Goal: Task Accomplishment & Management: Use online tool/utility

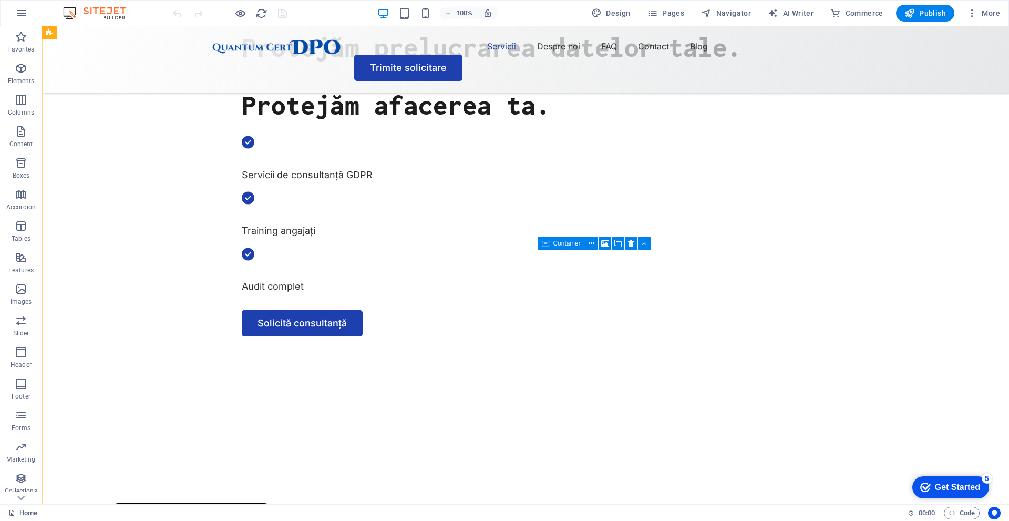
scroll to position [526, 0]
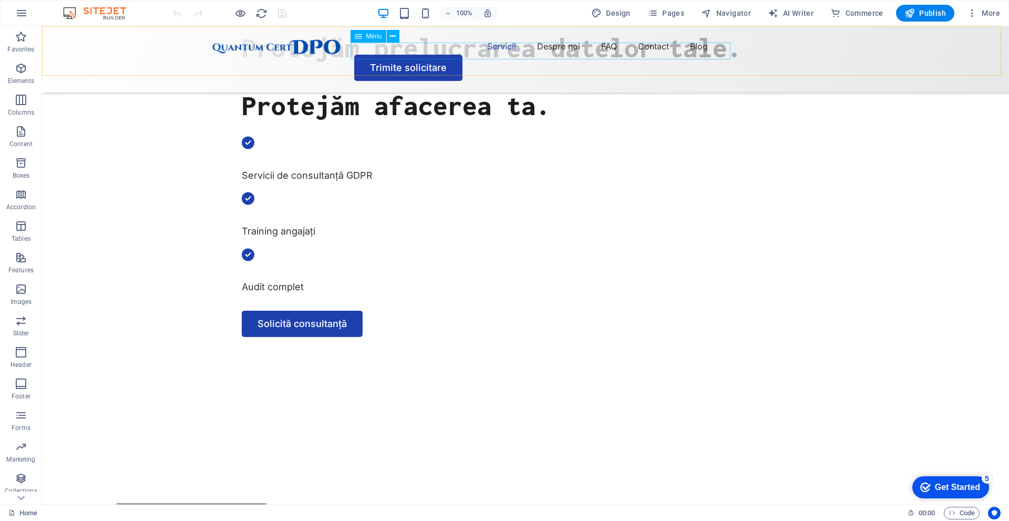
click at [499, 46] on nav "Servicii Despre noi FAQ Contact Blog" at bounding box center [525, 46] width 631 height 17
select select "1"
select select
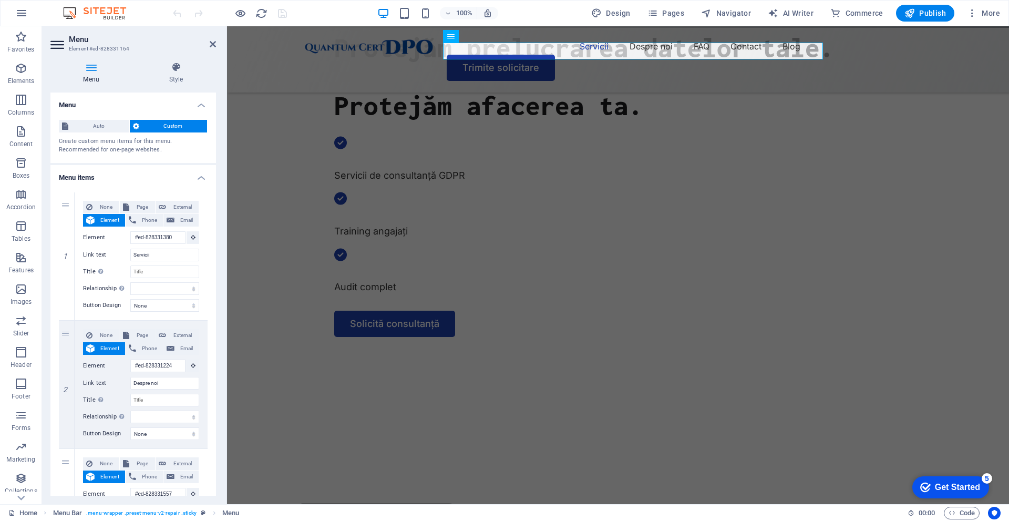
click at [660, 4] on div "100% Design Pages Navigator AI Writer Commerce Publish More" at bounding box center [505, 13] width 1008 height 25
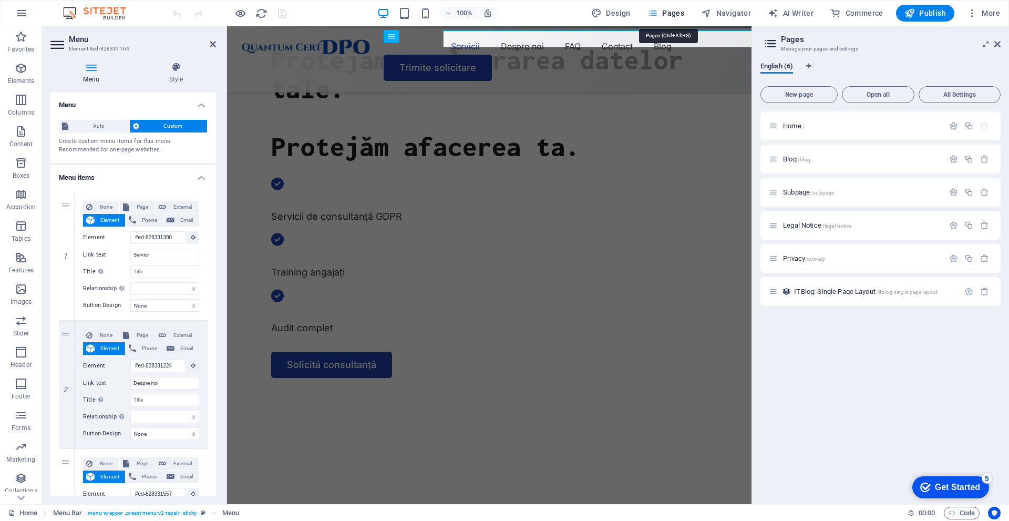
scroll to position [538, 0]
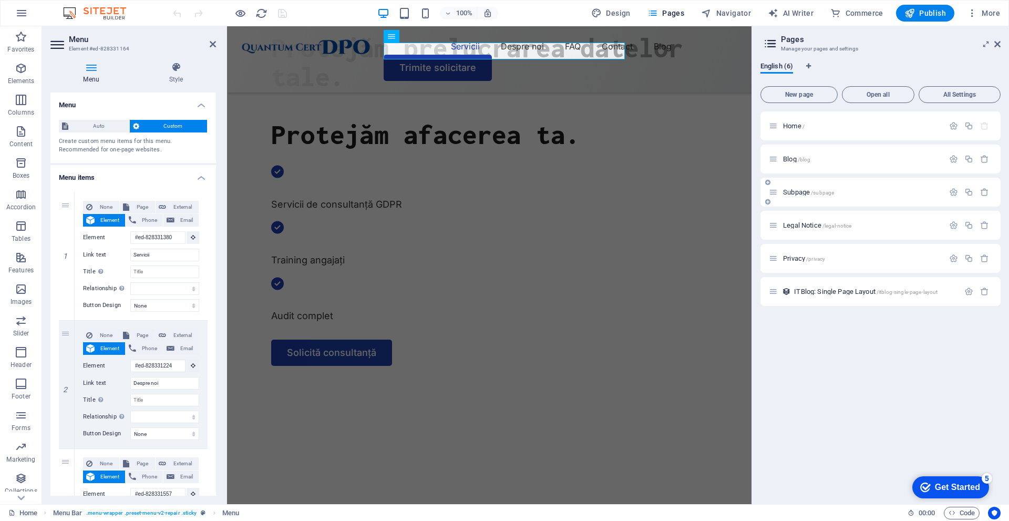
click at [788, 191] on span "Subpage /subpage" at bounding box center [808, 192] width 51 height 8
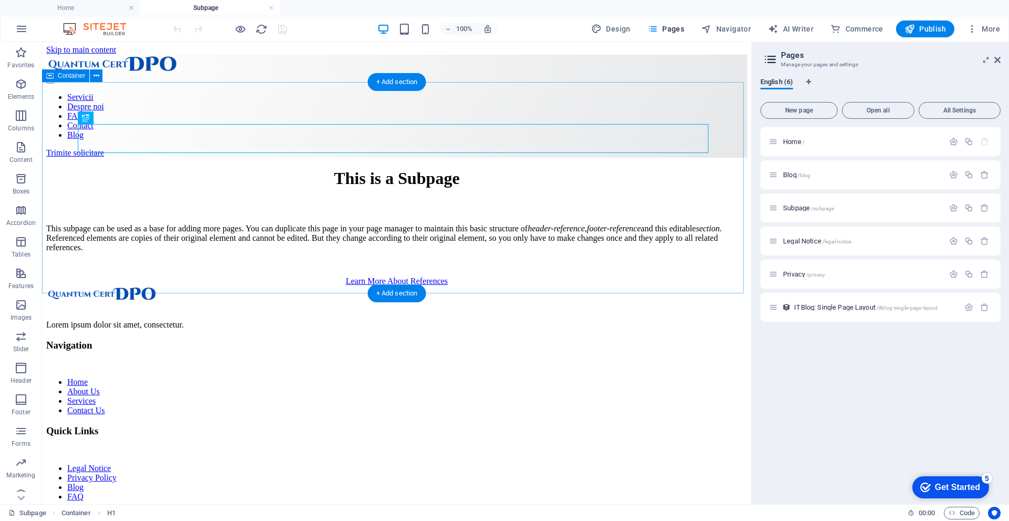
scroll to position [0, 0]
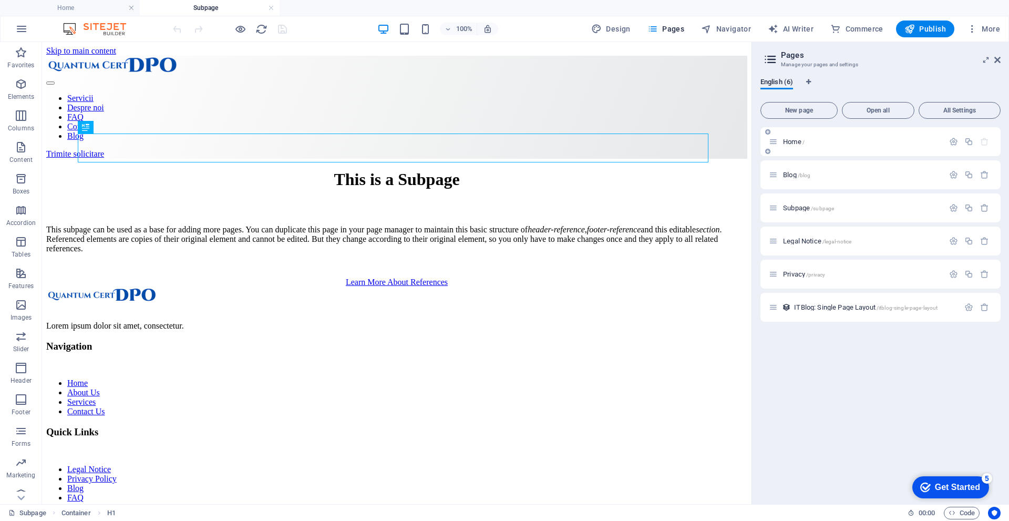
click at [798, 141] on span "Home /" at bounding box center [794, 142] width 22 height 8
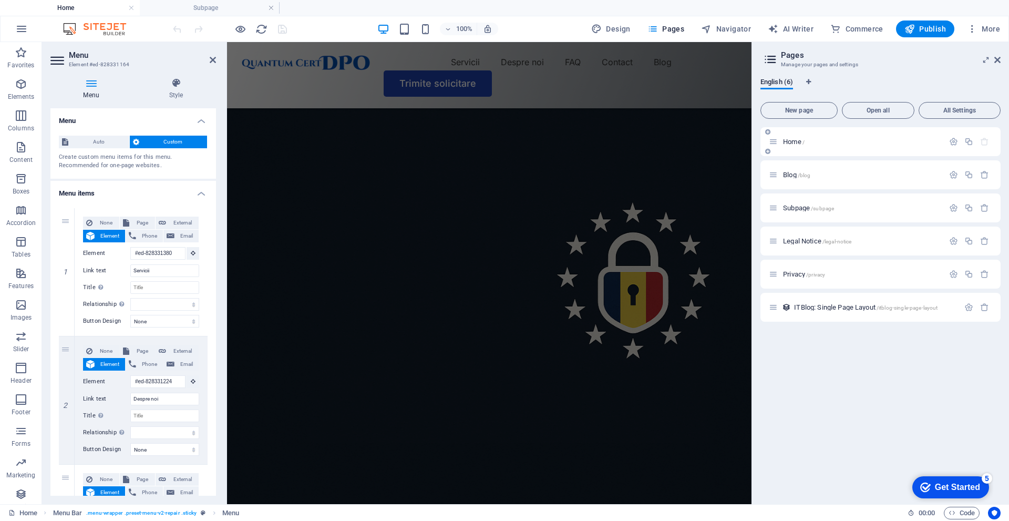
scroll to position [551, 0]
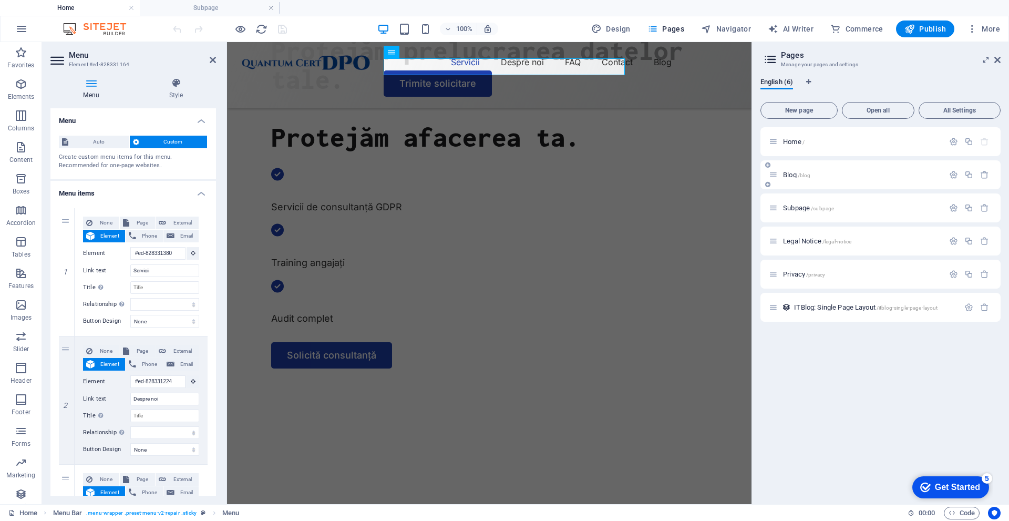
click at [788, 170] on div "Blog /blog" at bounding box center [856, 175] width 175 height 12
click at [788, 172] on span "Blog /blog" at bounding box center [796, 175] width 27 height 8
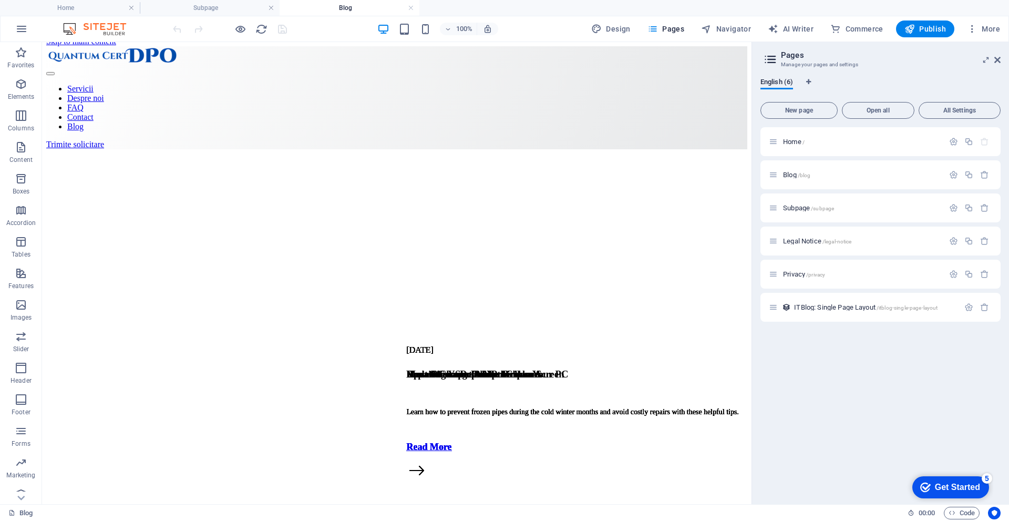
scroll to position [0, 0]
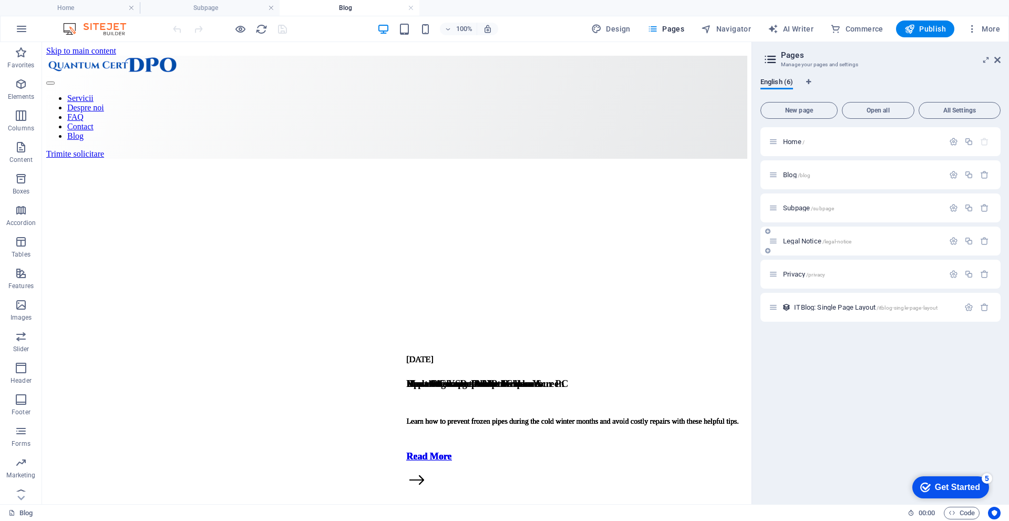
click at [807, 242] on span "Legal Notice /legal-notice" at bounding box center [817, 241] width 68 height 8
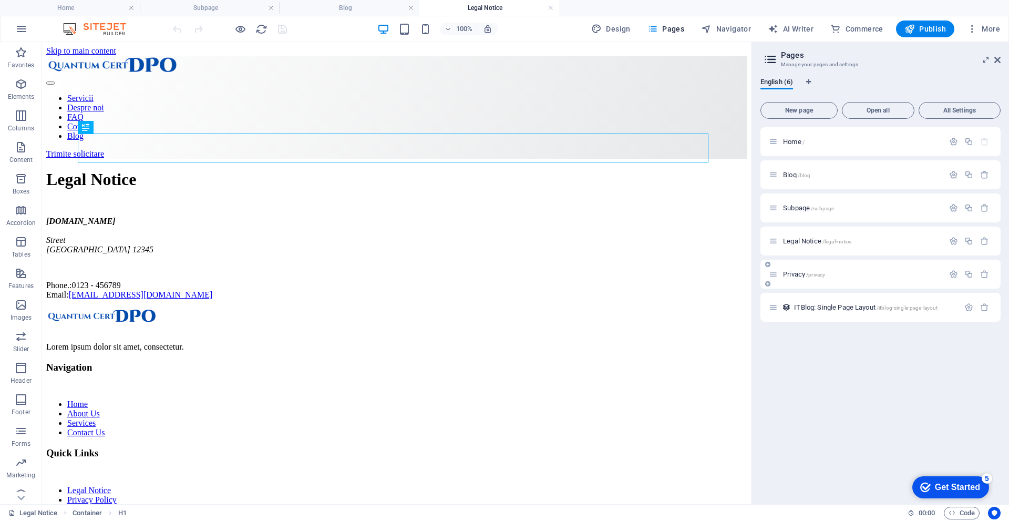
click at [801, 272] on span "Privacy /privacy" at bounding box center [804, 274] width 42 height 8
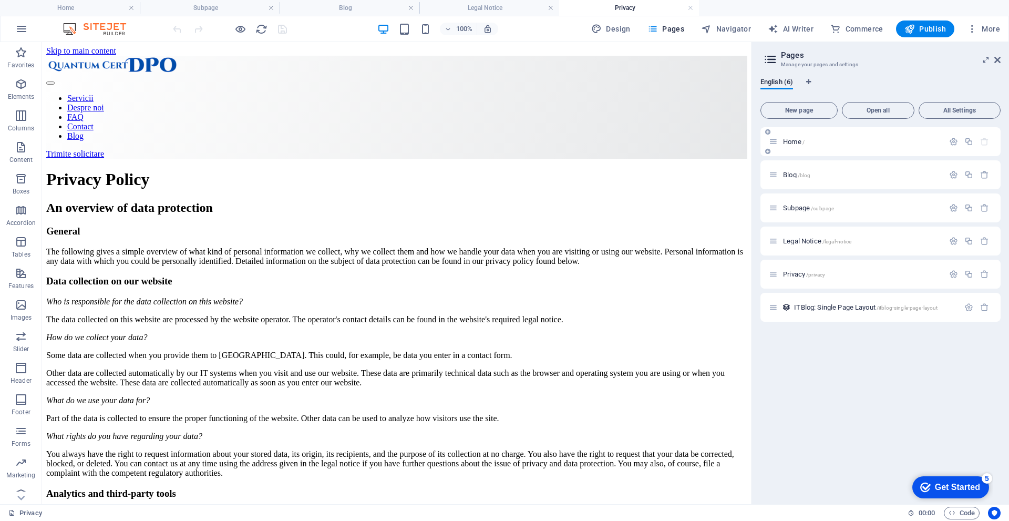
click at [793, 139] on span "Home /" at bounding box center [794, 142] width 22 height 8
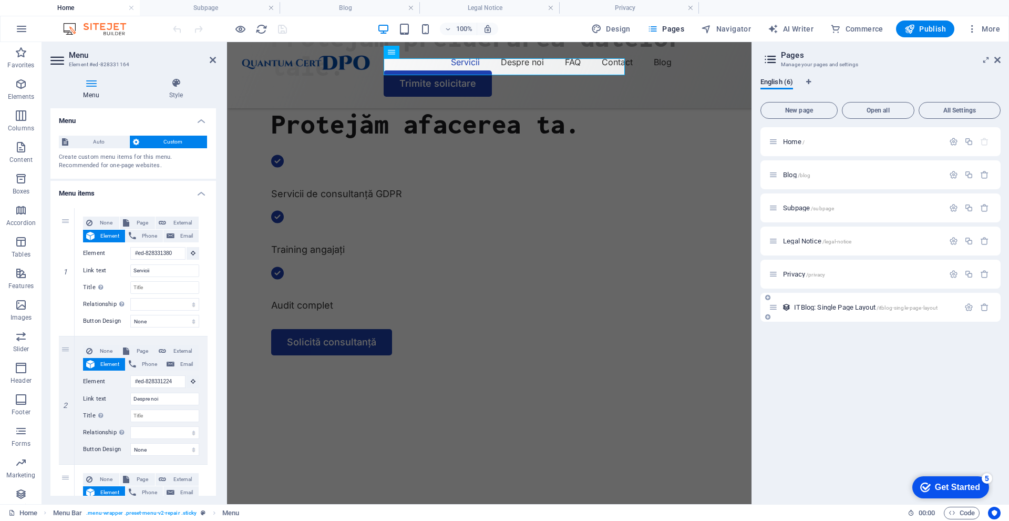
click at [825, 301] on div "ITBlog: Single Page Layout /itblog-single-page-layout" at bounding box center [864, 307] width 190 height 12
click at [827, 305] on span "ITBlog: Single Page Layout /itblog-single-page-layout" at bounding box center [866, 307] width 144 height 8
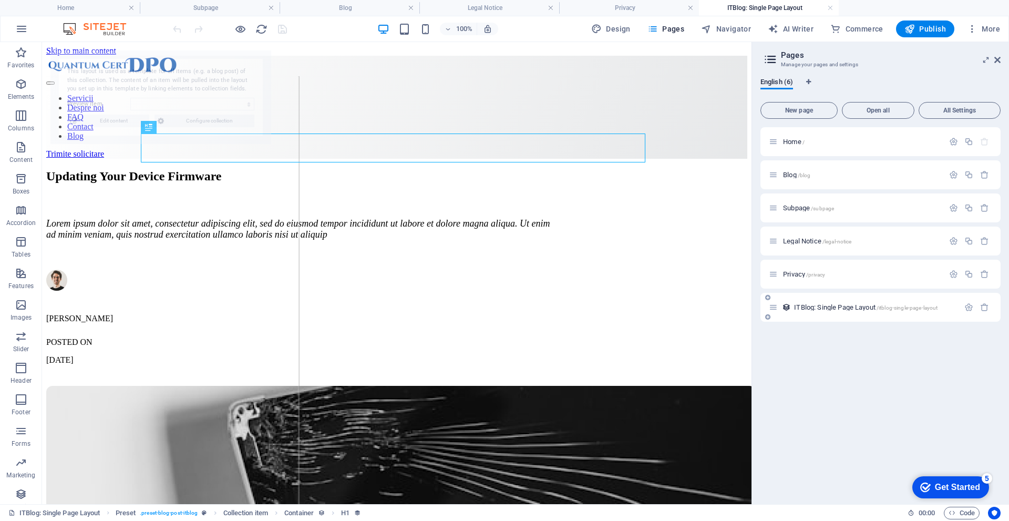
scroll to position [0, 0]
select select "6891bd55725bb9e98f05abf5"
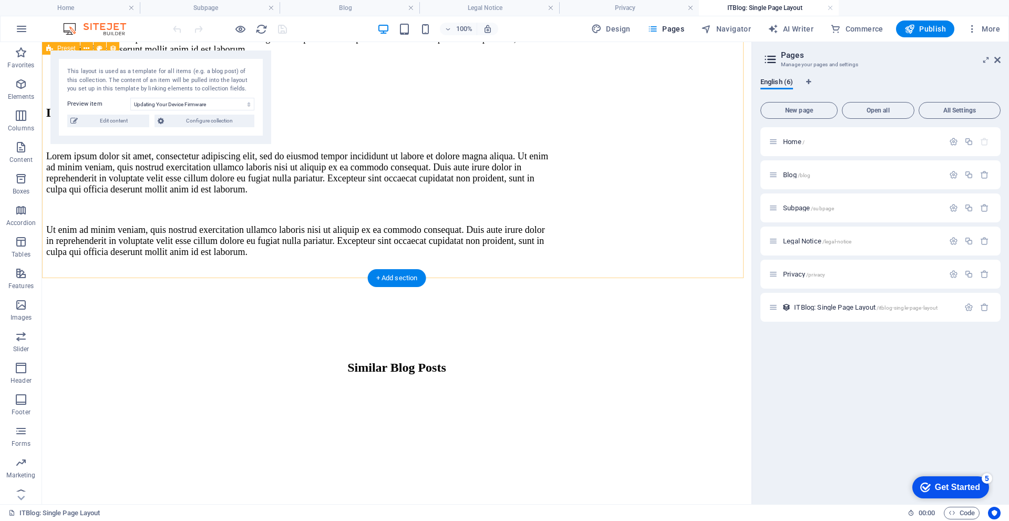
scroll to position [1256, 0]
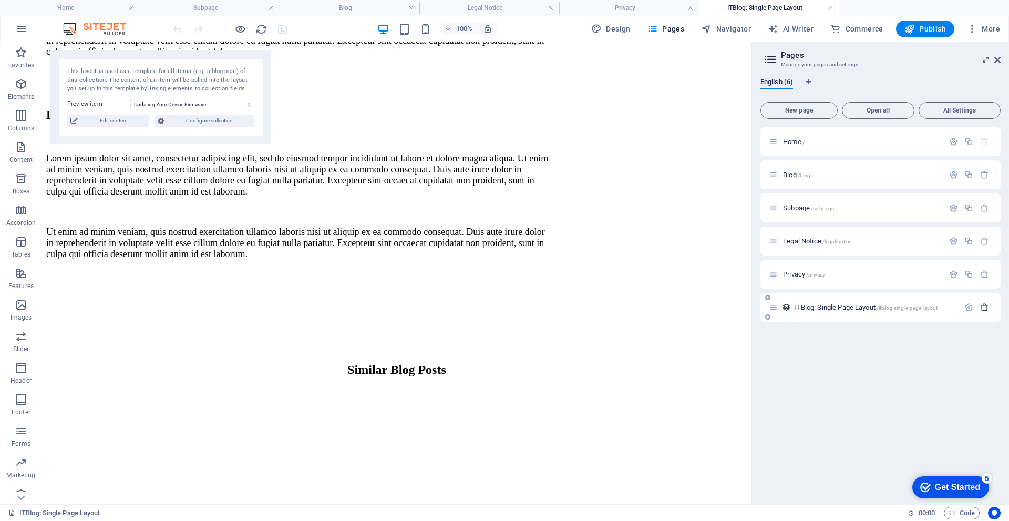
click at [982, 310] on icon "button" at bounding box center [985, 307] width 9 height 9
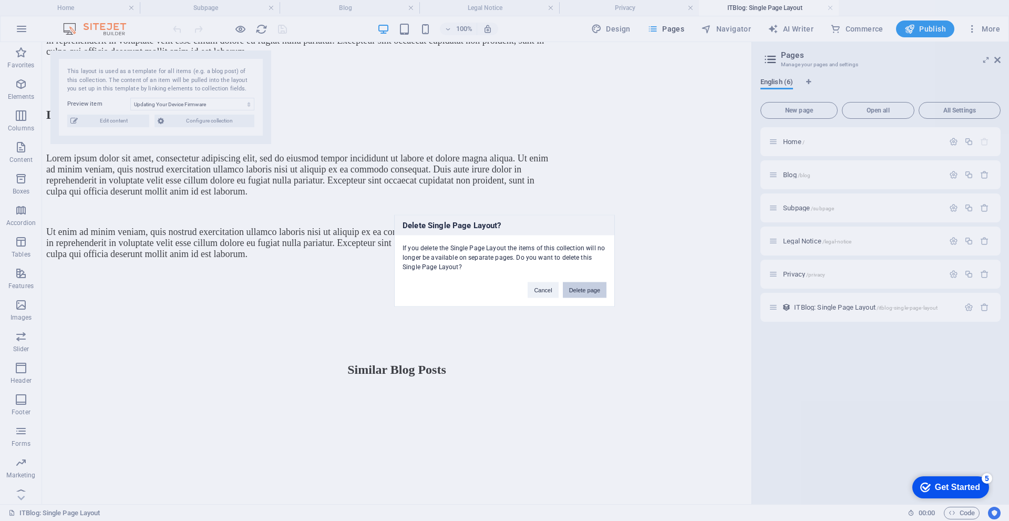
click at [581, 284] on button "Delete page" at bounding box center [585, 290] width 44 height 16
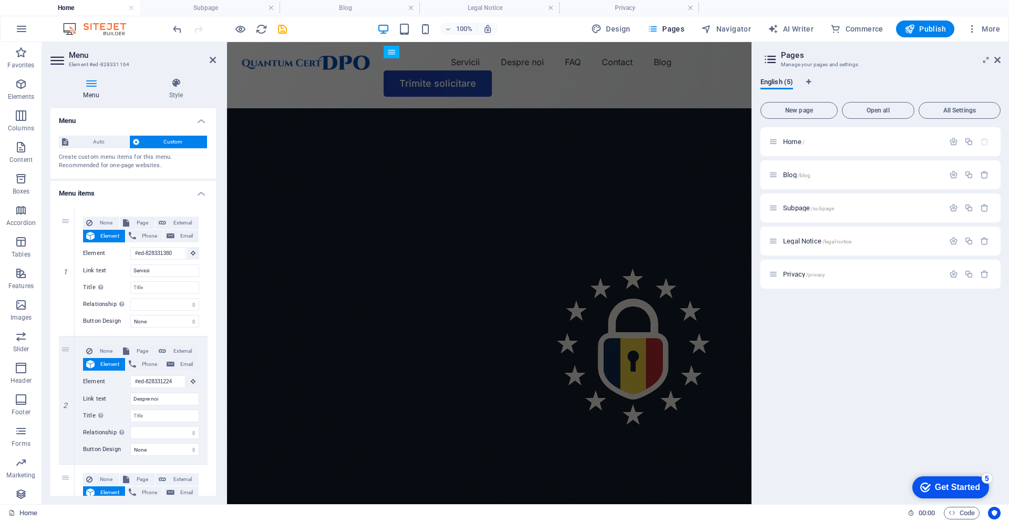
scroll to position [577, 0]
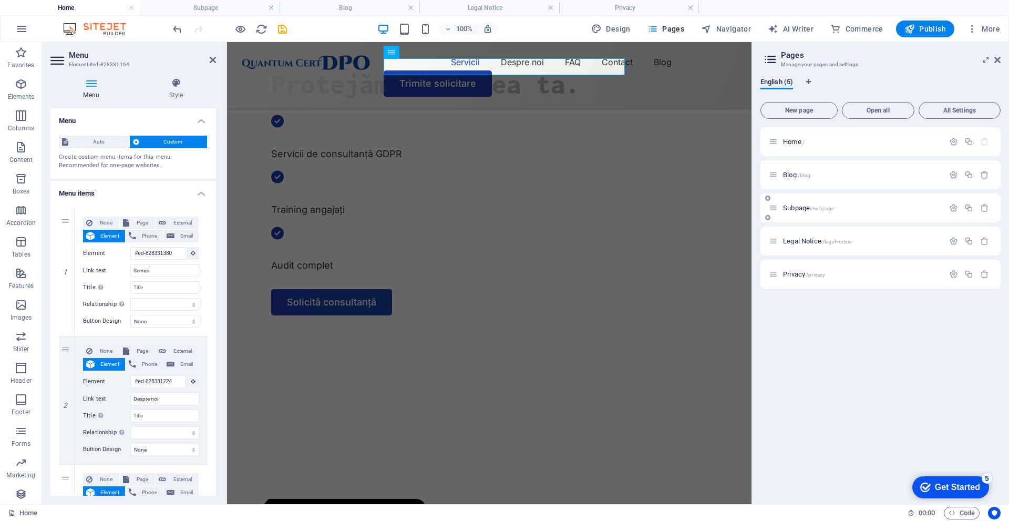
click at [798, 216] on div "Subpage /subpage" at bounding box center [881, 207] width 240 height 29
click at [991, 206] on button "button" at bounding box center [984, 207] width 15 height 9
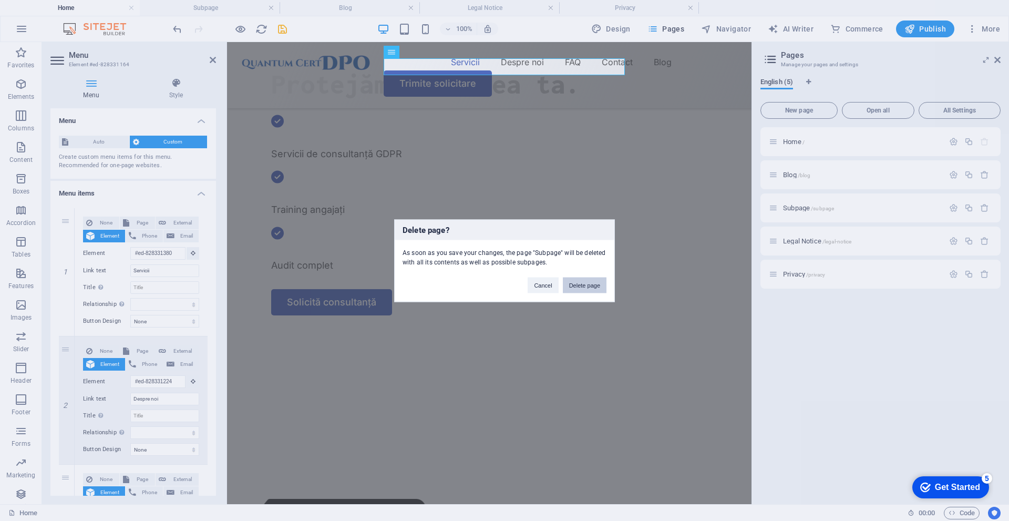
click at [580, 284] on button "Delete page" at bounding box center [585, 285] width 44 height 16
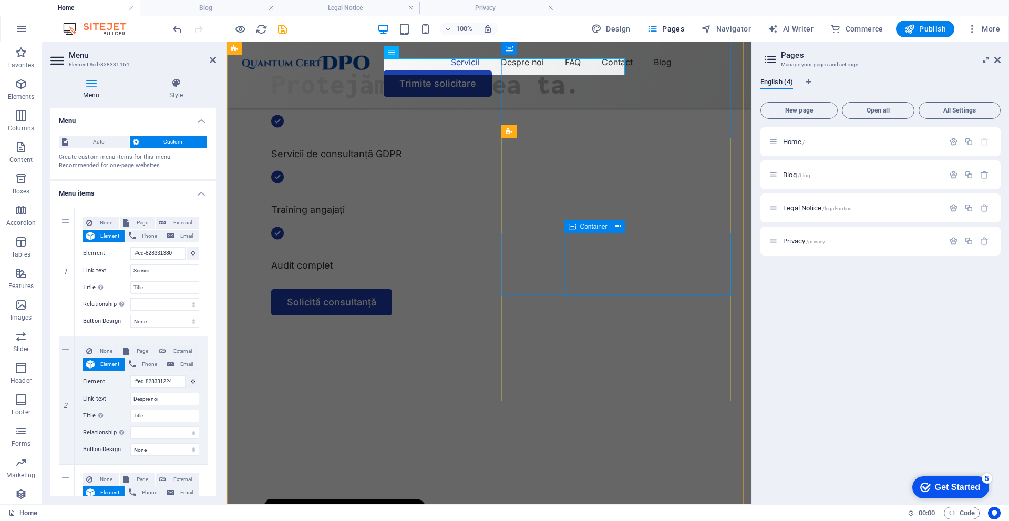
select select "1"
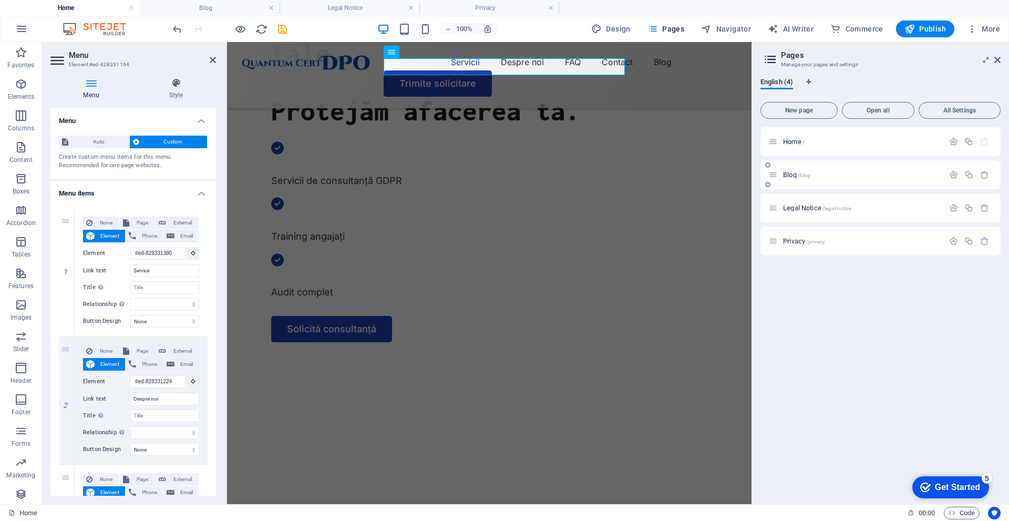
click at [793, 175] on span "Blog /blog" at bounding box center [796, 175] width 27 height 8
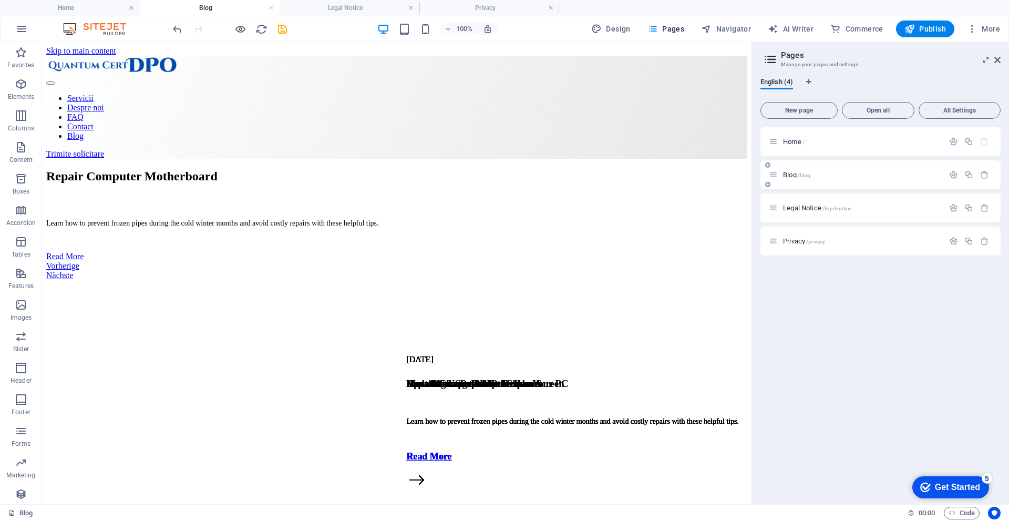
scroll to position [0, 0]
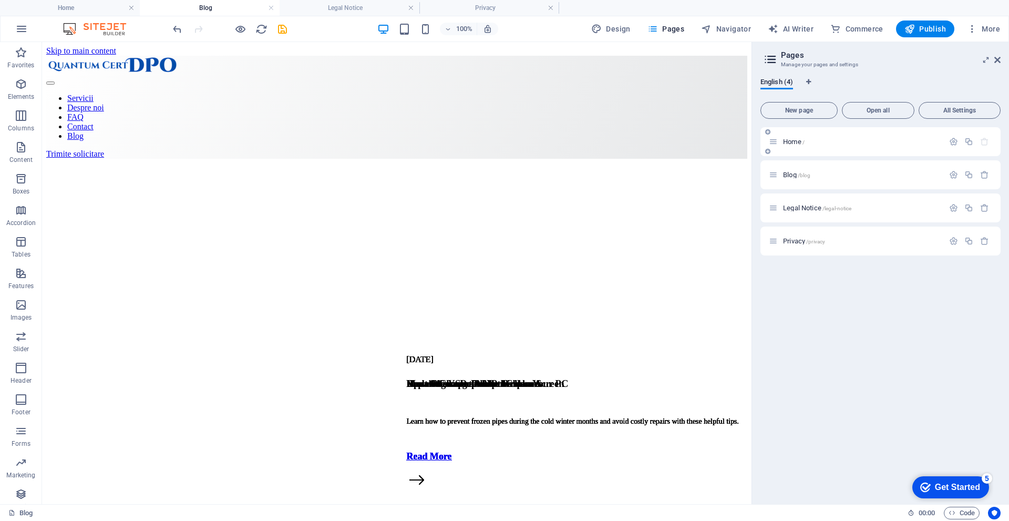
click at [789, 142] on span "Home /" at bounding box center [794, 142] width 22 height 8
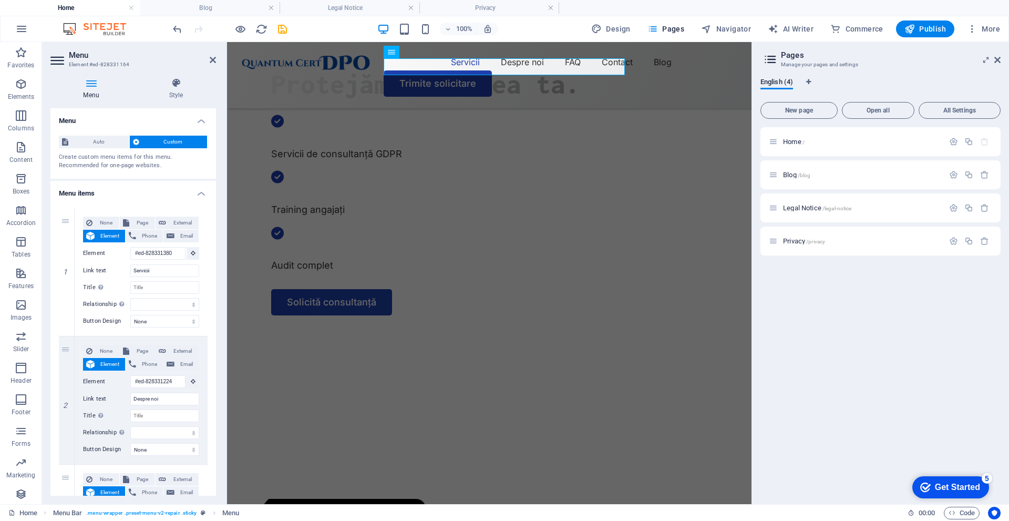
click at [1002, 59] on aside "Pages Manage your pages and settings English (4) New page Open all All Settings…" at bounding box center [881, 273] width 258 height 462
click at [996, 58] on icon at bounding box center [998, 60] width 6 height 8
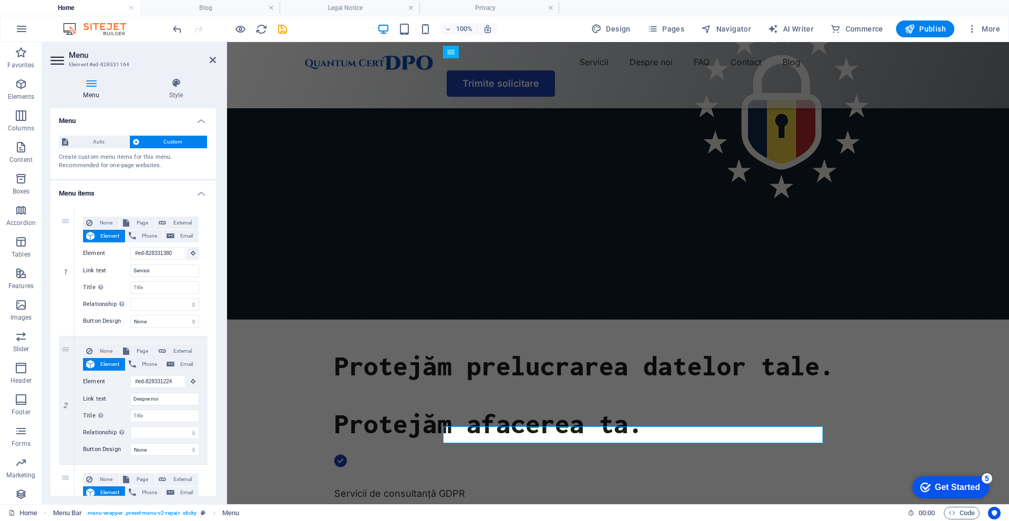
scroll to position [0, 0]
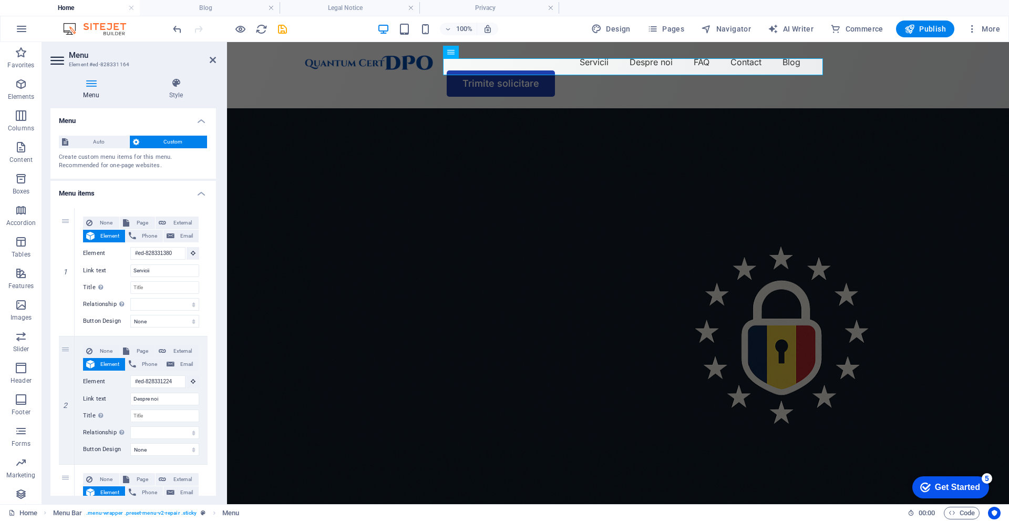
click at [647, 320] on figure at bounding box center [618, 326] width 782 height 437
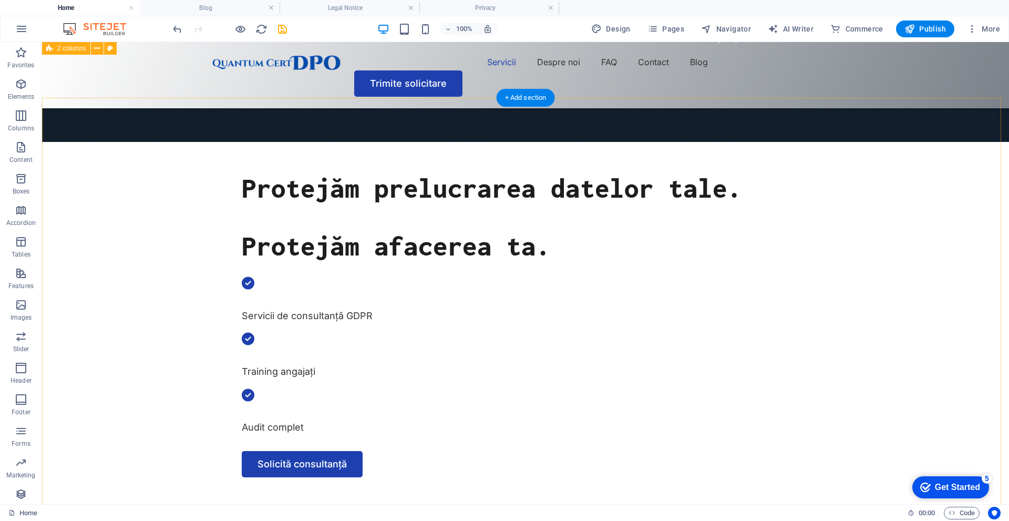
scroll to position [368, 0]
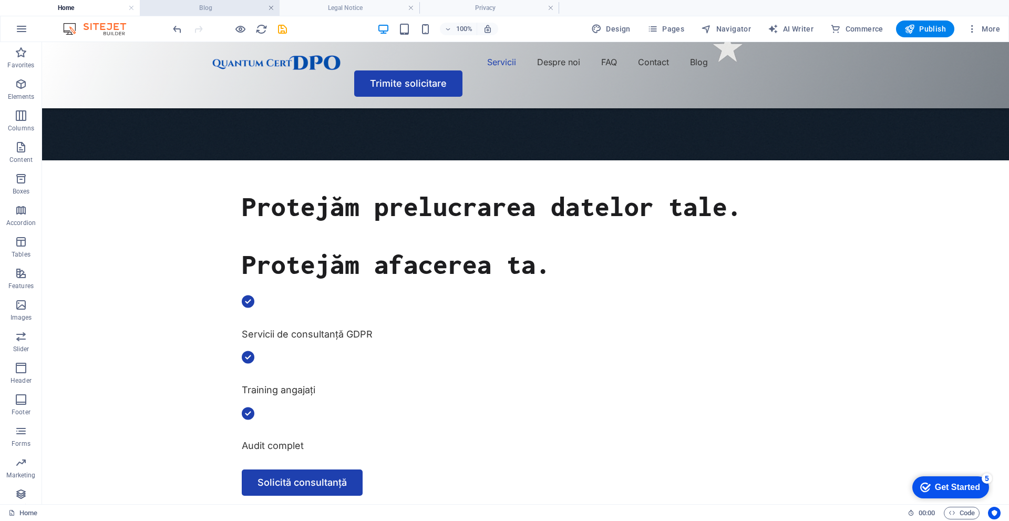
click at [271, 5] on link at bounding box center [271, 8] width 6 height 10
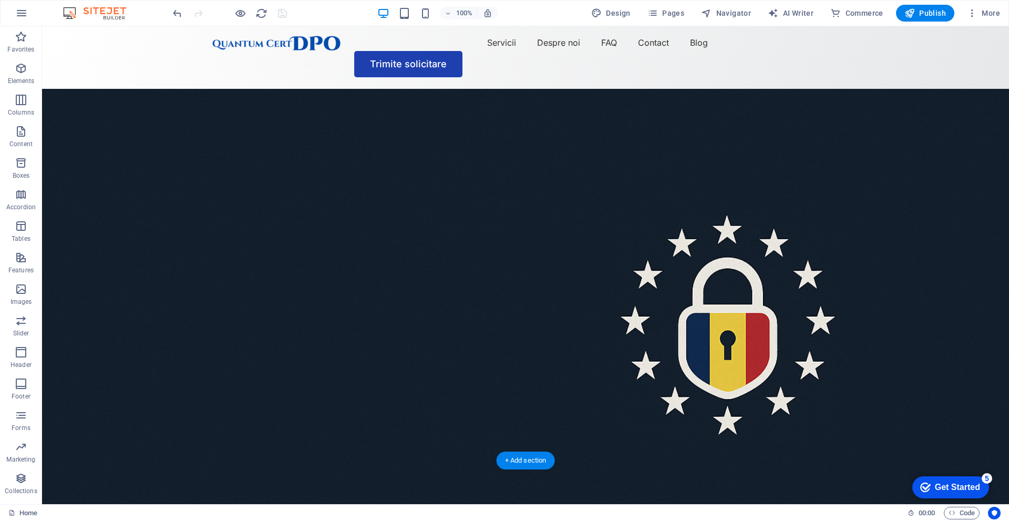
scroll to position [0, 0]
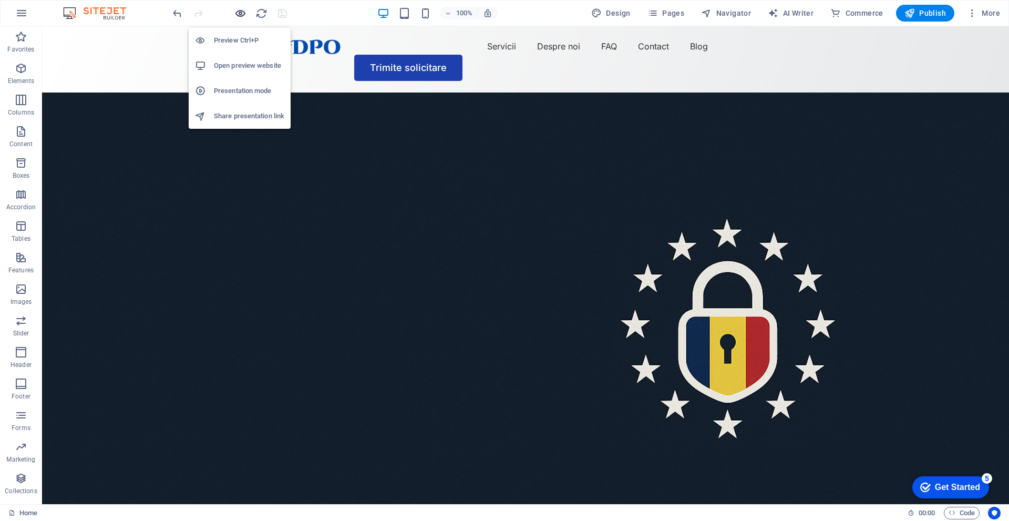
click at [246, 12] on icon "button" at bounding box center [240, 13] width 12 height 12
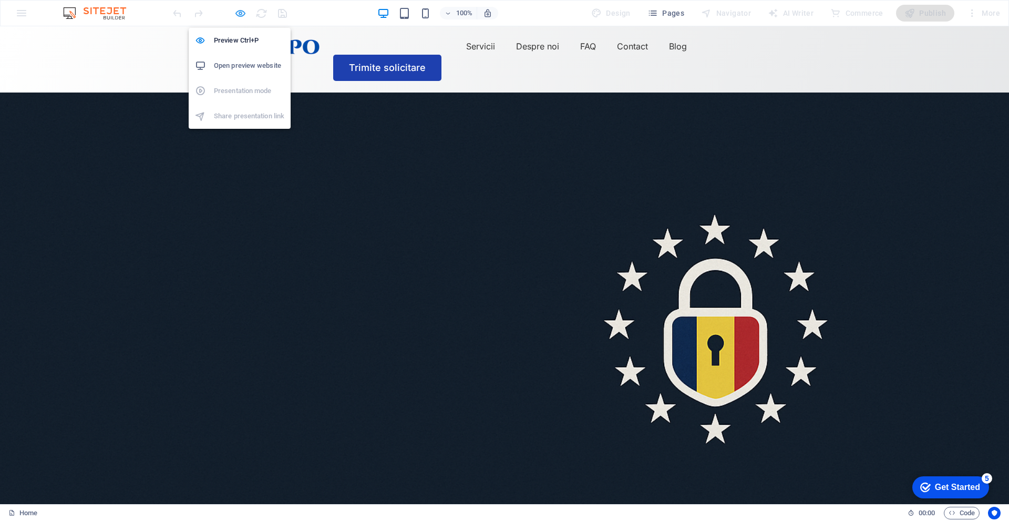
click at [246, 12] on icon "button" at bounding box center [240, 13] width 12 height 12
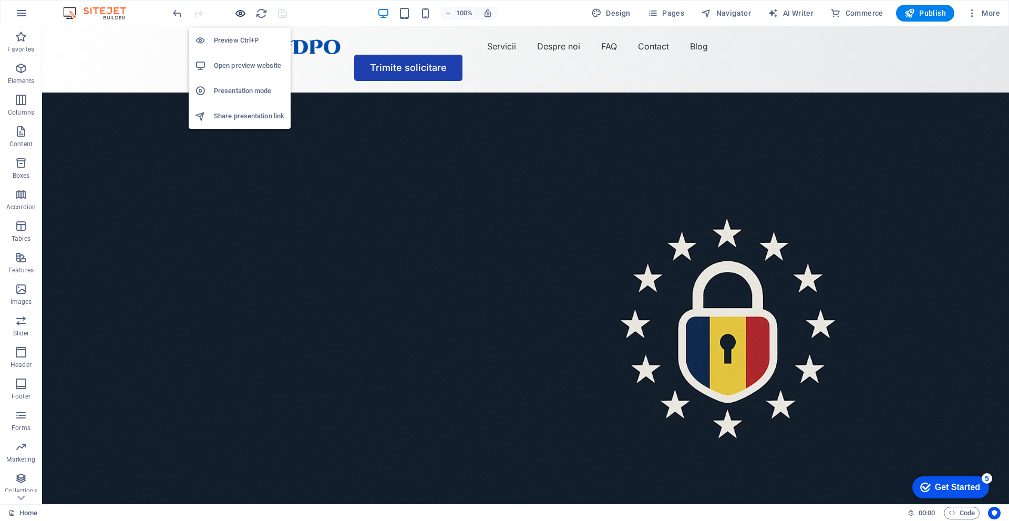
click at [246, 12] on icon "button" at bounding box center [240, 13] width 12 height 12
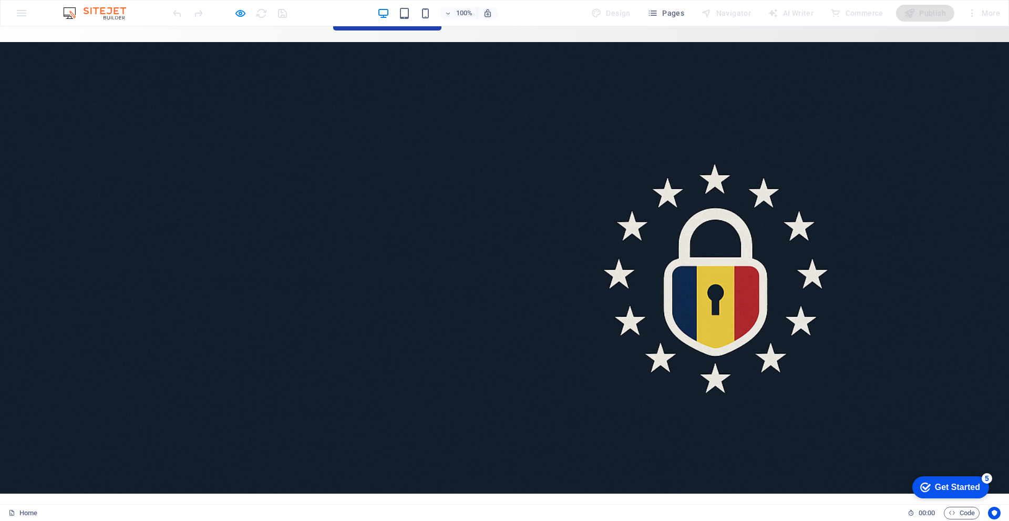
scroll to position [53, 0]
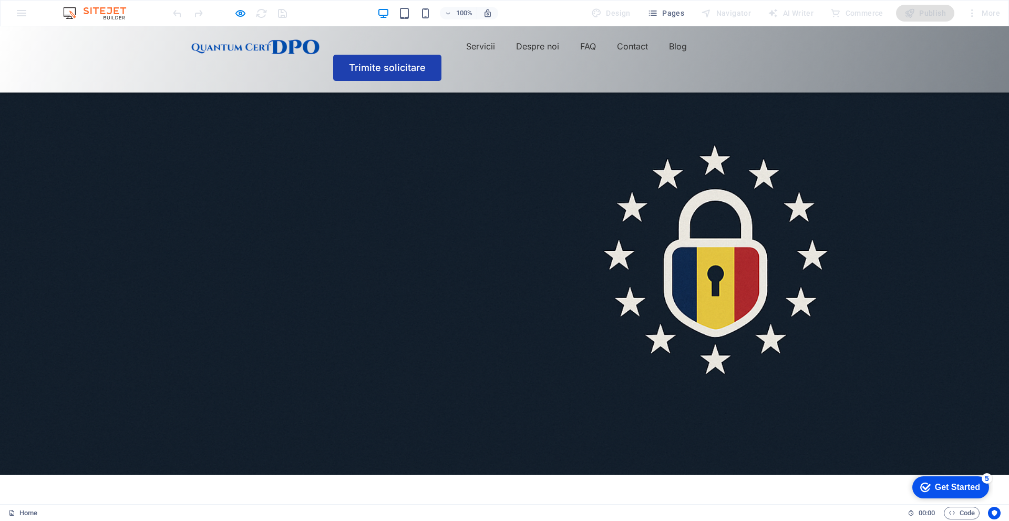
click at [0, 0] on div "100%" at bounding box center [0, 0] width 0 height 0
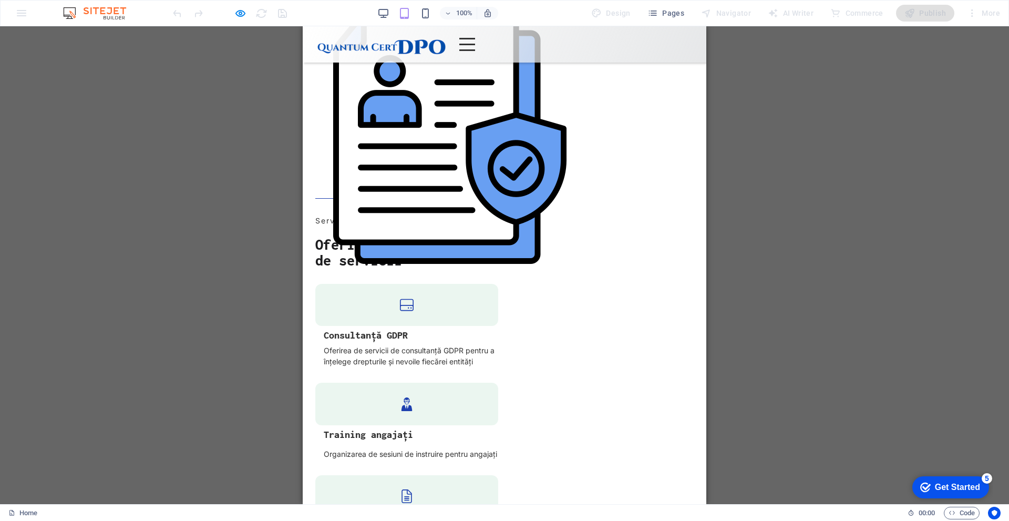
scroll to position [894, 0]
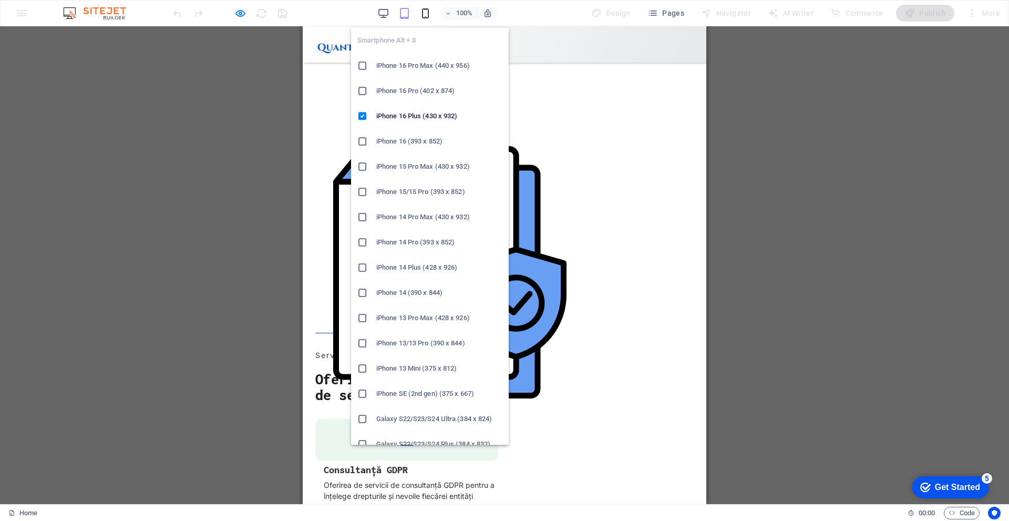
click at [0, 0] on icon "button" at bounding box center [0, 0] width 0 height 0
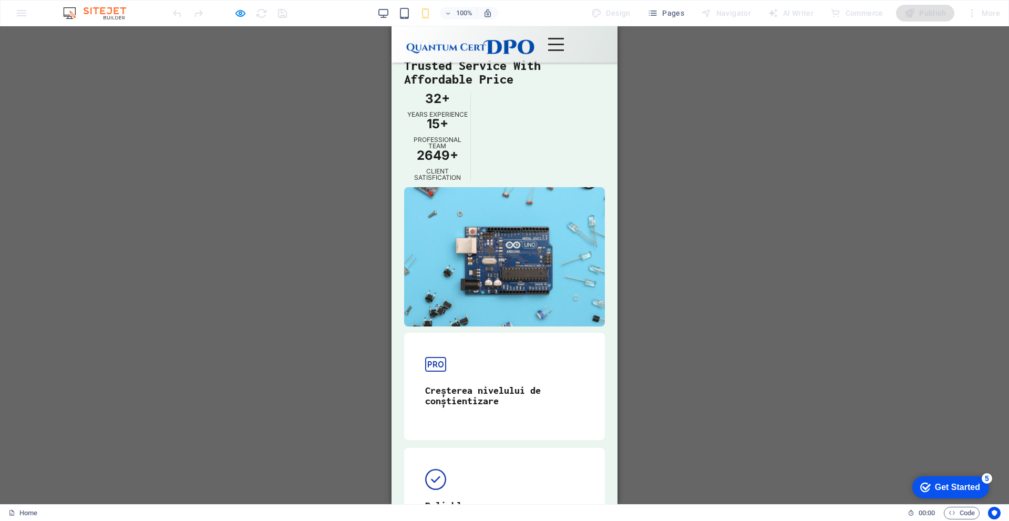
scroll to position [2156, 0]
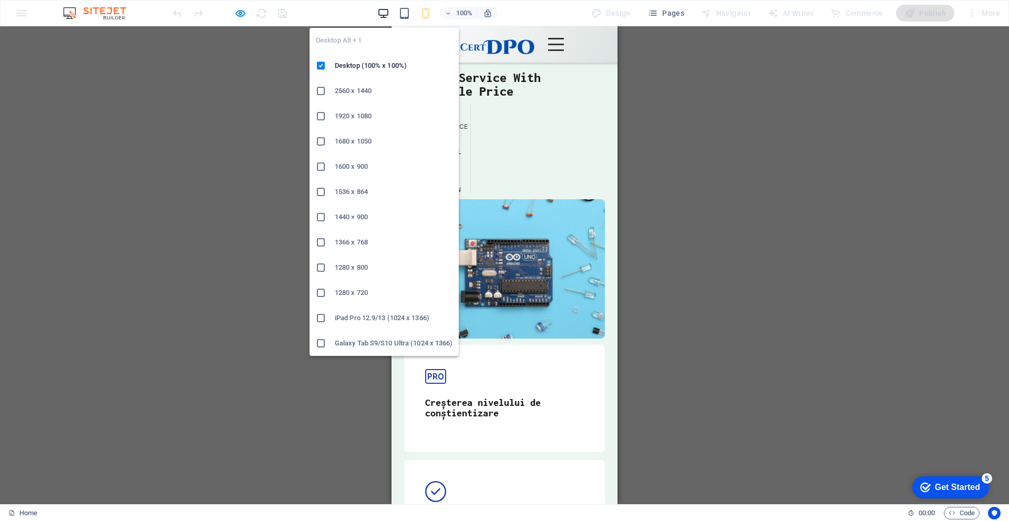
click at [0, 0] on icon "button" at bounding box center [0, 0] width 0 height 0
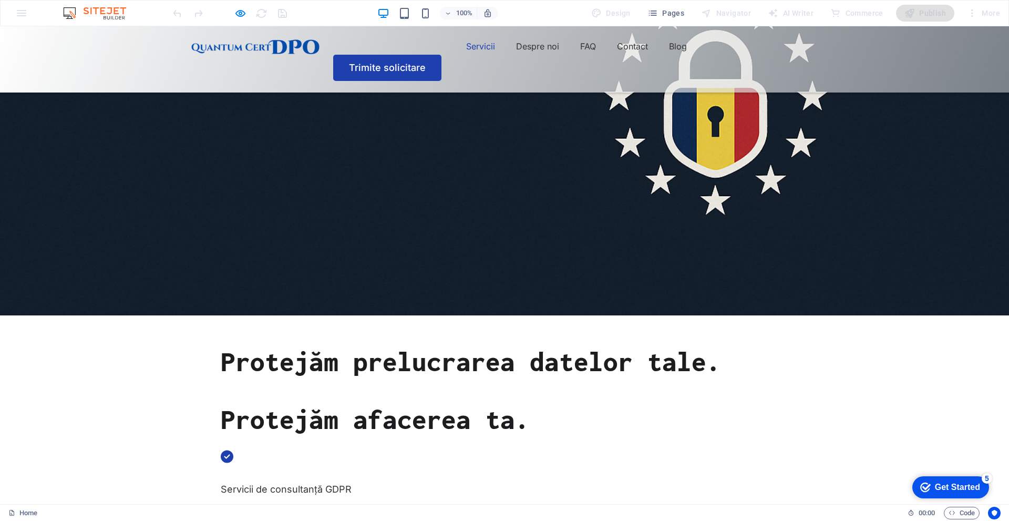
scroll to position [158, 0]
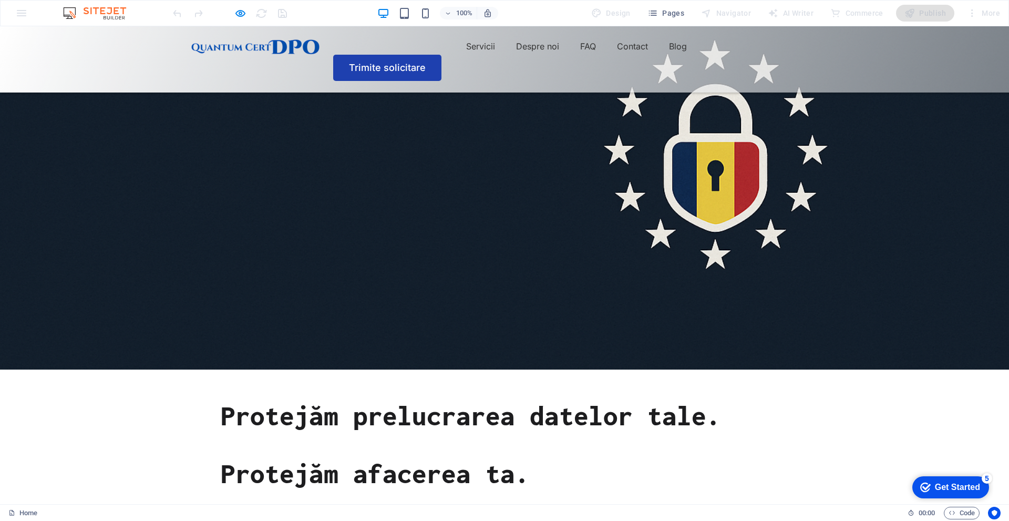
click at [19, 10] on div "100% Design Pages Navigator AI Writer Commerce Publish More" at bounding box center [505, 13] width 1008 height 25
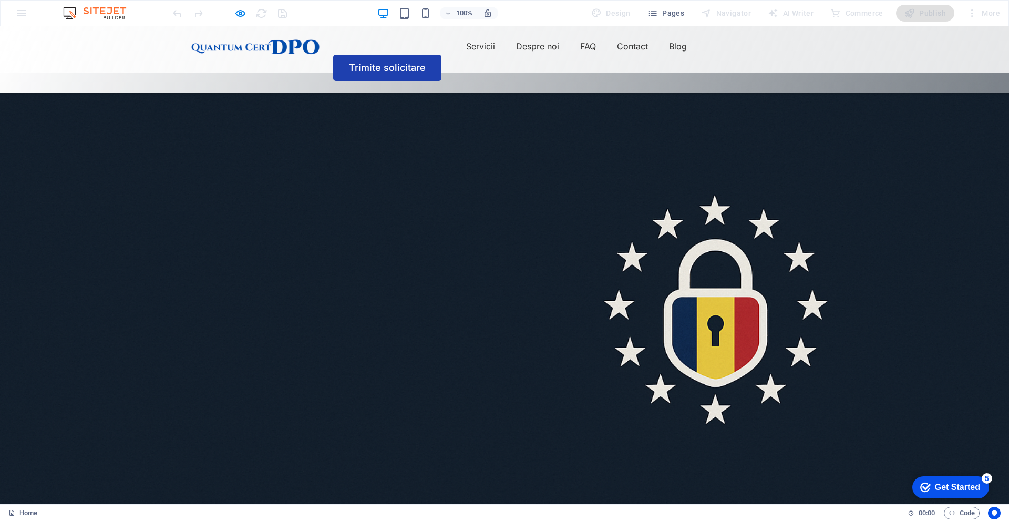
scroll to position [0, 0]
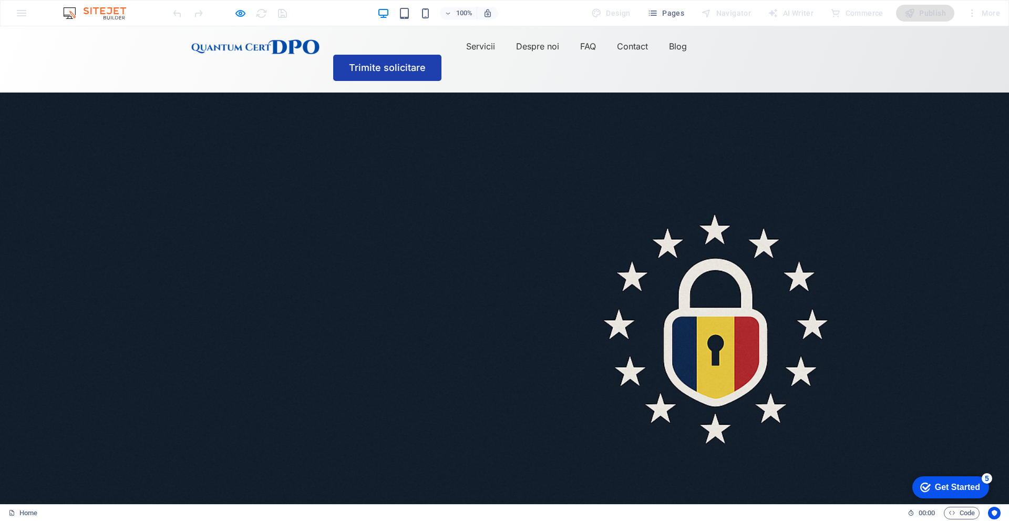
click at [14, 14] on div "100% Design Pages Navigator AI Writer Commerce Publish More" at bounding box center [505, 13] width 1008 height 25
click at [21, 12] on div "100% Design Pages Navigator AI Writer Commerce Publish More" at bounding box center [505, 13] width 1008 height 25
click at [283, 13] on div at bounding box center [230, 13] width 118 height 17
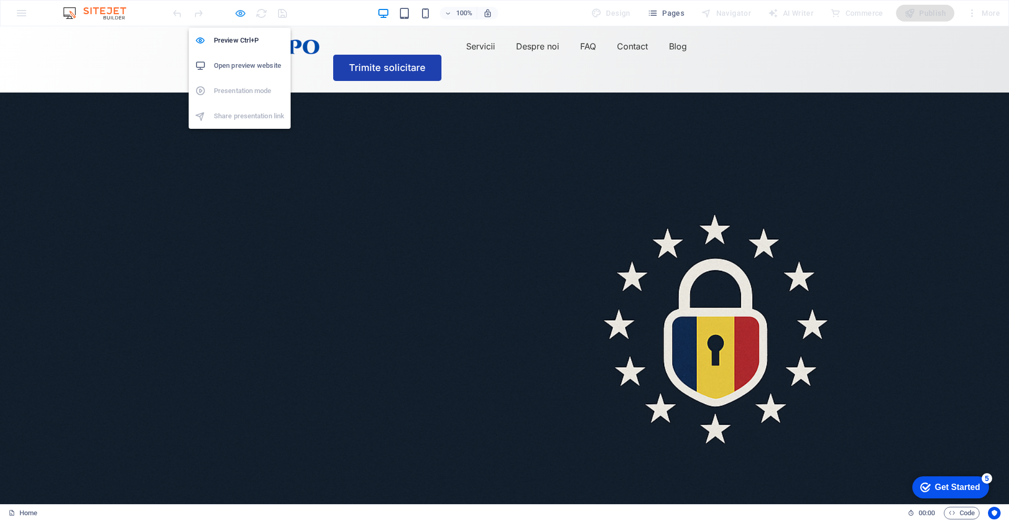
click at [245, 11] on icon "button" at bounding box center [240, 13] width 12 height 12
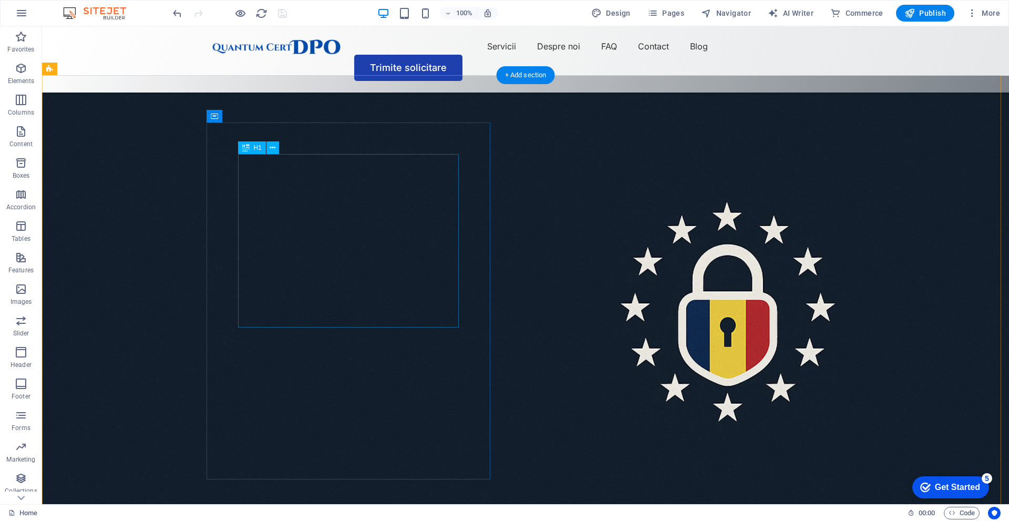
scroll to position [368, 0]
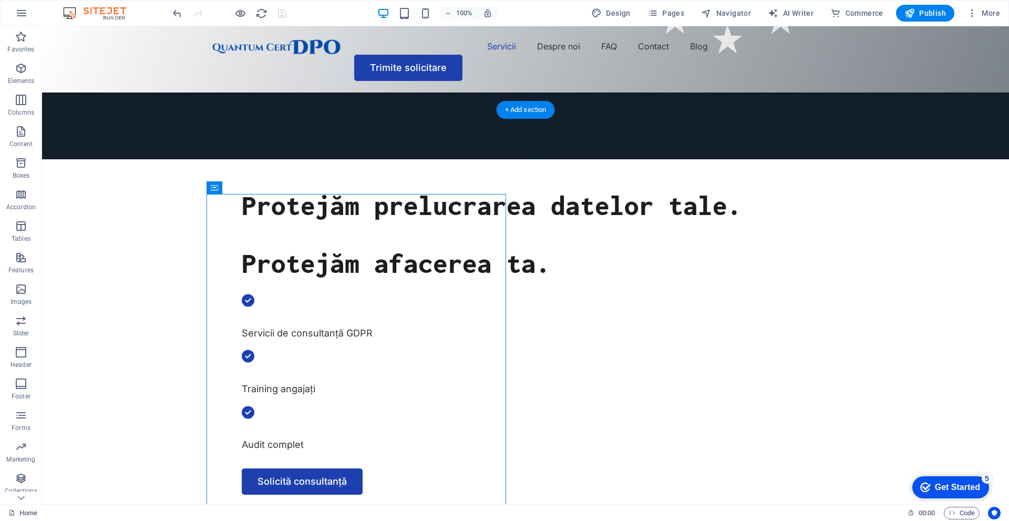
select select "px"
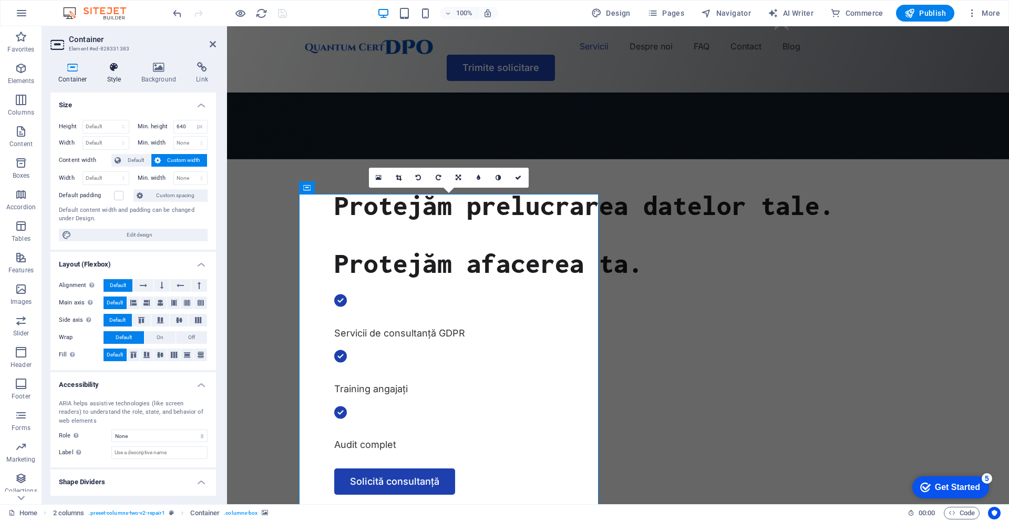
click at [123, 66] on icon at bounding box center [114, 67] width 30 height 11
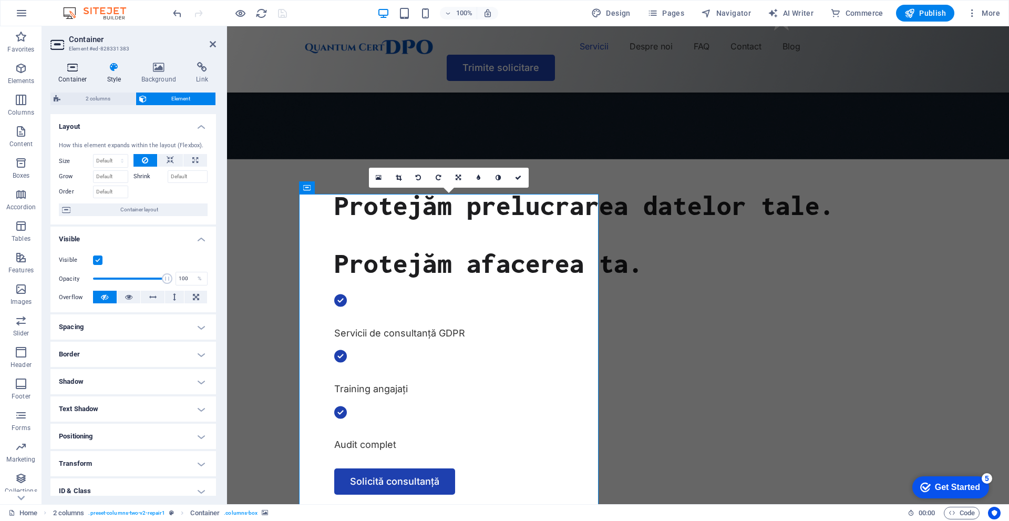
click at [85, 63] on icon at bounding box center [72, 67] width 45 height 11
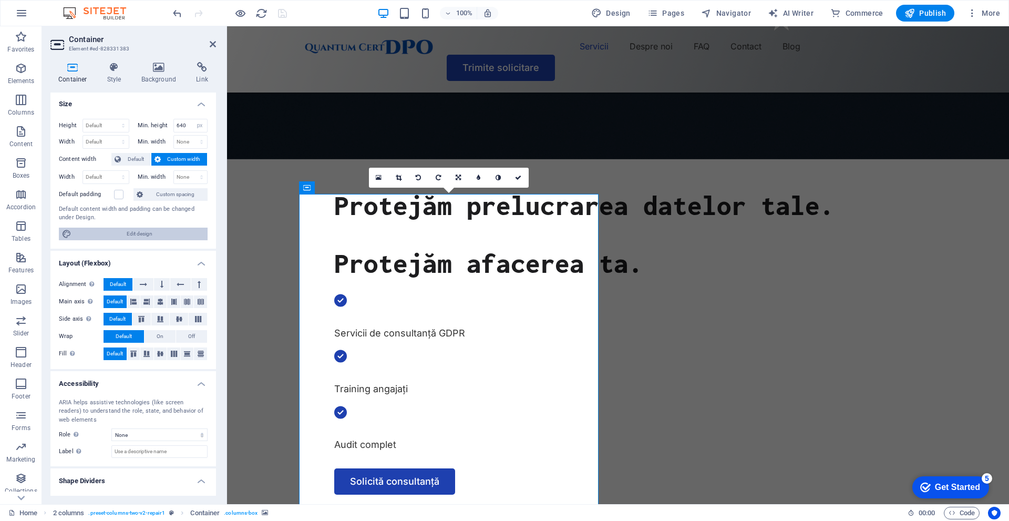
scroll to position [0, 0]
click at [158, 60] on div "Container Style Background Link Size Height Default px rem % vh vw Min. height …" at bounding box center [133, 279] width 182 height 451
click at [158, 65] on icon at bounding box center [159, 67] width 51 height 11
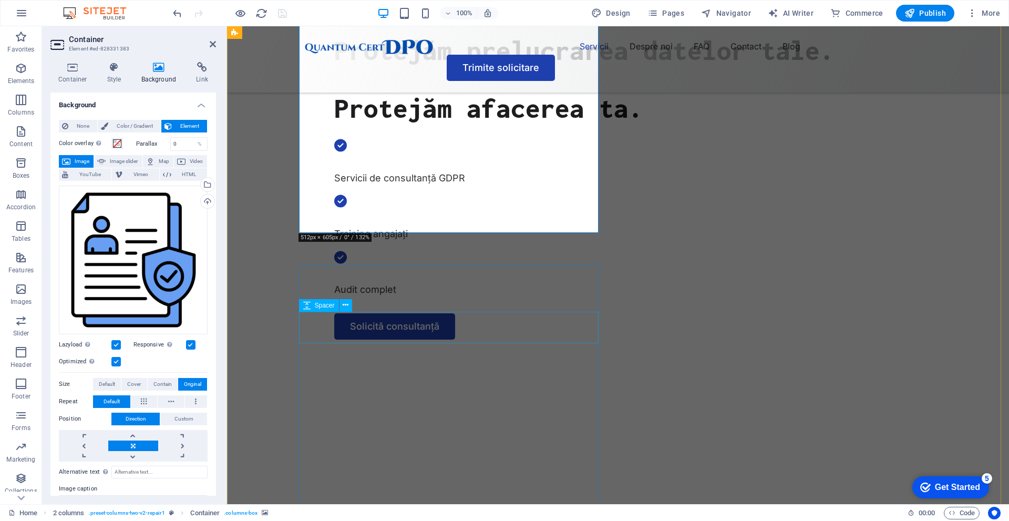
scroll to position [421, 0]
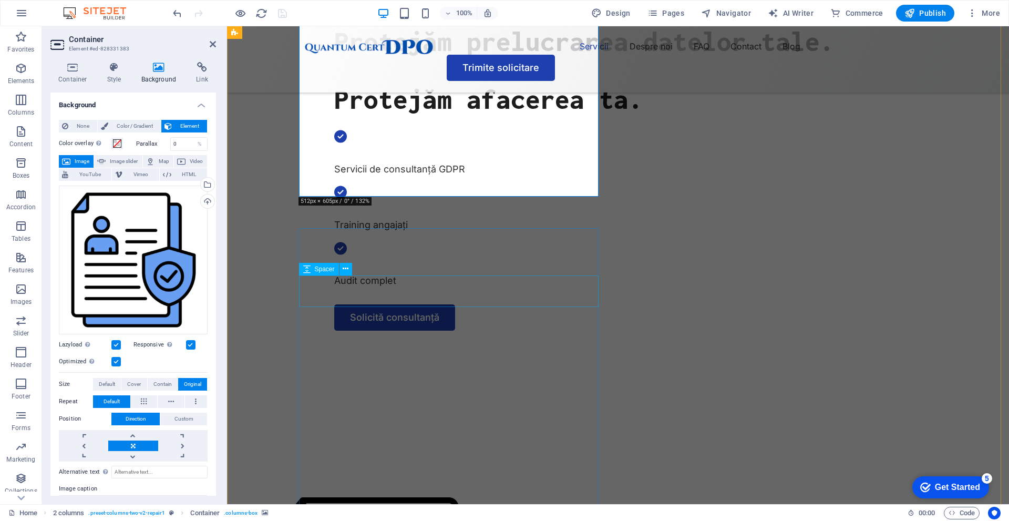
scroll to position [736, 0]
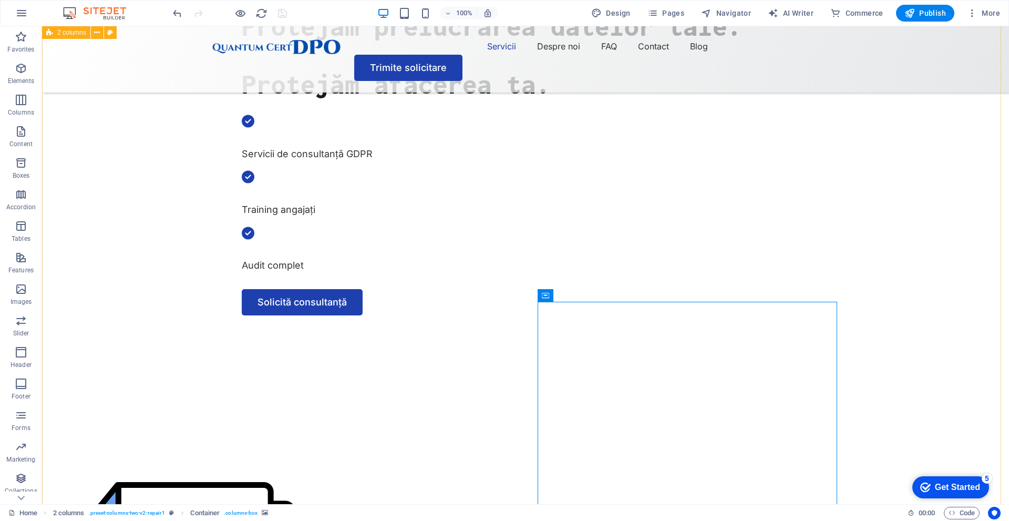
scroll to position [526, 0]
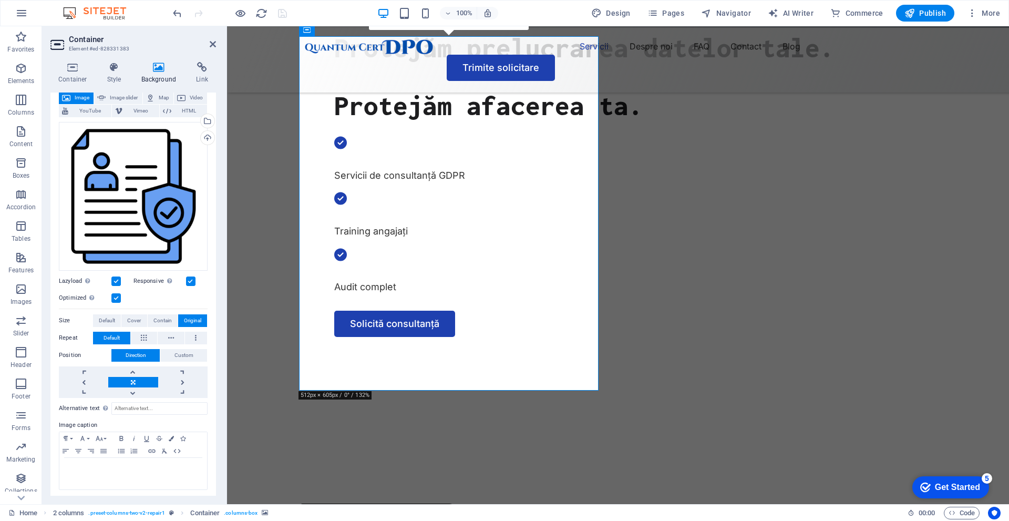
scroll to position [65, 0]
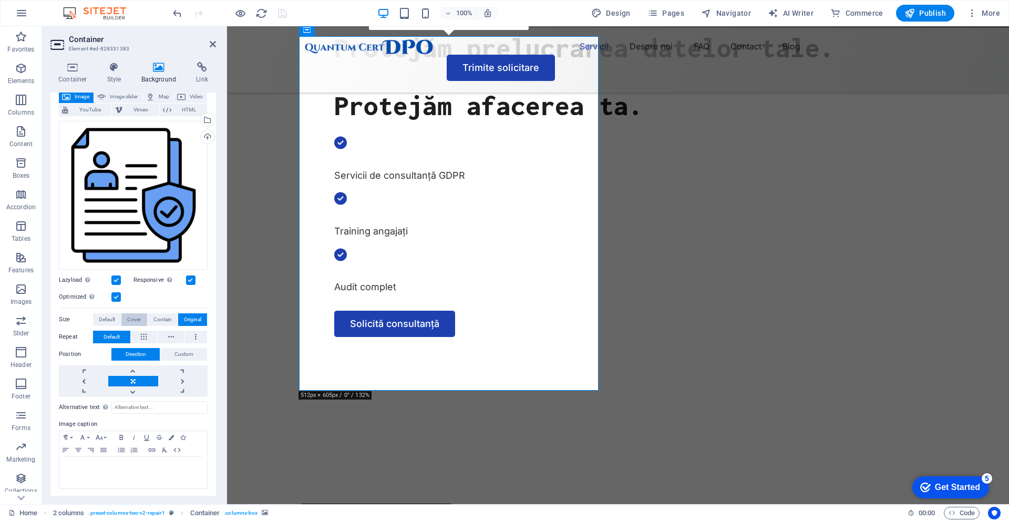
click at [138, 313] on span "Cover" at bounding box center [134, 319] width 14 height 13
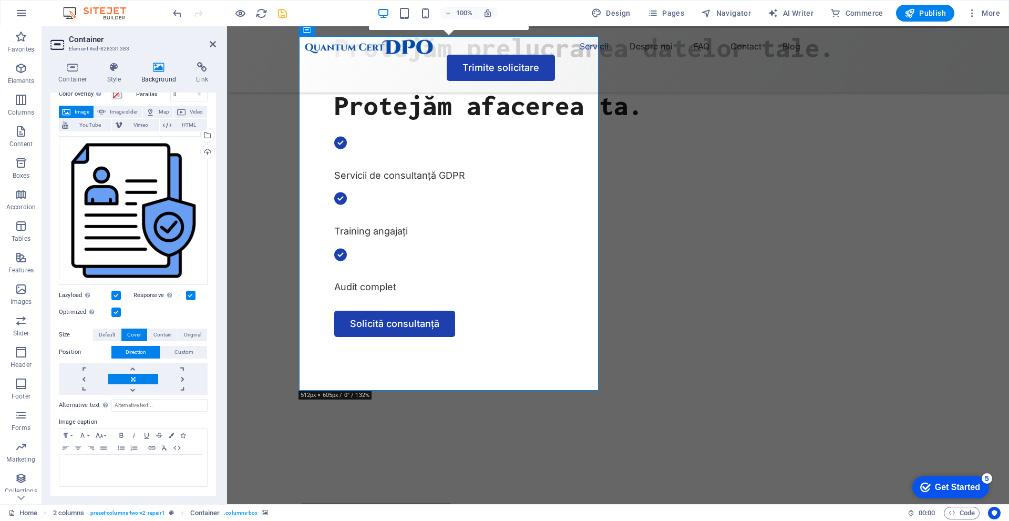
scroll to position [47, 0]
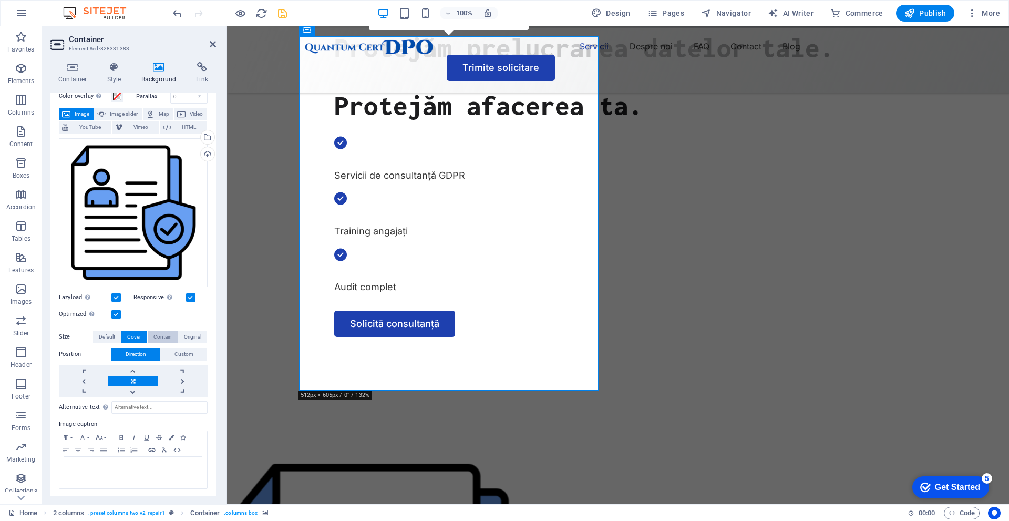
click at [166, 331] on span "Contain" at bounding box center [163, 337] width 18 height 13
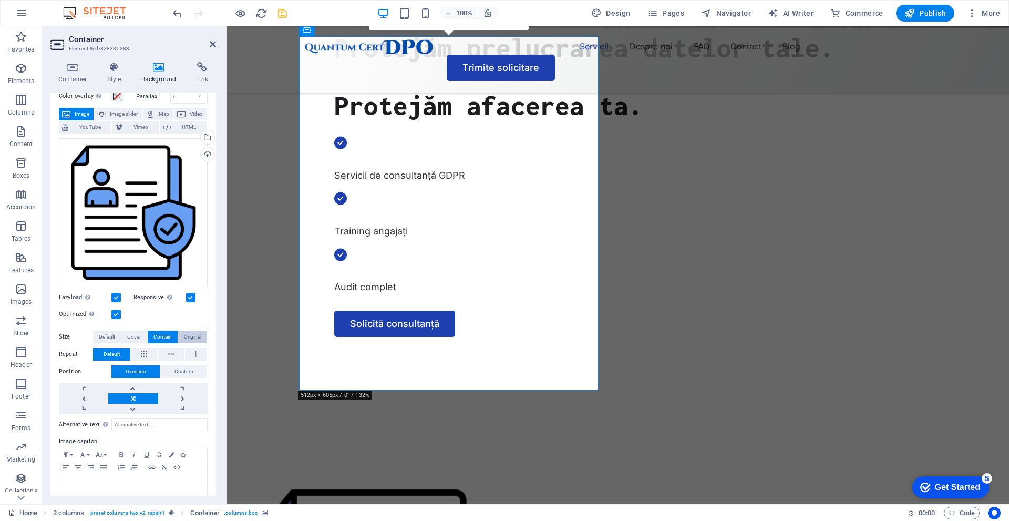
click at [189, 336] on span "Original" at bounding box center [192, 337] width 17 height 13
click at [159, 335] on span "Contain" at bounding box center [163, 337] width 18 height 13
click at [184, 331] on span "Original" at bounding box center [192, 337] width 17 height 13
click at [95, 334] on button "Default" at bounding box center [107, 337] width 28 height 13
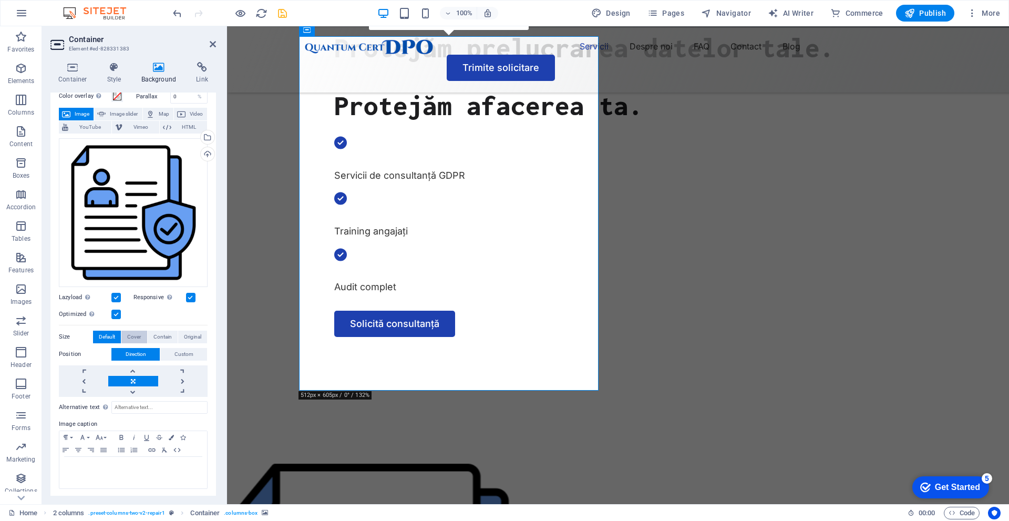
click at [143, 333] on button "Cover" at bounding box center [133, 337] width 25 height 13
click at [157, 333] on span "Contain" at bounding box center [163, 337] width 18 height 13
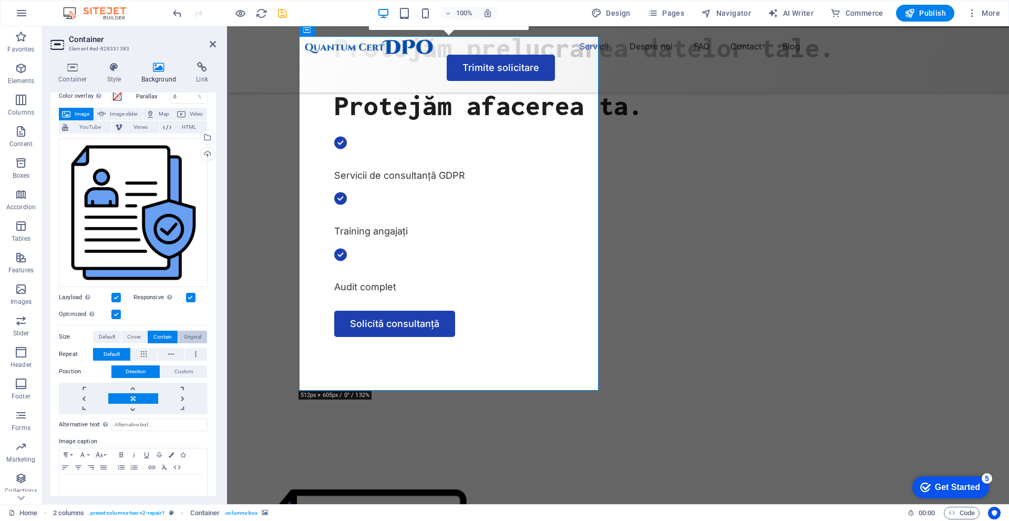
click at [181, 331] on button "Original" at bounding box center [192, 337] width 29 height 13
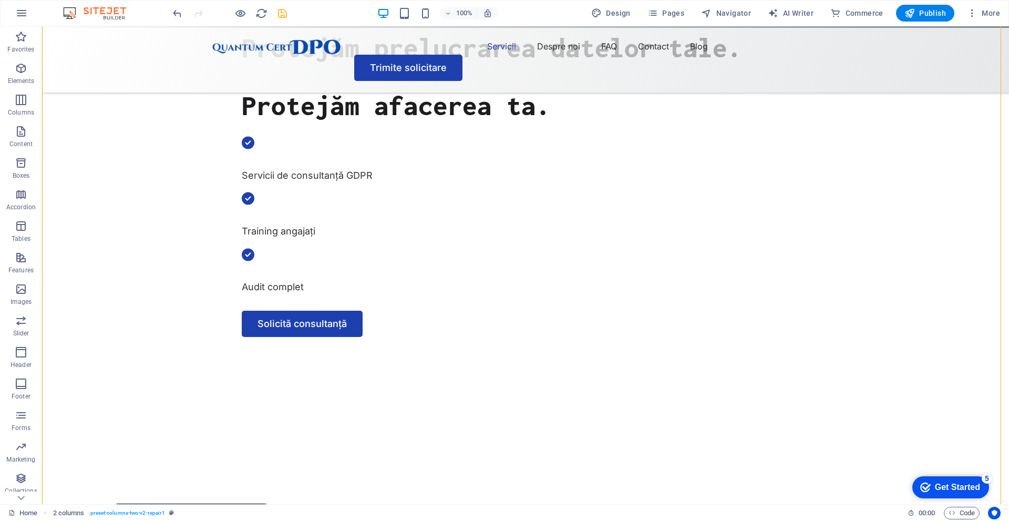
click at [0, 0] on div "100%" at bounding box center [0, 0] width 0 height 0
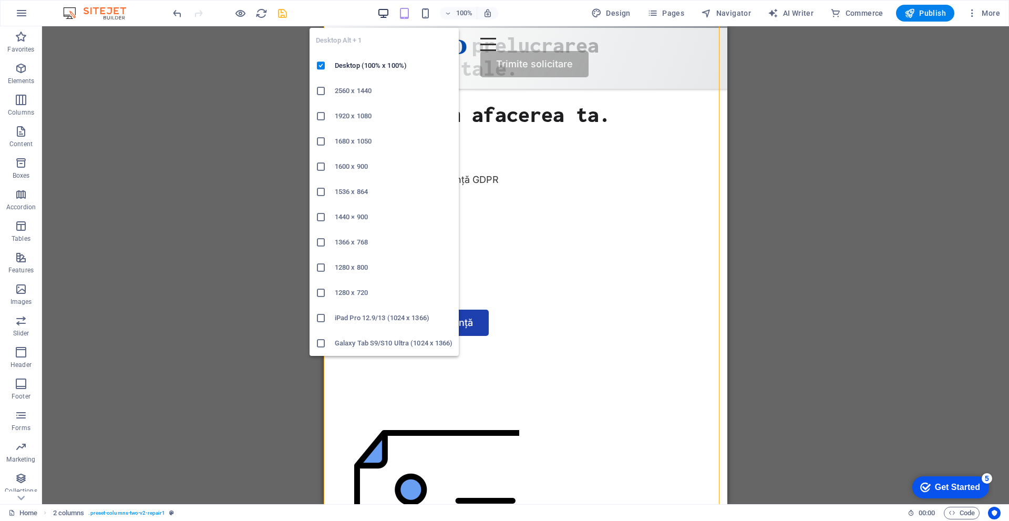
click at [0, 0] on icon "button" at bounding box center [0, 0] width 0 height 0
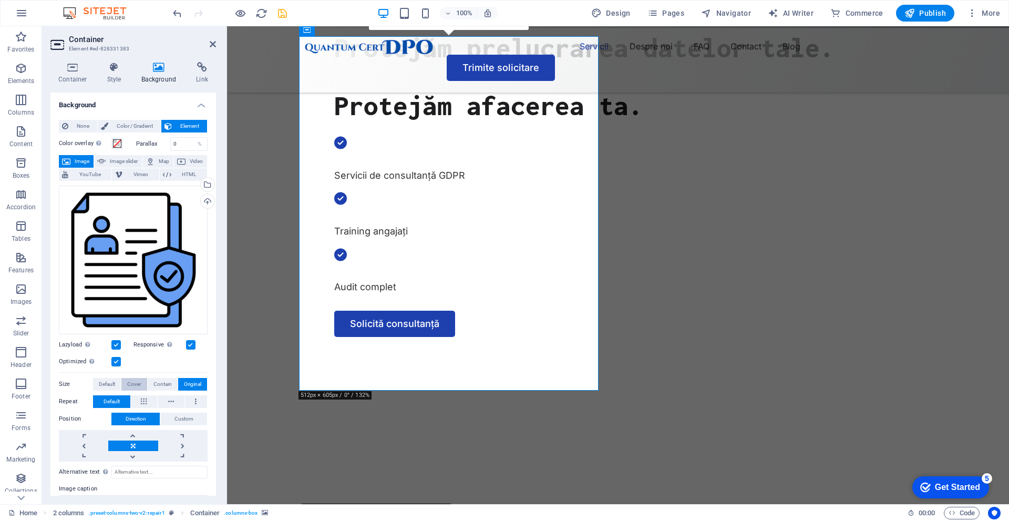
click at [137, 381] on span "Cover" at bounding box center [134, 384] width 14 height 13
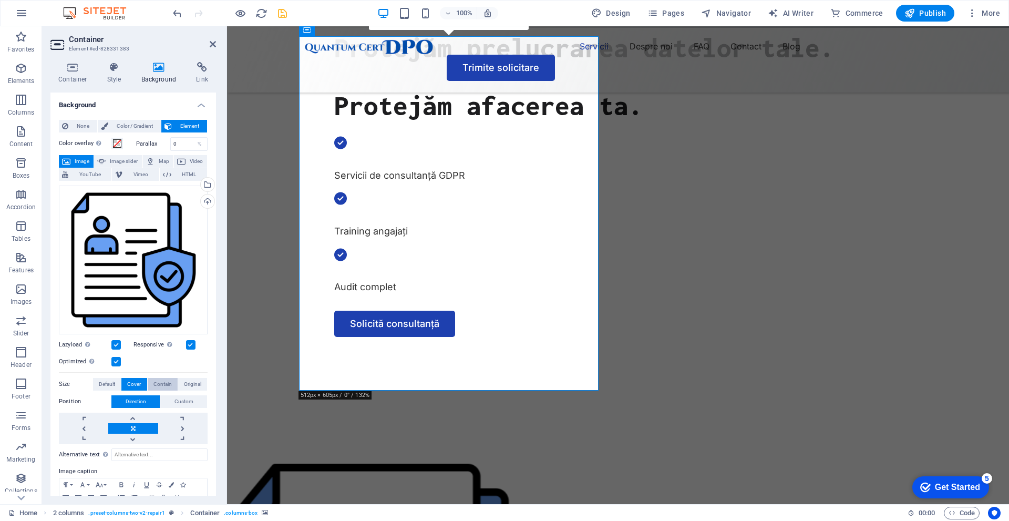
click at [160, 383] on span "Contain" at bounding box center [163, 384] width 18 height 13
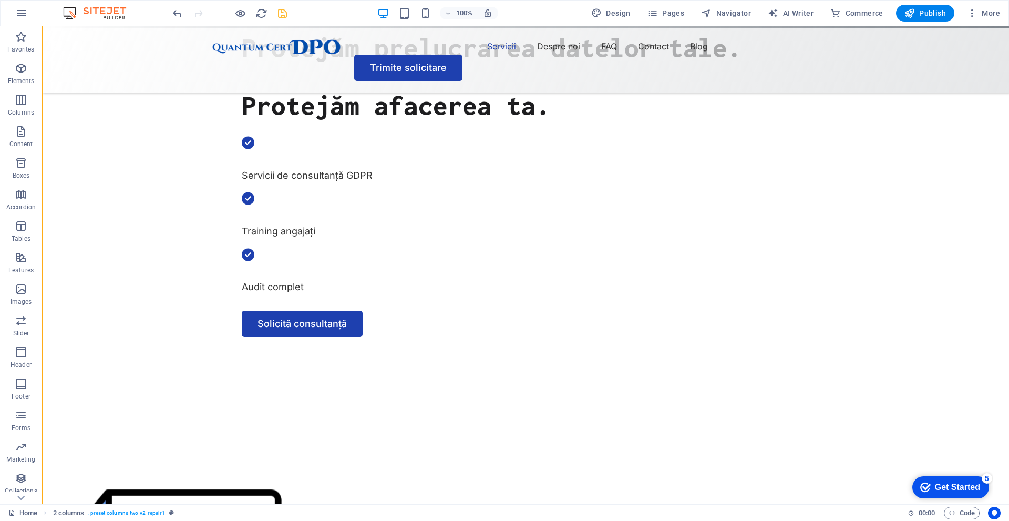
click at [0, 0] on div "100%" at bounding box center [0, 0] width 0 height 0
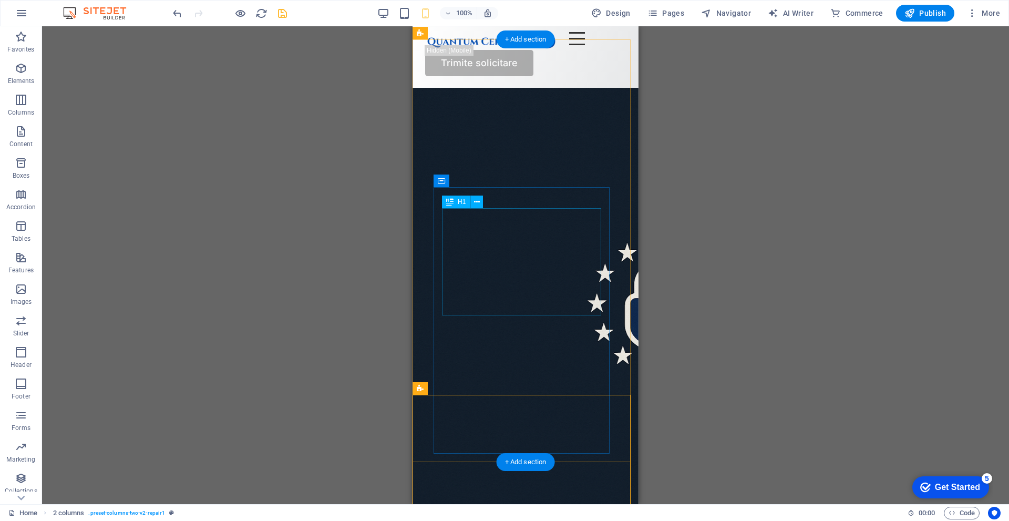
scroll to position [0, 0]
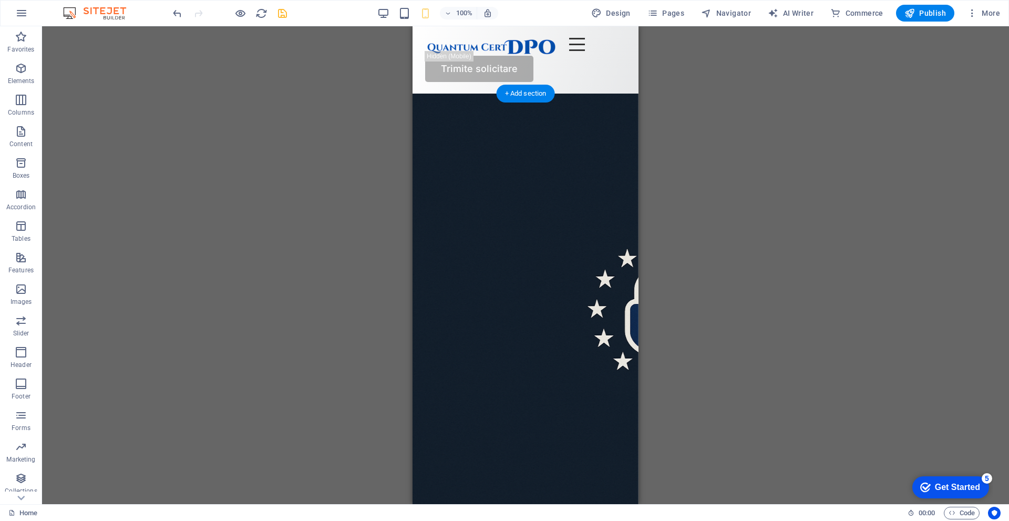
click at [516, 119] on figure at bounding box center [526, 305] width 226 height 423
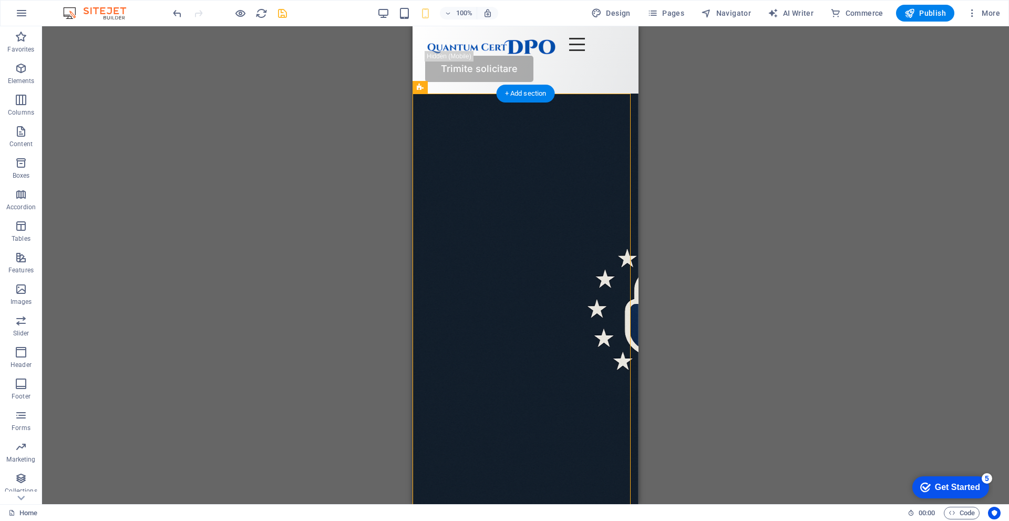
click at [516, 119] on figure at bounding box center [526, 305] width 226 height 423
select select "vh"
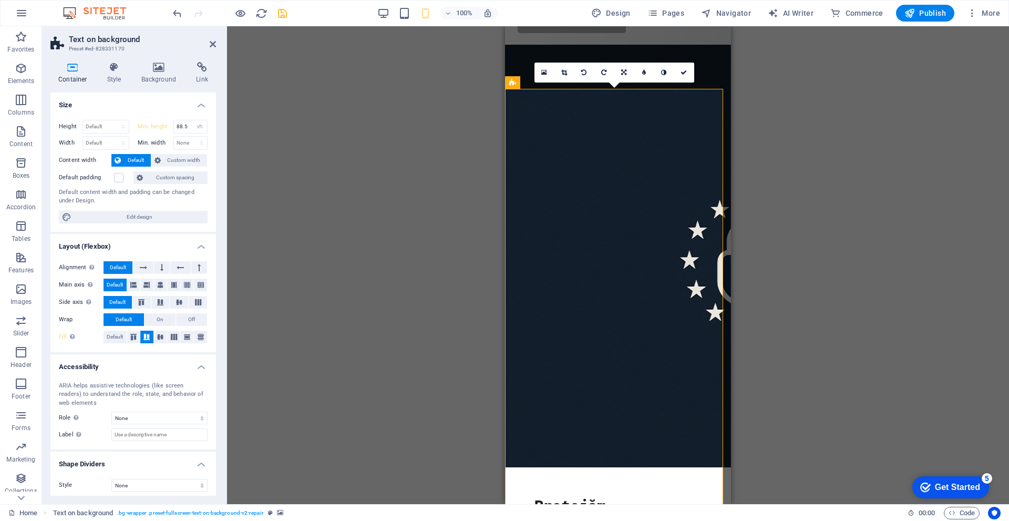
scroll to position [53, 0]
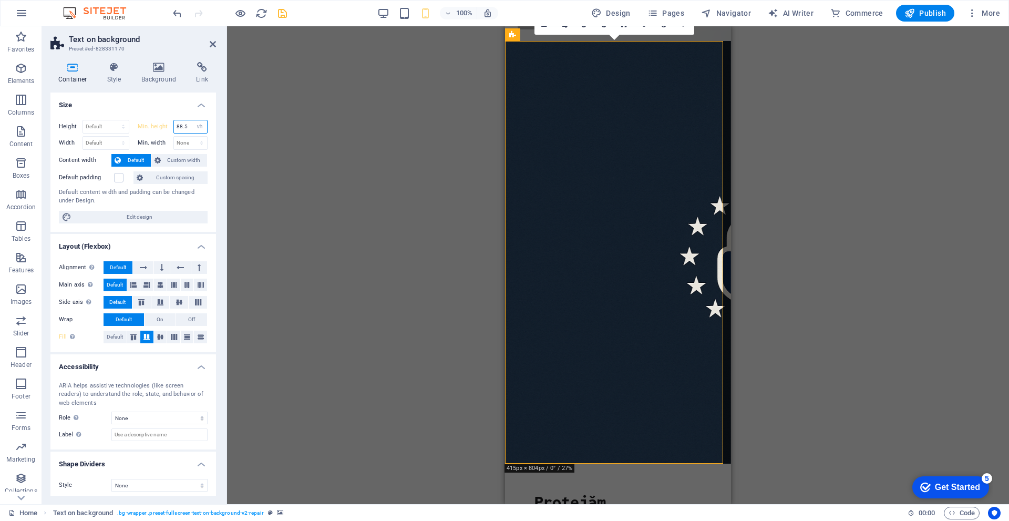
drag, startPoint x: 185, startPoint y: 126, endPoint x: 157, endPoint y: 119, distance: 28.1
click at [157, 120] on div "Min. height 88.5 None px rem % vh vw" at bounding box center [173, 127] width 70 height 14
click at [158, 117] on div "Height Default px rem % vh vw Min. height None px rem % vh vw Width Default px …" at bounding box center [133, 171] width 166 height 120
click at [192, 120] on select "None px rem % vh vw" at bounding box center [199, 126] width 15 height 13
select select "jfk2ivvr75k"
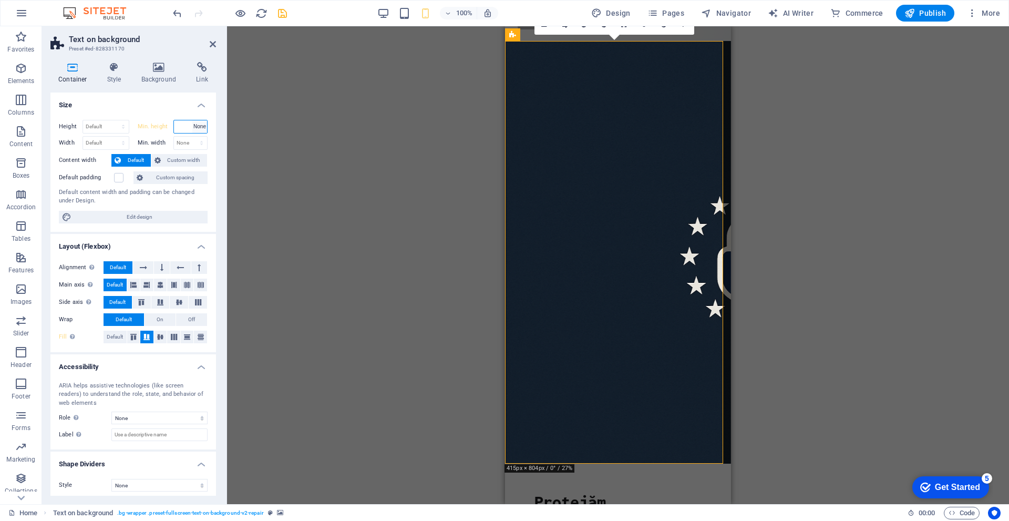
click at [192, 120] on select "None px rem % vh vw" at bounding box center [199, 126] width 15 height 13
type input "88.5"
click at [200, 96] on h4 "Size" at bounding box center [133, 102] width 166 height 19
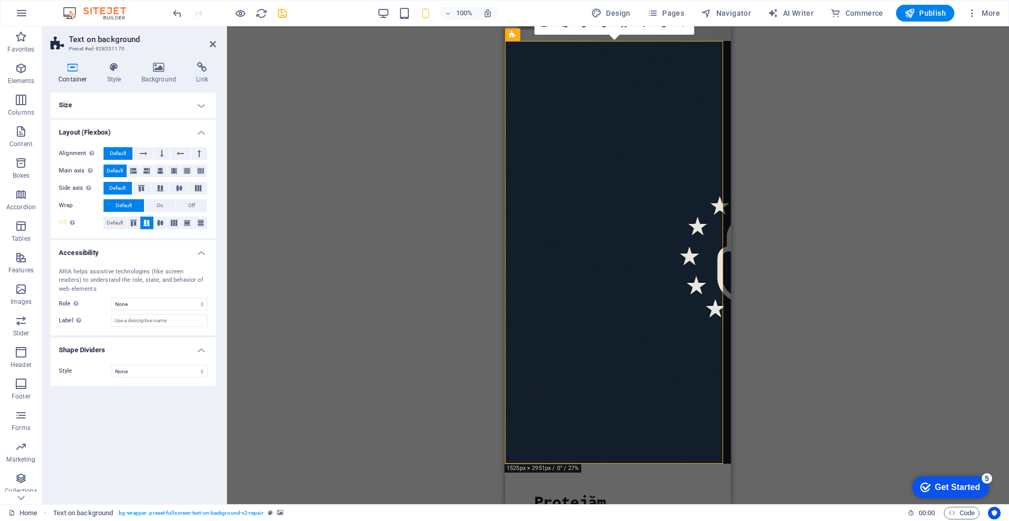
click at [204, 103] on h4 "Size" at bounding box center [133, 105] width 166 height 25
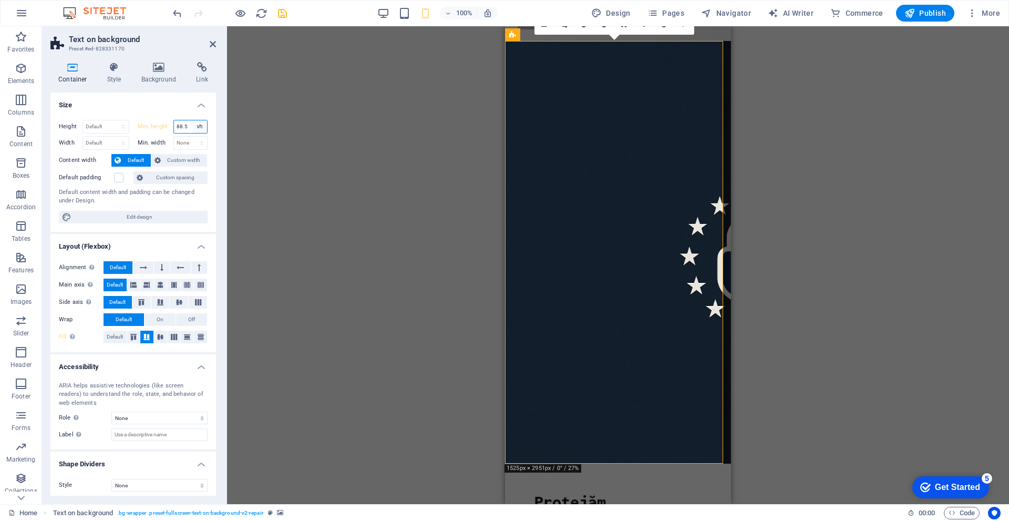
click at [196, 126] on select "None px rem % vh vw" at bounding box center [199, 126] width 15 height 13
select select "jfk2ivvr75k"
click at [192, 120] on select "None px rem % vh vw" at bounding box center [199, 126] width 15 height 13
type input "88.5"
select select "vh"
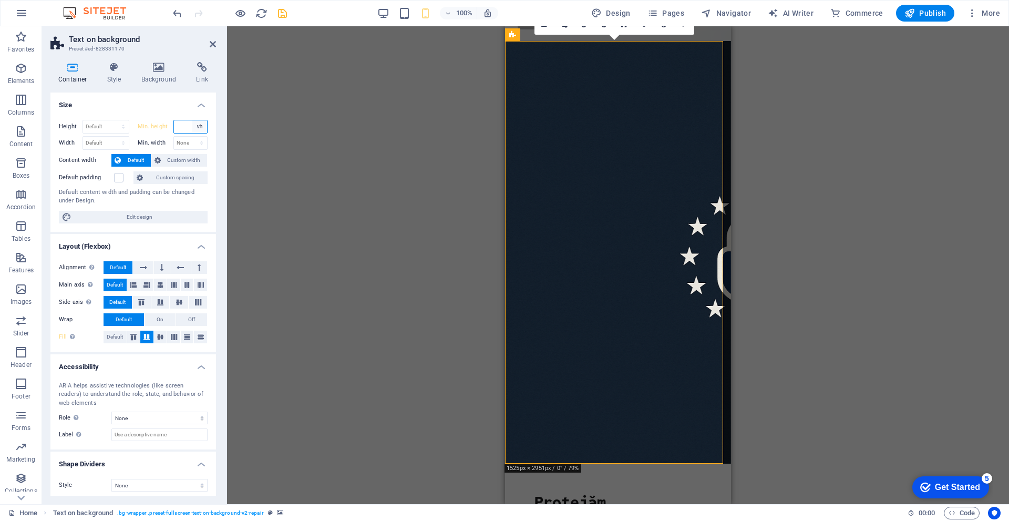
click at [202, 120] on select "None px rem % vh vw" at bounding box center [199, 126] width 15 height 13
select select "px"
click at [192, 120] on select "None px rem % vh vw" at bounding box center [199, 126] width 15 height 13
type input "0"
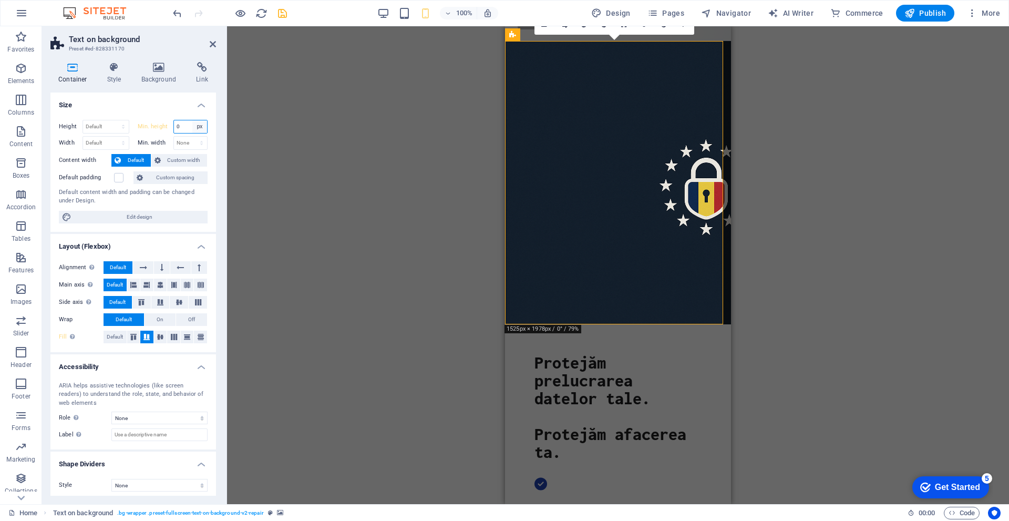
click at [200, 129] on select "None px rem % vh vw" at bounding box center [199, 126] width 15 height 13
select select "jfk2ivvr75k"
click at [192, 120] on select "None px rem % vh vw" at bounding box center [199, 126] width 15 height 13
type input "0"
select select "px"
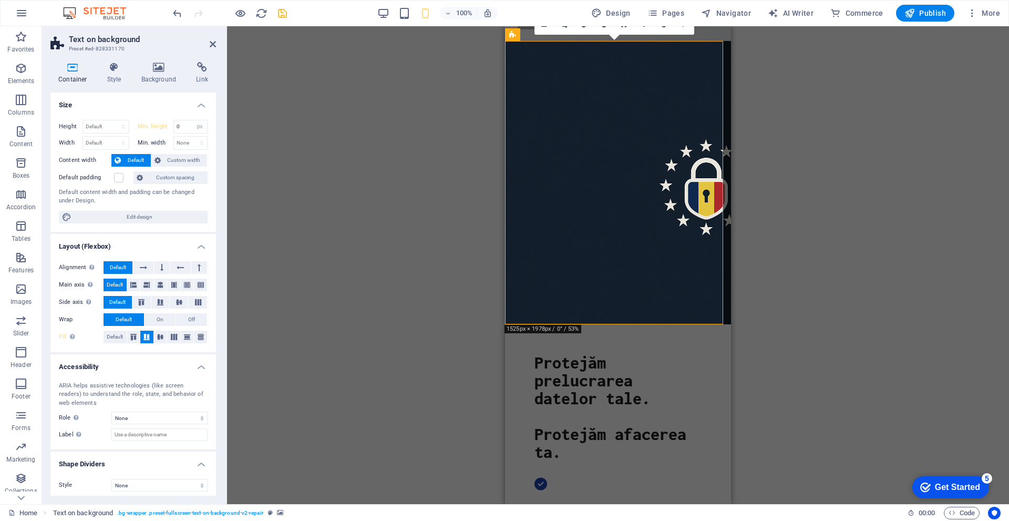
click at [169, 96] on h4 "Size" at bounding box center [133, 102] width 166 height 19
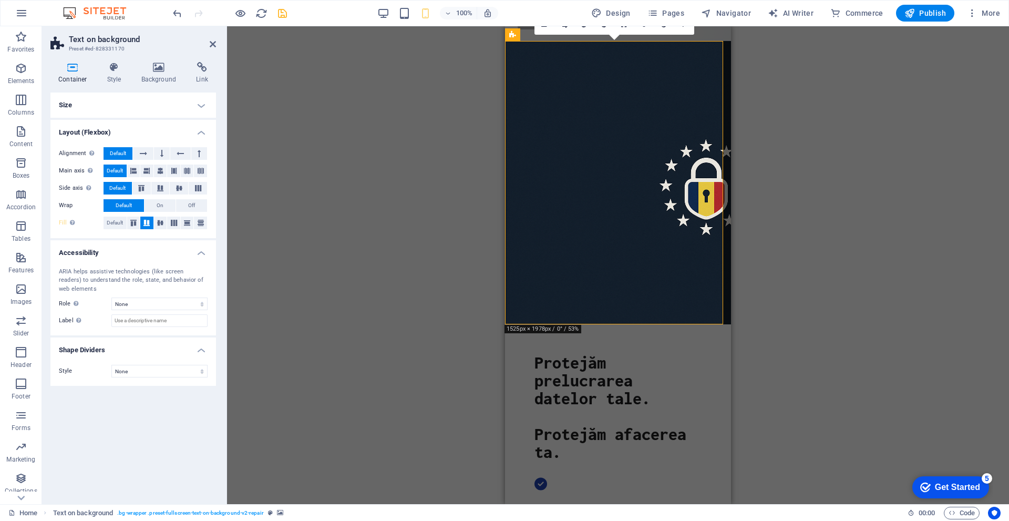
click at [192, 107] on h4 "Size" at bounding box center [133, 105] width 166 height 25
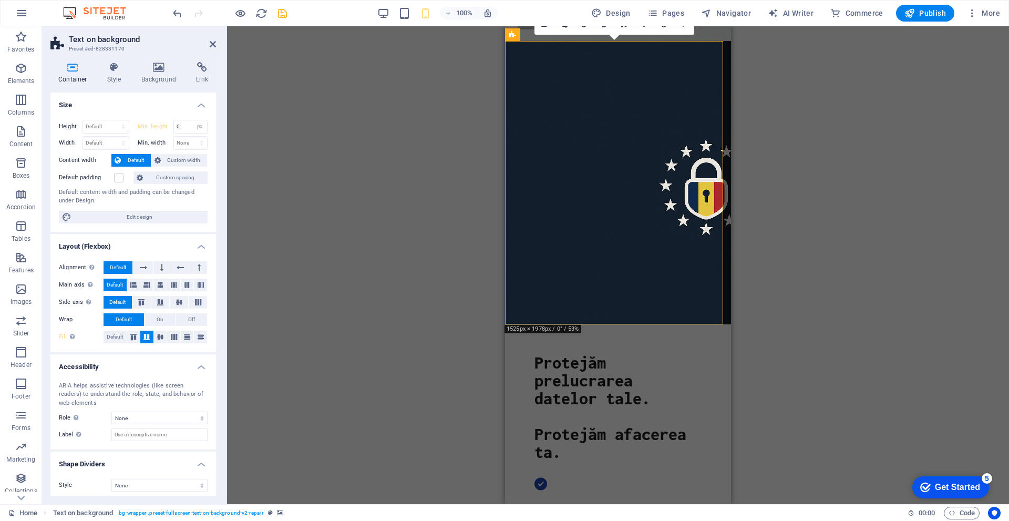
click at [336, 96] on div "Drag here to replace the existing content. Press “Ctrl” if you want to create a…" at bounding box center [618, 265] width 782 height 478
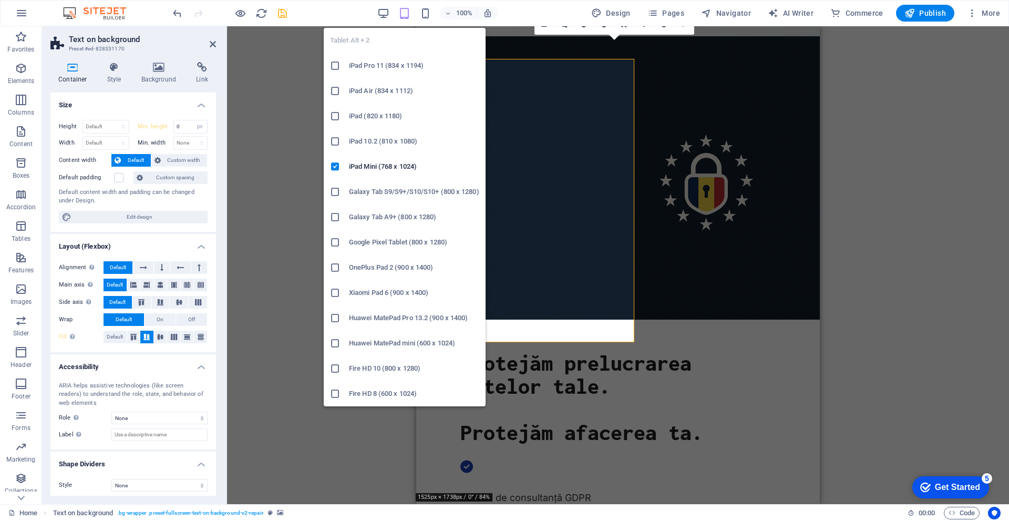
scroll to position [35, 0]
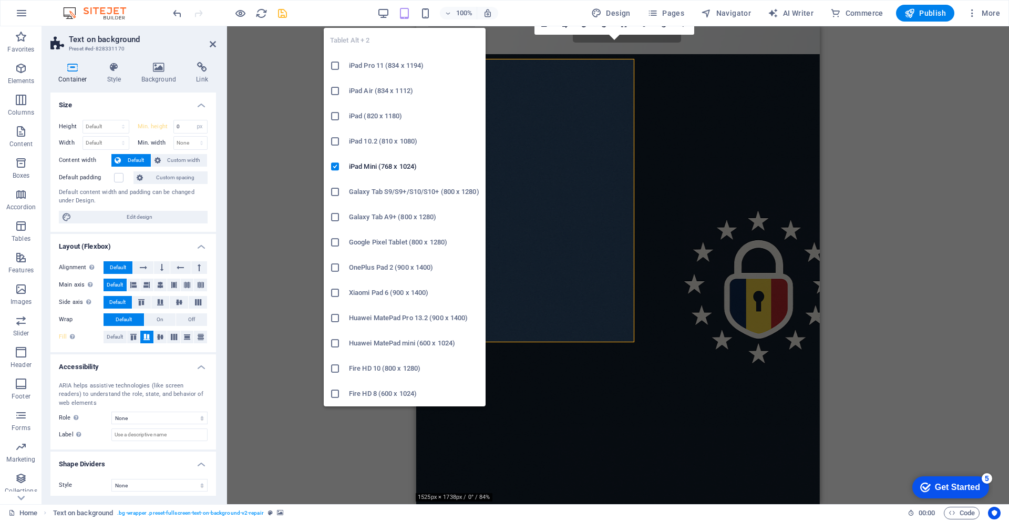
type input "94.5"
select select "vh"
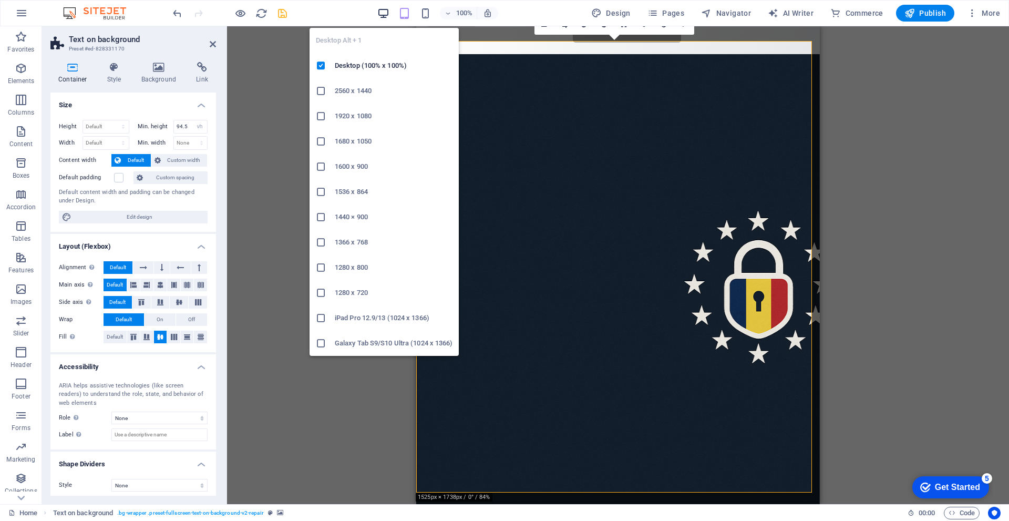
click at [0, 0] on icon "button" at bounding box center [0, 0] width 0 height 0
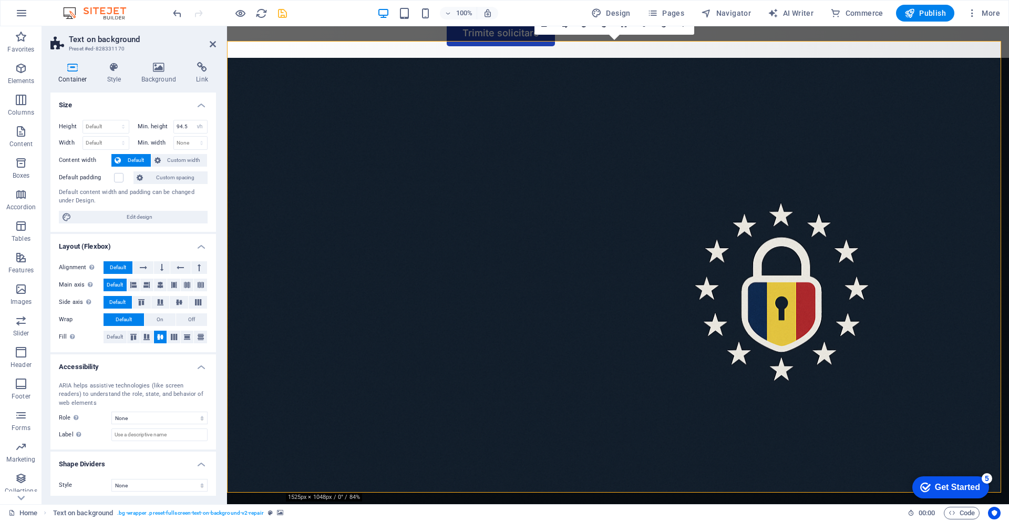
click at [824, 143] on figure at bounding box center [618, 284] width 782 height 452
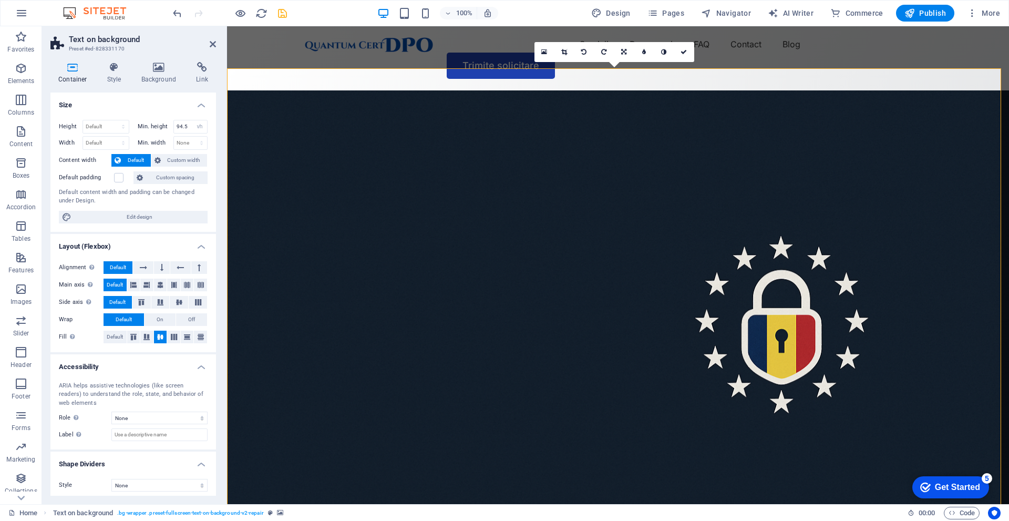
scroll to position [0, 0]
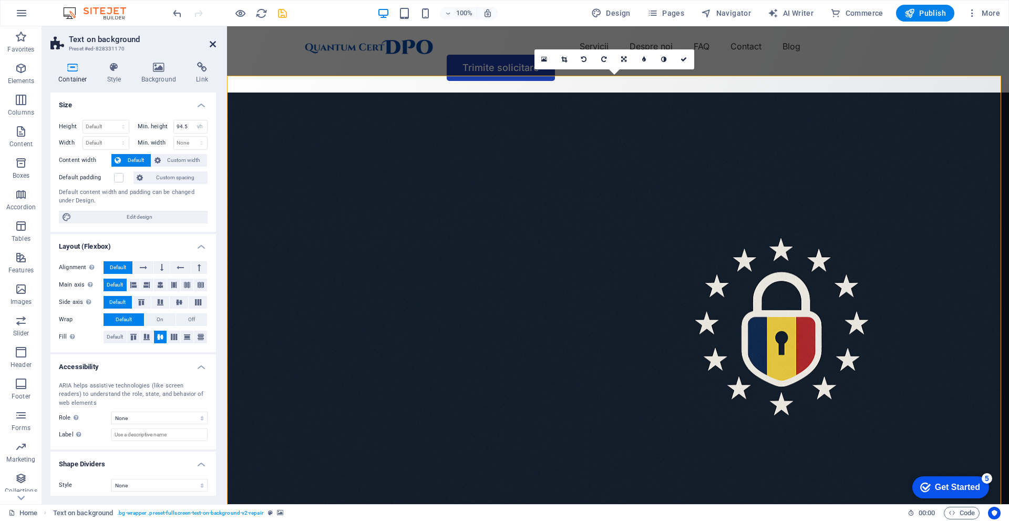
click at [210, 47] on icon at bounding box center [213, 44] width 6 height 8
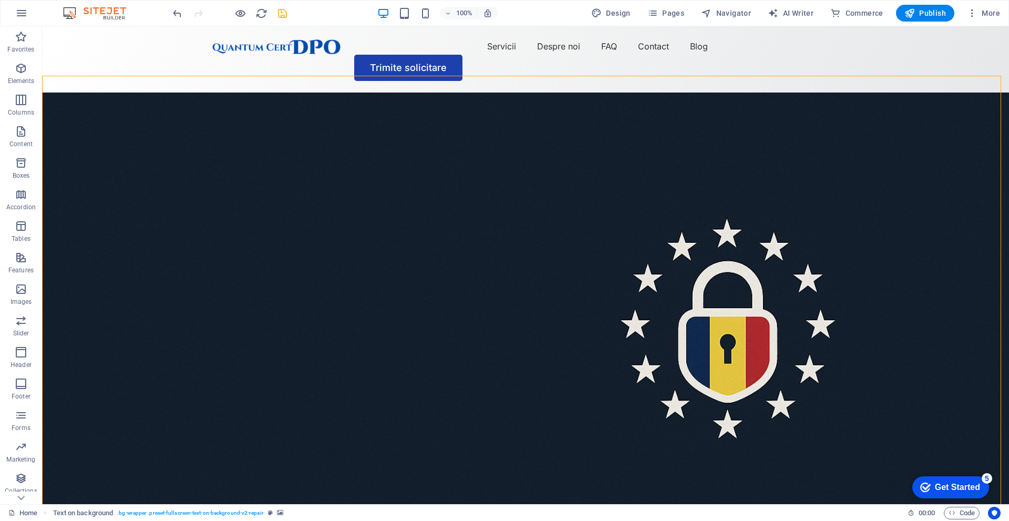
click at [279, 17] on icon "save" at bounding box center [283, 13] width 12 height 12
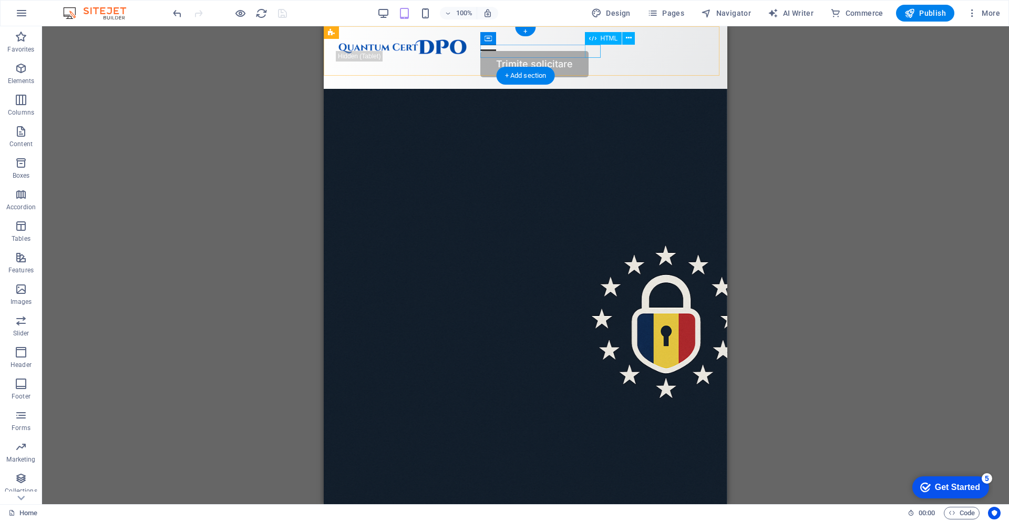
click at [593, 49] on div at bounding box center [598, 44] width 234 height 13
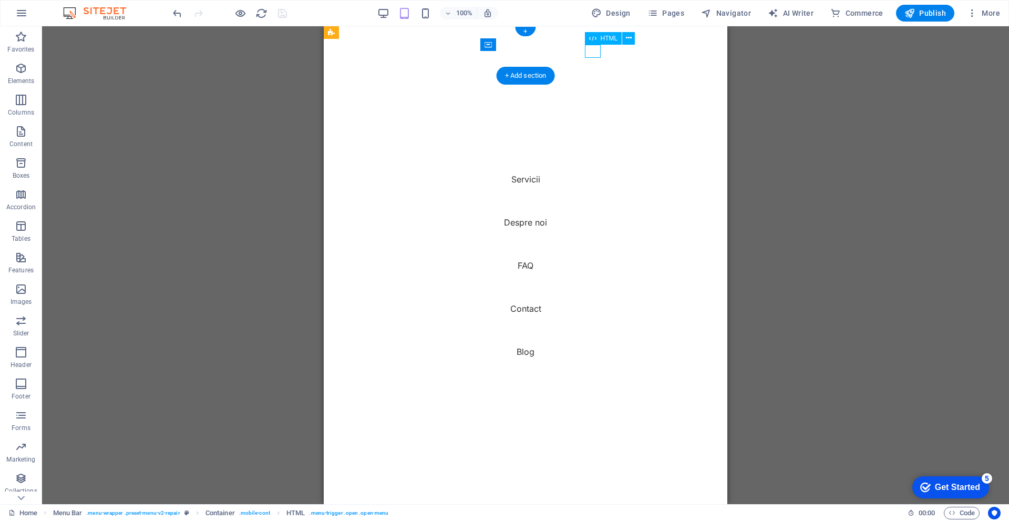
click at [496, 49] on div at bounding box center [489, 44] width 16 height 13
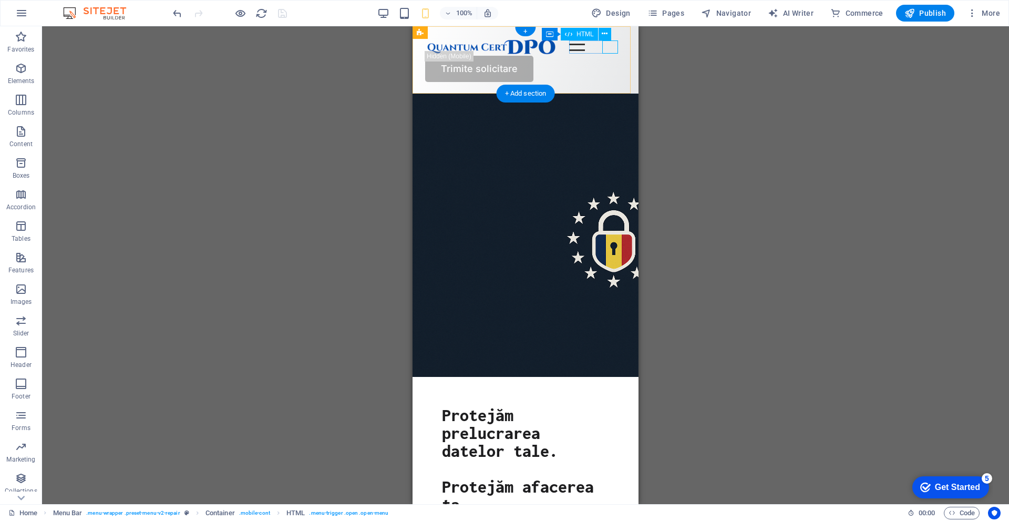
click at [607, 46] on div at bounding box center [597, 44] width 57 height 13
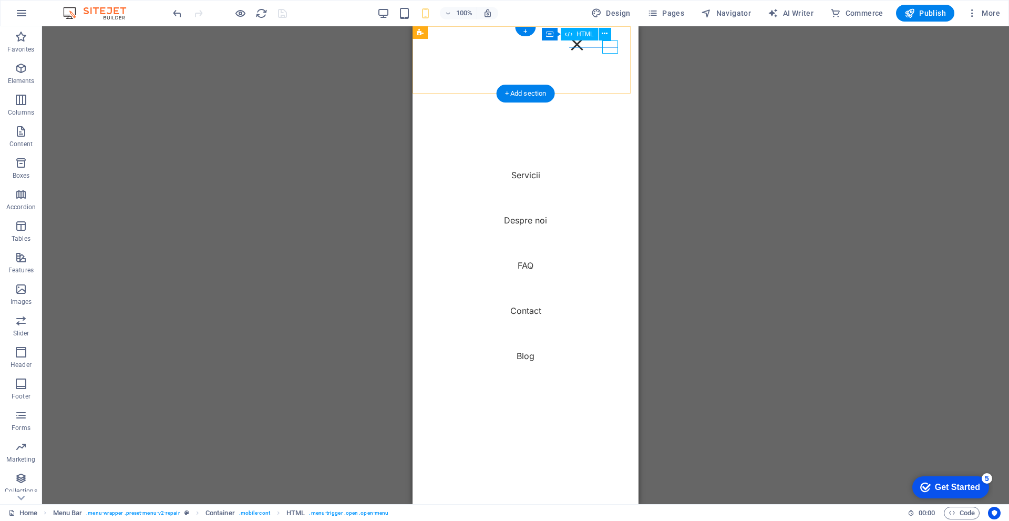
click at [585, 46] on div at bounding box center [577, 44] width 16 height 13
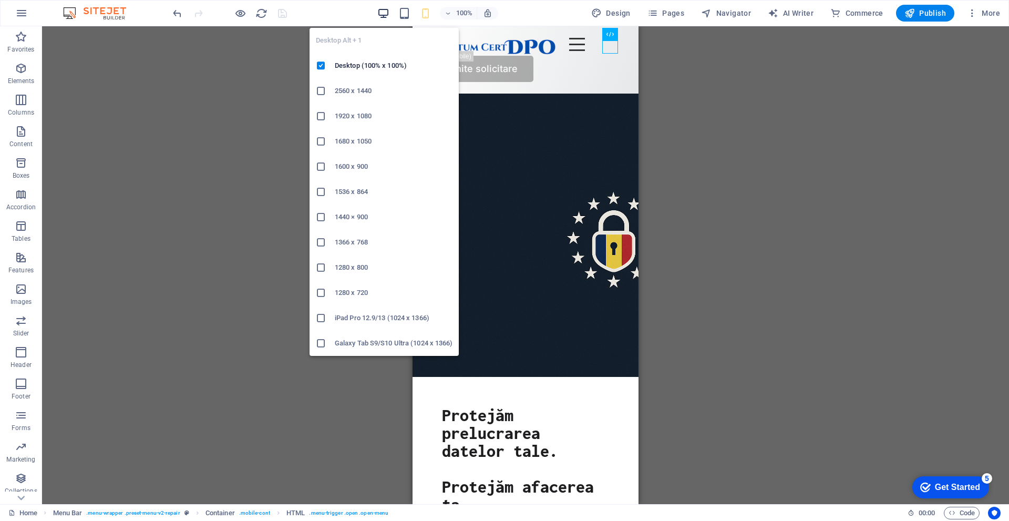
click at [0, 0] on icon "button" at bounding box center [0, 0] width 0 height 0
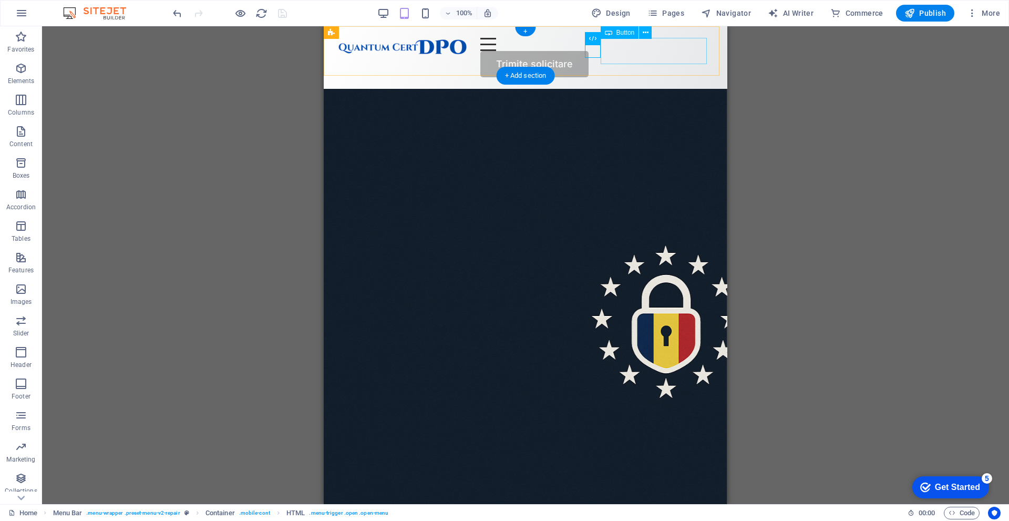
click at [638, 54] on div "Trimite solicitare" at bounding box center [525, 64] width 379 height 26
click at [638, 53] on div "Trimite solicitare" at bounding box center [525, 64] width 379 height 26
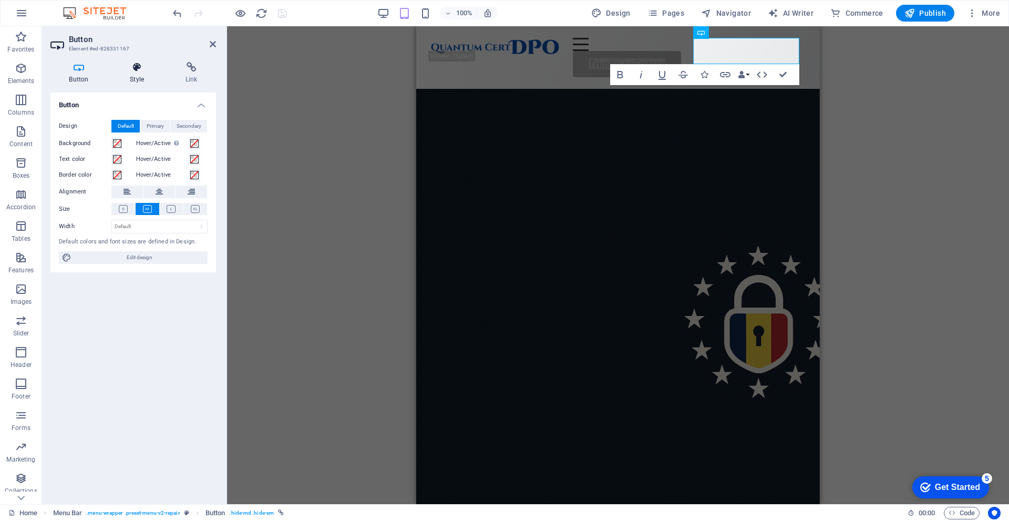
click at [144, 69] on icon at bounding box center [137, 67] width 52 height 11
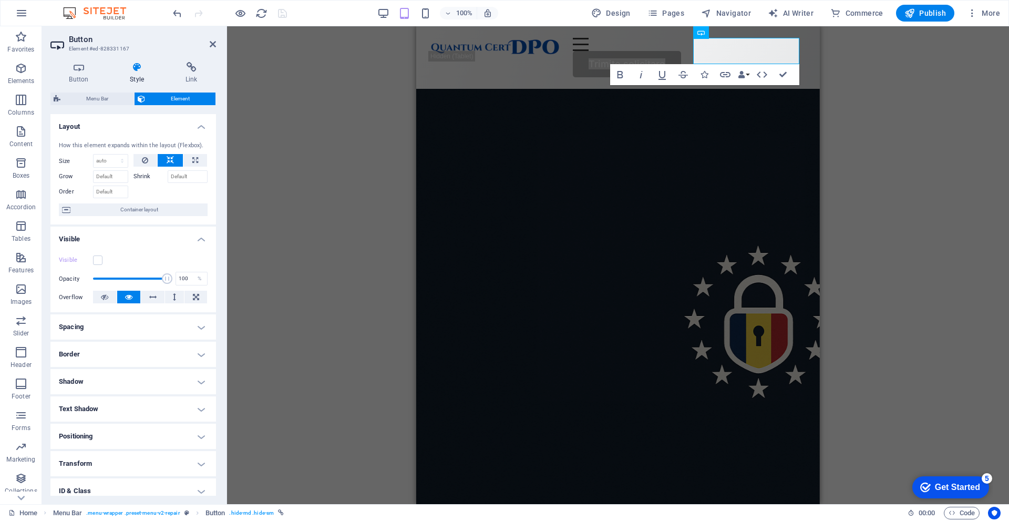
click at [462, 102] on figure at bounding box center [618, 315] width 404 height 452
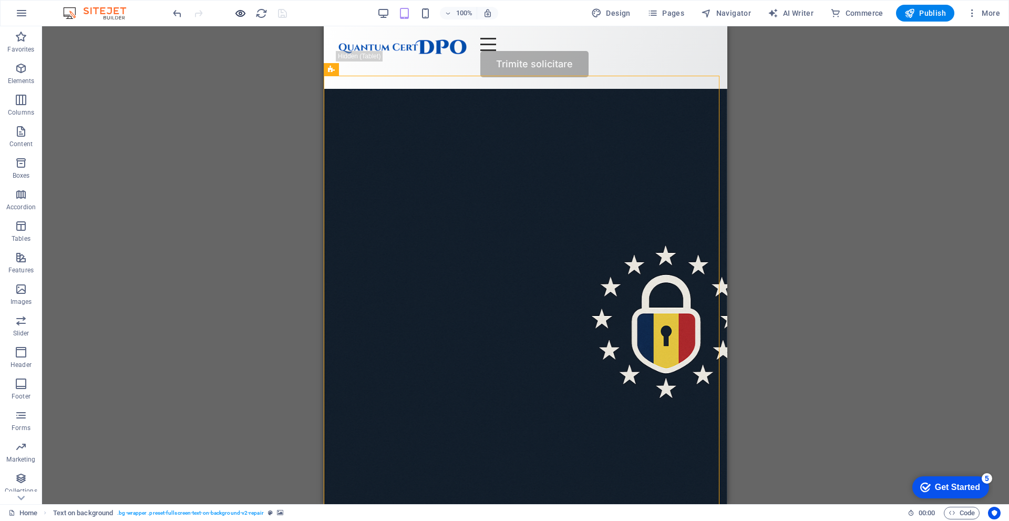
click at [236, 9] on div at bounding box center [230, 13] width 118 height 17
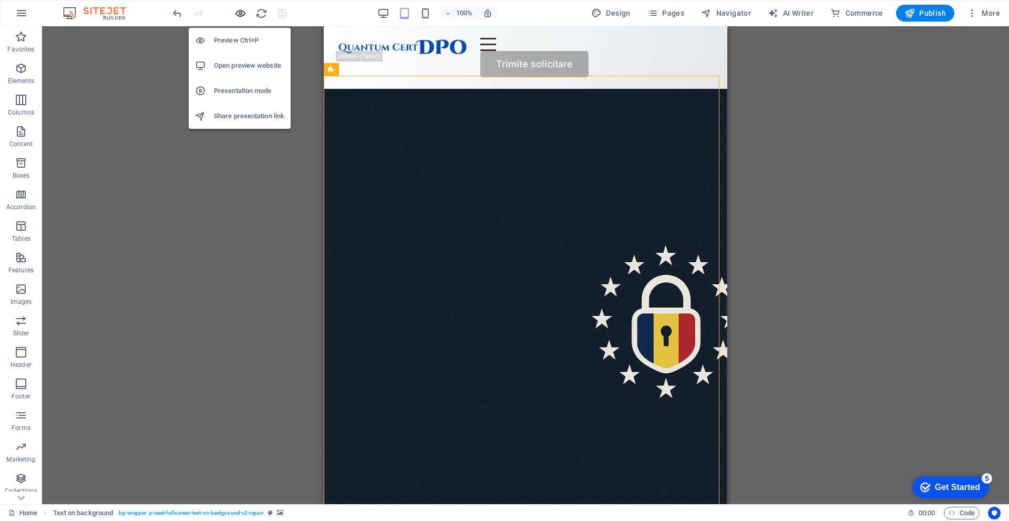
click at [242, 8] on icon "button" at bounding box center [240, 13] width 12 height 12
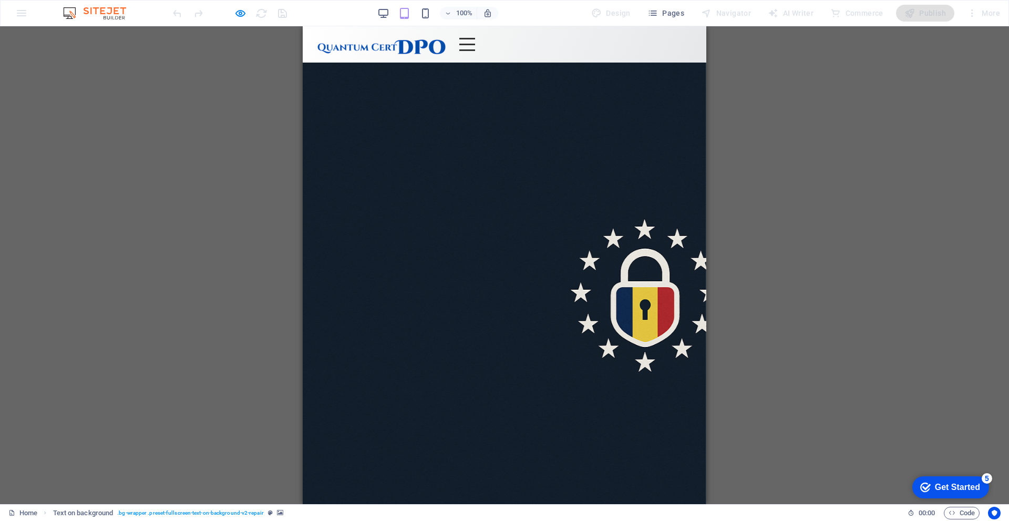
click at [475, 43] on div at bounding box center [468, 44] width 16 height 13
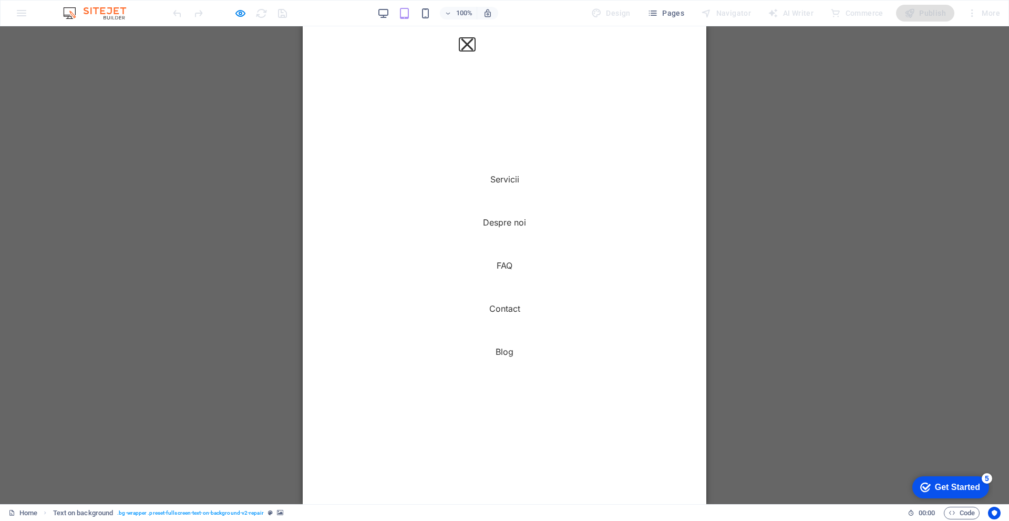
click at [473, 43] on button at bounding box center [467, 44] width 12 height 12
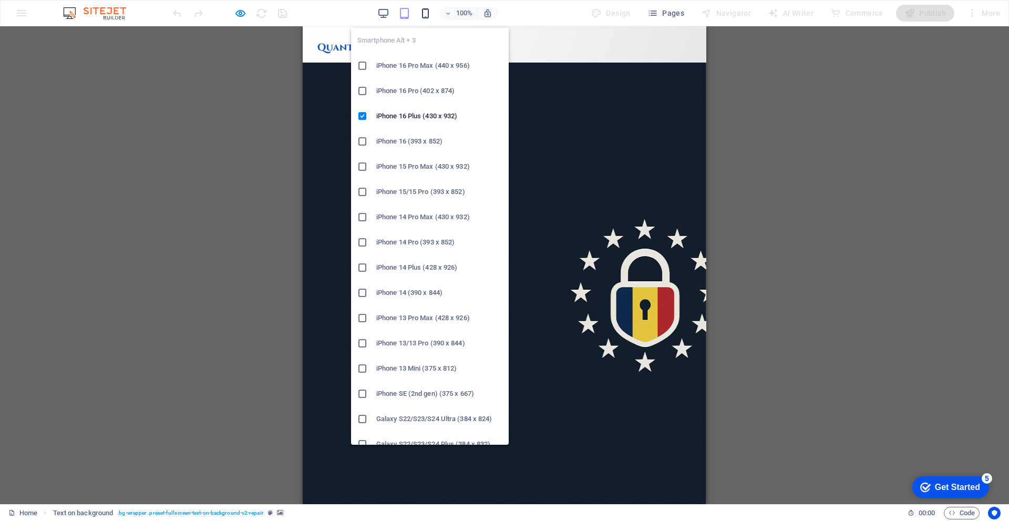
click at [0, 0] on icon "button" at bounding box center [0, 0] width 0 height 0
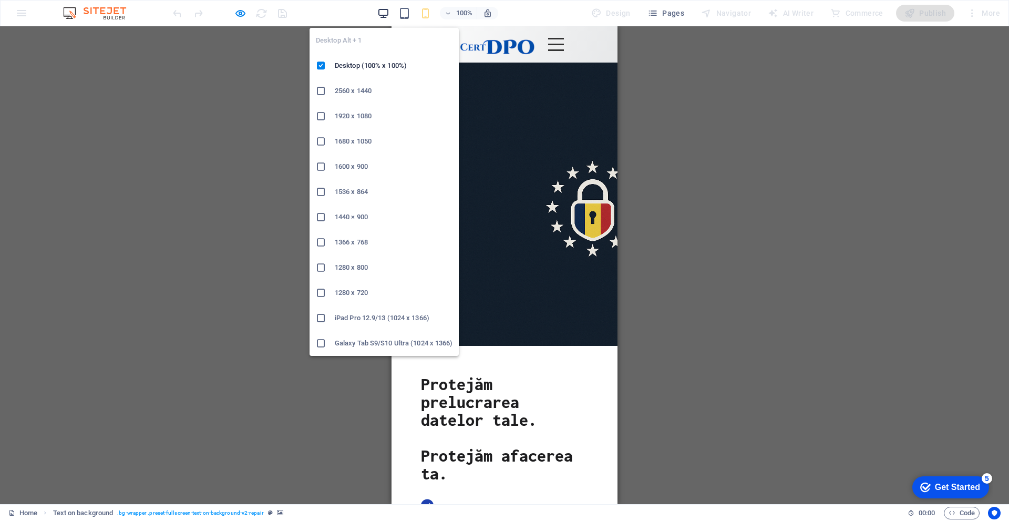
click at [0, 0] on icon "button" at bounding box center [0, 0] width 0 height 0
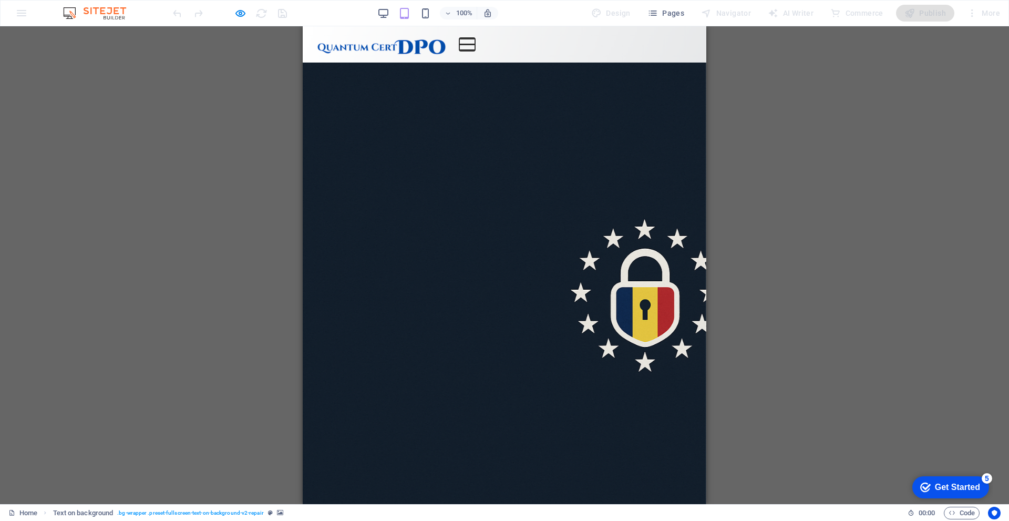
click at [475, 39] on button at bounding box center [468, 39] width 16 height 2
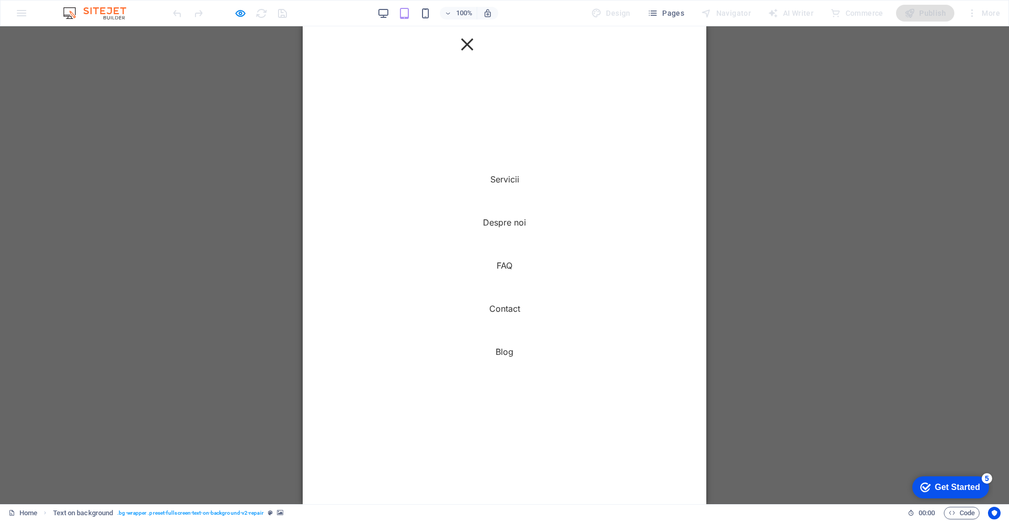
click at [475, 40] on div at bounding box center [468, 44] width 16 height 13
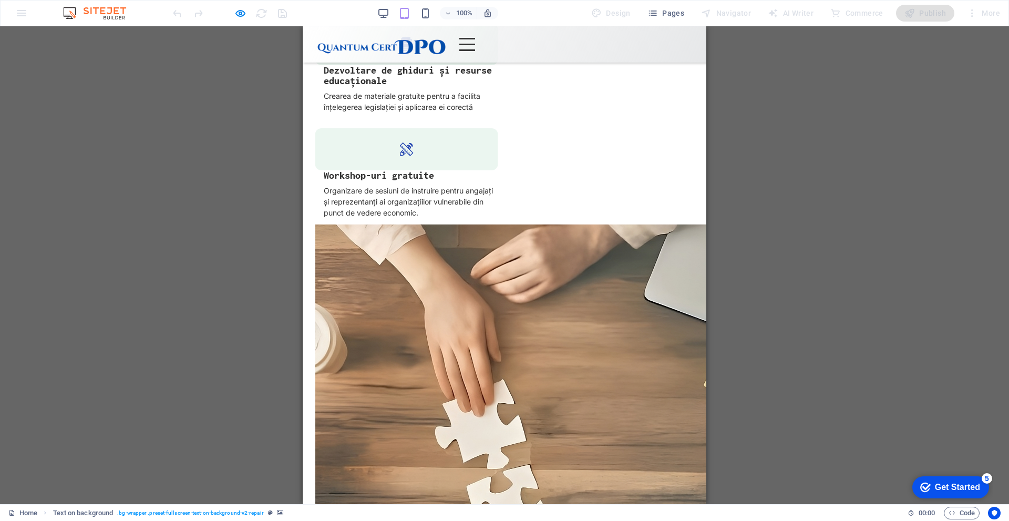
scroll to position [2156, 0]
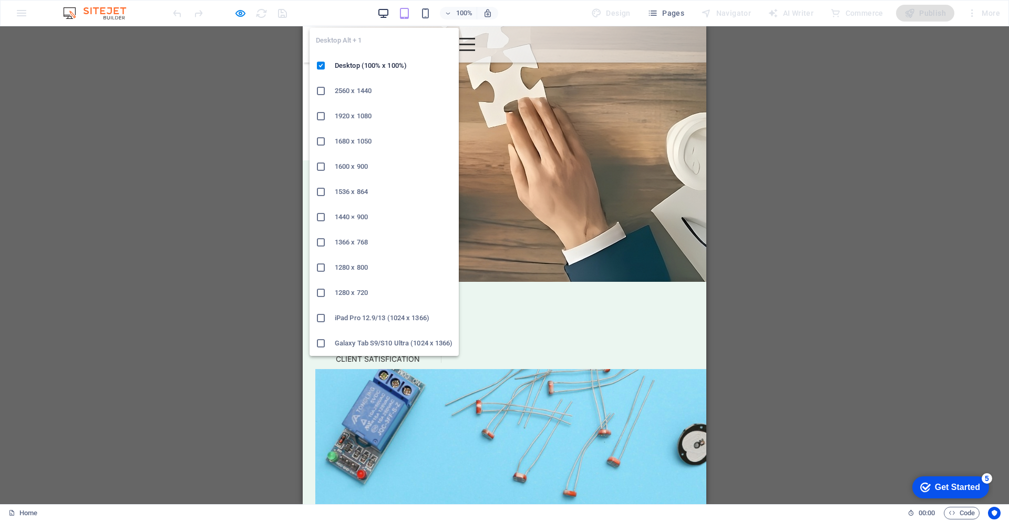
click at [0, 0] on icon "button" at bounding box center [0, 0] width 0 height 0
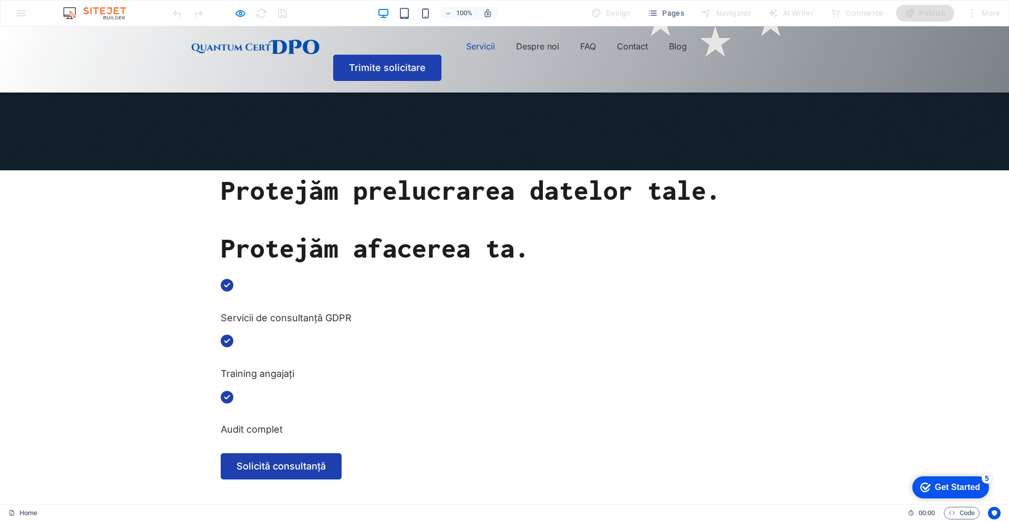
scroll to position [368, 0]
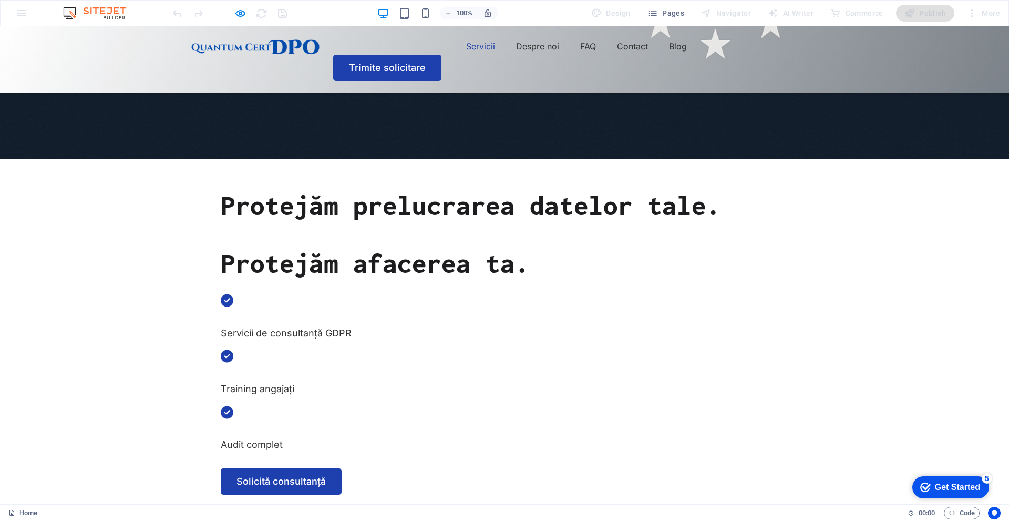
click at [466, 49] on link "Servicii" at bounding box center [480, 46] width 29 height 17
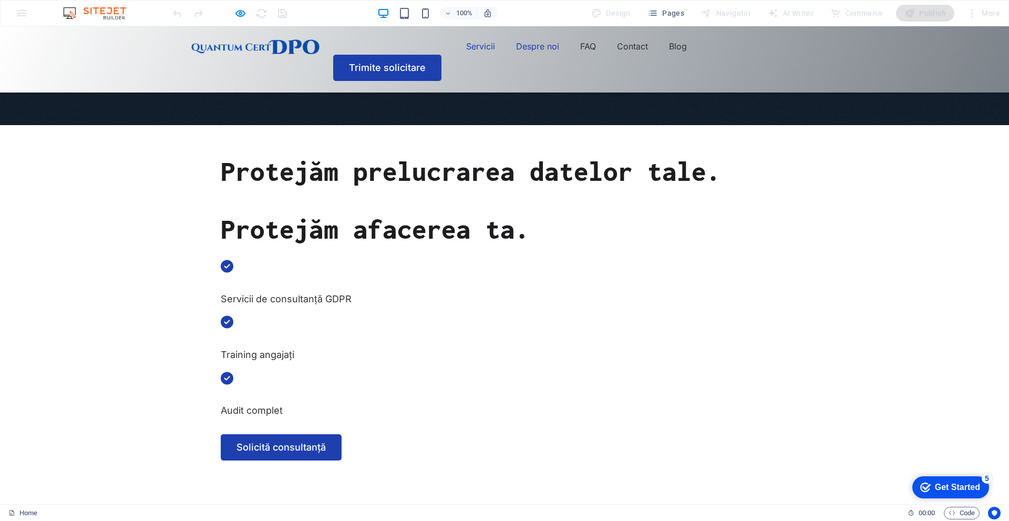
click at [516, 47] on link "Despre noi" at bounding box center [537, 46] width 43 height 17
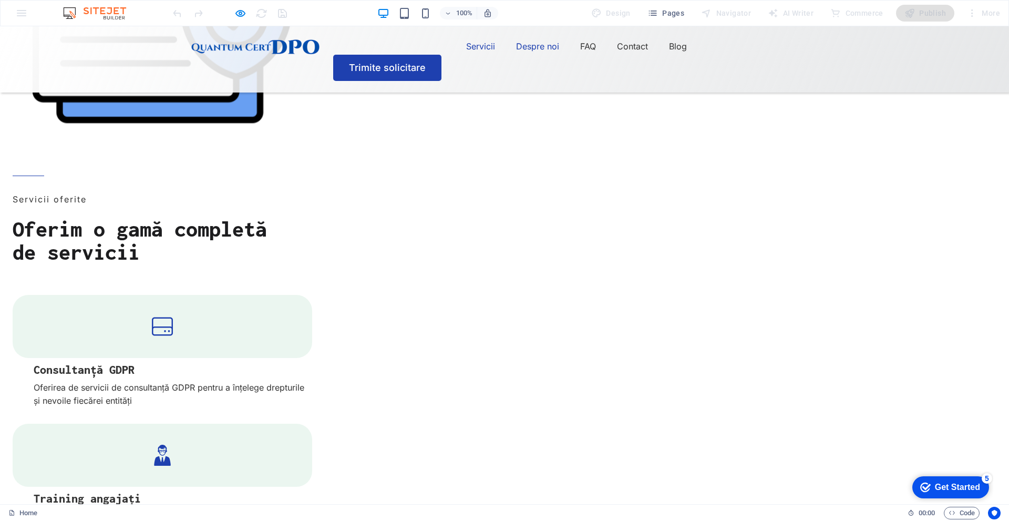
scroll to position [1315, 0]
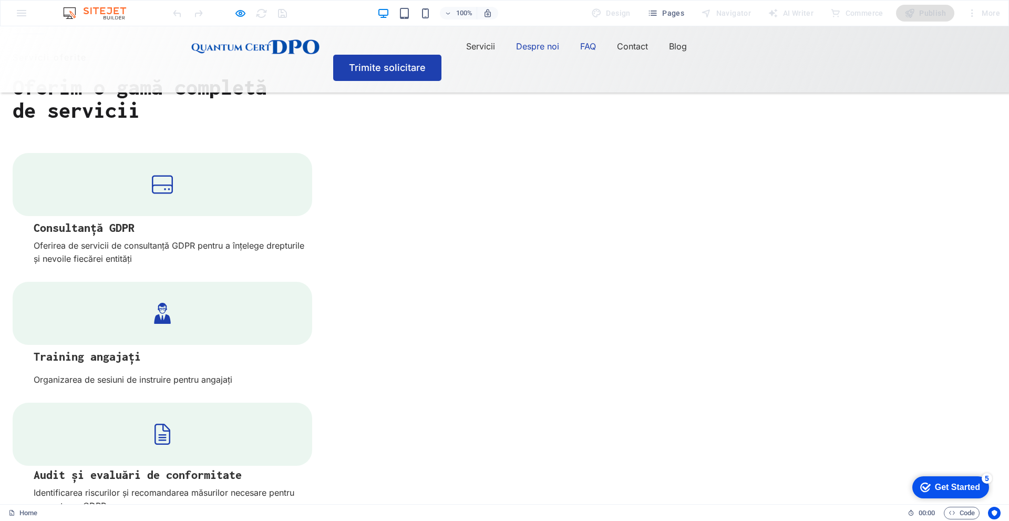
click at [580, 44] on link "FAQ" at bounding box center [588, 46] width 16 height 17
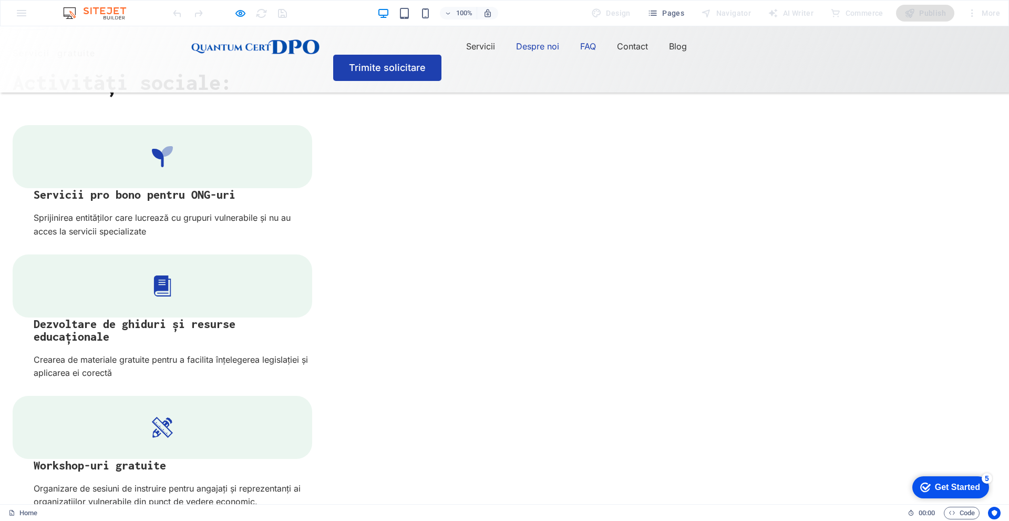
scroll to position [1820, 0]
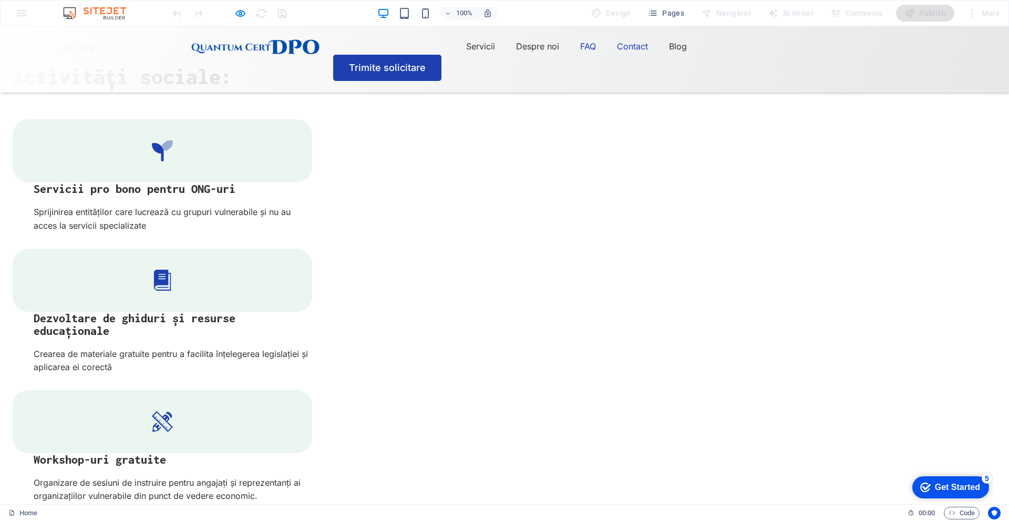
click at [617, 53] on link "Contact" at bounding box center [632, 46] width 31 height 17
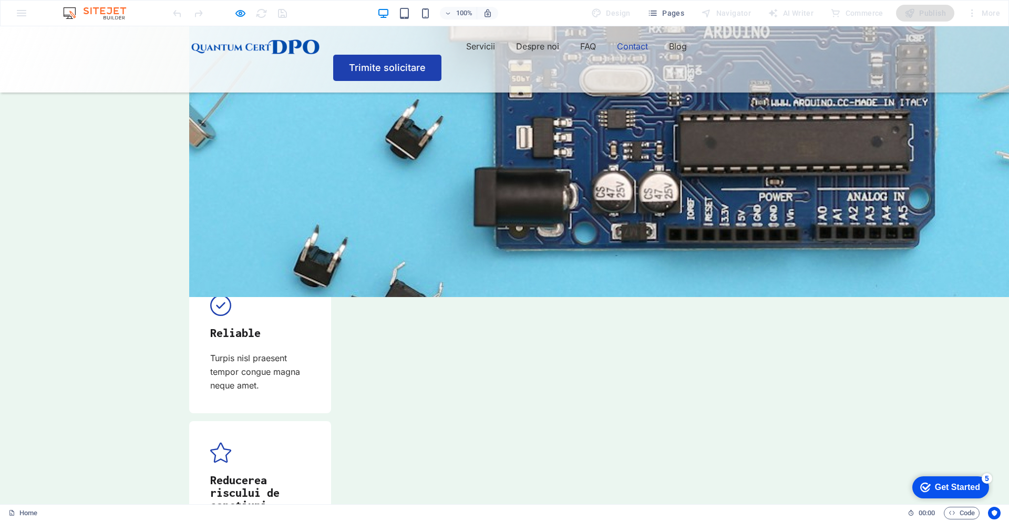
scroll to position [3230, 0]
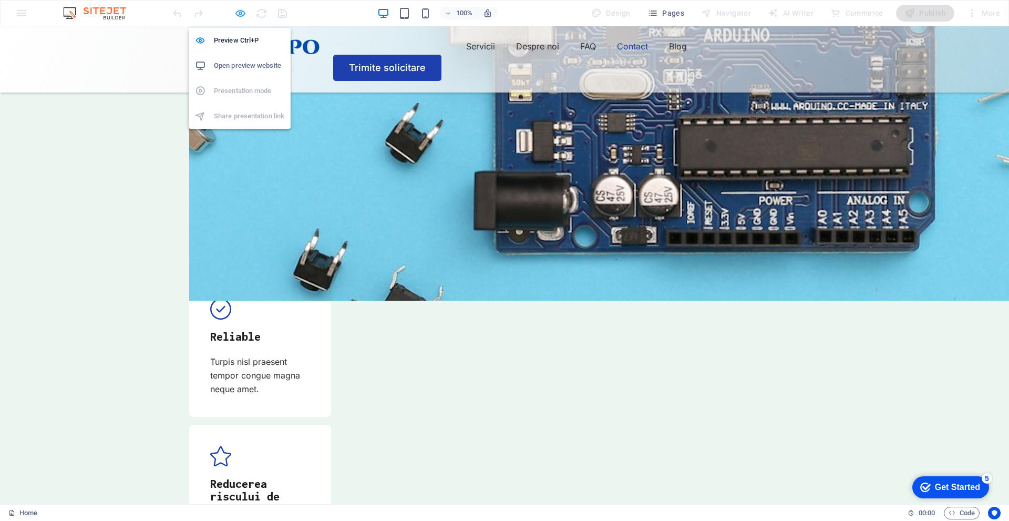
click at [241, 15] on icon "button" at bounding box center [240, 13] width 12 height 12
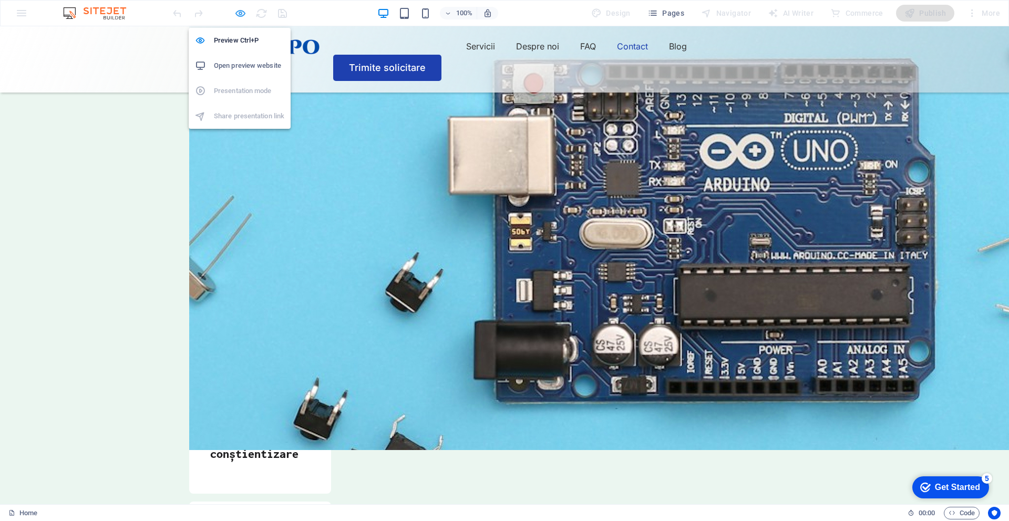
scroll to position [3384, 0]
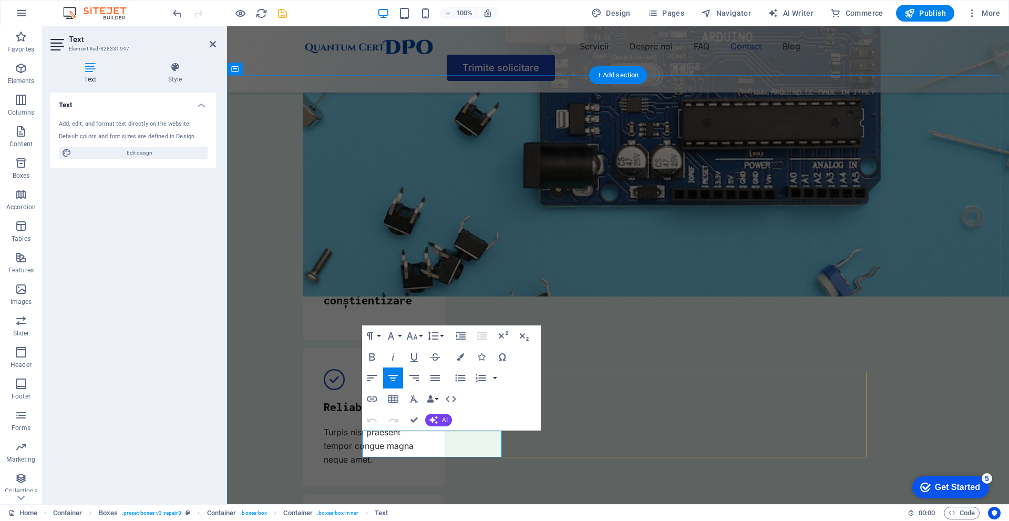
drag, startPoint x: 472, startPoint y: 448, endPoint x: 419, endPoint y: 435, distance: 54.3
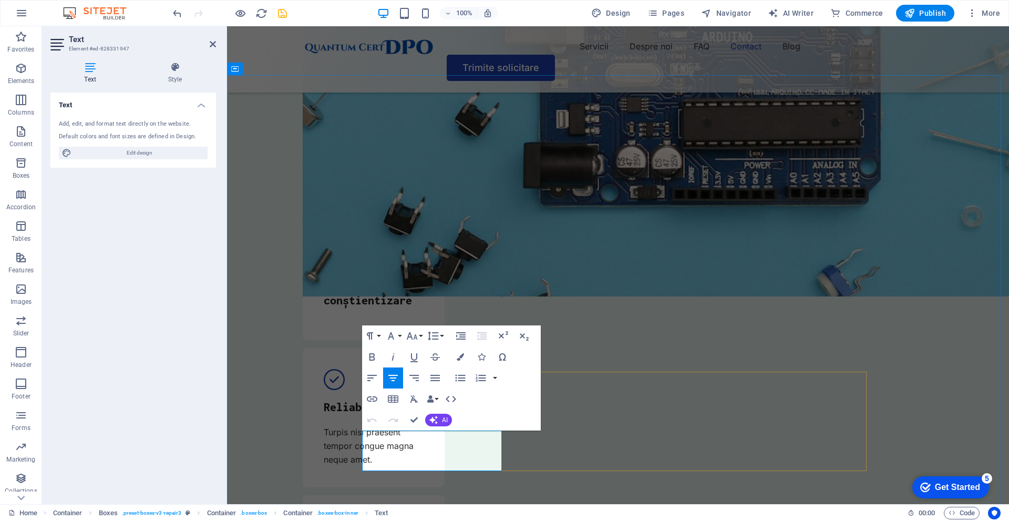
drag, startPoint x: 475, startPoint y: 456, endPoint x: 448, endPoint y: 442, distance: 29.9
drag, startPoint x: 473, startPoint y: 460, endPoint x: 419, endPoint y: 462, distance: 54.2
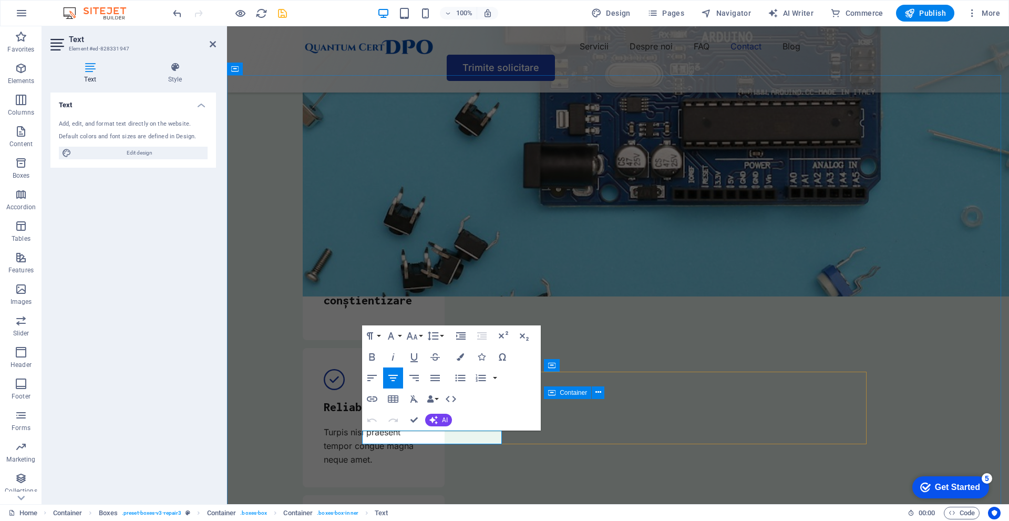
drag, startPoint x: 433, startPoint y: 436, endPoint x: 487, endPoint y: 394, distance: 68.6
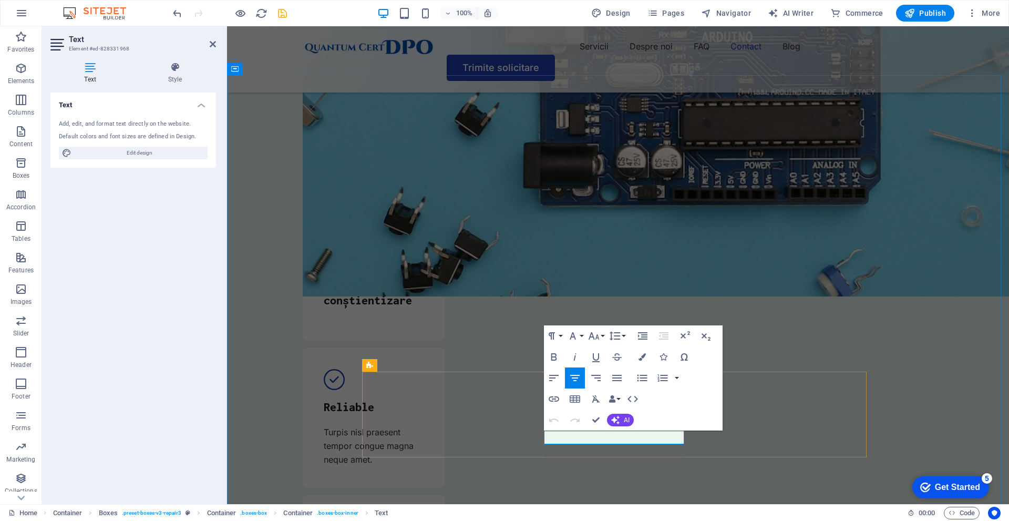
drag, startPoint x: 655, startPoint y: 439, endPoint x: 588, endPoint y: 436, distance: 66.8
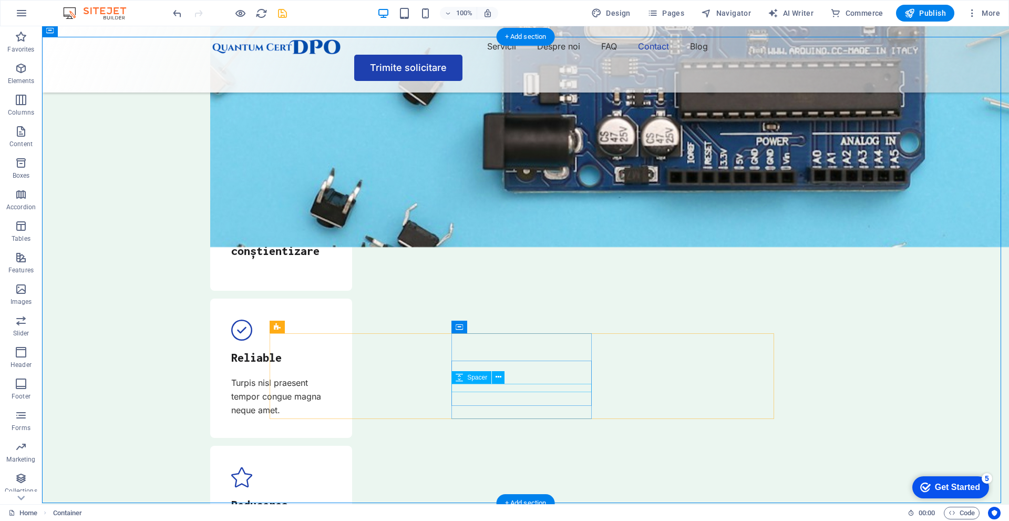
scroll to position [3437, 0]
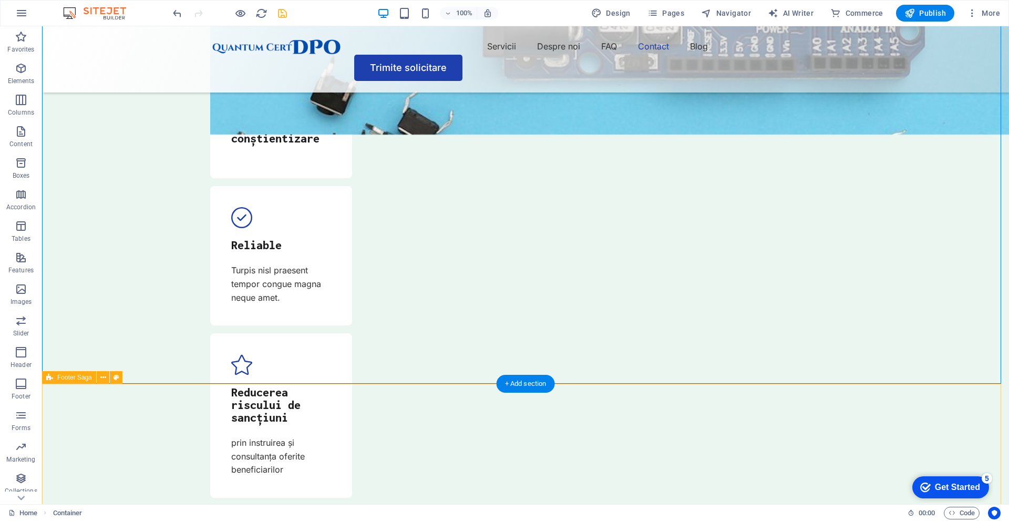
scroll to position [3542, 0]
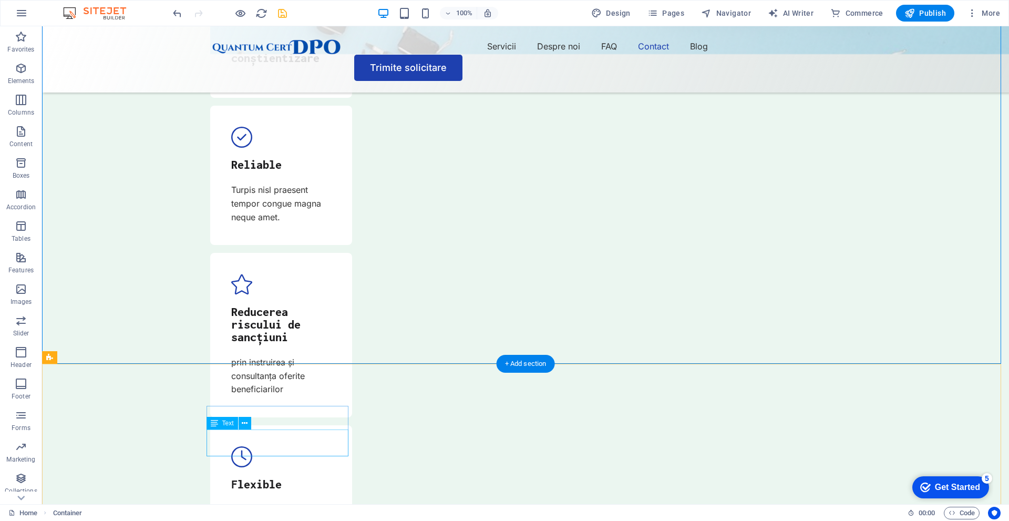
scroll to position [3647, 0]
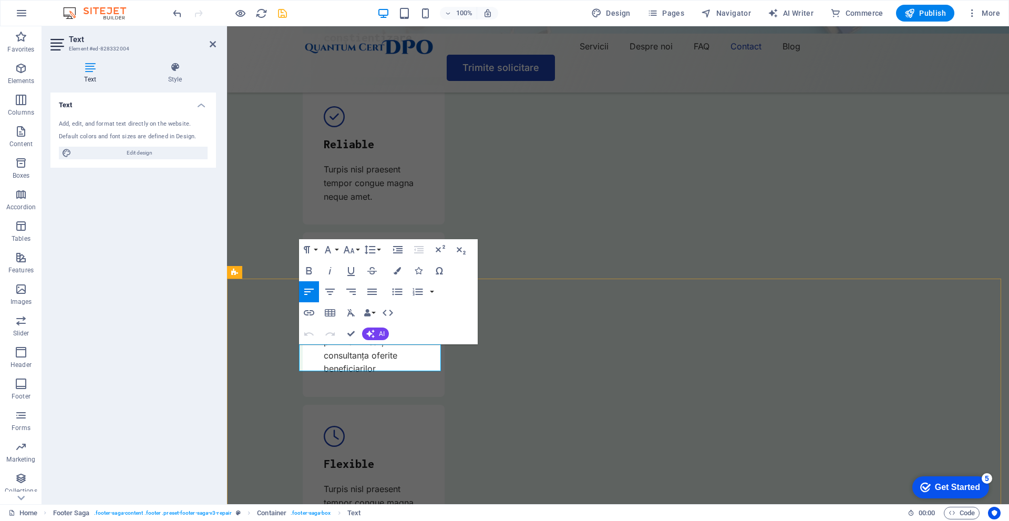
select select
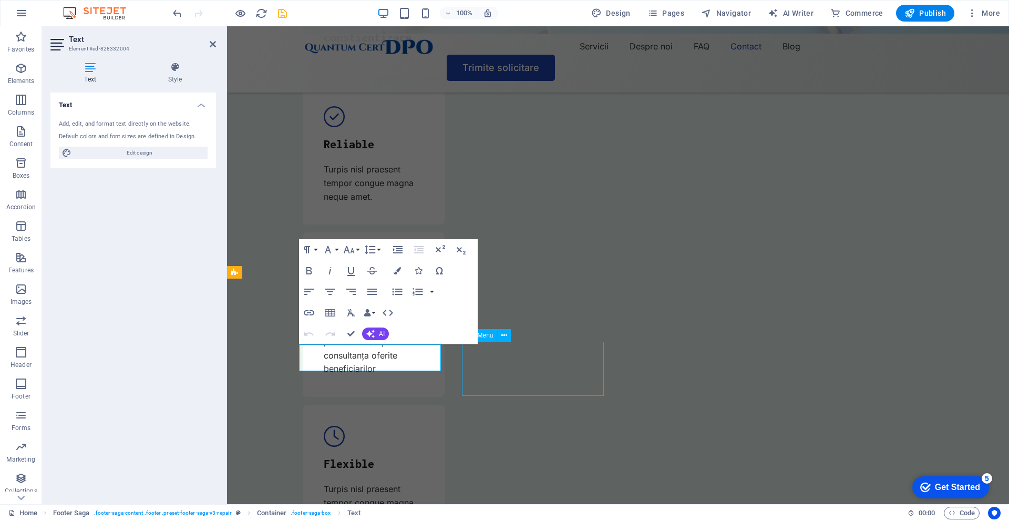
select select
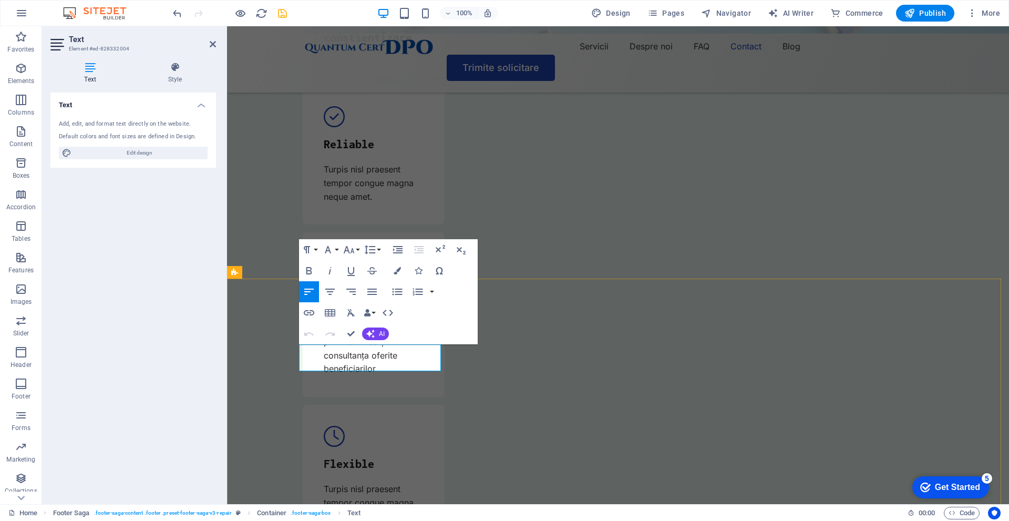
click at [398, 274] on icon "button" at bounding box center [397, 270] width 7 height 7
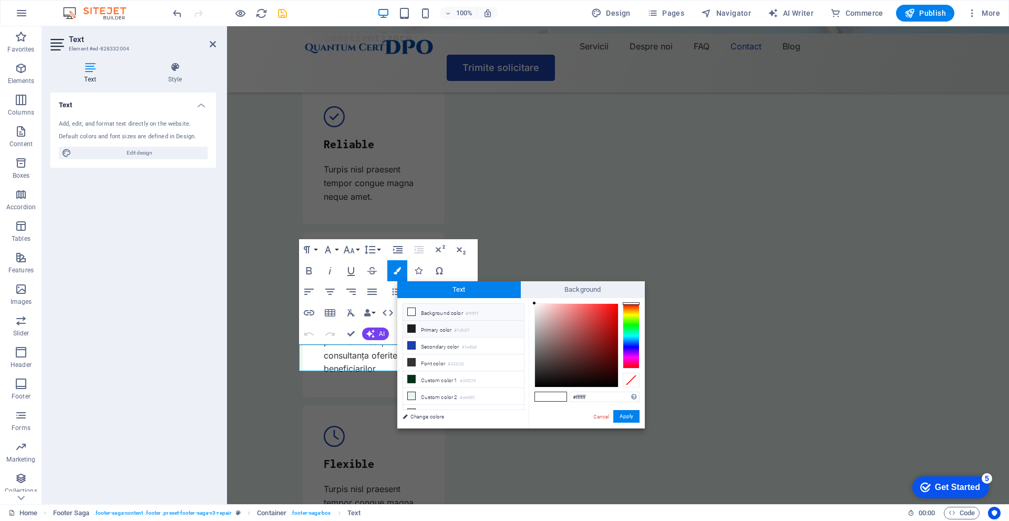
click at [430, 330] on li "Primary color #1d1d1f" at bounding box center [463, 329] width 121 height 17
type input "#1d1d1f"
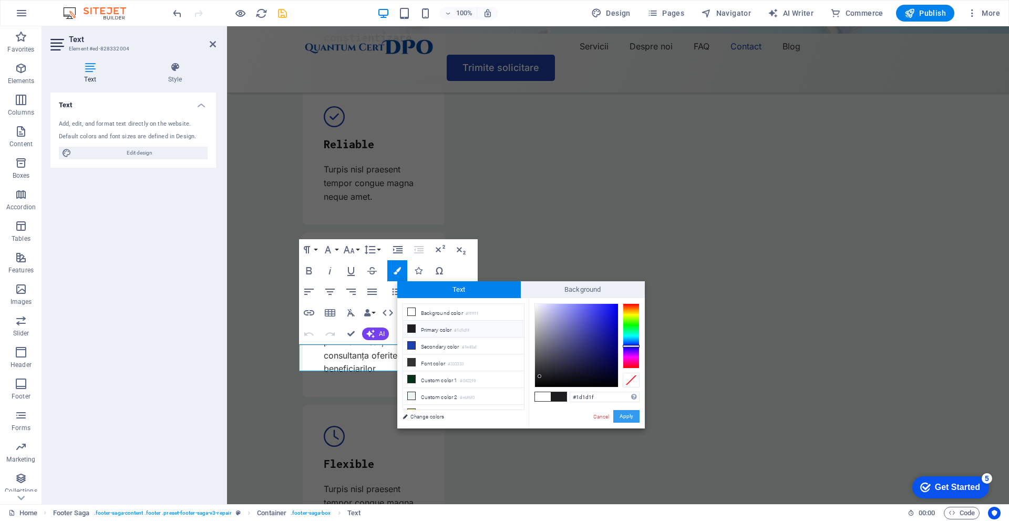
click at [628, 410] on button "Apply" at bounding box center [627, 416] width 26 height 13
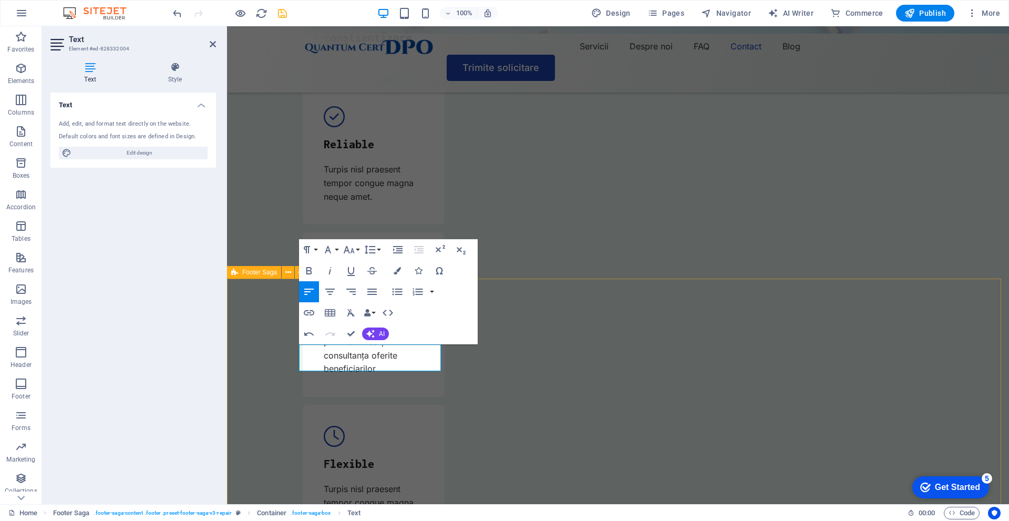
select select
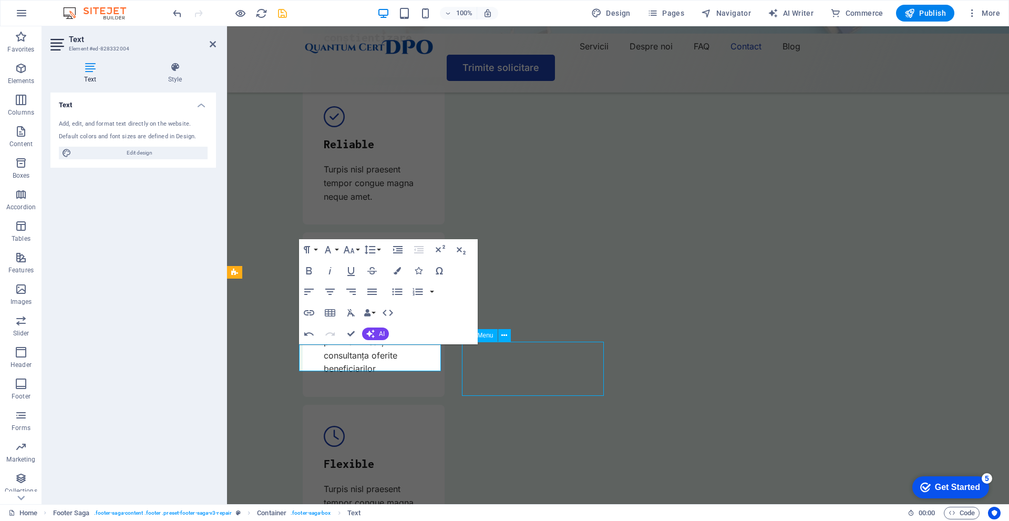
select select
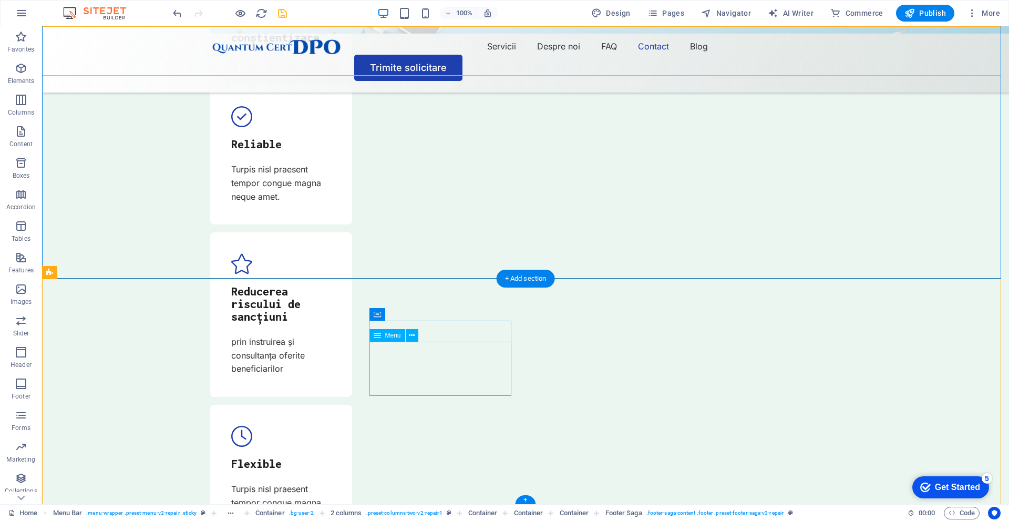
select select
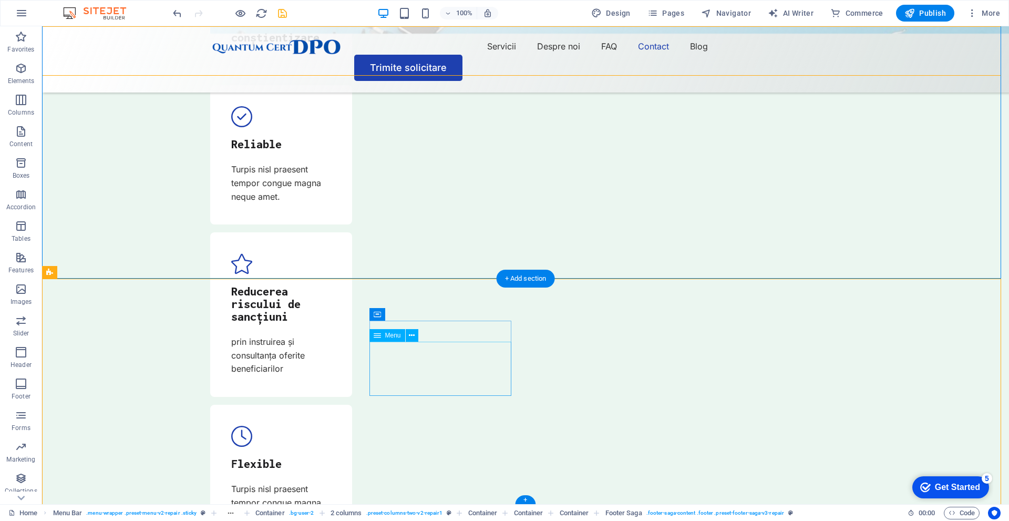
select select
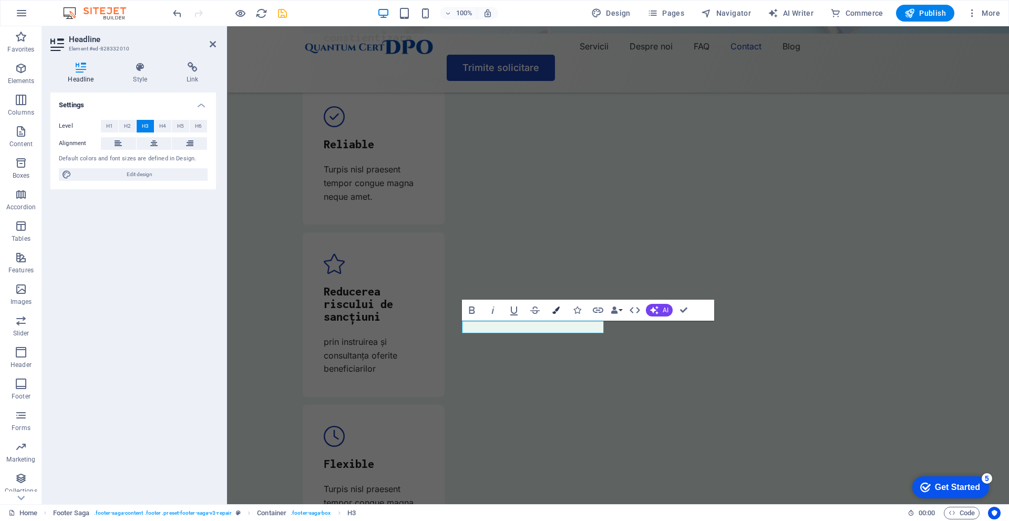
click at [553, 308] on icon "button" at bounding box center [556, 310] width 7 height 7
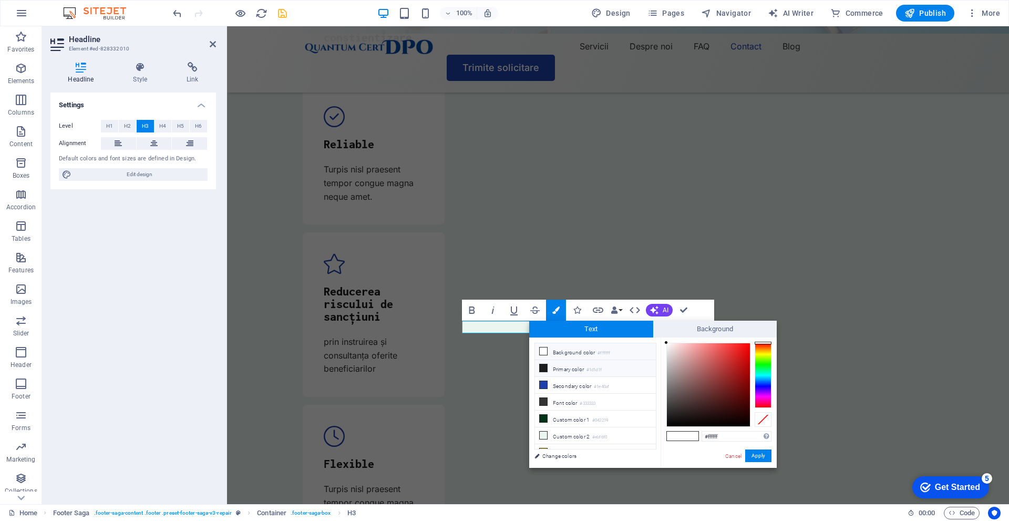
click at [551, 368] on li "Primary color #1d1d1f" at bounding box center [595, 368] width 121 height 17
type input "#1d1d1f"
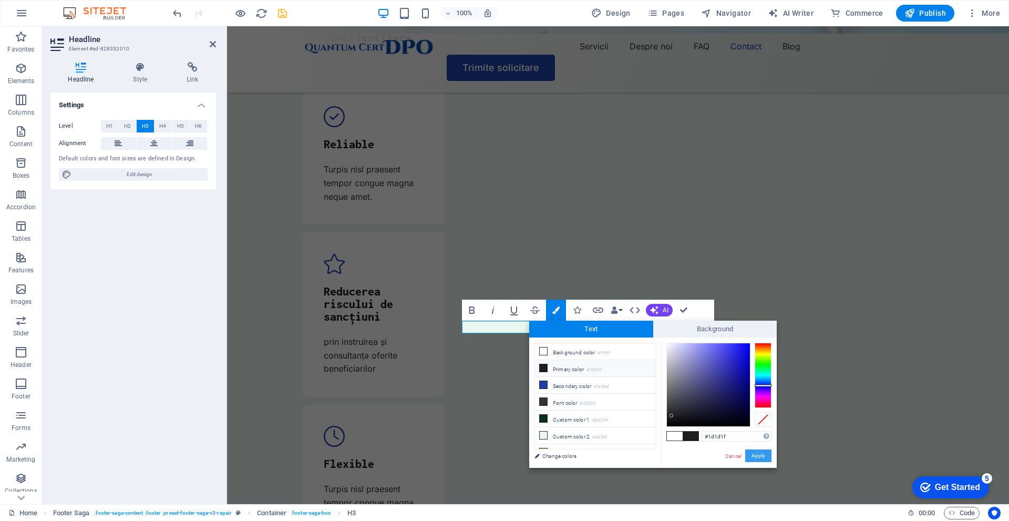
click at [762, 461] on button "Apply" at bounding box center [759, 456] width 26 height 13
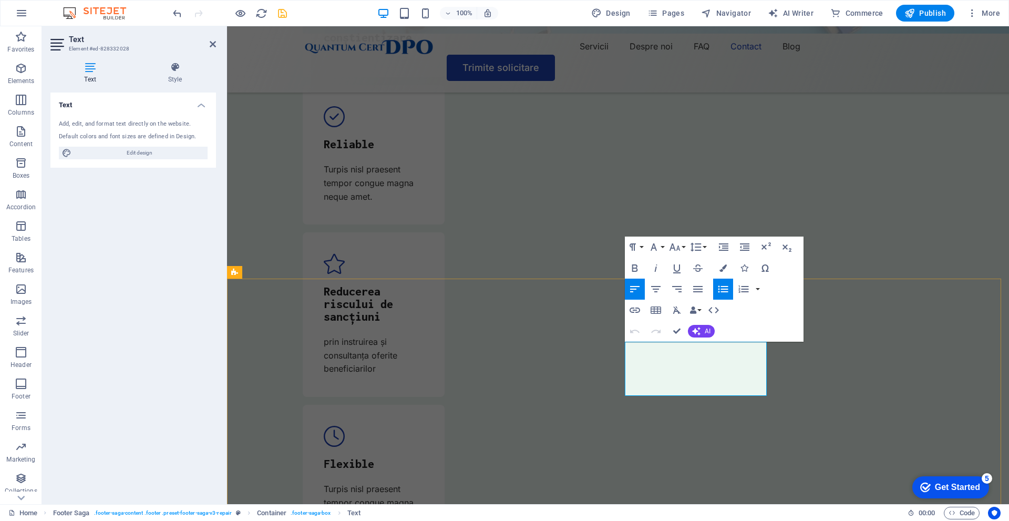
click at [721, 268] on icon "button" at bounding box center [723, 267] width 7 height 7
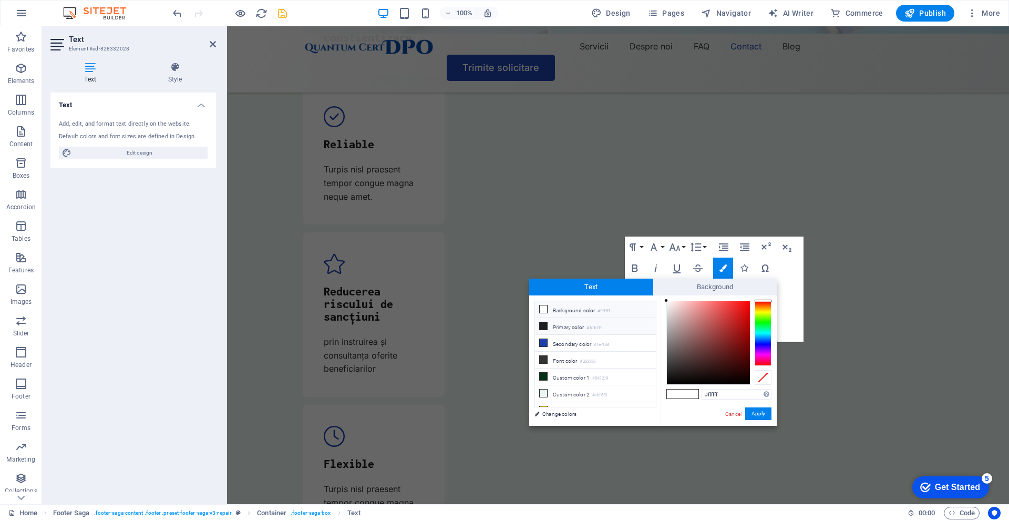
click at [582, 327] on li "Primary color #1d1d1f" at bounding box center [595, 326] width 121 height 17
type input "#1d1d1f"
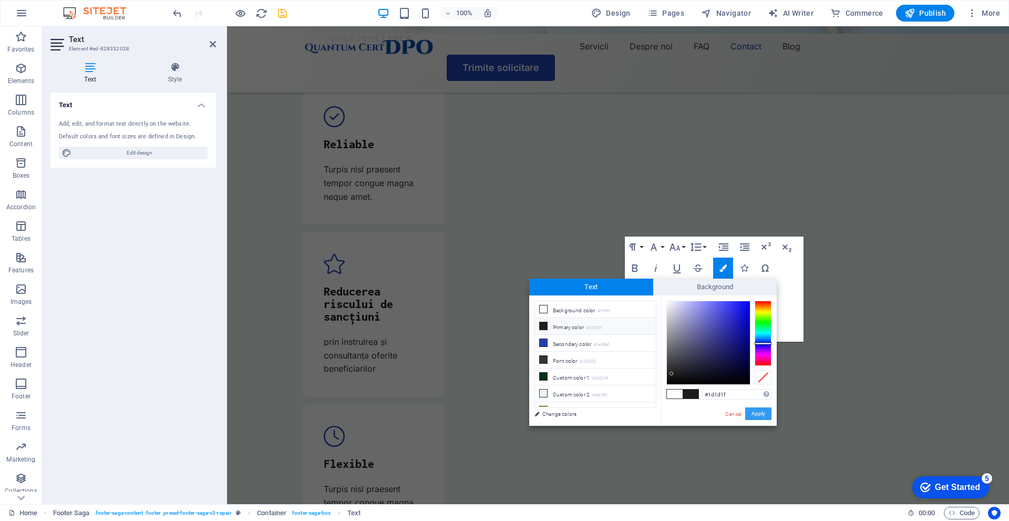
click at [756, 415] on button "Apply" at bounding box center [759, 413] width 26 height 13
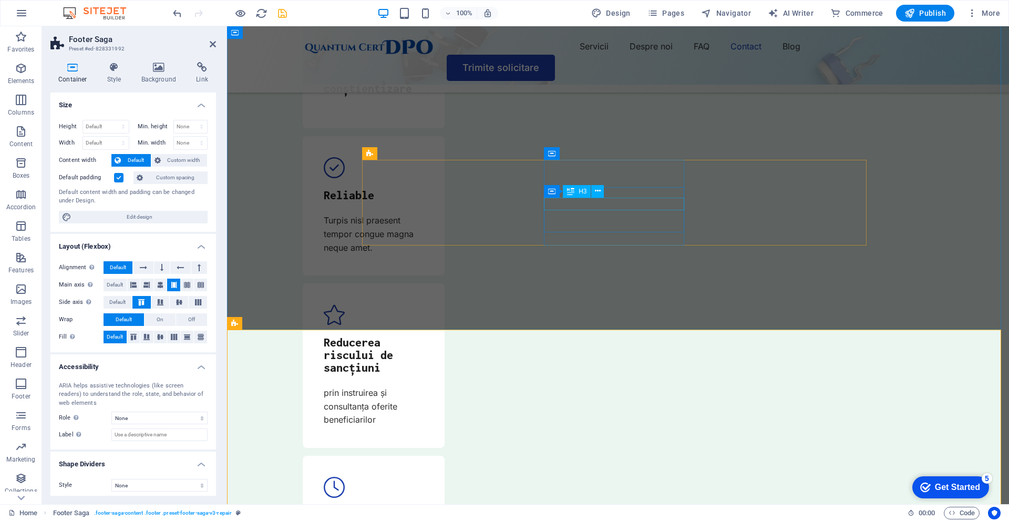
scroll to position [3594, 0]
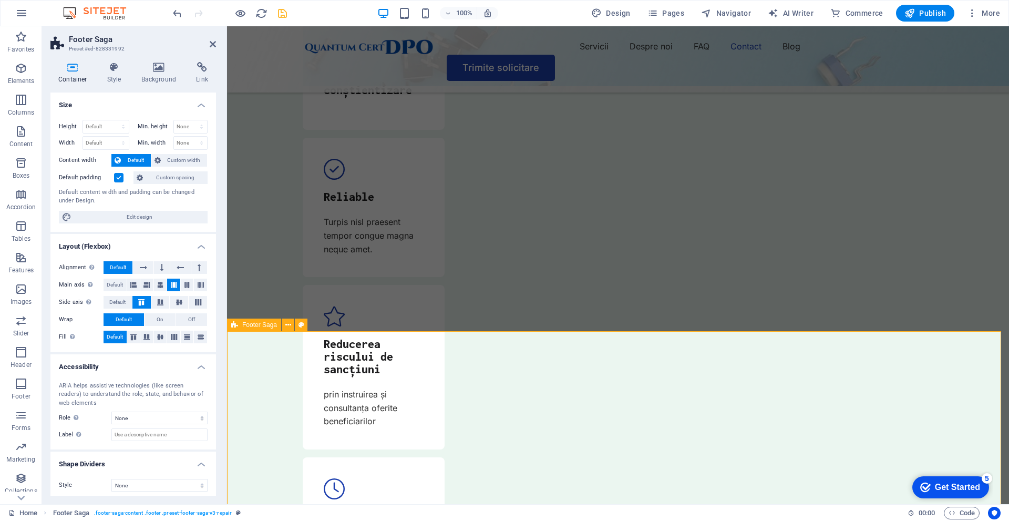
click at [297, 322] on button at bounding box center [301, 325] width 13 height 13
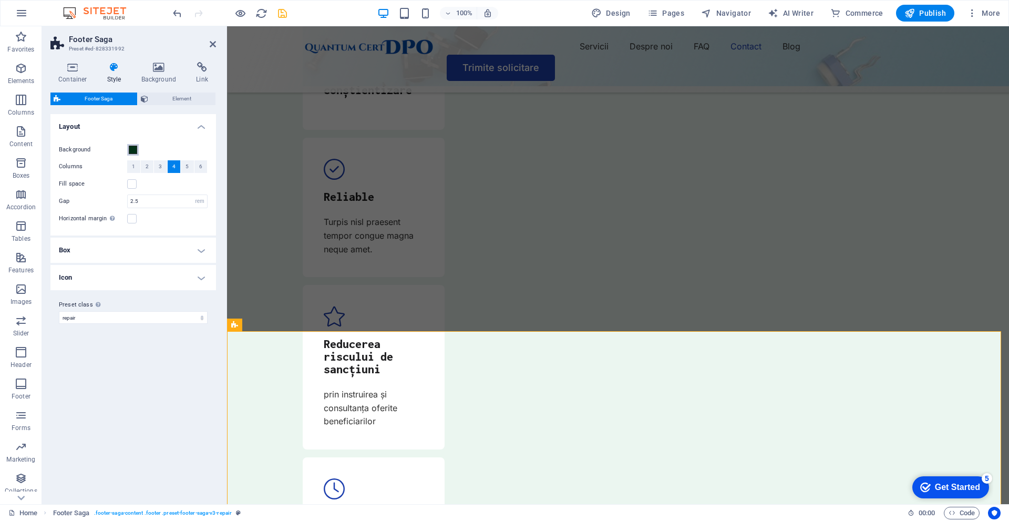
click at [137, 154] on span at bounding box center [133, 150] width 8 height 8
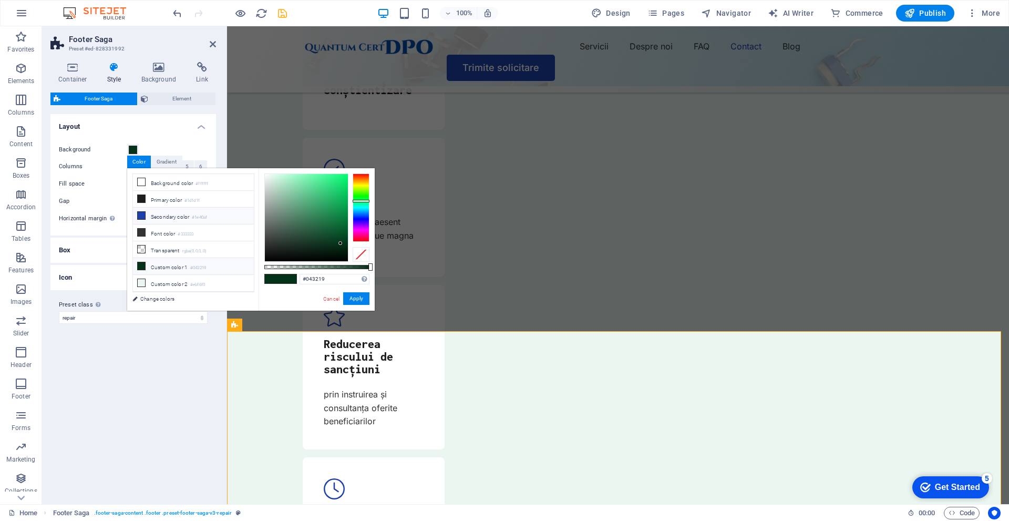
click at [169, 218] on li "Secondary color #1e40af" at bounding box center [193, 216] width 121 height 17
type input "#1e40af"
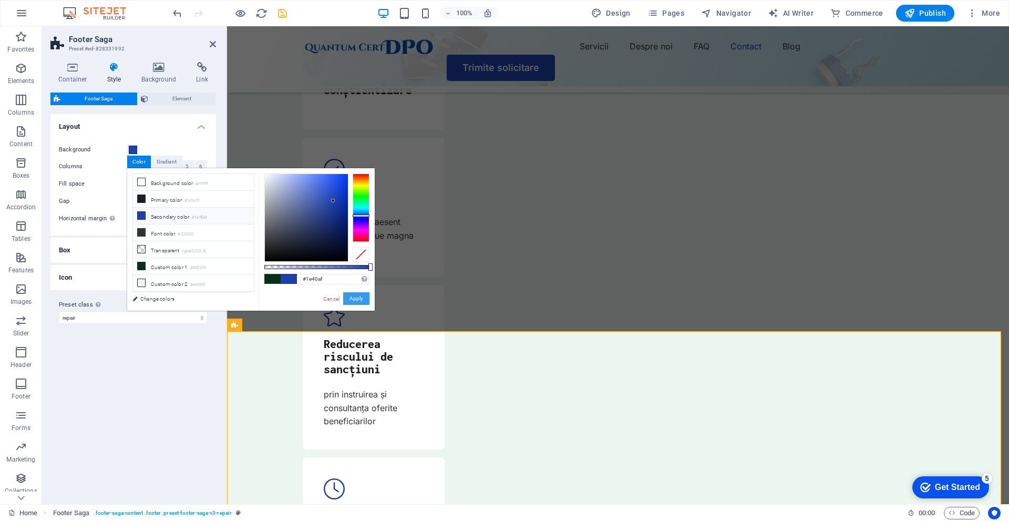
click at [362, 297] on button "Apply" at bounding box center [356, 298] width 26 height 13
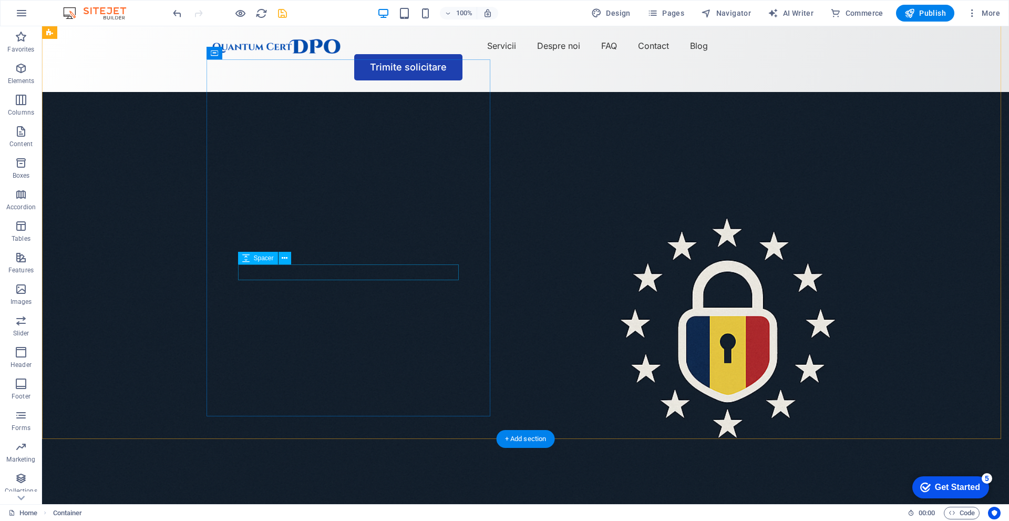
scroll to position [0, 0]
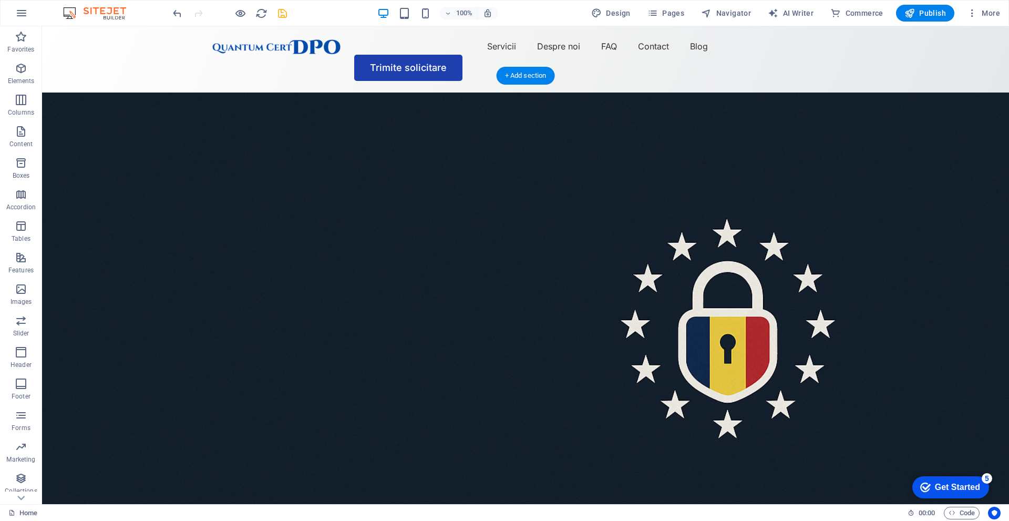
click at [698, 166] on figure at bounding box center [525, 319] width 967 height 452
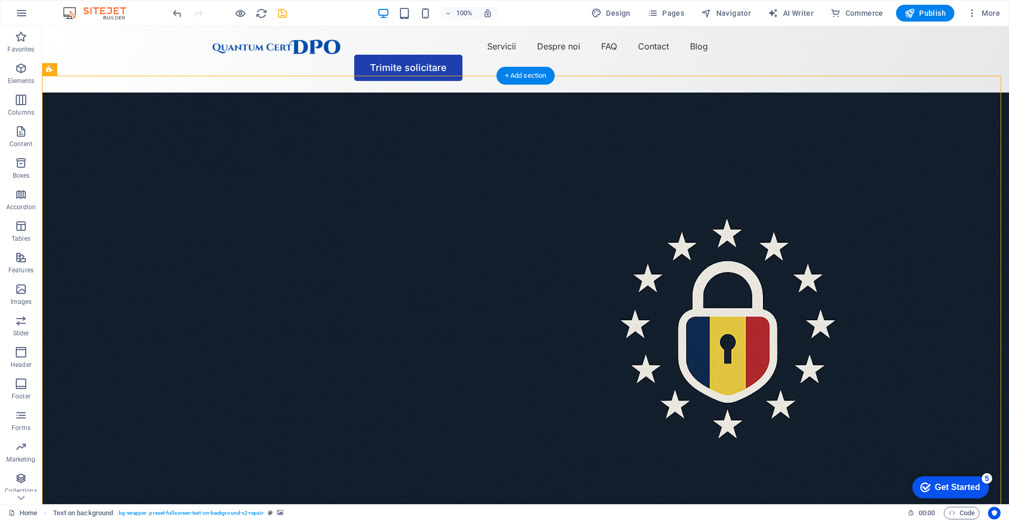
click at [698, 166] on figure at bounding box center [525, 319] width 967 height 452
select select "vh"
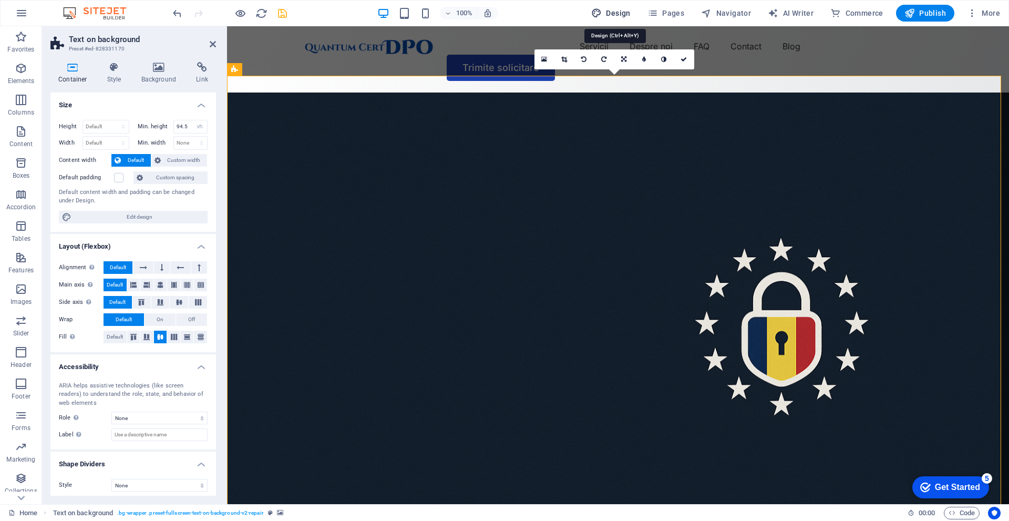
click at [621, 16] on span "Design" at bounding box center [611, 13] width 39 height 11
select select "px"
select select "400"
select select "px"
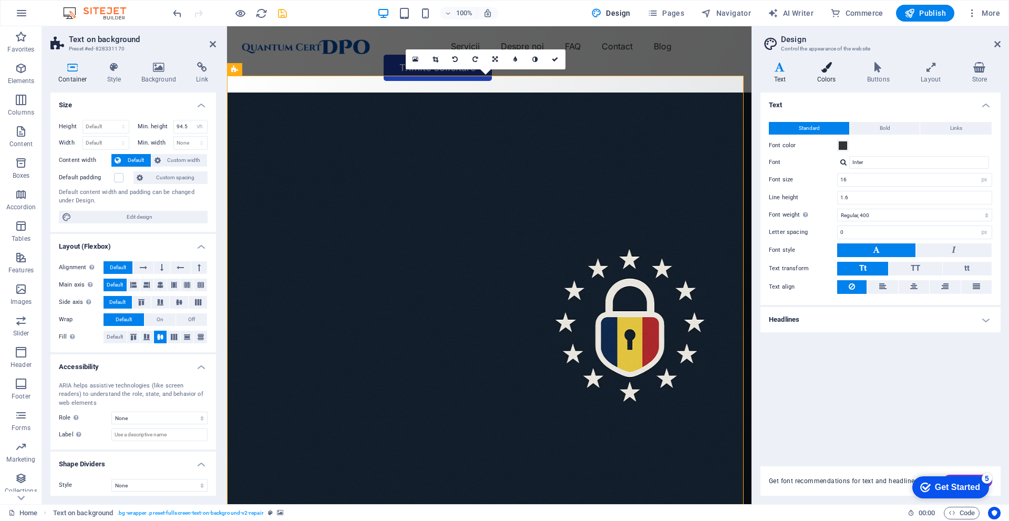
click at [832, 75] on h4 "Colors" at bounding box center [829, 73] width 50 height 22
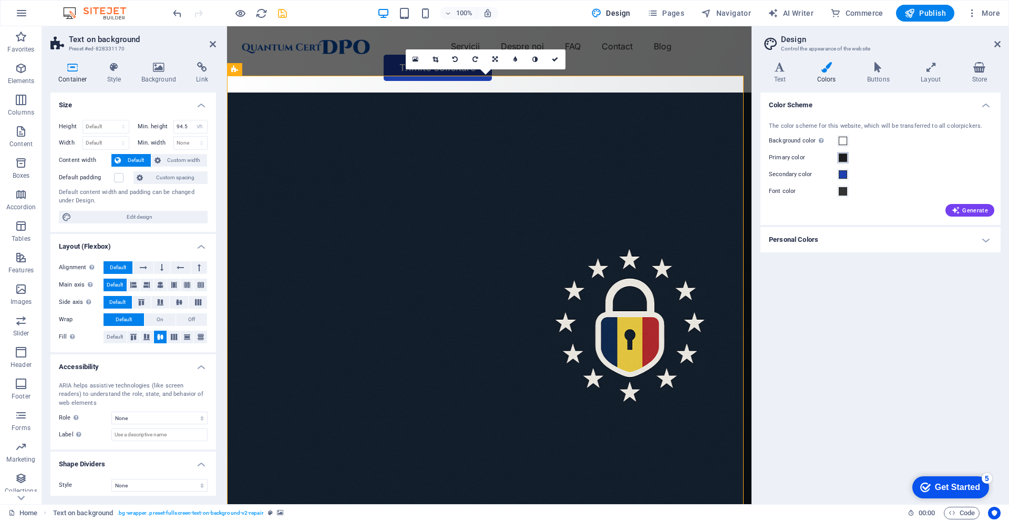
click at [845, 157] on span at bounding box center [843, 158] width 8 height 8
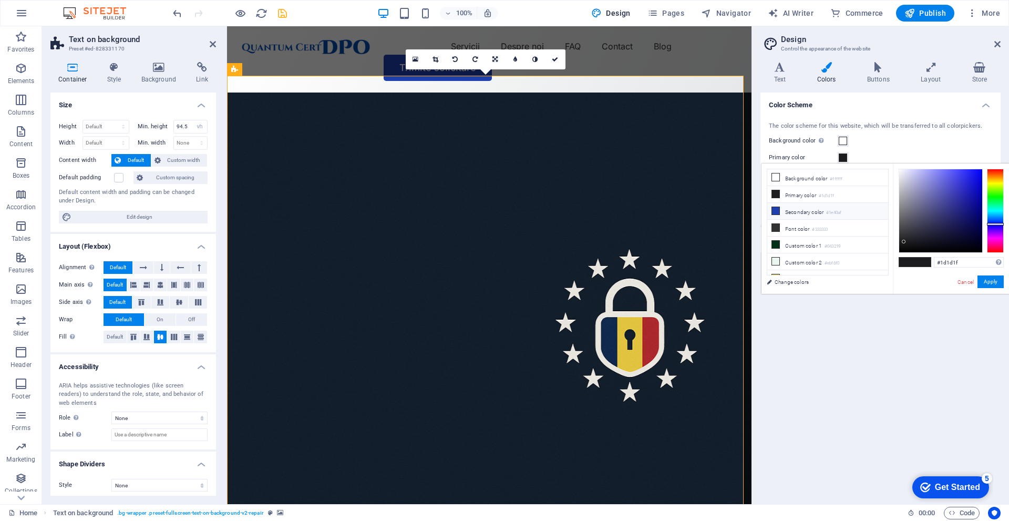
click at [834, 210] on small "#1e40af" at bounding box center [834, 212] width 15 height 7
click at [995, 278] on button "Apply" at bounding box center [991, 282] width 26 height 13
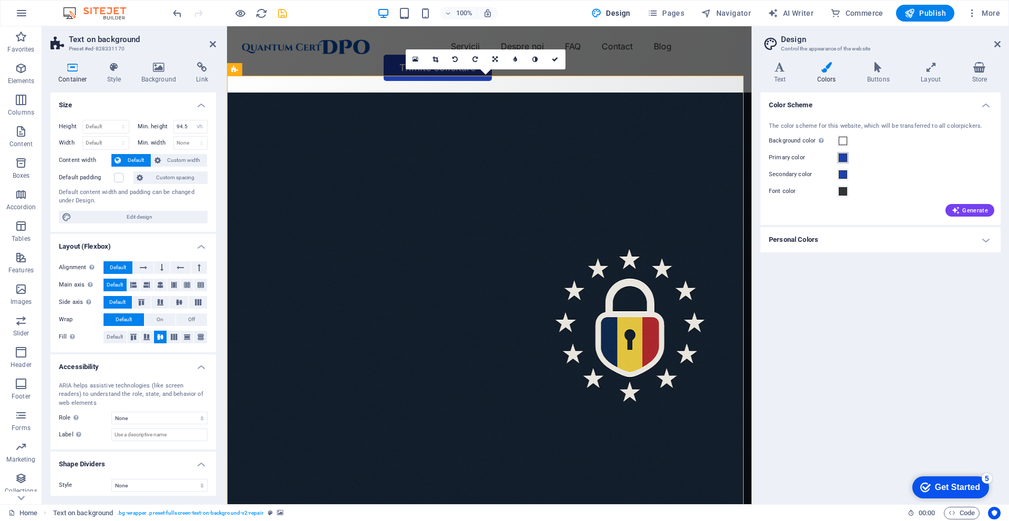
click at [841, 157] on span at bounding box center [843, 158] width 8 height 8
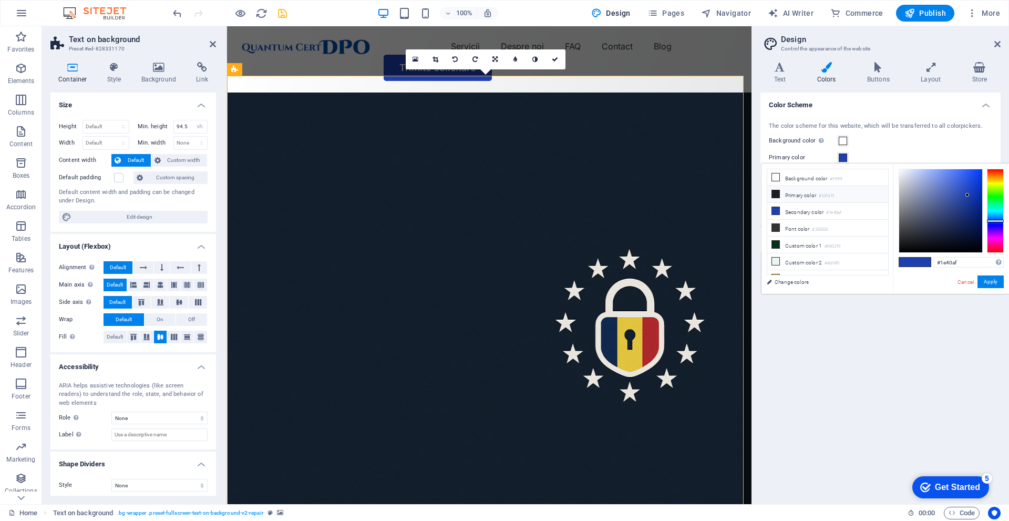
click at [803, 197] on li "Primary color #1d1d1f" at bounding box center [828, 194] width 121 height 17
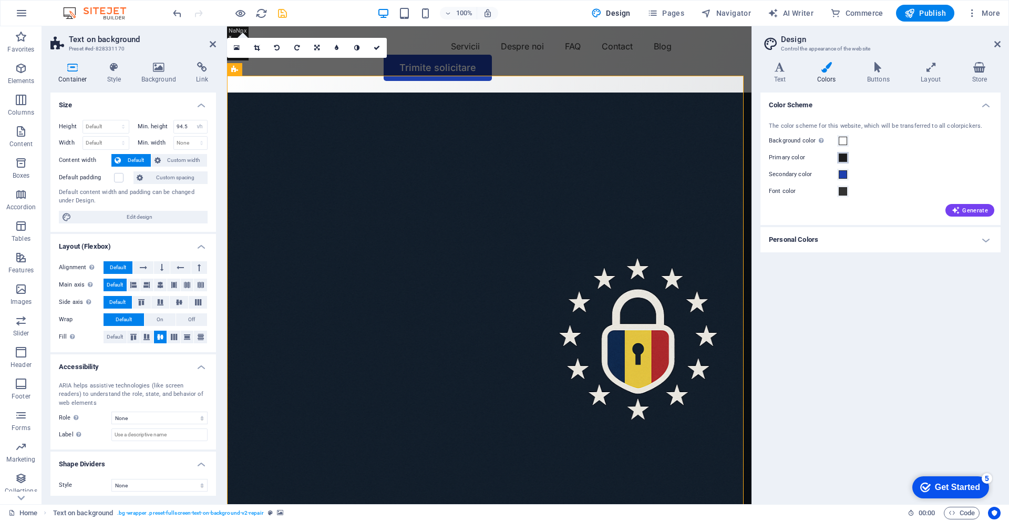
click at [840, 162] on button "Primary color" at bounding box center [844, 158] width 12 height 12
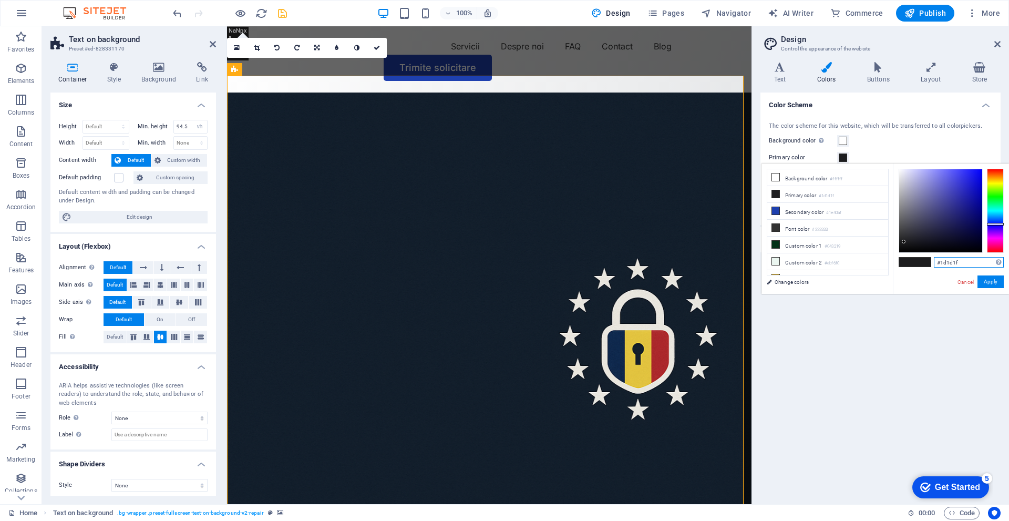
drag, startPoint x: 963, startPoint y: 262, endPoint x: 911, endPoint y: 258, distance: 52.2
click at [911, 259] on div "#1d1d1f Supported formats #0852ed rgb(8, 82, 237) rgba(8, 82, 237, 90%) hsv(221…" at bounding box center [951, 305] width 116 height 283
paste input "31E2C"
type input "#131e2c"
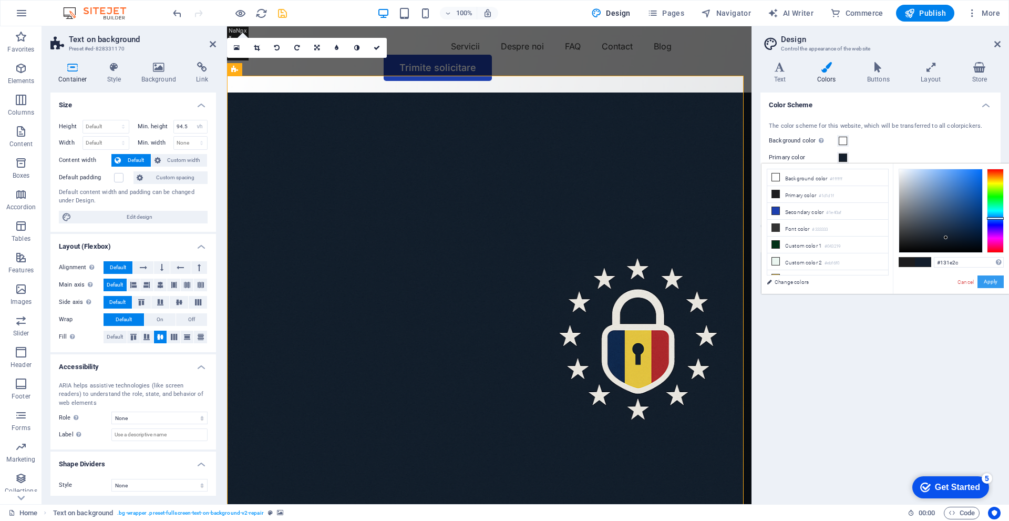
click at [991, 280] on button "Apply" at bounding box center [991, 282] width 26 height 13
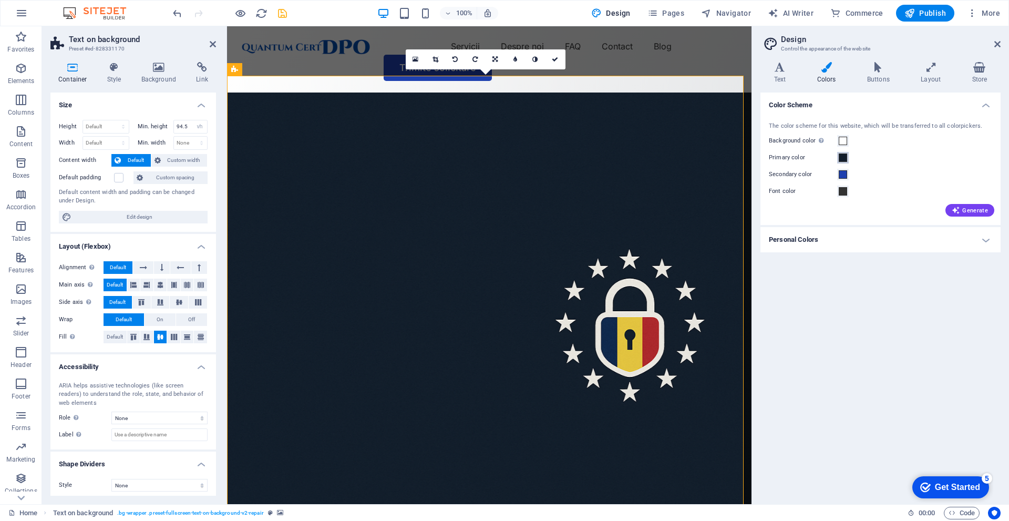
click at [843, 158] on span at bounding box center [843, 158] width 8 height 8
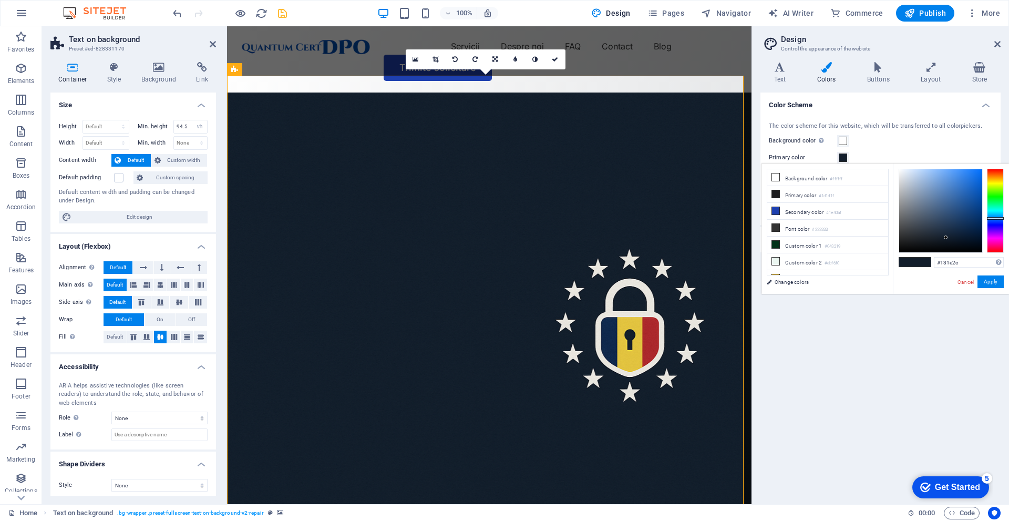
click at [848, 313] on div "Color Scheme The color scheme for this website, which will be transferred to al…" at bounding box center [881, 294] width 240 height 403
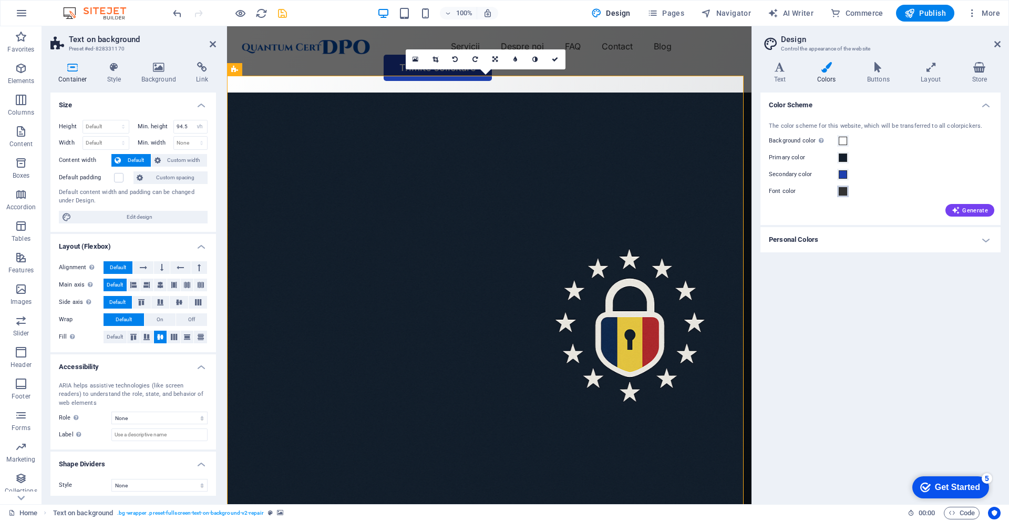
click at [848, 190] on button "Font color" at bounding box center [844, 192] width 12 height 12
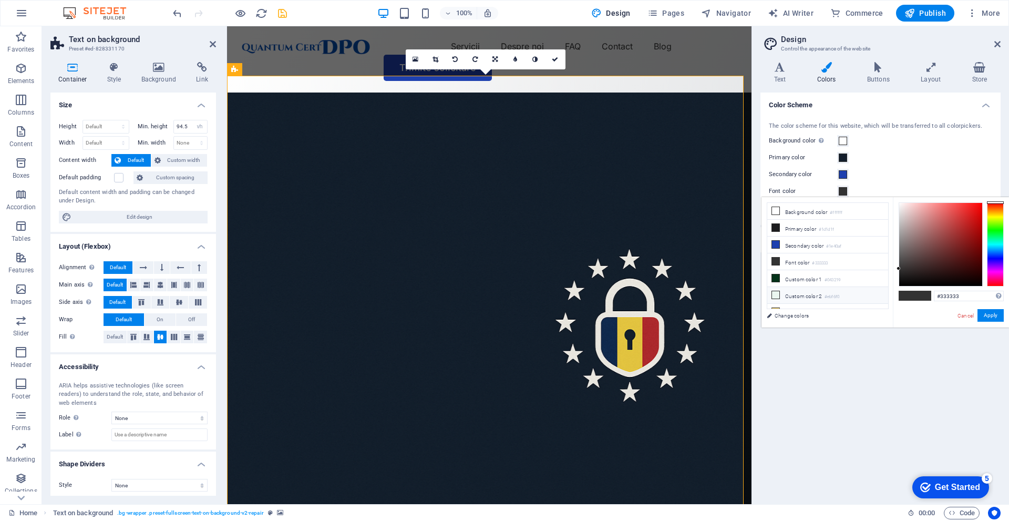
click at [829, 293] on small "#ebf6f0" at bounding box center [832, 296] width 15 height 7
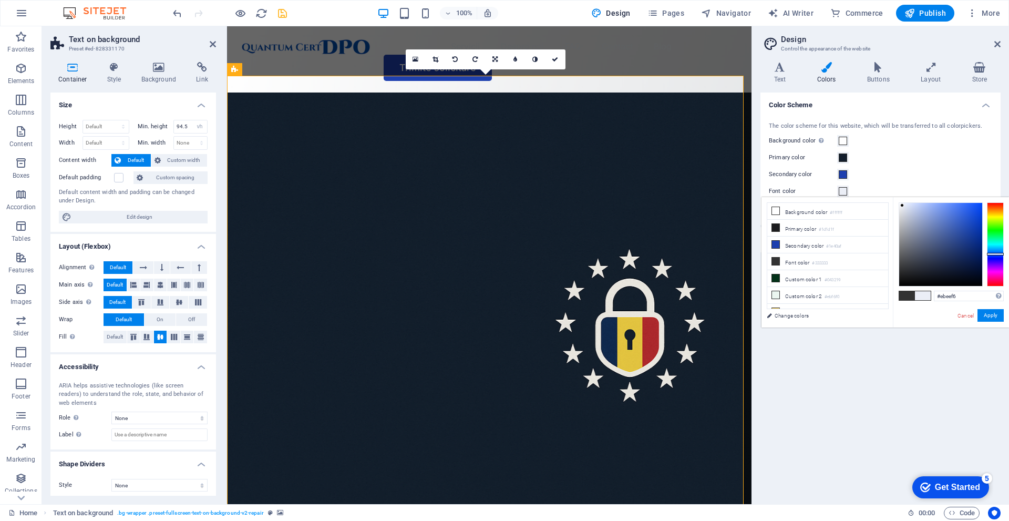
drag, startPoint x: 994, startPoint y: 235, endPoint x: 1004, endPoint y: 254, distance: 21.4
click at [1004, 254] on div "#ebeef6 Supported formats #0852ed rgb(8, 82, 237) rgba(8, 82, 237, 90%) hsv(221…" at bounding box center [951, 338] width 116 height 283
click at [987, 313] on button "Apply" at bounding box center [991, 315] width 26 height 13
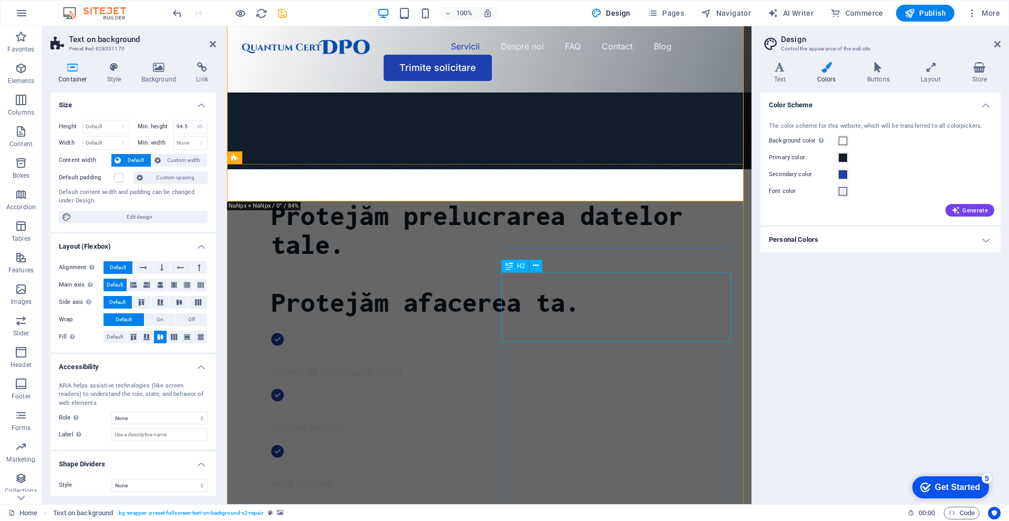
scroll to position [368, 0]
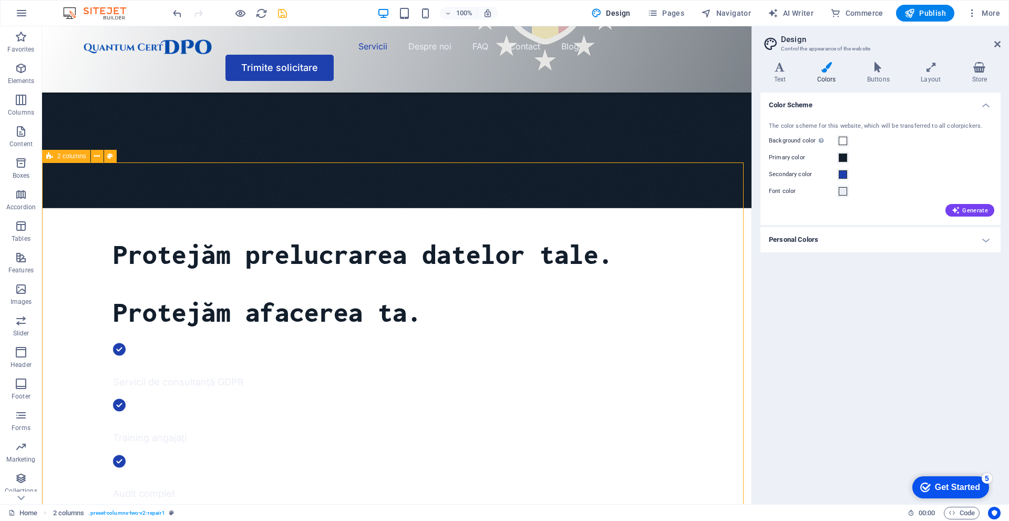
scroll to position [315, 0]
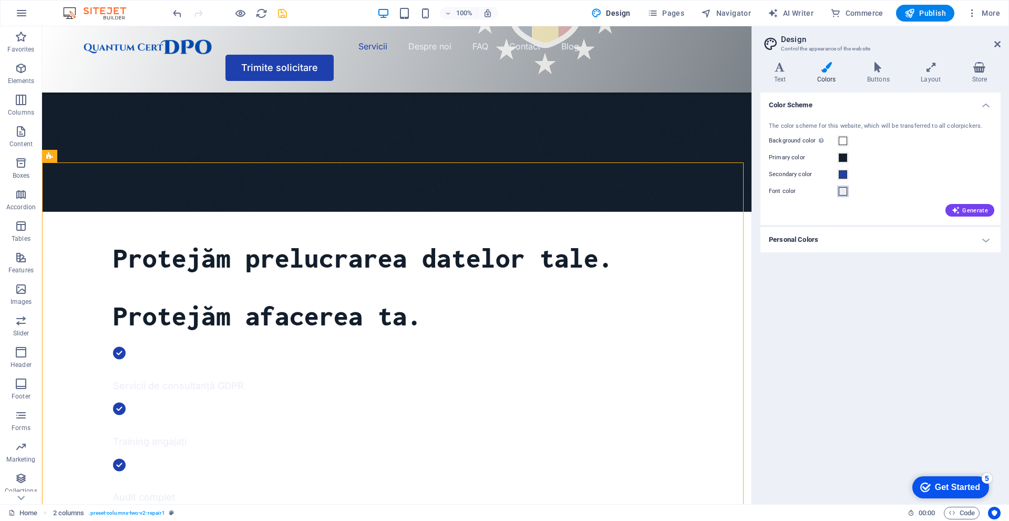
click at [847, 191] on span at bounding box center [843, 191] width 8 height 8
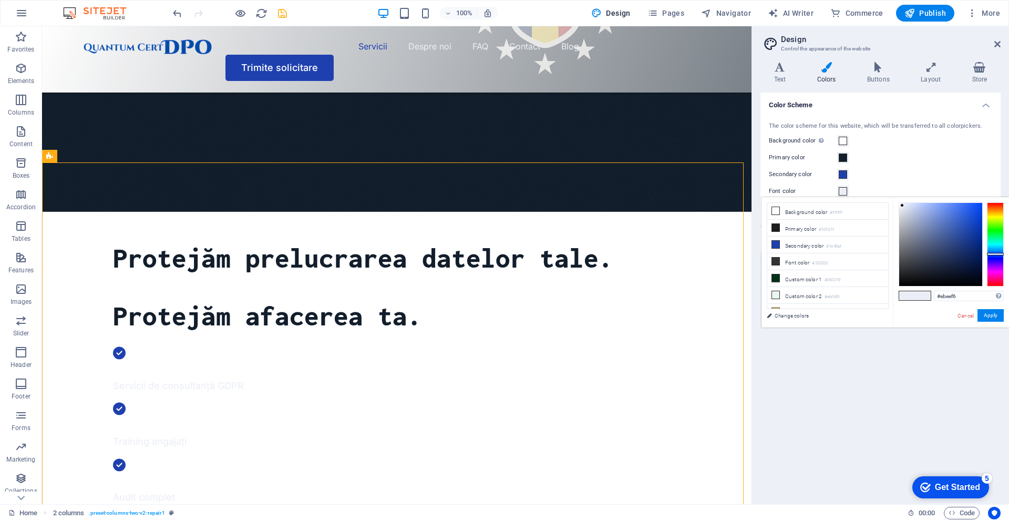
click at [847, 191] on span at bounding box center [843, 191] width 8 height 8
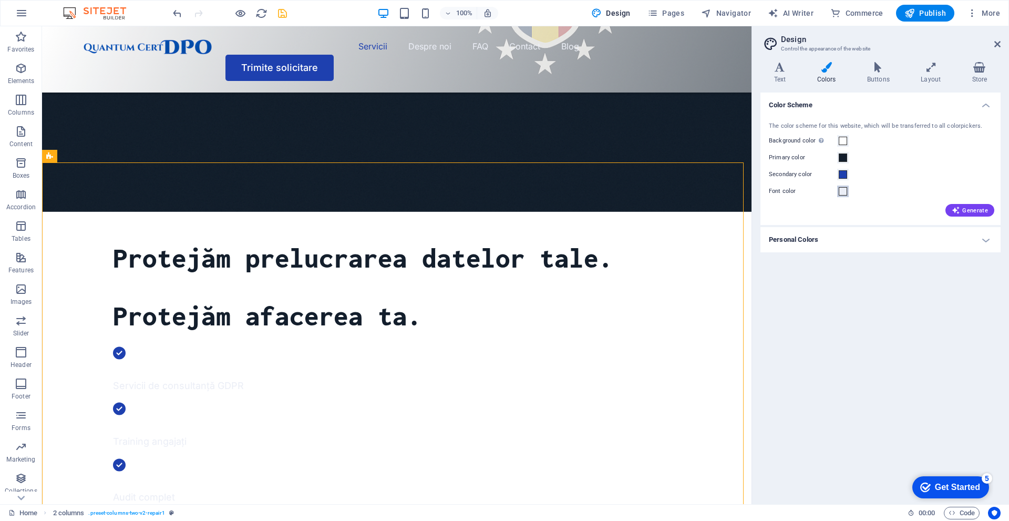
click at [846, 190] on span at bounding box center [843, 191] width 8 height 8
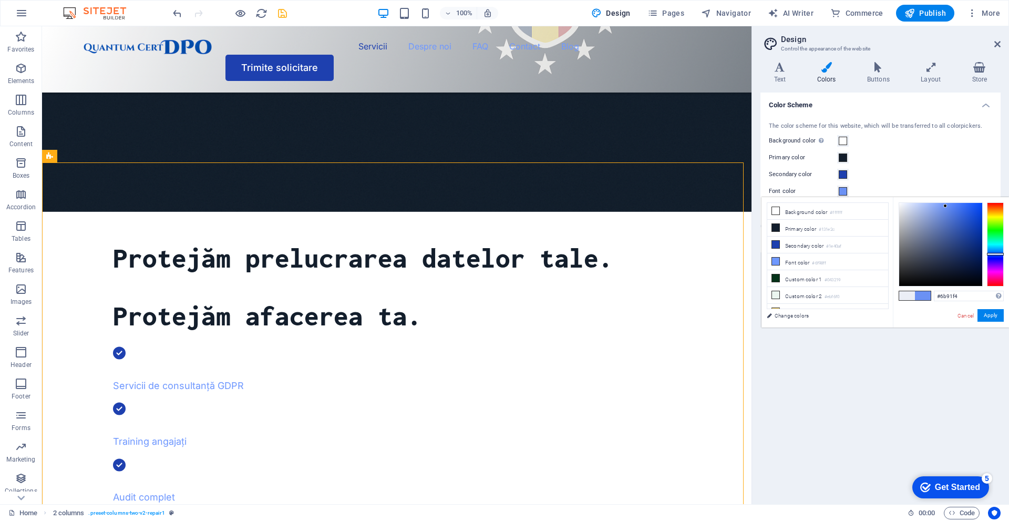
drag, startPoint x: 947, startPoint y: 211, endPoint x: 946, endPoint y: 206, distance: 5.5
click at [946, 206] on div at bounding box center [941, 244] width 83 height 83
click at [992, 252] on div at bounding box center [995, 244] width 17 height 84
drag, startPoint x: 967, startPoint y: 211, endPoint x: 981, endPoint y: 223, distance: 18.3
click at [981, 223] on div at bounding box center [941, 244] width 83 height 83
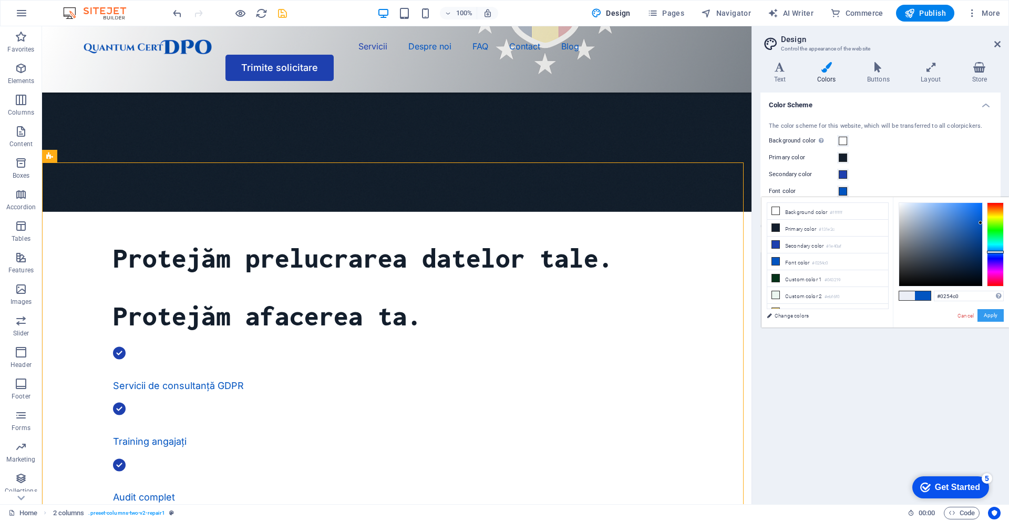
click at [990, 317] on button "Apply" at bounding box center [991, 315] width 26 height 13
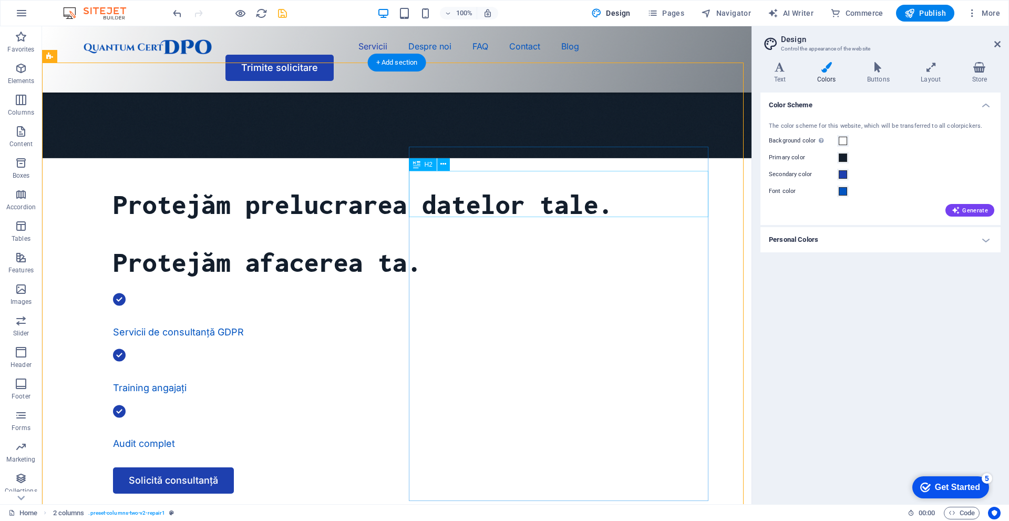
scroll to position [368, 0]
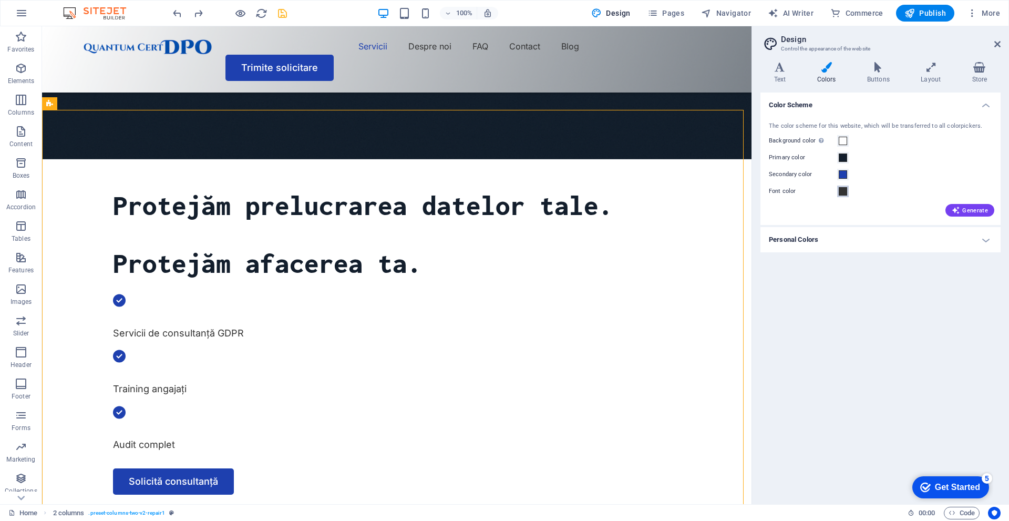
click at [842, 192] on span at bounding box center [843, 191] width 8 height 8
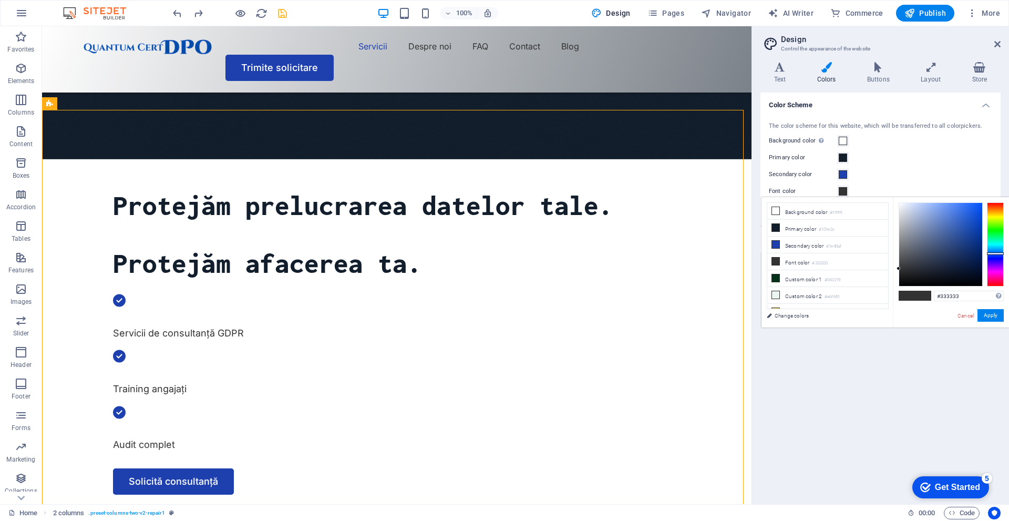
click at [1003, 253] on div at bounding box center [995, 244] width 17 height 84
type input "#001747"
drag, startPoint x: 980, startPoint y: 268, endPoint x: 982, endPoint y: 262, distance: 5.9
click at [982, 262] on div at bounding box center [941, 244] width 83 height 83
click at [993, 315] on button "Apply" at bounding box center [991, 315] width 26 height 13
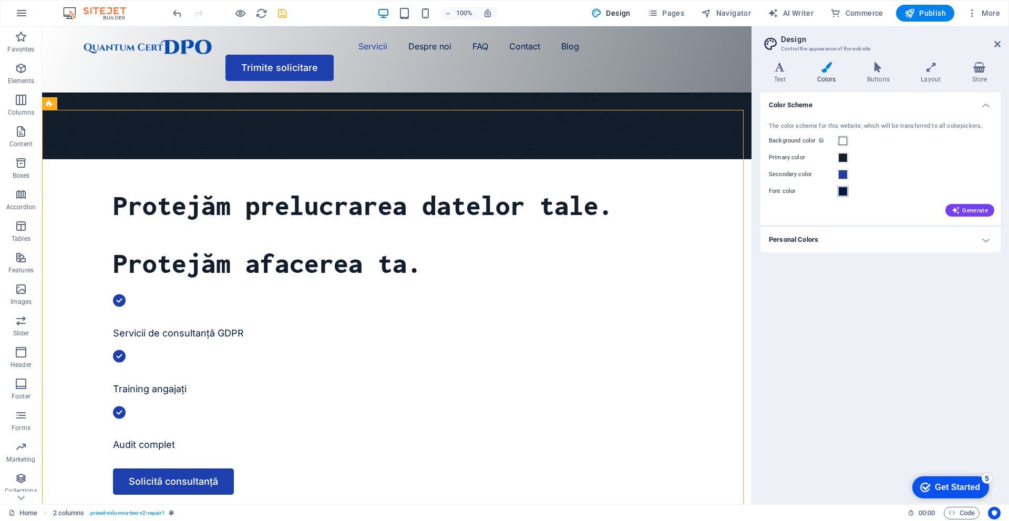
click at [845, 193] on span at bounding box center [843, 191] width 8 height 8
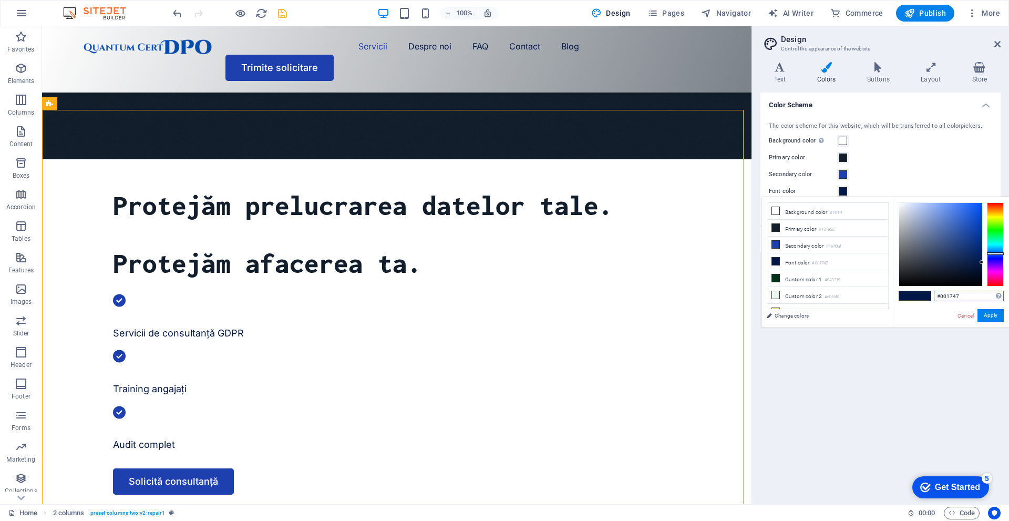
drag, startPoint x: 986, startPoint y: 294, endPoint x: 919, endPoint y: 290, distance: 66.9
click at [919, 290] on div "#001747 Supported formats #0852ed rgb(8, 82, 237) rgba(8, 82, 237, 90%) hsv(221…" at bounding box center [951, 338] width 116 height 283
click at [842, 157] on span at bounding box center [843, 158] width 8 height 8
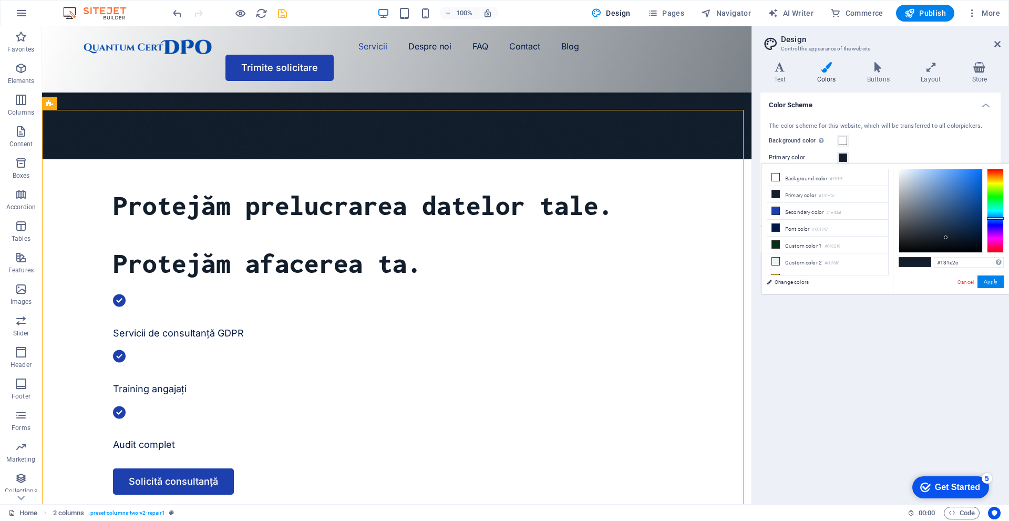
click at [880, 348] on div "Color Scheme The color scheme for this website, which will be transferred to al…" at bounding box center [881, 294] width 240 height 403
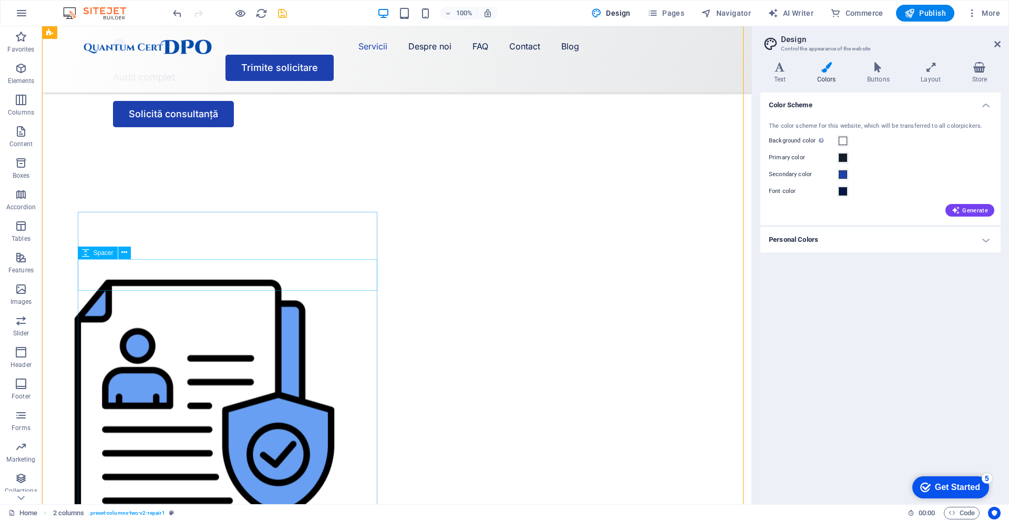
scroll to position [736, 0]
click at [354, 242] on figure at bounding box center [205, 419] width 300 height 354
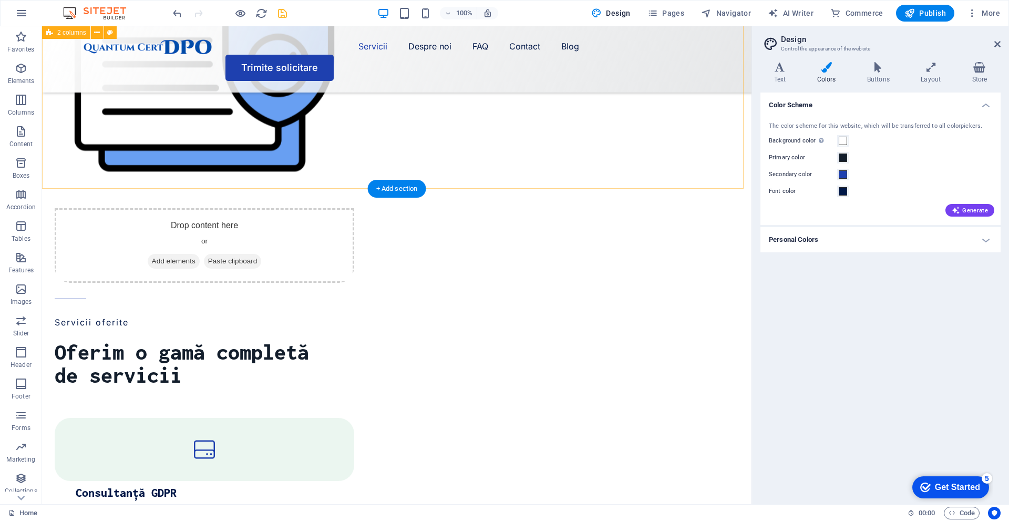
scroll to position [1209, 0]
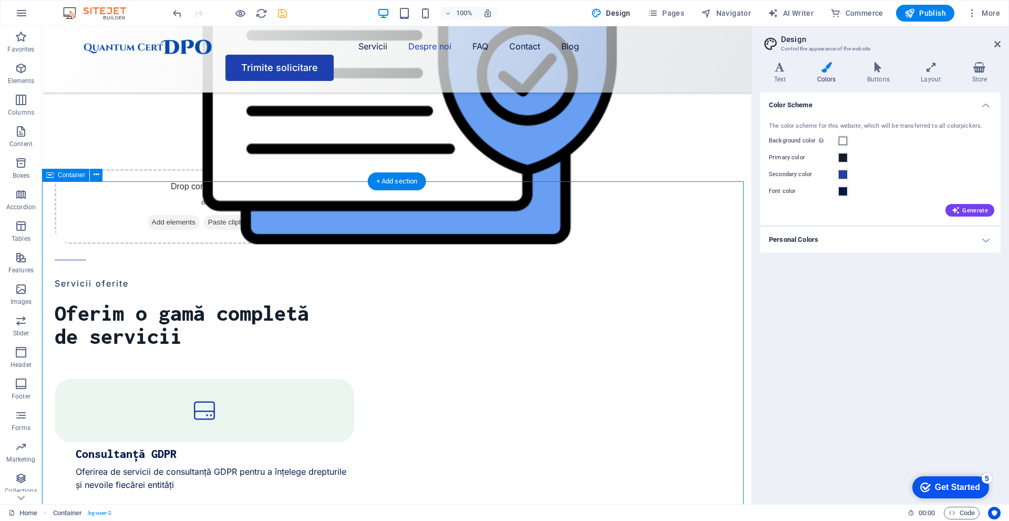
scroll to position [1268, 0]
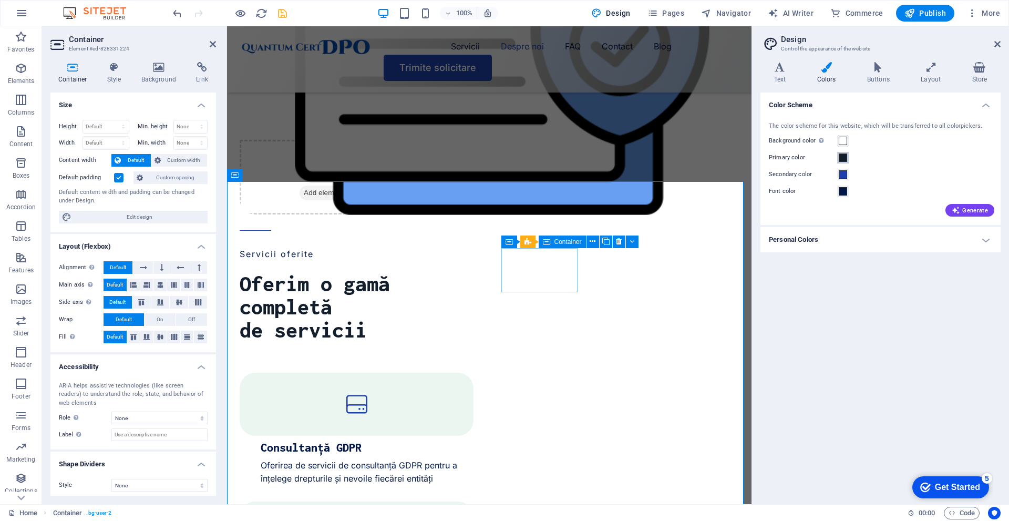
click at [843, 160] on span at bounding box center [843, 158] width 8 height 8
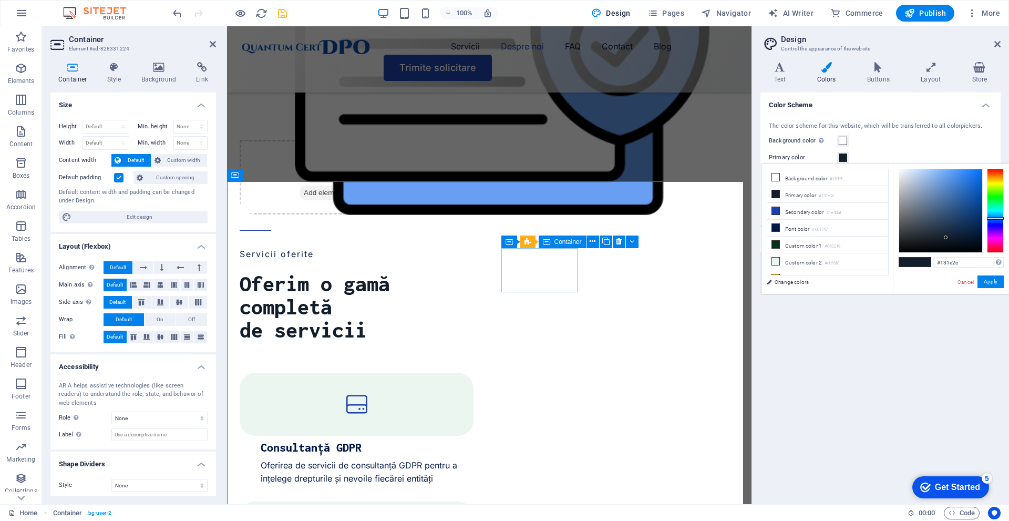
click at [975, 268] on div "#131e2c Supported formats #0852ed rgb(8, 82, 237) rgba(8, 82, 237, 90%) hsv(221…" at bounding box center [969, 262] width 70 height 11
click at [832, 206] on li "Secondary color #1e40af" at bounding box center [828, 211] width 121 height 17
drag, startPoint x: 974, startPoint y: 265, endPoint x: 913, endPoint y: 257, distance: 62.0
click at [913, 257] on div "#1e40af Supported formats #0852ed rgb(8, 82, 237) rgba(8, 82, 237, 90%) hsv(221…" at bounding box center [951, 305] width 116 height 283
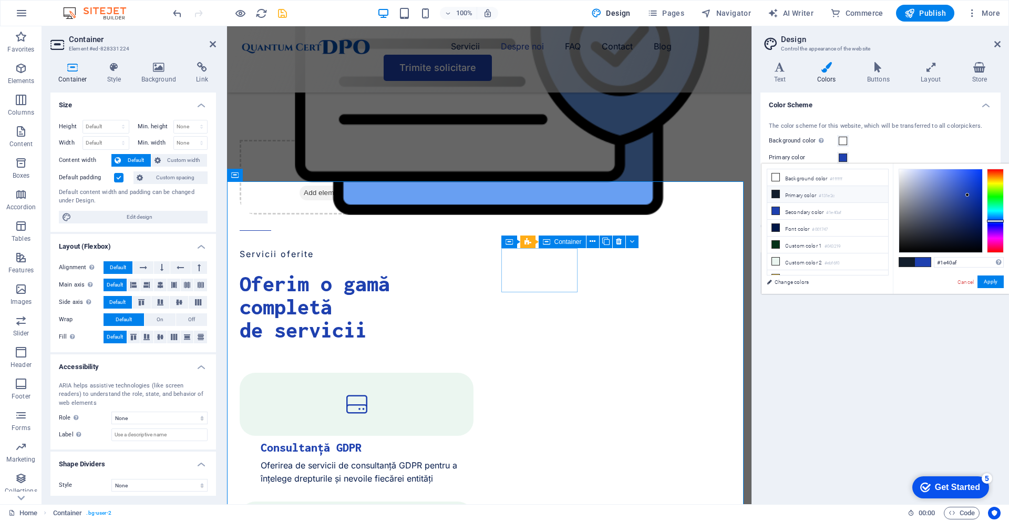
click at [851, 200] on li "Primary color #131e2c" at bounding box center [828, 194] width 121 height 17
click at [914, 262] on div "#131e2c Supported formats #0852ed rgb(8, 82, 237) rgba(8, 82, 237, 90%) hsv(221…" at bounding box center [951, 305] width 116 height 283
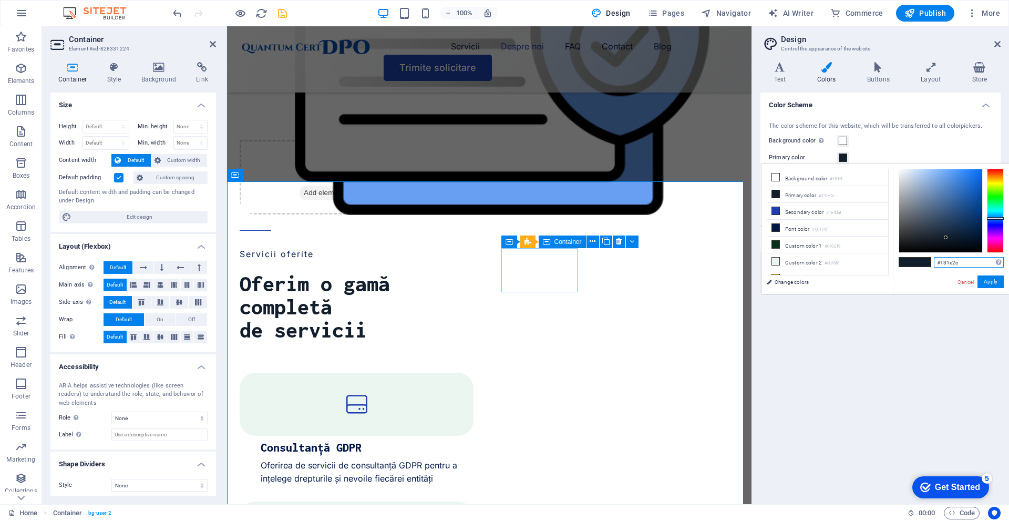
paste input "E2C"
click at [985, 285] on button "Apply" at bounding box center [991, 282] width 26 height 13
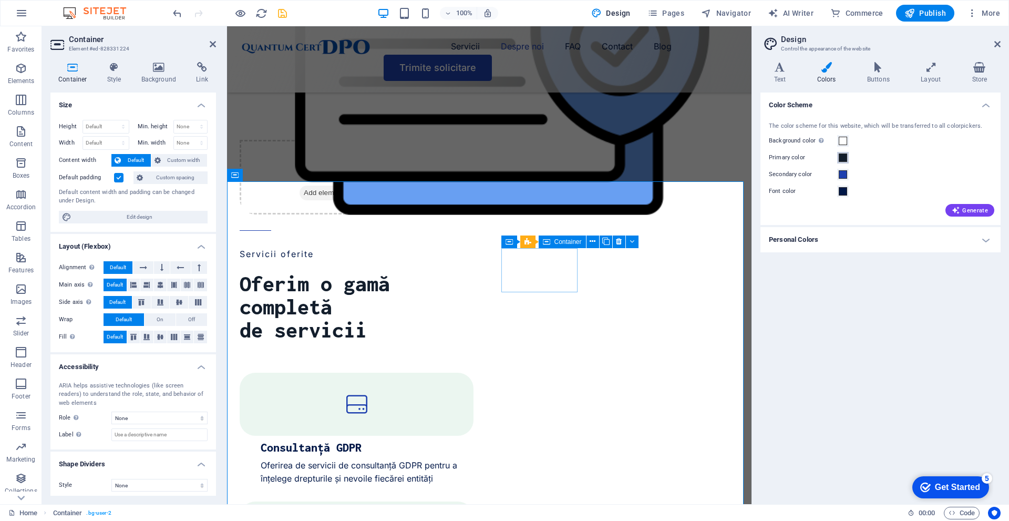
click at [847, 157] on span at bounding box center [843, 158] width 8 height 8
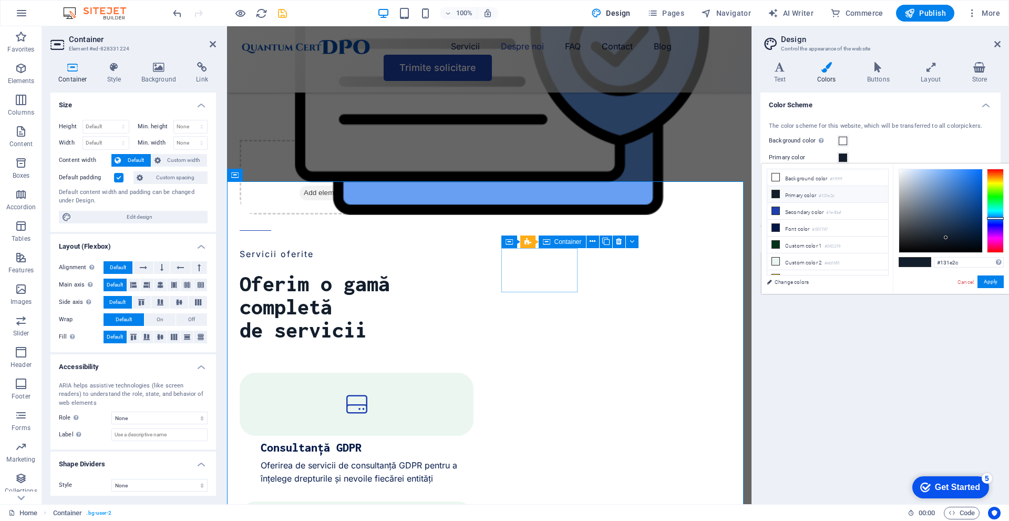
click at [827, 197] on small "#131e2c" at bounding box center [827, 195] width 16 height 7
click at [845, 149] on div "The color scheme for this website, which will be transferred to all colorpicker…" at bounding box center [881, 168] width 244 height 114
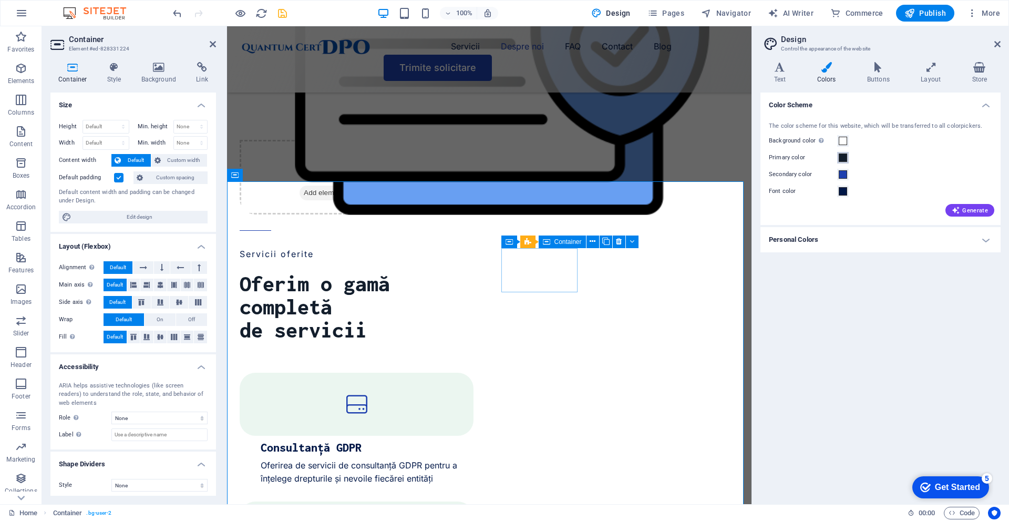
click at [843, 162] on span at bounding box center [843, 158] width 8 height 8
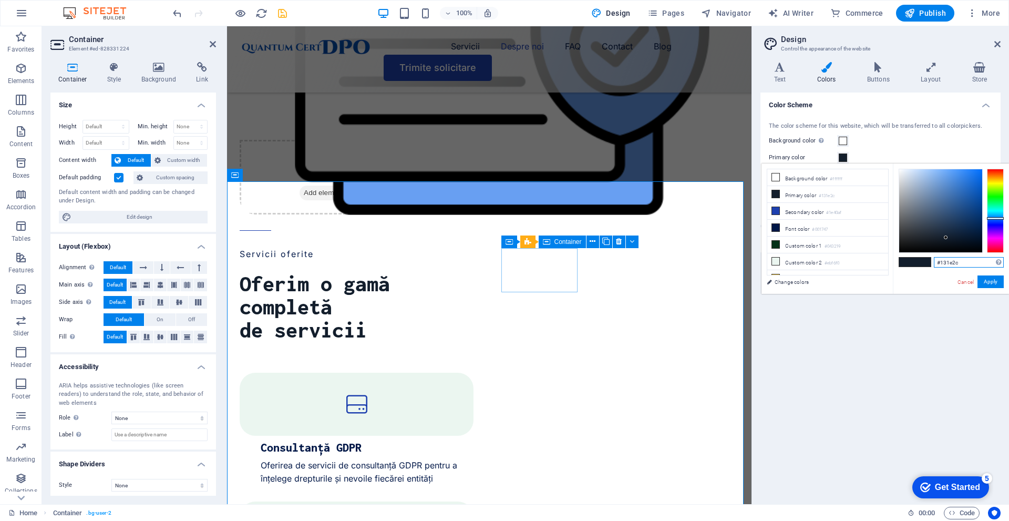
drag, startPoint x: 973, startPoint y: 261, endPoint x: 935, endPoint y: 260, distance: 38.4
click at [935, 260] on input "#131e2c" at bounding box center [969, 262] width 70 height 11
paste input "E2C"
type input "#131e2c"
click at [1008, 287] on div "#131e2c Supported formats #0852ed rgb(8, 82, 237) rgba(8, 82, 237, 90%) hsv(221…" at bounding box center [951, 305] width 116 height 283
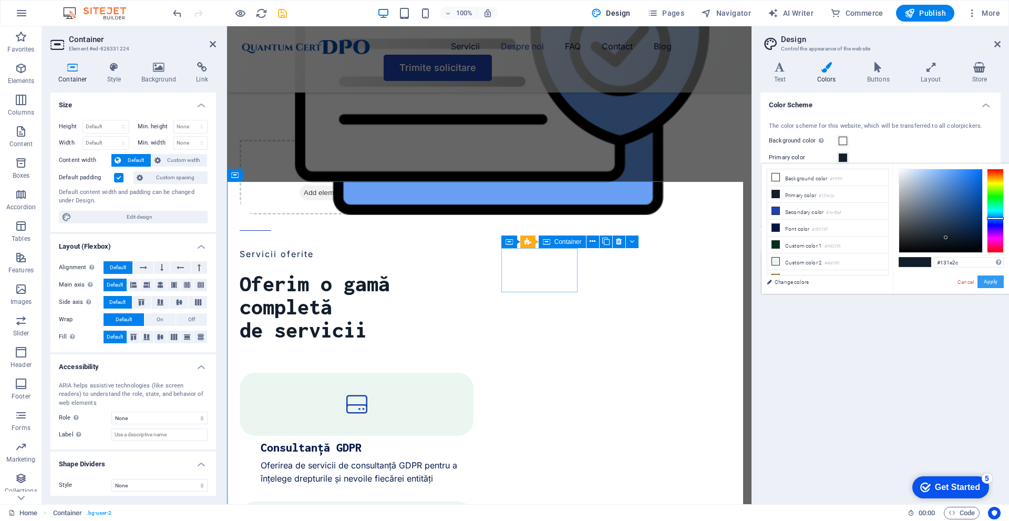
click at [996, 278] on button "Apply" at bounding box center [991, 282] width 26 height 13
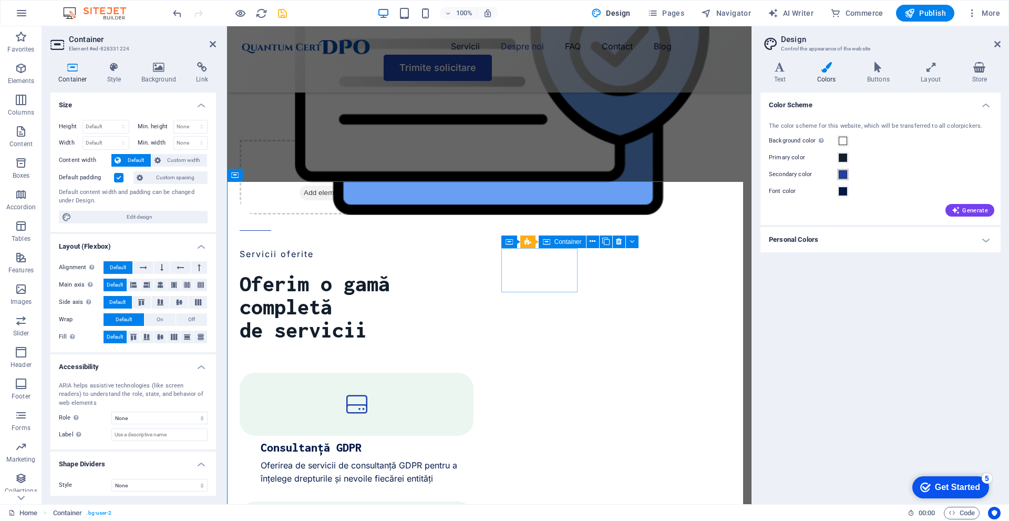
click at [845, 174] on span at bounding box center [843, 174] width 8 height 8
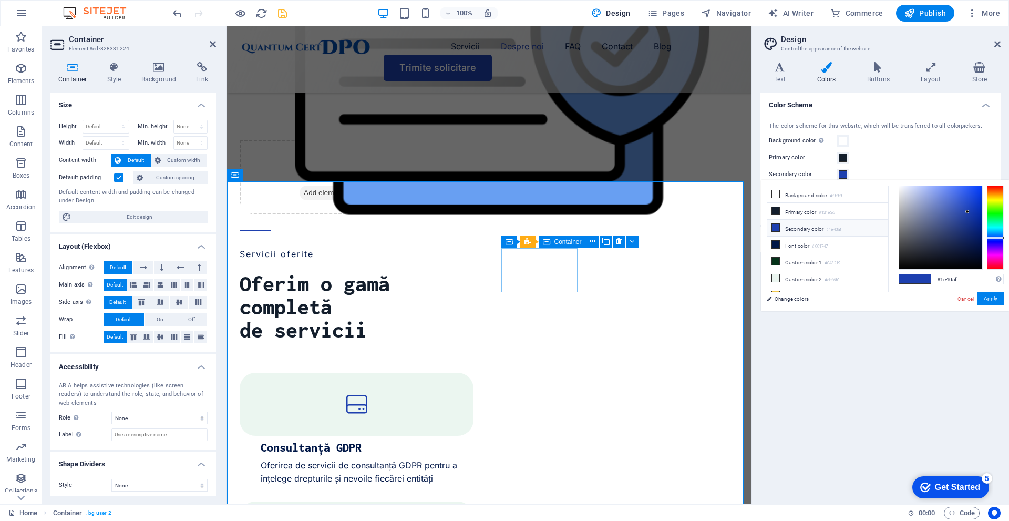
click at [819, 222] on li "Secondary color #1e40af" at bounding box center [828, 228] width 121 height 17
click at [854, 238] on li "Custom color 1 #043219" at bounding box center [828, 237] width 121 height 17
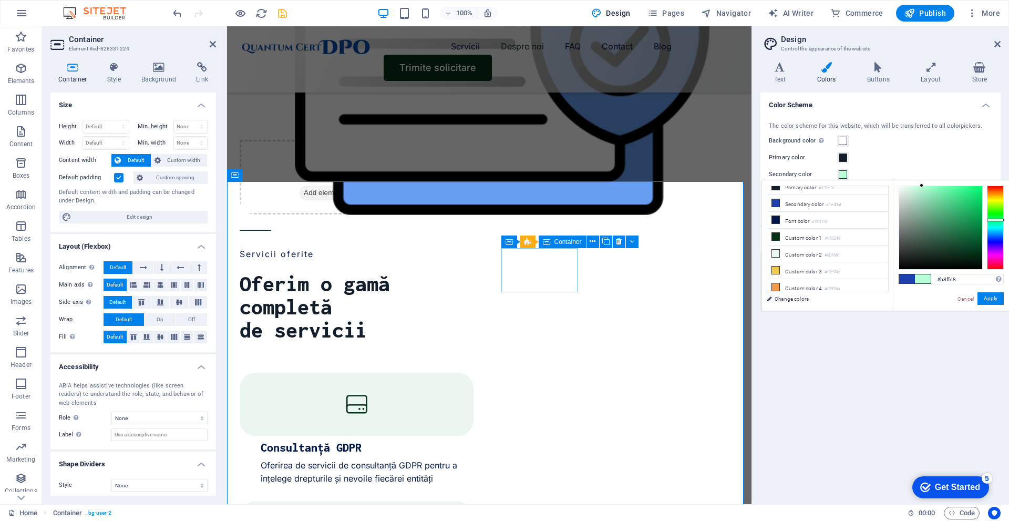
drag, startPoint x: 974, startPoint y: 250, endPoint x: 922, endPoint y: 158, distance: 105.9
click at [922, 158] on body "quantumcertdpo.com Home Favorites Elements Columns Content Boxes Accordion Tabl…" at bounding box center [504, 260] width 1009 height 521
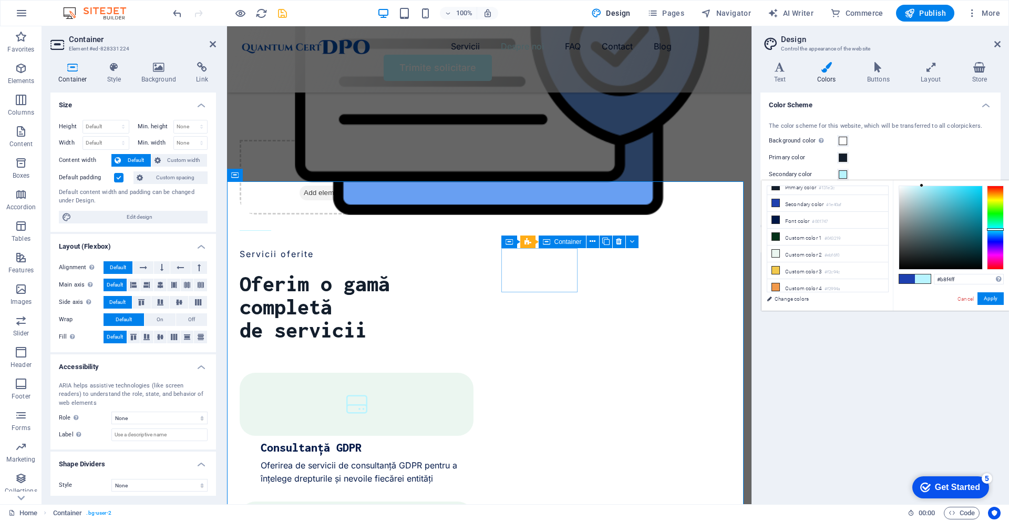
type input "#b8e2ff"
drag, startPoint x: 995, startPoint y: 225, endPoint x: 997, endPoint y: 233, distance: 8.8
click at [997, 233] on div at bounding box center [995, 228] width 17 height 84
click at [990, 297] on button "Apply" at bounding box center [991, 298] width 26 height 13
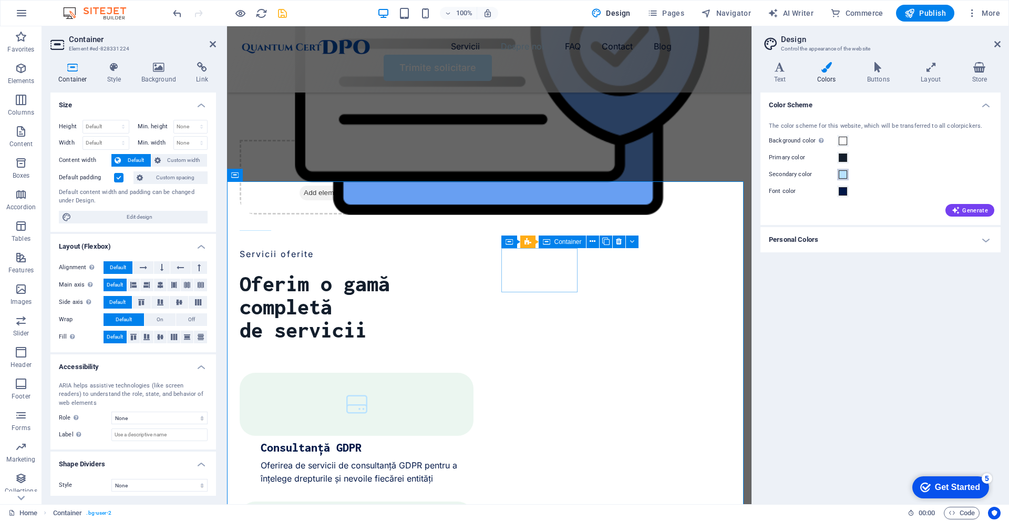
click at [840, 177] on span at bounding box center [843, 174] width 8 height 8
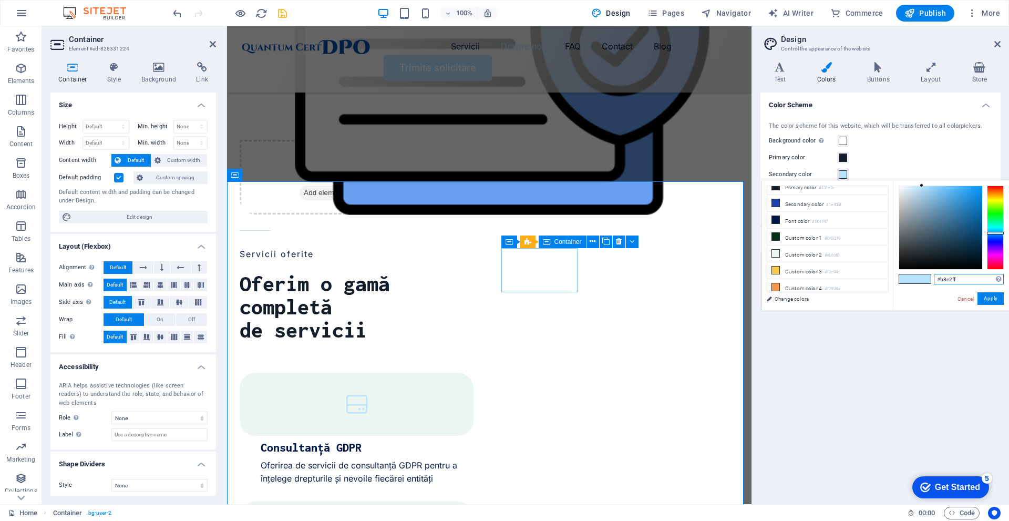
drag, startPoint x: 976, startPoint y: 276, endPoint x: 921, endPoint y: 277, distance: 55.7
click at [921, 277] on div "#b8e2ff Supported formats #0852ed rgb(8, 82, 237) rgba(8, 82, 237, 90%) hsv(221…" at bounding box center [951, 321] width 116 height 283
click at [900, 332] on div "Color Scheme The color scheme for this website, which will be transferred to al…" at bounding box center [881, 294] width 240 height 403
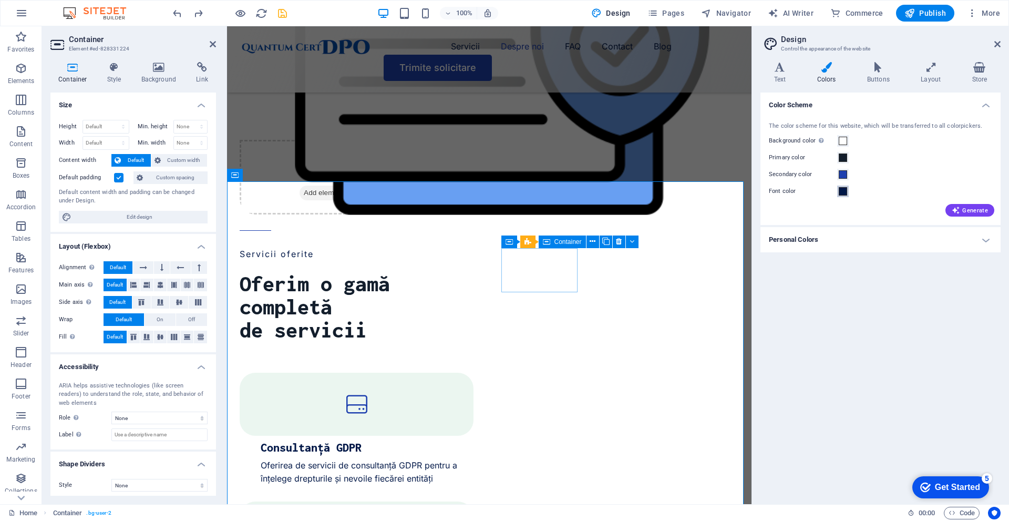
click at [840, 193] on span at bounding box center [843, 191] width 8 height 8
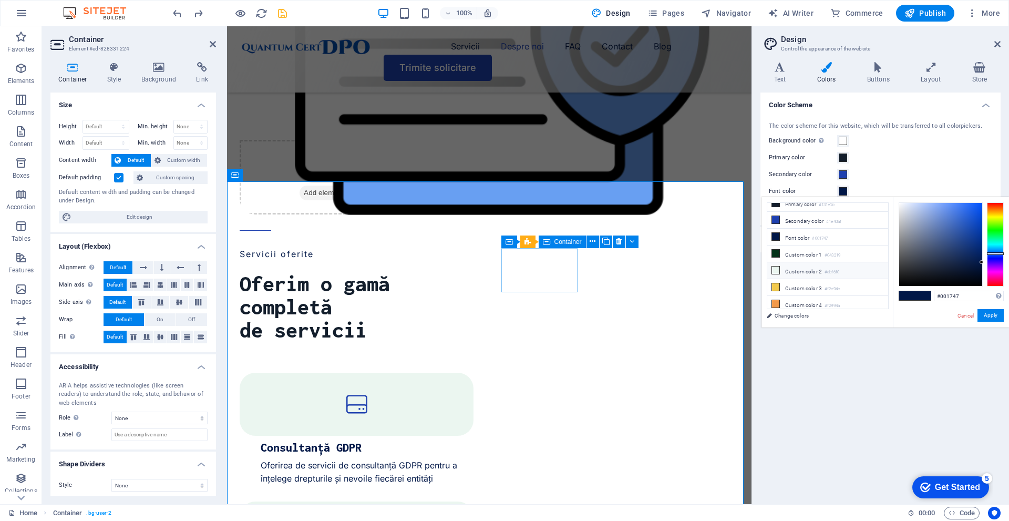
click at [821, 272] on li "Custom color 2 #ebf6f0" at bounding box center [828, 270] width 121 height 17
type input "#ebf6f0"
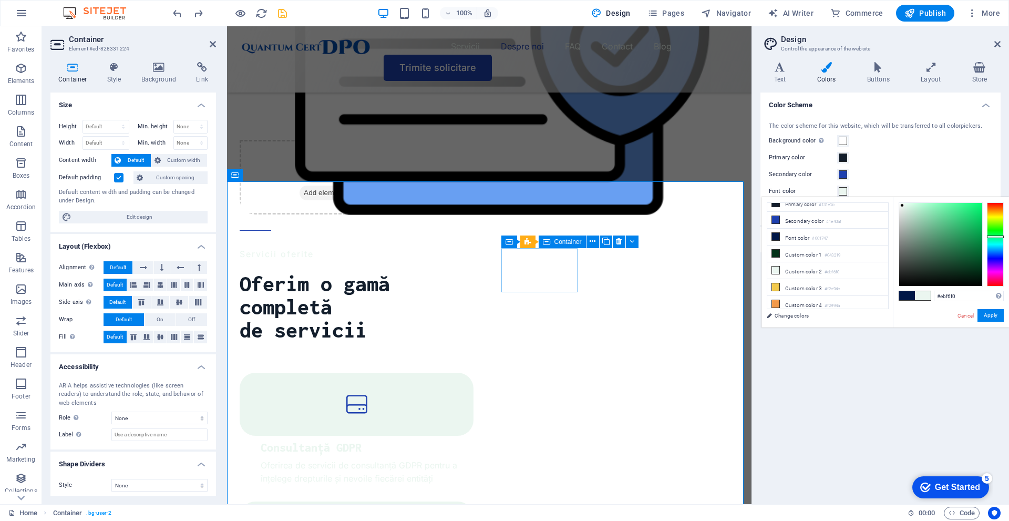
click at [860, 396] on div "Color Scheme The color scheme for this website, which will be transferred to al…" at bounding box center [881, 294] width 240 height 403
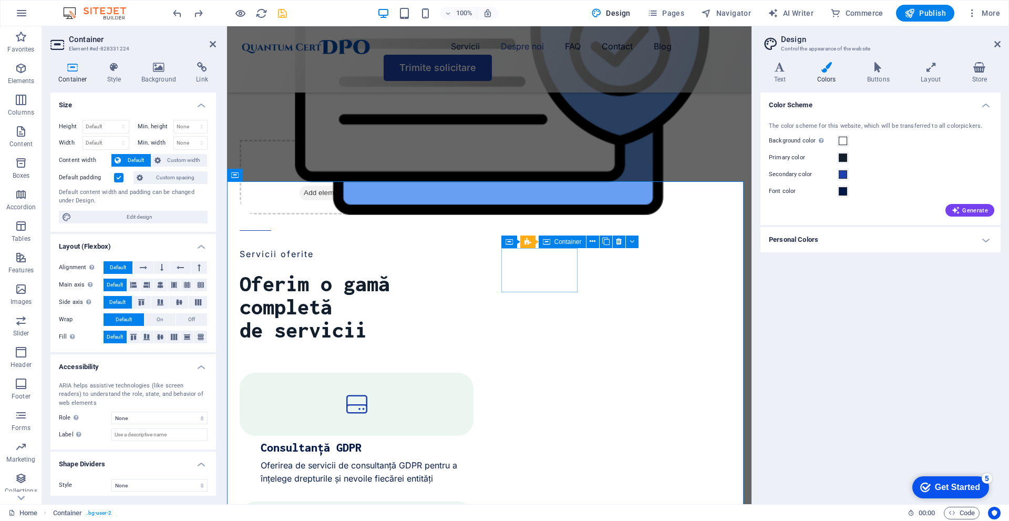
click at [887, 157] on div "Primary color" at bounding box center [880, 157] width 223 height 13
click at [841, 157] on span at bounding box center [843, 158] width 8 height 8
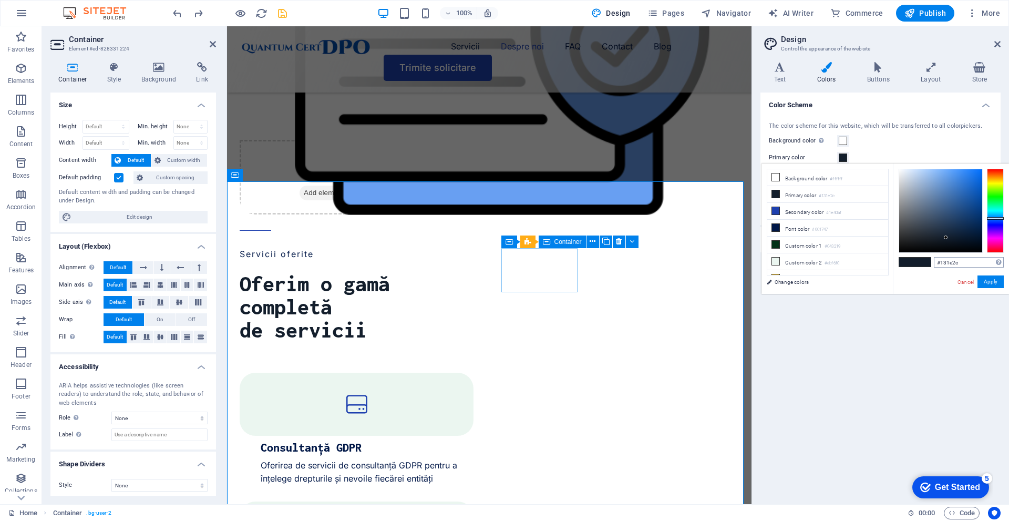
drag, startPoint x: 967, startPoint y: 268, endPoint x: 958, endPoint y: 265, distance: 9.5
click at [958, 266] on div "#131e2c Supported formats #0852ed rgb(8, 82, 237) rgba(8, 82, 237, 90%) hsv(221…" at bounding box center [969, 262] width 70 height 11
drag, startPoint x: 966, startPoint y: 259, endPoint x: 921, endPoint y: 254, distance: 45.5
click at [921, 254] on div "#131e2c Supported formats #0852ed rgb(8, 82, 237) rgba(8, 82, 237, 90%) hsv(221…" at bounding box center [951, 305] width 116 height 283
paste input "E2C"
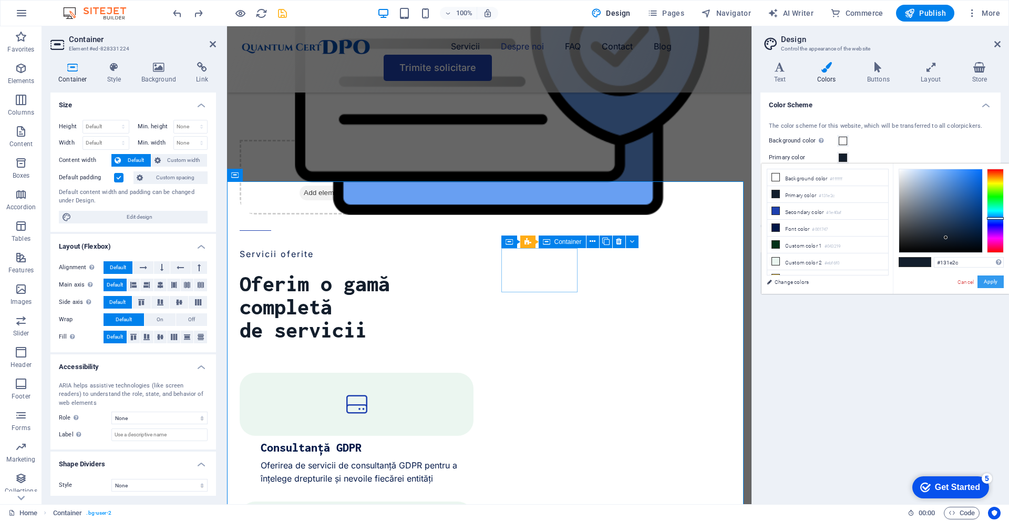
click at [990, 280] on button "Apply" at bounding box center [991, 282] width 26 height 13
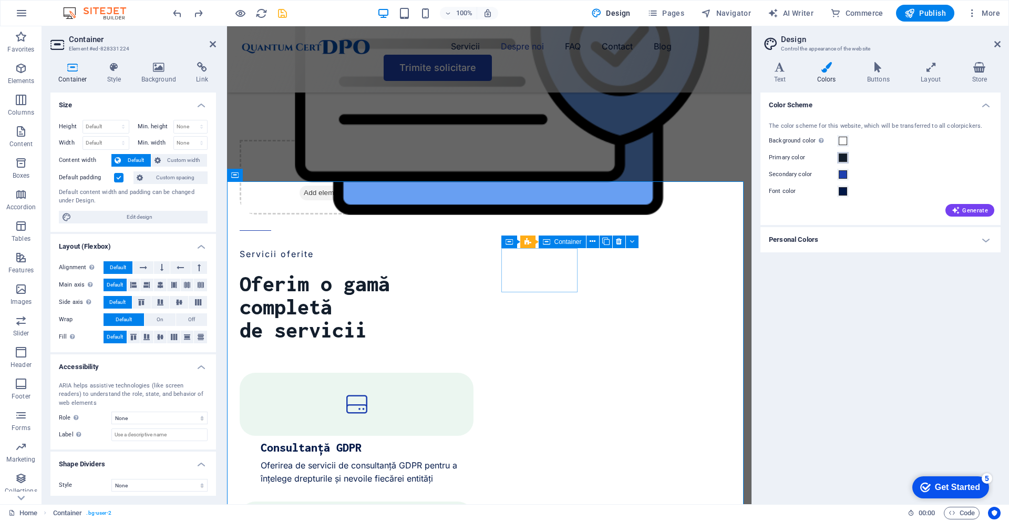
click at [842, 158] on span at bounding box center [843, 158] width 8 height 8
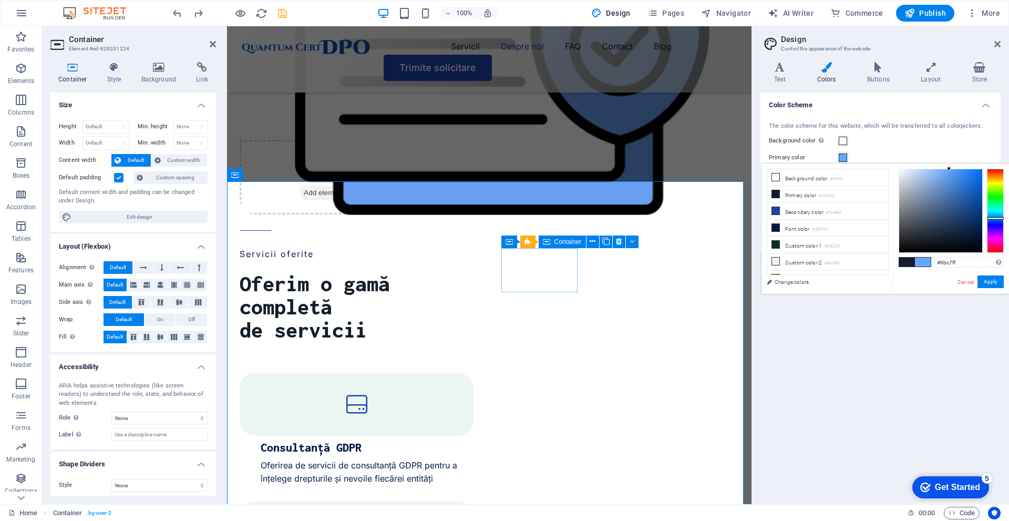
type input "#9ec9ff"
drag, startPoint x: 946, startPoint y: 235, endPoint x: 931, endPoint y: 161, distance: 75.7
click at [931, 161] on body "quantumcertdpo.com Home Favorites Elements Columns Content Boxes Accordion Tabl…" at bounding box center [504, 260] width 1009 height 521
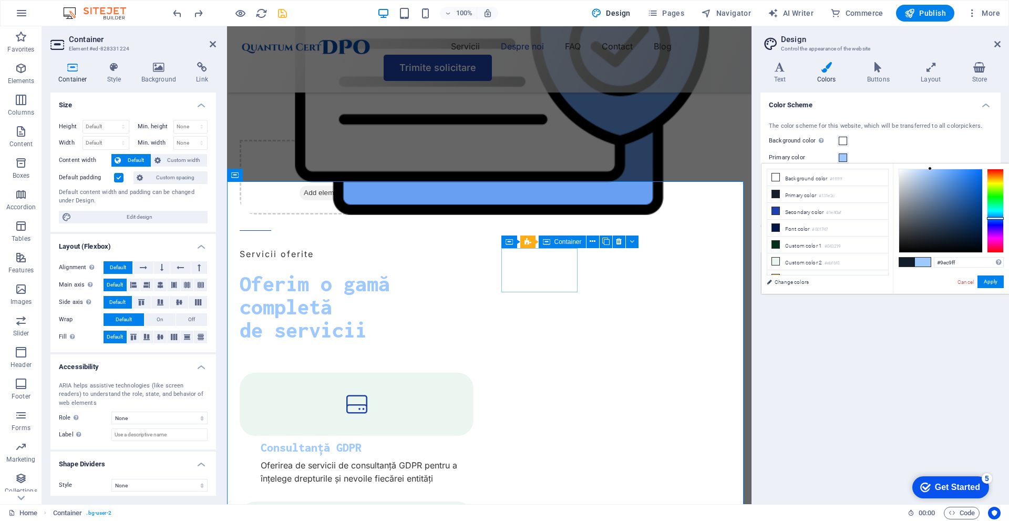
click at [894, 312] on div "Color Scheme The color scheme for this website, which will be transferred to al…" at bounding box center [881, 294] width 240 height 403
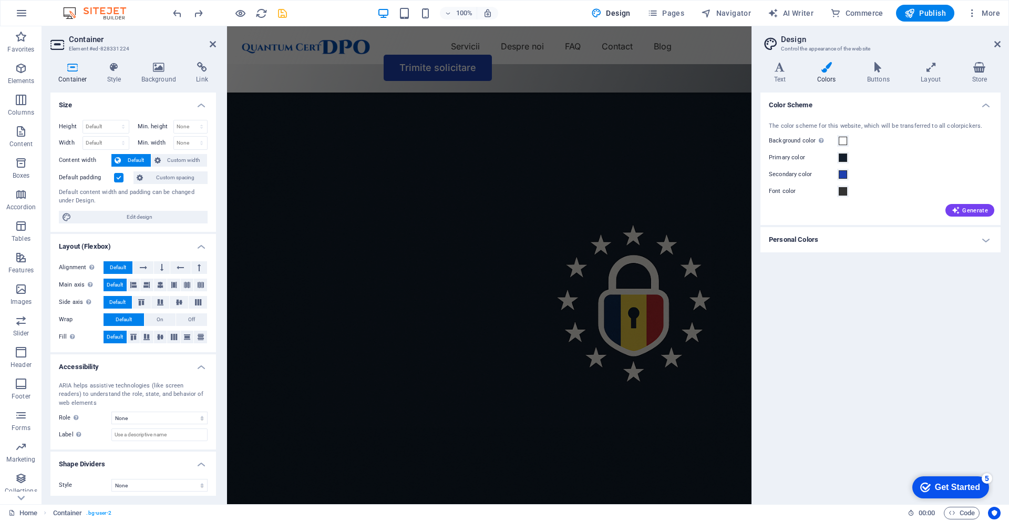
scroll to position [6, 0]
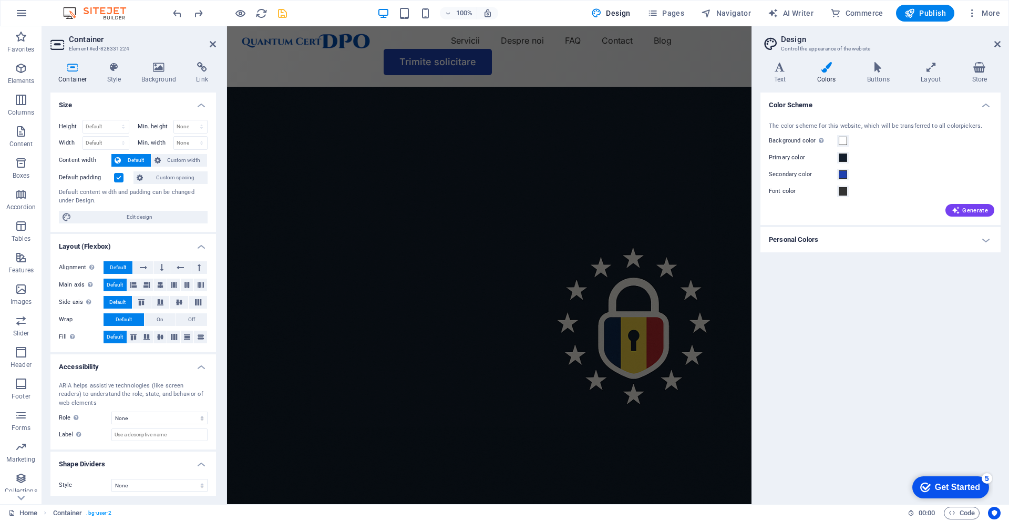
click at [794, 244] on h4 "Personal Colors" at bounding box center [881, 239] width 240 height 25
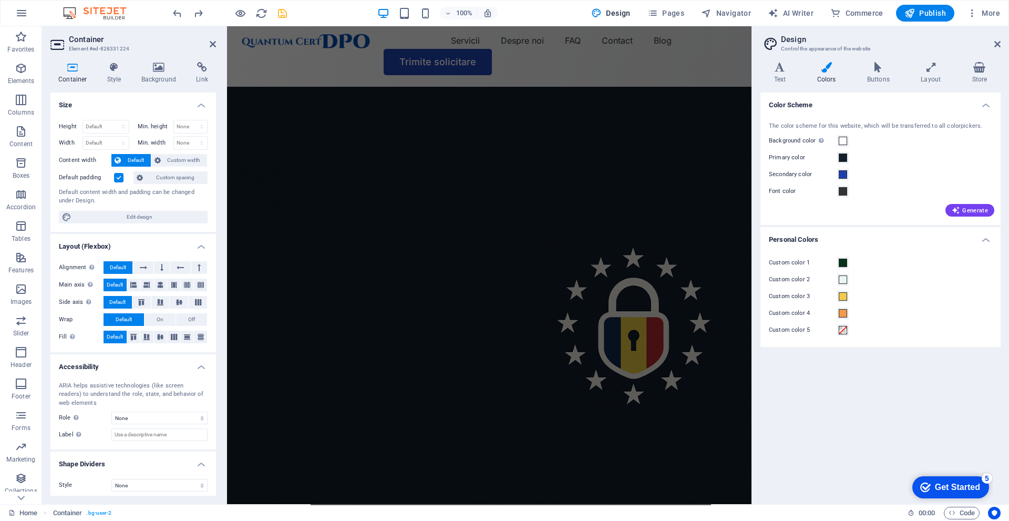
click at [837, 268] on label "Custom color 1" at bounding box center [803, 263] width 68 height 13
click at [838, 268] on button "Custom color 1" at bounding box center [844, 263] width 12 height 12
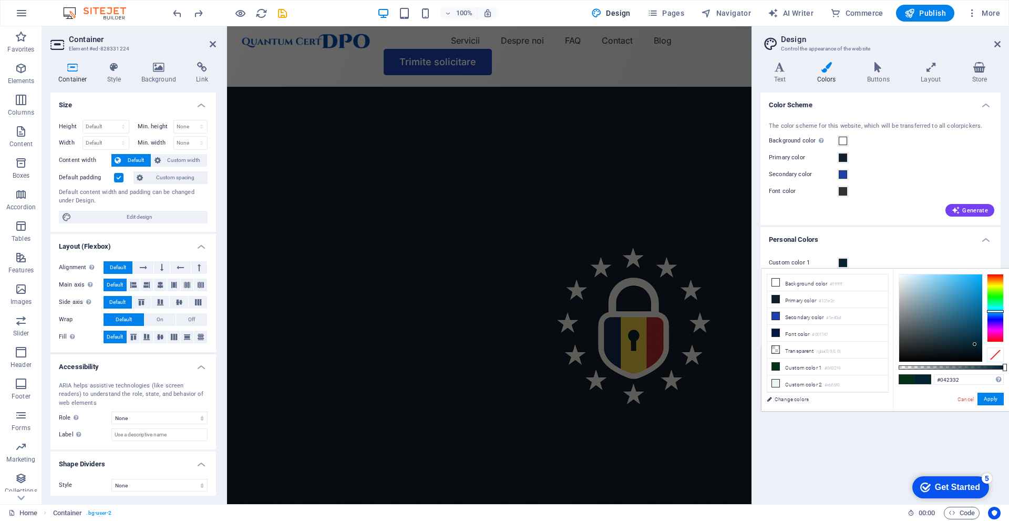
click at [992, 311] on div at bounding box center [995, 308] width 17 height 68
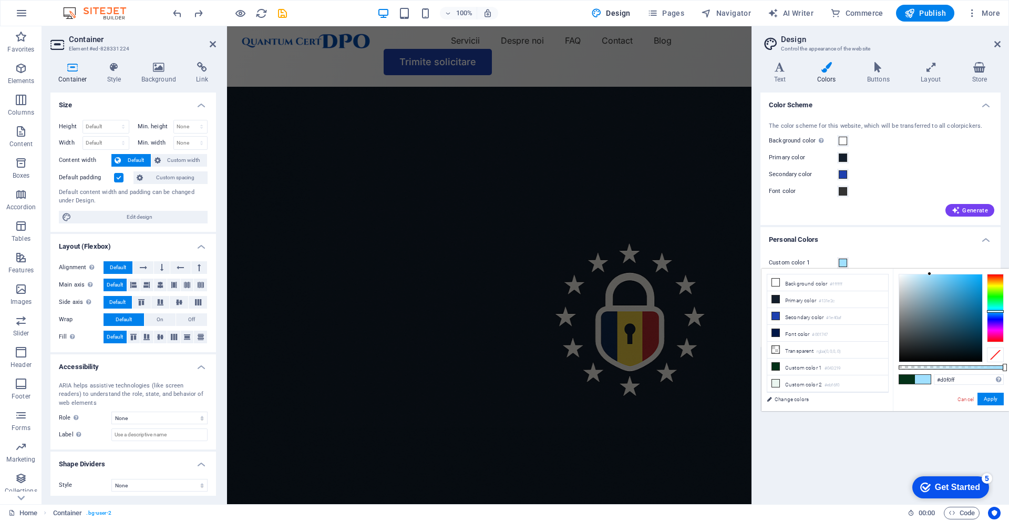
type input "#d2f0ff"
drag, startPoint x: 925, startPoint y: 284, endPoint x: 914, endPoint y: 268, distance: 19.7
click at [914, 268] on body "[DOMAIN_NAME] Home Favorites Elements Columns Content Boxes Accordion Tables Fe…" at bounding box center [504, 260] width 1009 height 521
click at [993, 396] on button "Apply" at bounding box center [991, 399] width 26 height 13
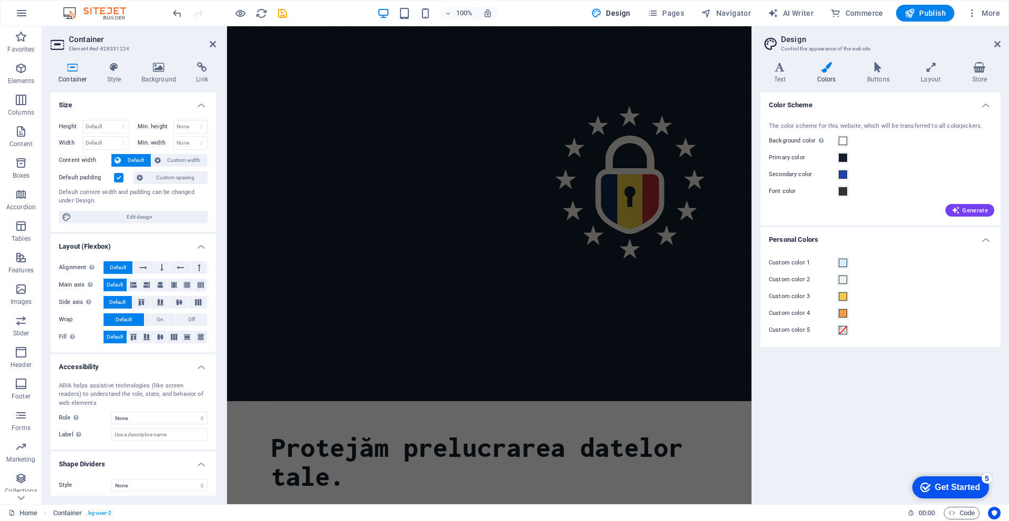
scroll to position [426, 0]
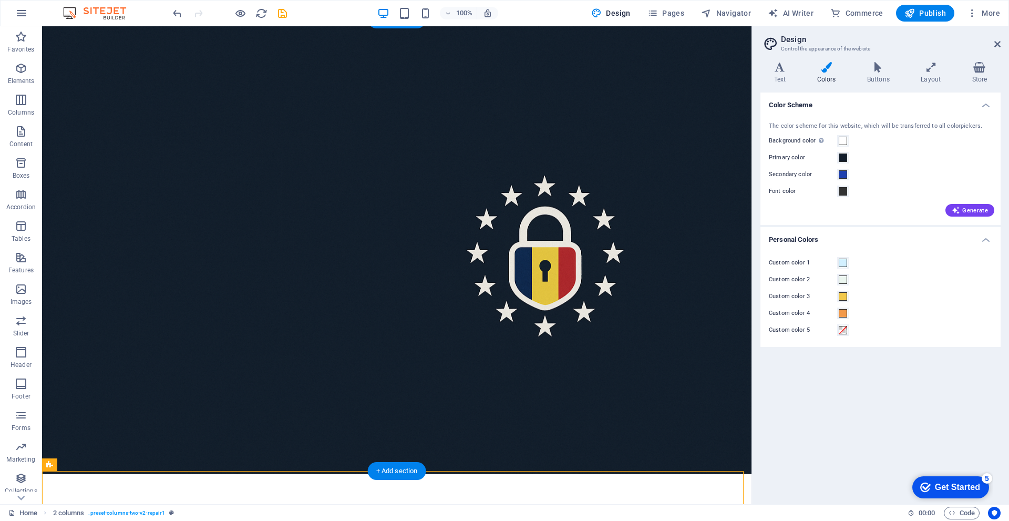
scroll to position [374, 0]
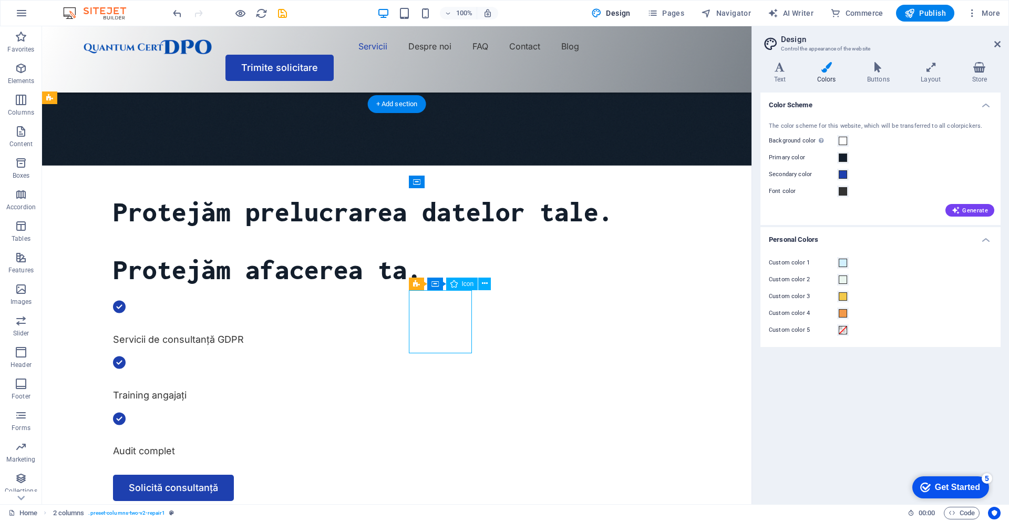
select select "xMidYMid"
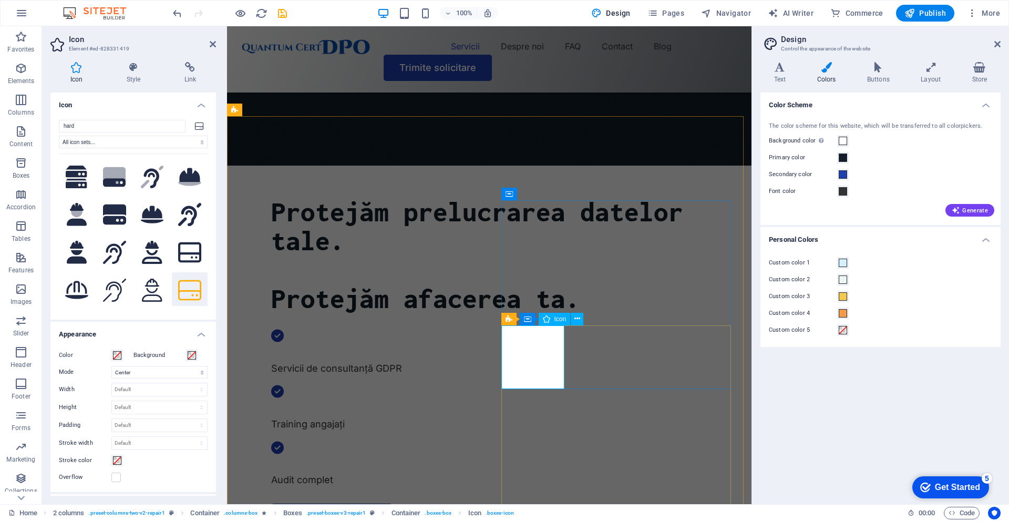
click at [137, 68] on icon at bounding box center [134, 67] width 54 height 11
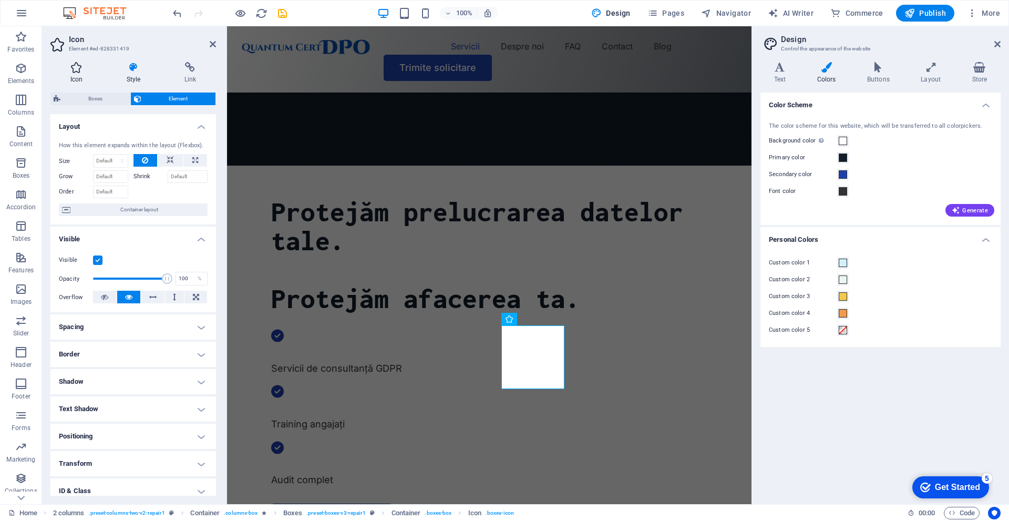
click at [89, 75] on h4 "Icon" at bounding box center [78, 73] width 56 height 22
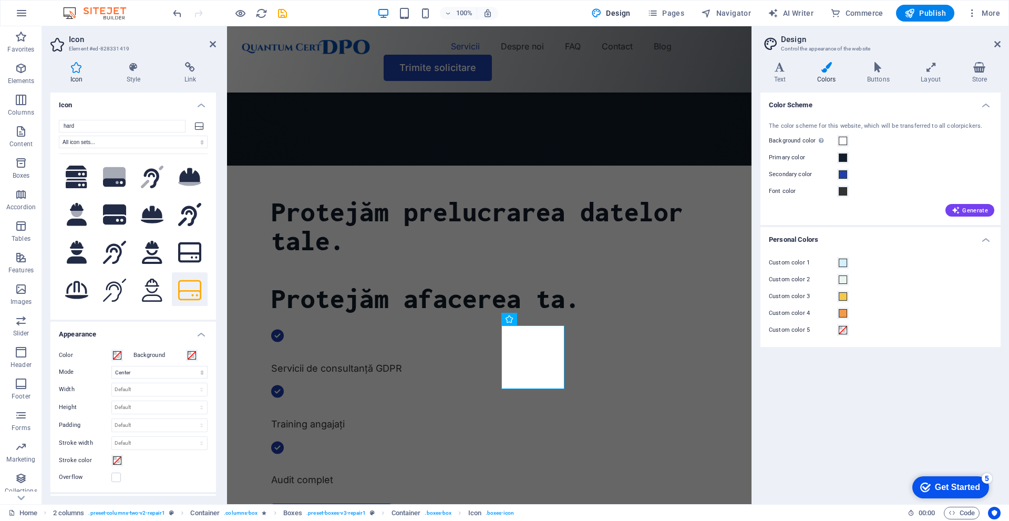
click at [75, 68] on icon at bounding box center [76, 67] width 52 height 11
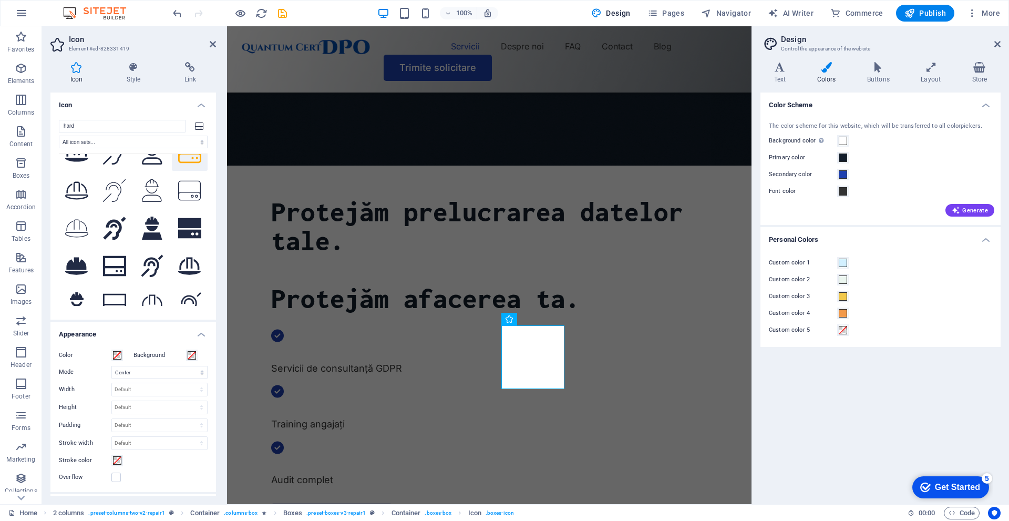
scroll to position [0, 0]
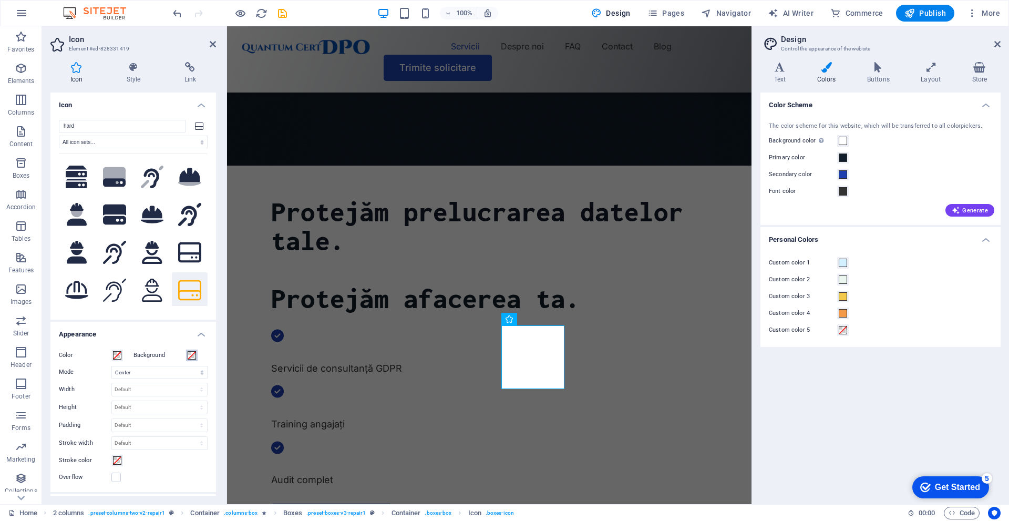
click at [186, 353] on button "Background" at bounding box center [192, 356] width 12 height 12
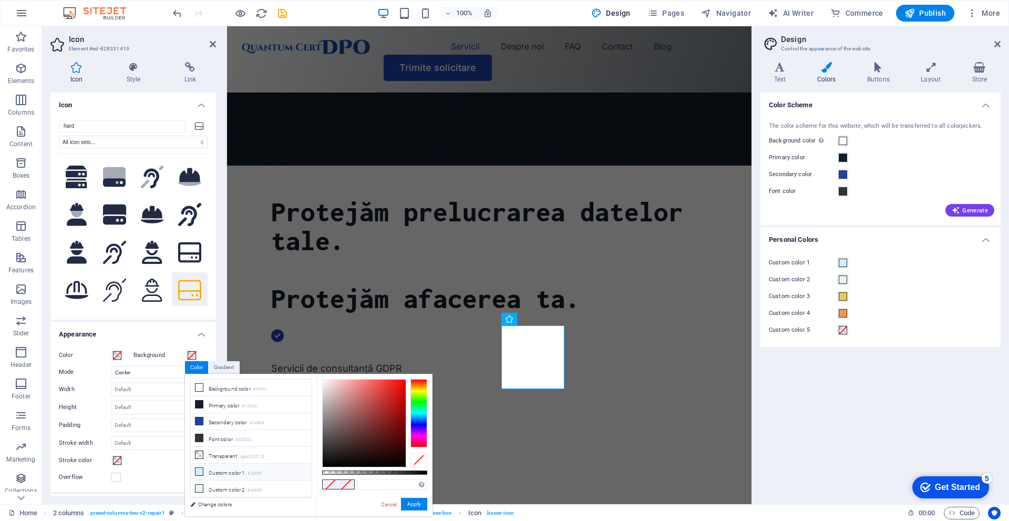
click at [232, 471] on li "Custom color 1 #d2f0ff" at bounding box center [251, 472] width 121 height 17
type input "#d2f0ff"
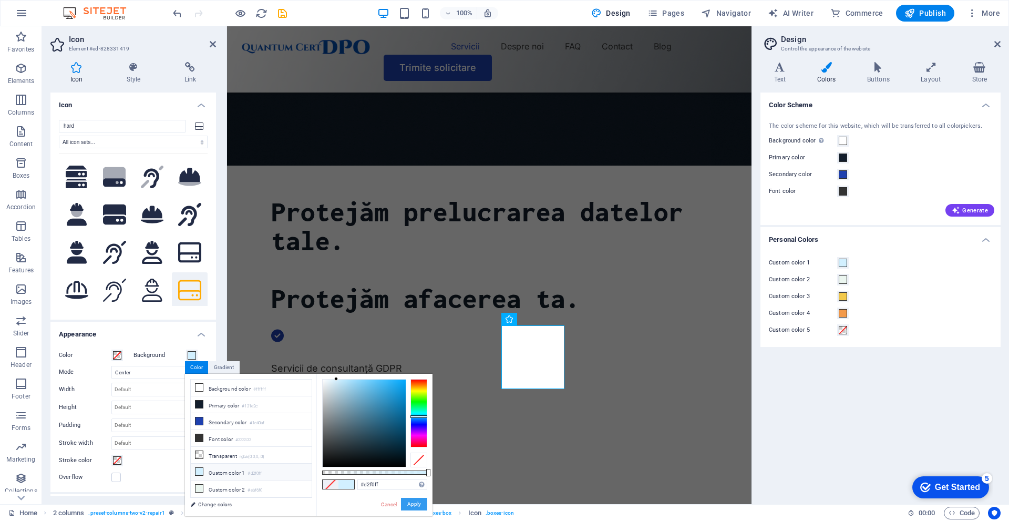
click at [414, 504] on button "Apply" at bounding box center [414, 504] width 26 height 13
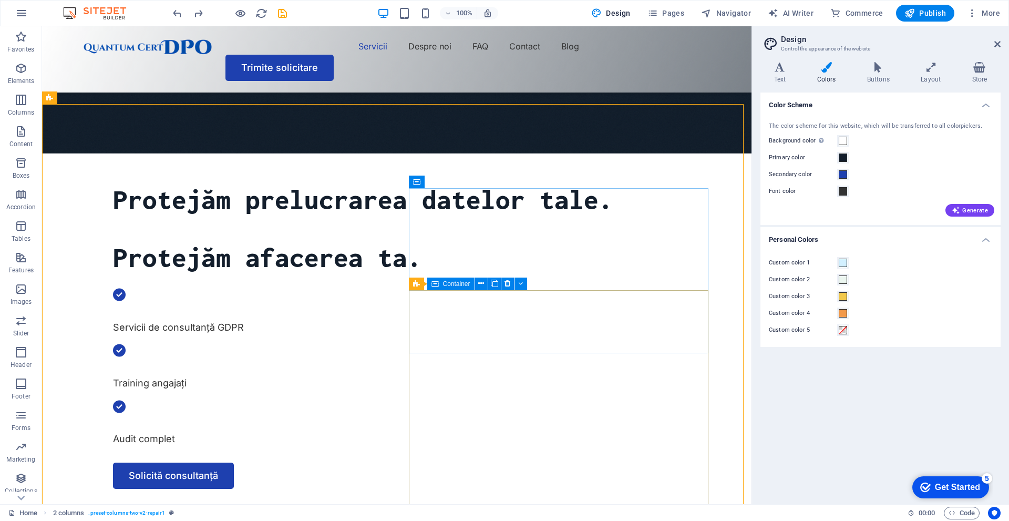
click at [437, 280] on icon at bounding box center [435, 284] width 7 height 13
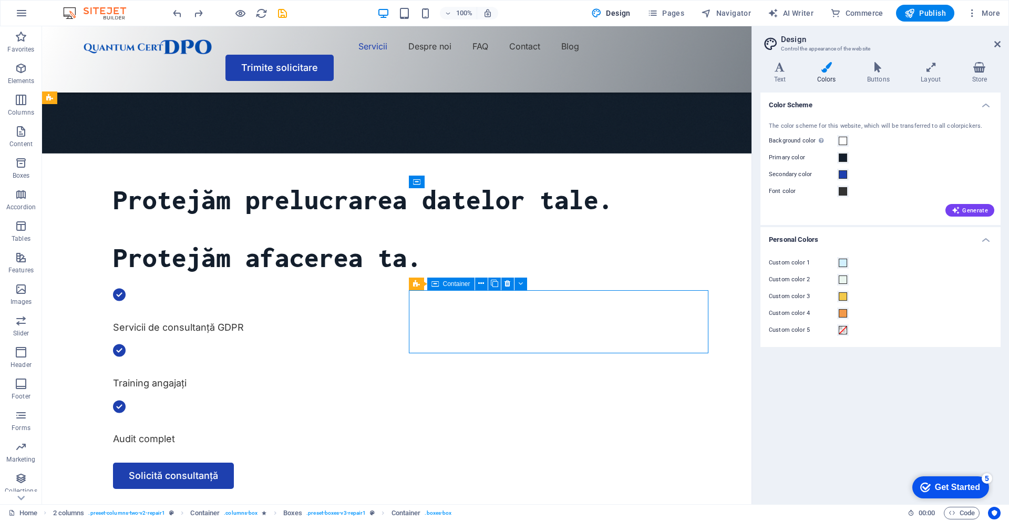
click at [437, 280] on icon at bounding box center [435, 284] width 7 height 13
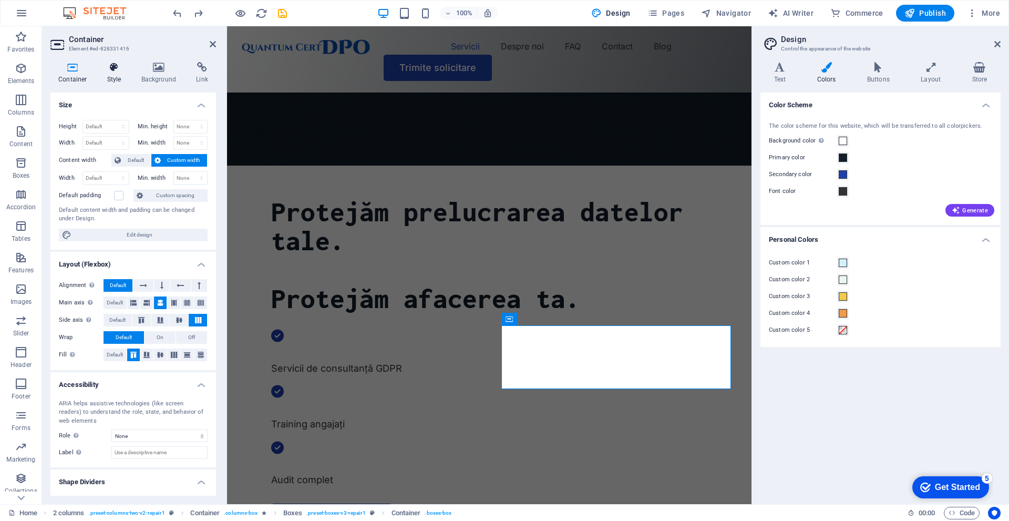
click at [117, 70] on icon at bounding box center [114, 67] width 30 height 11
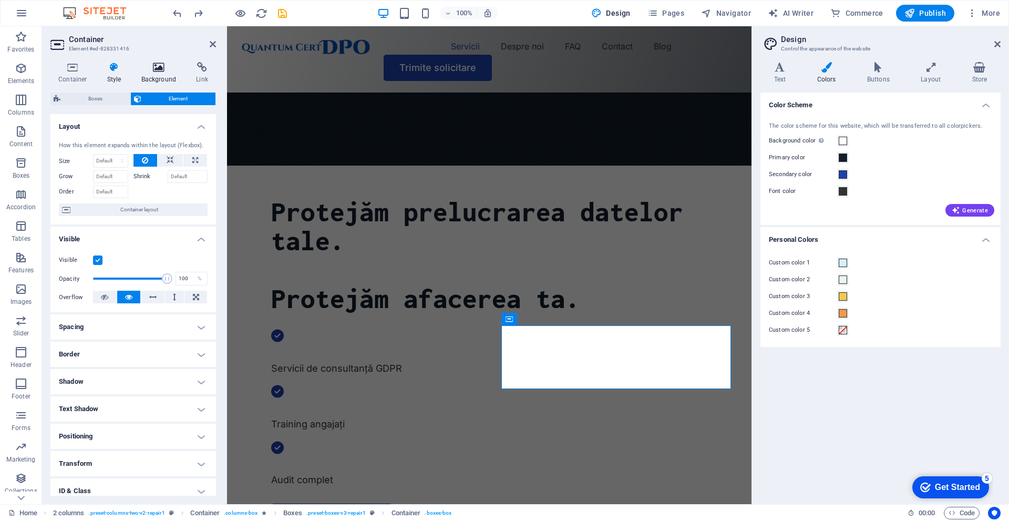
click at [149, 66] on icon at bounding box center [159, 67] width 51 height 11
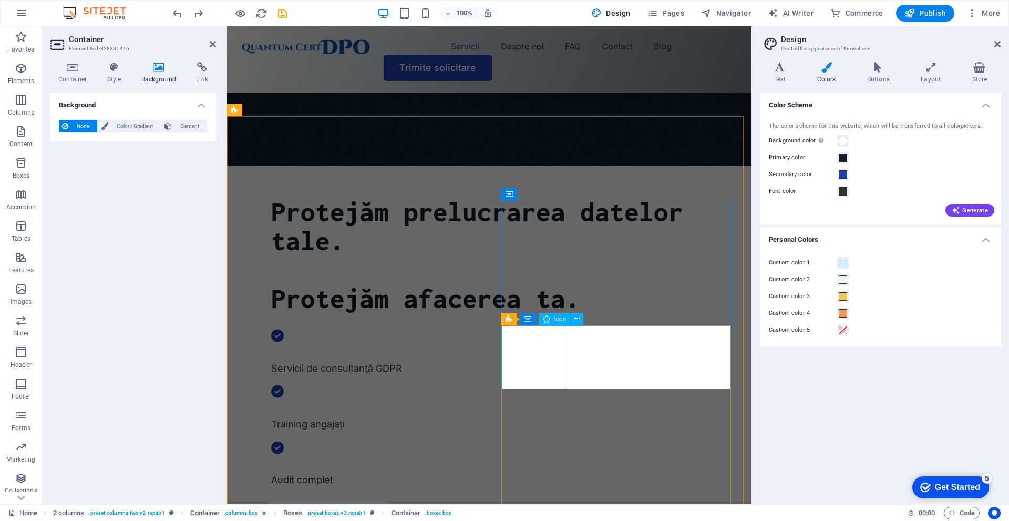
select select "xMidYMid"
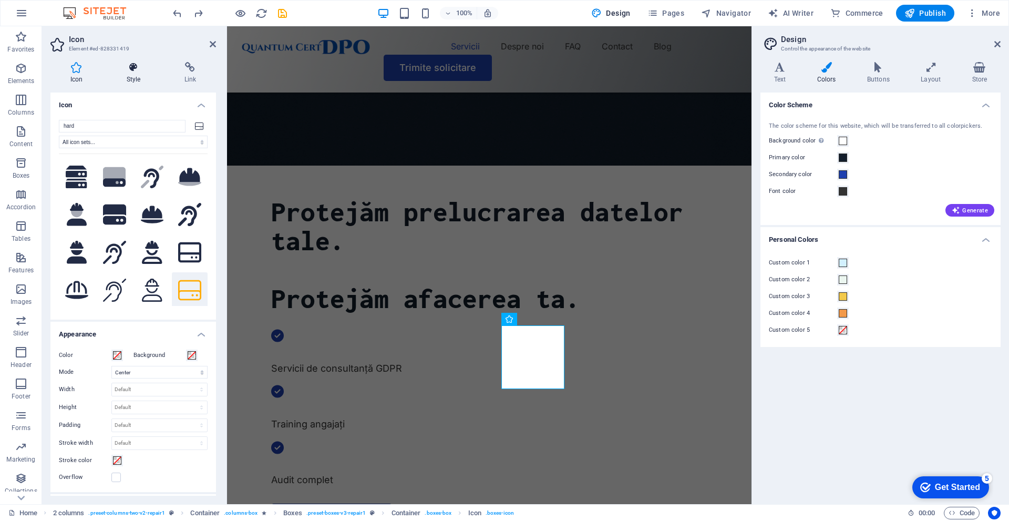
click at [132, 77] on h4 "Style" at bounding box center [136, 73] width 58 height 22
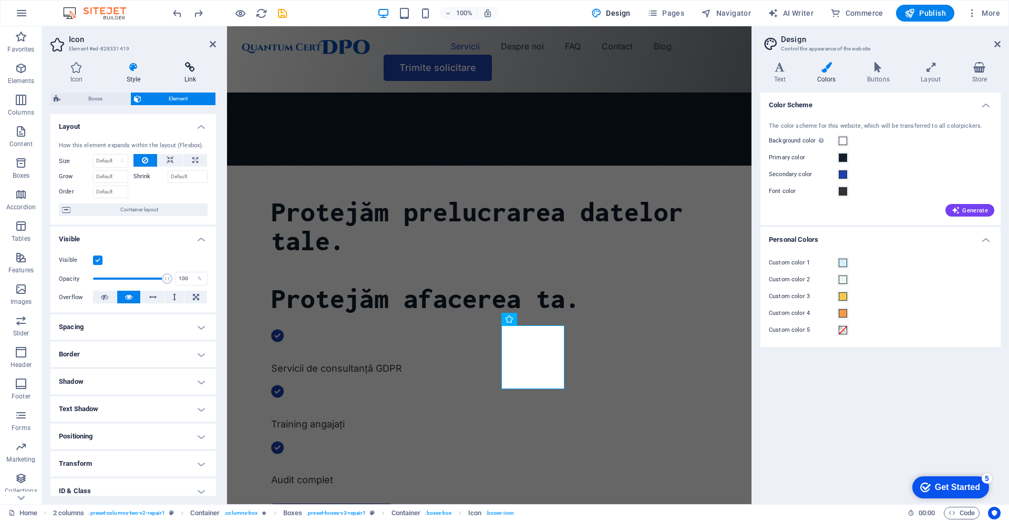
click at [200, 69] on icon at bounding box center [191, 67] width 52 height 11
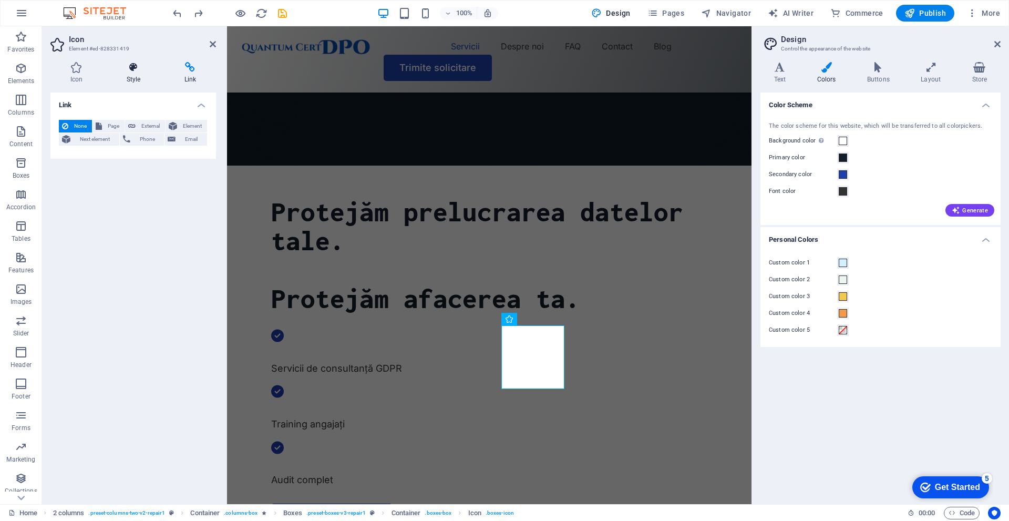
click at [126, 68] on icon at bounding box center [134, 67] width 54 height 11
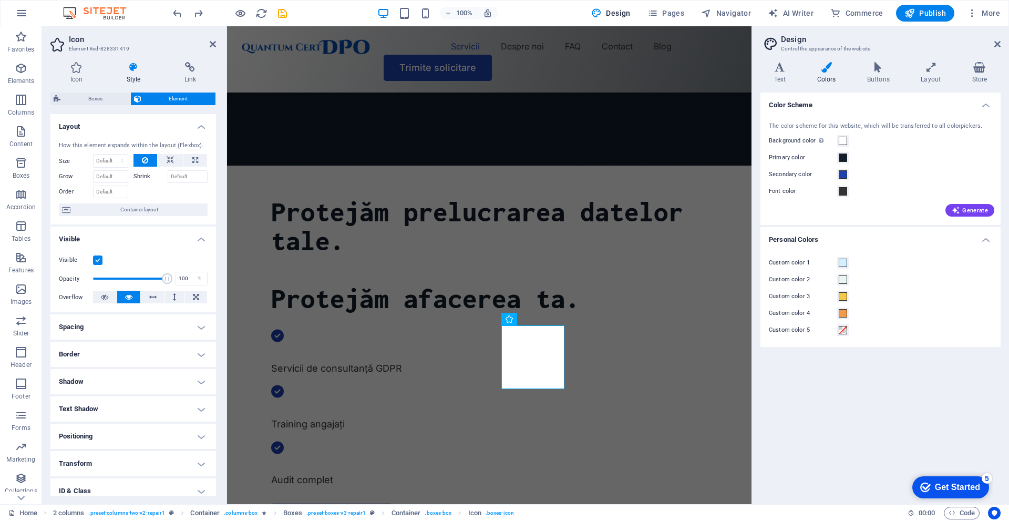
click at [94, 381] on h4 "Shadow" at bounding box center [133, 381] width 166 height 25
click at [95, 354] on h4 "Border" at bounding box center [133, 354] width 166 height 25
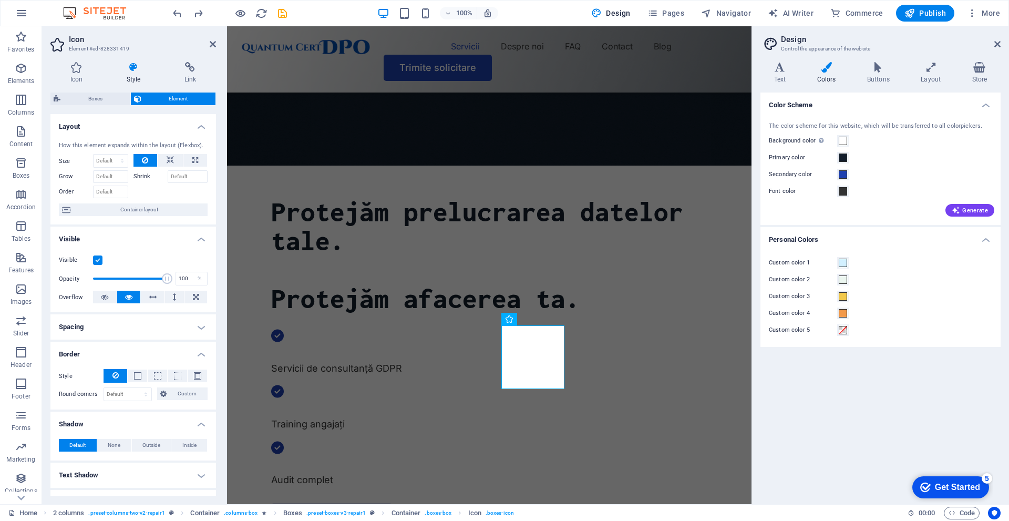
click at [100, 324] on h4 "Spacing" at bounding box center [133, 326] width 166 height 25
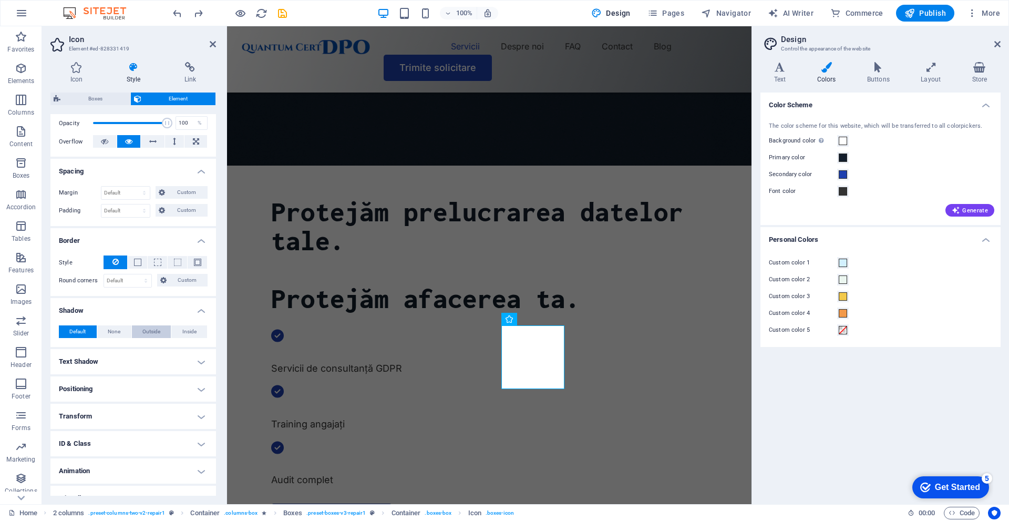
scroll to position [171, 0]
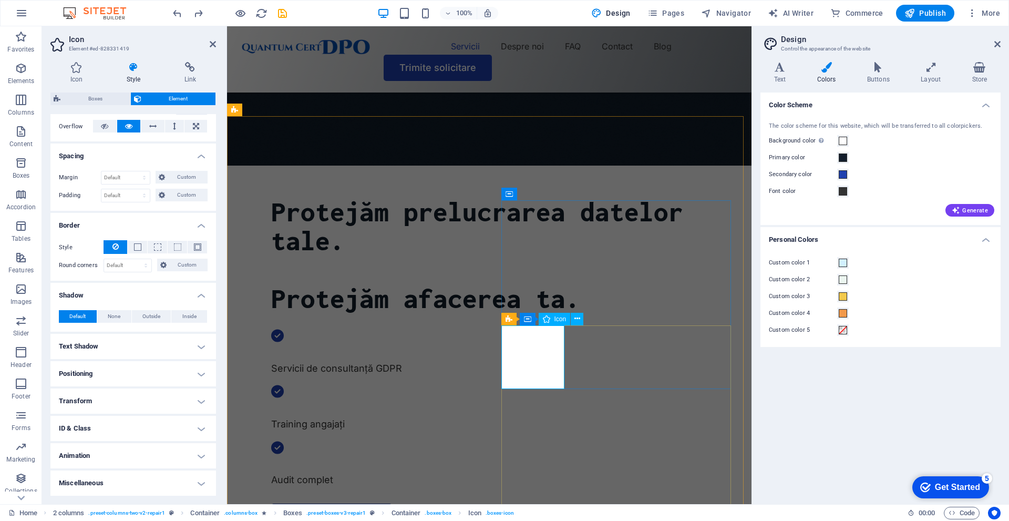
click at [847, 278] on span at bounding box center [843, 280] width 8 height 8
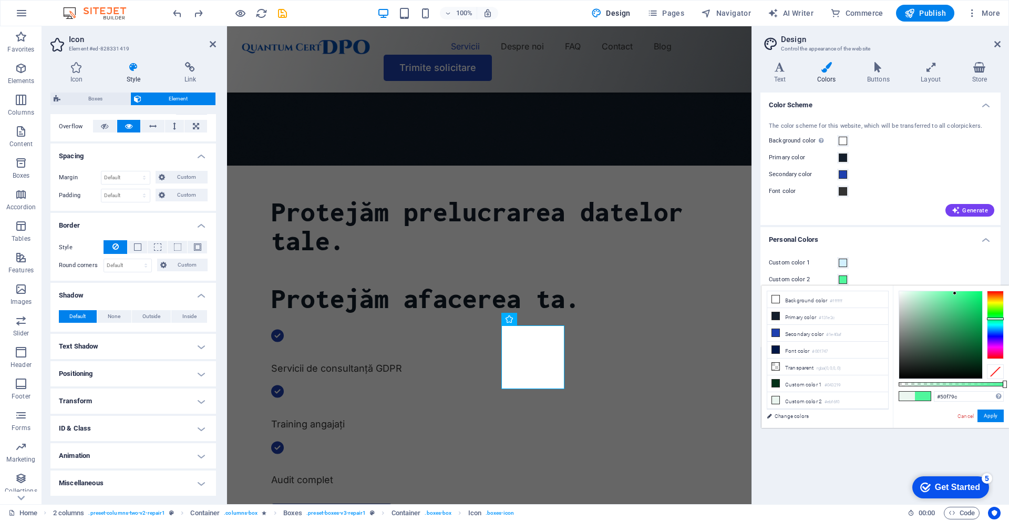
drag, startPoint x: 954, startPoint y: 312, endPoint x: 955, endPoint y: 293, distance: 19.0
click at [955, 293] on div at bounding box center [941, 334] width 83 height 87
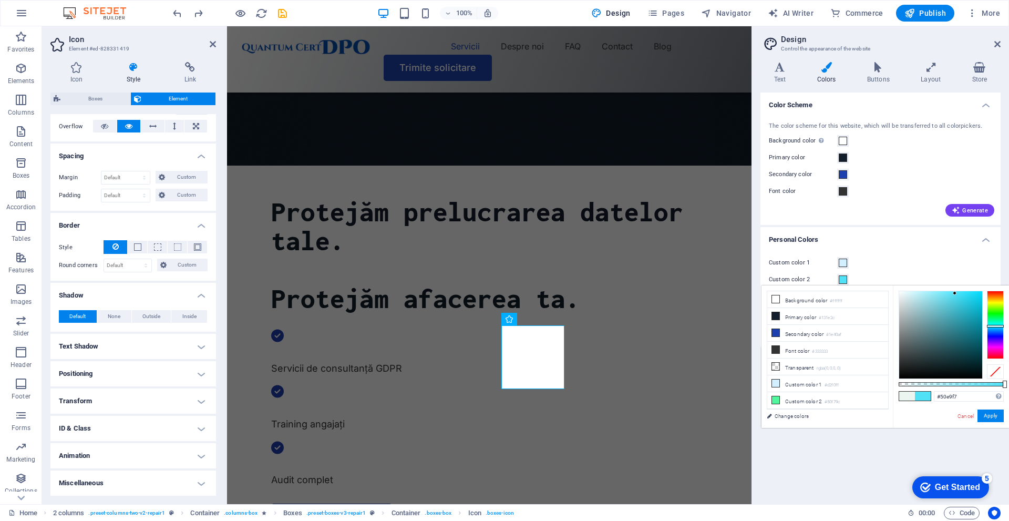
drag, startPoint x: 998, startPoint y: 317, endPoint x: 993, endPoint y: 320, distance: 6.1
click at [998, 325] on div at bounding box center [995, 325] width 17 height 68
drag, startPoint x: 961, startPoint y: 301, endPoint x: 967, endPoint y: 297, distance: 8.0
click at [967, 297] on div at bounding box center [941, 334] width 83 height 87
click at [996, 329] on div at bounding box center [995, 325] width 17 height 68
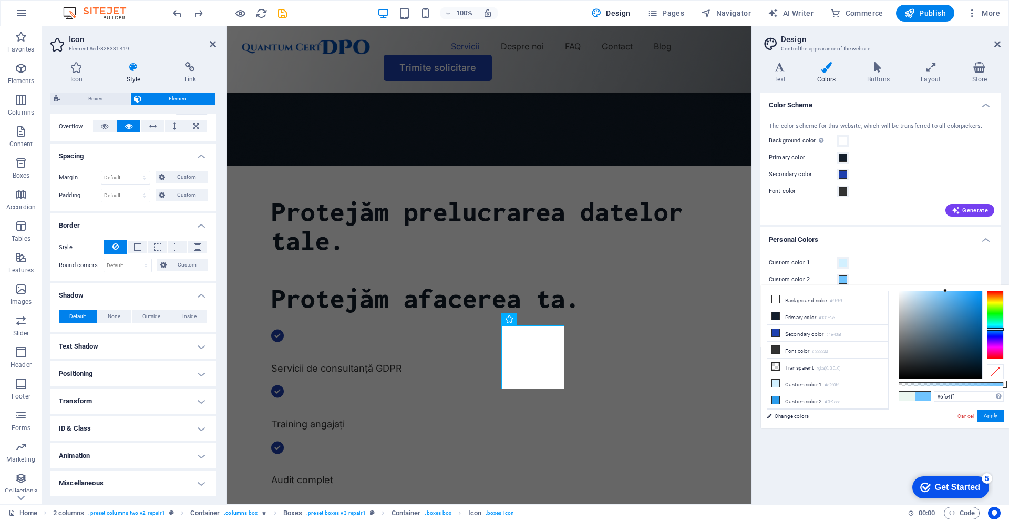
type input "#88ceff"
drag, startPoint x: 970, startPoint y: 307, endPoint x: 938, endPoint y: 275, distance: 45.0
click at [938, 275] on body "[DOMAIN_NAME] Home Favorites Elements Columns Content Boxes Accordion Tables Fe…" at bounding box center [504, 260] width 1009 height 521
click at [992, 416] on button "Apply" at bounding box center [991, 416] width 26 height 13
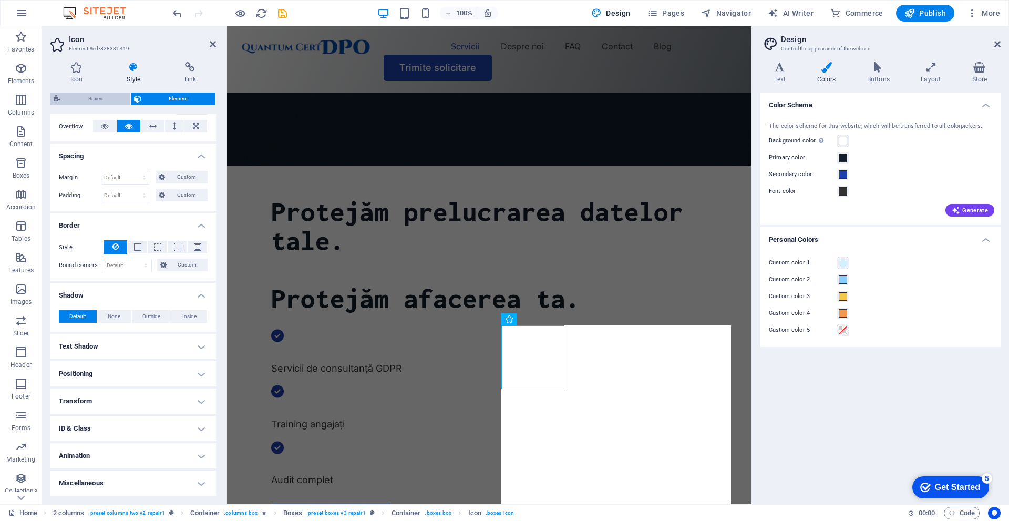
click at [88, 100] on span "Boxes" at bounding box center [96, 99] width 64 height 13
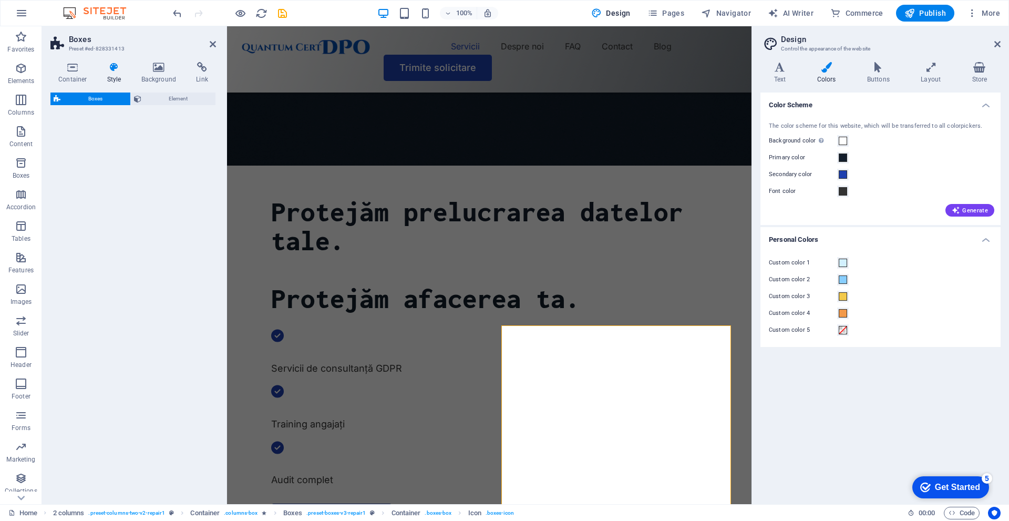
select select "rem"
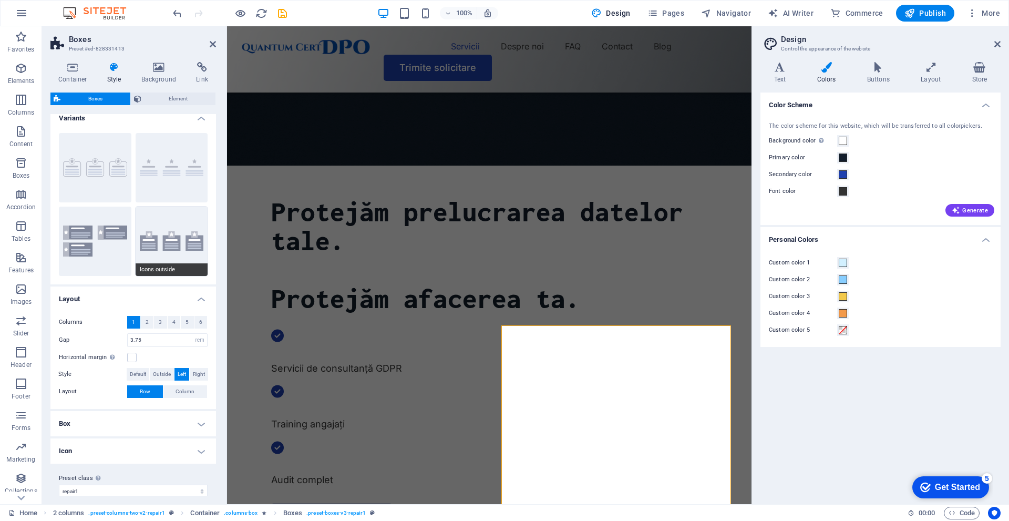
scroll to position [18, 0]
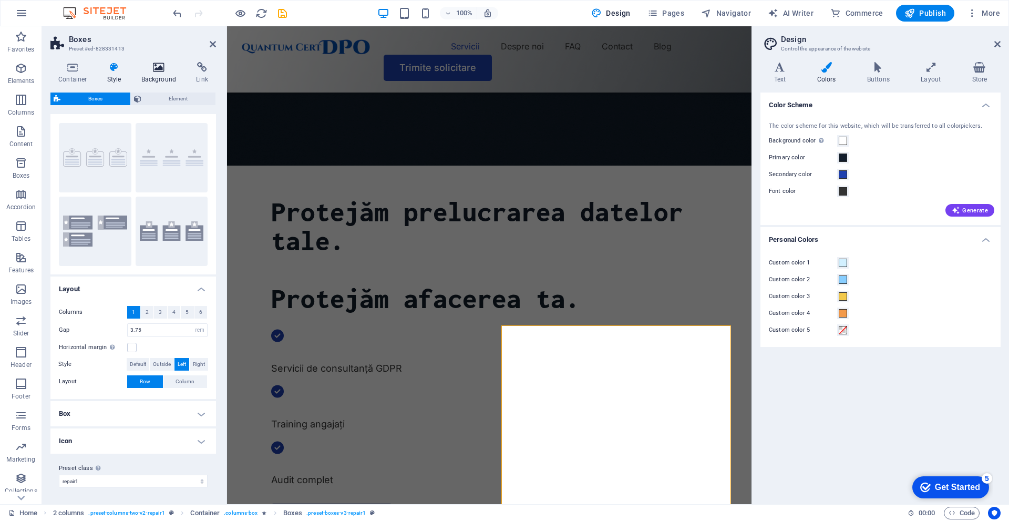
click at [156, 64] on icon at bounding box center [159, 67] width 51 height 11
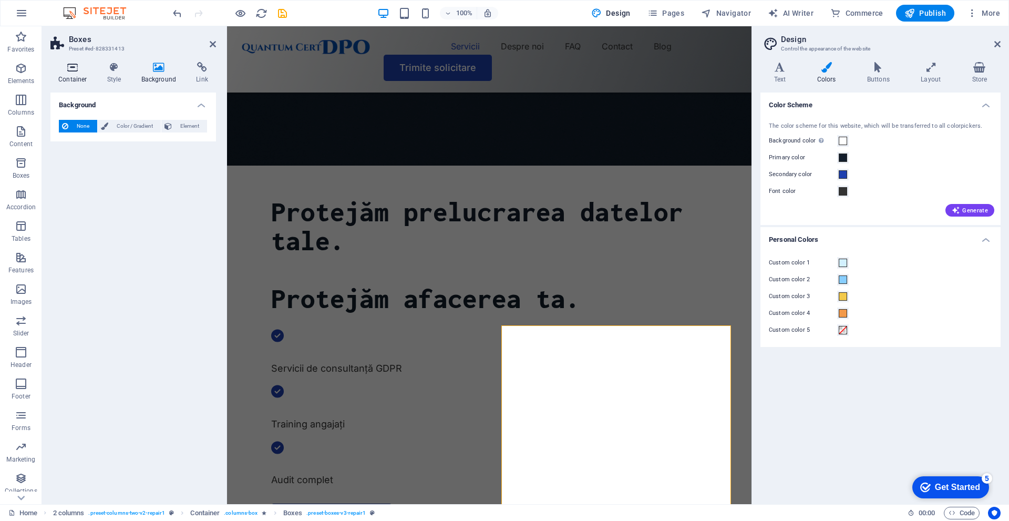
click at [80, 68] on icon at bounding box center [72, 67] width 45 height 11
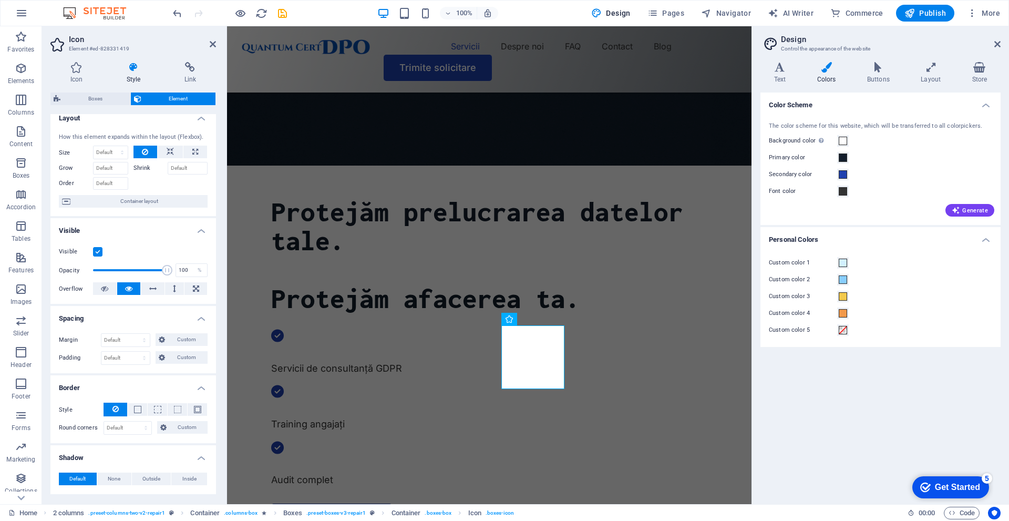
scroll to position [0, 0]
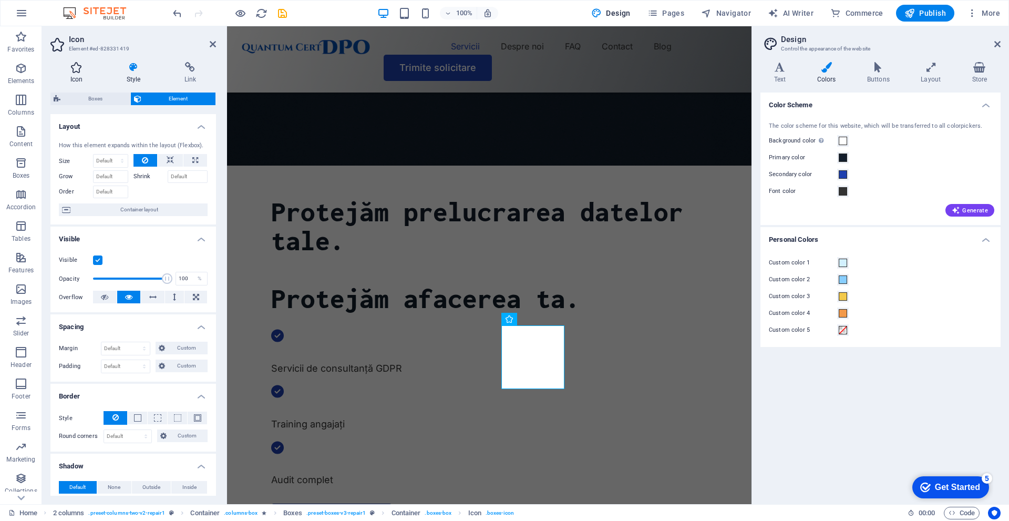
click at [73, 69] on icon at bounding box center [76, 67] width 52 height 11
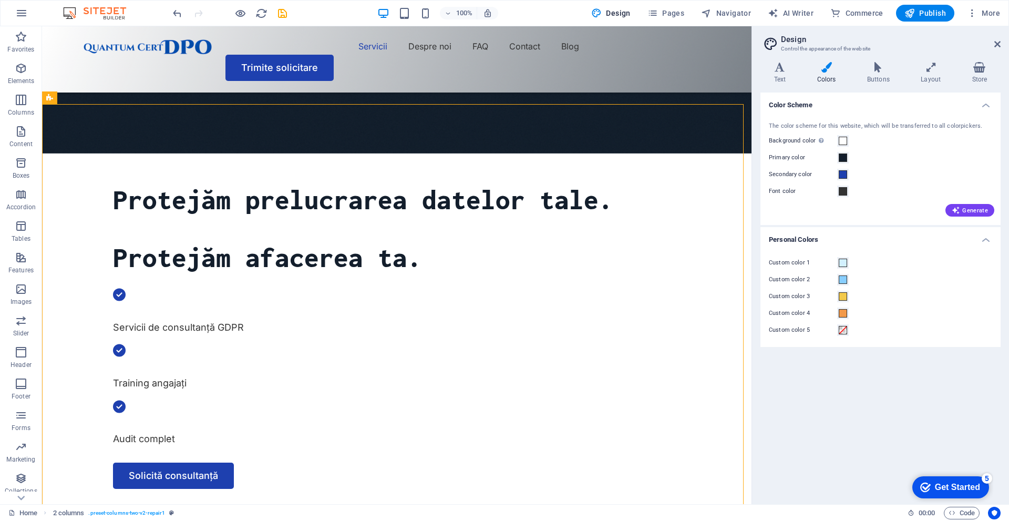
click at [1005, 38] on aside "Design Control the appearance of the website Variants Text Colors Buttons Layou…" at bounding box center [881, 265] width 258 height 478
click at [993, 45] on header "Design Control the appearance of the website" at bounding box center [882, 39] width 238 height 27
click at [997, 44] on icon at bounding box center [998, 44] width 6 height 8
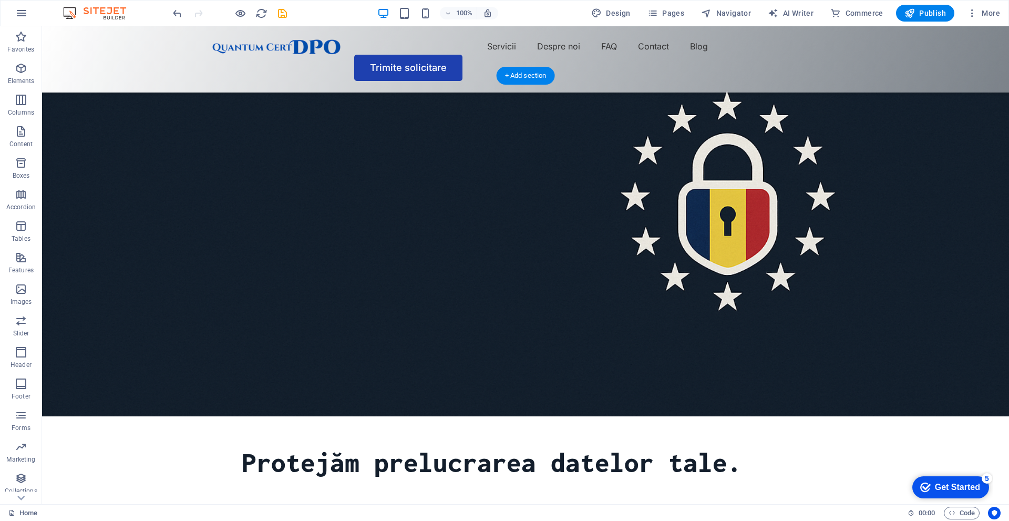
scroll to position [368, 0]
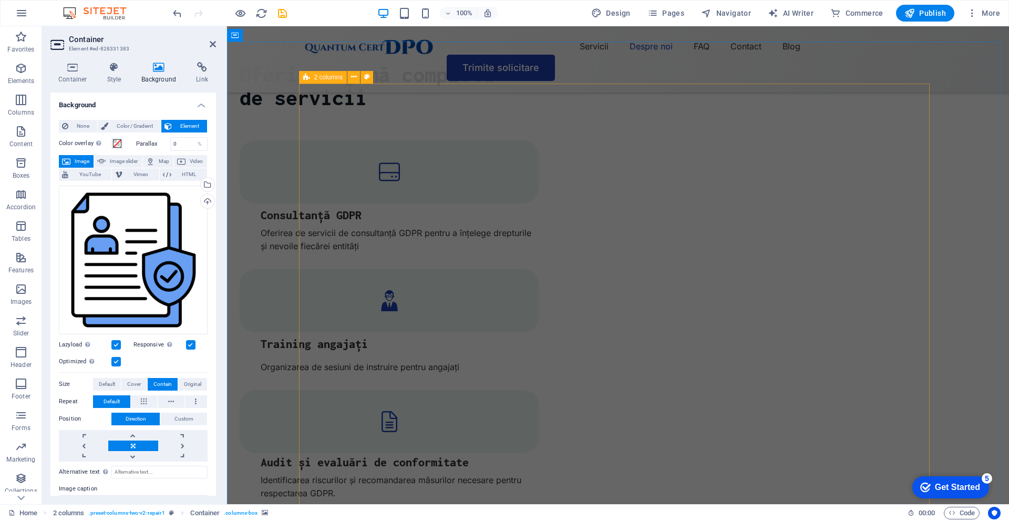
scroll to position [1577, 0]
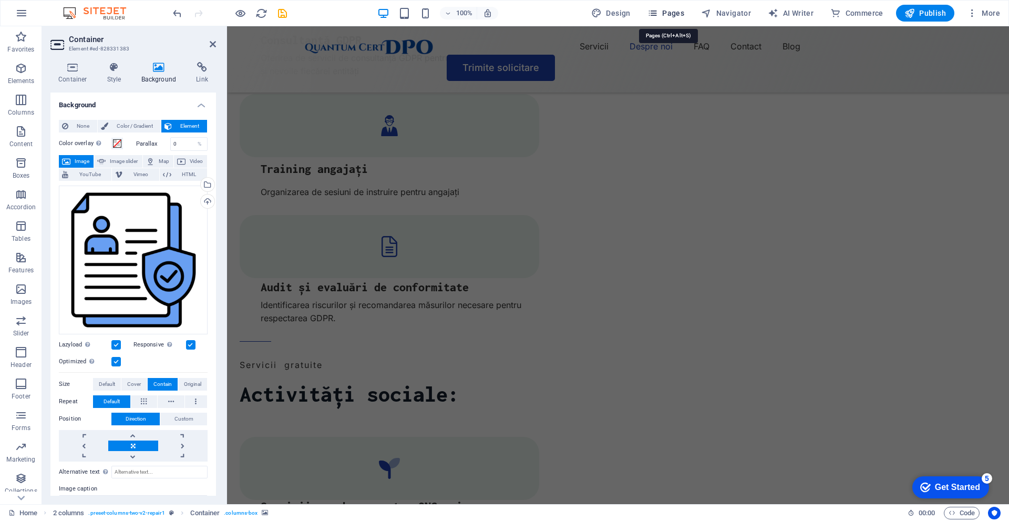
click at [681, 10] on span "Pages" at bounding box center [666, 13] width 37 height 11
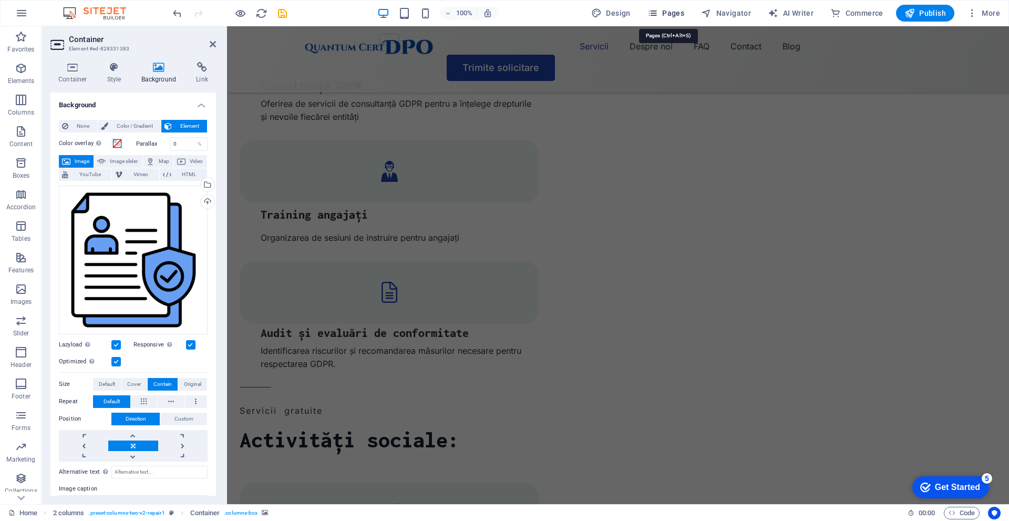
scroll to position [503, 0]
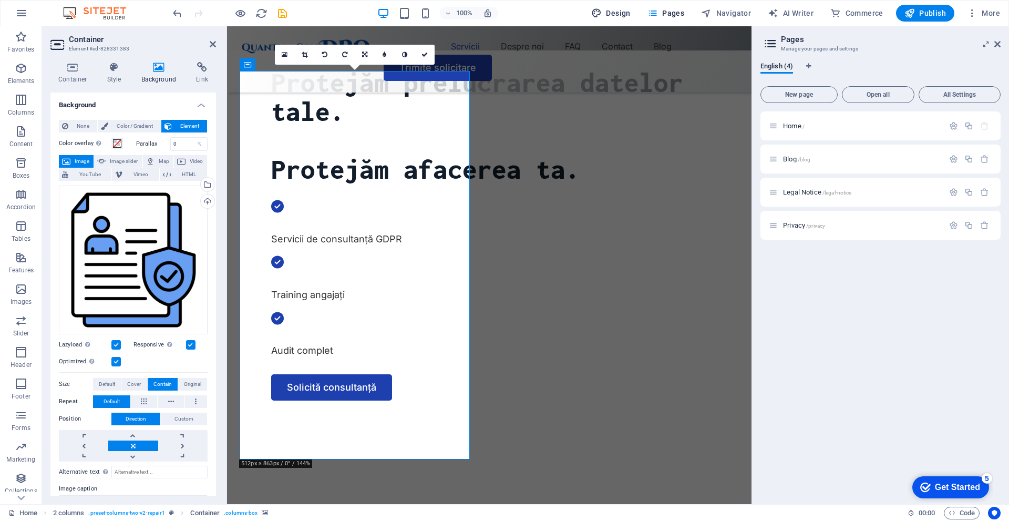
click at [614, 13] on span "Design" at bounding box center [611, 13] width 39 height 11
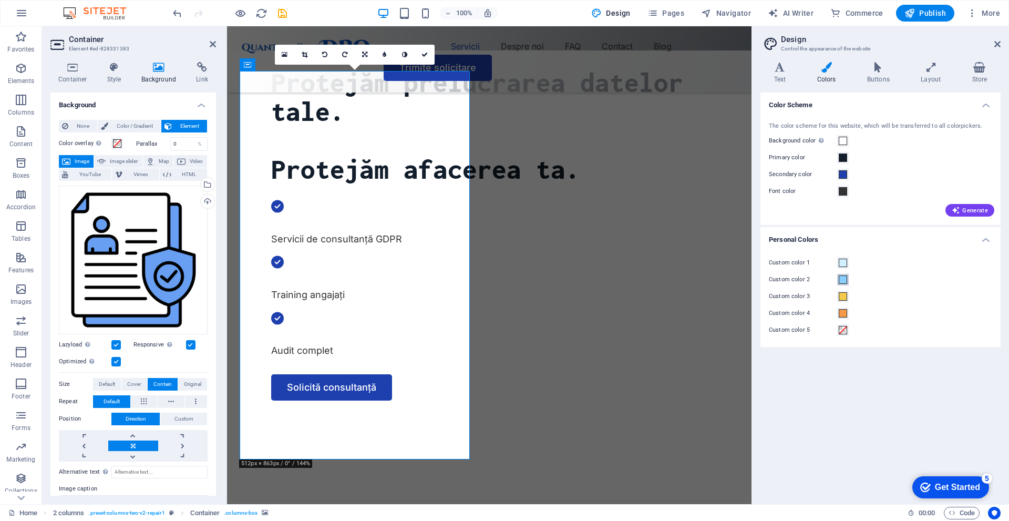
click at [842, 284] on span at bounding box center [843, 280] width 8 height 8
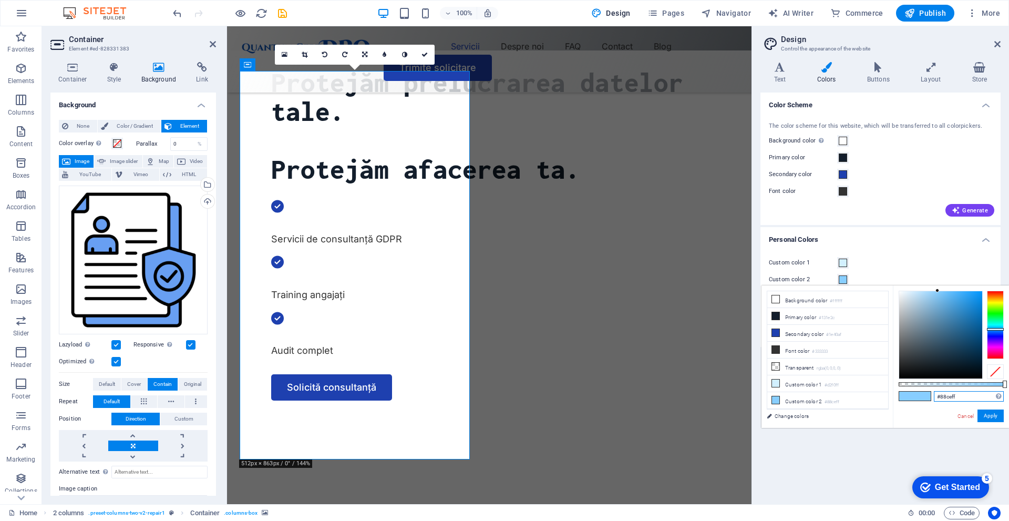
click at [911, 395] on div "#88ceff Supported formats #0852ed rgb(8, 82, 237) rgba(8, 82, 237, 90%) hsv(221…" at bounding box center [951, 432] width 116 height 295
paste input "689FF2"
type input "#689ff2"
click at [992, 413] on button "Apply" at bounding box center [991, 416] width 26 height 13
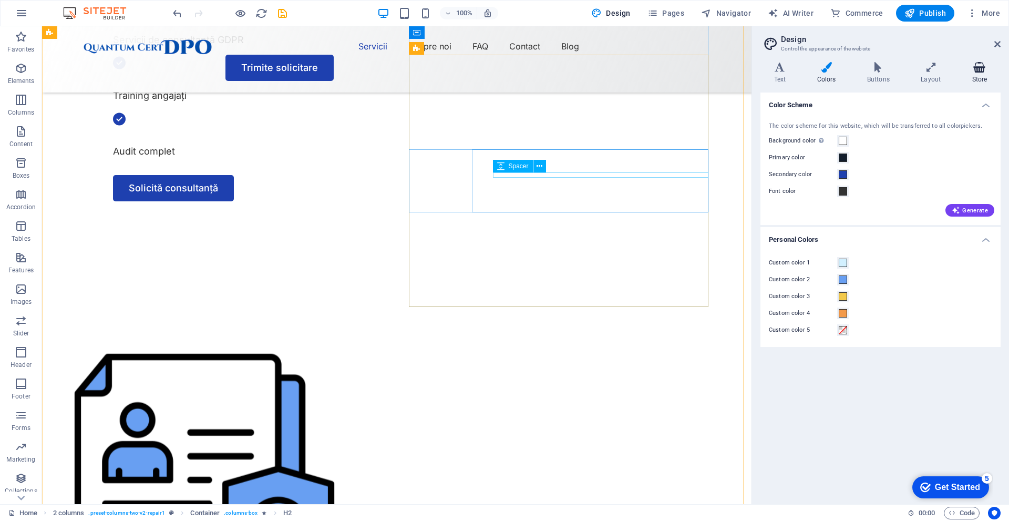
scroll to position [859, 0]
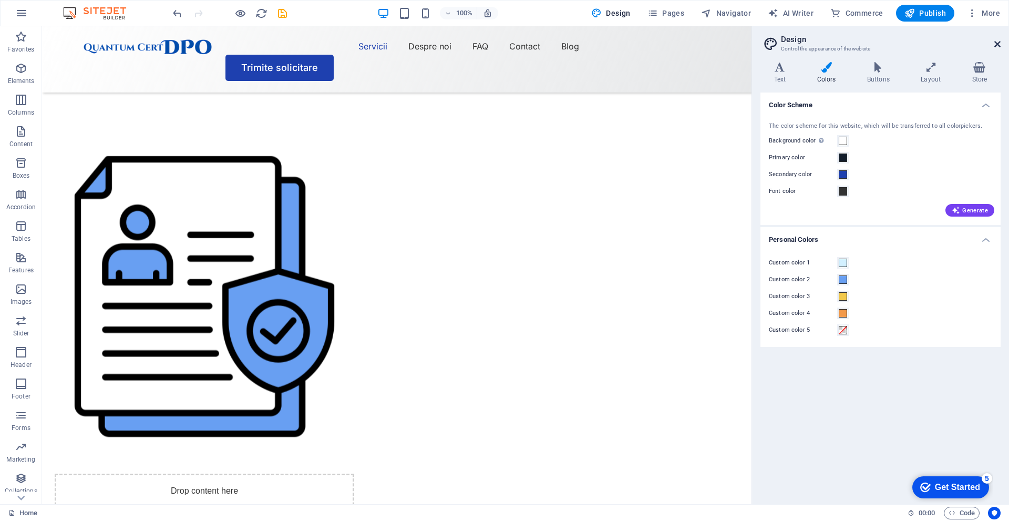
click at [999, 45] on icon at bounding box center [998, 44] width 6 height 8
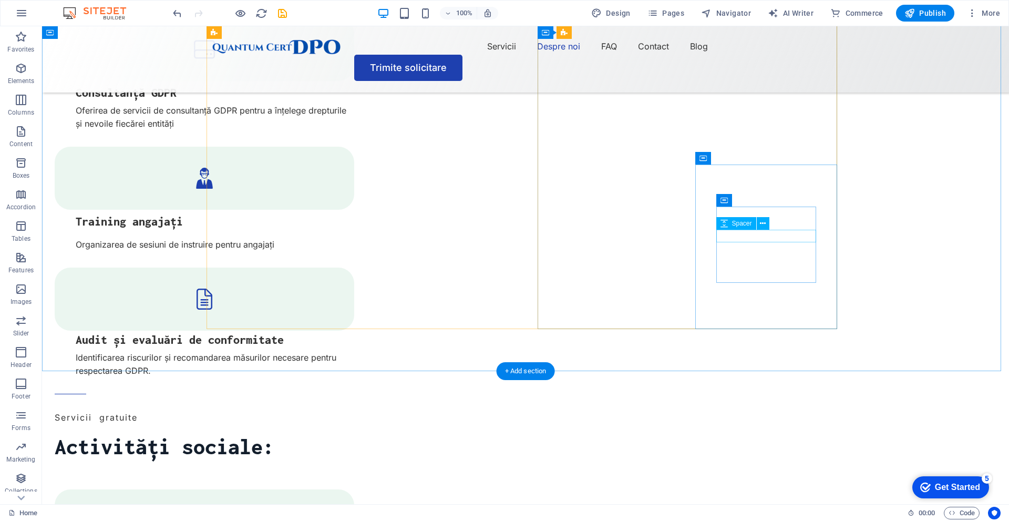
scroll to position [1367, 0]
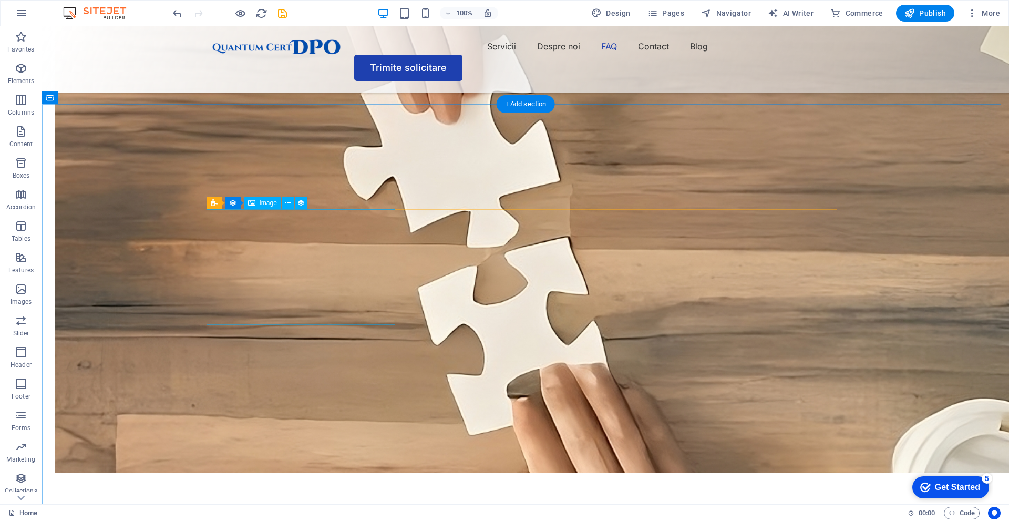
scroll to position [2208, 0]
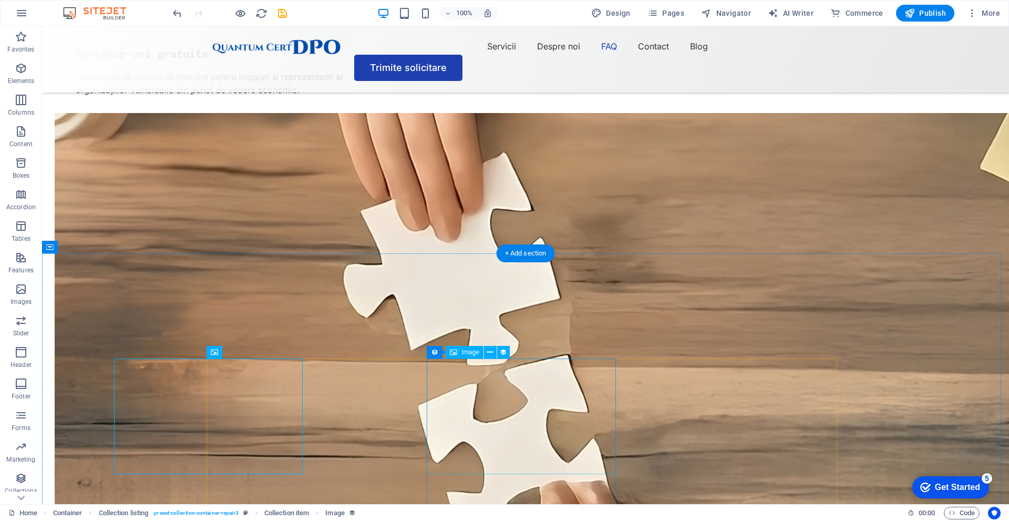
scroll to position [2313, 0]
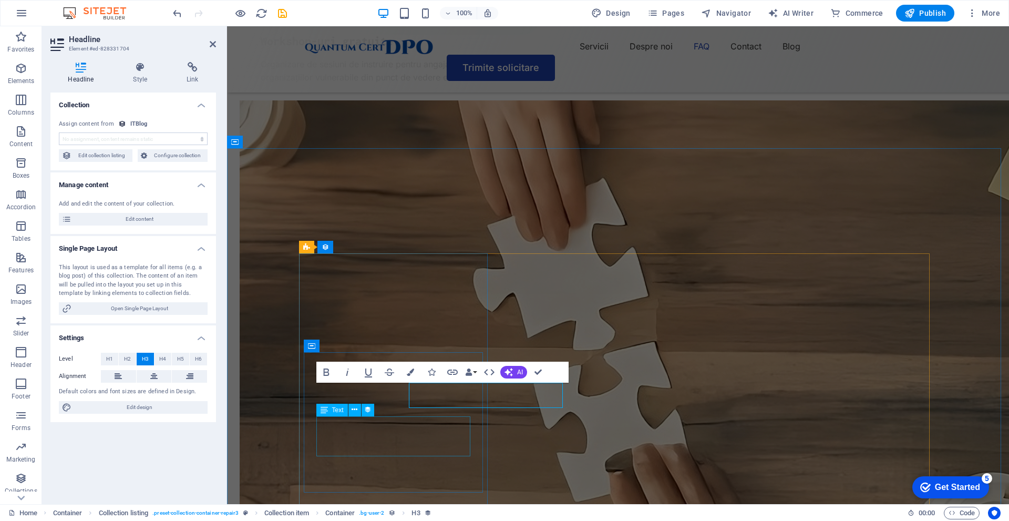
select select "name"
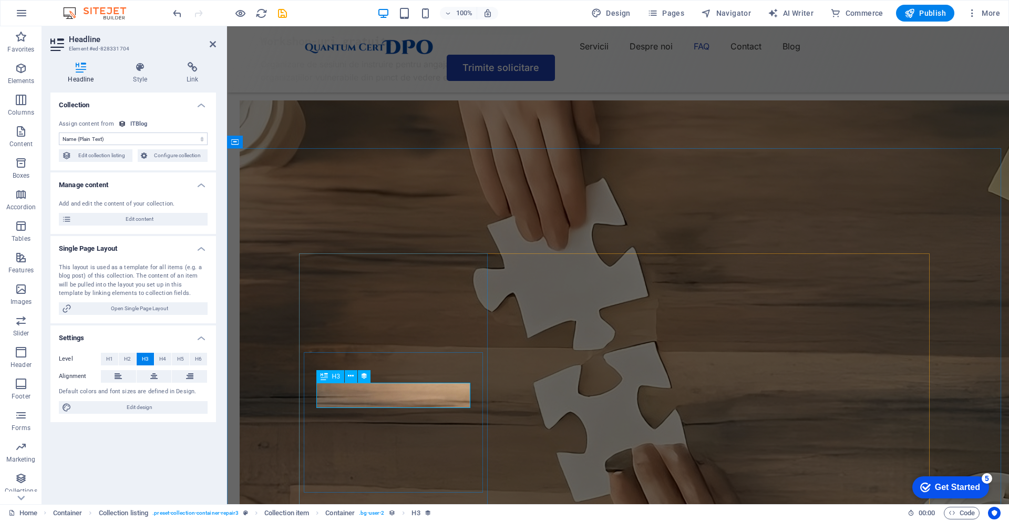
click at [137, 73] on h4 "Style" at bounding box center [143, 73] width 54 height 22
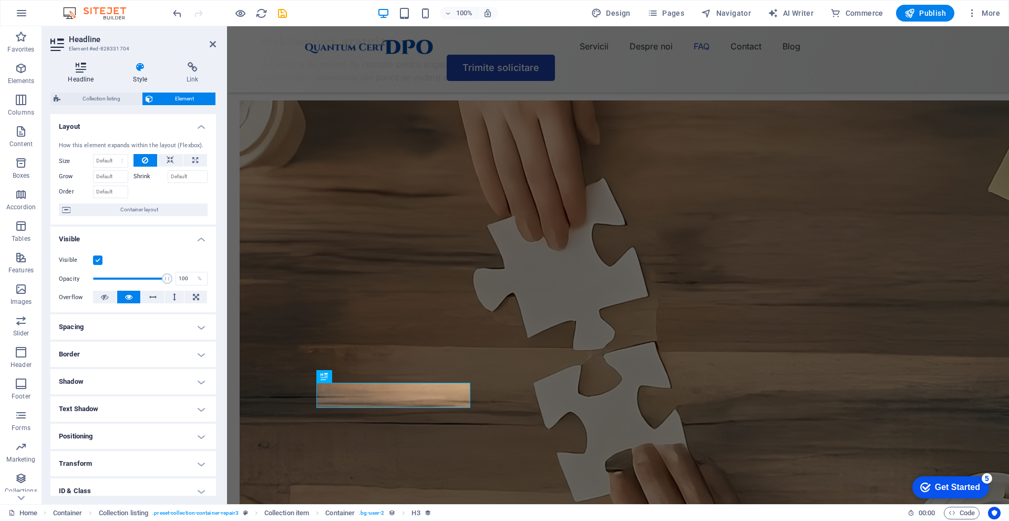
click at [86, 70] on icon at bounding box center [80, 67] width 61 height 11
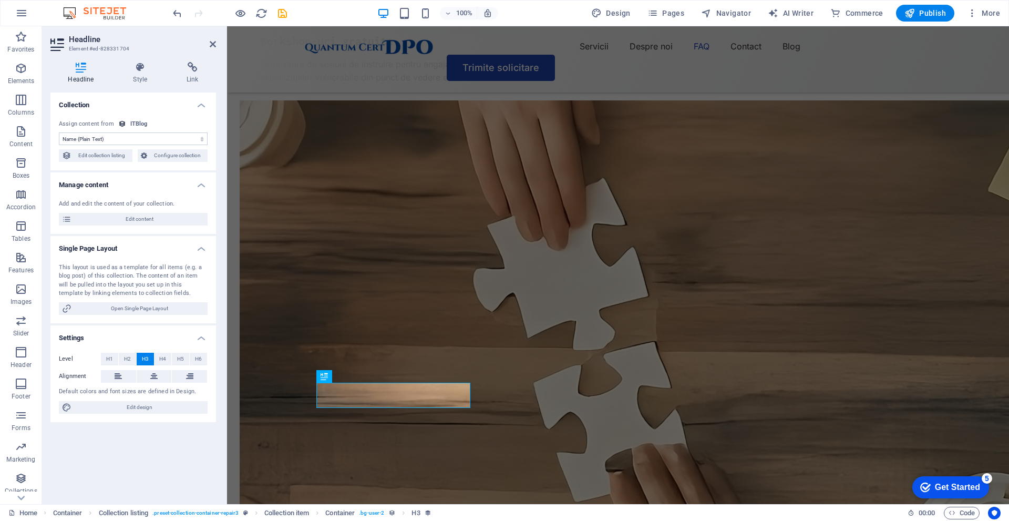
click at [132, 142] on select "No assignment, content remains static Created at (Date) Updated at (Date) ITBlo…" at bounding box center [133, 138] width 149 height 13
click at [192, 219] on span "Edit content" at bounding box center [140, 219] width 130 height 13
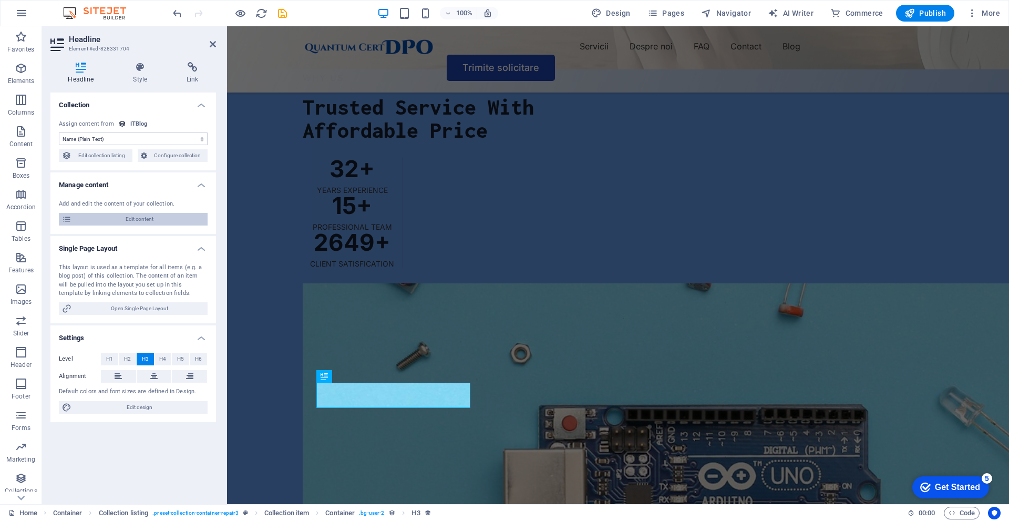
scroll to position [0, 0]
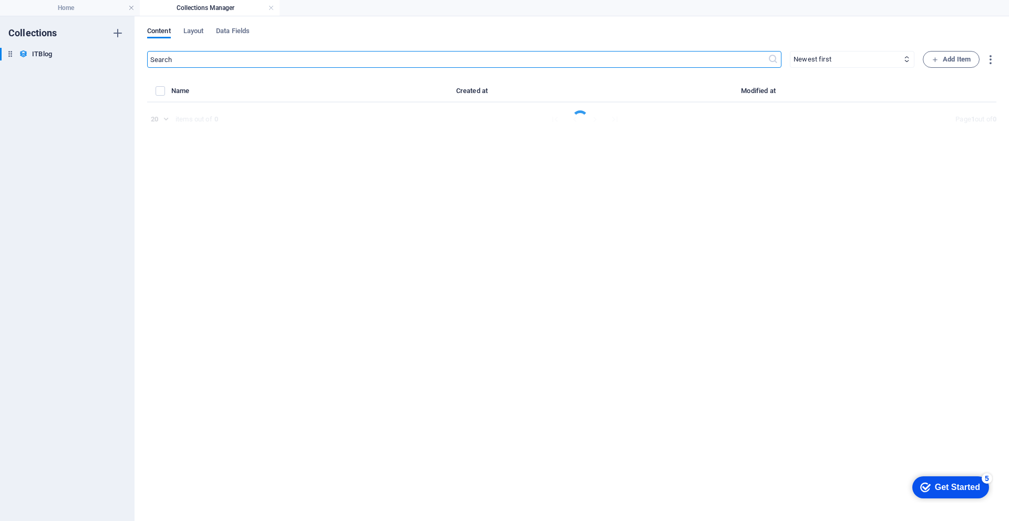
select select "Mobile"
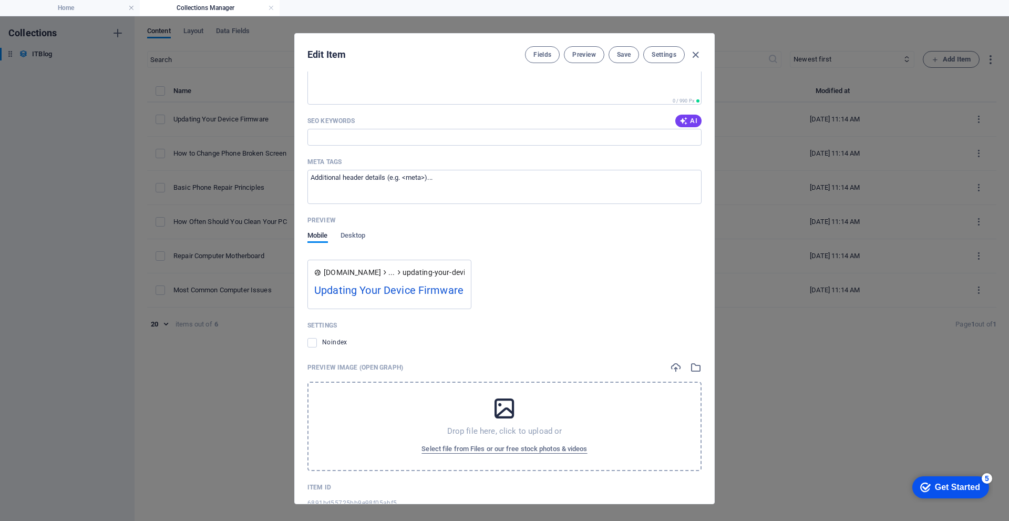
scroll to position [1065, 0]
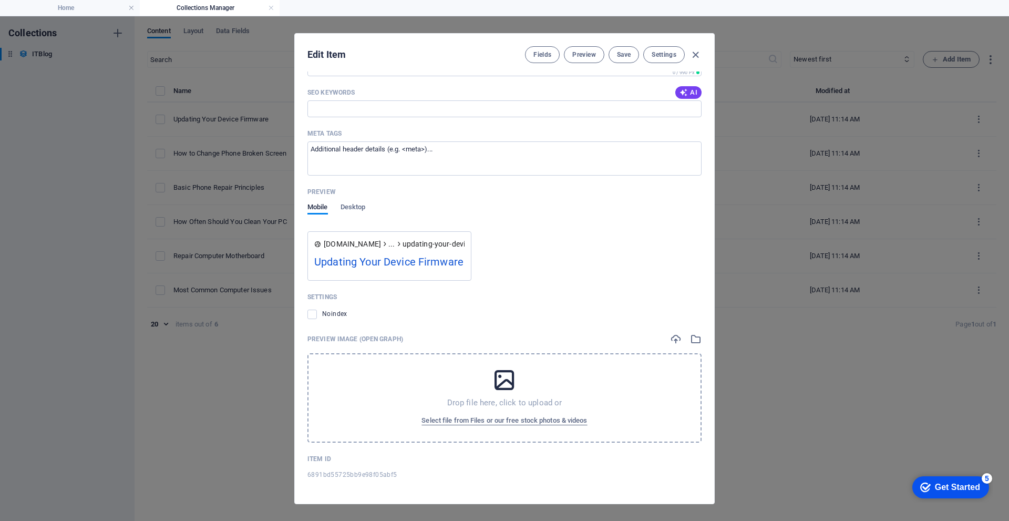
click at [826, 443] on div "Edit Item Fields Preview Save Settings ITBlog Image Drop files here to upload t…" at bounding box center [504, 268] width 1009 height 505
type input "2025-09-04"
type input "updating-your-device-firmware"
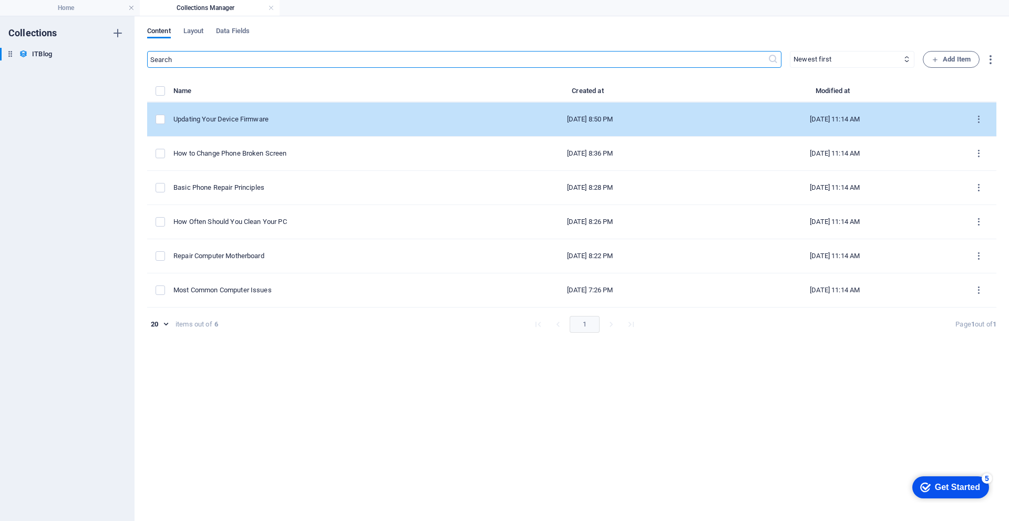
click at [343, 126] on td "Updating Your Device Firmware" at bounding box center [323, 120] width 298 height 34
select select "Mobile"
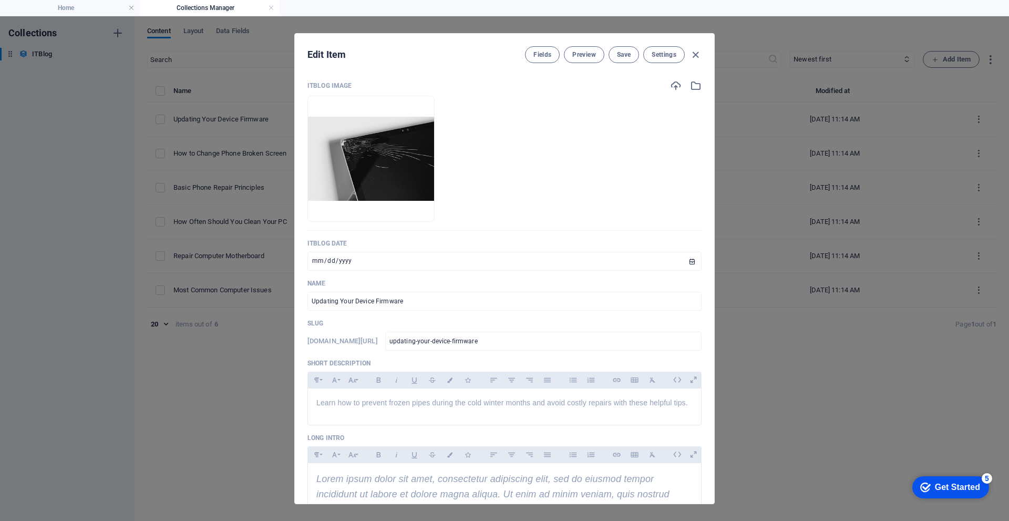
click at [927, 275] on div "Edit Item Fields Preview Save Settings ITBlog Image Drop files here to upload t…" at bounding box center [504, 268] width 1009 height 505
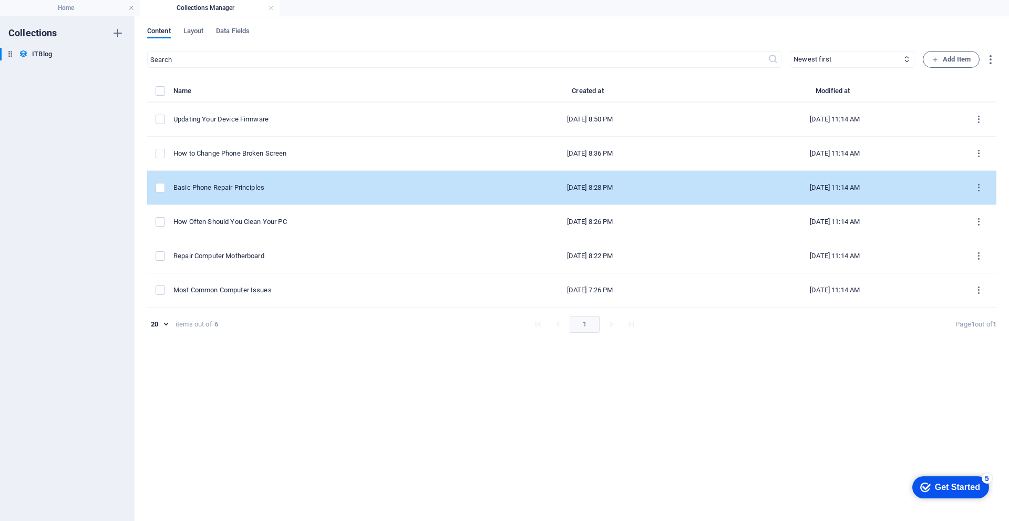
type input "2025-09-04"
type input "updating-your-device-firmware"
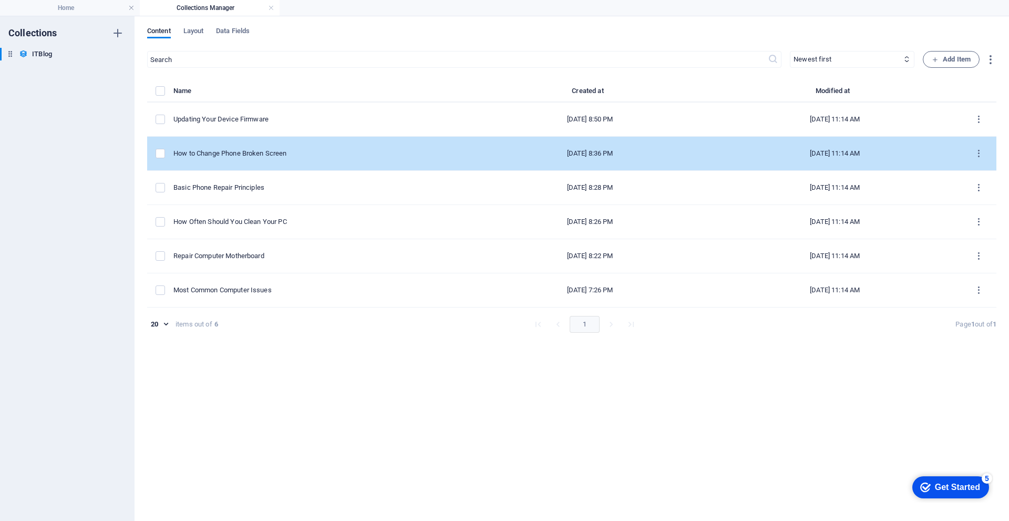
click at [284, 156] on div "How to Change Phone Broken Screen" at bounding box center [318, 153] width 289 height 9
select select "Mobile"
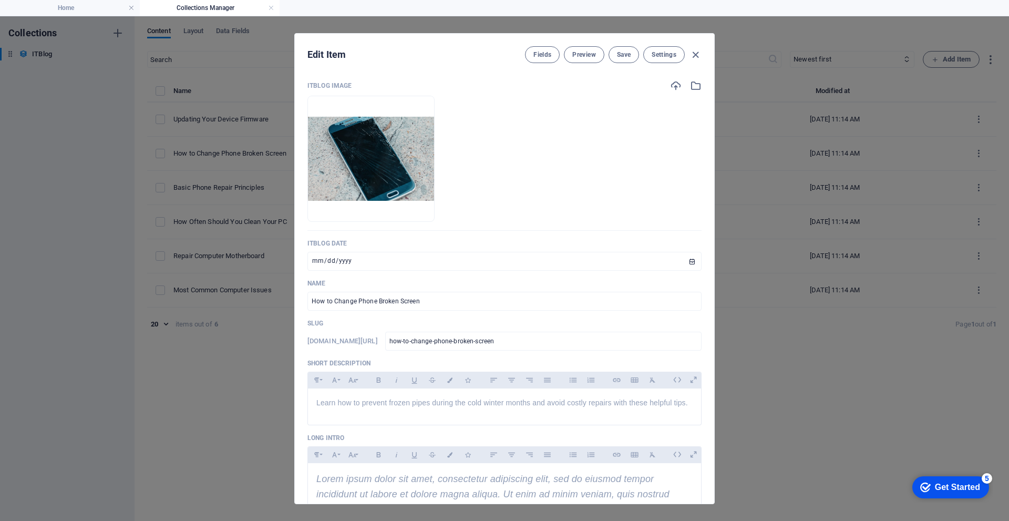
drag, startPoint x: 771, startPoint y: 346, endPoint x: 718, endPoint y: 303, distance: 68.1
click at [774, 345] on div "Edit Item Fields Preview Save Settings ITBlog Image Drop files here to upload t…" at bounding box center [504, 268] width 1009 height 505
type input "2025-09-04"
type input "how-to-change-phone-broken-screen"
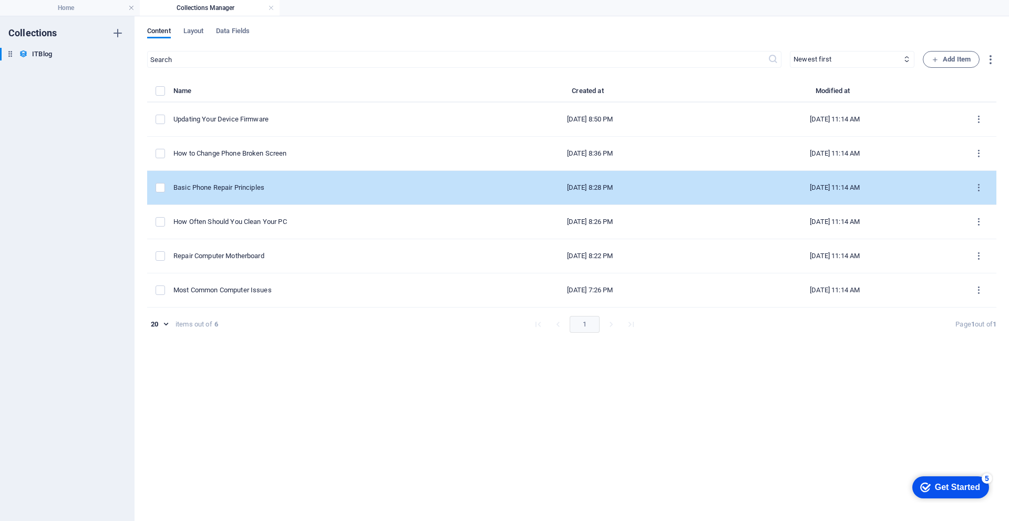
click at [246, 179] on td "Basic Phone Repair Principles" at bounding box center [323, 188] width 298 height 34
select select "Mobile"
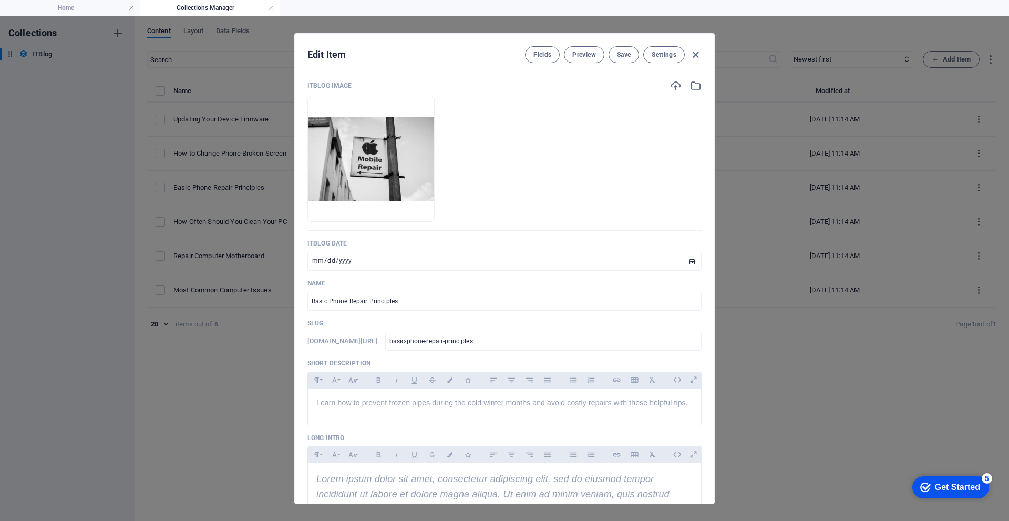
click at [790, 424] on div "Edit Item Fields Preview Save Settings ITBlog Image Drop files here to upload t…" at bounding box center [504, 268] width 1009 height 505
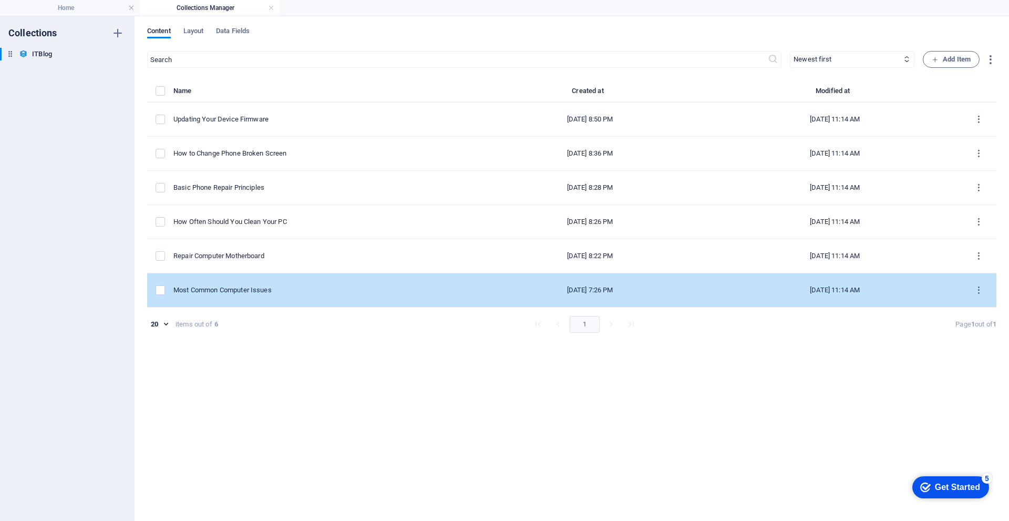
type input "2025-09-04"
type input "basic-phone-repair-principles"
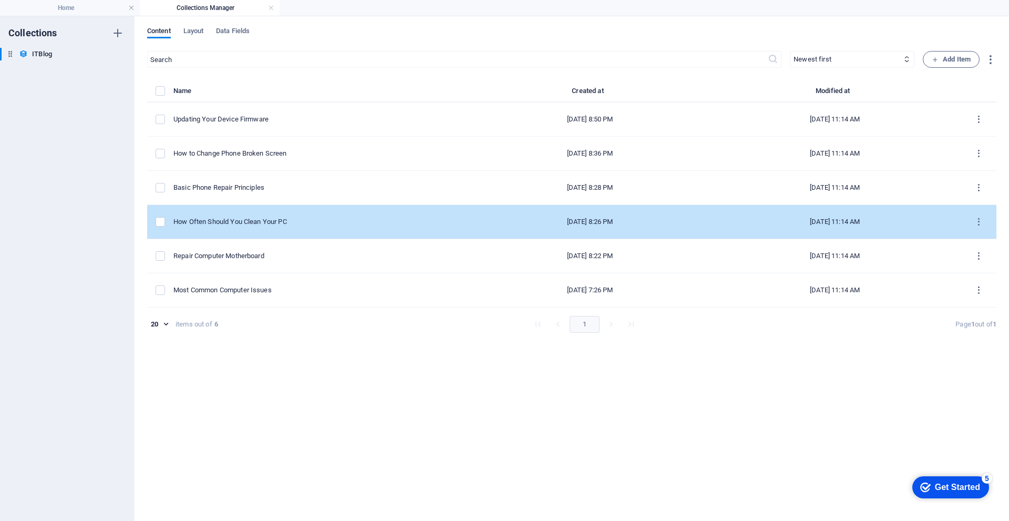
click at [324, 226] on div "How Often Should You Clean Your PC" at bounding box center [318, 221] width 289 height 9
select select "PC"
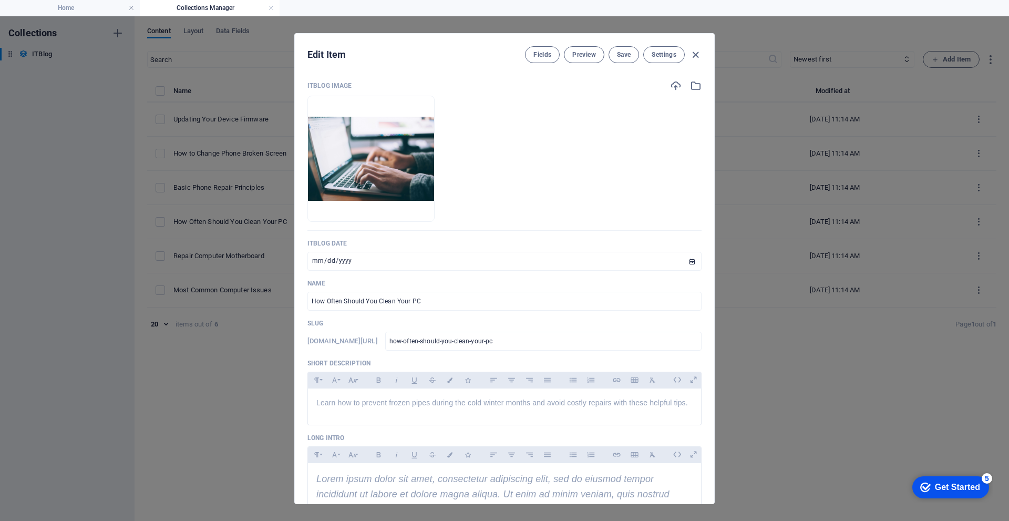
click at [750, 387] on div "Edit Item Fields Preview Save Settings ITBlog Image Drop files here to upload t…" at bounding box center [504, 268] width 1009 height 505
type input "2025-09-04"
type input "how-often-should-you-clean-your-pc"
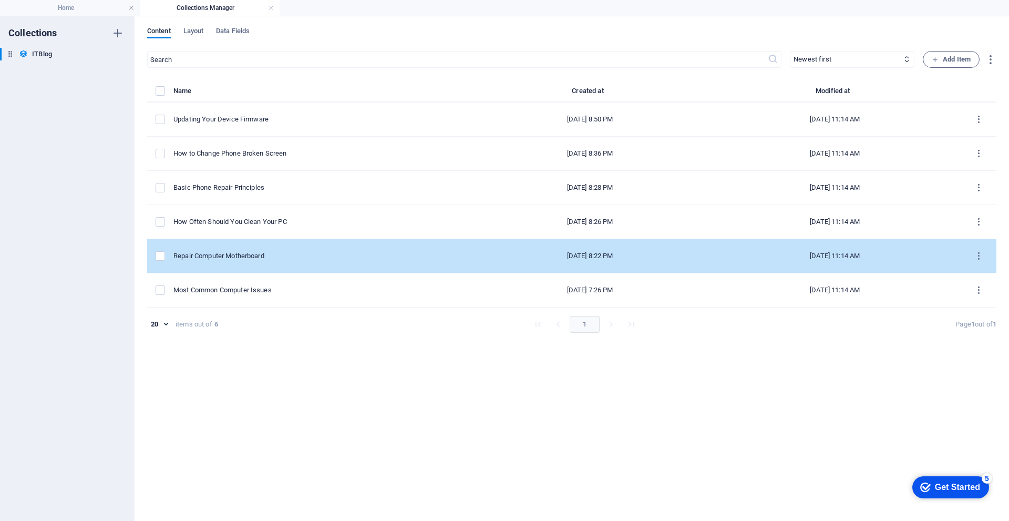
click at [331, 253] on div "Repair Computer Motherboard" at bounding box center [318, 255] width 289 height 9
select select "PC"
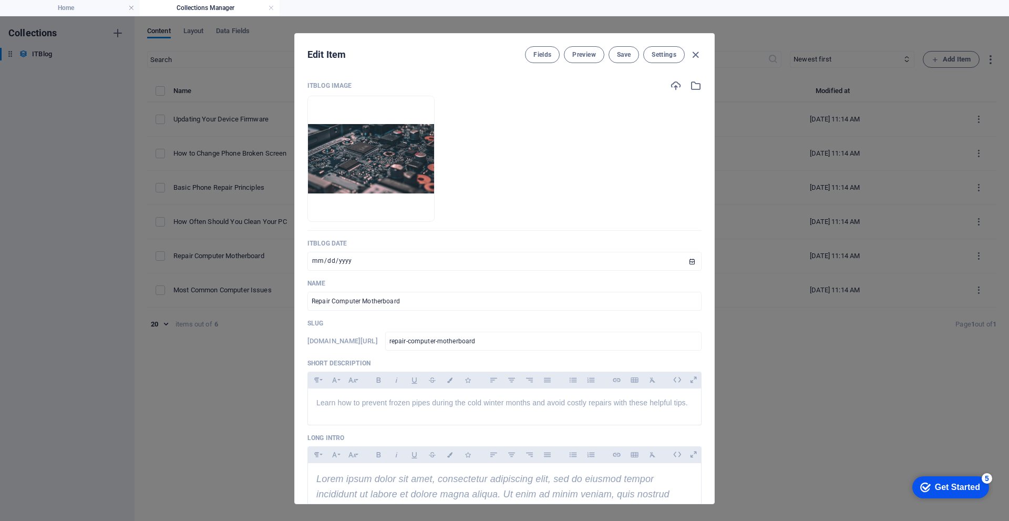
click at [821, 408] on div "Edit Item Fields Preview Save Settings ITBlog Image Drop files here to upload t…" at bounding box center [504, 268] width 1009 height 505
type input "2025-09-04"
checkbox input "false"
type input "repair-computer-motherboard"
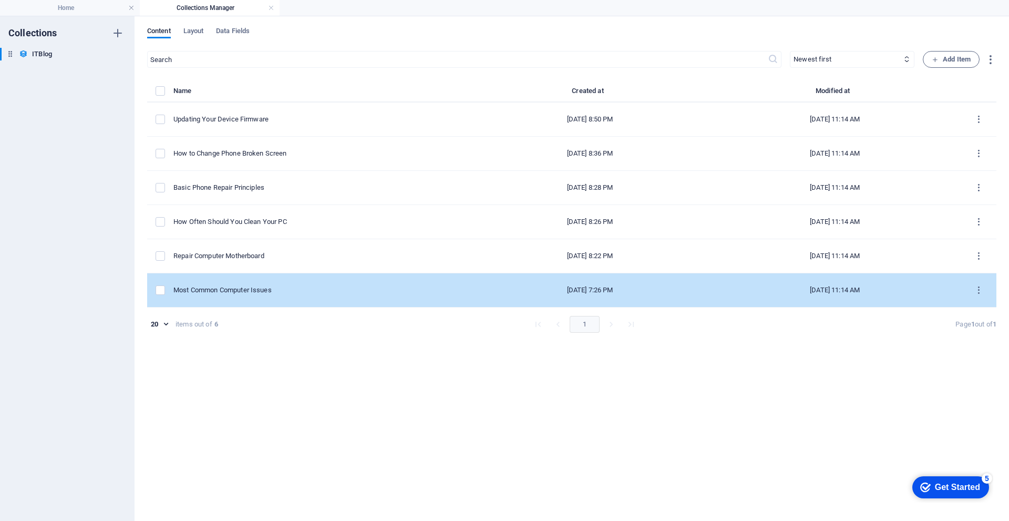
click at [322, 291] on div "Most Common Computer Issues" at bounding box center [318, 289] width 289 height 9
select select "PC"
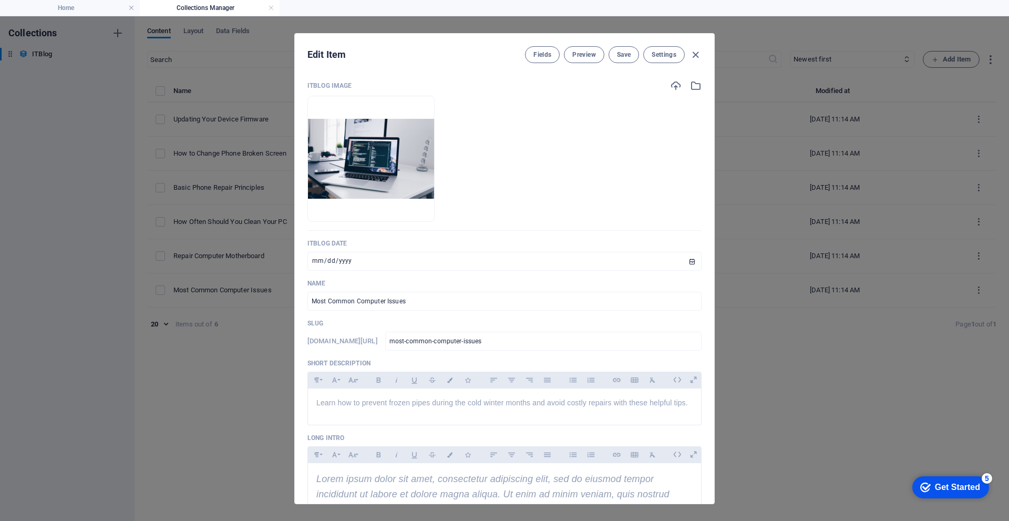
click at [798, 416] on div "Edit Item Fields Preview Save Settings ITBlog Image Drop files here to upload t…" at bounding box center [504, 268] width 1009 height 505
type input "2025-09-04"
type input "most-common-computer-issues"
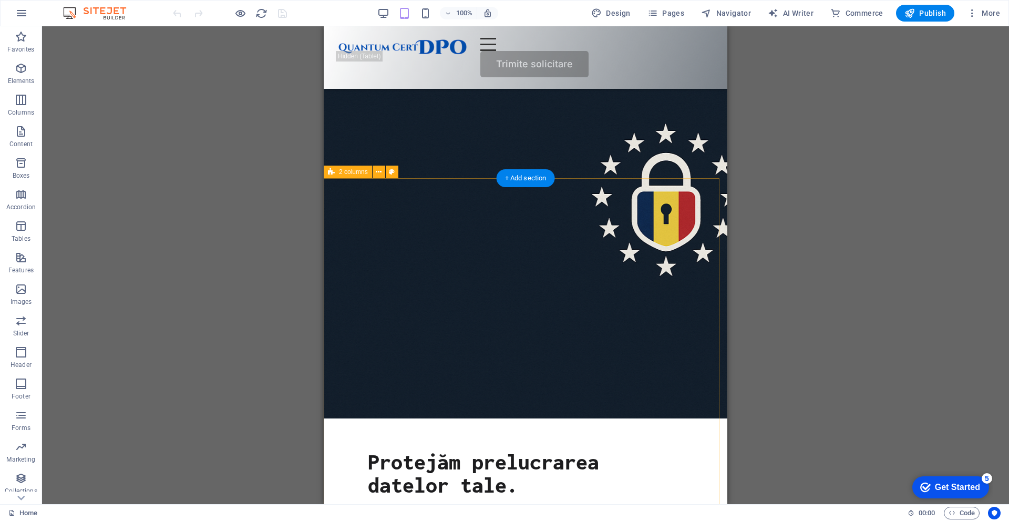
scroll to position [105, 0]
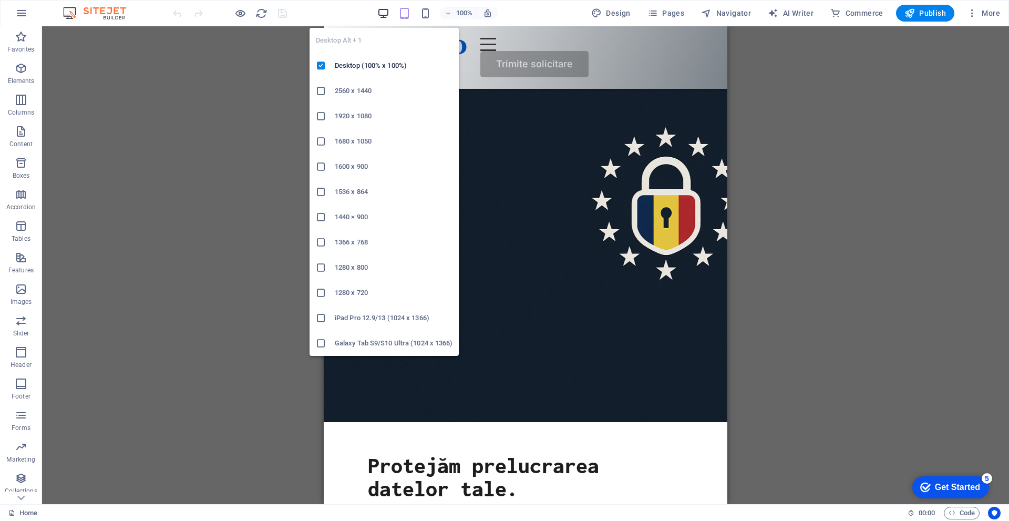
click at [386, 17] on icon "button" at bounding box center [384, 13] width 12 height 12
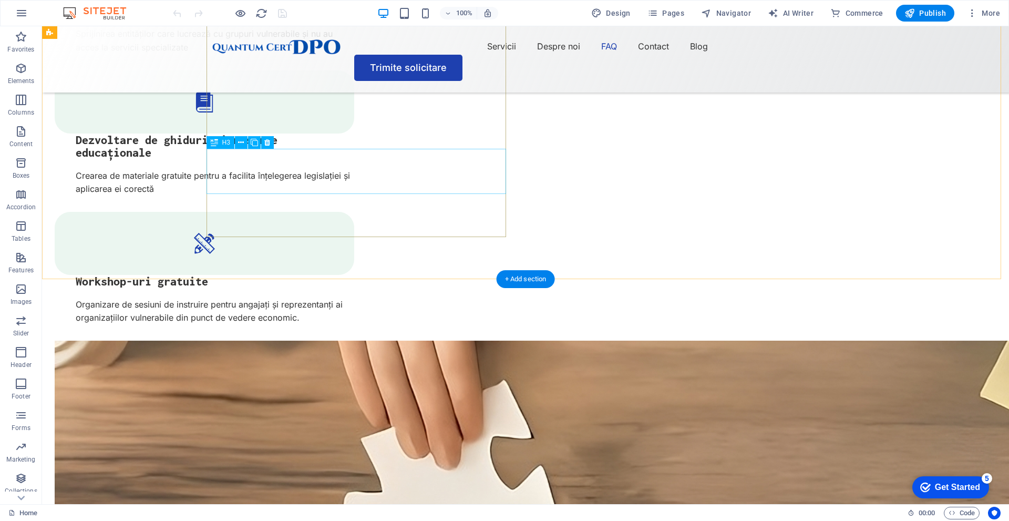
scroll to position [2071, 0]
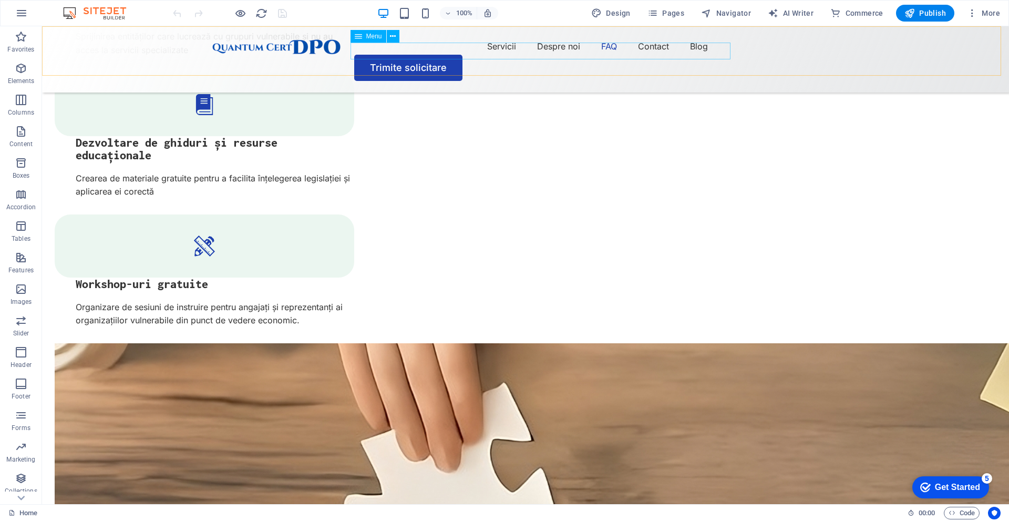
click at [649, 52] on nav "Servicii Despre noi FAQ Contact Blog" at bounding box center [525, 46] width 631 height 17
click at [312, 251] on button "Pages" at bounding box center [173, 257] width 279 height 13
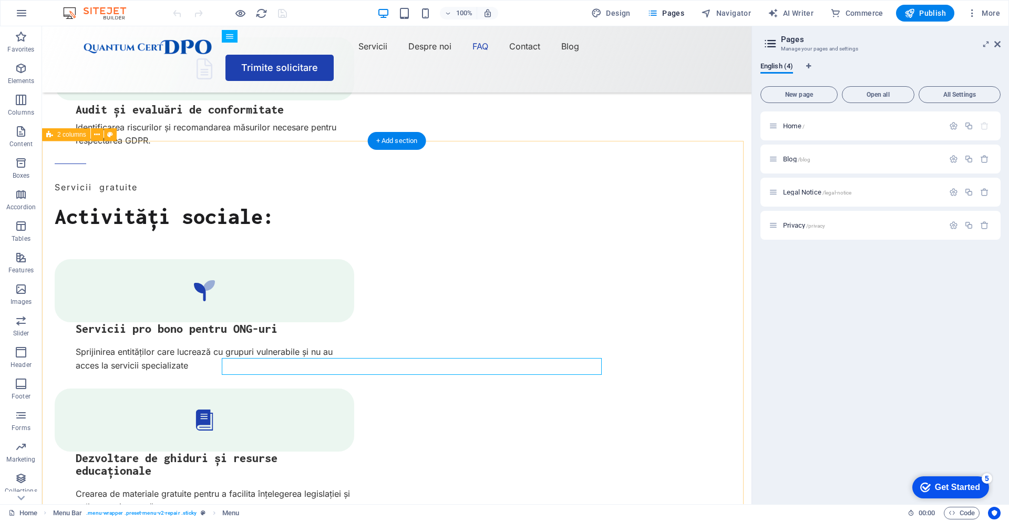
scroll to position [2123, 0]
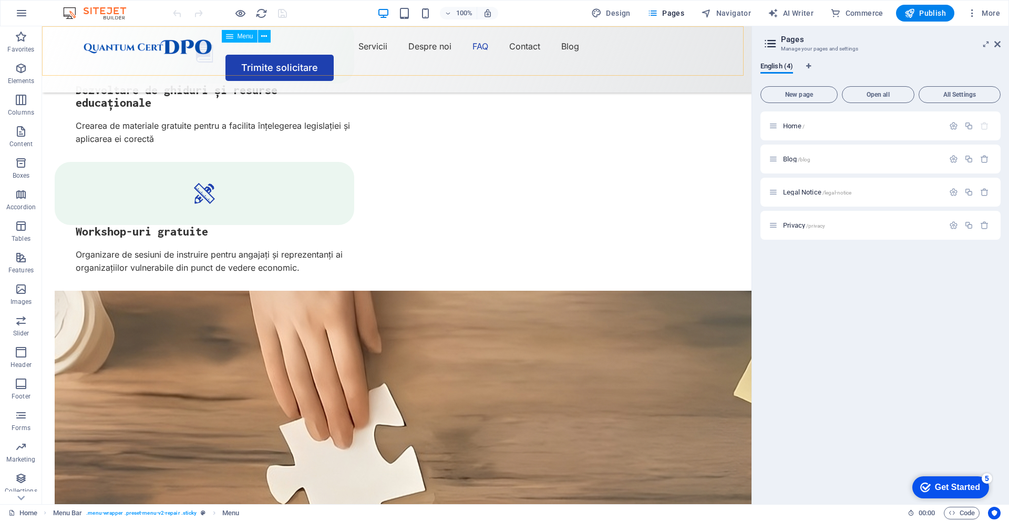
click at [321, 52] on nav "Servicii Despre noi FAQ Contact Blog" at bounding box center [396, 46] width 631 height 17
click at [993, 44] on h2 "Pages" at bounding box center [891, 39] width 220 height 9
click at [995, 42] on icon at bounding box center [998, 44] width 6 height 8
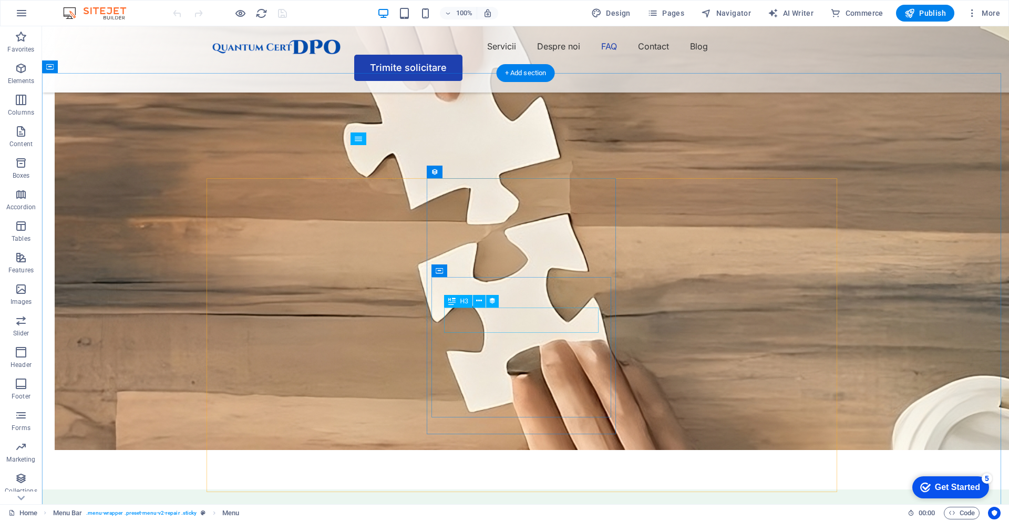
scroll to position [2333, 0]
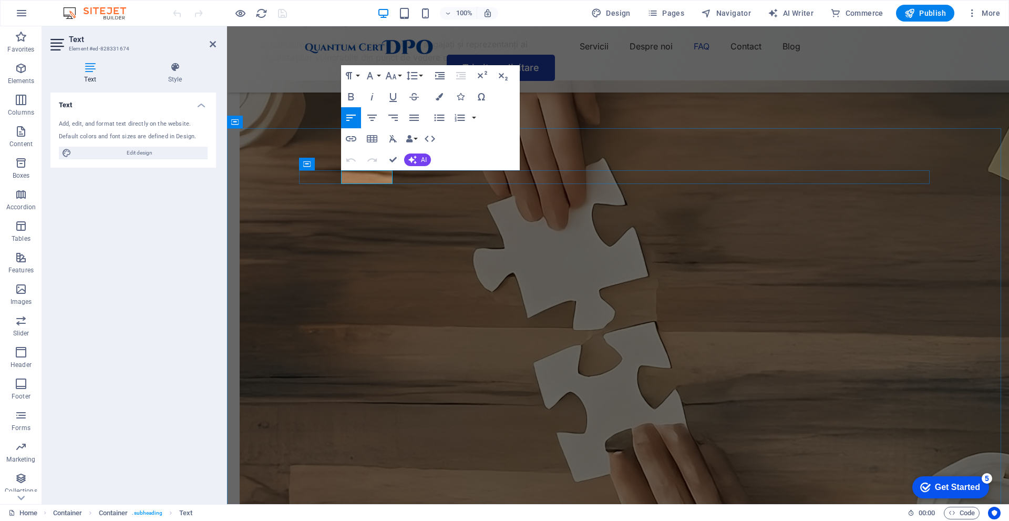
click at [388, 171] on div "Text" at bounding box center [367, 164] width 52 height 13
drag, startPoint x: 390, startPoint y: 177, endPoint x: 570, endPoint y: 197, distance: 181.4
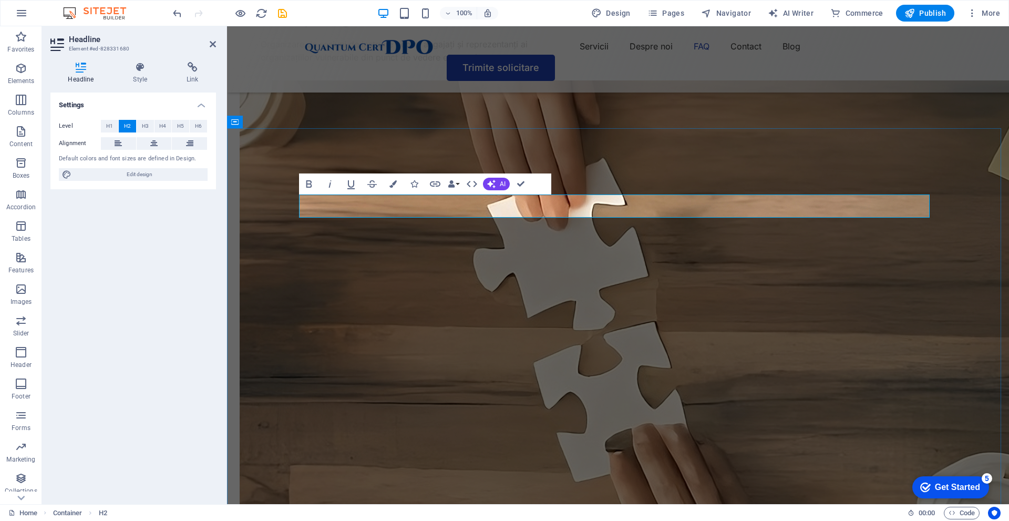
drag, startPoint x: 499, startPoint y: 206, endPoint x: 291, endPoint y: 200, distance: 208.3
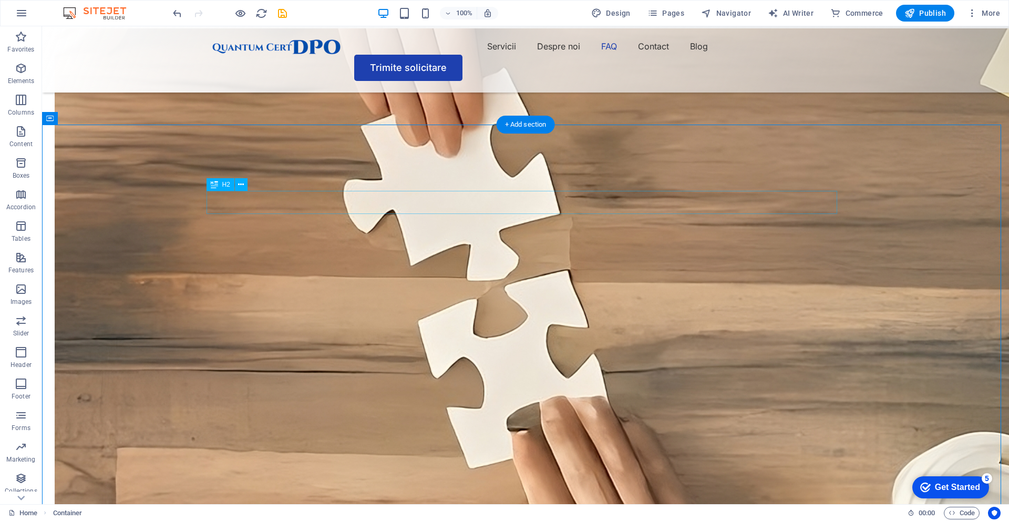
scroll to position [2386, 0]
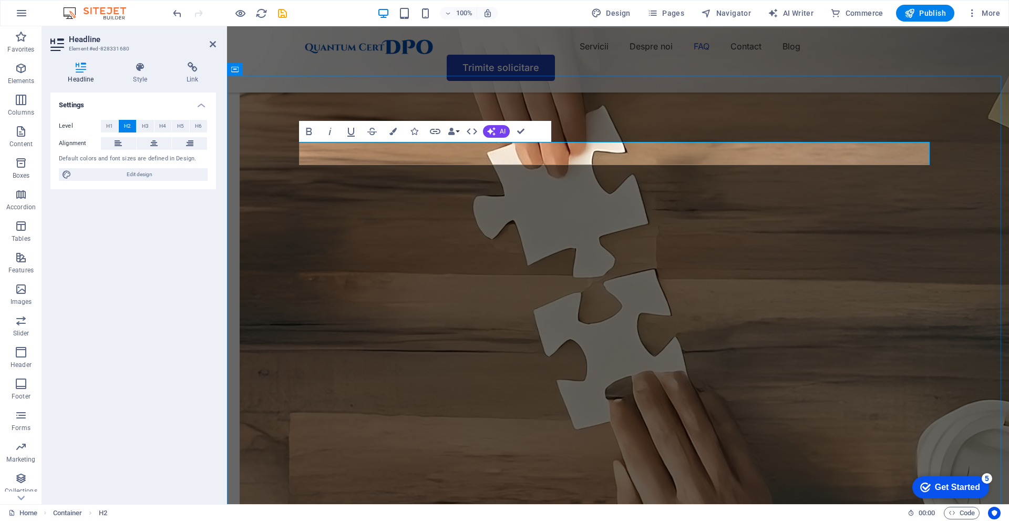
drag, startPoint x: 546, startPoint y: 153, endPoint x: 317, endPoint y: 155, distance: 228.7
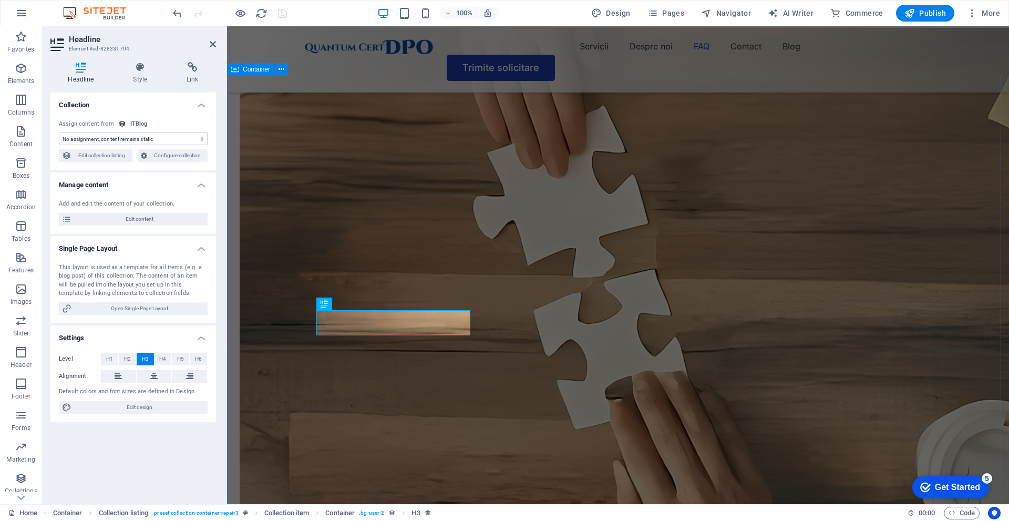
select select "name"
click at [148, 223] on span "Edit content" at bounding box center [140, 219] width 130 height 13
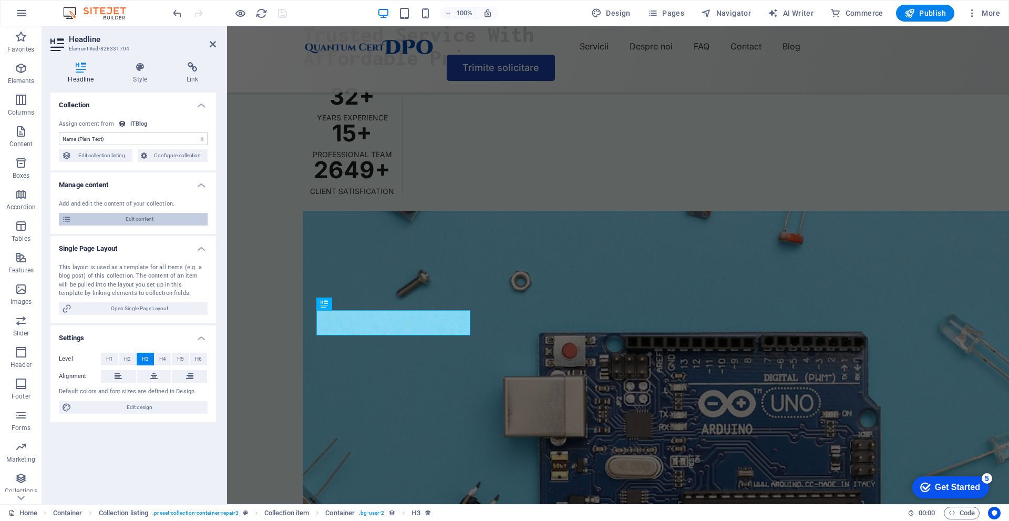
scroll to position [0, 0]
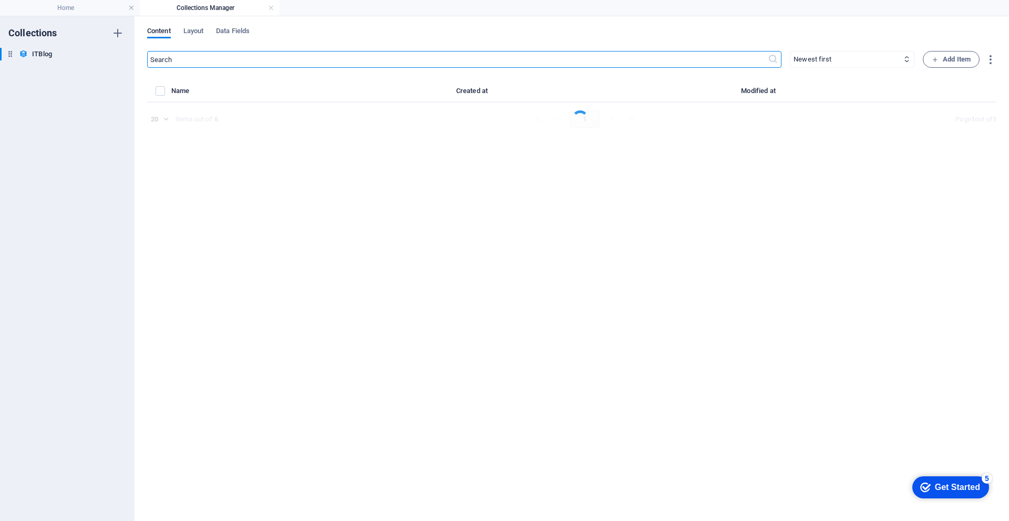
select select "Mobile"
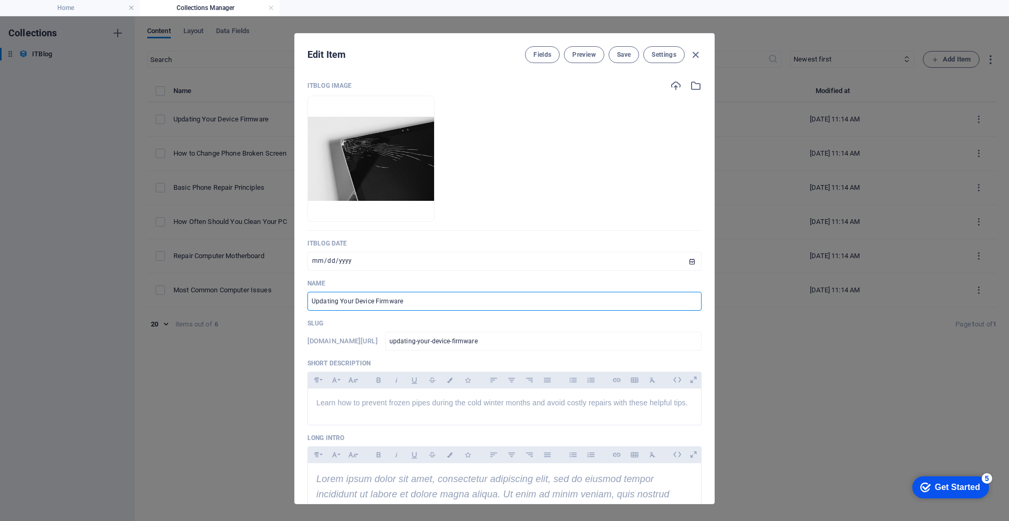
drag, startPoint x: 433, startPoint y: 299, endPoint x: 252, endPoint y: 287, distance: 180.7
click at [252, 287] on div "Edit Item Fields Preview Save Settings ITBlog Image Drop files here to upload t…" at bounding box center [504, 268] width 1009 height 505
type input "S"
type input "s"
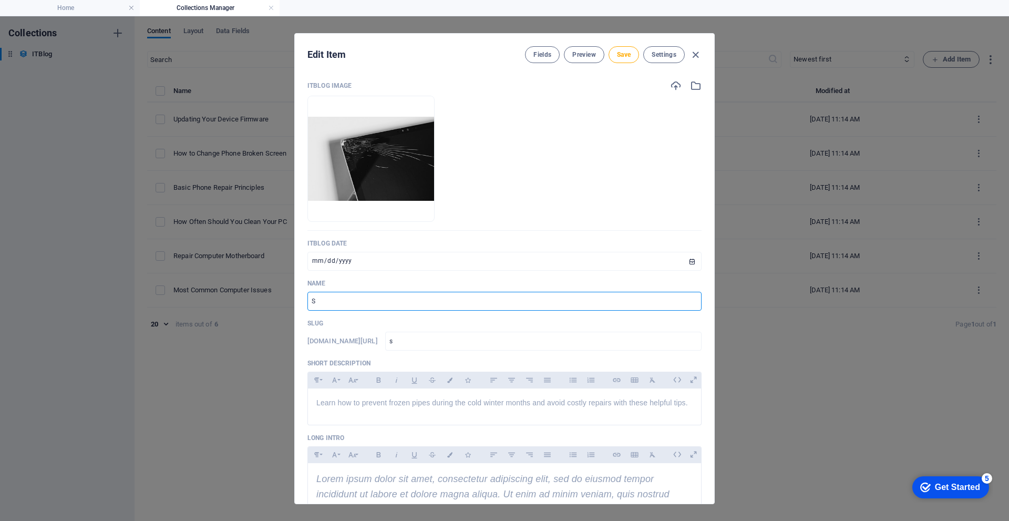
type input "St"
type input "st"
type input "Sta"
type input "sta"
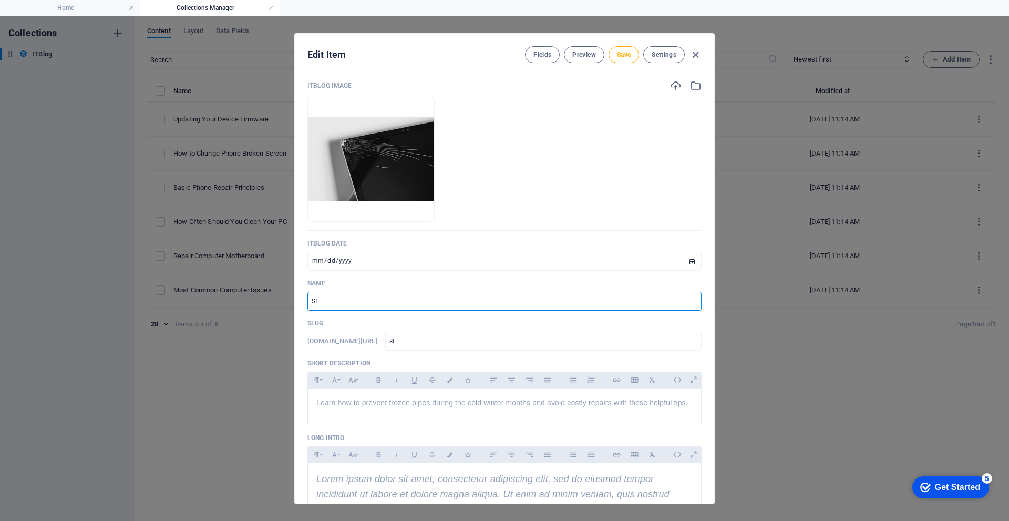
type input "sta"
type input "Star"
type input "star"
type input "Start"
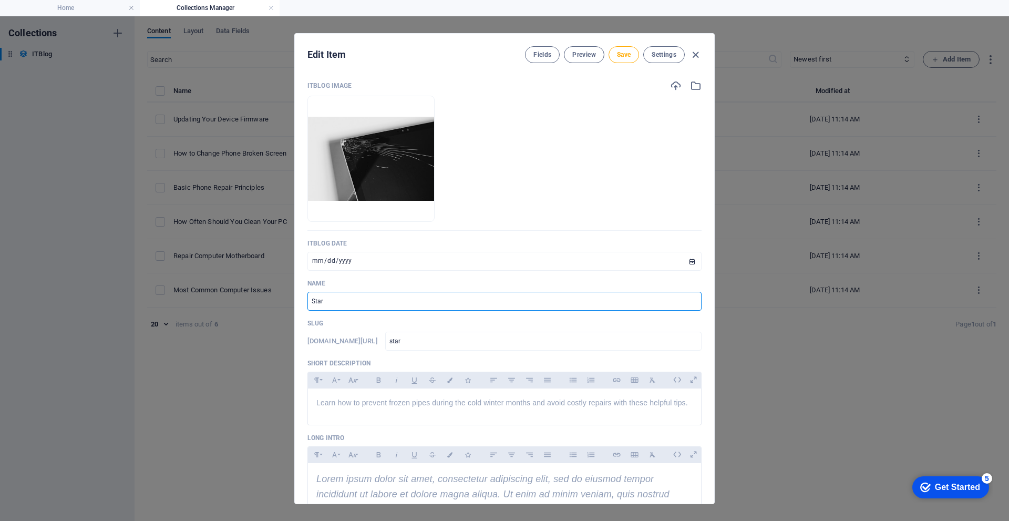
type input "start"
type input "Start G"
type input "start-g"
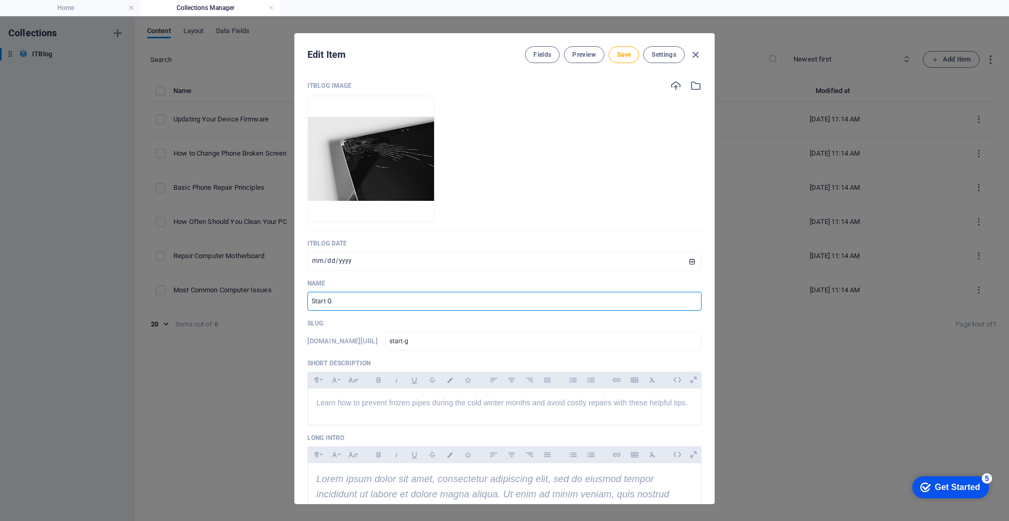
type input "Start GD"
type input "start-gd"
type input "Start GDP"
type input "start-gdp"
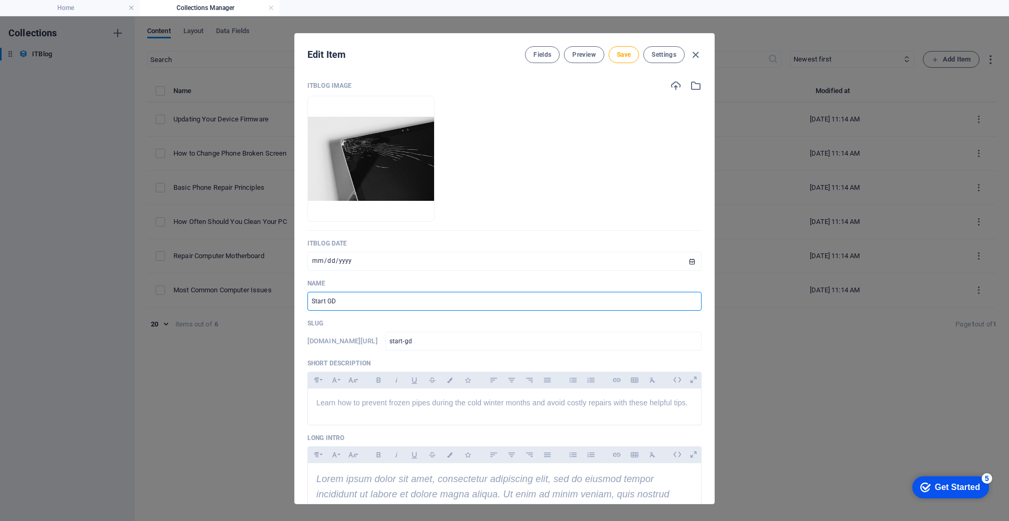
type input "start-gdp"
type input "Start GDPR"
type input "start-gdpr"
type input "Start GDPR"
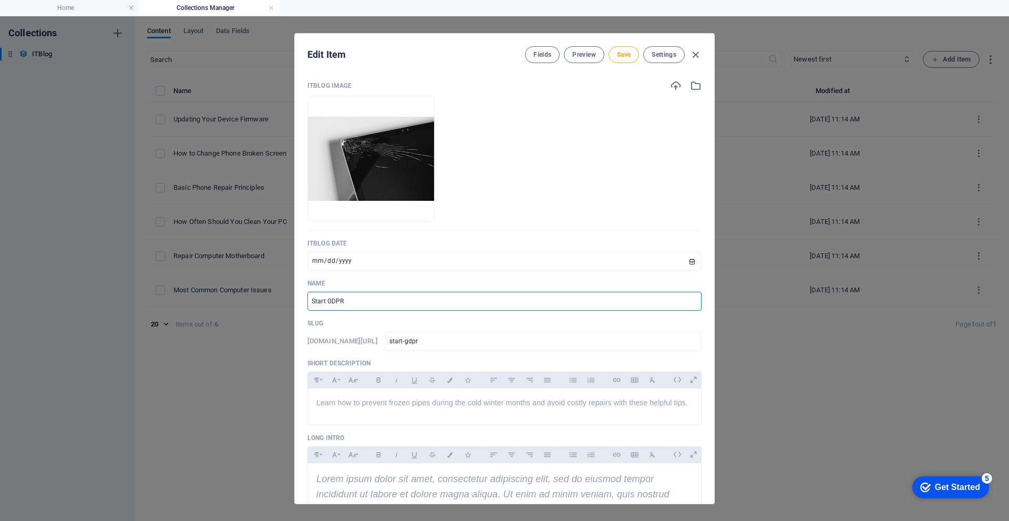
click at [409, 362] on p "Short Description" at bounding box center [505, 363] width 394 height 8
click at [343, 402] on span "Learn how to prevent frozen pipes during the cold winter months and avoid costl…" at bounding box center [503, 403] width 372 height 8
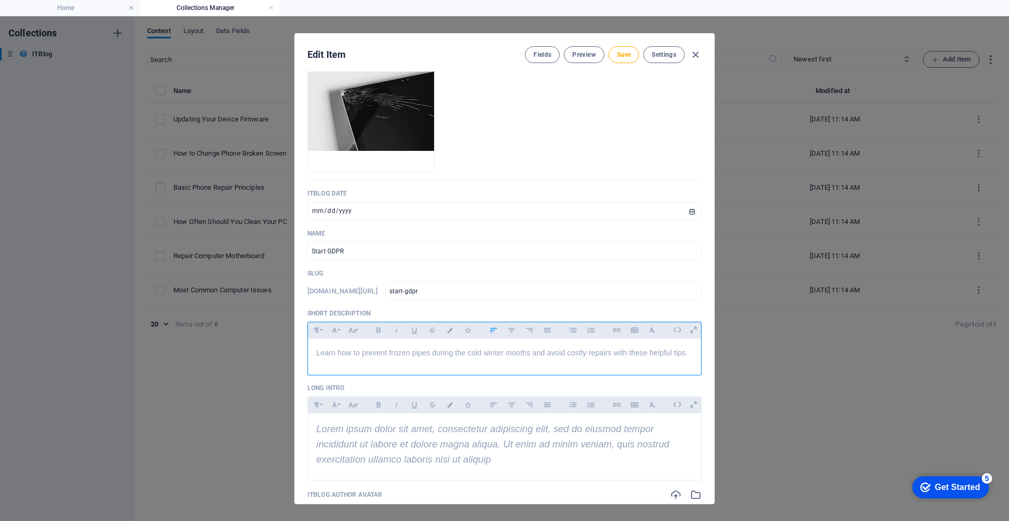
scroll to position [53, 0]
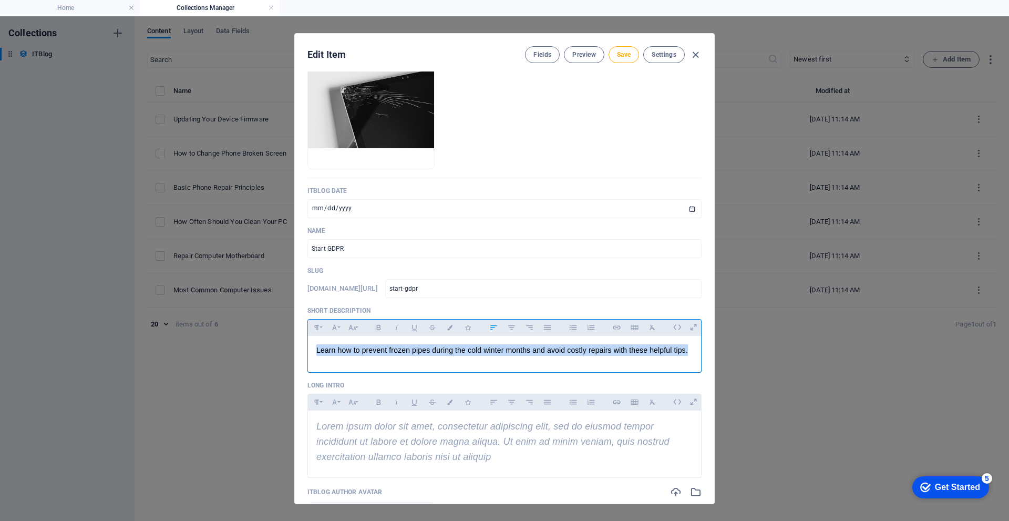
drag, startPoint x: 690, startPoint y: 351, endPoint x: 295, endPoint y: 355, distance: 394.9
click at [295, 355] on div "ITBlog Image Drop files here to upload them instantly ITBlog Date 2024-10-20 ​ …" at bounding box center [505, 288] width 420 height 432
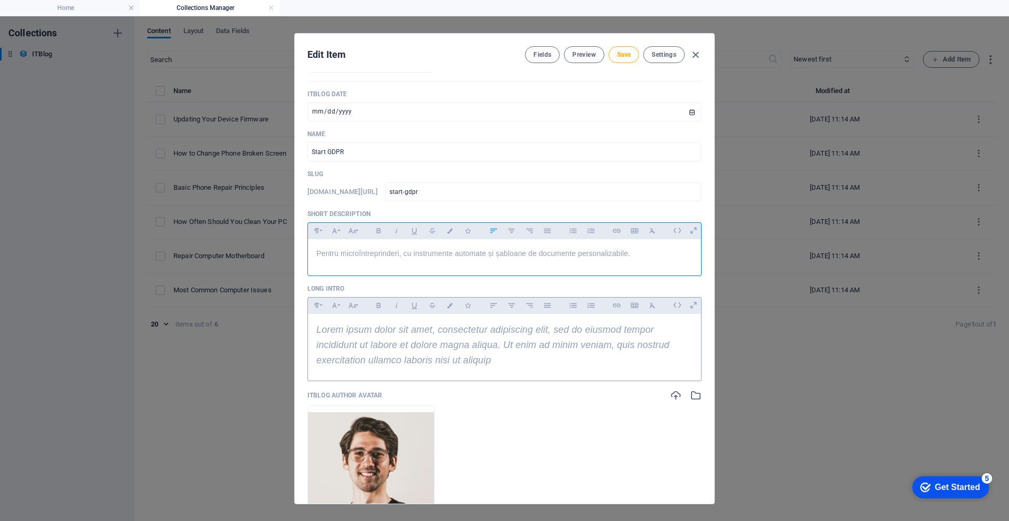
scroll to position [158, 0]
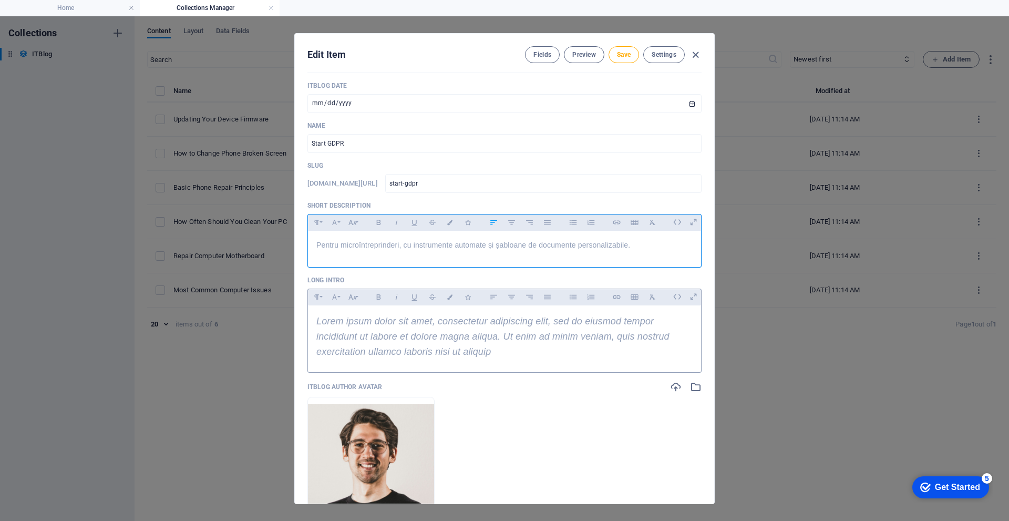
click at [664, 321] on p "Lorem ipsum dolor sit amet, consectetur adipiscing elit, sed do eiusmod tempor …" at bounding box center [505, 336] width 376 height 45
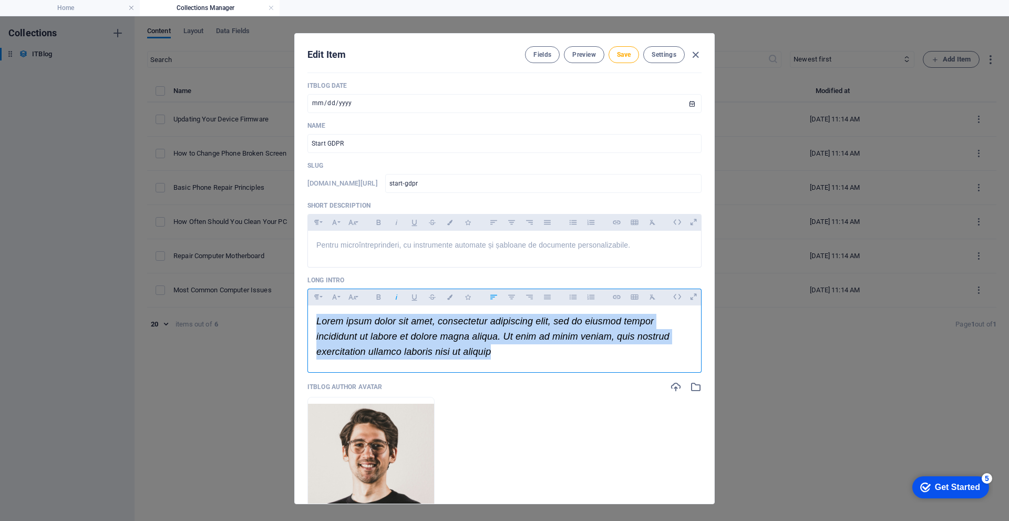
drag, startPoint x: 561, startPoint y: 363, endPoint x: 276, endPoint y: 323, distance: 287.7
click at [276, 323] on div "Edit Item Fields Preview Save Settings ITBlog Image Drop files here to upload t…" at bounding box center [504, 268] width 1009 height 505
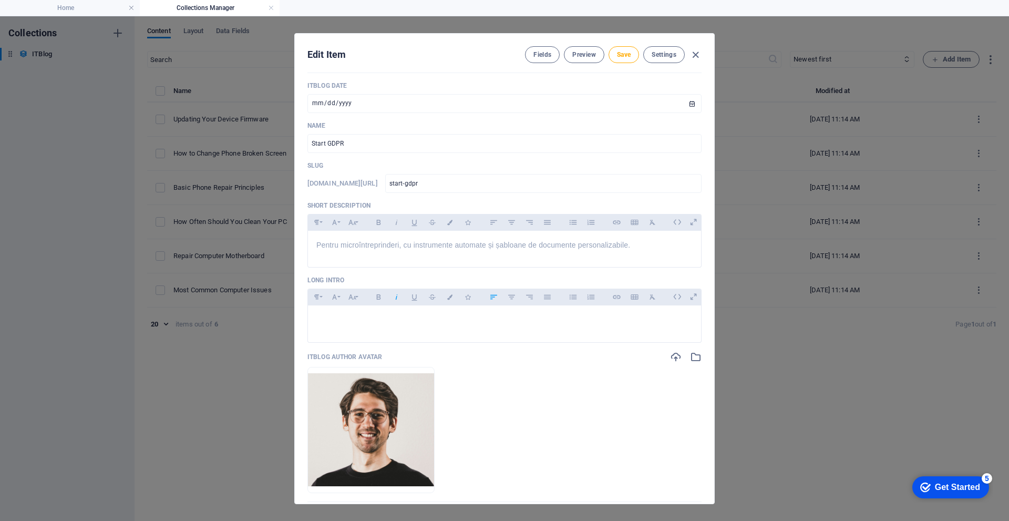
click at [558, 417] on ul "Drop files here to upload them instantly" at bounding box center [505, 430] width 394 height 126
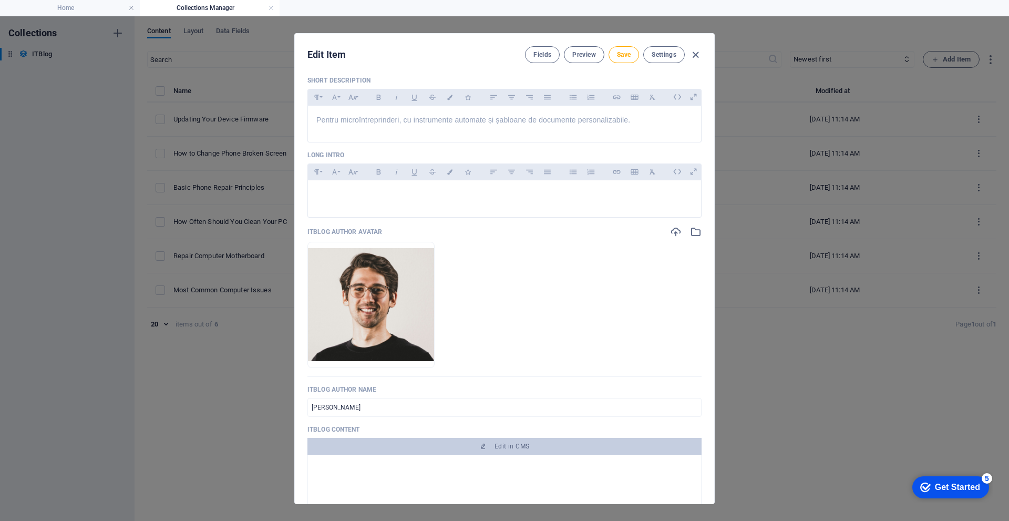
scroll to position [315, 0]
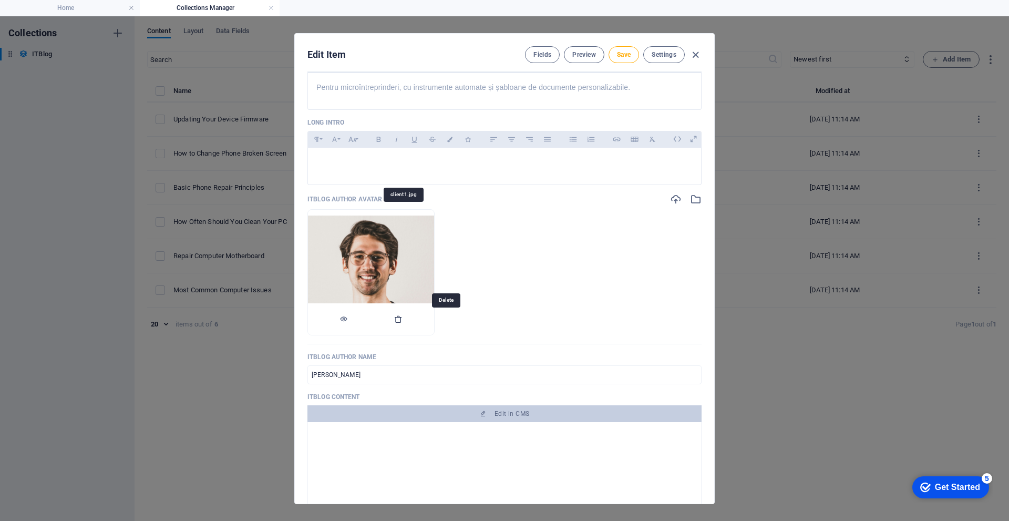
click at [403, 323] on icon "button" at bounding box center [398, 319] width 8 height 8
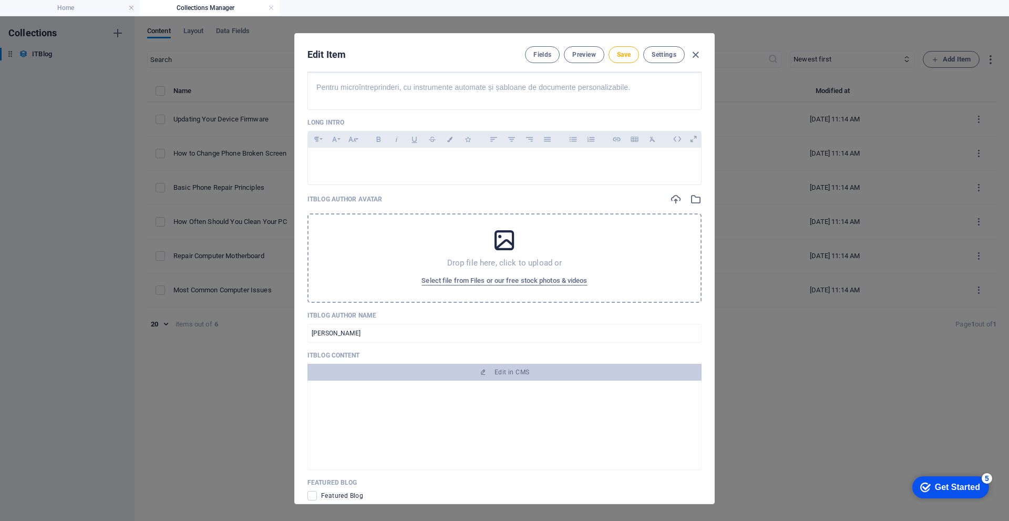
drag, startPoint x: 311, startPoint y: 199, endPoint x: 323, endPoint y: 199, distance: 11.6
click at [323, 199] on p "ITBlog Author Avatar" at bounding box center [345, 199] width 75 height 8
click at [337, 203] on p "ITBlog Author Avatar" at bounding box center [345, 199] width 75 height 8
drag, startPoint x: 387, startPoint y: 334, endPoint x: 251, endPoint y: 308, distance: 138.7
click at [251, 308] on div "Edit Item Fields Preview Save Settings ITBlog Image Drop files here to upload t…" at bounding box center [504, 268] width 1009 height 505
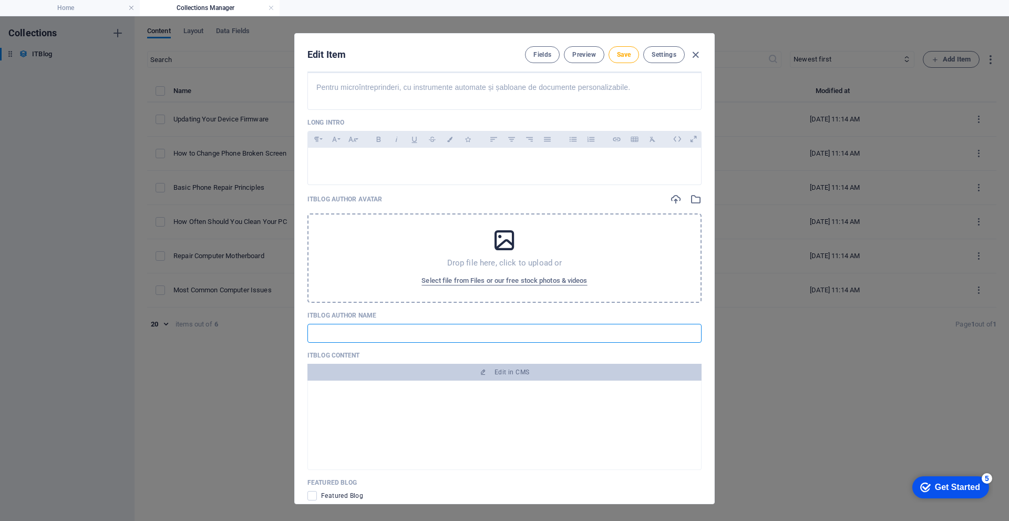
click at [389, 349] on div "ITBlog Image Drop files here to upload them instantly ITBlog Date 2024-10-20 ​ …" at bounding box center [505, 176] width 394 height 824
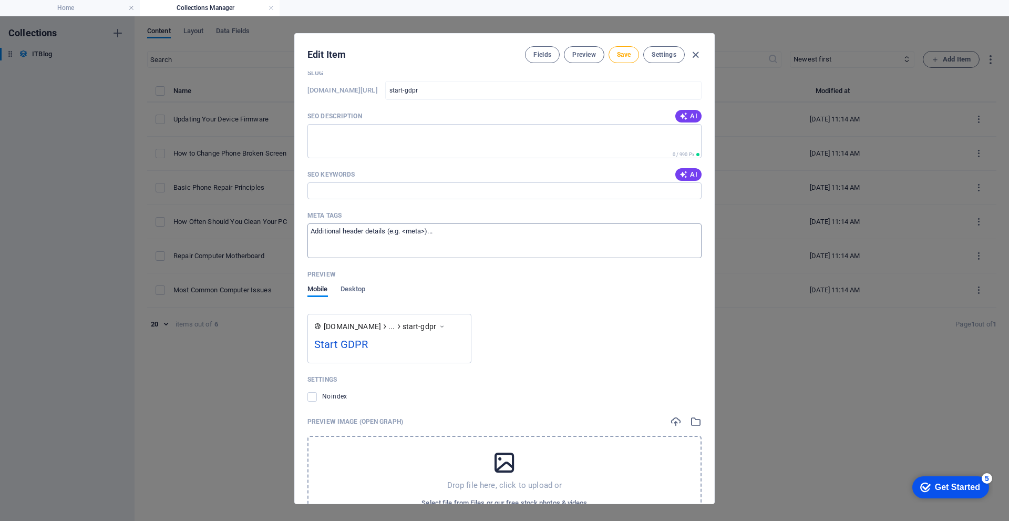
scroll to position [888, 0]
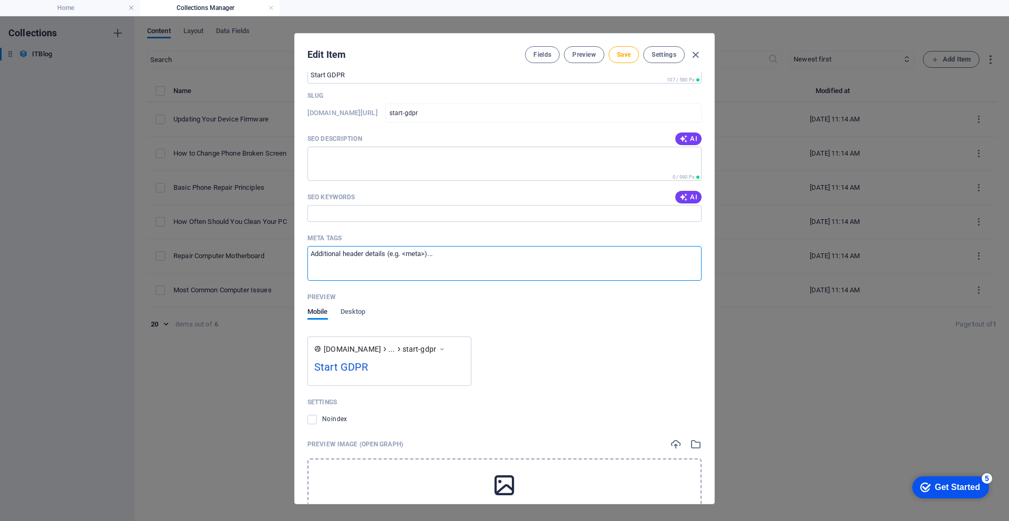
drag, startPoint x: 463, startPoint y: 262, endPoint x: 189, endPoint y: 250, distance: 274.2
click at [189, 250] on div "Edit Item Fields Preview Save Settings ITBlog Image Drop files here to upload t…" at bounding box center [504, 268] width 1009 height 505
drag, startPoint x: 427, startPoint y: 245, endPoint x: 457, endPoint y: 253, distance: 30.6
click at [429, 245] on div "Meta tags" at bounding box center [505, 238] width 394 height 16
click at [429, 246] on textarea "Meta tags ​" at bounding box center [505, 263] width 394 height 34
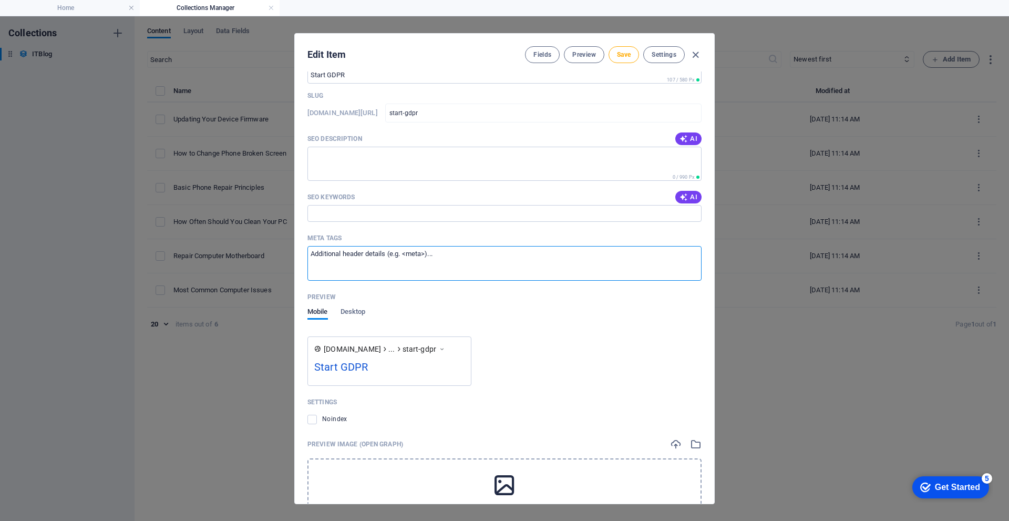
drag, startPoint x: 460, startPoint y: 254, endPoint x: 350, endPoint y: 246, distance: 110.2
click at [350, 246] on label "Meta tags ​" at bounding box center [505, 255] width 394 height 50
click at [350, 246] on textarea "Meta tags ​" at bounding box center [505, 263] width 394 height 34
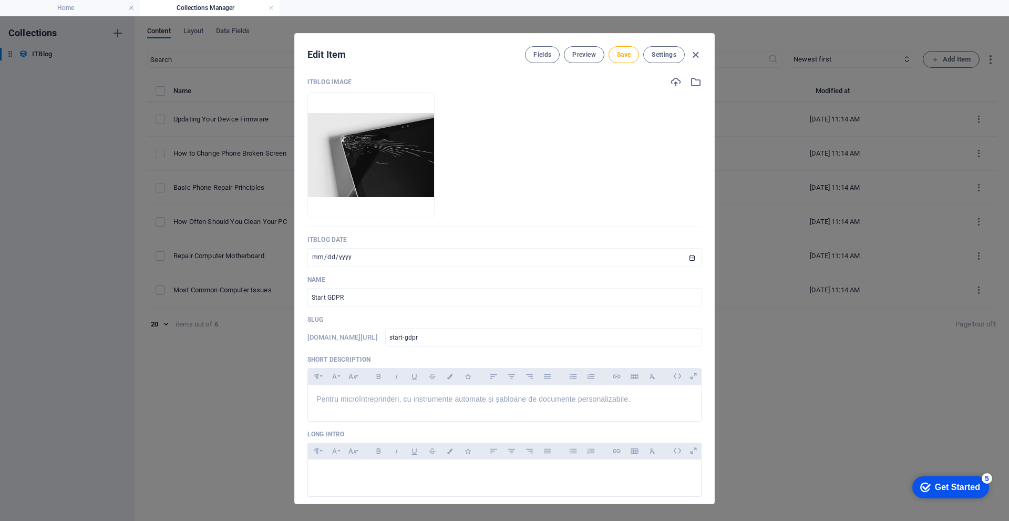
scroll to position [0, 0]
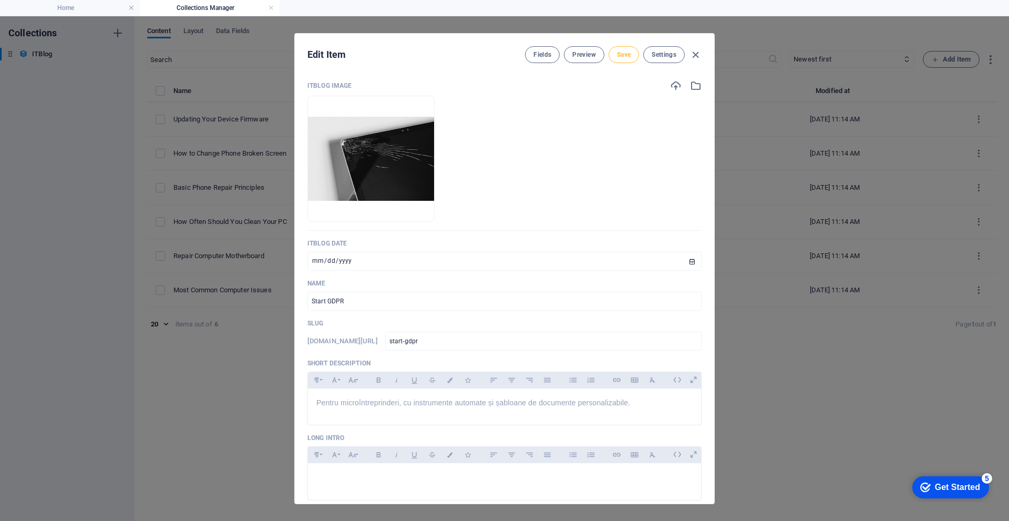
click at [623, 47] on button "Save" at bounding box center [624, 54] width 30 height 17
type input "start-gdpr"
click at [696, 54] on icon "button" at bounding box center [696, 55] width 12 height 12
type input "2025-09-04"
type input "start-gdpr"
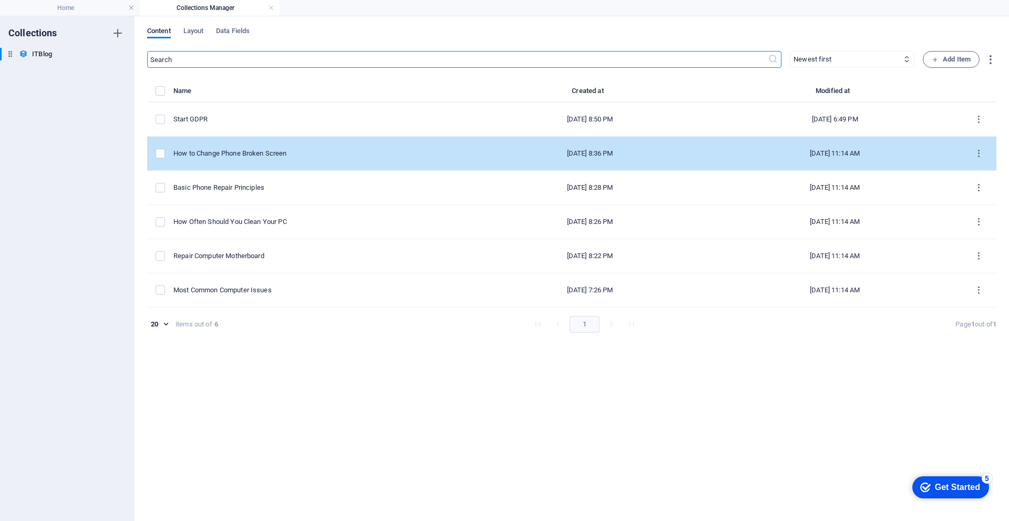
click at [299, 156] on div "How to Change Phone Broken Screen" at bounding box center [318, 153] width 289 height 9
select select "Mobile"
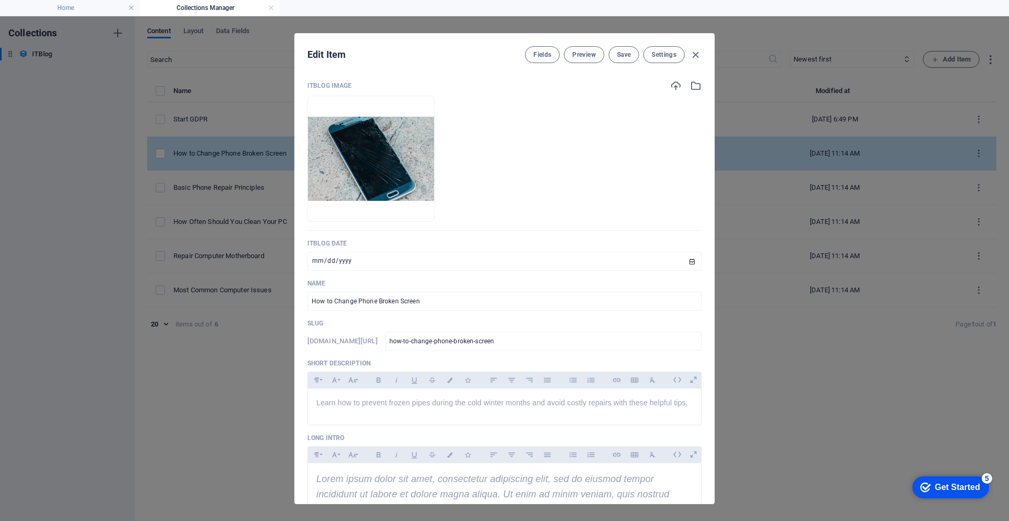
click at [299, 156] on div "ITBlog Image Drop files here to upload them instantly ITBlog Date 2024-10-20 ​ …" at bounding box center [505, 288] width 420 height 432
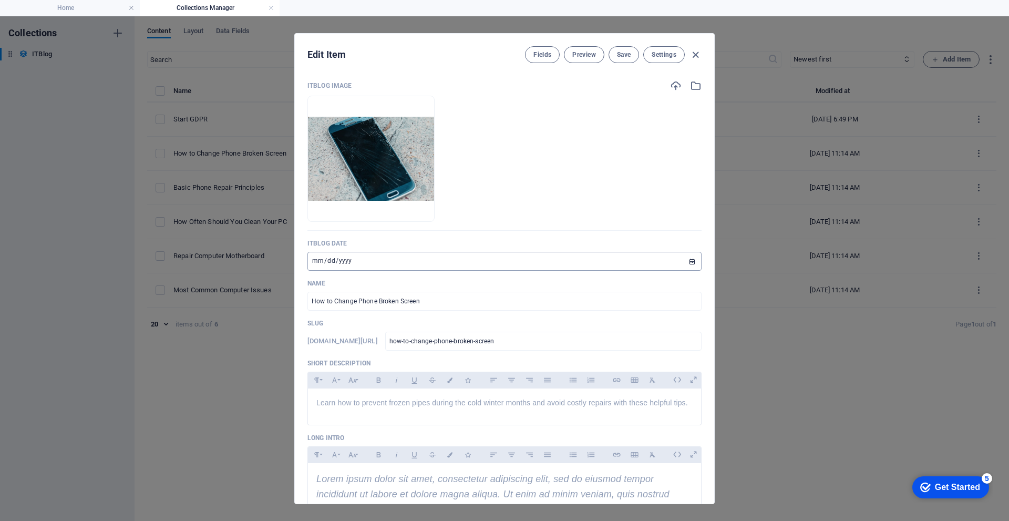
click at [412, 261] on input "2024-10-20" at bounding box center [505, 261] width 394 height 19
drag, startPoint x: 443, startPoint y: 303, endPoint x: 244, endPoint y: 301, distance: 199.3
click at [244, 301] on div "Edit Item Fields Preview Save Settings ITBlog Image Drop files here to upload t…" at bounding box center [504, 268] width 1009 height 505
type input "G"
type input "g"
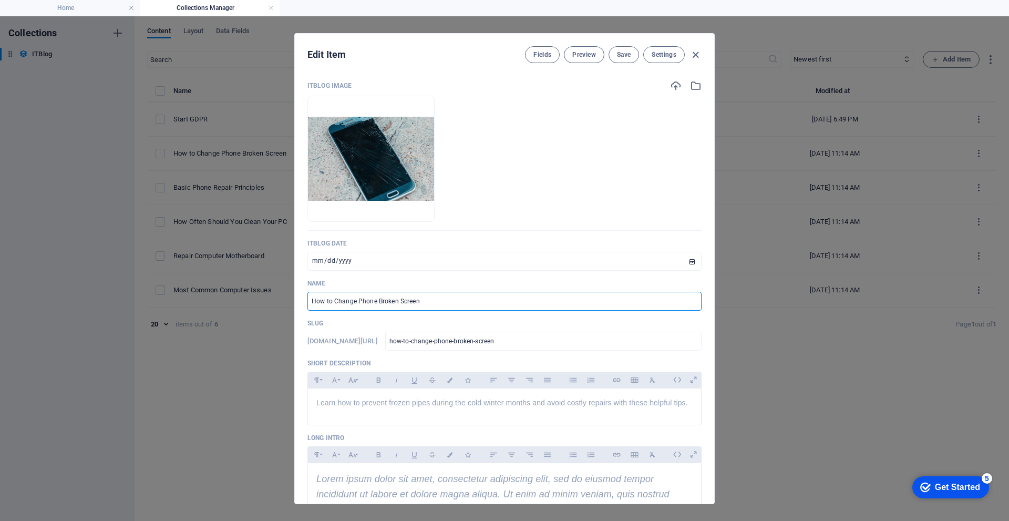
type input "g"
type input "GD"
type input "gd"
type input "GDP"
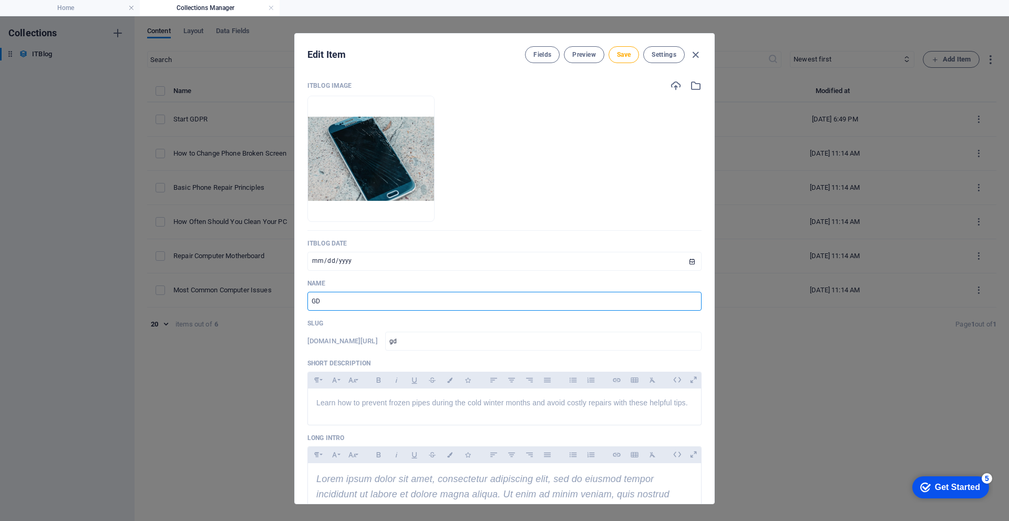
type input "gdp"
type input "GDPR"
type input "gdpr"
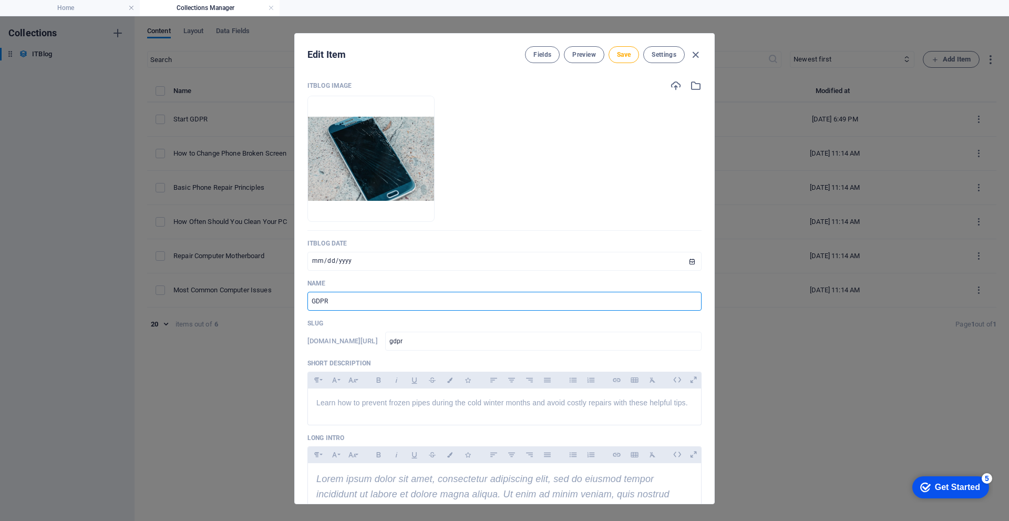
type input "GDPR P"
type input "gdpr-p"
type input "GDPR PR"
type input "gdpr-pr"
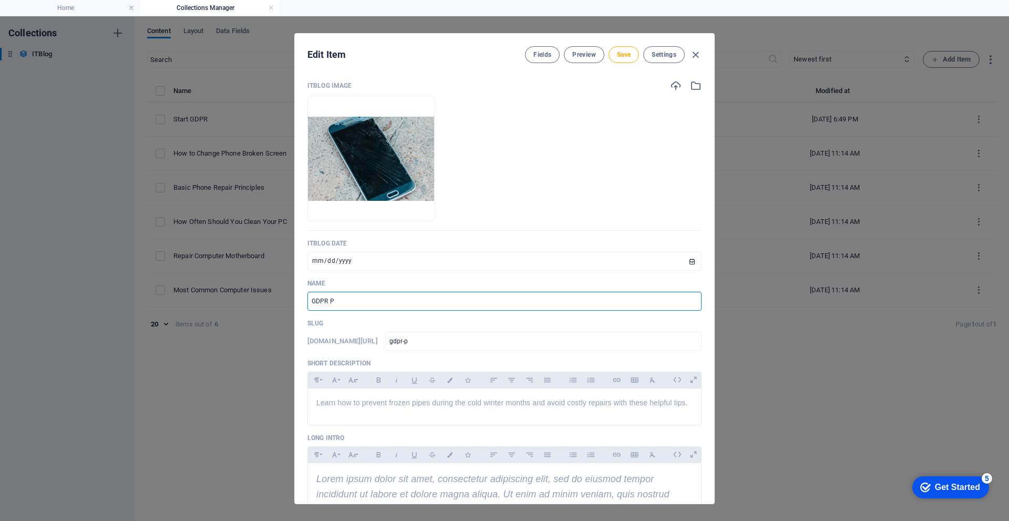
type input "gdpr-pr"
type input "GDPR P"
type input "gdpr-p"
type input "GDPR Pr"
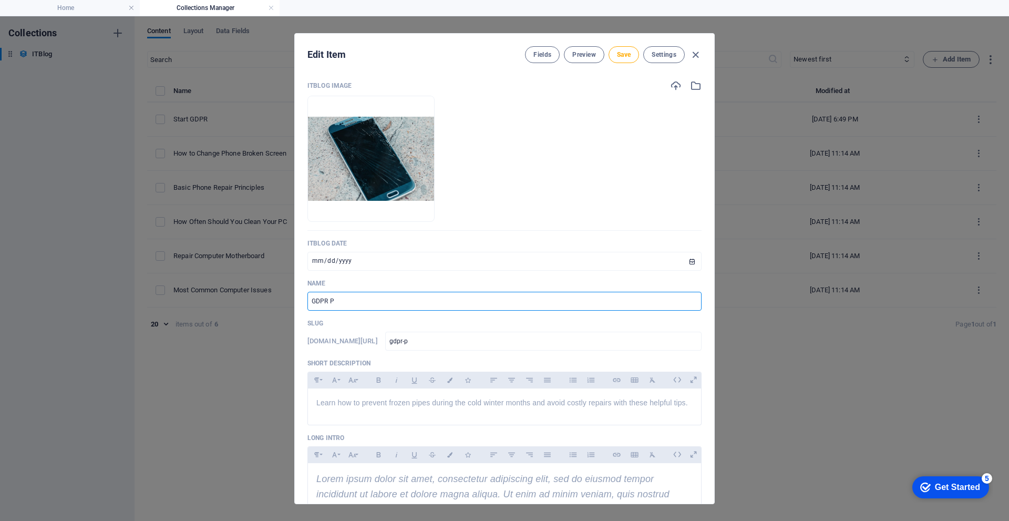
type input "gdpr-pr"
type input "GDPR Pro"
type input "gdpr-pro"
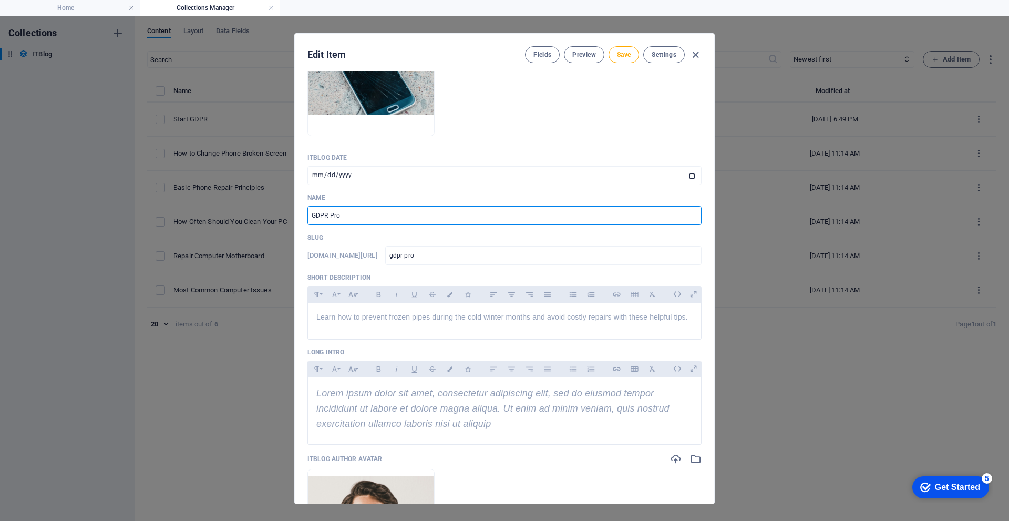
scroll to position [105, 0]
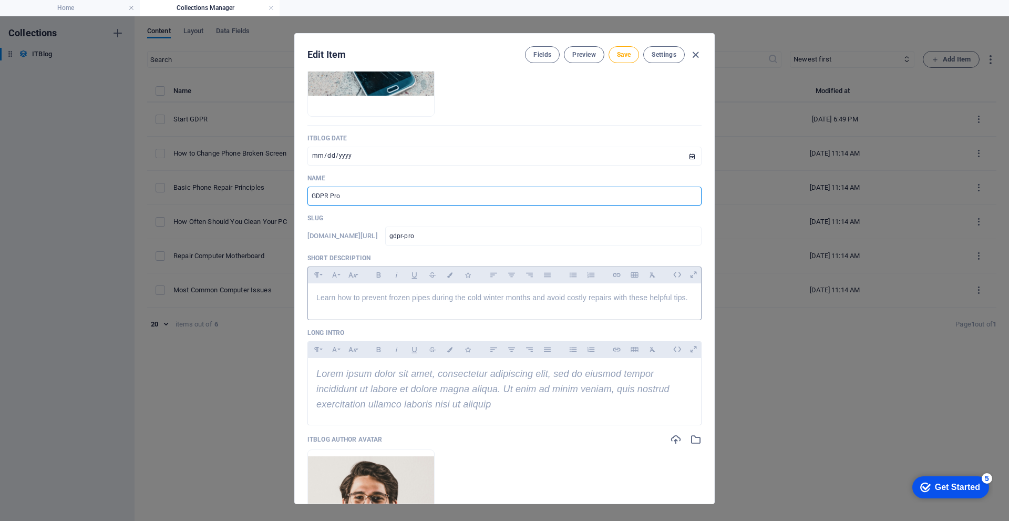
type input "GDPR Pro"
click at [534, 304] on div "Learn how to prevent frozen pipes during the cold winter months and avoid costl…" at bounding box center [504, 299] width 393 height 32
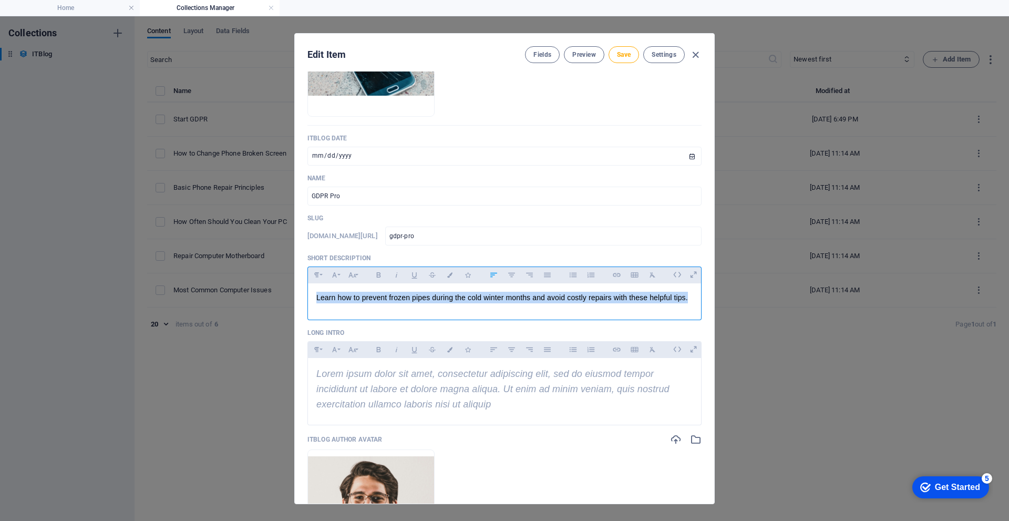
drag, startPoint x: 643, startPoint y: 298, endPoint x: 206, endPoint y: 310, distance: 437.1
click at [206, 310] on div "Edit Item Fields Preview Save Settings ITBlog Image Drop files here to upload t…" at bounding box center [504, 268] width 1009 height 505
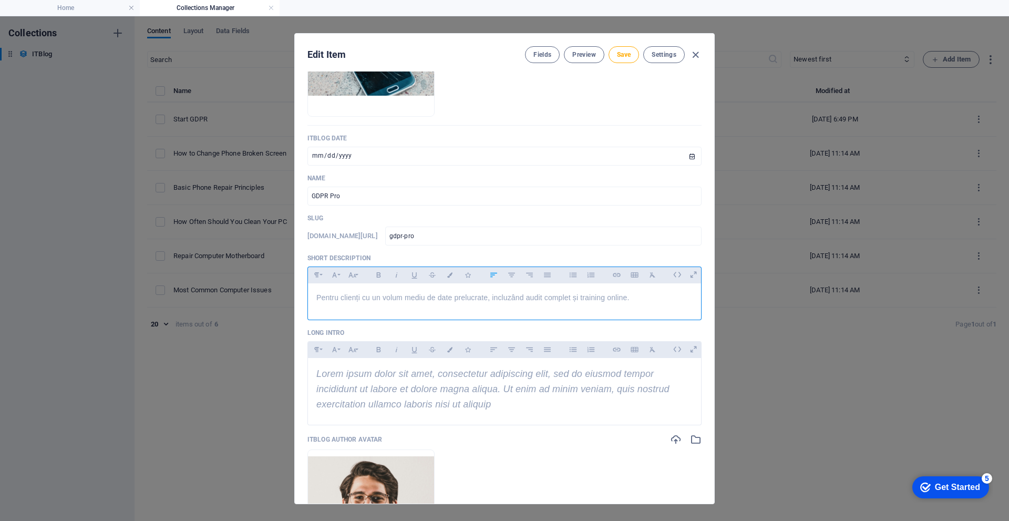
scroll to position [210, 0]
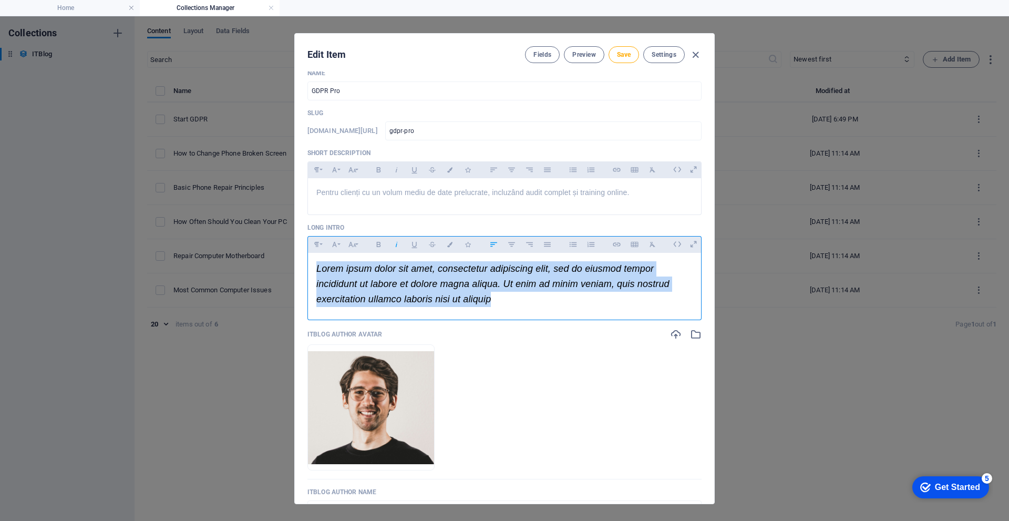
drag, startPoint x: 463, startPoint y: 297, endPoint x: 251, endPoint y: 240, distance: 219.4
click at [251, 240] on div "Edit Item Fields Preview Save Settings ITBlog Image Drop files here to upload t…" at bounding box center [504, 268] width 1009 height 505
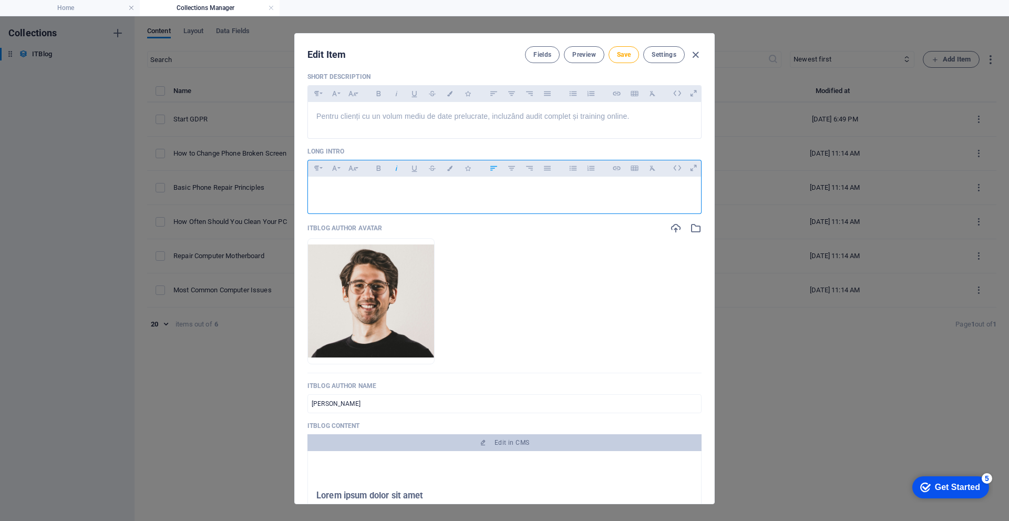
scroll to position [315, 0]
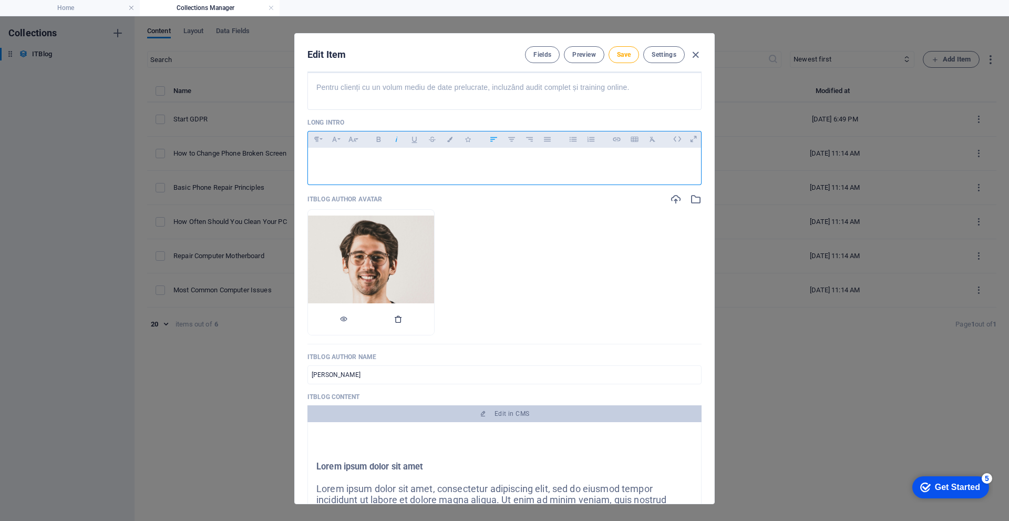
click at [403, 320] on icon "button" at bounding box center [398, 319] width 8 height 8
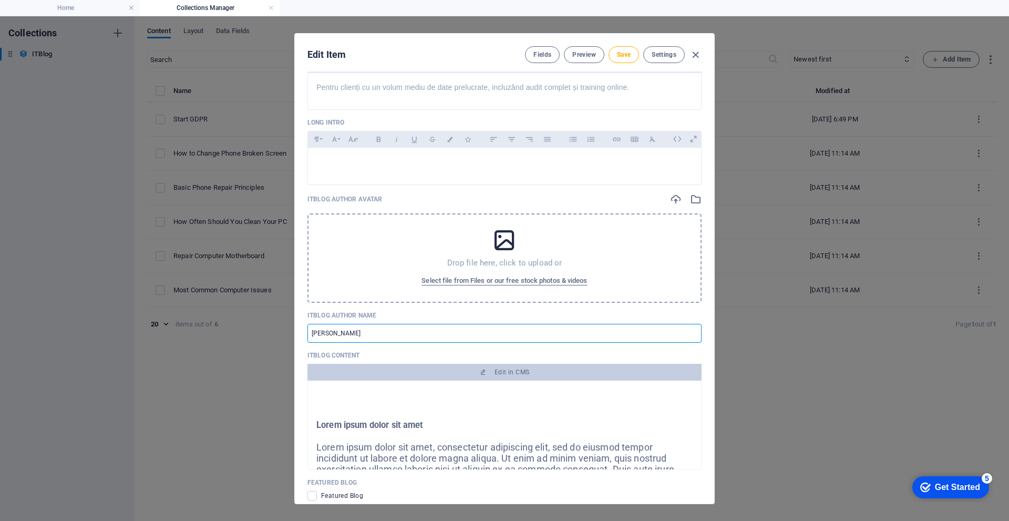
drag, startPoint x: 426, startPoint y: 328, endPoint x: 222, endPoint y: 327, distance: 204.0
click at [238, 327] on div "Edit Item Fields Preview Save Settings ITBlog Image Drop files here to upload t…" at bounding box center [504, 268] width 1009 height 505
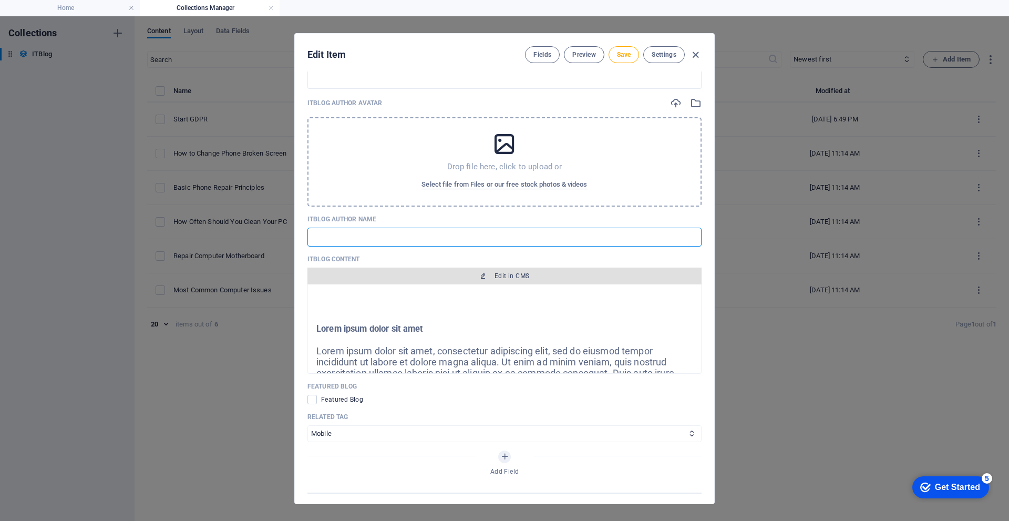
scroll to position [473, 0]
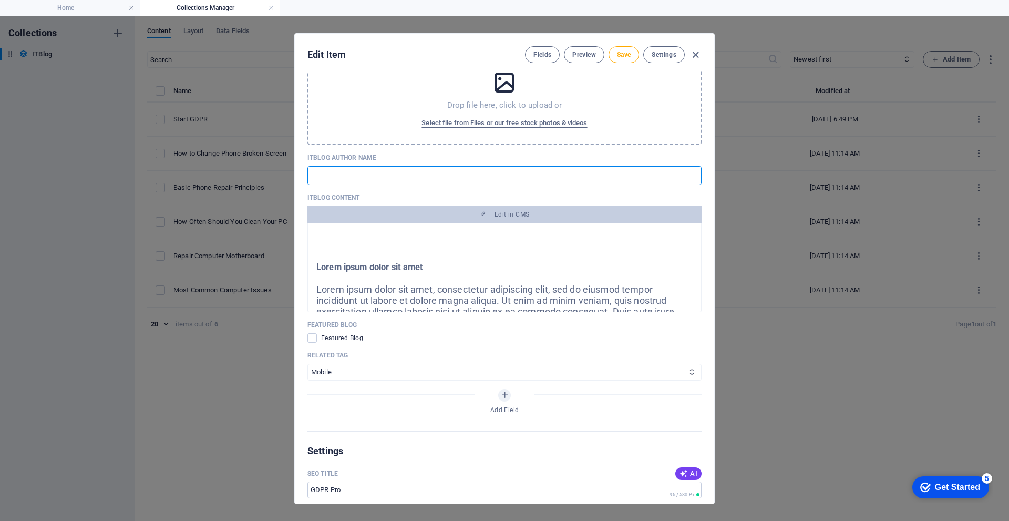
click at [498, 277] on div at bounding box center [505, 278] width 376 height 13
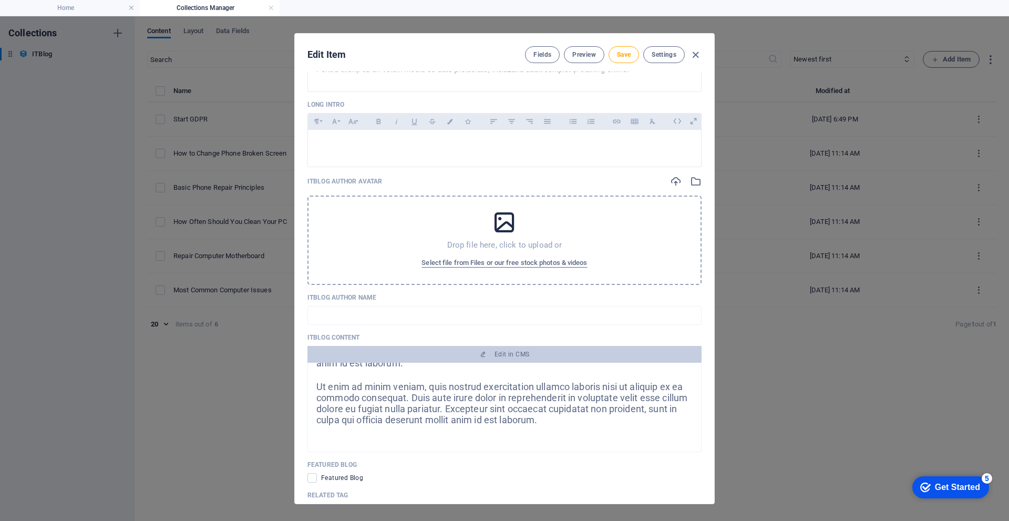
scroll to position [315, 0]
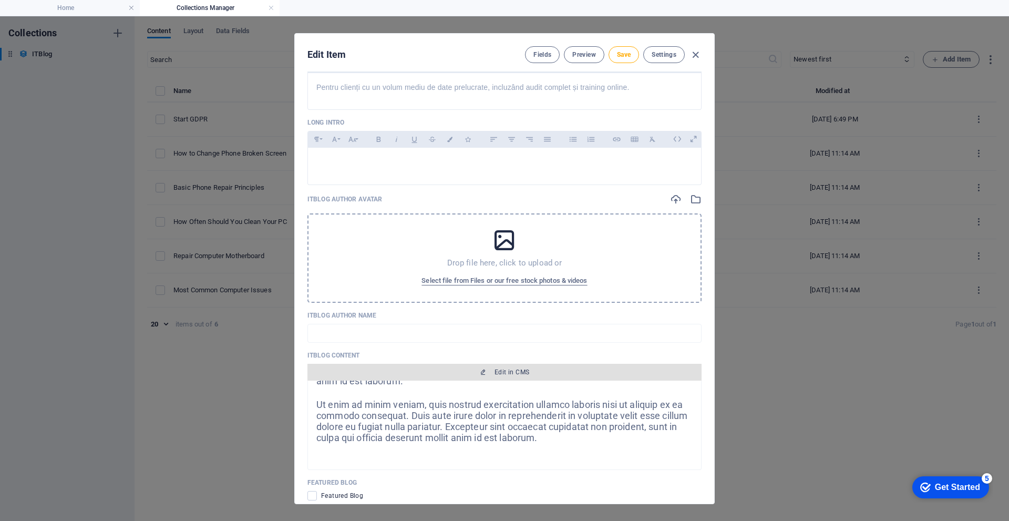
click at [481, 372] on icon "button" at bounding box center [483, 372] width 6 height 6
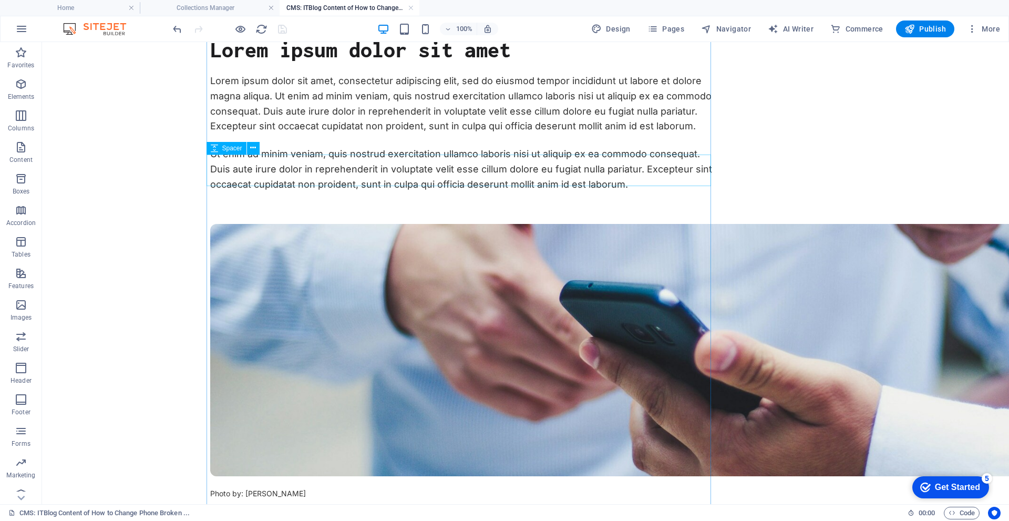
scroll to position [0, 0]
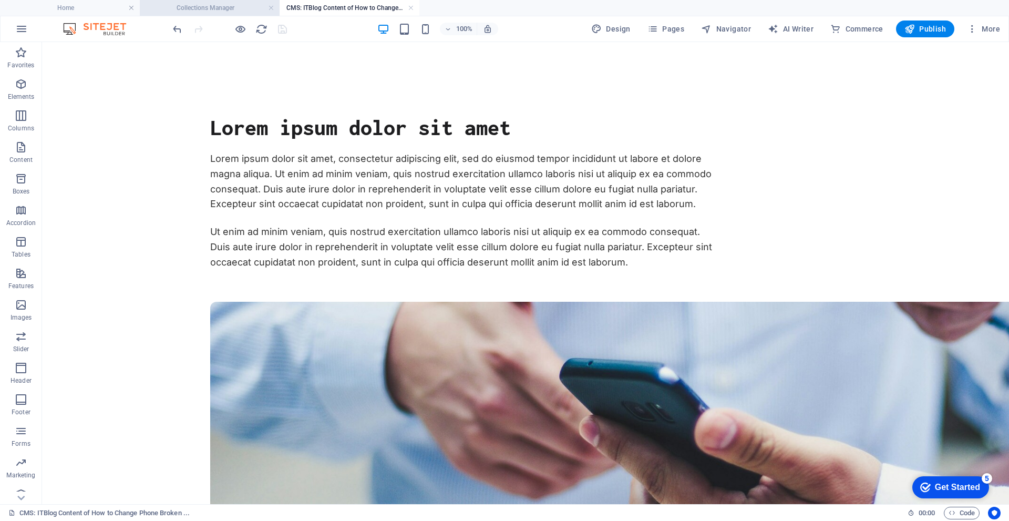
click at [213, 11] on h4 "Collections Manager" at bounding box center [210, 8] width 140 height 12
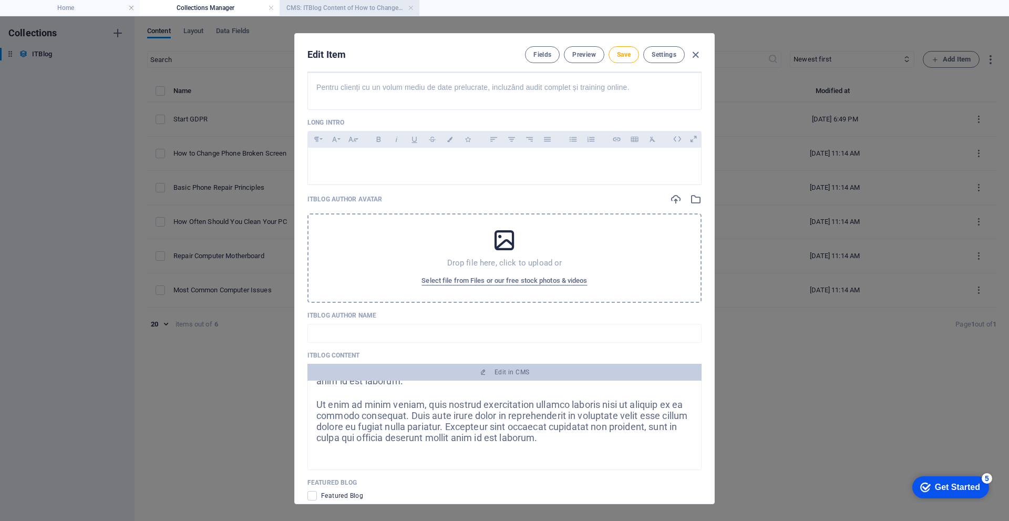
click at [329, 8] on h4 "CMS: ITBlog Content of How to Change Phone Broken ..." at bounding box center [350, 8] width 140 height 12
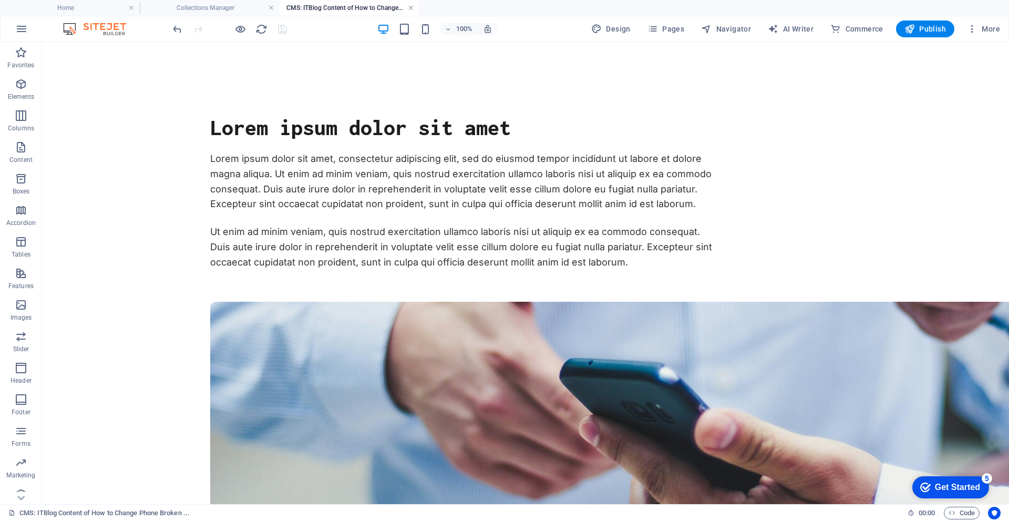
click at [411, 9] on link at bounding box center [411, 8] width 6 height 10
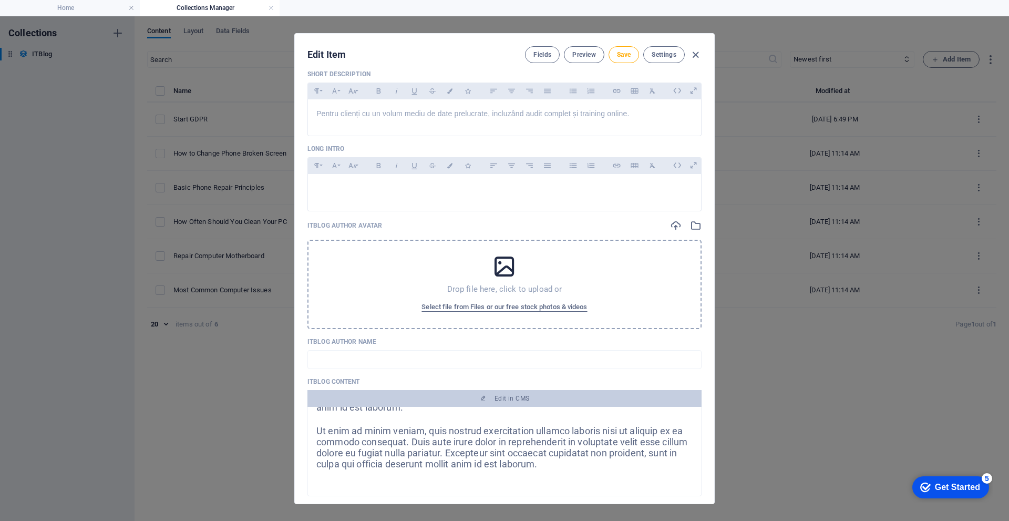
scroll to position [263, 0]
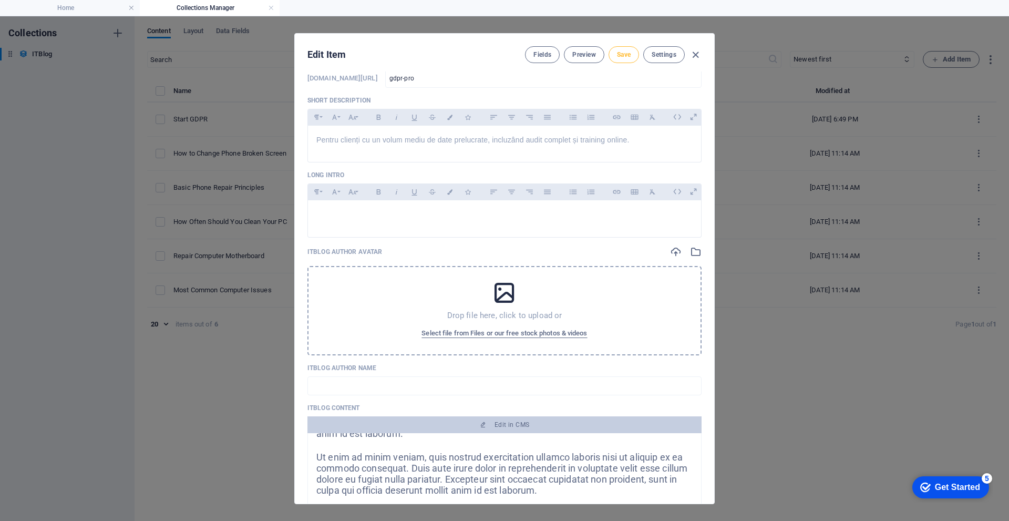
click at [620, 50] on button "Save" at bounding box center [624, 54] width 30 height 17
type input "gdpr-pro"
click at [57, 14] on li "Home" at bounding box center [70, 8] width 140 height 16
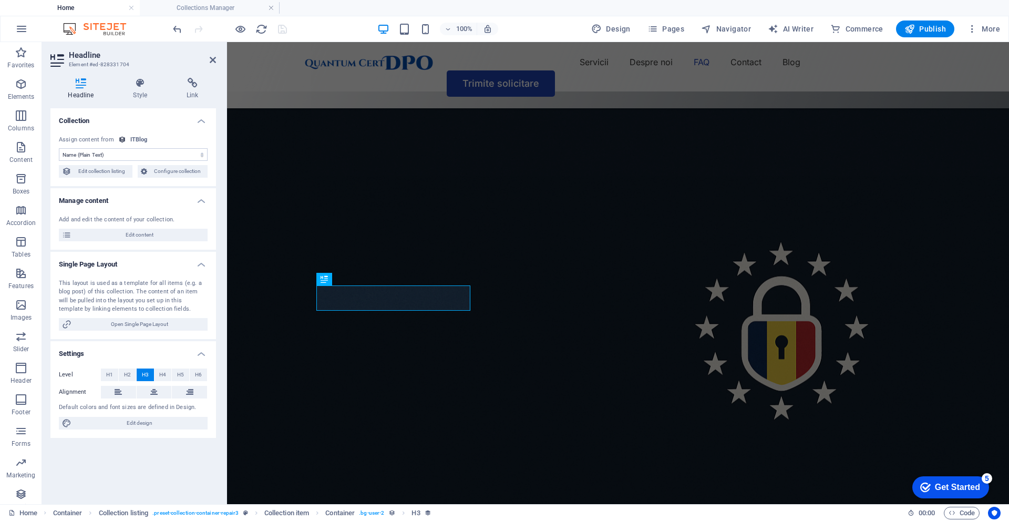
scroll to position [2411, 0]
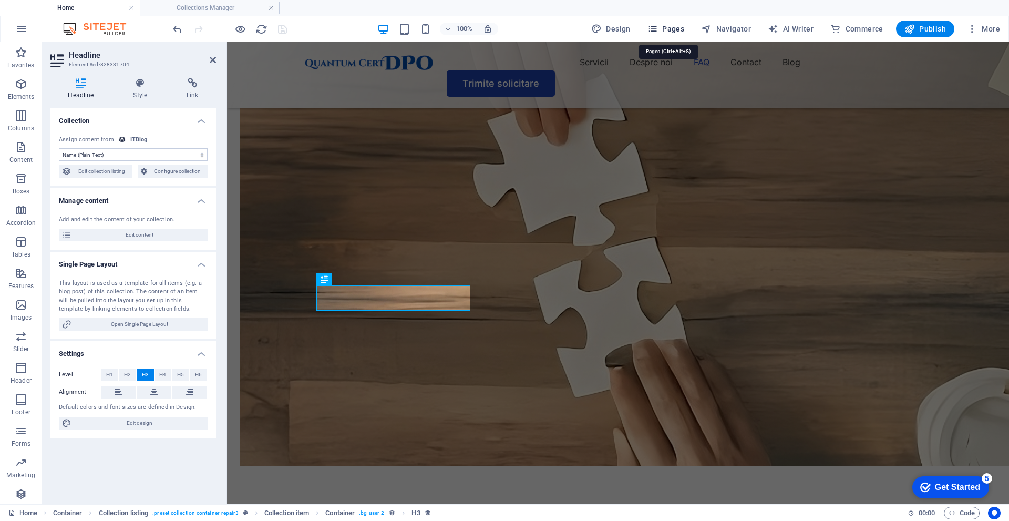
click at [671, 24] on span "Pages" at bounding box center [666, 29] width 37 height 11
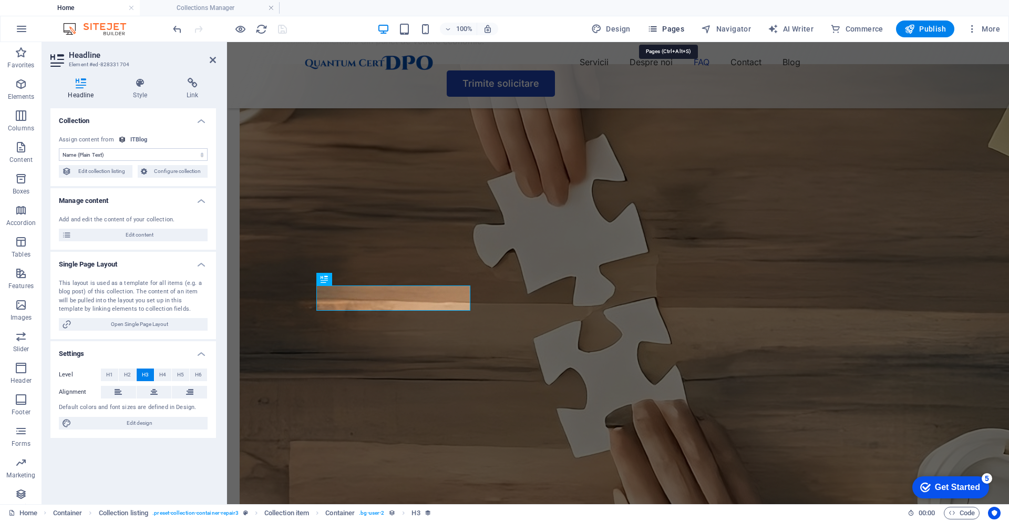
scroll to position [2561, 0]
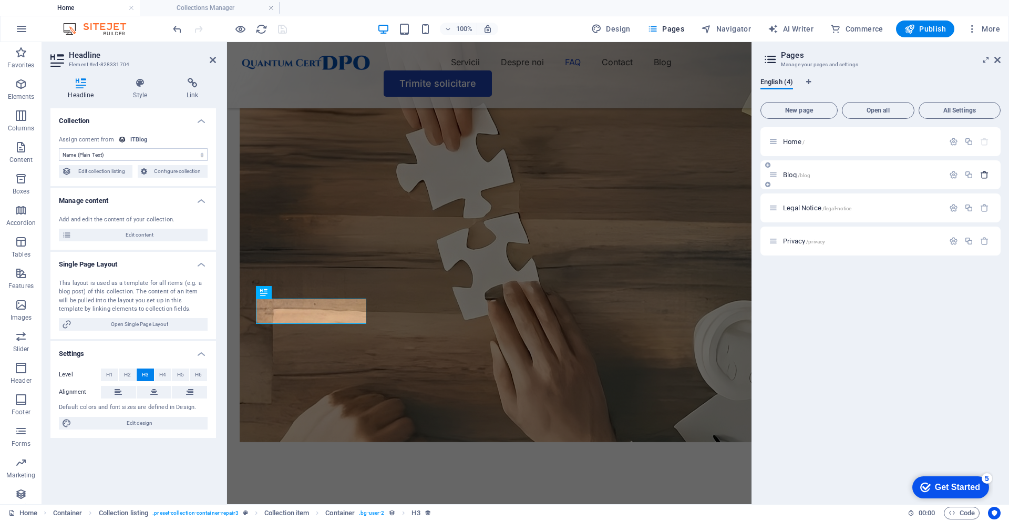
click at [987, 172] on icon "button" at bounding box center [985, 174] width 9 height 9
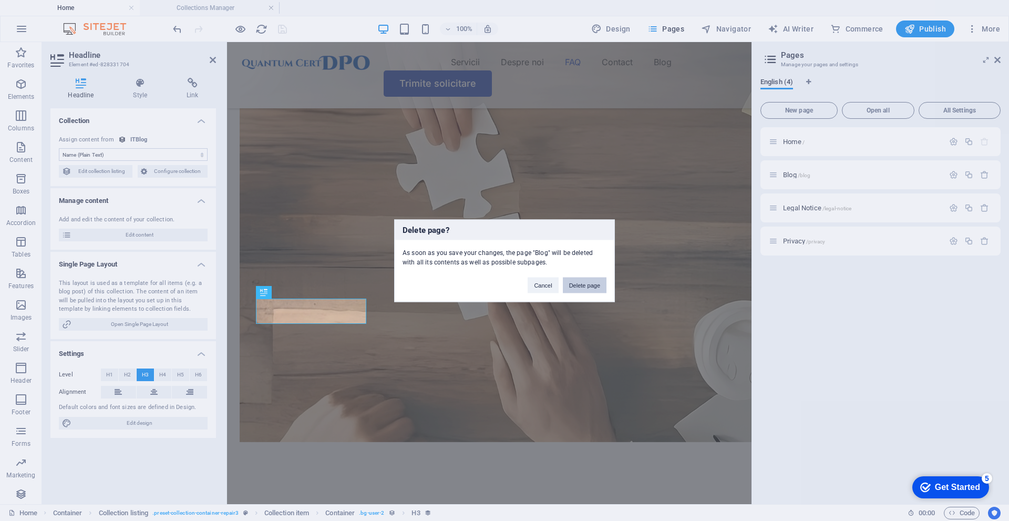
click at [591, 283] on button "Delete page" at bounding box center [585, 285] width 44 height 16
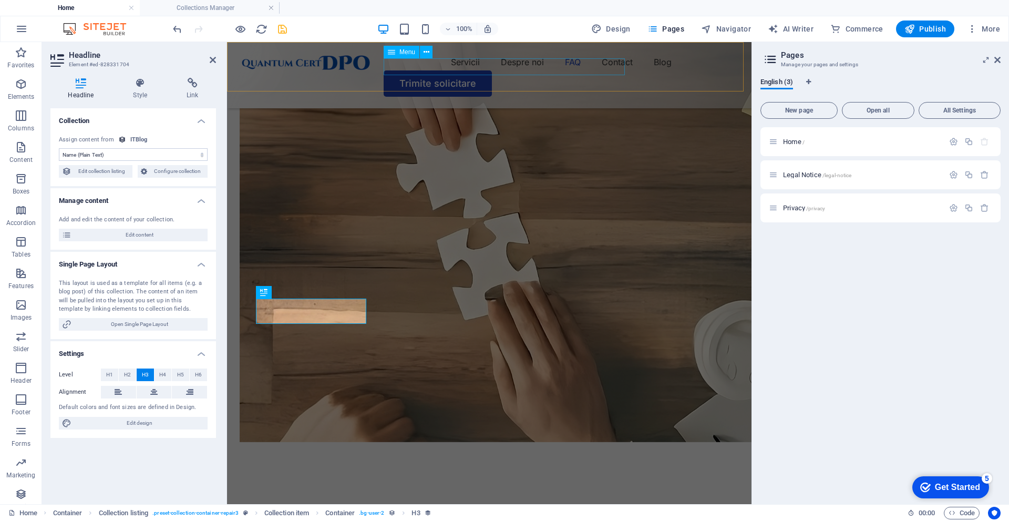
click at [463, 65] on nav "Servicii Despre noi FAQ Contact Blog" at bounding box center [489, 62] width 499 height 17
select select
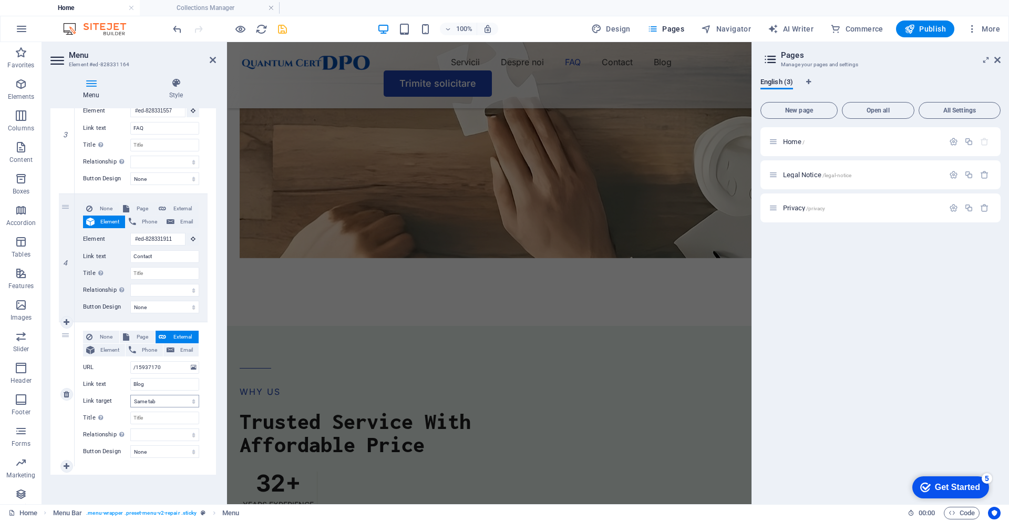
scroll to position [2495, 0]
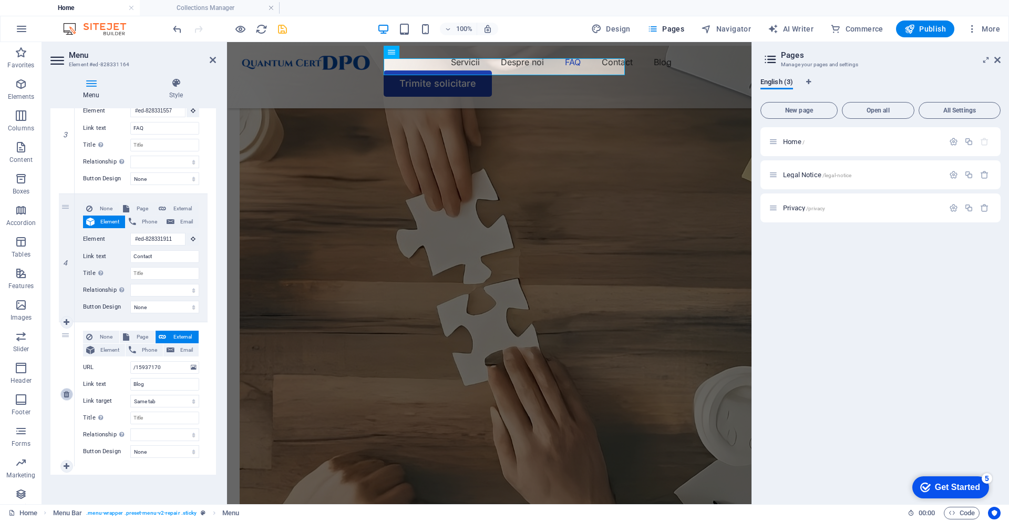
click at [62, 399] on link at bounding box center [66, 394] width 13 height 13
select select
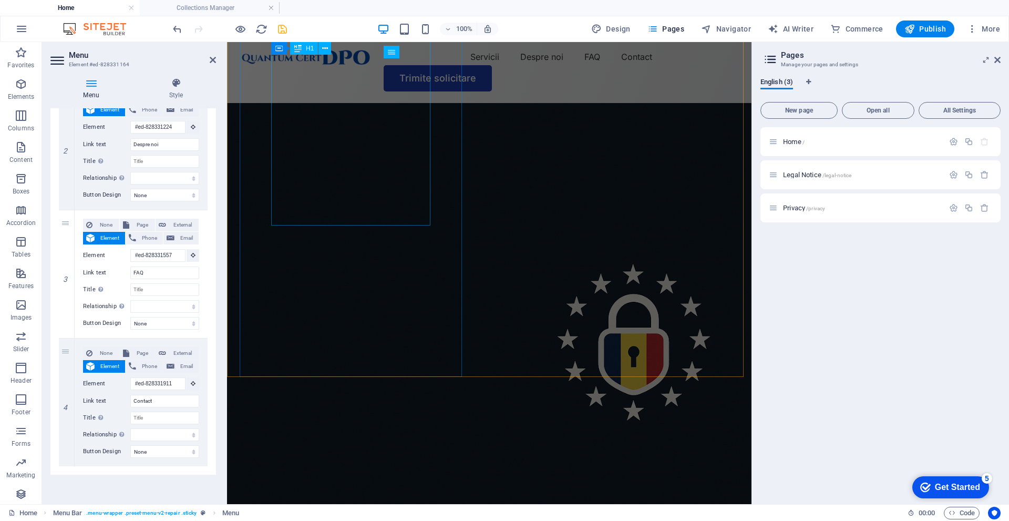
scroll to position [0, 0]
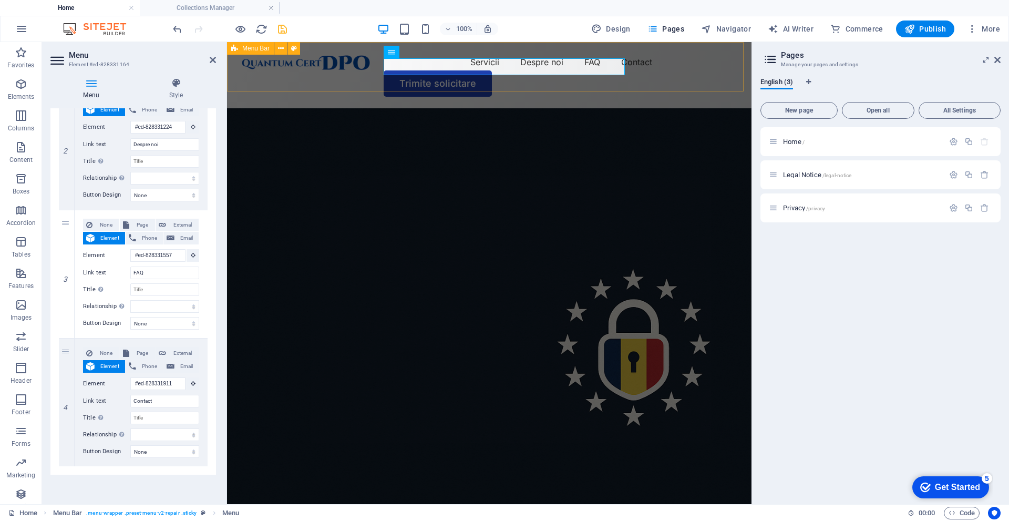
click at [520, 84] on div "Servicii Despre noi FAQ Contact Trimite solicitare" at bounding box center [489, 75] width 525 height 66
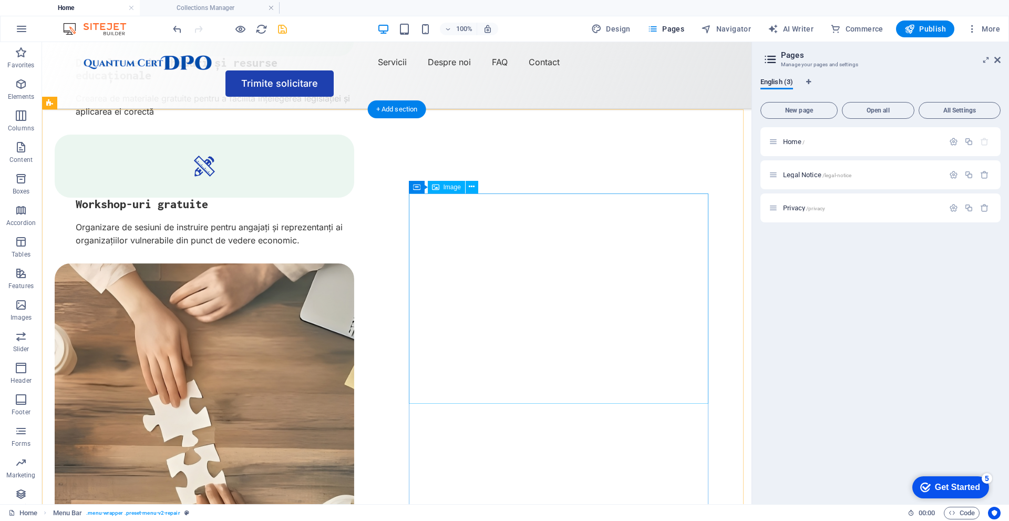
scroll to position [2156, 0]
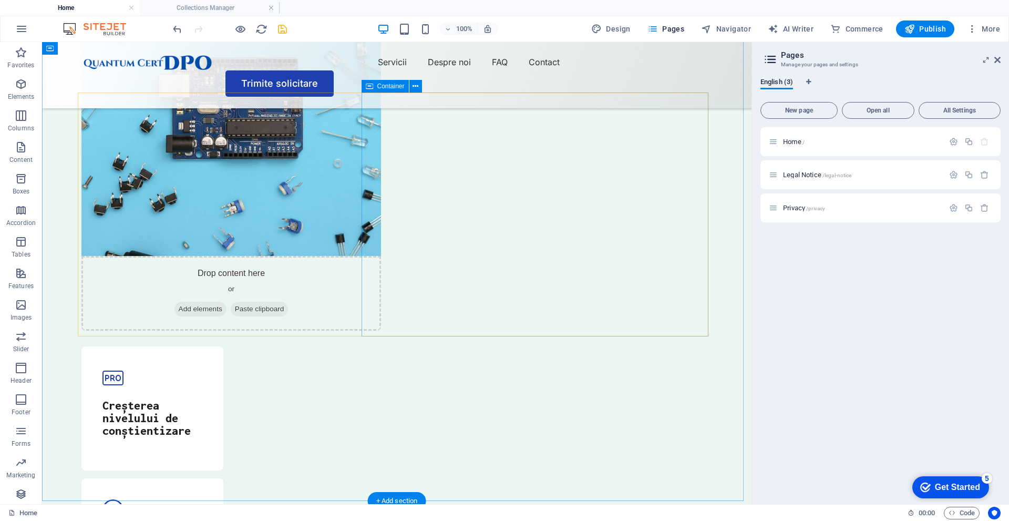
scroll to position [3260, 0]
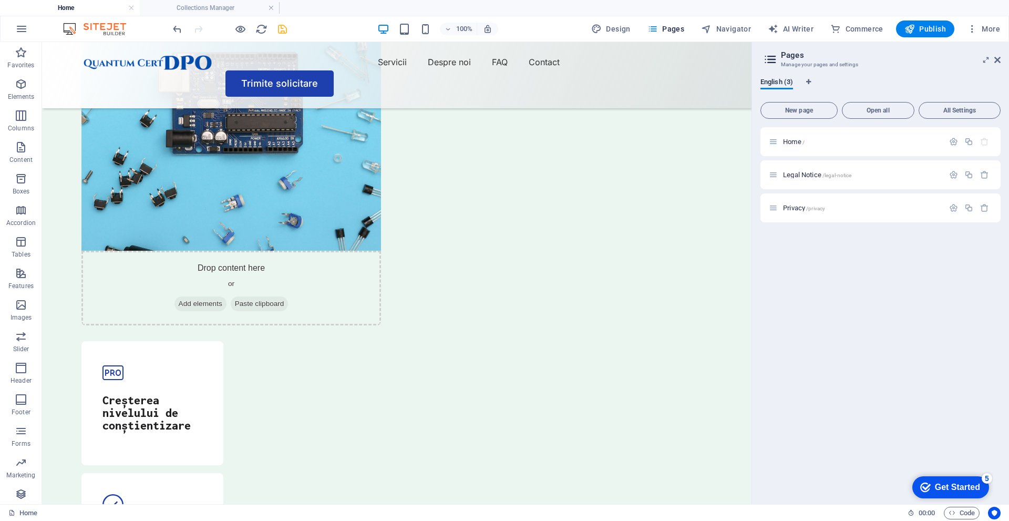
click at [284, 28] on icon "save" at bounding box center [283, 29] width 12 height 12
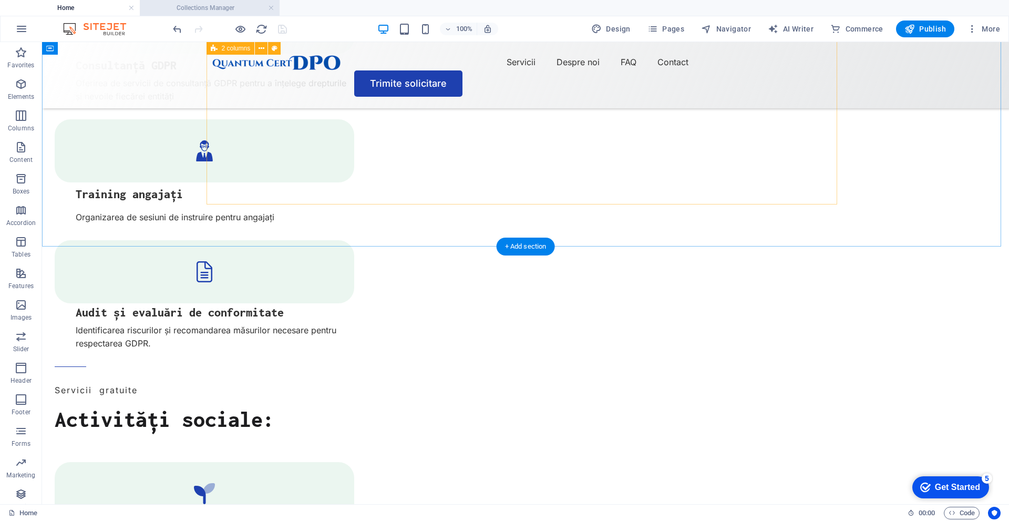
scroll to position [1440, 0]
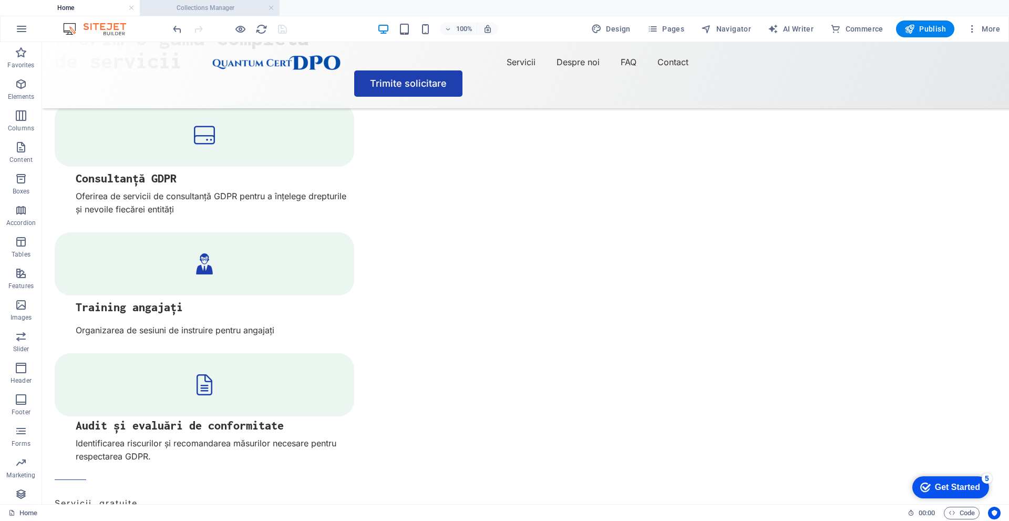
click at [192, 5] on h4 "Collections Manager" at bounding box center [210, 8] width 140 height 12
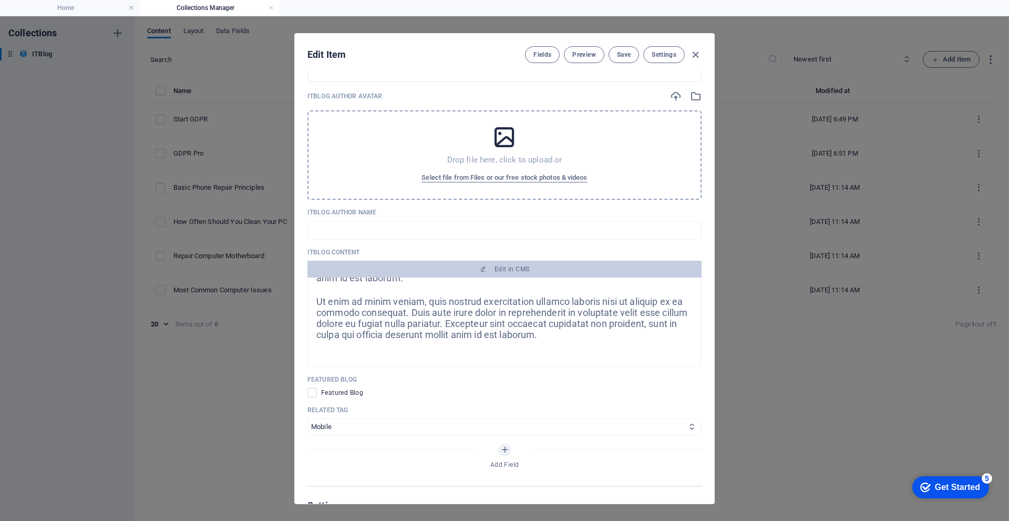
scroll to position [421, 0]
click at [419, 424] on select "PC Mobile" at bounding box center [505, 424] width 394 height 17
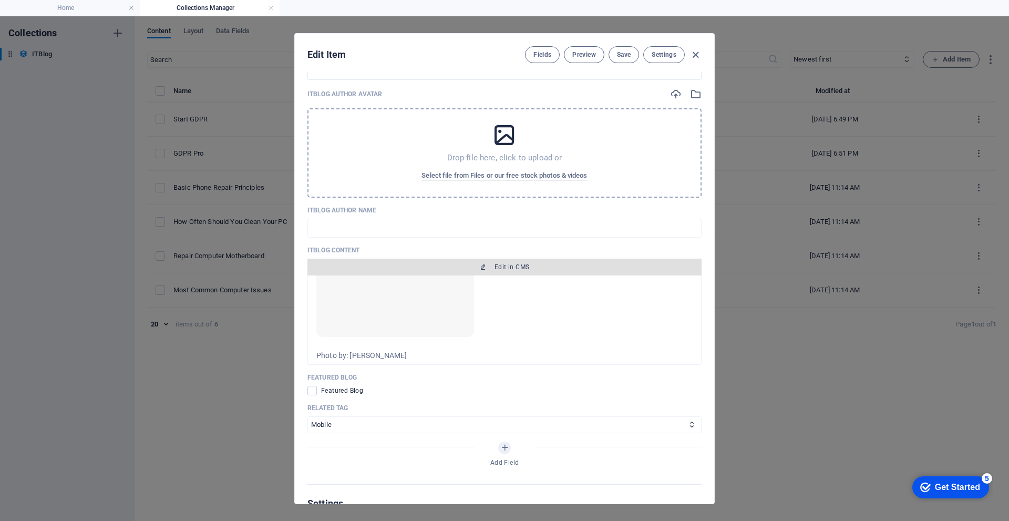
drag, startPoint x: 362, startPoint y: 329, endPoint x: 328, endPoint y: 273, distance: 64.9
click at [328, 273] on div "ITBlog Content Edit in CMS Lorem ipsum dolor sit amet Lorem ipsum dolor sit ame…" at bounding box center [505, 305] width 394 height 119
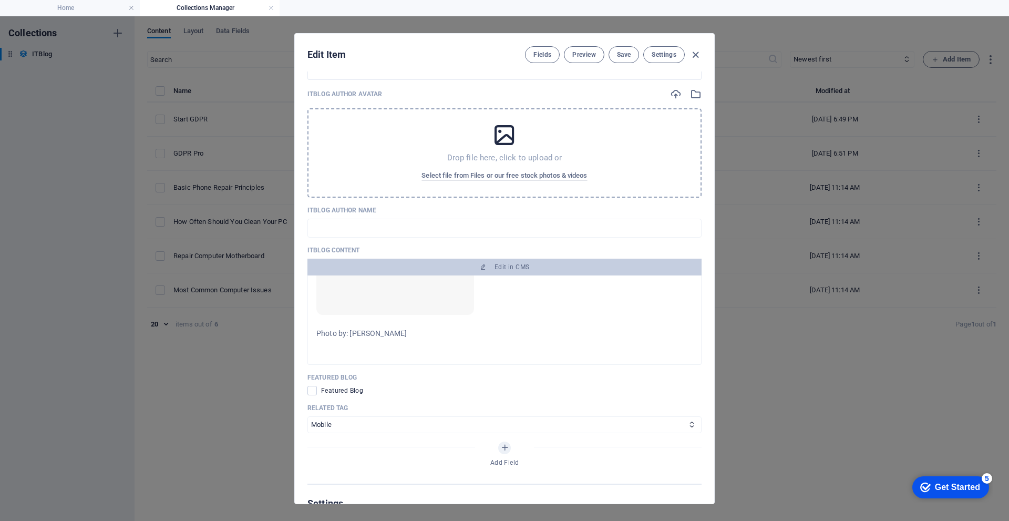
scroll to position [508, 0]
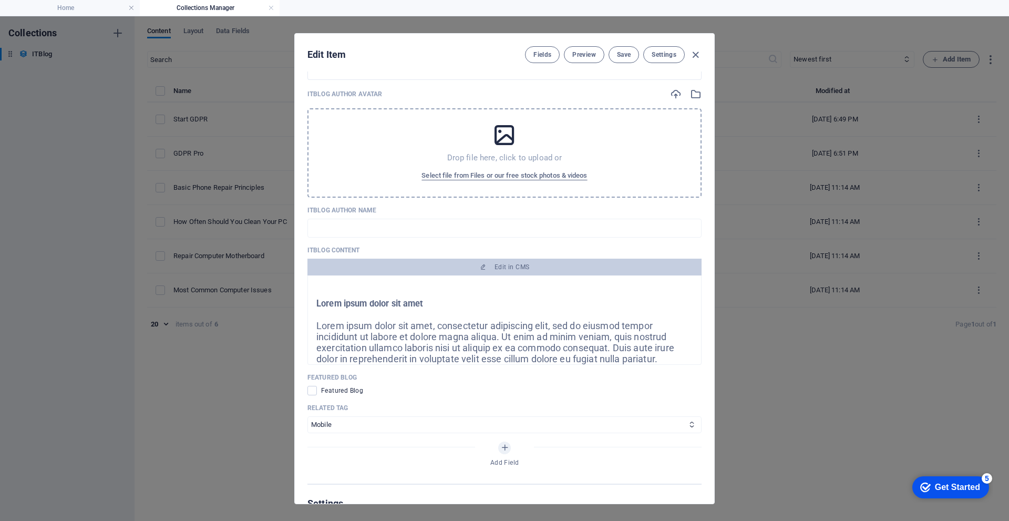
click at [481, 312] on div at bounding box center [505, 315] width 376 height 13
click at [477, 335] on span "Lorem ipsum dolor sit amet, consectetur adipiscing elit, sed do eiusmod tempor …" at bounding box center [500, 353] width 366 height 66
click at [624, 356] on span "Lorem ipsum dolor sit amet, consectetur adipiscing elit, sed do eiusmod tempor …" at bounding box center [500, 353] width 366 height 66
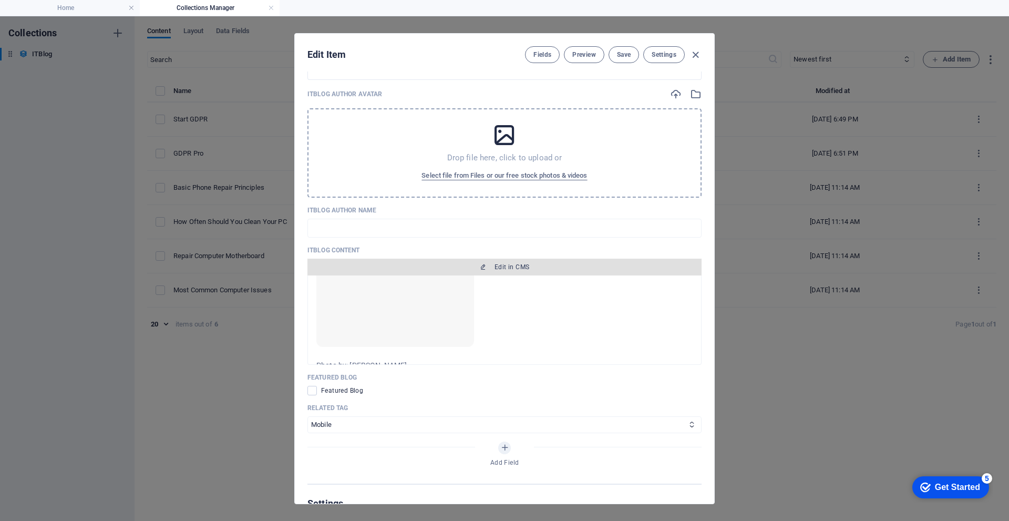
scroll to position [0, 0]
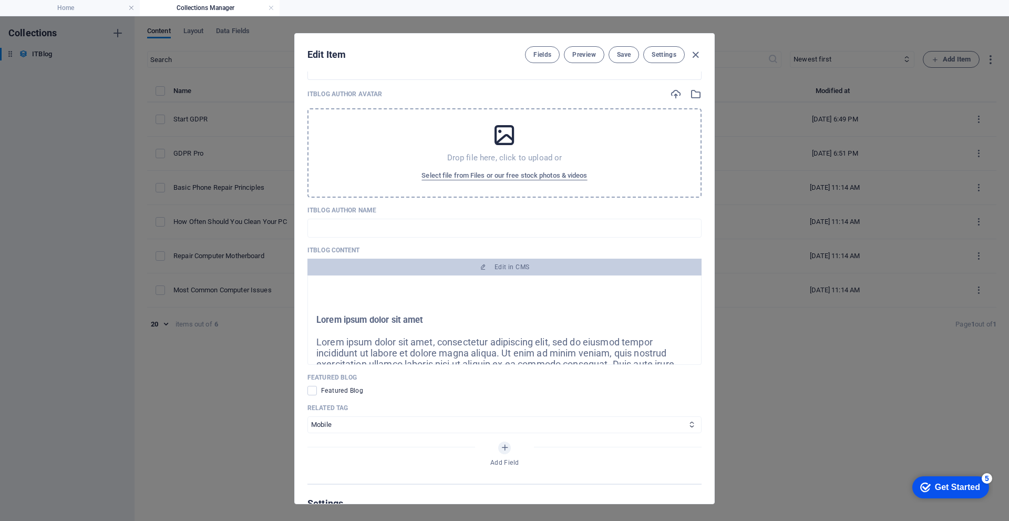
drag, startPoint x: 666, startPoint y: 356, endPoint x: 288, endPoint y: 295, distance: 382.8
click at [288, 295] on div "Edit Item Fields Preview Save Settings ITBlog Image Drop files here to upload t…" at bounding box center [504, 268] width 1009 height 505
click at [695, 55] on icon "button" at bounding box center [696, 55] width 12 height 12
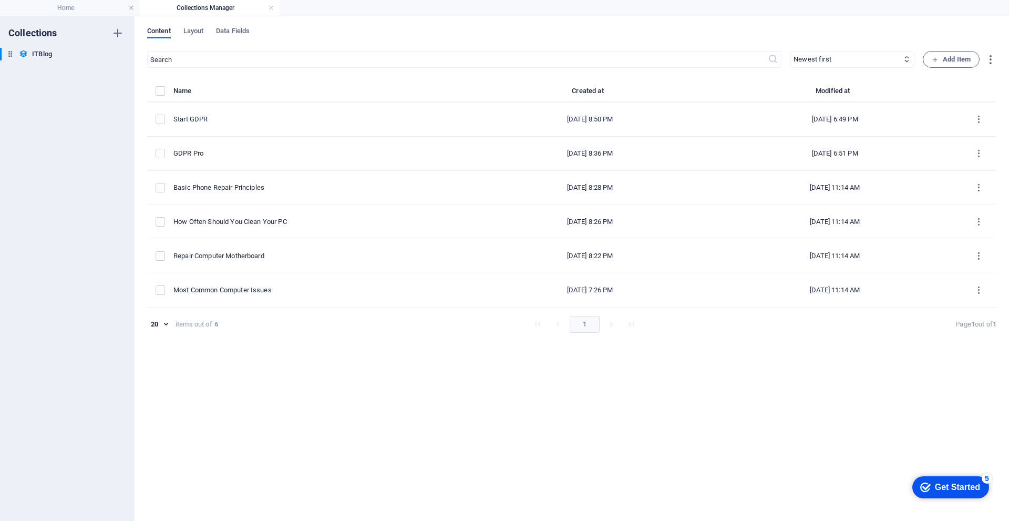
type input "2025-09-04"
type input "gdpr-pro"
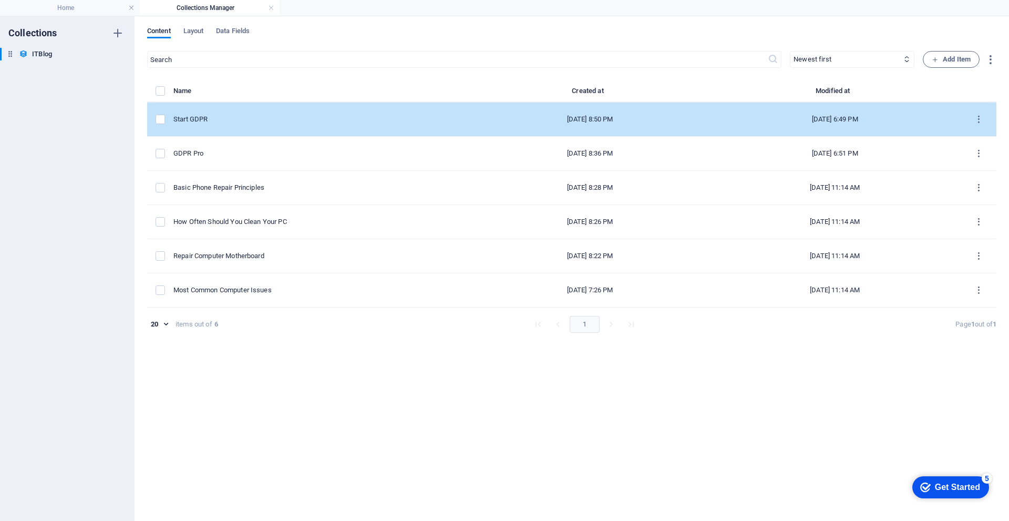
click at [300, 128] on td "Start GDPR" at bounding box center [323, 120] width 298 height 34
select select "Mobile"
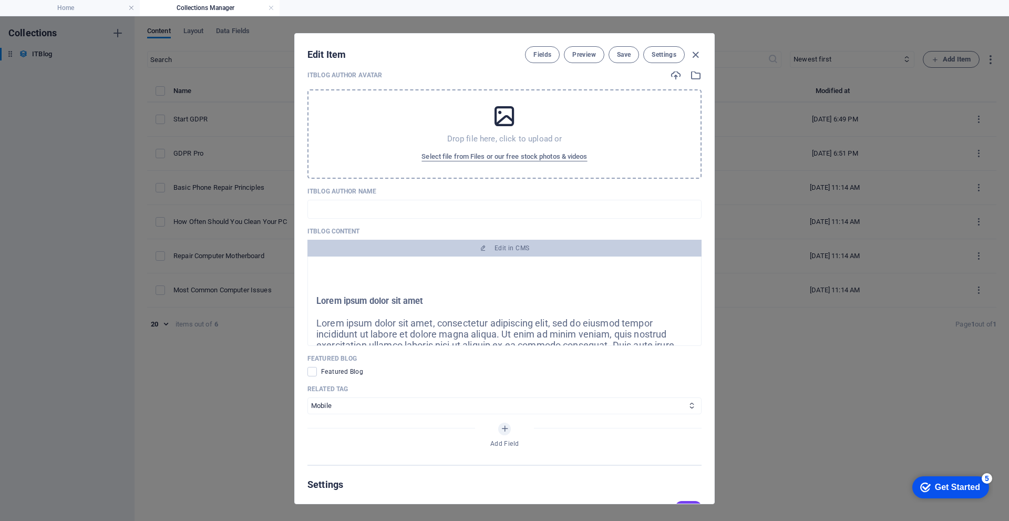
scroll to position [421, 0]
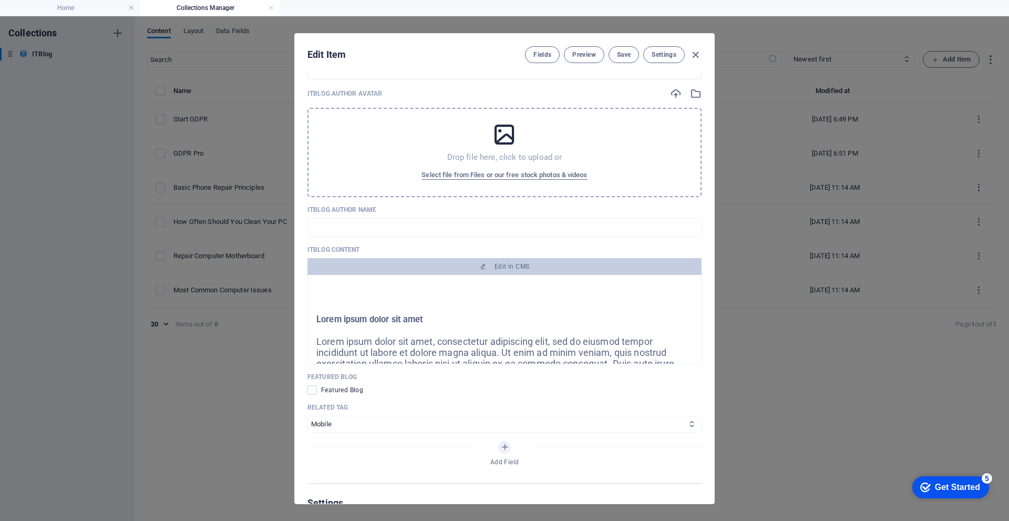
click at [757, 392] on div "Edit Item Fields Preview Save Settings ITBlog Image Drop files here to upload t…" at bounding box center [504, 268] width 1009 height 505
type input "2025-09-04"
type input "start-gdpr"
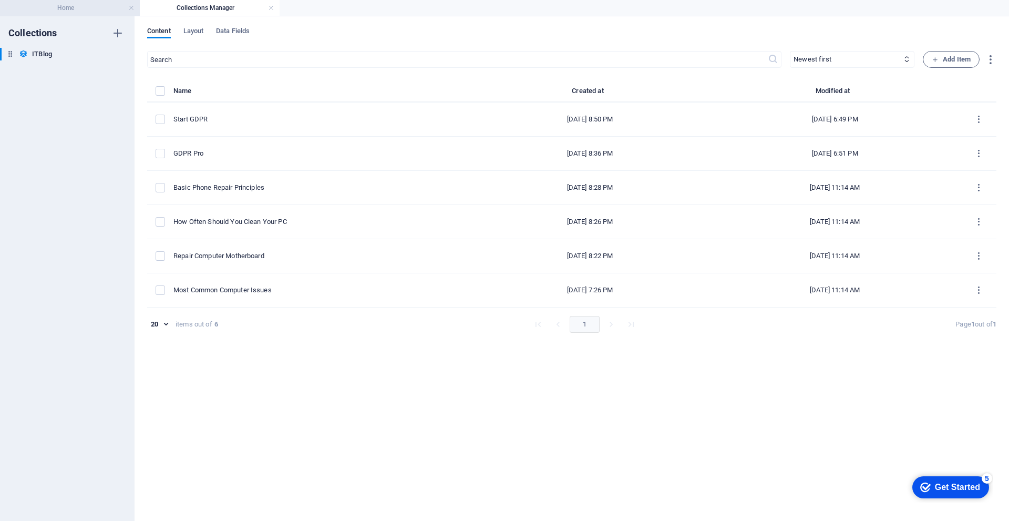
click at [54, 14] on li "Home" at bounding box center [70, 8] width 140 height 16
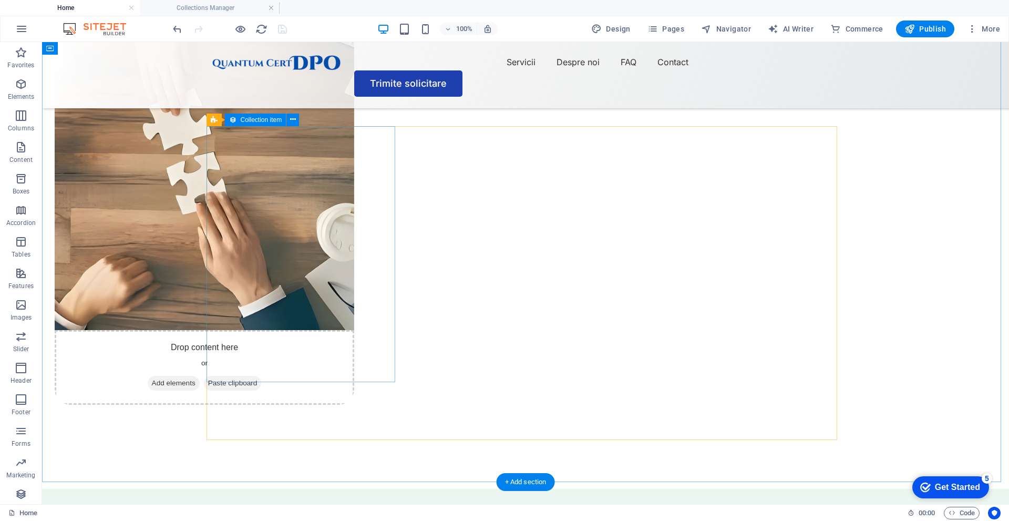
scroll to position [2439, 0]
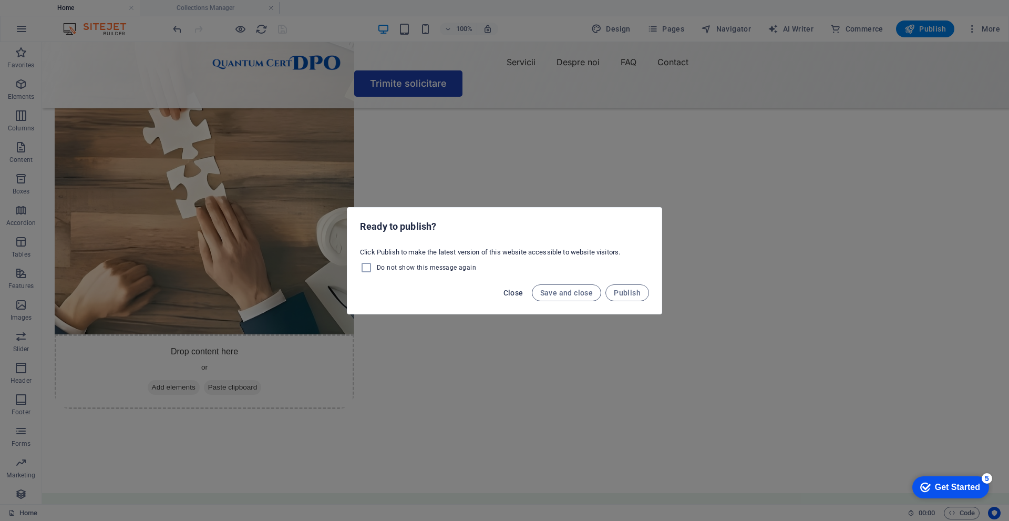
click at [516, 291] on span "Close" at bounding box center [514, 293] width 20 height 8
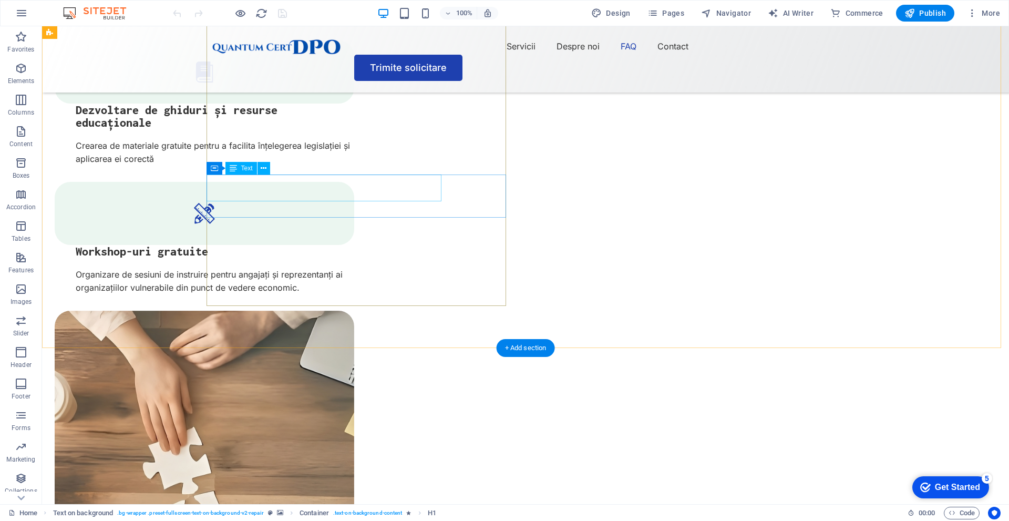
scroll to position [2419, 0]
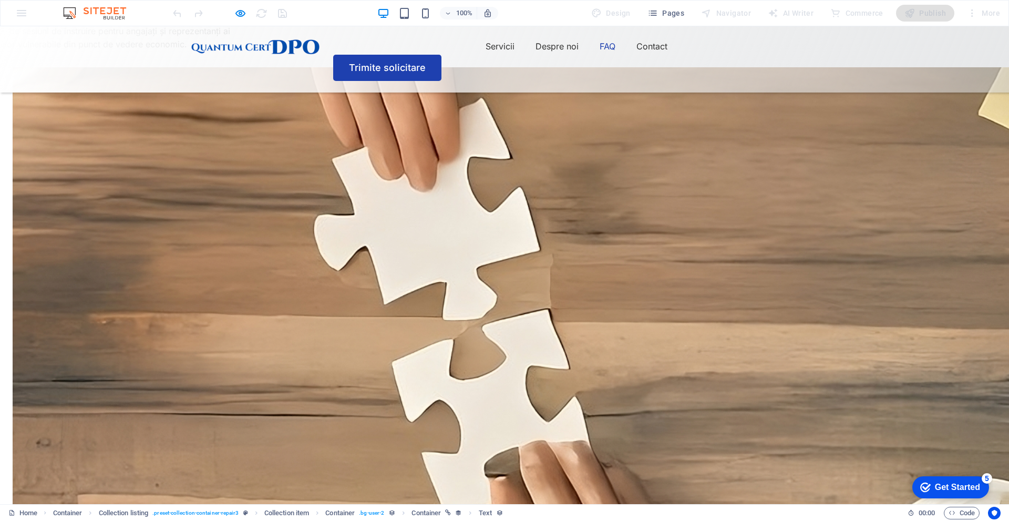
scroll to position [2261, 0]
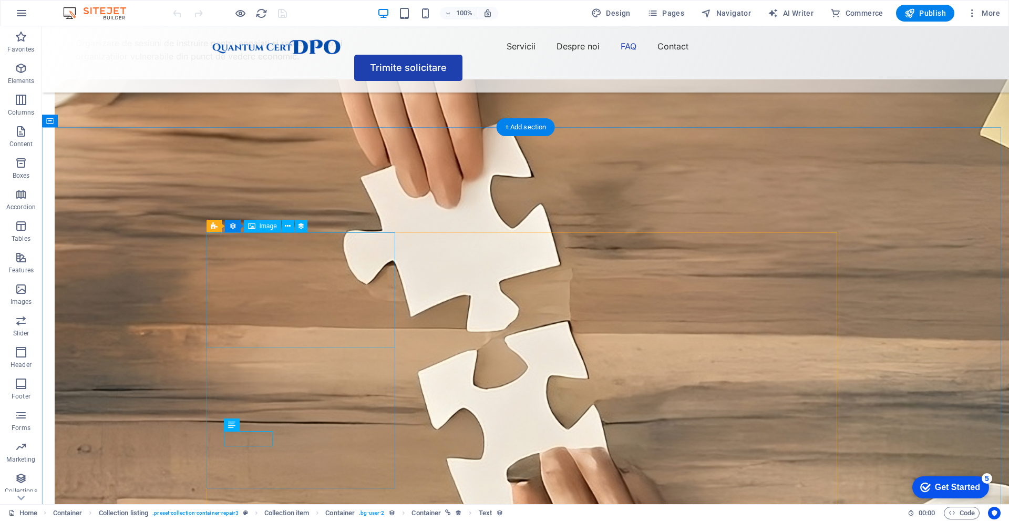
select select "vw"
select select "px"
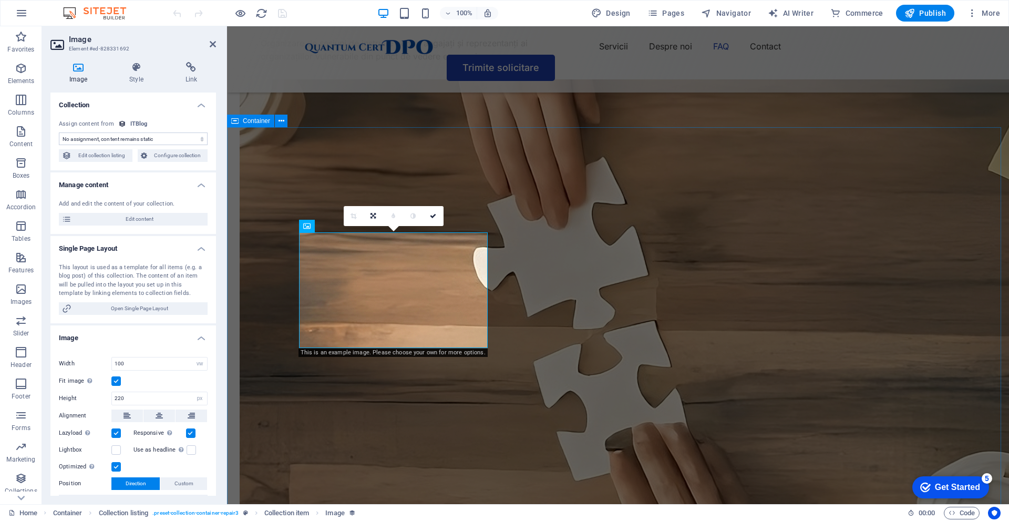
select select "itblog-image"
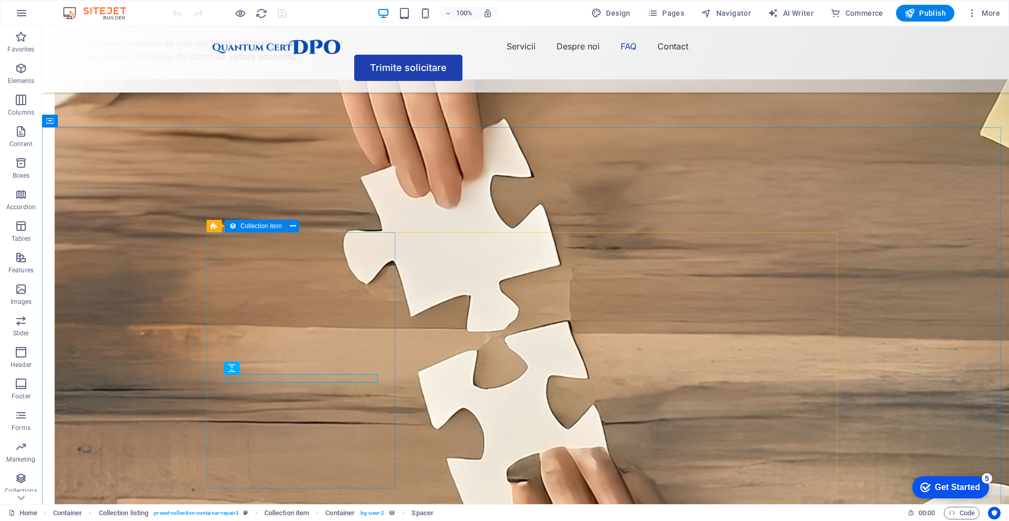
click at [241, 228] on span "Collection item" at bounding box center [262, 226] width 42 height 6
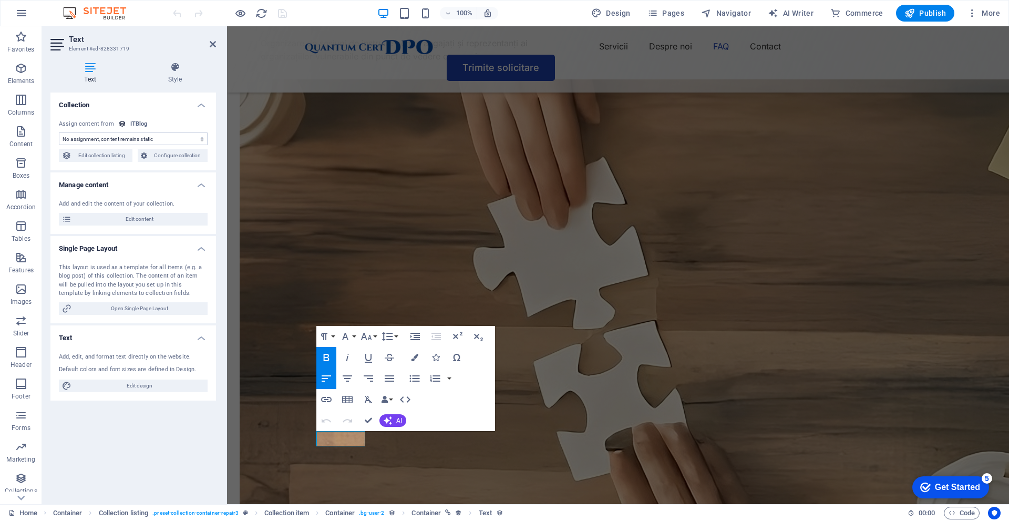
click at [133, 121] on div "ITBlog" at bounding box center [138, 124] width 17 height 9
click at [106, 158] on span "Edit collection listing" at bounding box center [102, 155] width 55 height 13
select select "createdAt_DESC"
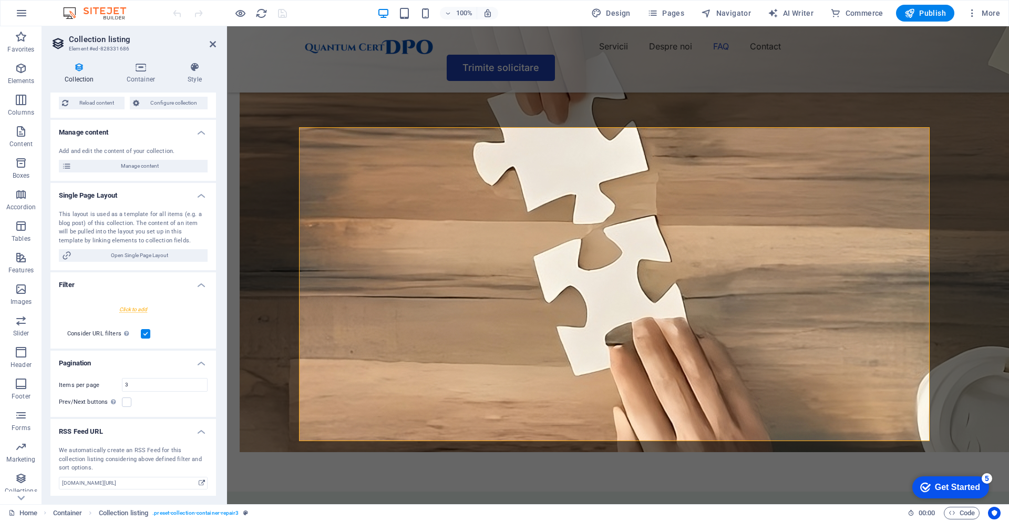
scroll to position [76, 0]
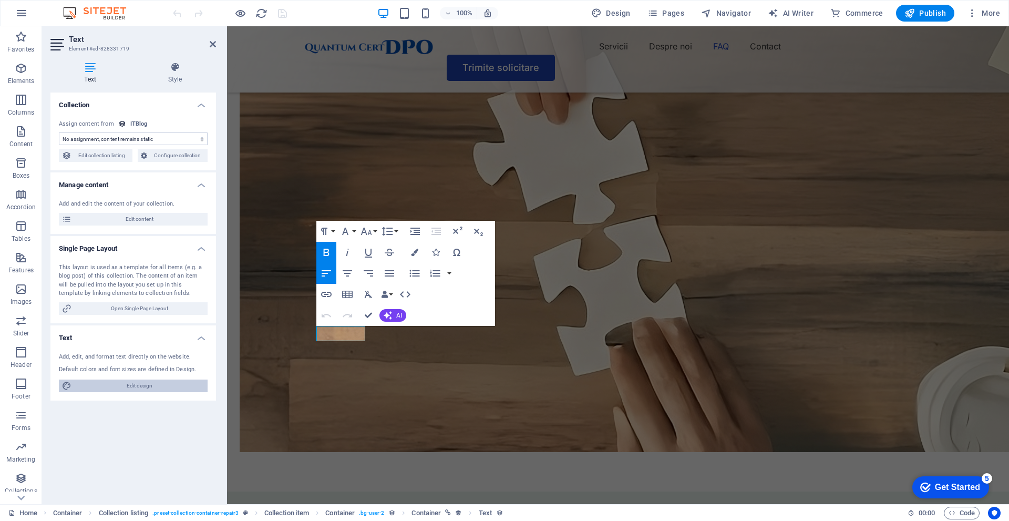
click at [90, 389] on span "Edit design" at bounding box center [140, 386] width 130 height 13
select select "px"
select select "400"
select select "px"
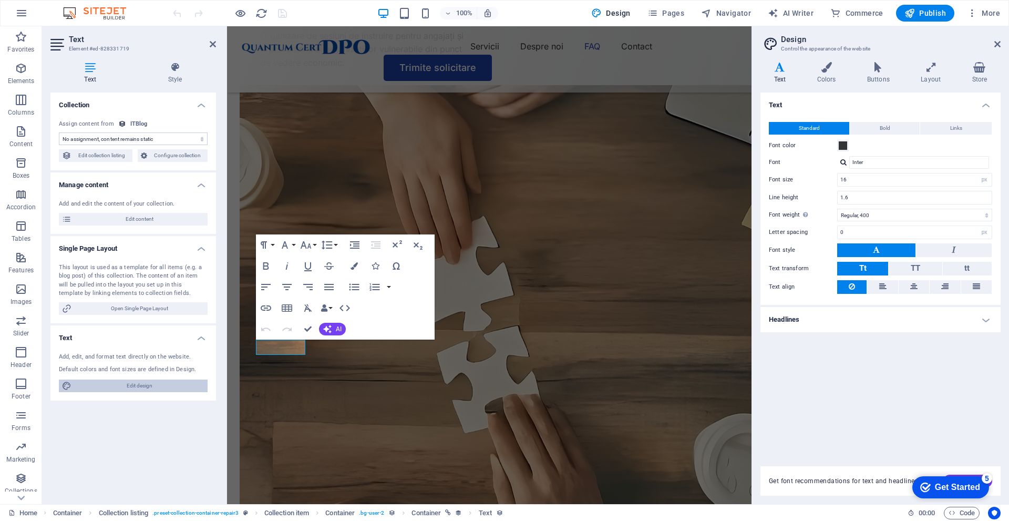
scroll to position [2587, 0]
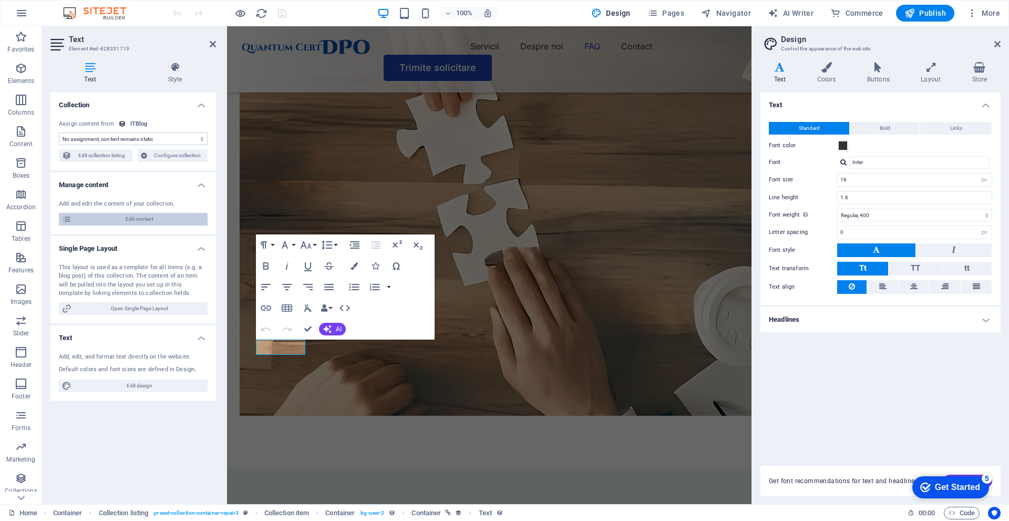
click at [126, 221] on span "Edit content" at bounding box center [140, 219] width 130 height 13
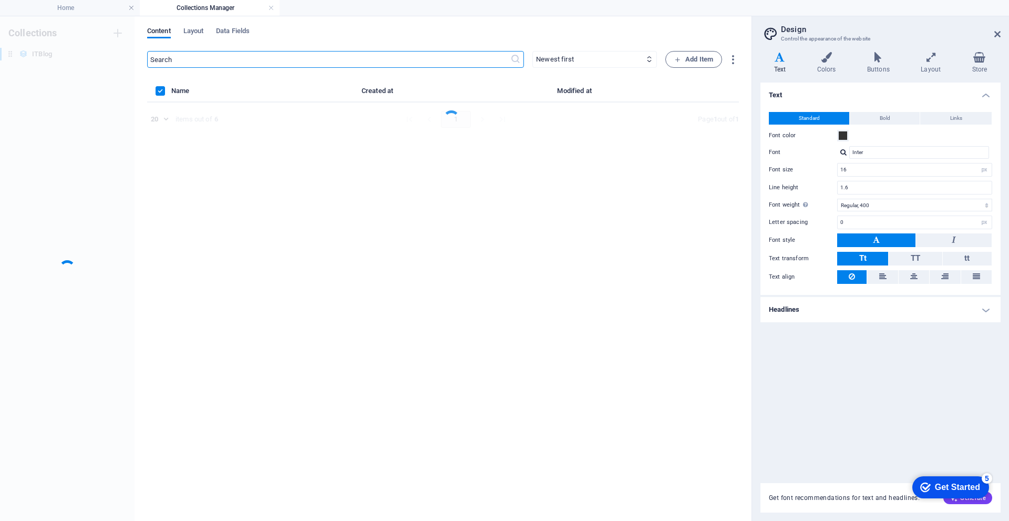
scroll to position [0, 0]
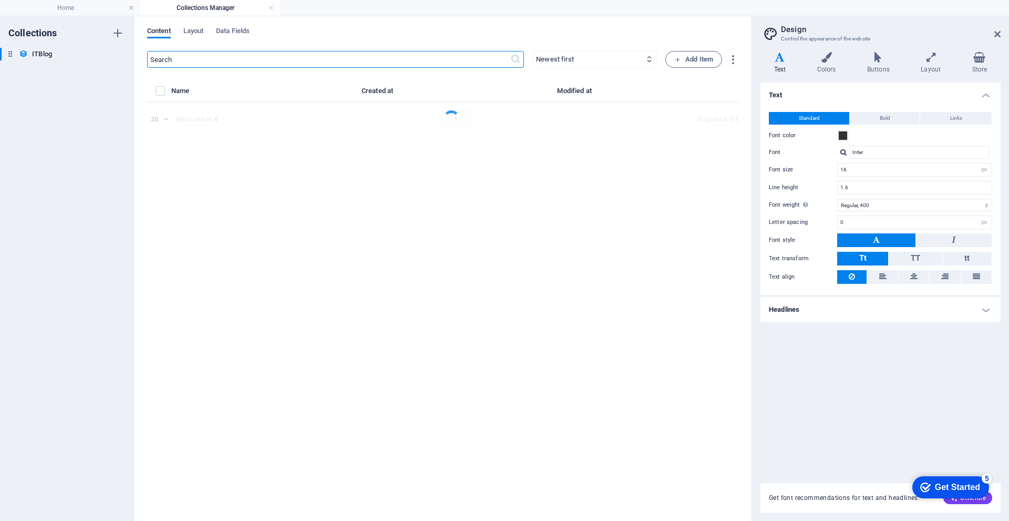
select select "Mobile"
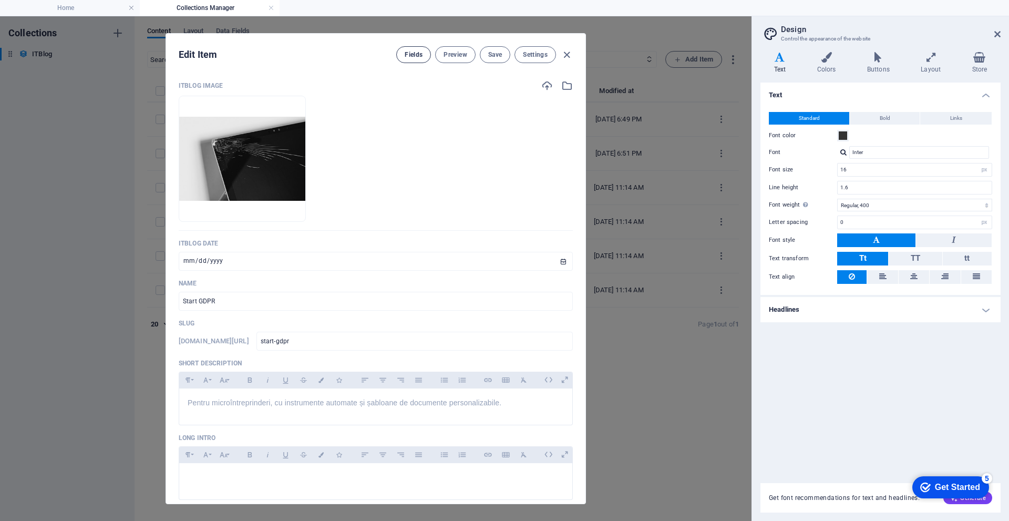
click at [421, 55] on span "Fields" at bounding box center [414, 54] width 18 height 8
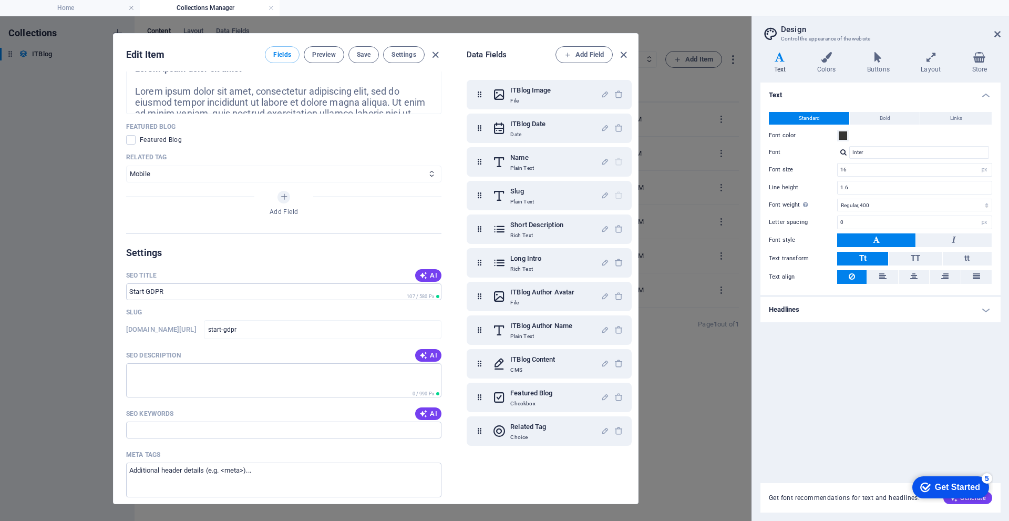
scroll to position [736, 0]
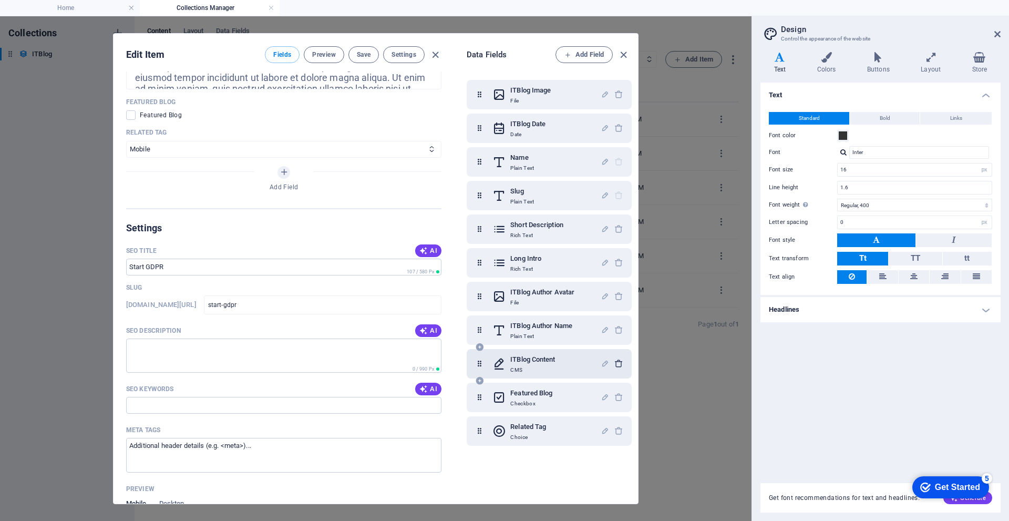
click at [619, 362] on icon "button" at bounding box center [619, 363] width 9 height 9
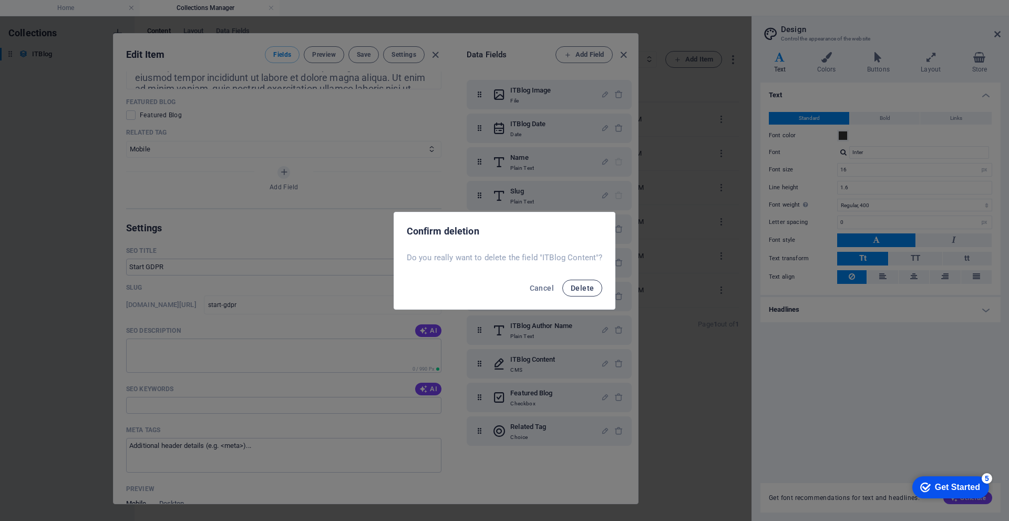
click at [598, 284] on button "Delete" at bounding box center [583, 288] width 40 height 17
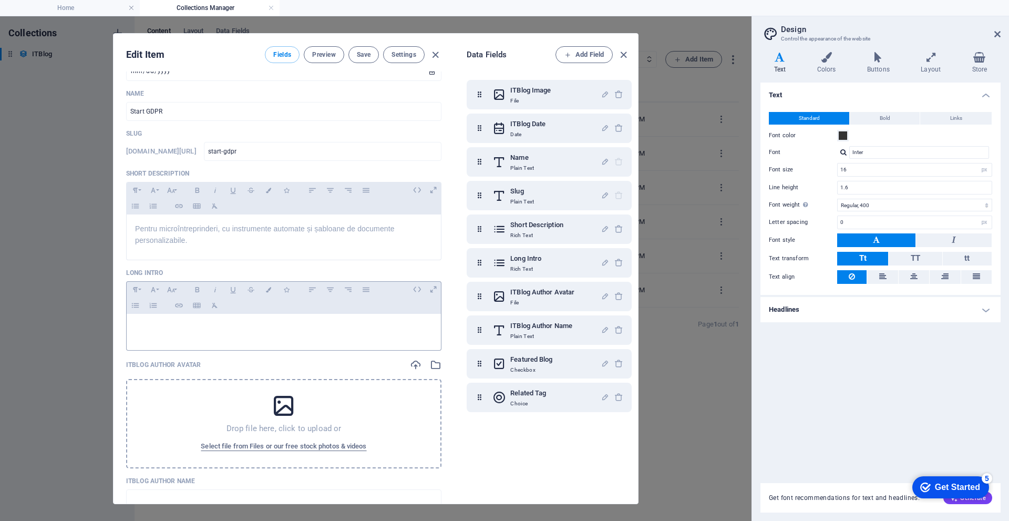
scroll to position [210, 0]
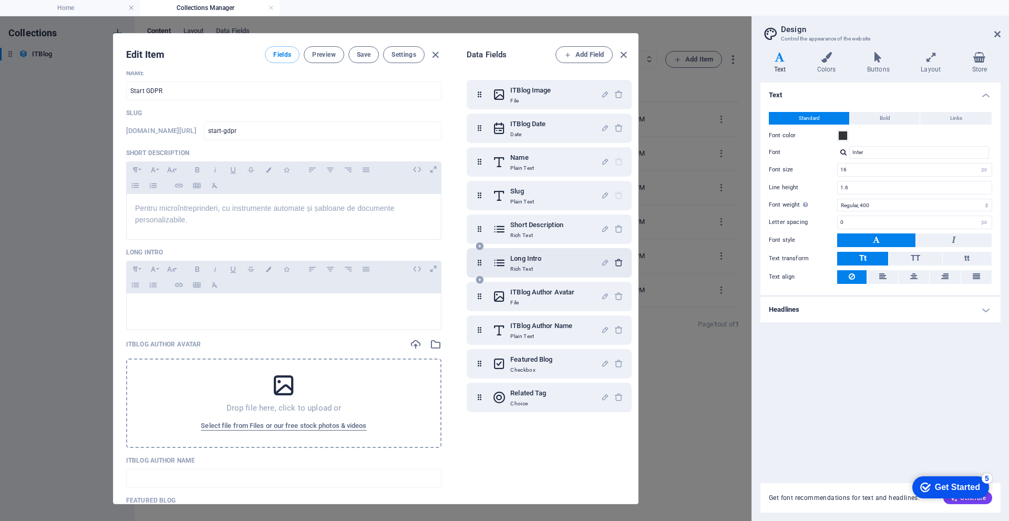
click at [619, 267] on div "button" at bounding box center [619, 263] width 9 height 10
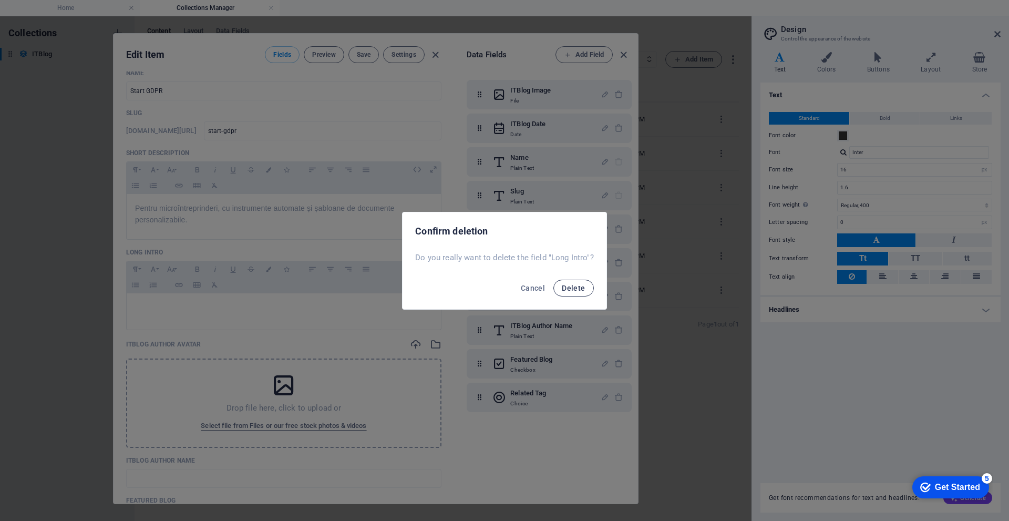
click at [576, 289] on span "Delete" at bounding box center [573, 288] width 23 height 8
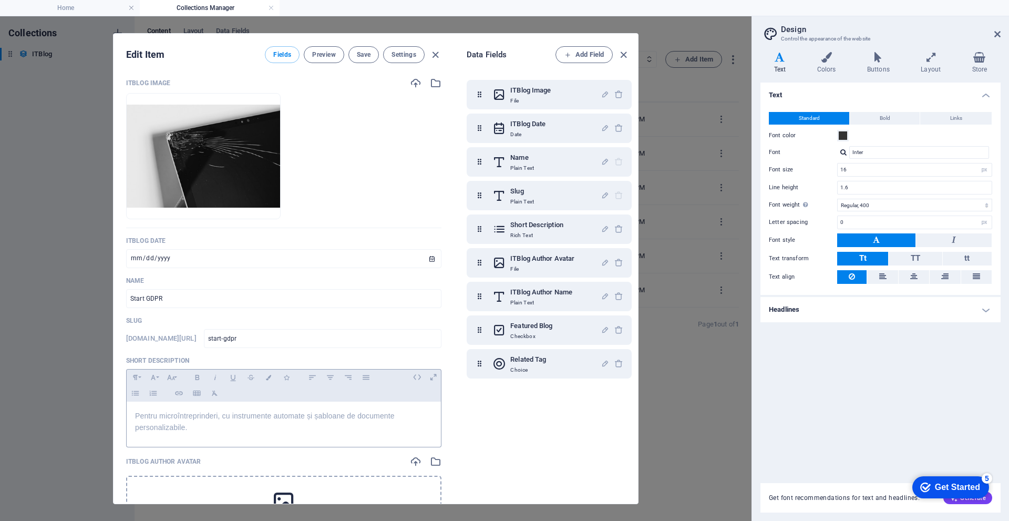
scroll to position [0, 0]
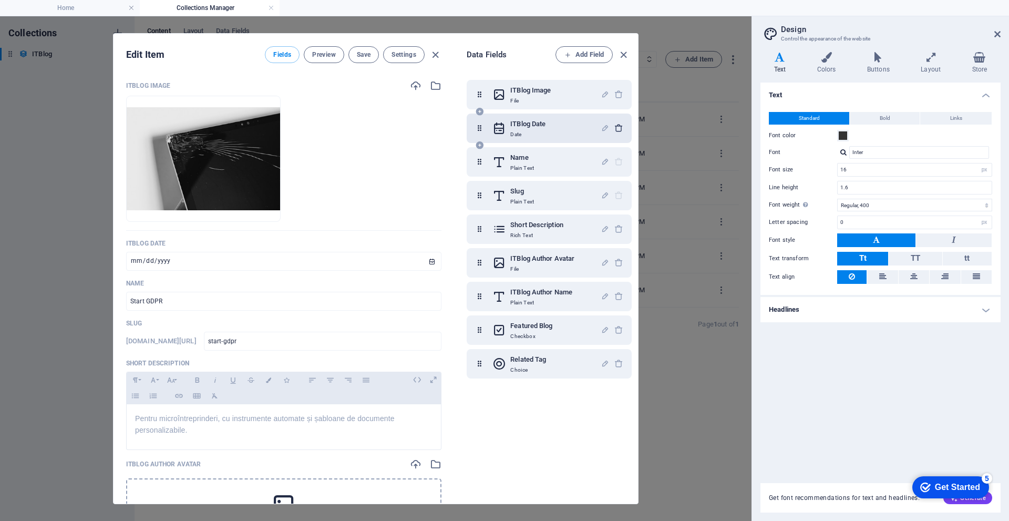
click at [618, 130] on icon "button" at bounding box center [619, 128] width 9 height 9
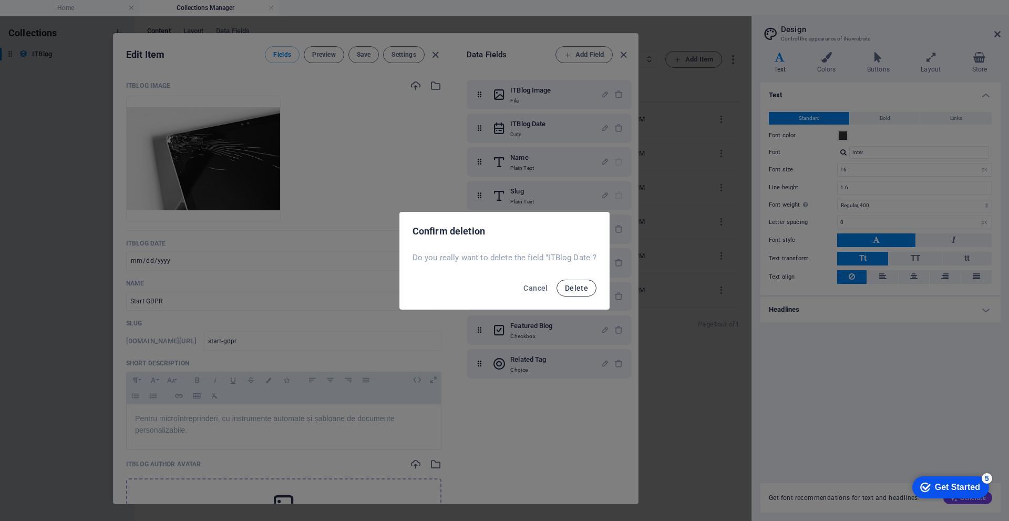
click at [573, 283] on button "Delete" at bounding box center [577, 288] width 40 height 17
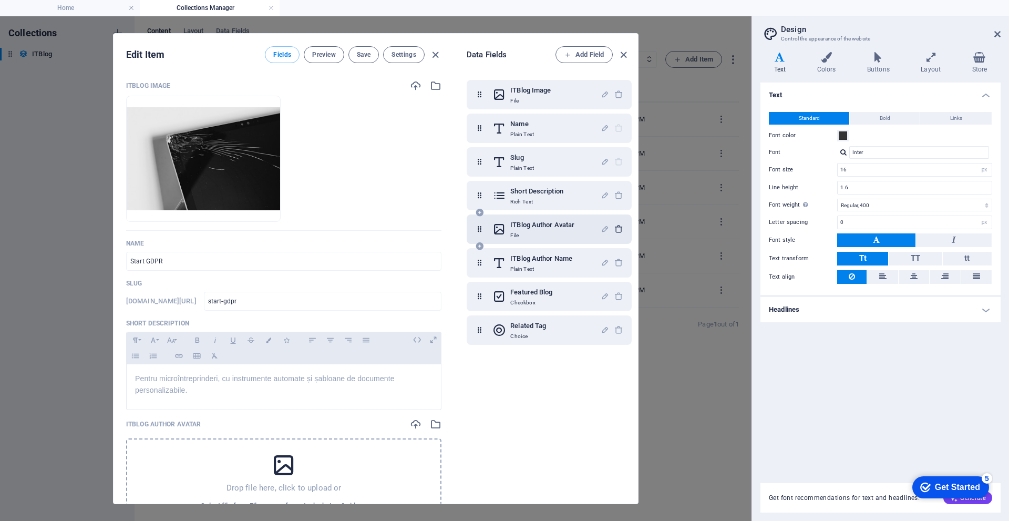
click at [615, 225] on icon "button" at bounding box center [619, 229] width 9 height 9
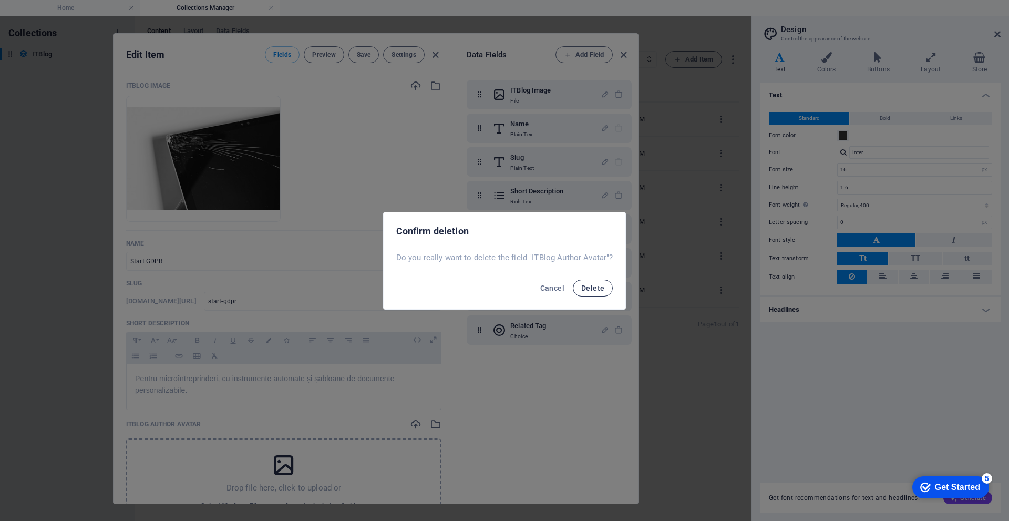
click at [594, 292] on span "Delete" at bounding box center [593, 288] width 23 height 8
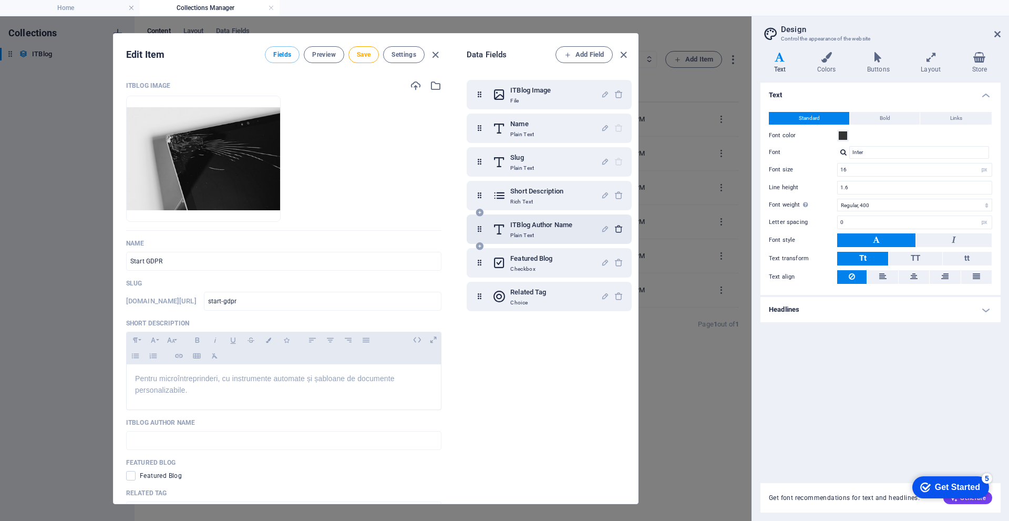
click at [615, 225] on icon "button" at bounding box center [619, 229] width 9 height 9
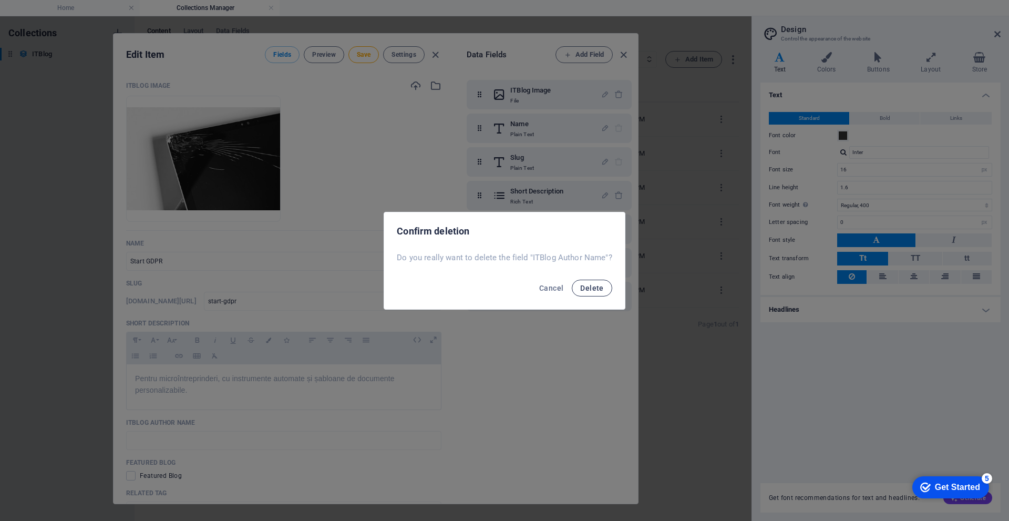
click at [594, 284] on span "Delete" at bounding box center [591, 288] width 23 height 8
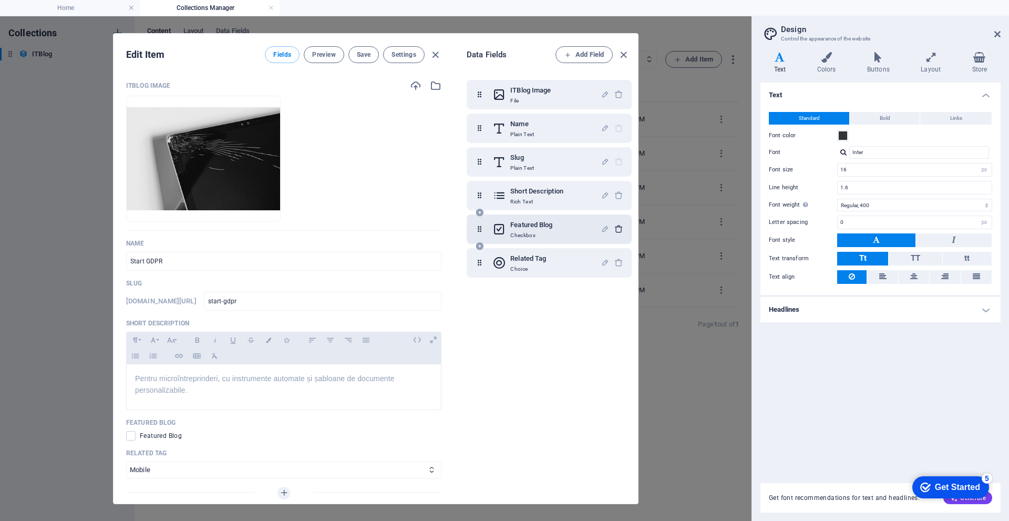
click at [616, 227] on icon "button" at bounding box center [619, 229] width 9 height 9
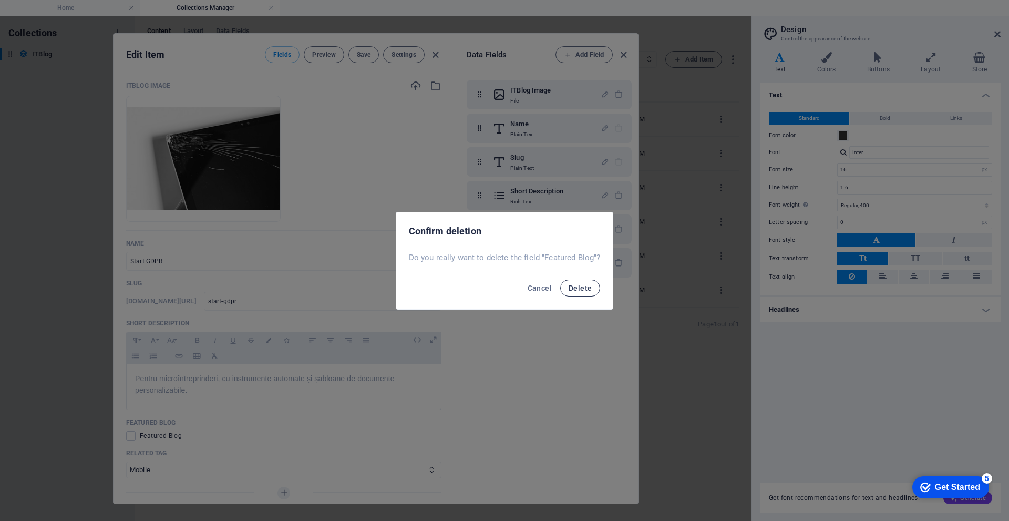
click at [581, 291] on span "Delete" at bounding box center [580, 288] width 23 height 8
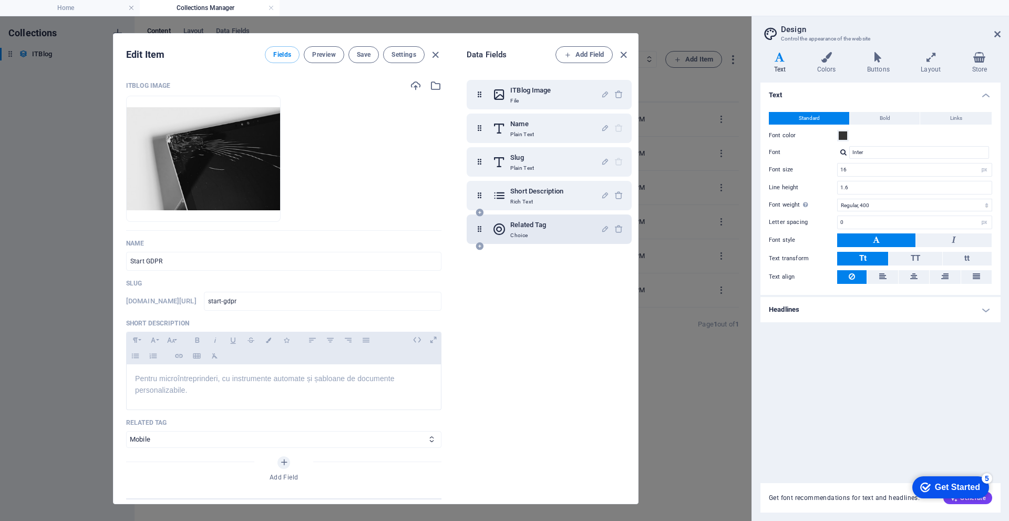
click at [537, 225] on h6 "Related Tag" at bounding box center [529, 225] width 36 height 13
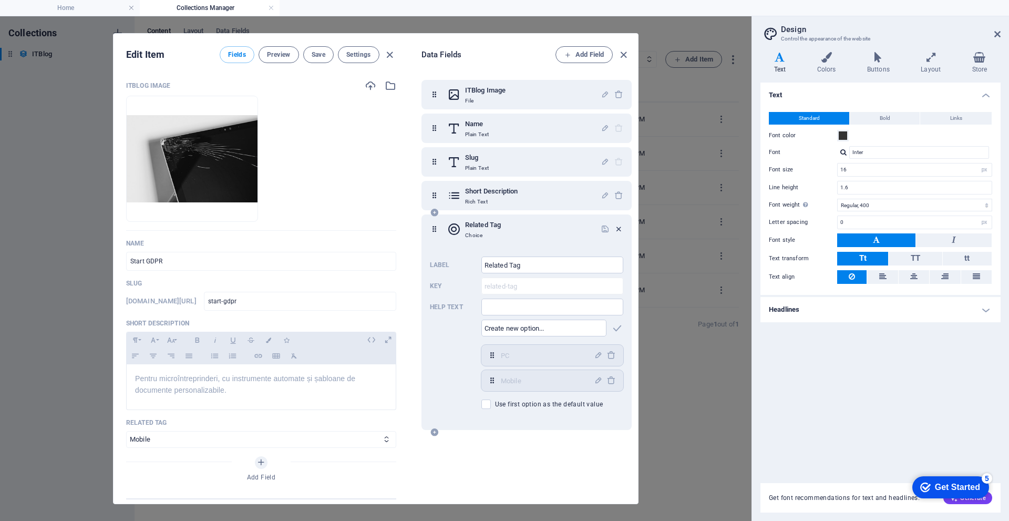
click at [615, 226] on icon "button" at bounding box center [619, 229] width 9 height 9
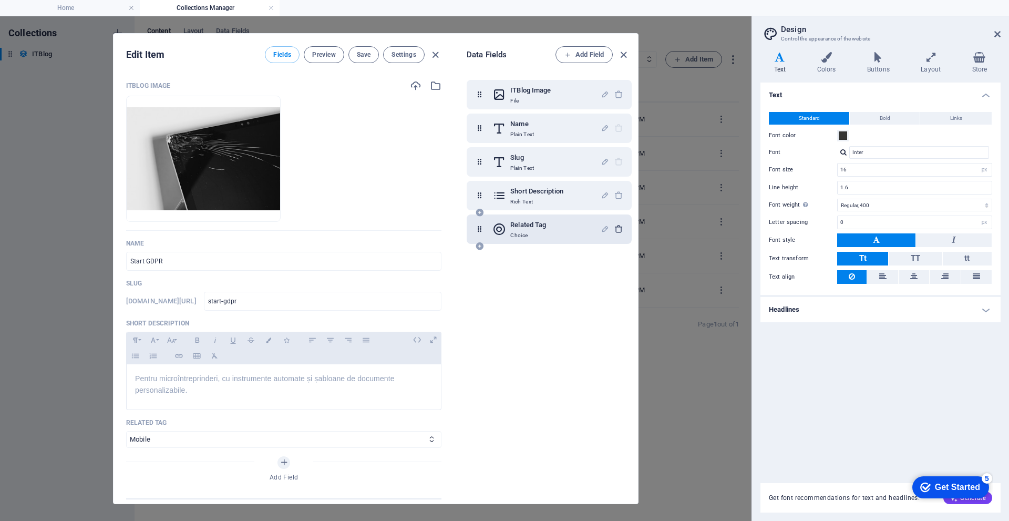
click at [615, 226] on icon "button" at bounding box center [619, 229] width 9 height 9
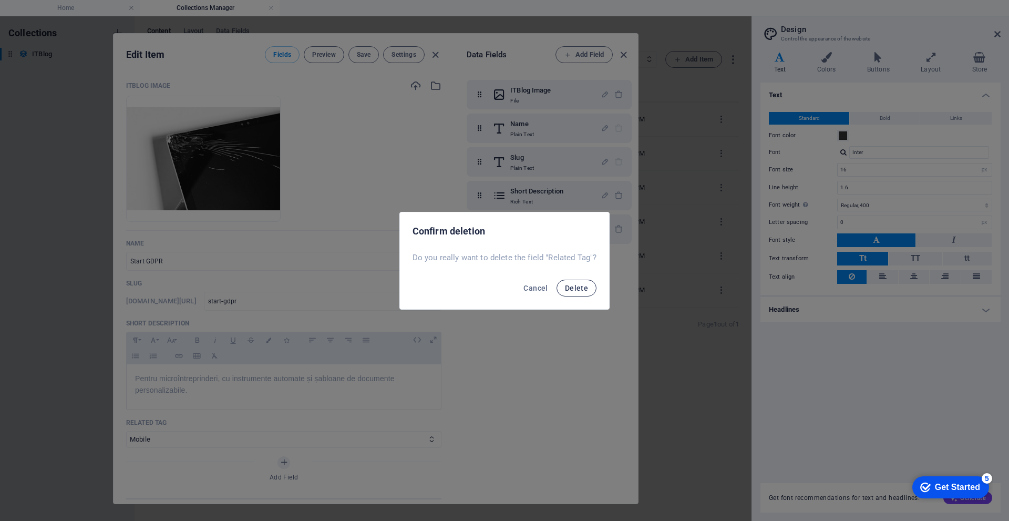
click at [587, 287] on span "Delete" at bounding box center [576, 288] width 23 height 8
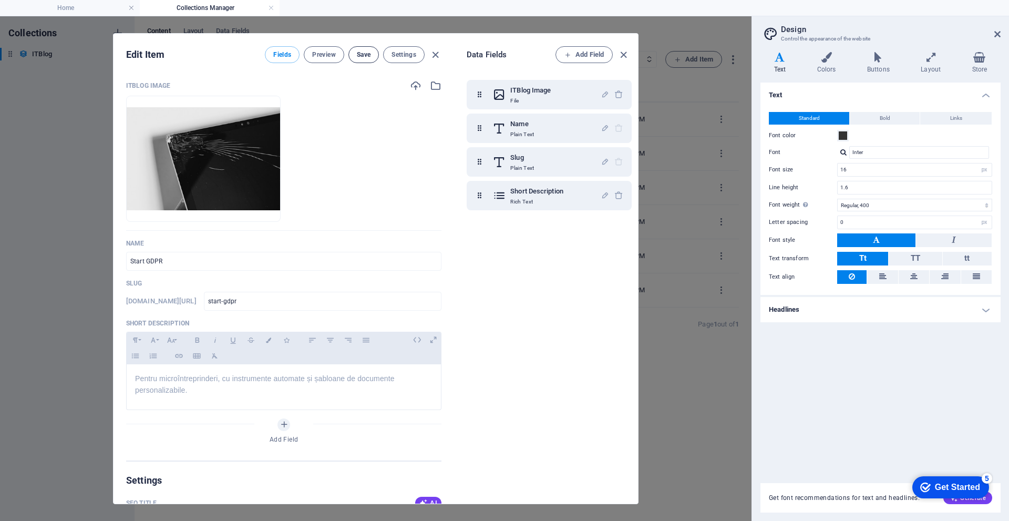
click at [355, 58] on button "Save" at bounding box center [364, 54] width 30 height 17
click at [628, 50] on icon "button" at bounding box center [624, 55] width 12 height 12
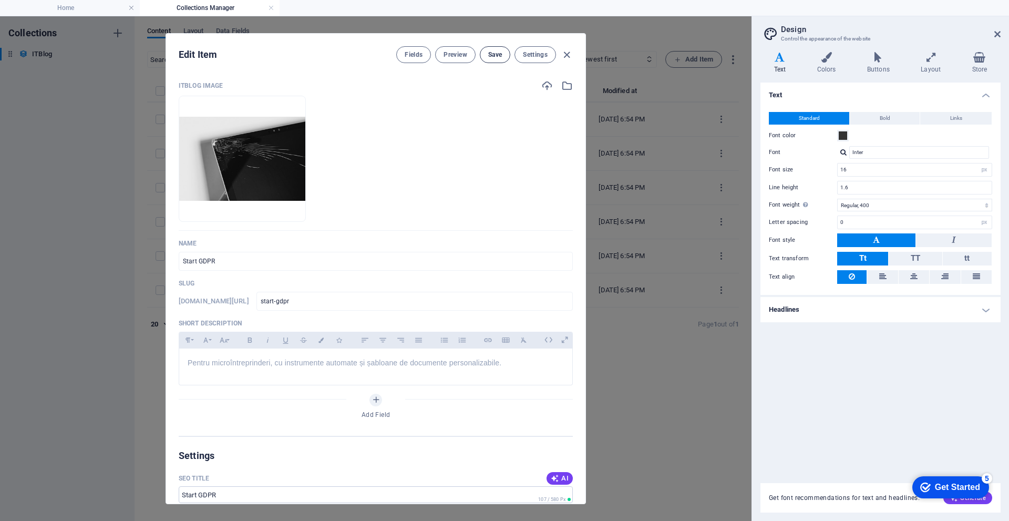
click at [502, 49] on button "Save" at bounding box center [495, 54] width 30 height 17
click at [573, 53] on icon "button" at bounding box center [567, 55] width 12 height 12
type input "start-gdpr"
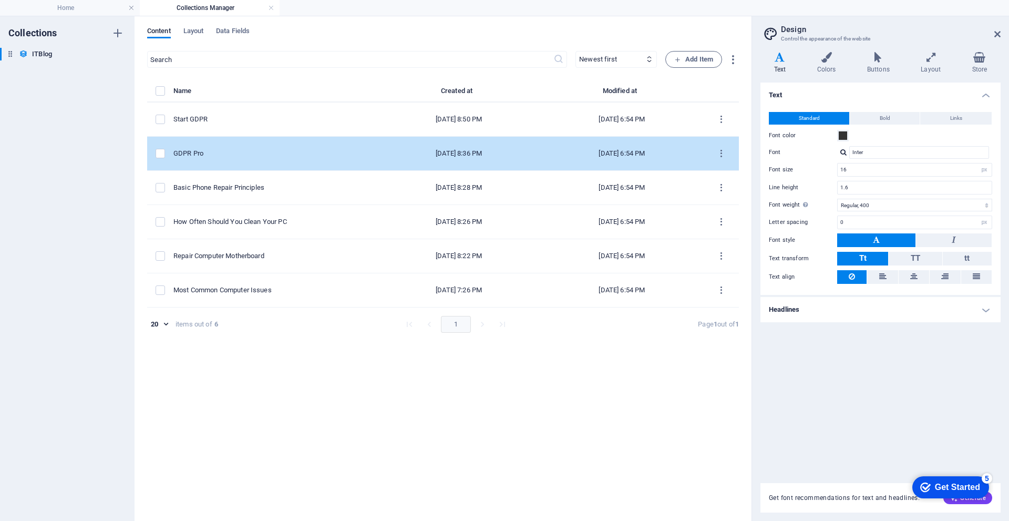
click at [251, 149] on div "GDPR Pro" at bounding box center [272, 153] width 196 height 9
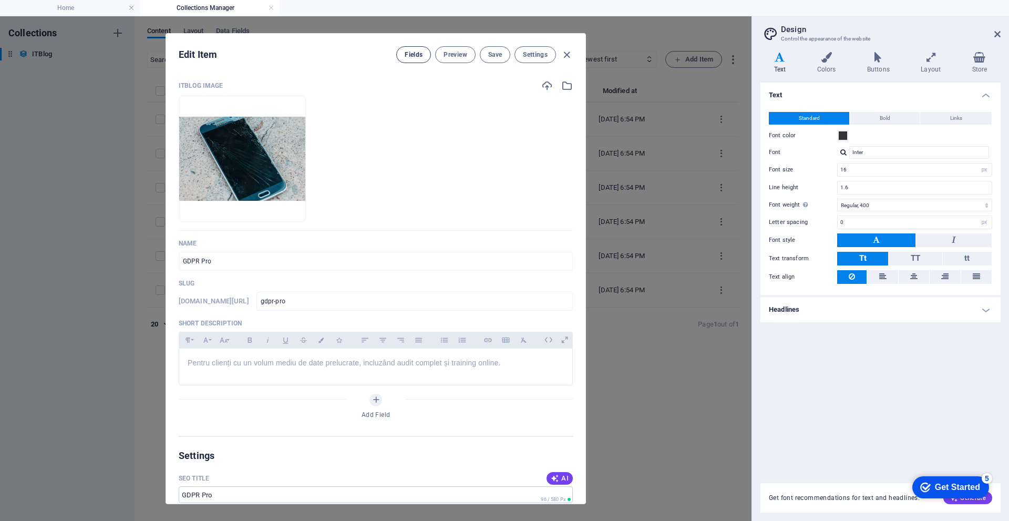
click at [405, 56] on span "Fields" at bounding box center [414, 54] width 18 height 8
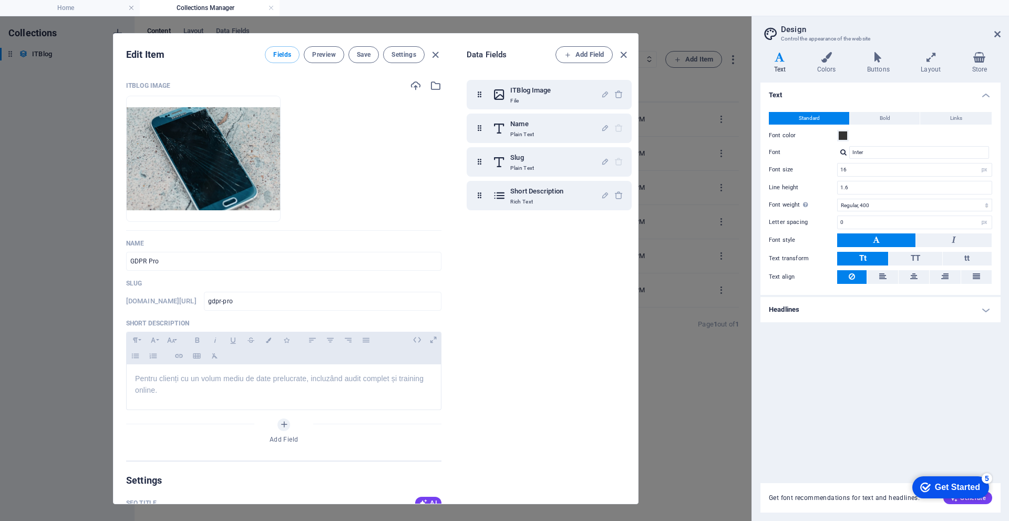
click at [676, 131] on div "Edit Item Fields Preview Save Settings ITBlog Image Drop files here to upload t…" at bounding box center [376, 268] width 752 height 505
type input "gdpr-pro"
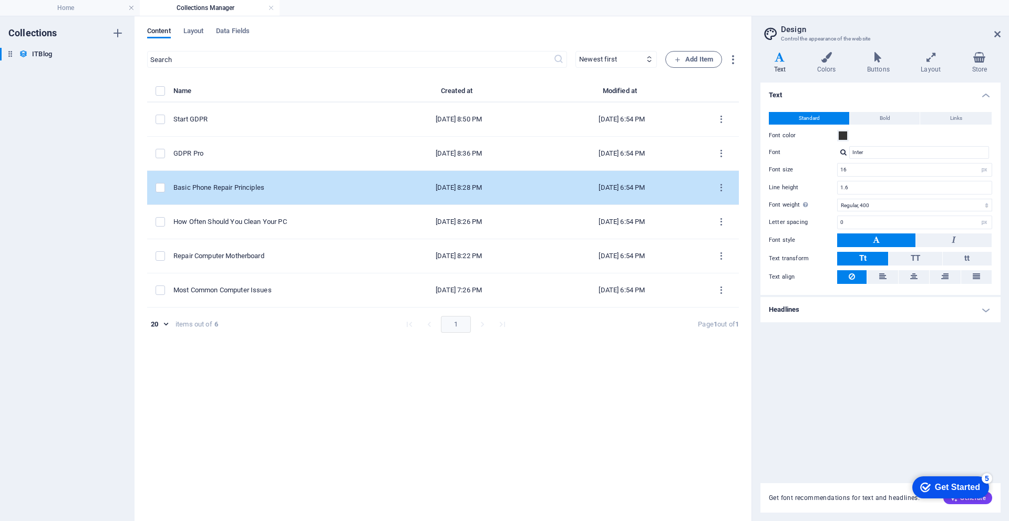
click at [237, 186] on div "Basic Phone Repair Principles" at bounding box center [272, 187] width 196 height 9
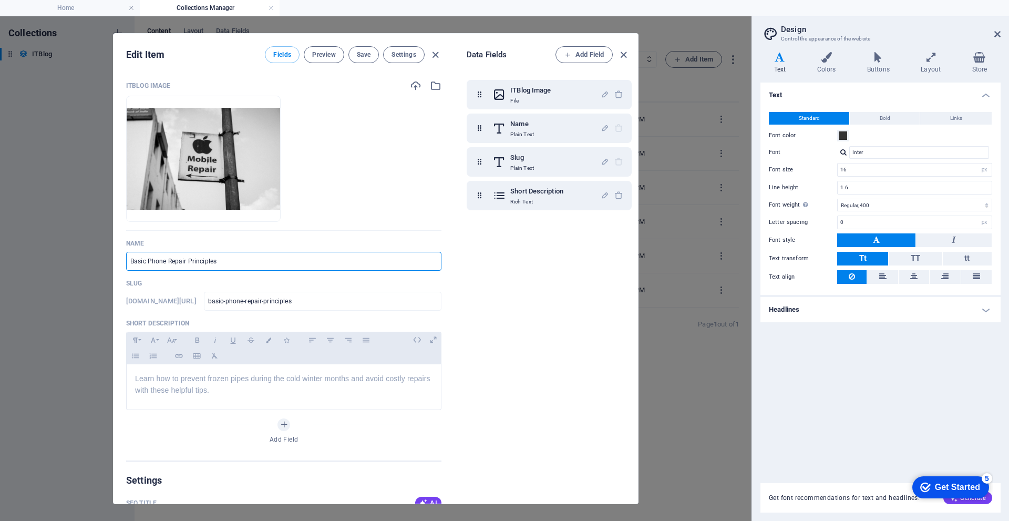
drag, startPoint x: 270, startPoint y: 252, endPoint x: 69, endPoint y: 260, distance: 201.5
click at [69, 260] on div "Edit Item Fields Preview Save Settings ITBlog Image Drop files here to upload t…" at bounding box center [376, 268] width 752 height 505
type input "G"
type input "g"
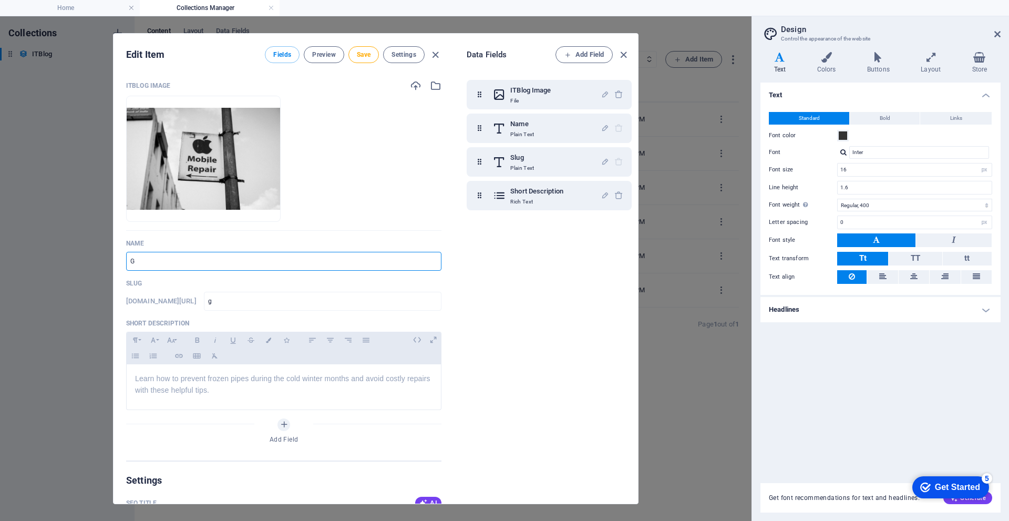
type input "GD"
type input "gd"
type input "GDP"
type input "gdp"
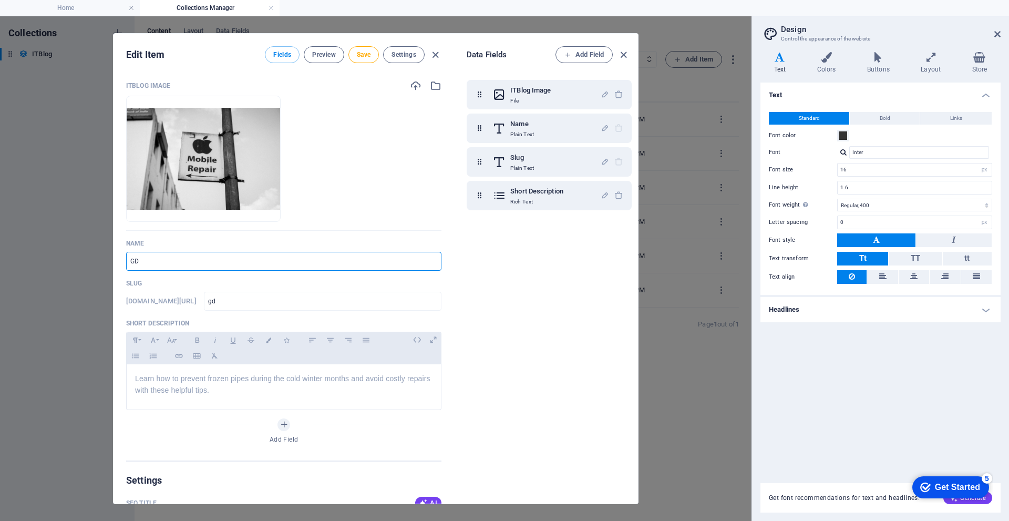
type input "gdp"
type input "GDPR"
type input "gdpr"
type input "GDPR E"
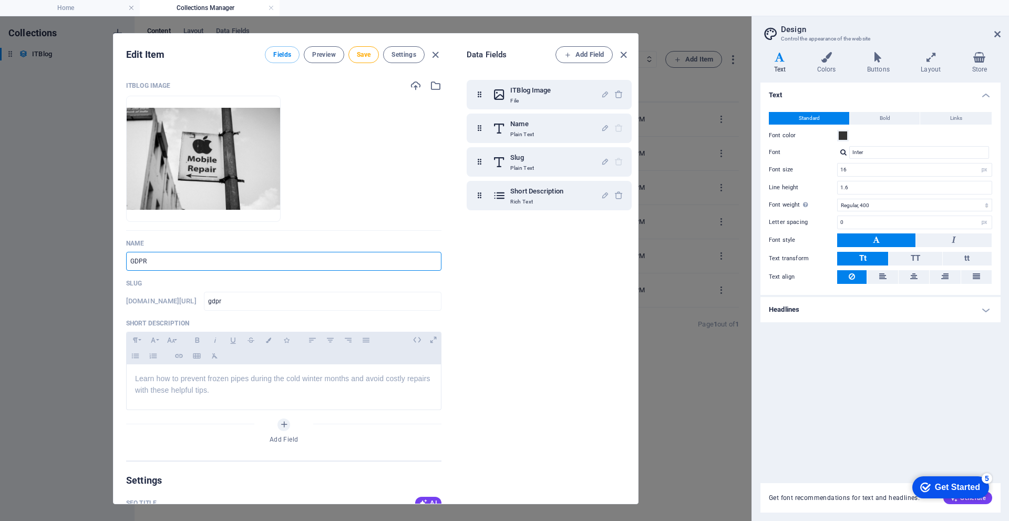
type input "gdpr-e"
type input "GDPR Ex"
type input "gdpr-ex"
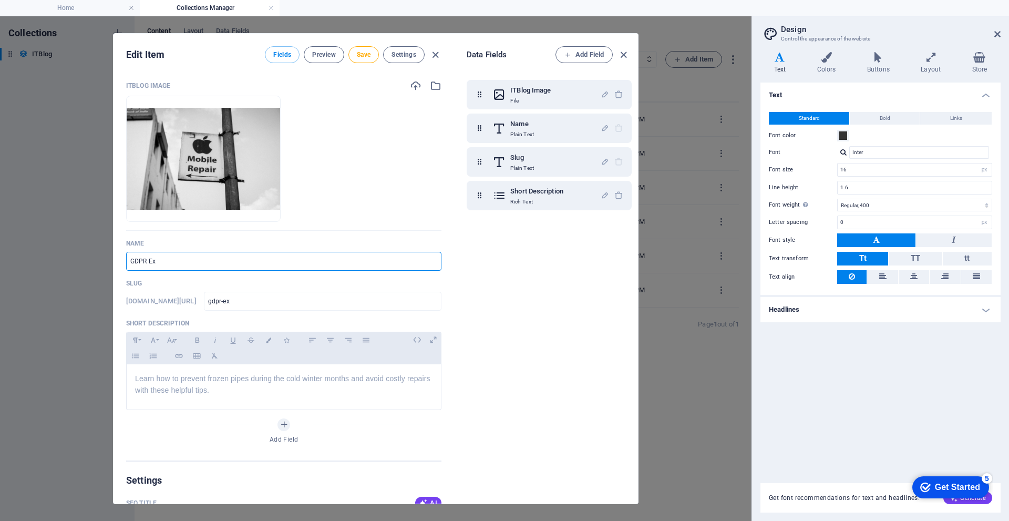
type input "GDPR Exp"
type input "gdpr-exp"
type input "GDPR Expe"
type input "gdpr-expe"
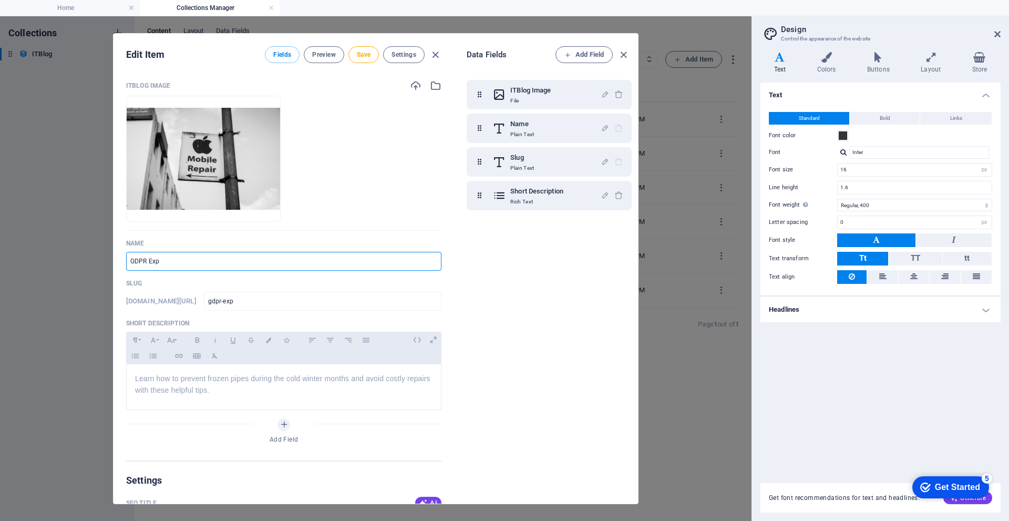
type input "gdpr-expe"
type input "GDPR Exper"
type input "gdpr-exper"
type input "GDPR Expert"
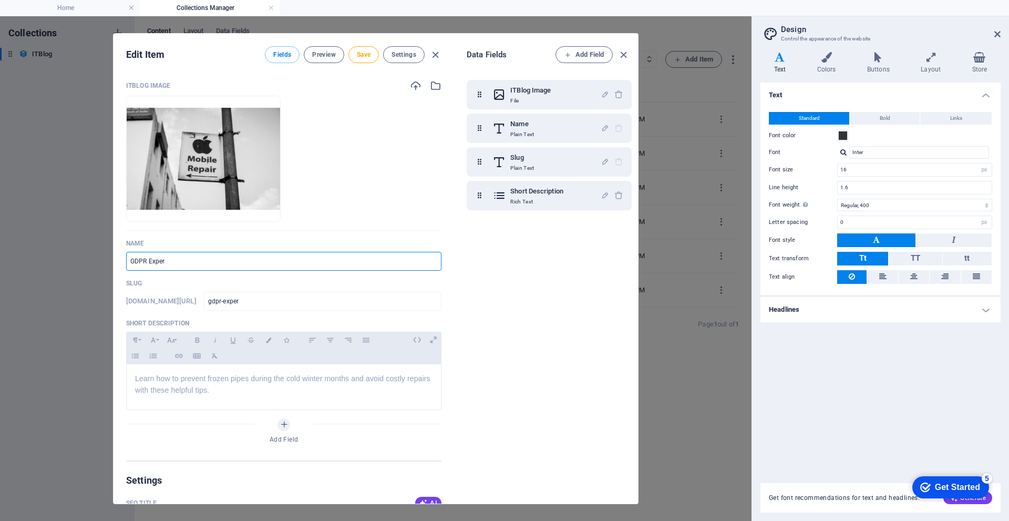
type input "gdpr-expert"
type input "GDPR Expert"
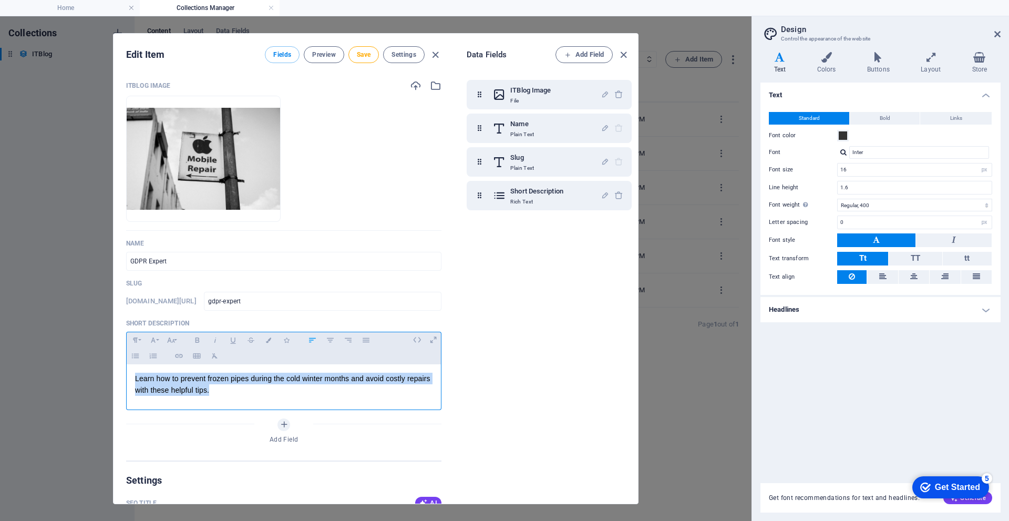
drag, startPoint x: 237, startPoint y: 393, endPoint x: 66, endPoint y: 380, distance: 171.9
click at [66, 380] on div "Edit Item Fields Preview Save Settings ITBlog Image Drop files here to upload t…" at bounding box center [376, 268] width 752 height 505
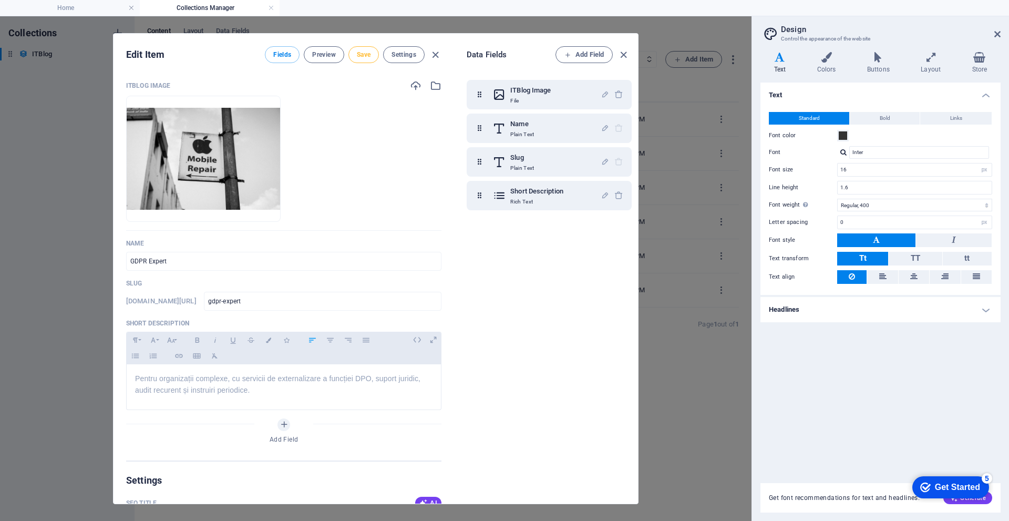
click at [366, 55] on span "Save" at bounding box center [364, 54] width 14 height 8
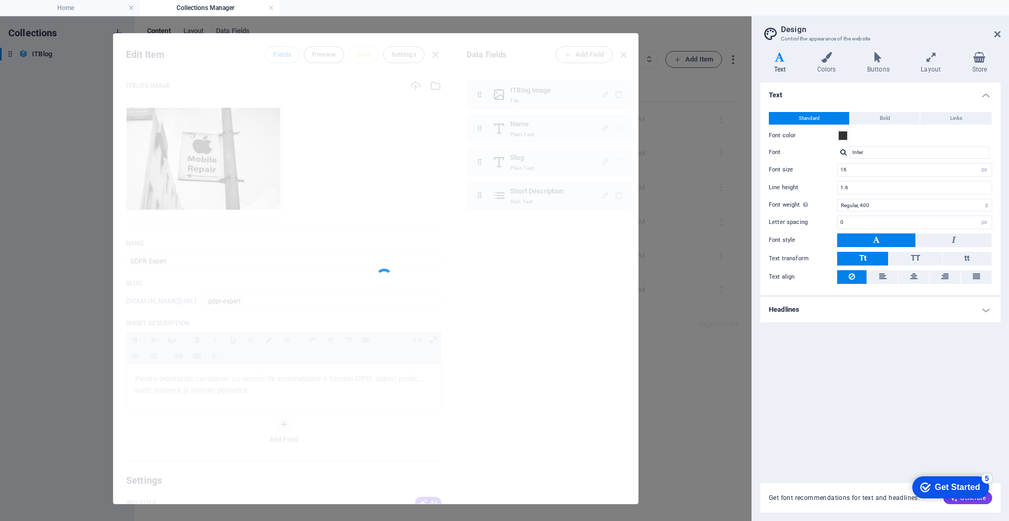
type input "gdpr-expert"
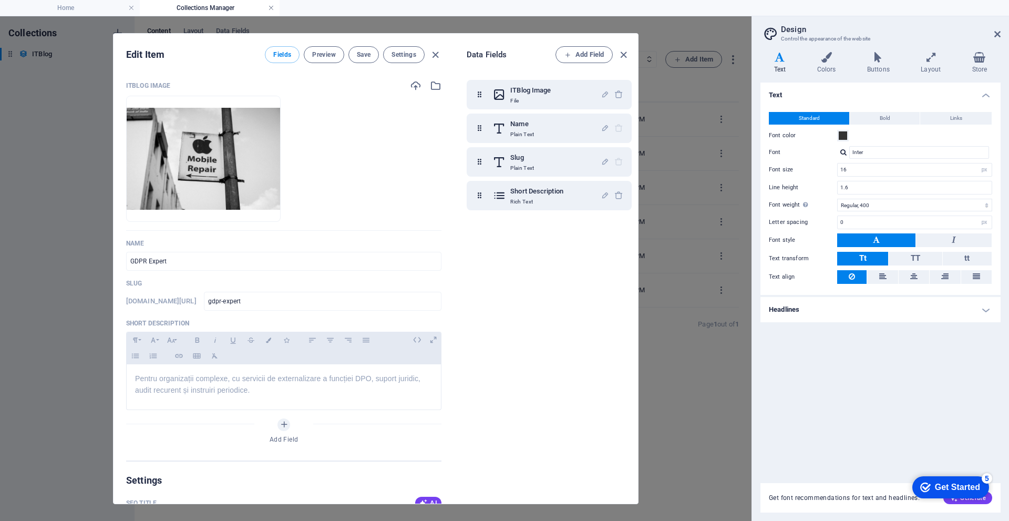
click at [273, 7] on link at bounding box center [271, 8] width 6 height 10
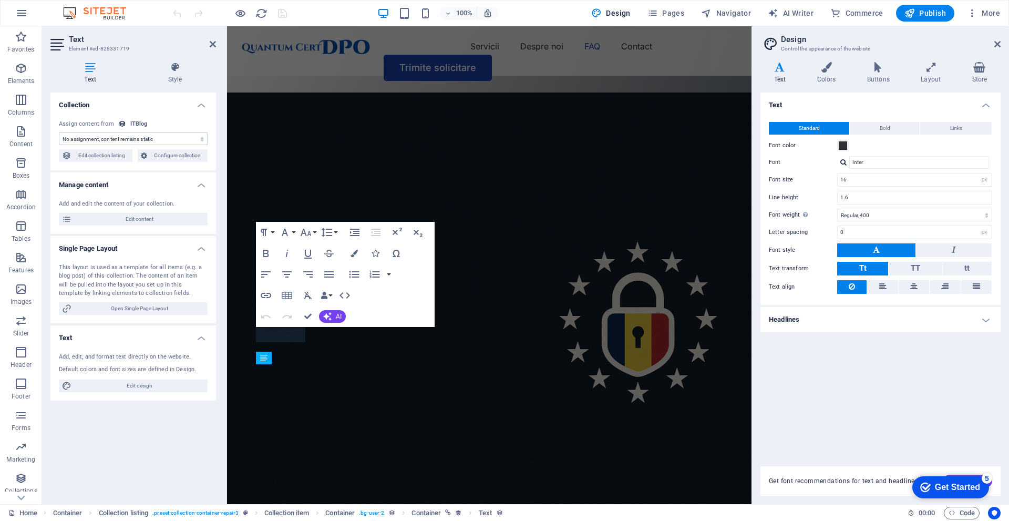
scroll to position [2599, 0]
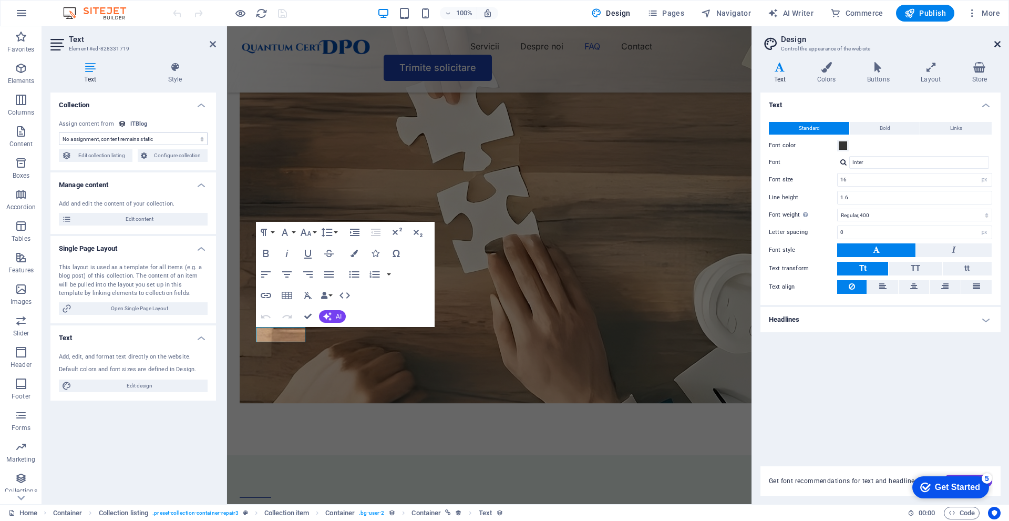
click at [995, 48] on icon at bounding box center [998, 44] width 6 height 8
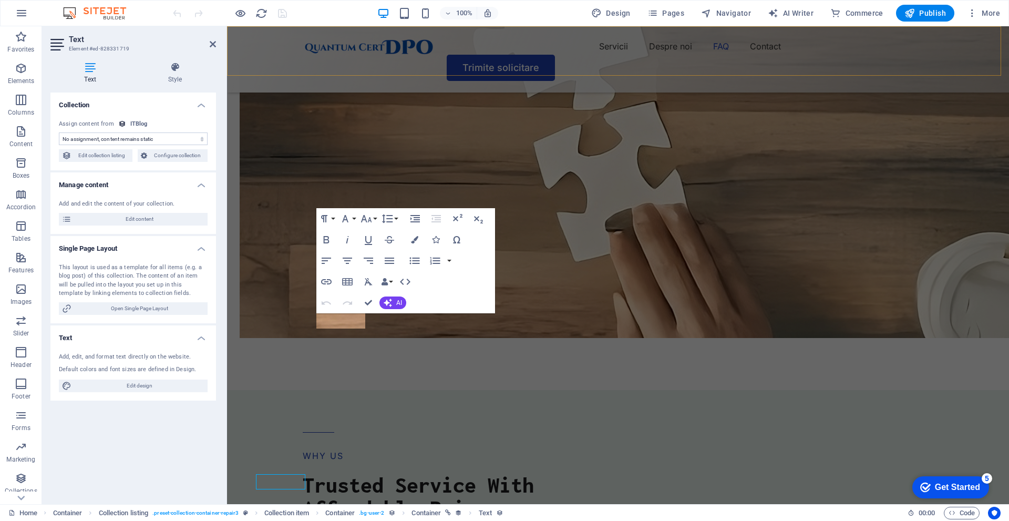
scroll to position [2452, 0]
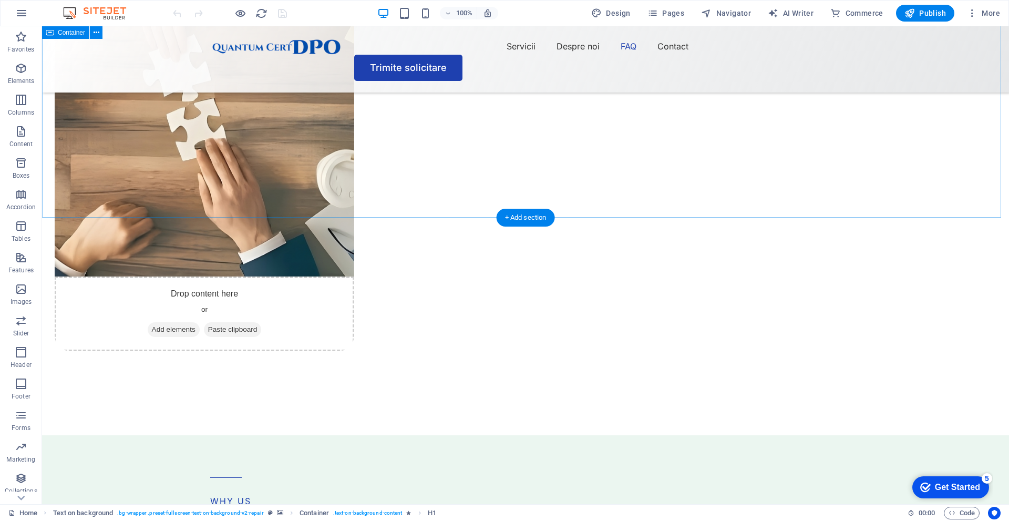
scroll to position [2471, 0]
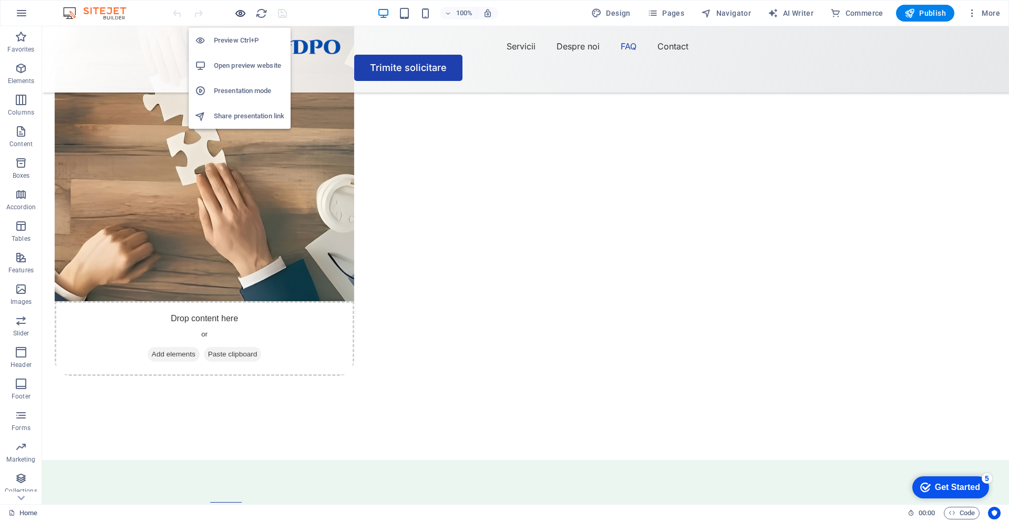
click at [243, 13] on icon "button" at bounding box center [240, 13] width 12 height 12
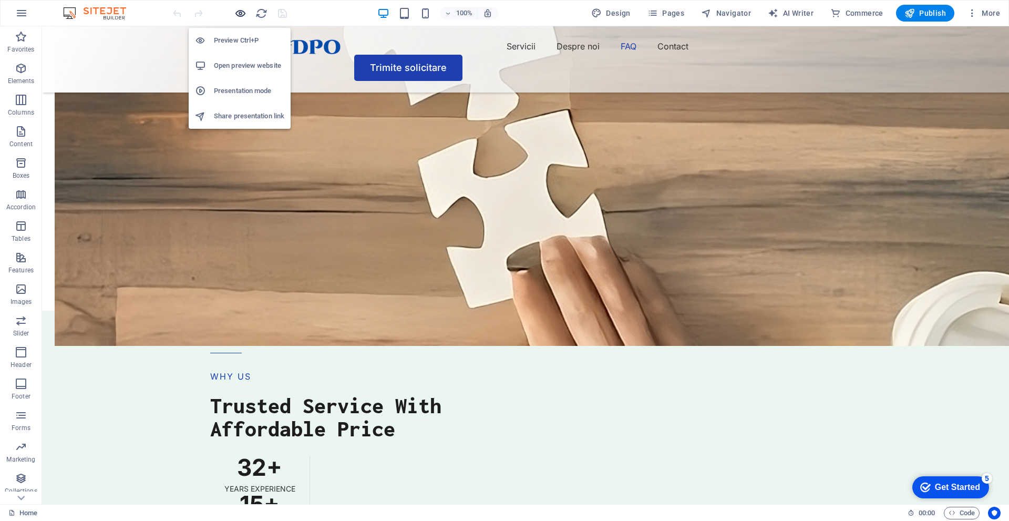
scroll to position [2376, 0]
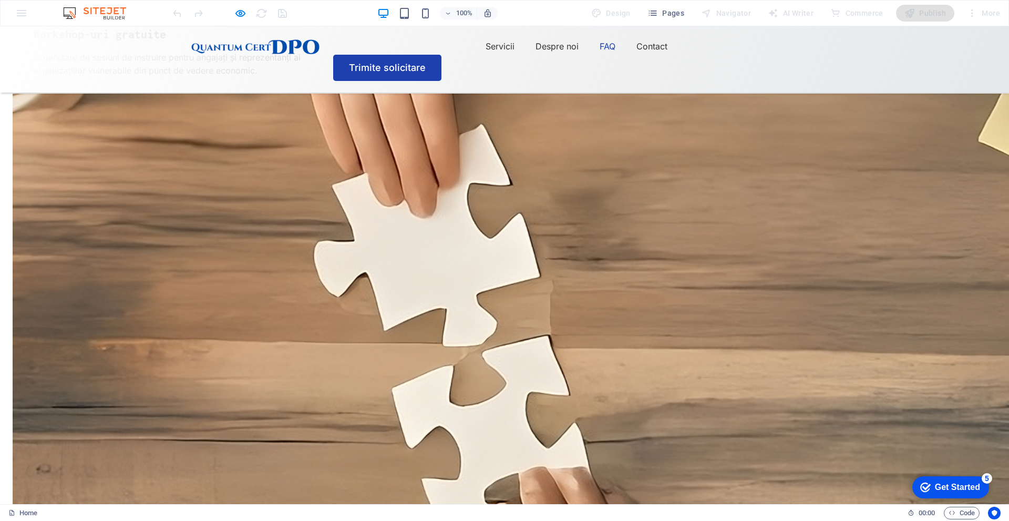
scroll to position [2218, 0]
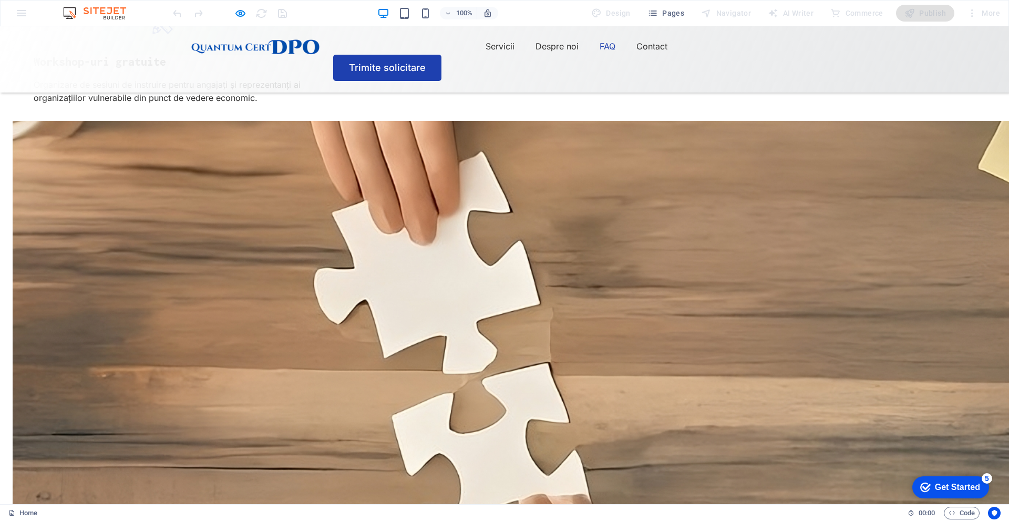
click at [243, 17] on icon "button" at bounding box center [240, 13] width 12 height 12
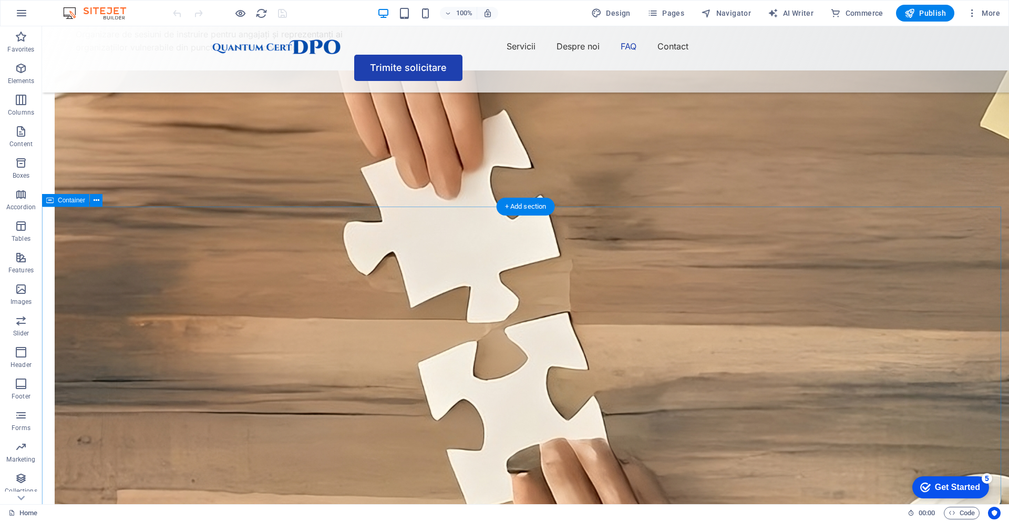
scroll to position [2360, 0]
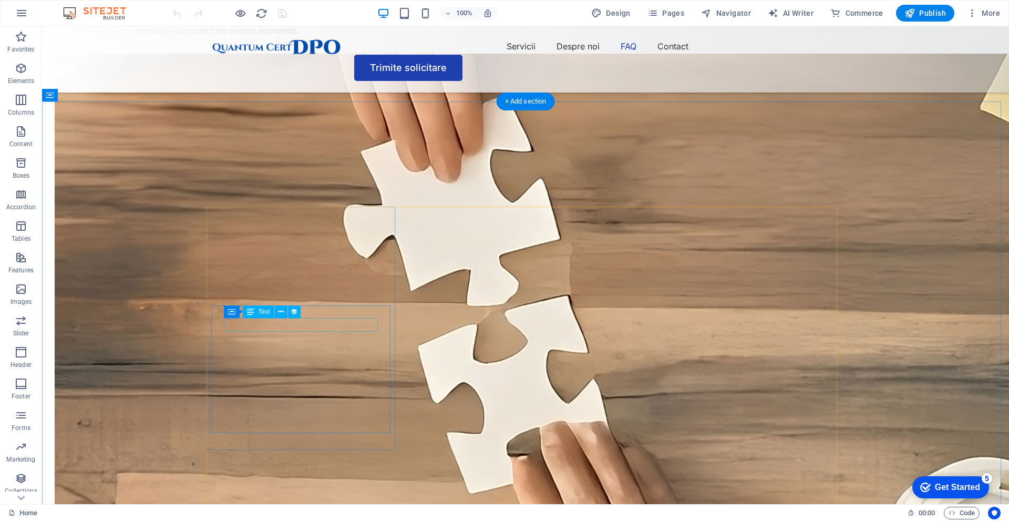
select select "3"
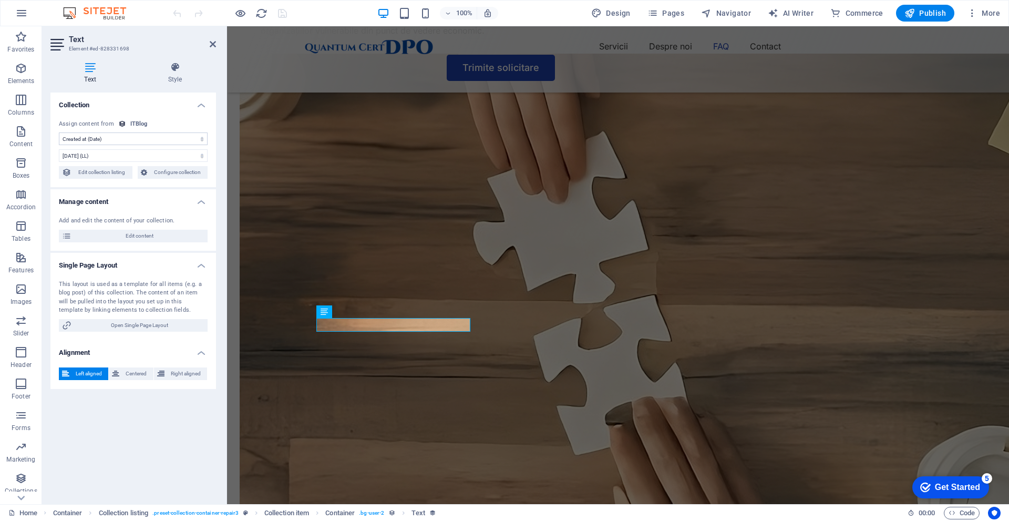
click at [110, 139] on select "No assignment, content remains static Created at (Date) Updated at (Date) ITBlo…" at bounding box center [133, 138] width 149 height 13
click at [59, 132] on select "No assignment, content remains static Created at (Date) Updated at (Date) ITBlo…" at bounding box center [133, 138] width 149 height 13
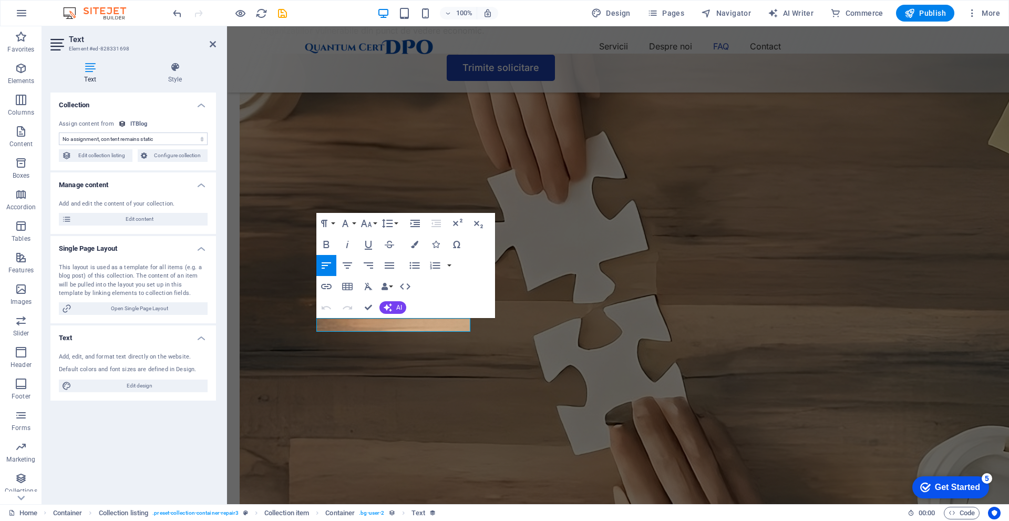
click at [137, 137] on select "No assignment, content remains static Created at (Date) Updated at (Date) ITBlo…" at bounding box center [133, 138] width 149 height 13
click at [59, 132] on select "No assignment, content remains static Created at (Date) Updated at (Date) ITBlo…" at bounding box center [133, 138] width 149 height 13
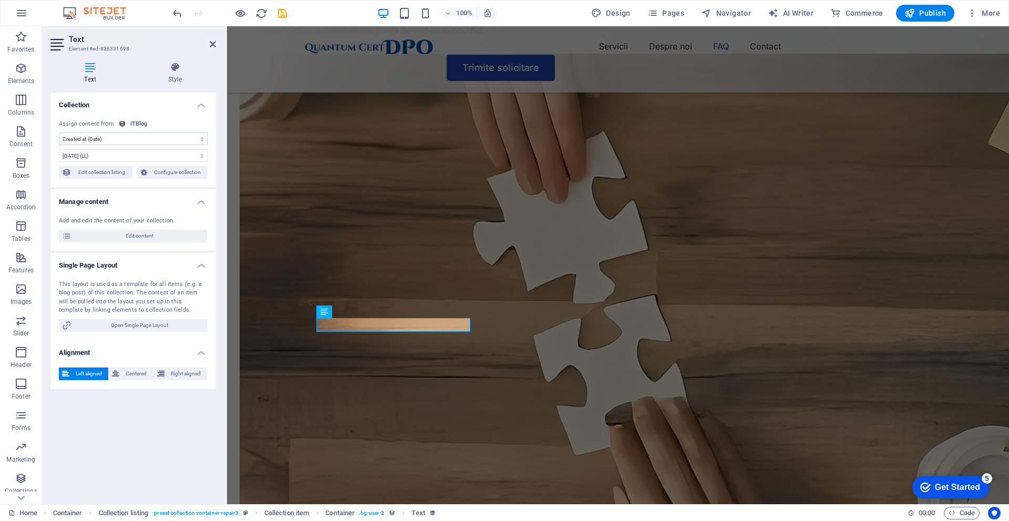
click at [129, 142] on select "No assignment, content remains static Created at (Date) Updated at (Date) ITBlo…" at bounding box center [133, 138] width 149 height 13
click at [59, 132] on select "No assignment, content remains static Created at (Date) Updated at (Date) ITBlo…" at bounding box center [133, 138] width 149 height 13
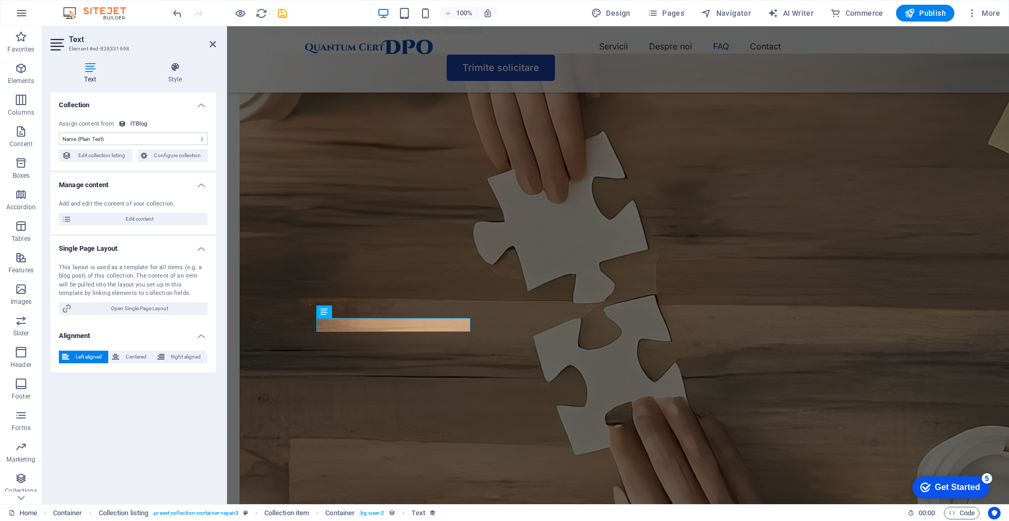
click at [96, 141] on select "No assignment, content remains static Created at (Date) Updated at (Date) ITBlo…" at bounding box center [133, 138] width 149 height 13
select select "remainStatic"
click at [59, 132] on select "No assignment, content remains static Created at (Date) Updated at (Date) ITBlo…" at bounding box center [133, 138] width 149 height 13
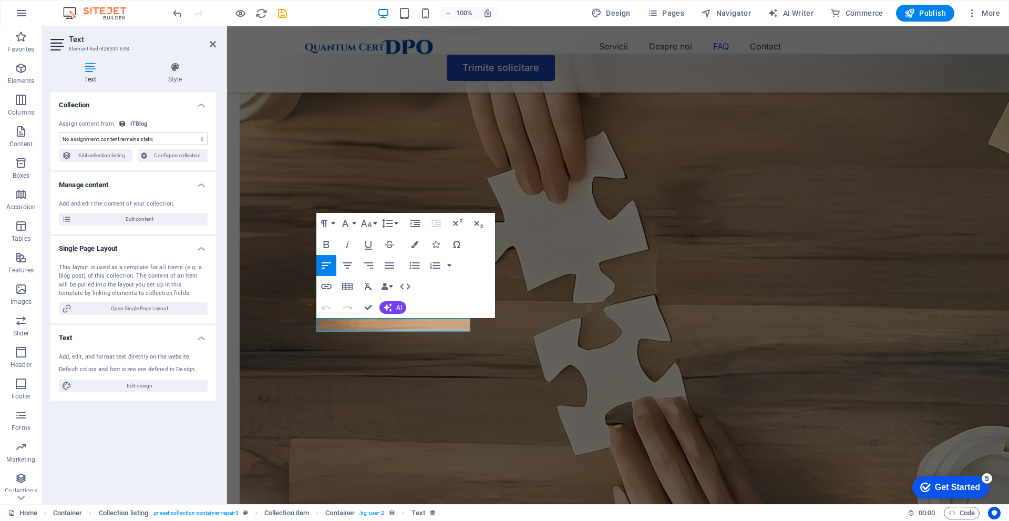
click at [137, 138] on select "No assignment, content remains static Created at (Date) Updated at (Date) ITBlo…" at bounding box center [133, 138] width 149 height 13
click at [122, 120] on div "Assign content from ITBlog" at bounding box center [133, 124] width 149 height 9
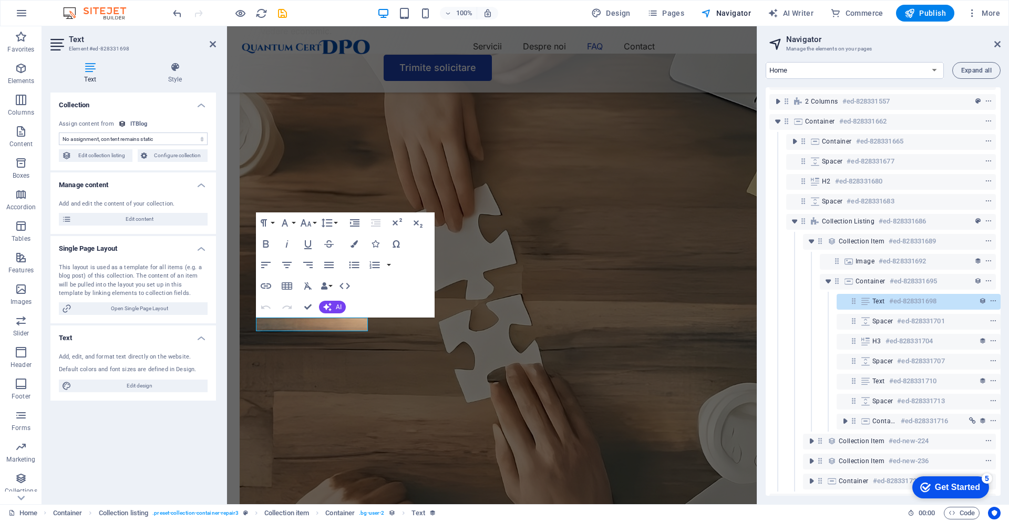
scroll to position [91, 3]
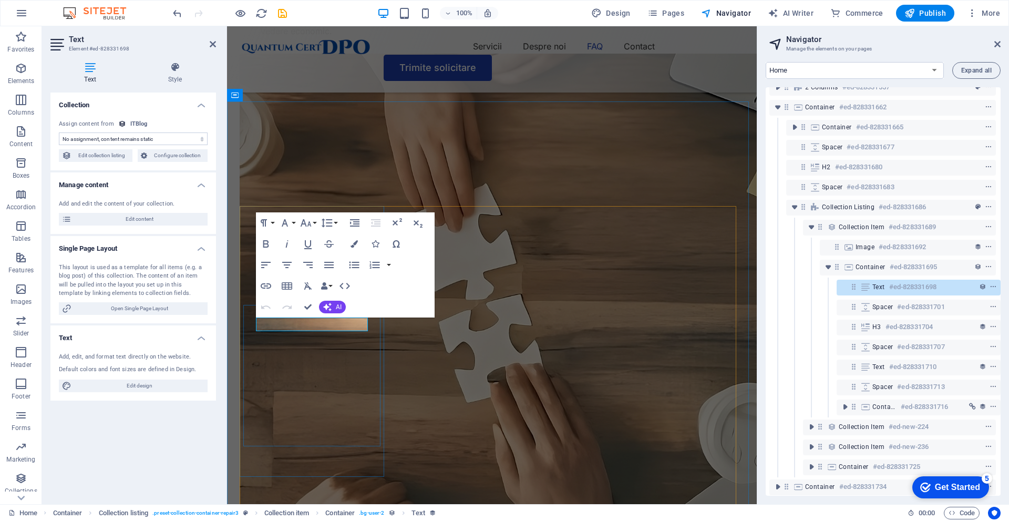
click at [899, 285] on h6 "#ed-828331698" at bounding box center [913, 287] width 47 height 13
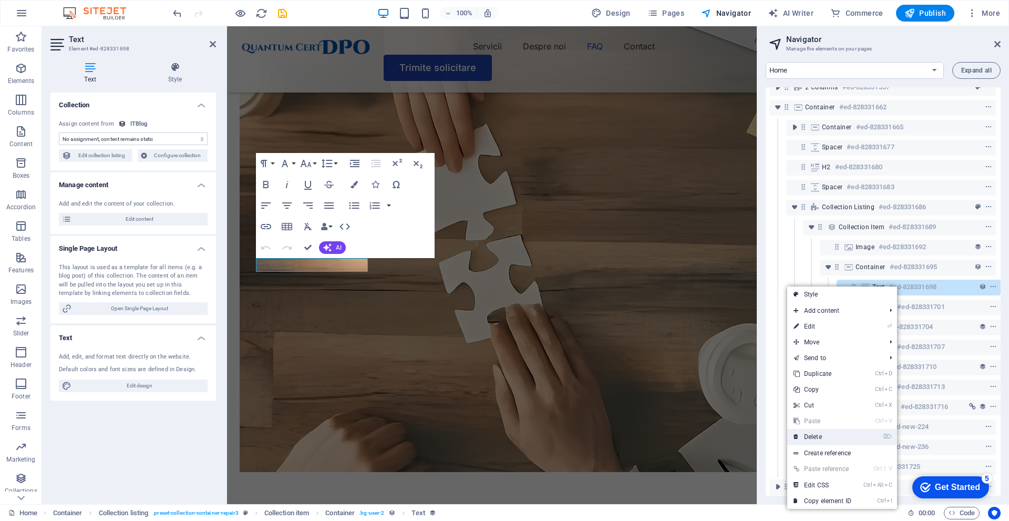
click at [813, 434] on link "⌦ Delete" at bounding box center [823, 437] width 70 height 16
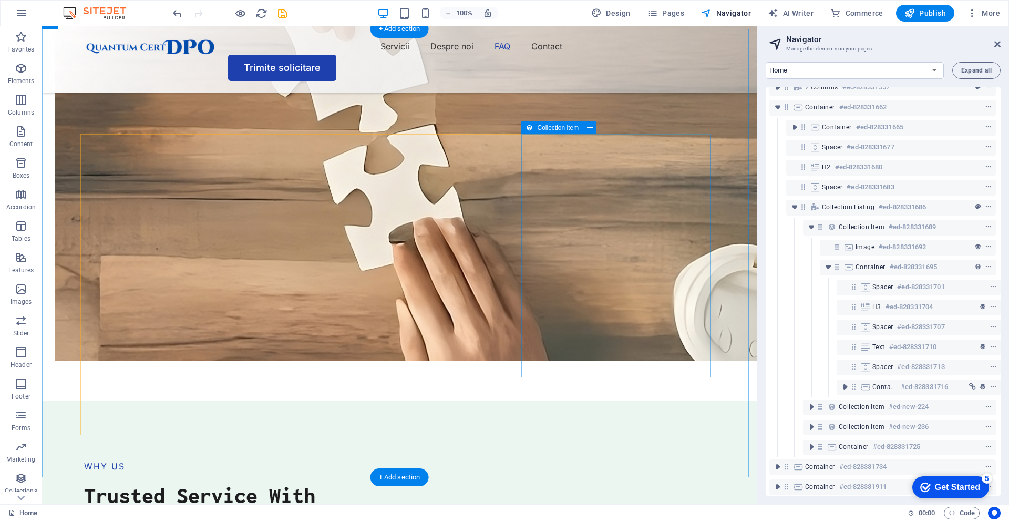
scroll to position [2433, 0]
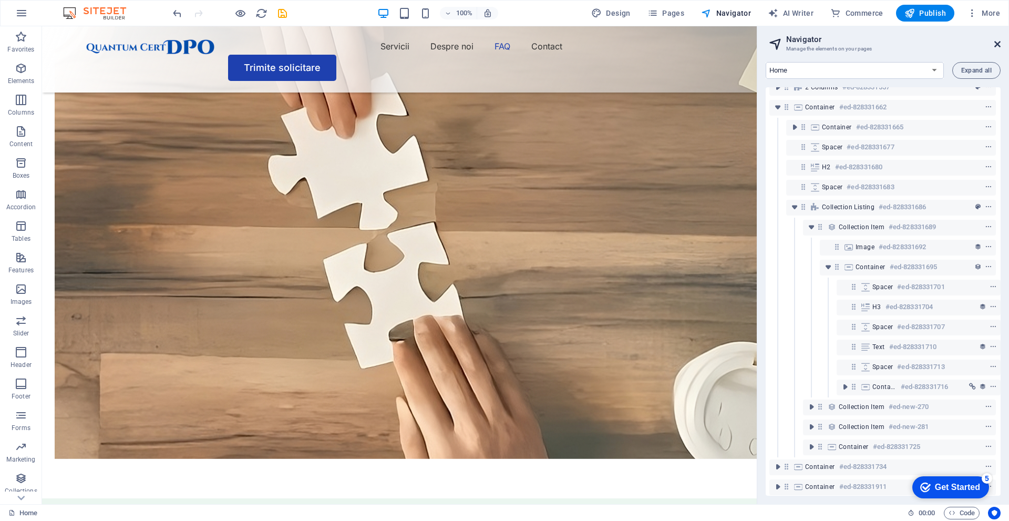
click at [995, 47] on icon at bounding box center [998, 44] width 6 height 8
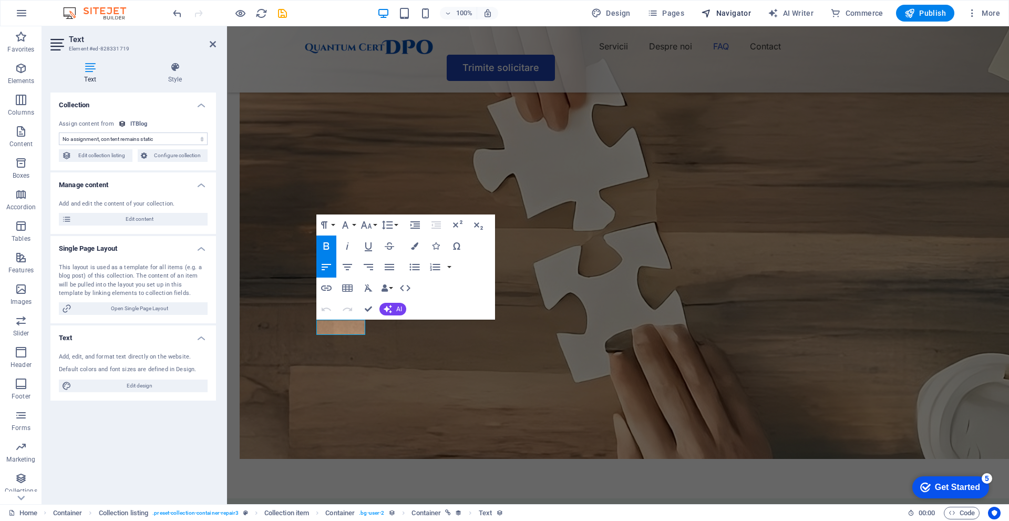
click at [747, 15] on span "Navigator" at bounding box center [726, 13] width 50 height 11
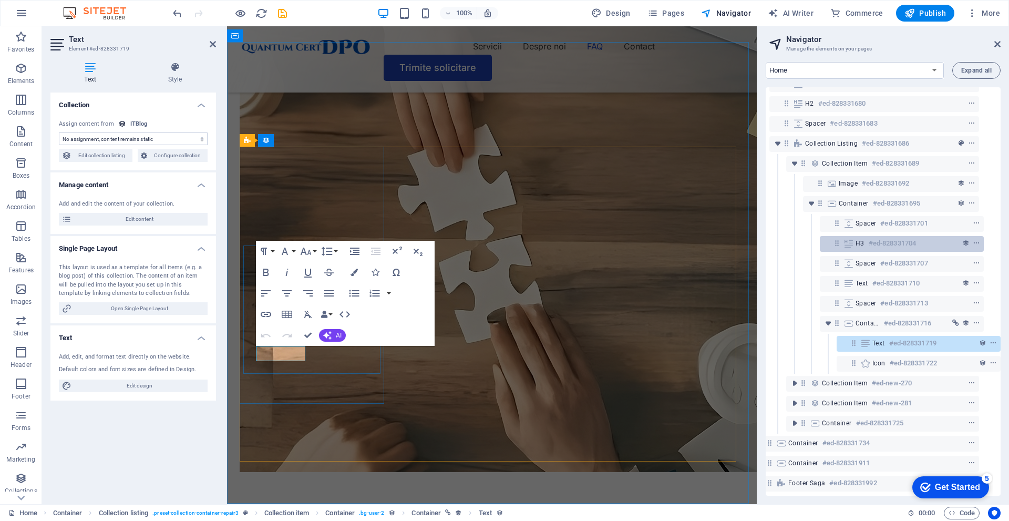
scroll to position [163, 19]
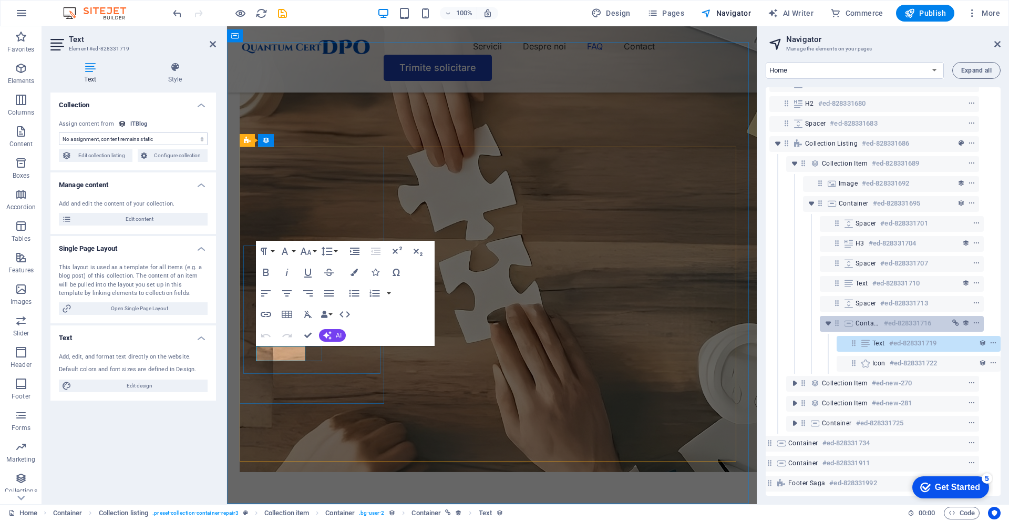
click at [913, 317] on h6 "#ed-828331716" at bounding box center [907, 323] width 47 height 13
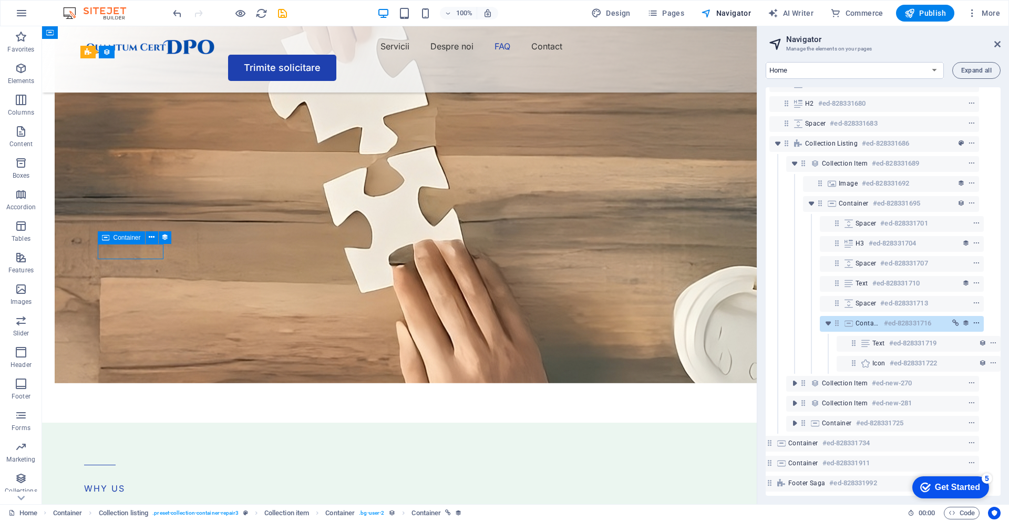
click at [973, 320] on icon "context-menu" at bounding box center [976, 323] width 7 height 7
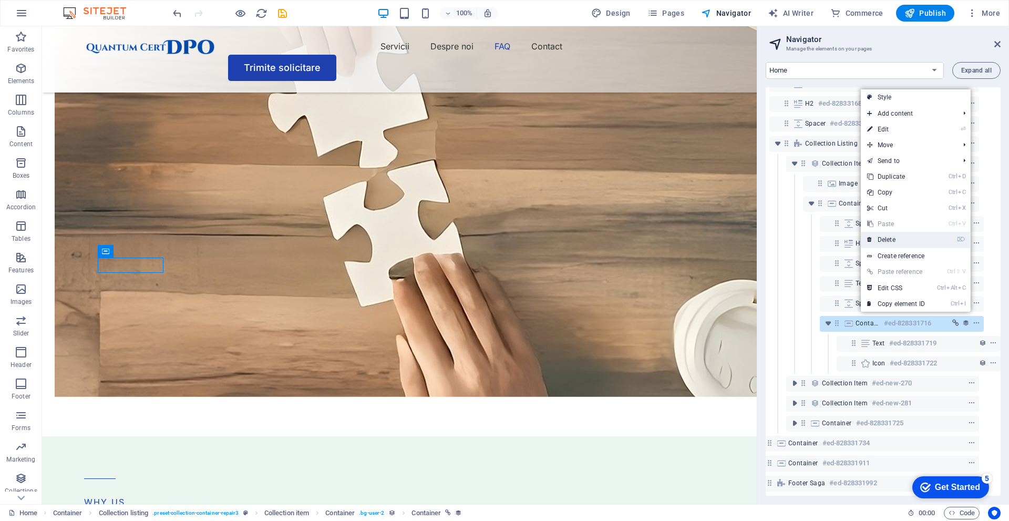
click at [888, 243] on link "⌦ Delete" at bounding box center [896, 240] width 70 height 16
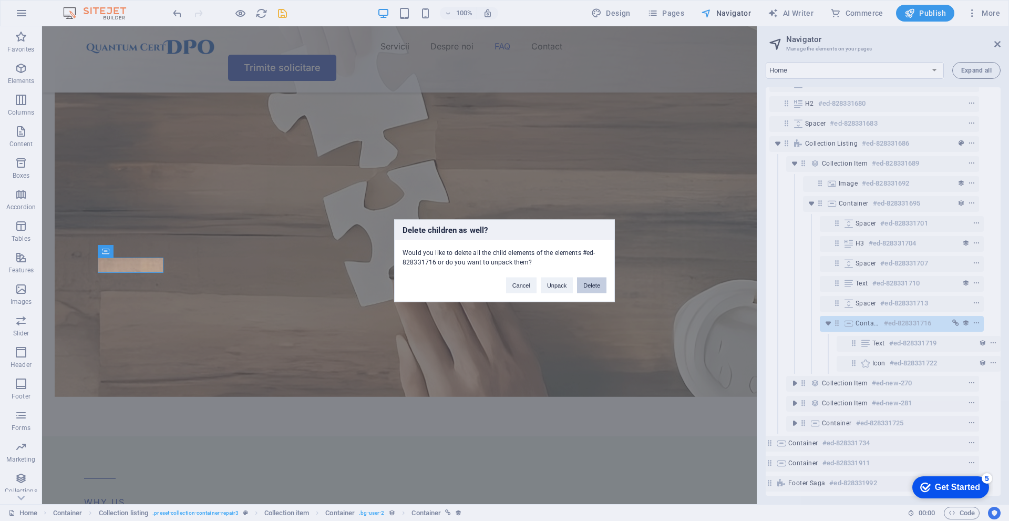
click at [595, 285] on button "Delete" at bounding box center [591, 285] width 29 height 16
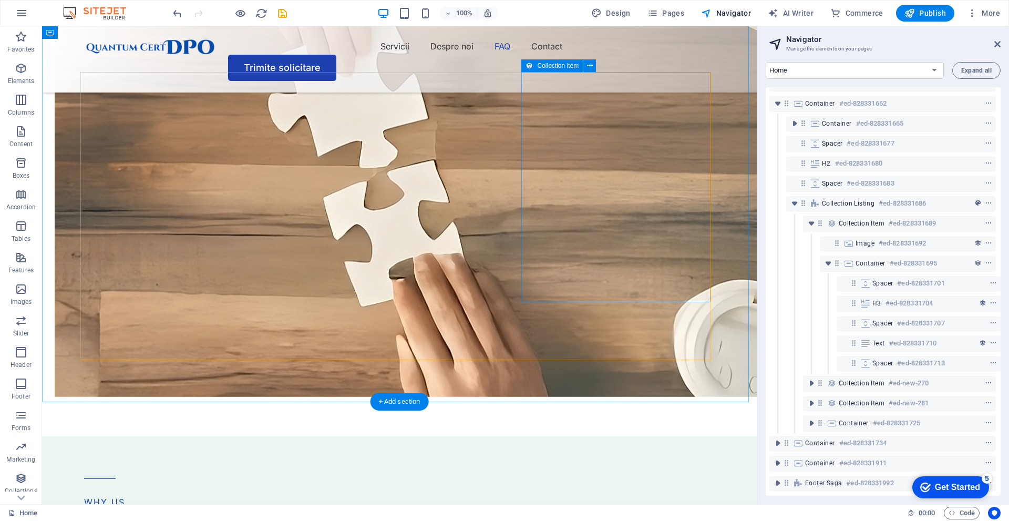
scroll to position [103, 3]
click at [996, 41] on icon at bounding box center [998, 44] width 6 height 8
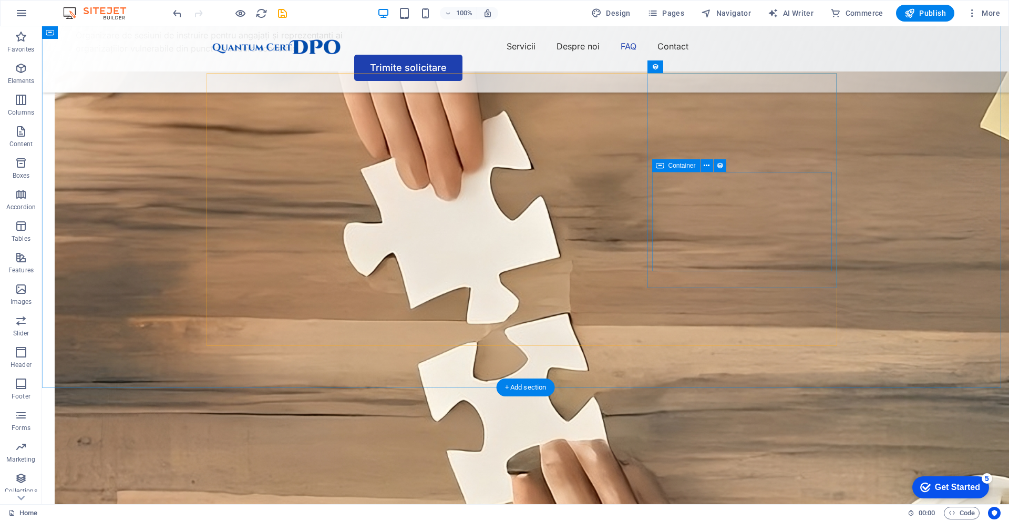
scroll to position [2285, 0]
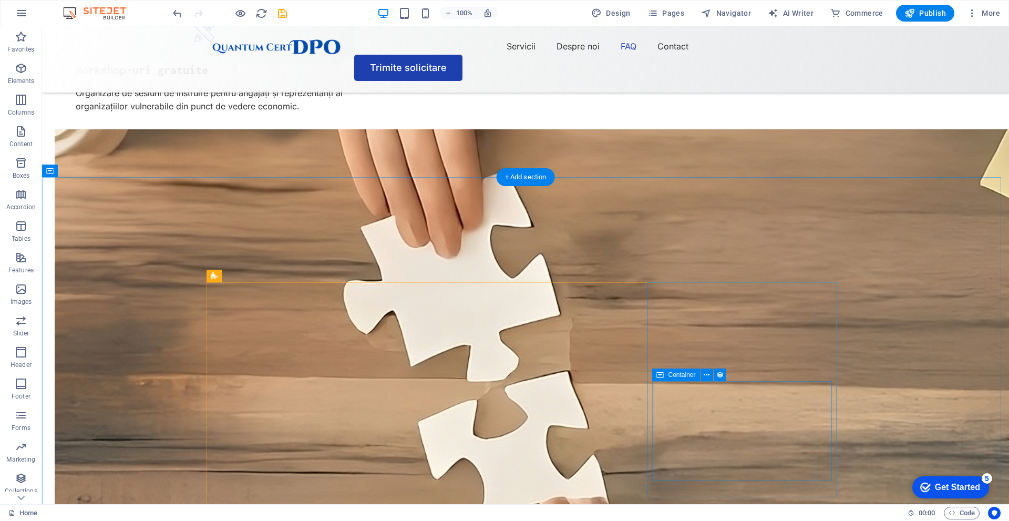
select select "%"
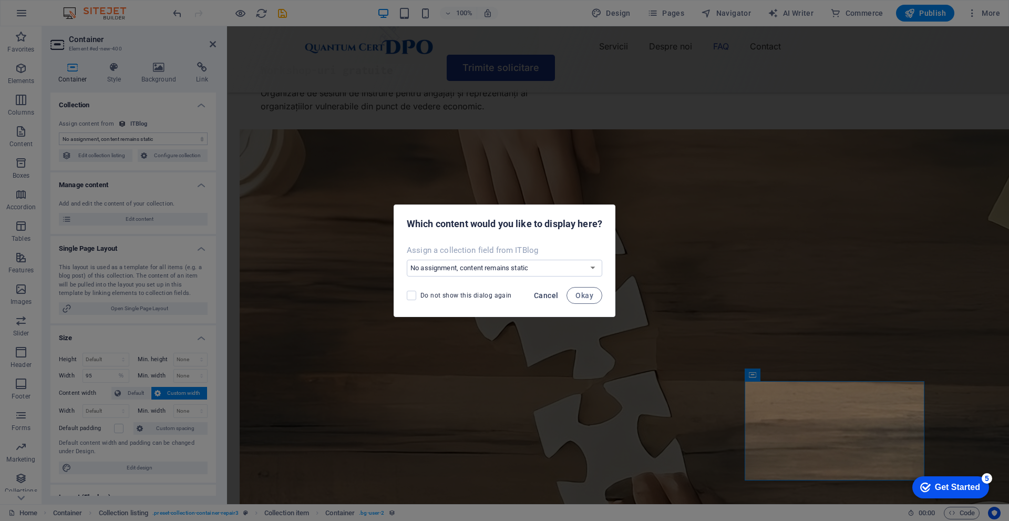
click at [557, 293] on span "Cancel" at bounding box center [546, 295] width 24 height 8
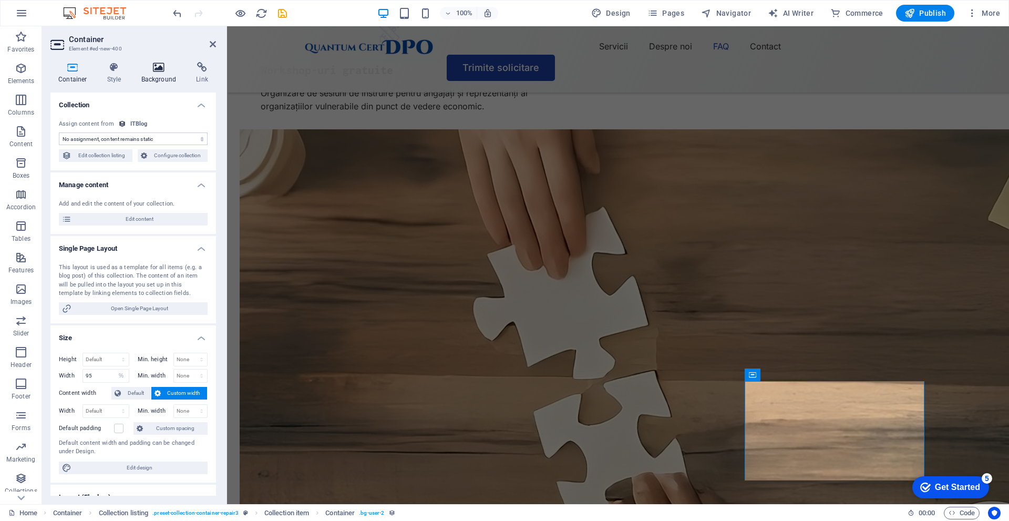
click at [170, 69] on icon at bounding box center [159, 67] width 51 height 11
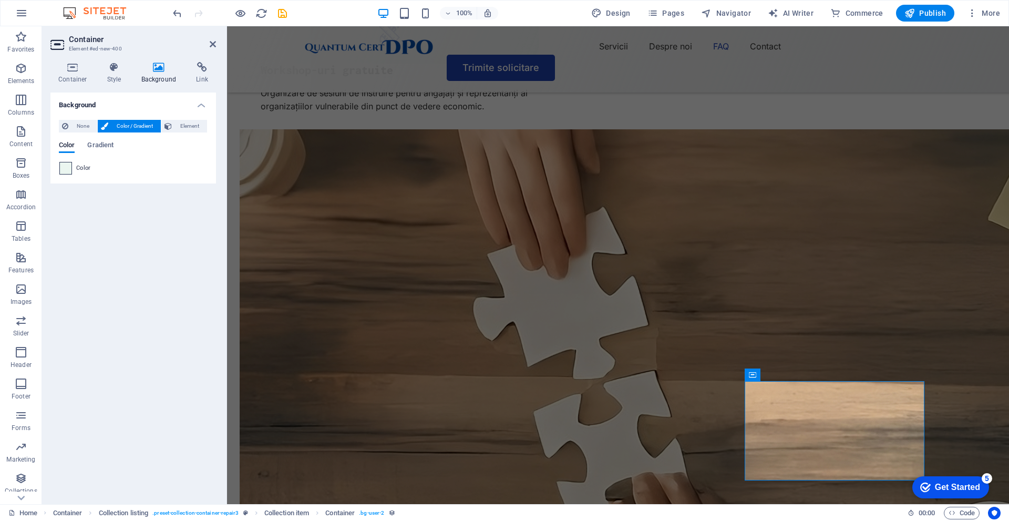
click at [63, 170] on span at bounding box center [66, 168] width 12 height 12
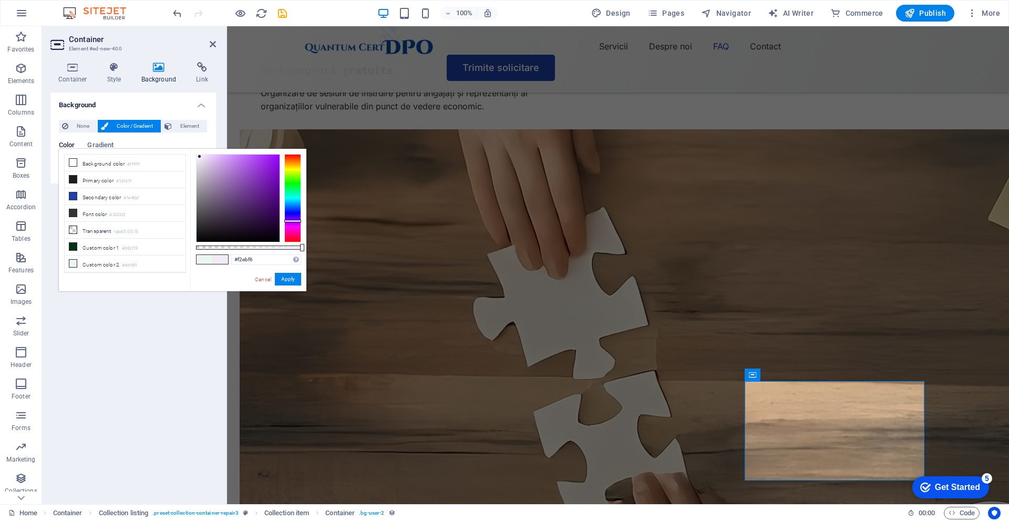
click at [297, 221] on div at bounding box center [292, 198] width 17 height 88
drag, startPoint x: 272, startPoint y: 171, endPoint x: 278, endPoint y: 160, distance: 12.3
click at [278, 160] on div at bounding box center [238, 198] width 83 height 87
click at [295, 218] on div at bounding box center [292, 198] width 17 height 88
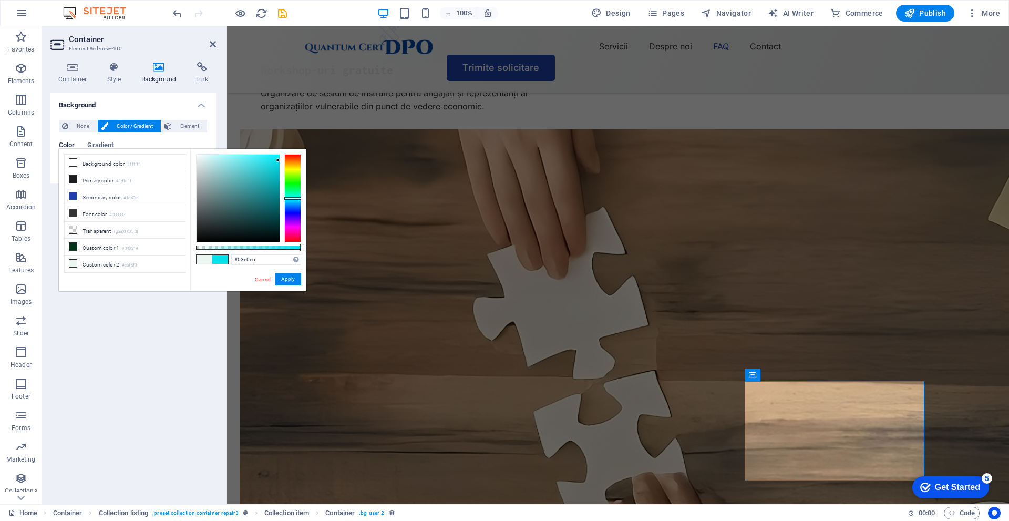
click at [297, 198] on div at bounding box center [292, 198] width 17 height 88
click at [146, 232] on li "Custom color 2 #ebf6f0" at bounding box center [125, 235] width 121 height 17
type input "#ebf6f0"
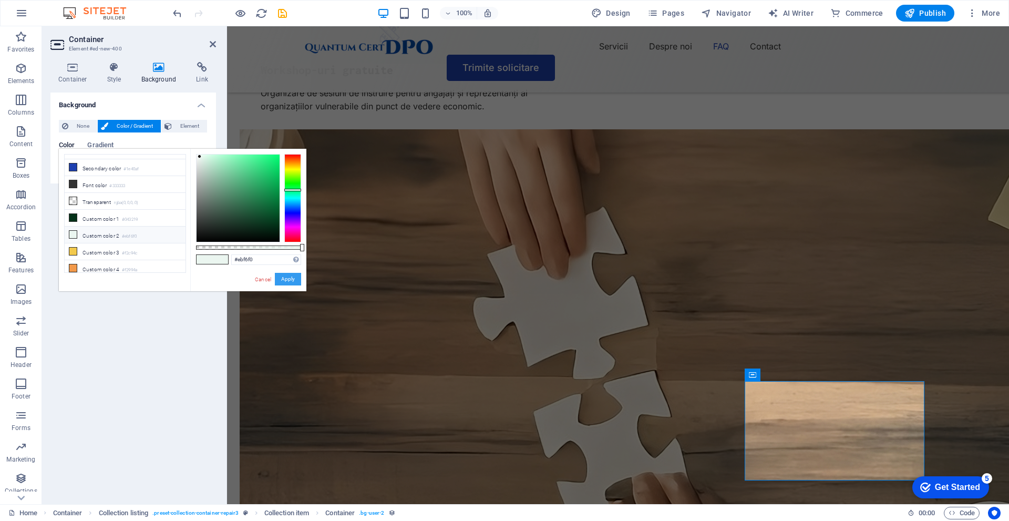
click at [284, 278] on button "Apply" at bounding box center [288, 279] width 26 height 13
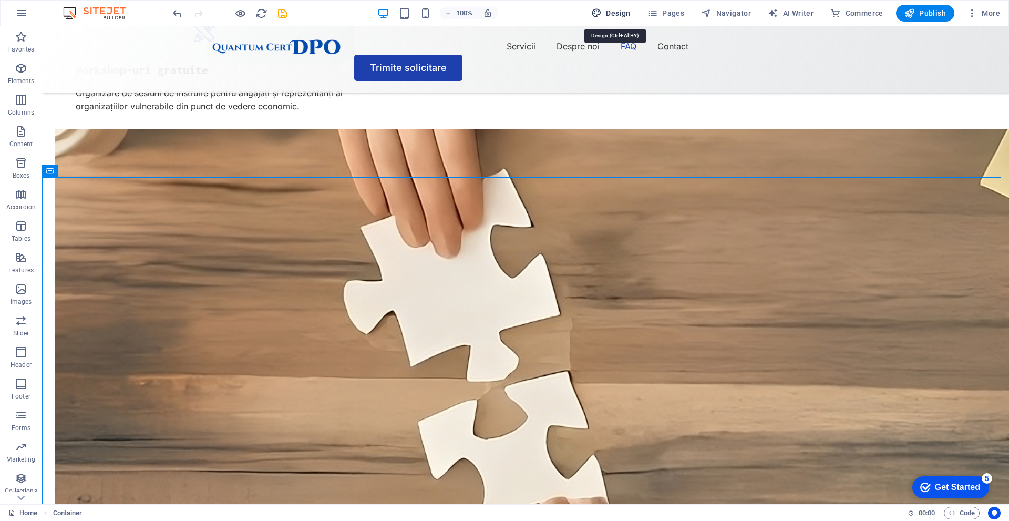
click at [312, 37] on span "Design" at bounding box center [163, 62] width 300 height 50
select select "px"
select select "400"
select select "px"
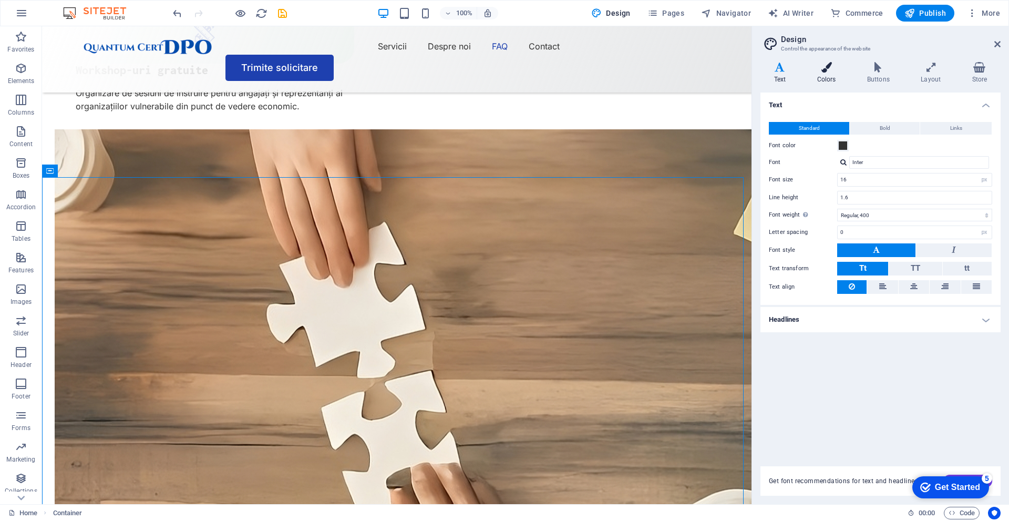
click at [830, 74] on h4 "Colors" at bounding box center [829, 73] width 50 height 22
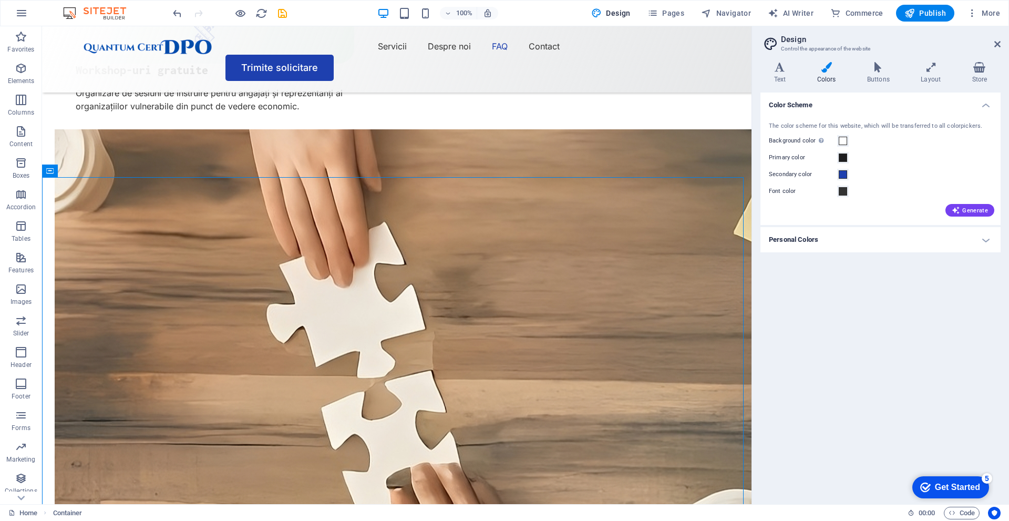
click at [842, 234] on h4 "Personal Colors" at bounding box center [881, 239] width 240 height 25
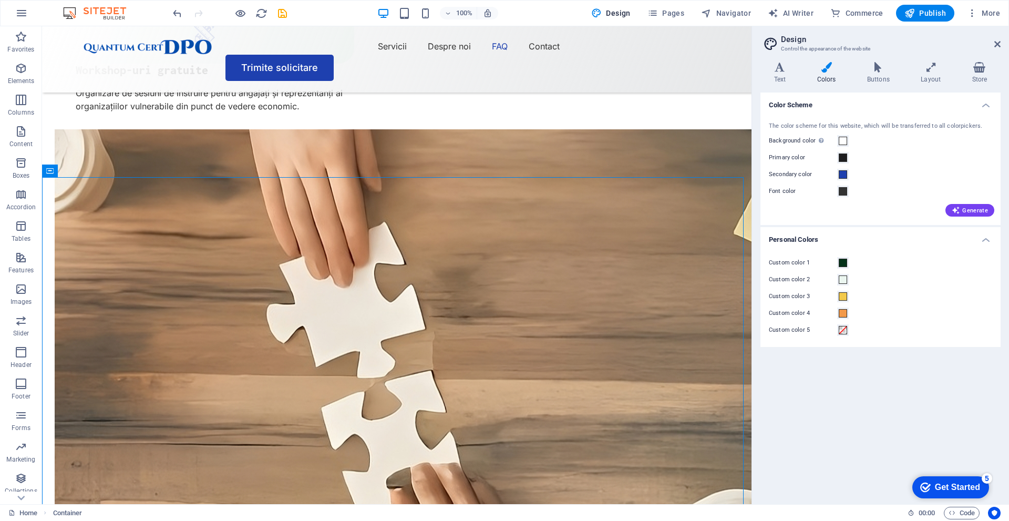
click at [799, 281] on label "Custom color 2" at bounding box center [803, 279] width 68 height 13
click at [838, 281] on button "Custom color 2" at bounding box center [844, 280] width 12 height 12
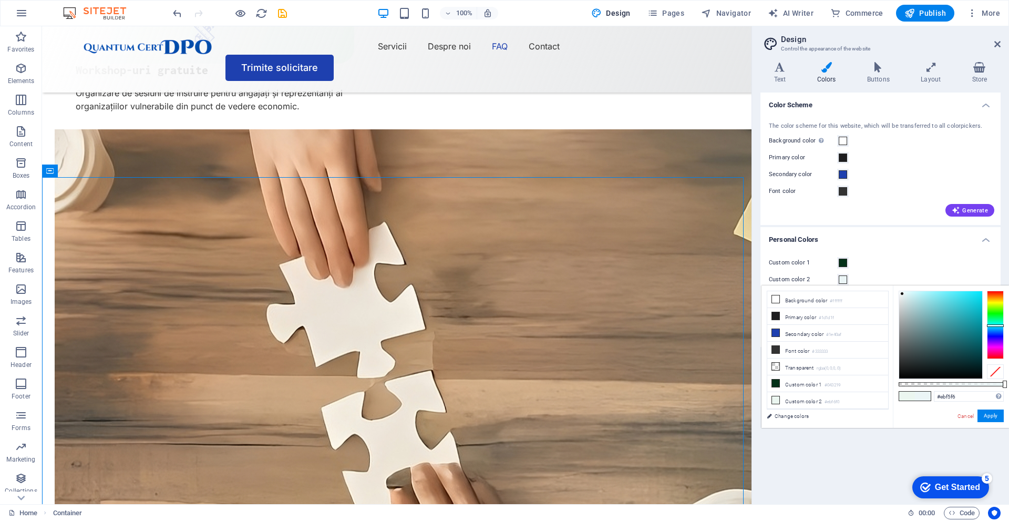
click at [990, 325] on div at bounding box center [995, 325] width 17 height 68
click at [913, 293] on div at bounding box center [941, 334] width 83 height 87
click at [911, 292] on div at bounding box center [911, 292] width 4 height 4
click at [909, 297] on div at bounding box center [941, 334] width 83 height 87
click at [908, 294] on div at bounding box center [941, 334] width 83 height 87
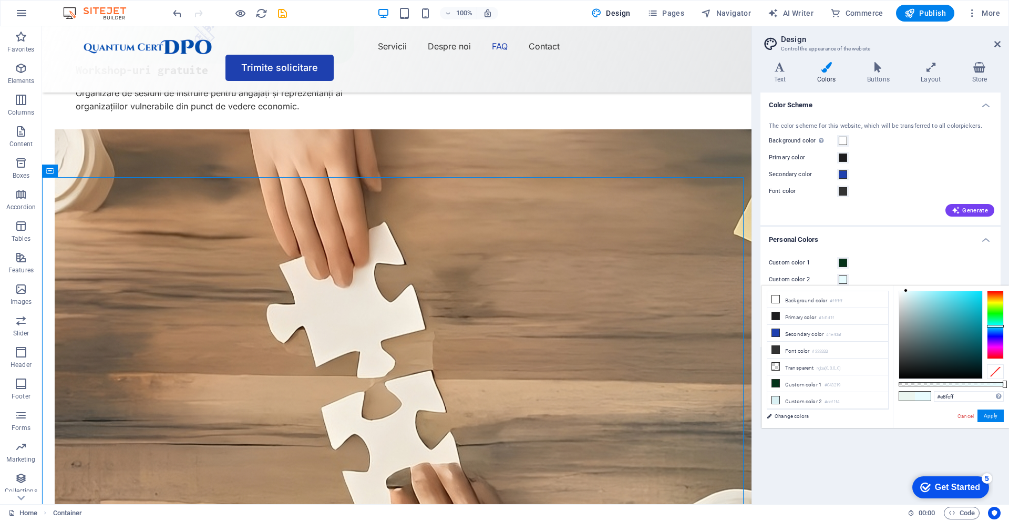
click at [906, 289] on div at bounding box center [906, 291] width 4 height 4
type input "#dcfbff"
click at [911, 289] on div at bounding box center [911, 291] width 4 height 4
click at [988, 416] on button "Apply" at bounding box center [991, 416] width 26 height 13
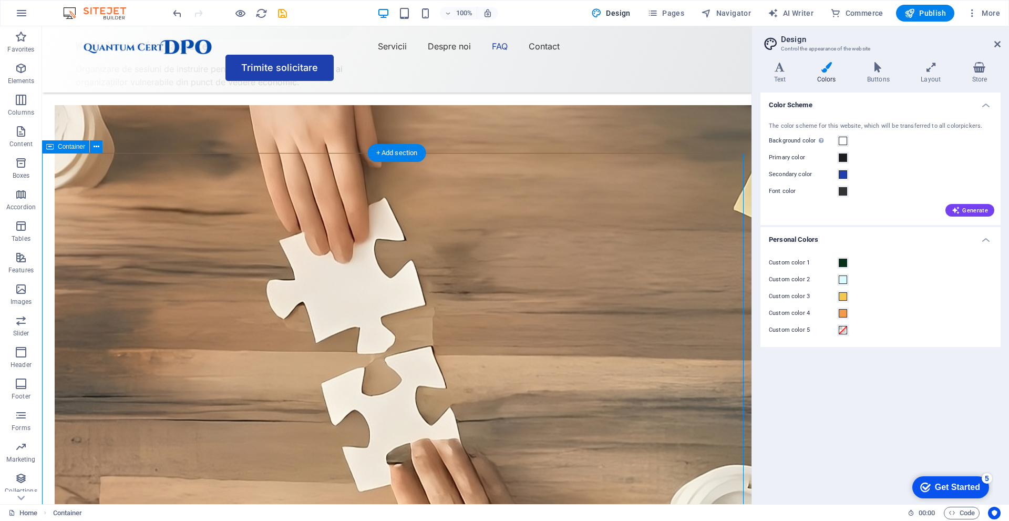
scroll to position [2337, 0]
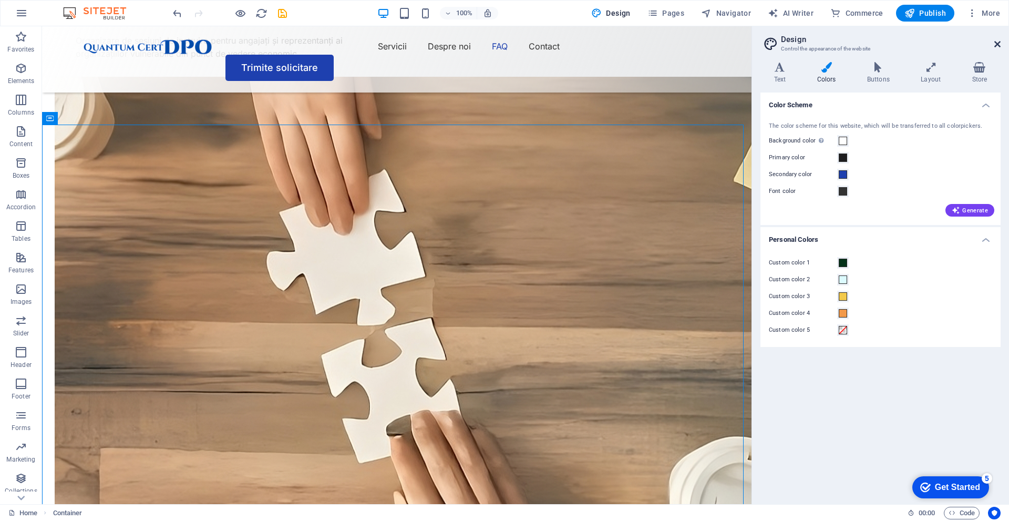
click at [1000, 40] on icon at bounding box center [998, 44] width 6 height 8
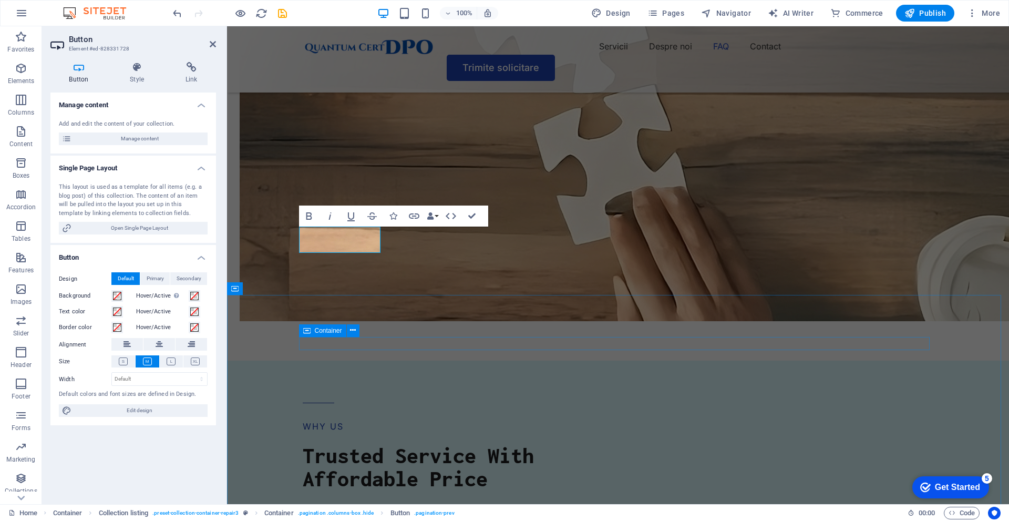
scroll to position [2600, 0]
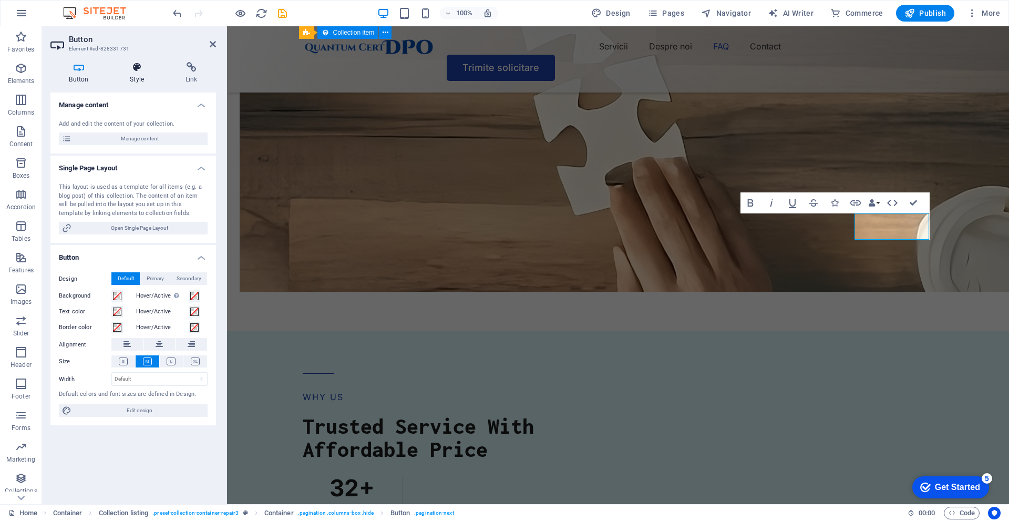
click at [135, 81] on h4 "Style" at bounding box center [139, 73] width 56 height 22
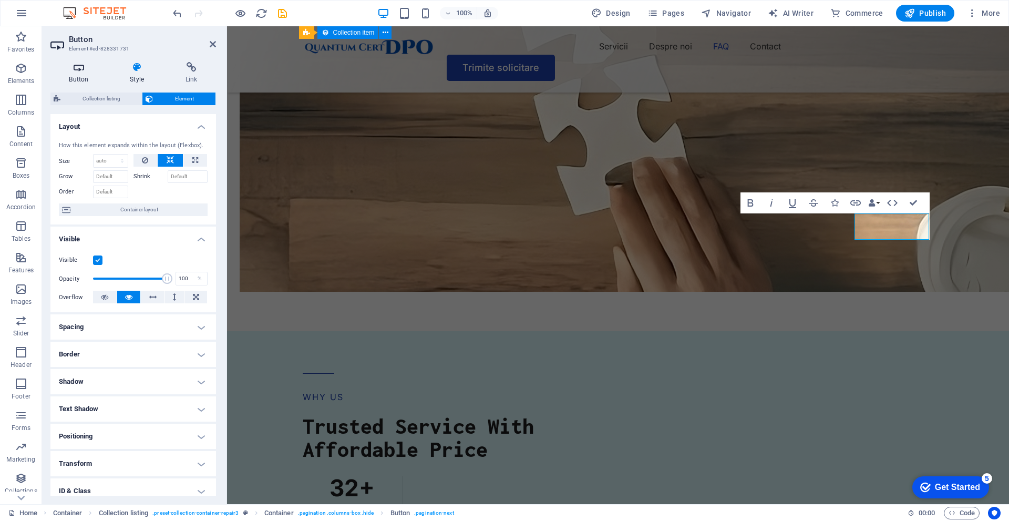
click at [69, 68] on icon at bounding box center [78, 67] width 57 height 11
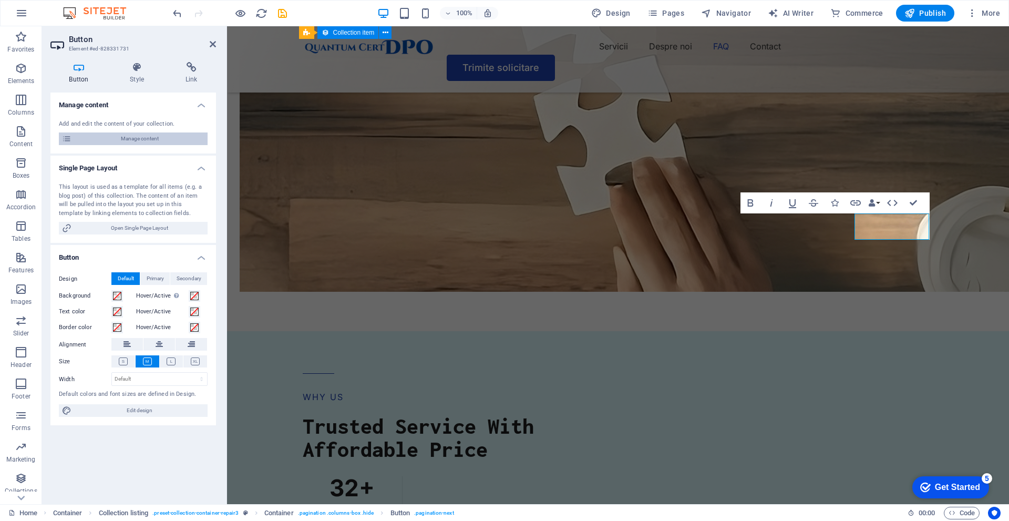
click at [142, 136] on span "Manage content" at bounding box center [140, 138] width 130 height 13
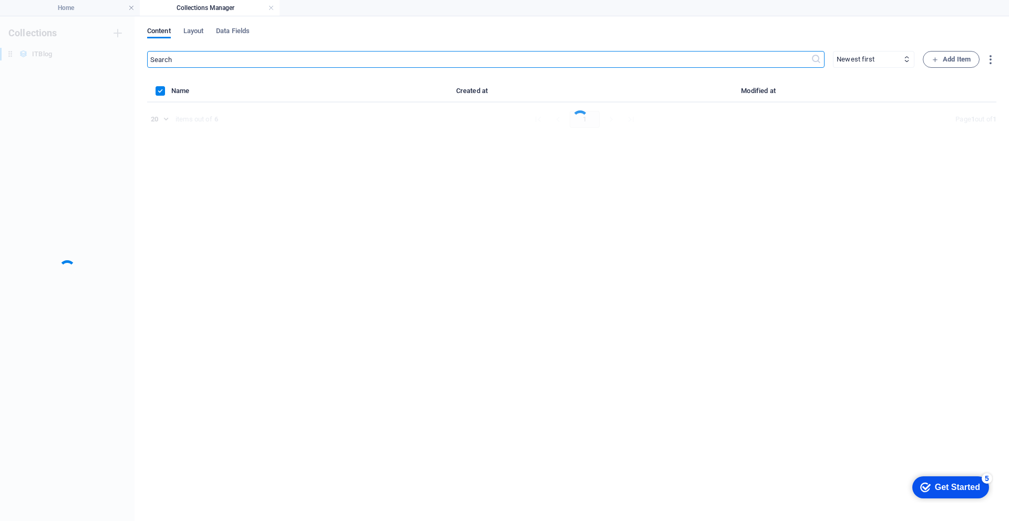
scroll to position [0, 0]
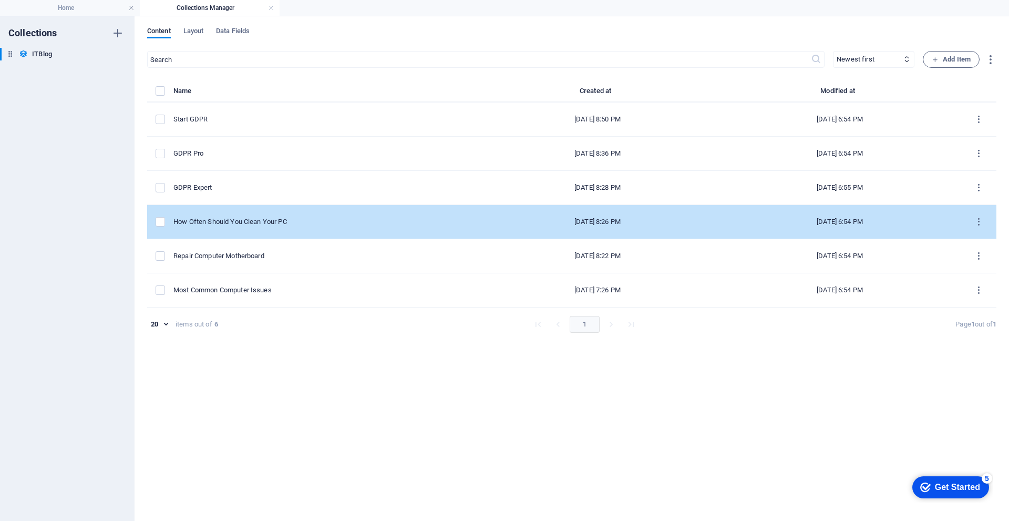
click at [249, 219] on div "How Often Should You Clean Your PC" at bounding box center [321, 221] width 295 height 9
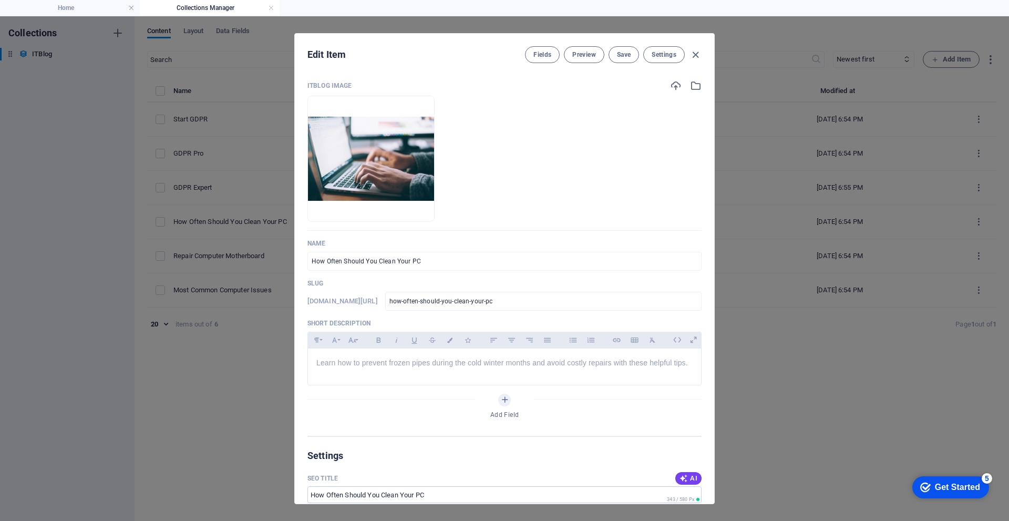
click at [834, 392] on div "Edit Item Fields Preview Save Settings ITBlog Image Drop files here to upload t…" at bounding box center [504, 268] width 1009 height 505
type input "how-often-should-you-clean-your-pc"
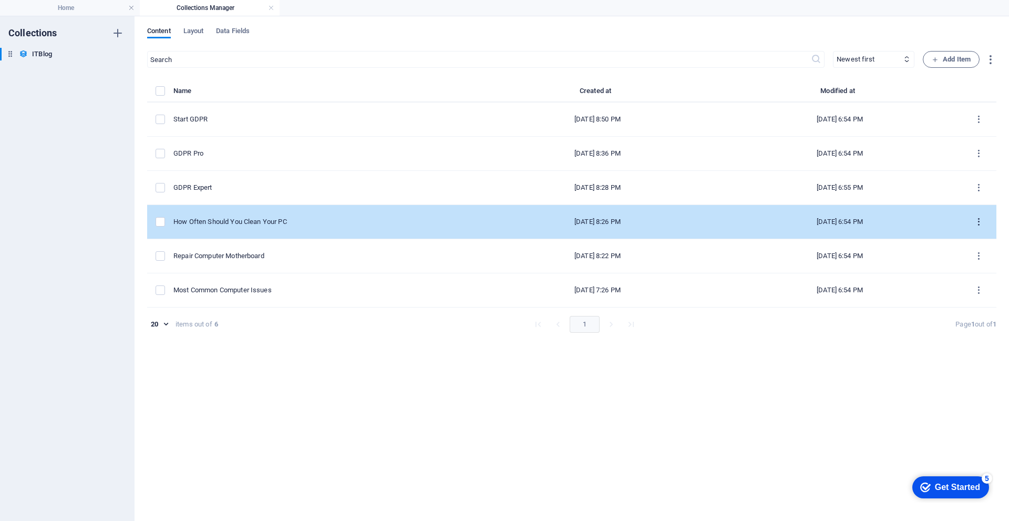
click at [975, 226] on icon "items list" at bounding box center [979, 222] width 10 height 10
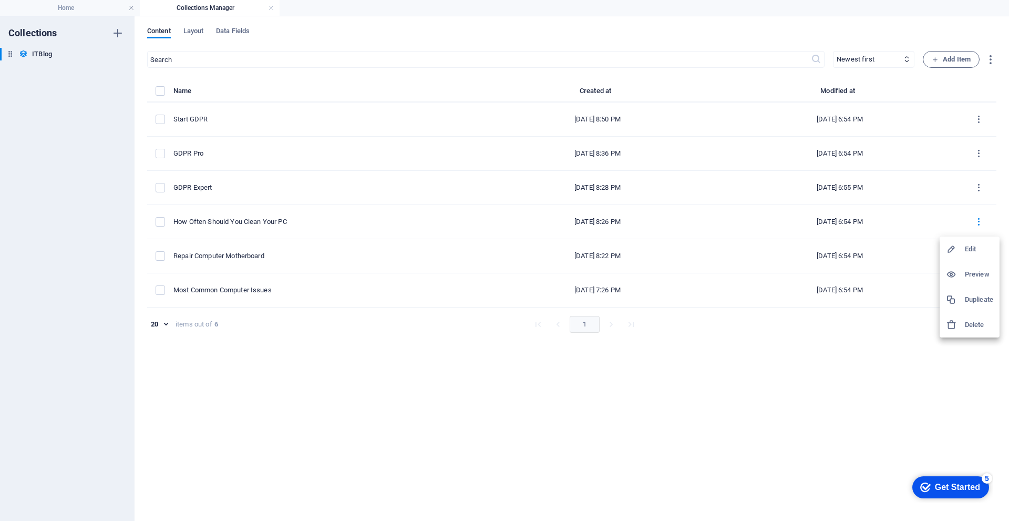
click at [970, 330] on h6 "Delete" at bounding box center [979, 325] width 28 height 13
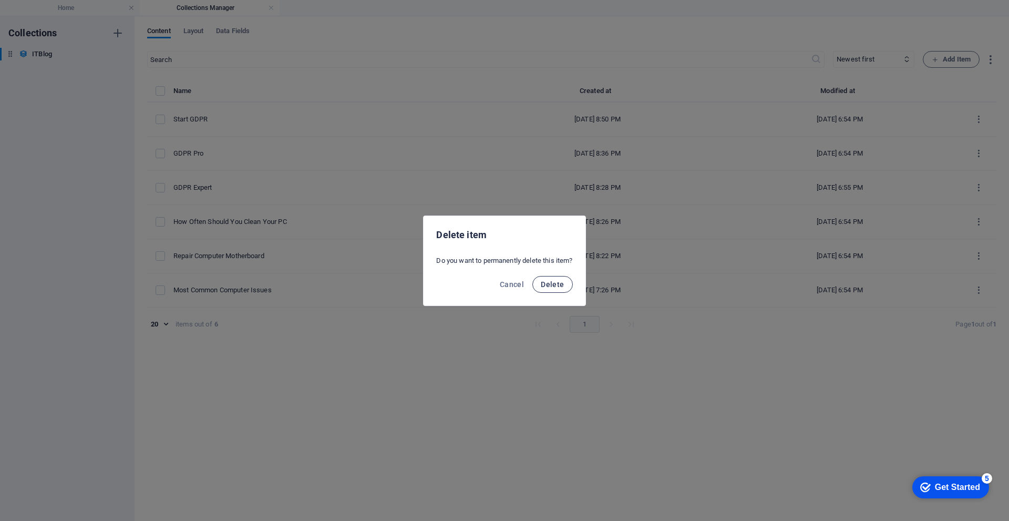
click at [543, 287] on button "Delete" at bounding box center [553, 284] width 40 height 17
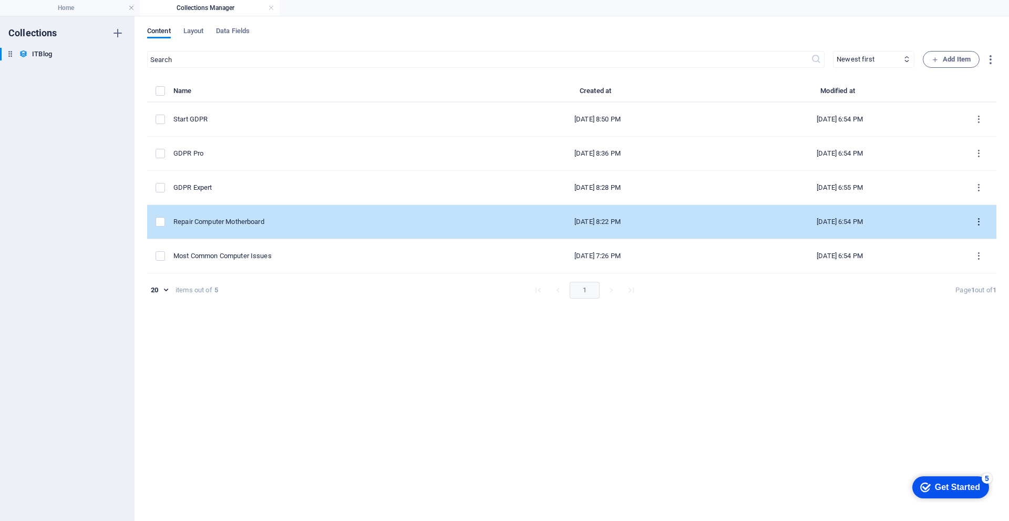
click at [986, 223] on button "items list" at bounding box center [979, 221] width 18 height 17
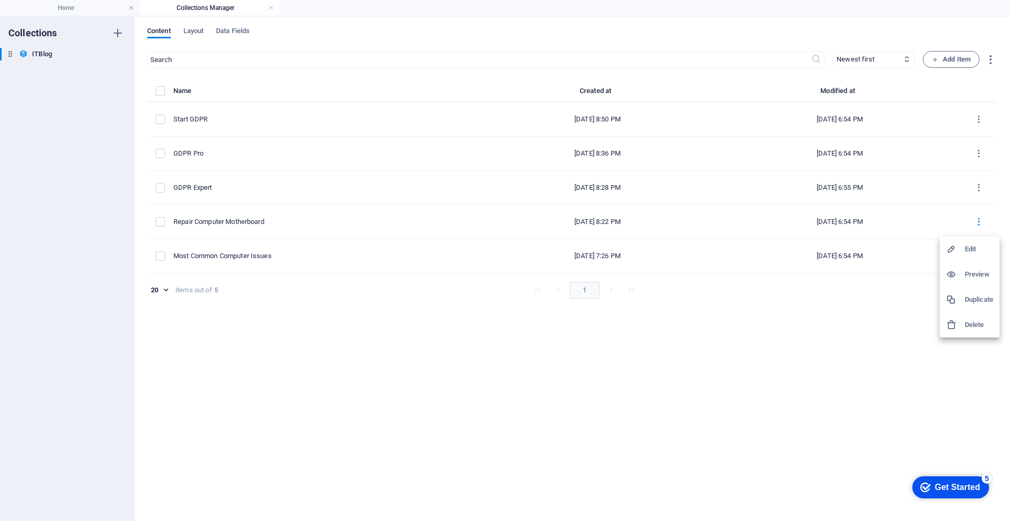
click at [972, 326] on h6 "Delete" at bounding box center [979, 325] width 28 height 13
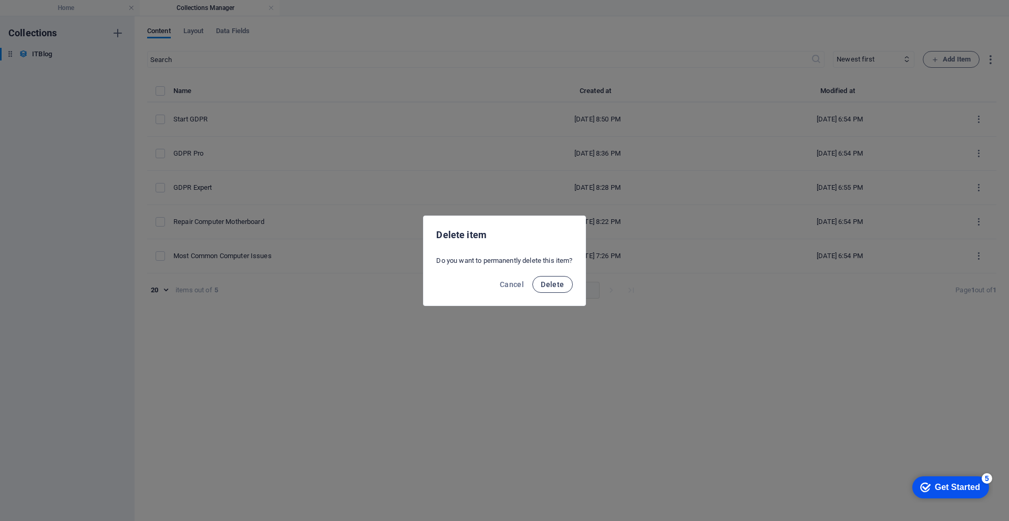
click at [553, 285] on span "Delete" at bounding box center [552, 284] width 23 height 8
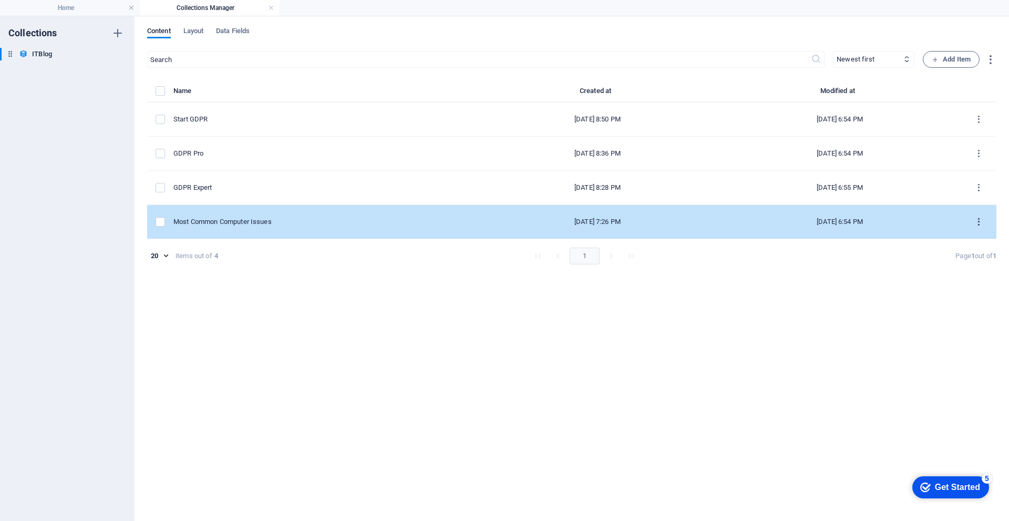
click at [977, 220] on icon "items list" at bounding box center [979, 222] width 10 height 10
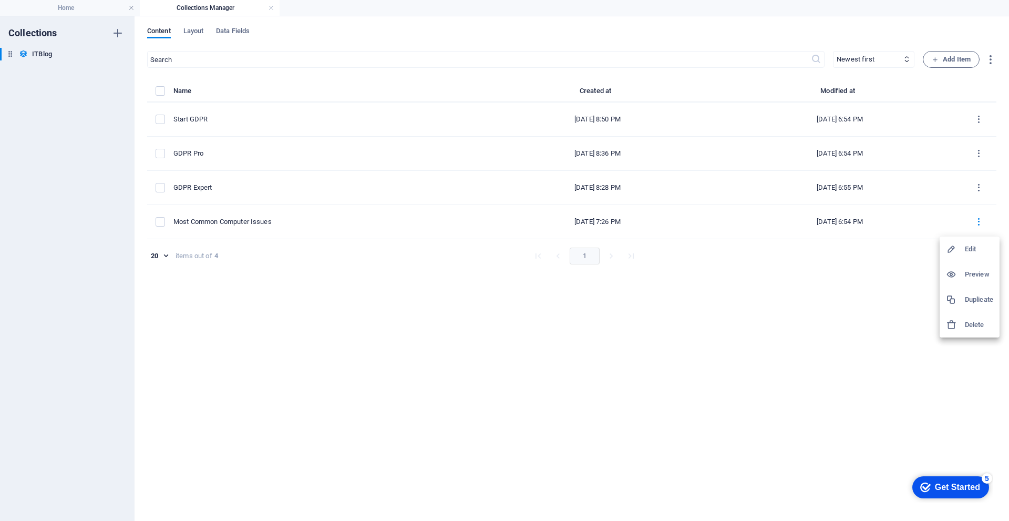
click at [967, 325] on h6 "Delete" at bounding box center [979, 325] width 28 height 13
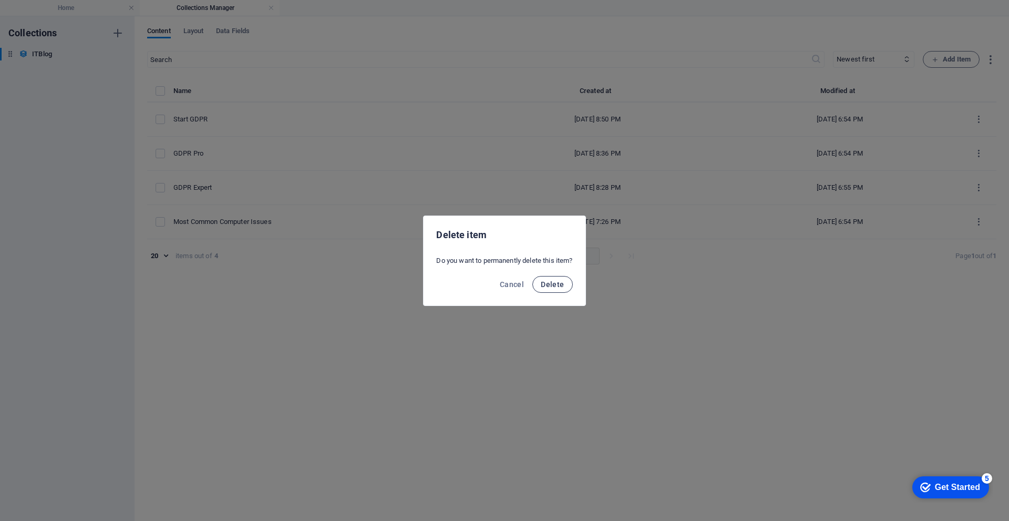
click at [552, 286] on span "Delete" at bounding box center [552, 284] width 23 height 8
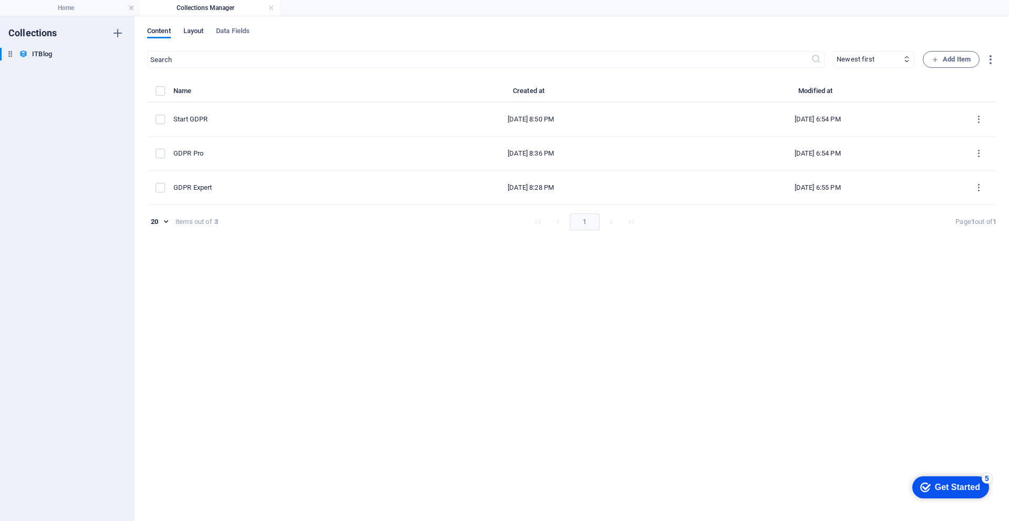
click at [201, 34] on span "Layout" at bounding box center [193, 32] width 21 height 15
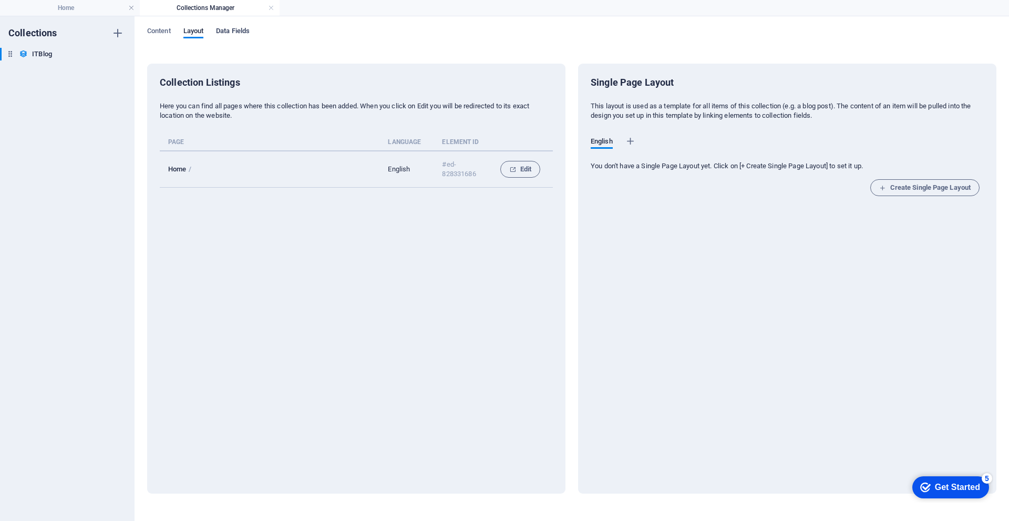
click at [239, 27] on span "Data Fields" at bounding box center [233, 32] width 34 height 15
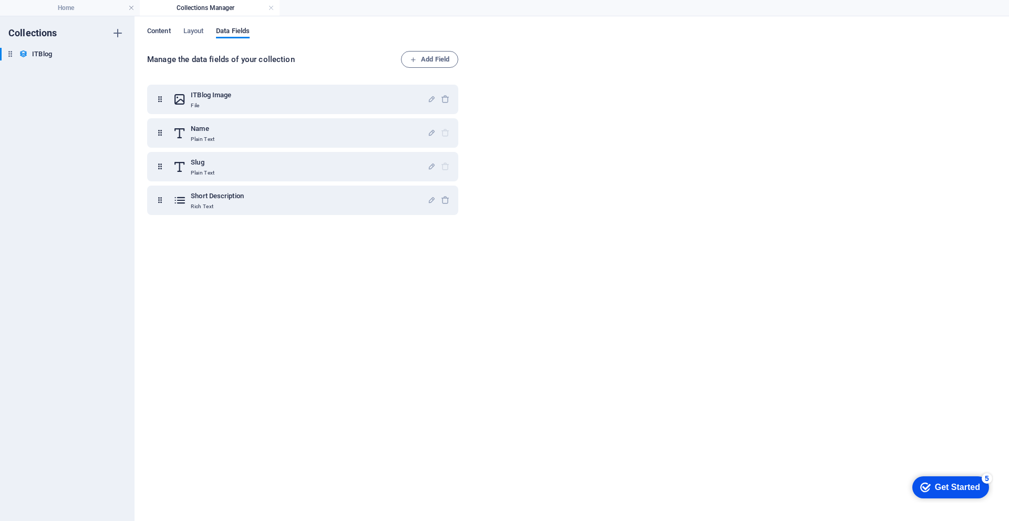
click at [167, 28] on span "Content" at bounding box center [159, 32] width 24 height 15
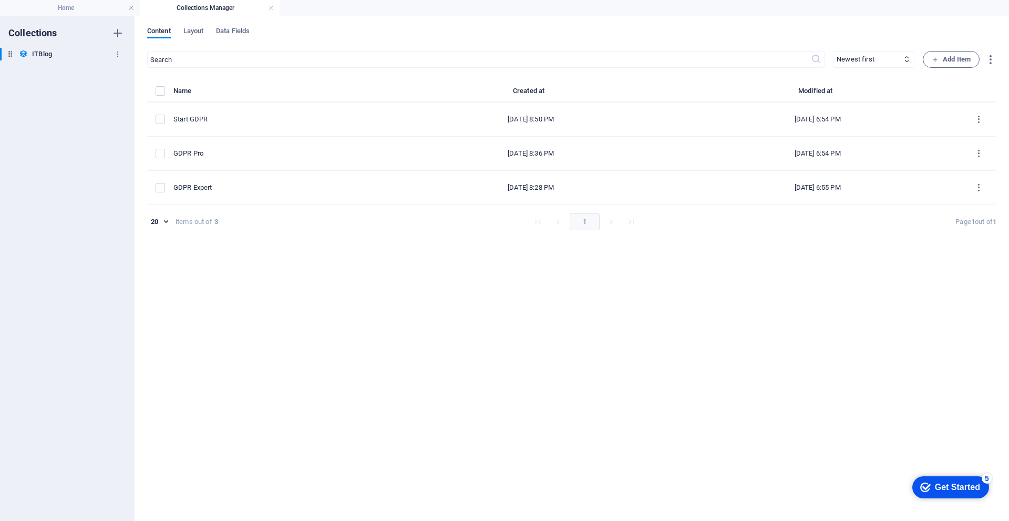
click at [32, 53] on h6 "ITBlog" at bounding box center [42, 54] width 20 height 13
click at [116, 52] on icon "button" at bounding box center [117, 53] width 7 height 7
click at [134, 76] on h6 "Rename" at bounding box center [127, 75] width 28 height 13
type input "pachete"
drag, startPoint x: 285, startPoint y: 419, endPoint x: 277, endPoint y: 344, distance: 75.2
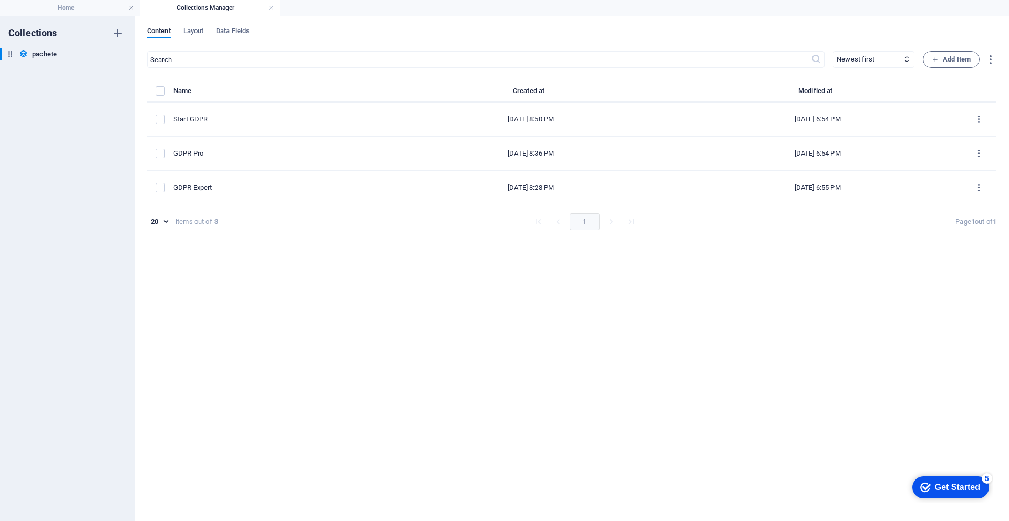
click at [285, 419] on div "​ Newest first Oldest first Last modified Name (ascending) Name (descending) Sl…" at bounding box center [572, 281] width 850 height 460
click at [59, 12] on h4 "Home" at bounding box center [70, 8] width 140 height 12
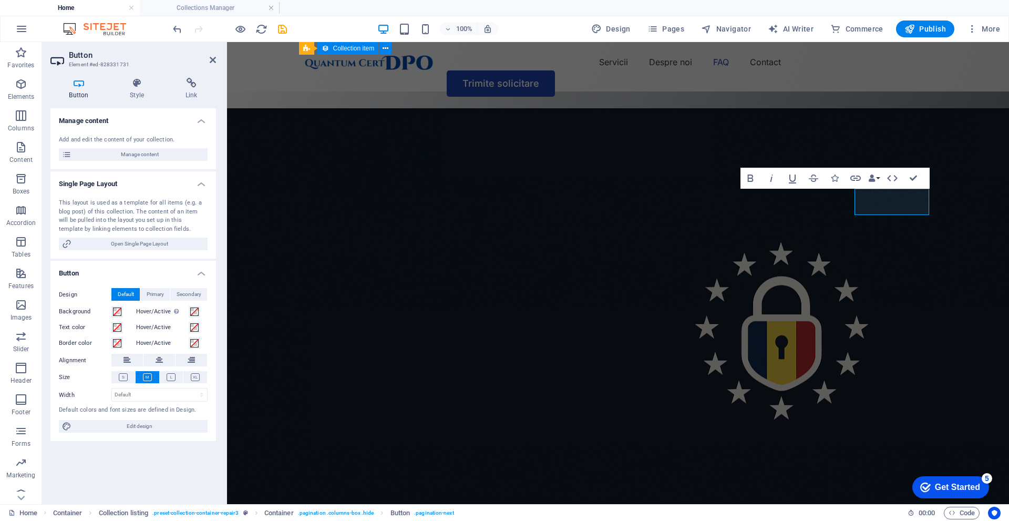
scroll to position [2625, 0]
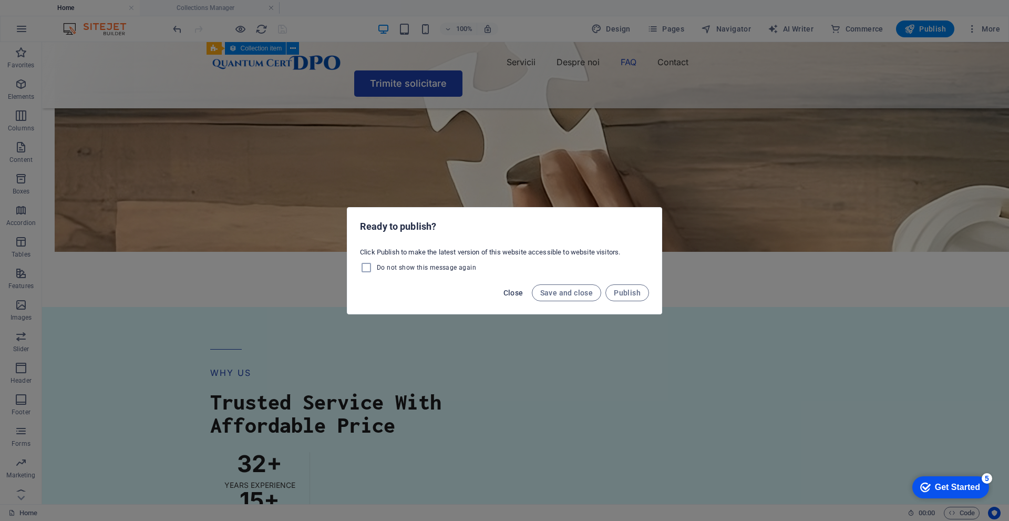
click at [519, 296] on span "Close" at bounding box center [514, 293] width 20 height 8
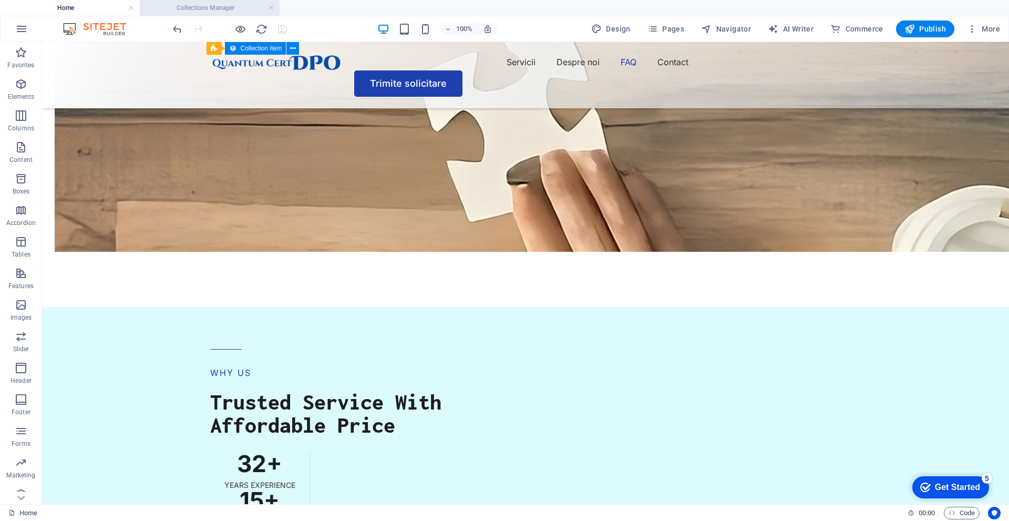
click at [188, 14] on li "Collections Manager" at bounding box center [210, 8] width 140 height 16
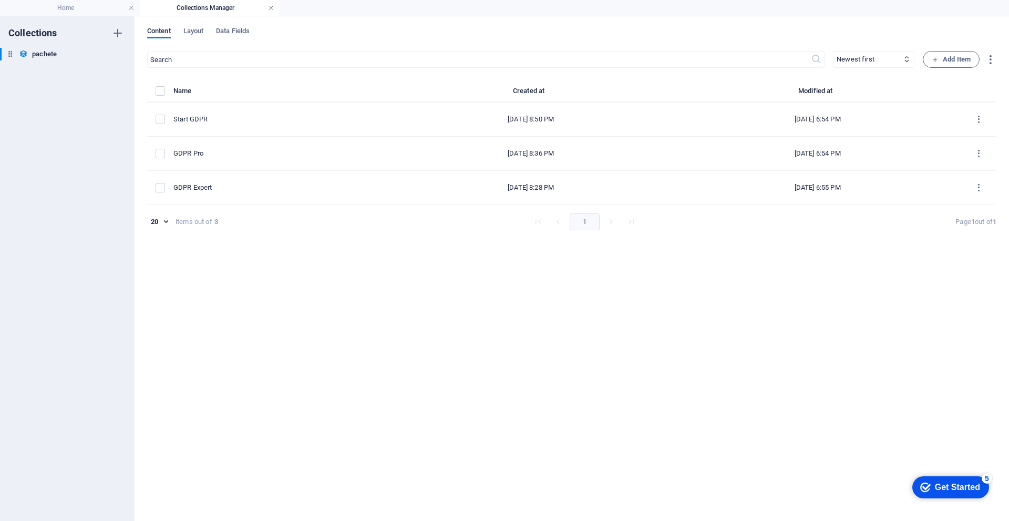
click at [271, 6] on link at bounding box center [271, 8] width 6 height 10
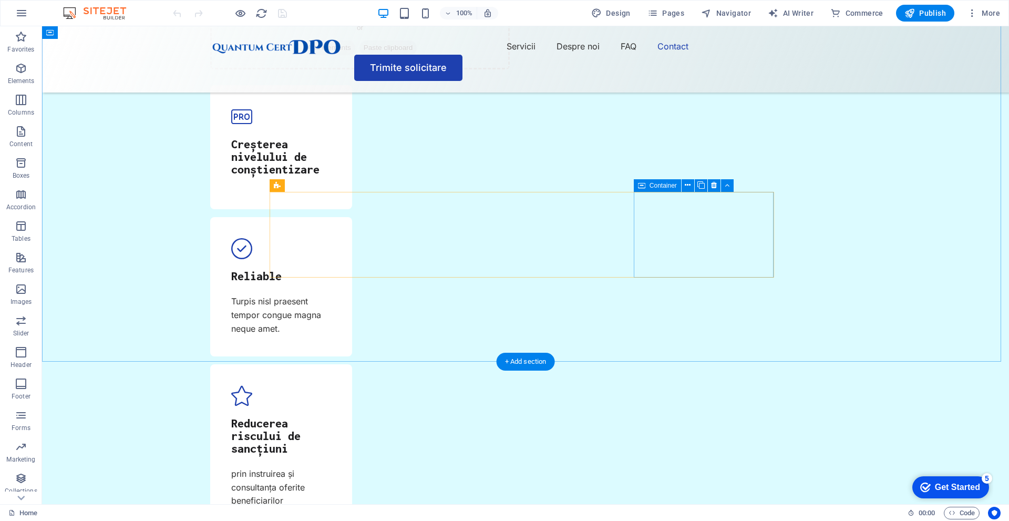
scroll to position [3523, 0]
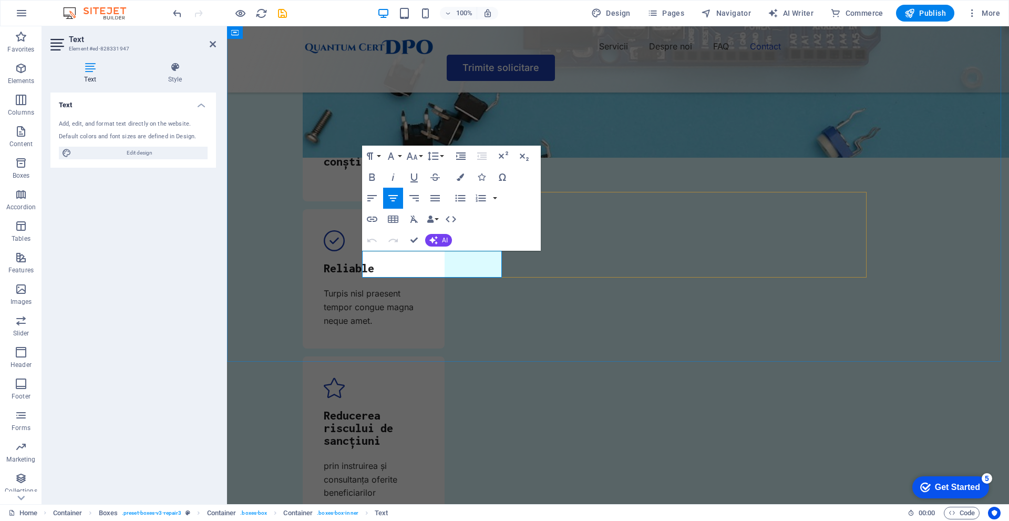
click at [386, 247] on button "Redo" at bounding box center [393, 240] width 20 height 21
drag, startPoint x: 483, startPoint y: 270, endPoint x: 411, endPoint y: 249, distance: 75.5
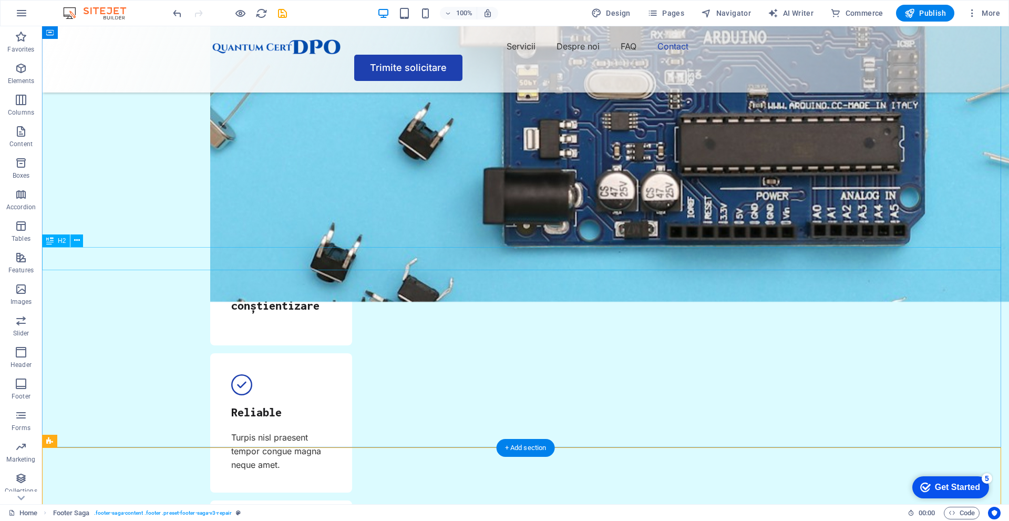
scroll to position [3365, 0]
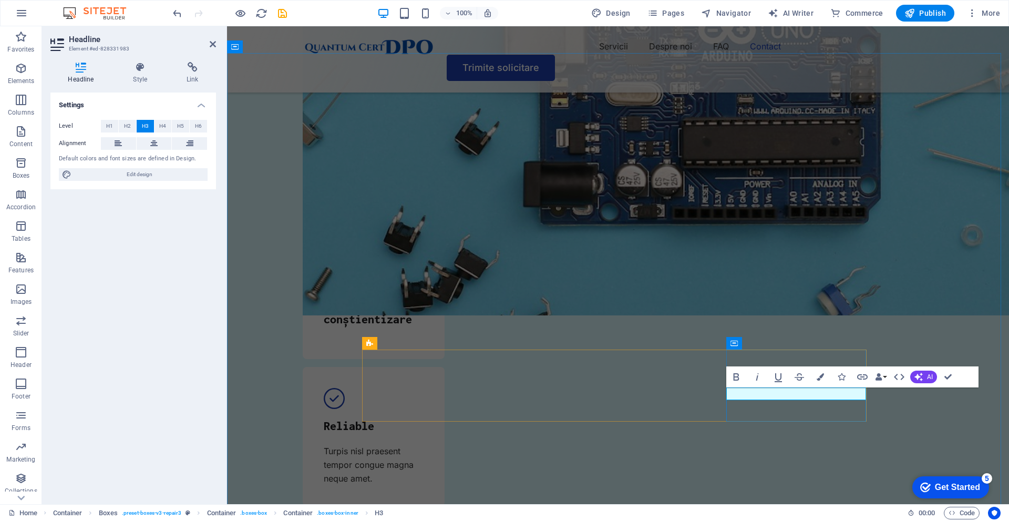
drag, startPoint x: 846, startPoint y: 396, endPoint x: 740, endPoint y: 397, distance: 105.7
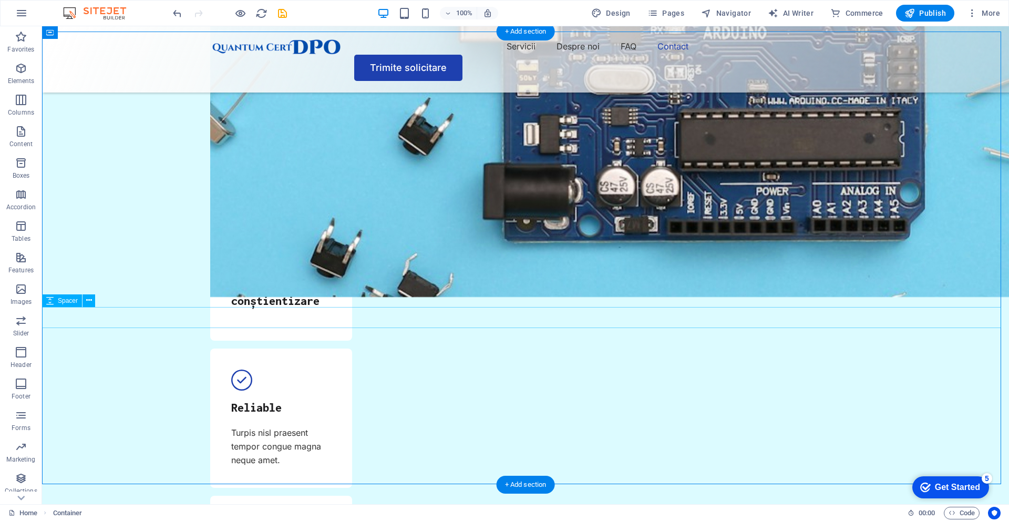
scroll to position [3383, 0]
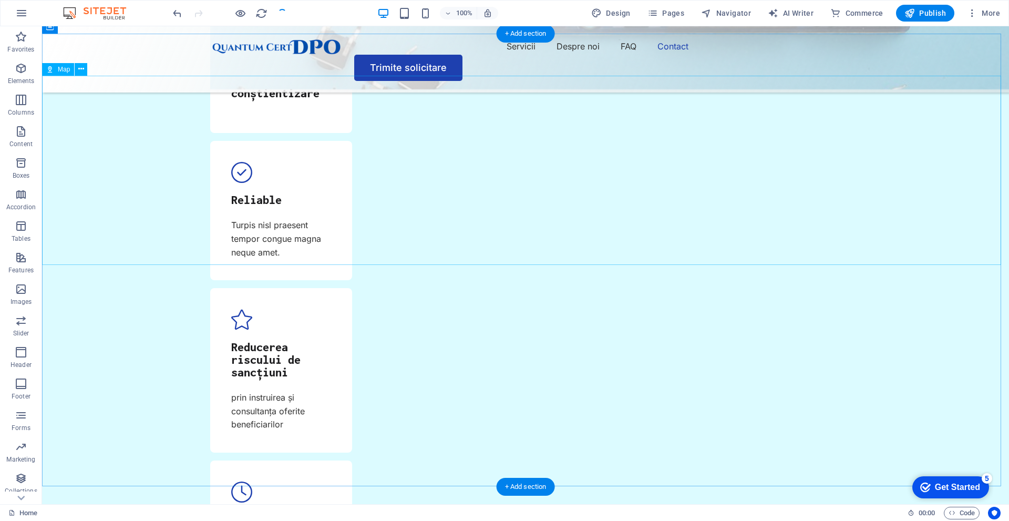
scroll to position [3593, 0]
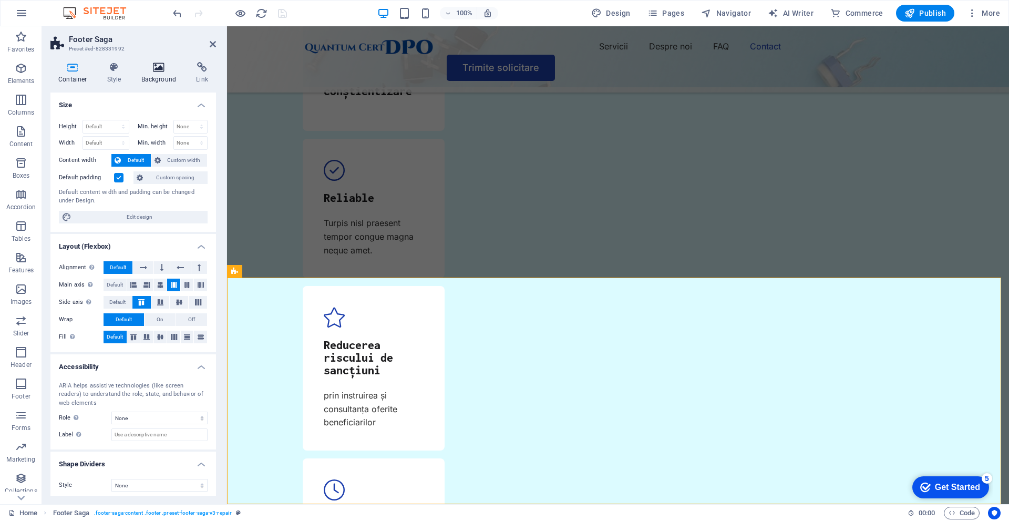
click at [161, 66] on icon at bounding box center [159, 67] width 51 height 11
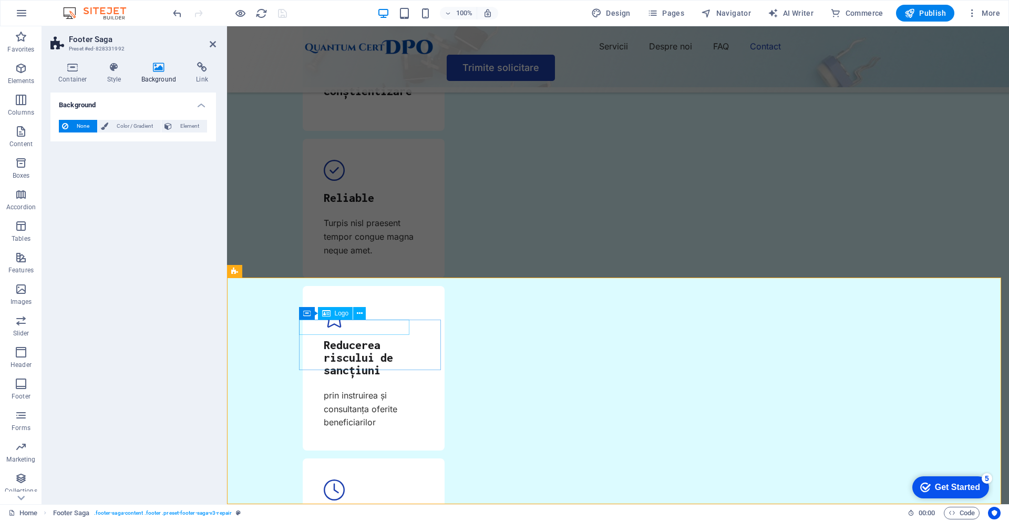
drag, startPoint x: 363, startPoint y: 355, endPoint x: 518, endPoint y: 356, distance: 155.1
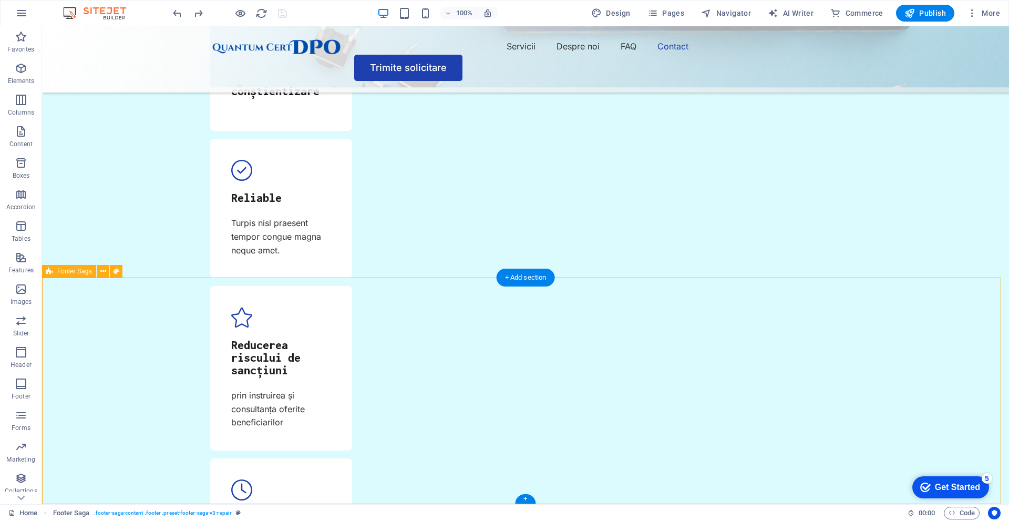
select select "rem"
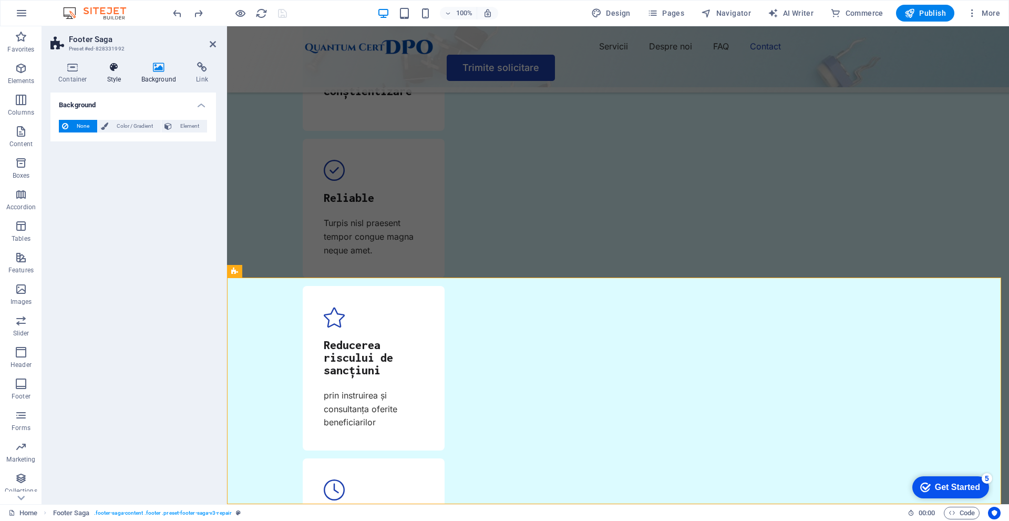
click at [115, 70] on icon at bounding box center [114, 67] width 30 height 11
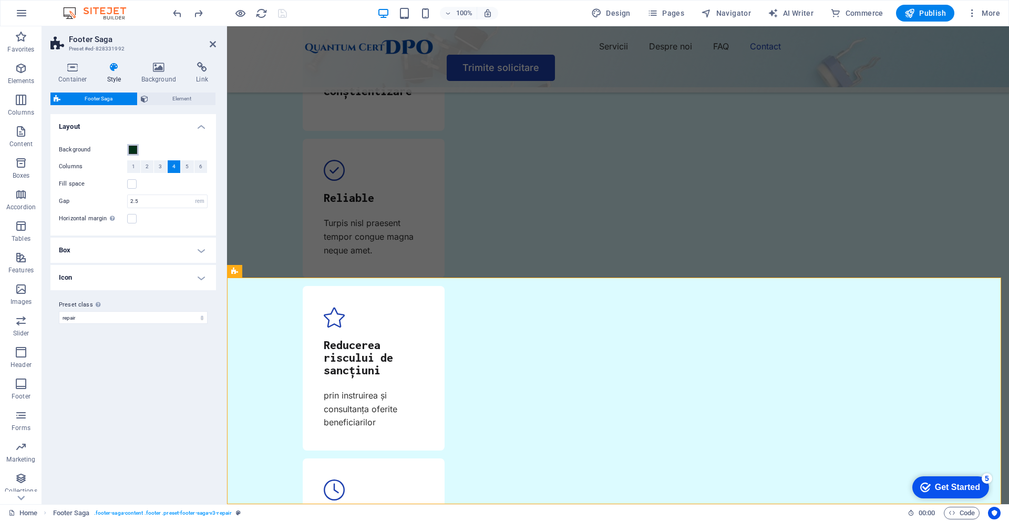
click at [135, 150] on span at bounding box center [133, 150] width 8 height 8
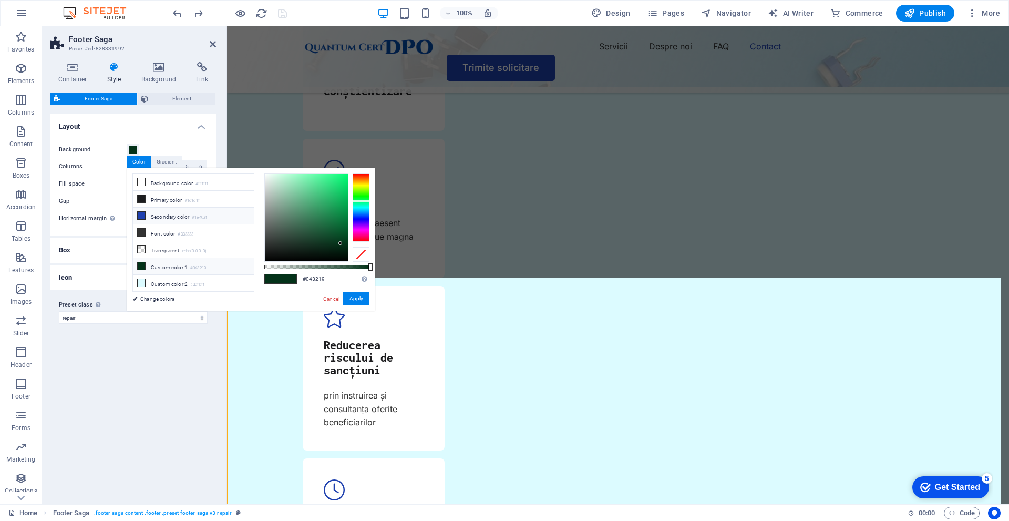
click at [195, 221] on li "Secondary color #1e40af" at bounding box center [193, 216] width 121 height 17
type input "#1e40af"
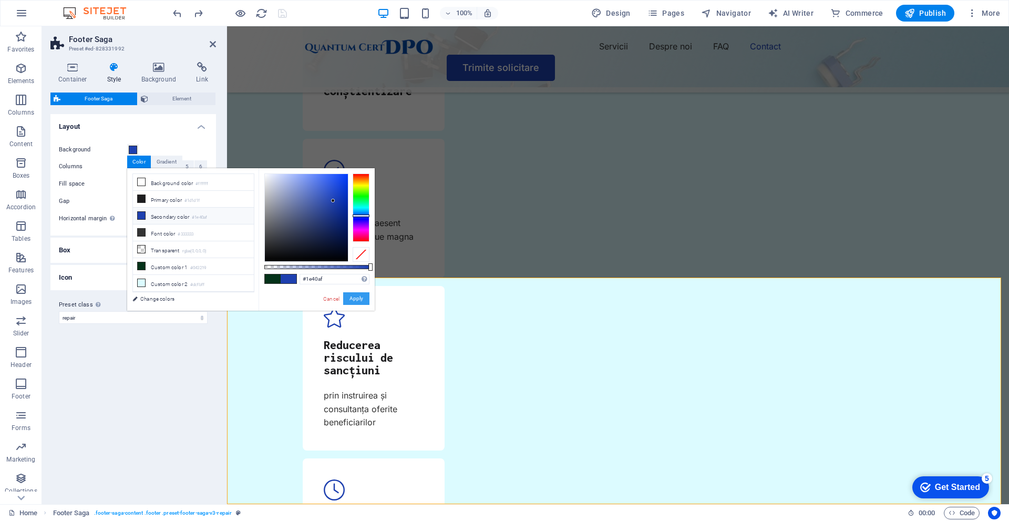
click at [351, 301] on button "Apply" at bounding box center [356, 298] width 26 height 13
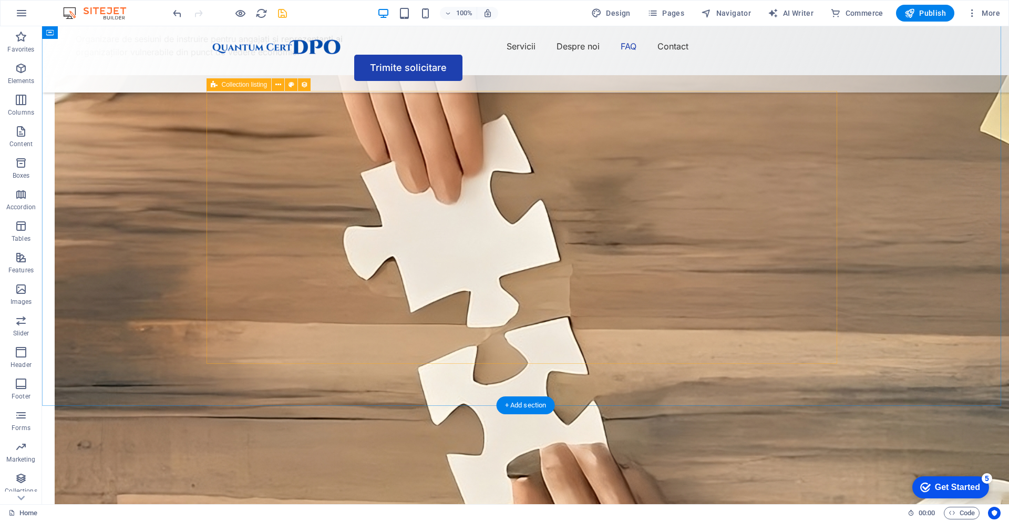
scroll to position [2279, 0]
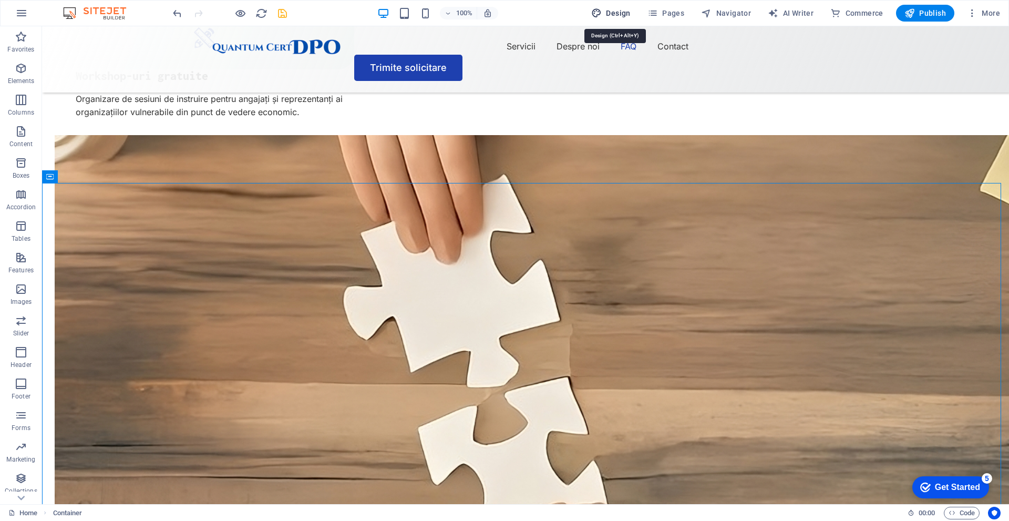
select select "px"
select select "400"
select select "px"
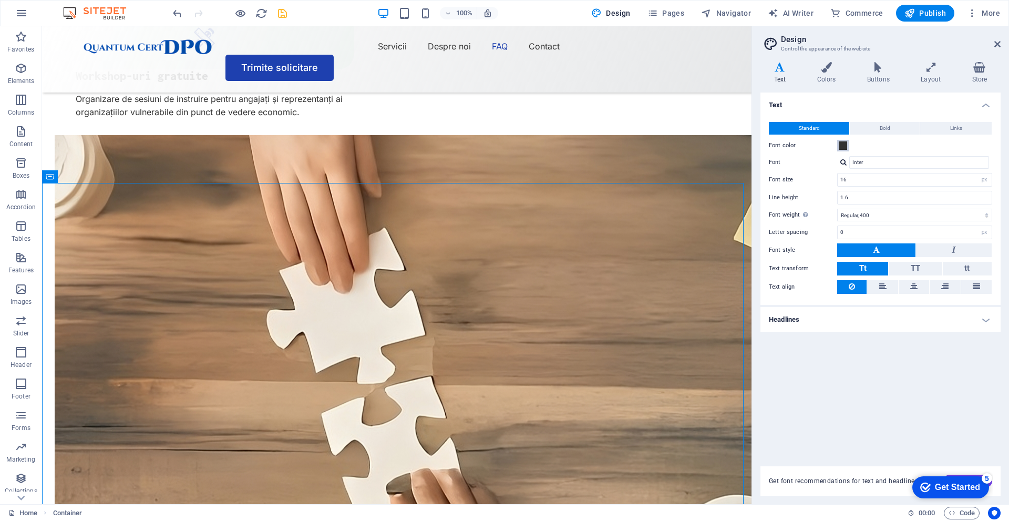
click at [848, 147] on button "Font color" at bounding box center [844, 146] width 12 height 12
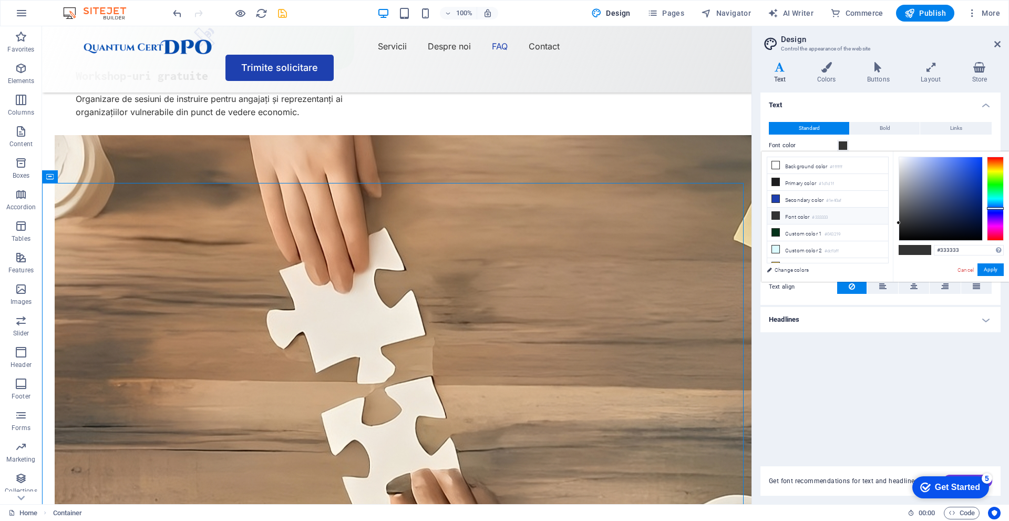
drag, startPoint x: 996, startPoint y: 217, endPoint x: 996, endPoint y: 208, distance: 8.4
click at [996, 208] on div at bounding box center [995, 199] width 17 height 84
drag, startPoint x: 977, startPoint y: 219, endPoint x: 986, endPoint y: 212, distance: 11.3
click at [986, 212] on div at bounding box center [951, 199] width 105 height 84
type input "#001653"
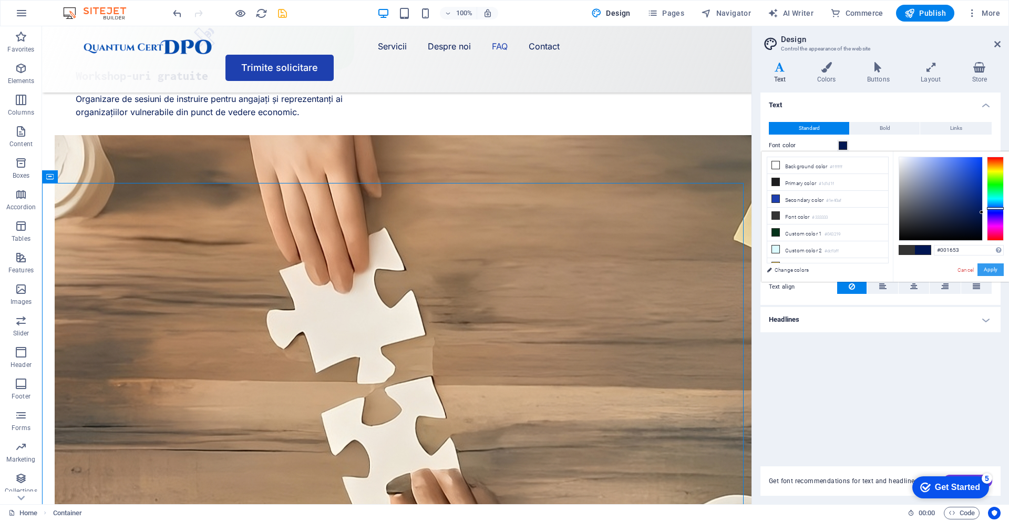
click at [992, 264] on button "Apply" at bounding box center [991, 269] width 26 height 13
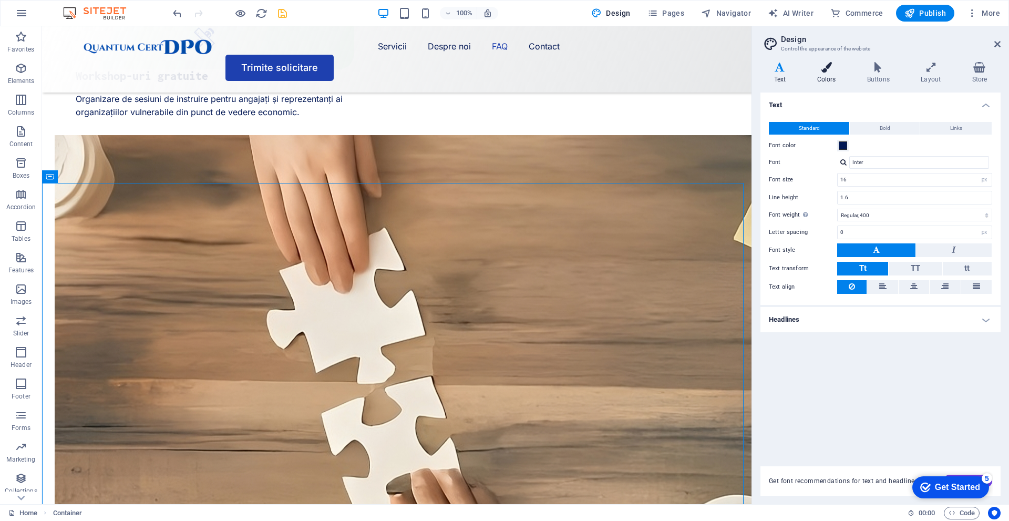
click at [829, 74] on h4 "Colors" at bounding box center [829, 73] width 50 height 22
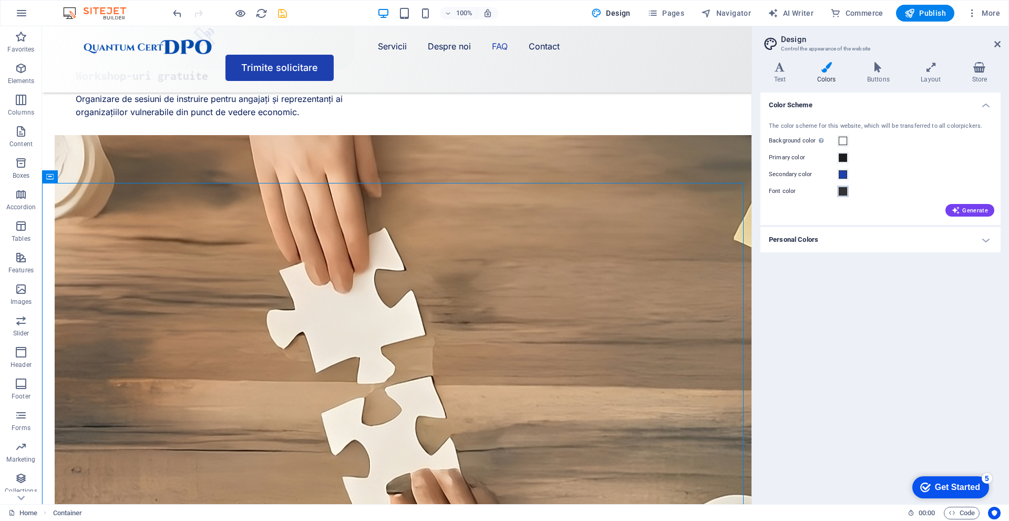
click at [843, 195] on span at bounding box center [843, 191] width 8 height 8
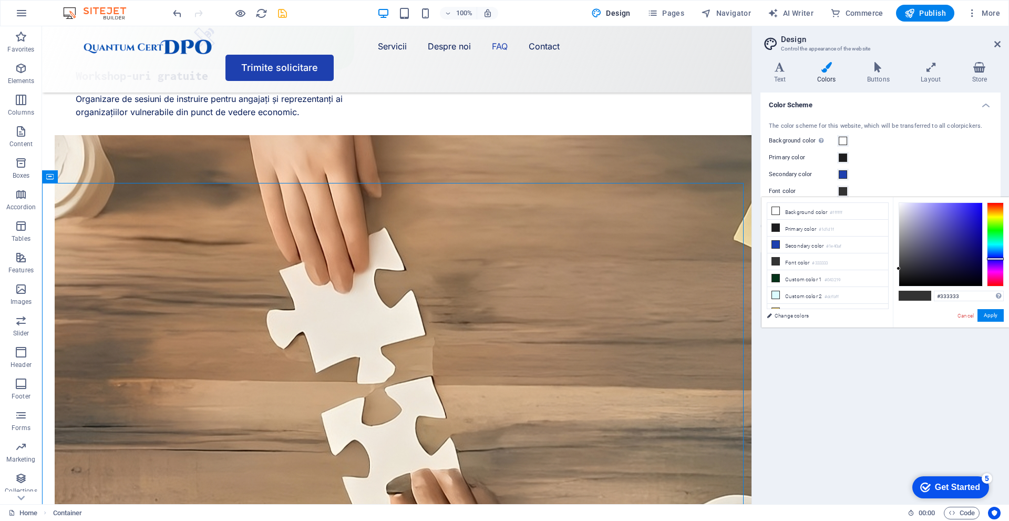
click at [994, 259] on div at bounding box center [995, 244] width 17 height 84
click at [978, 265] on div at bounding box center [941, 244] width 83 height 83
type input "#040057"
drag, startPoint x: 978, startPoint y: 265, endPoint x: 986, endPoint y: 257, distance: 10.8
click at [986, 257] on div at bounding box center [951, 244] width 105 height 84
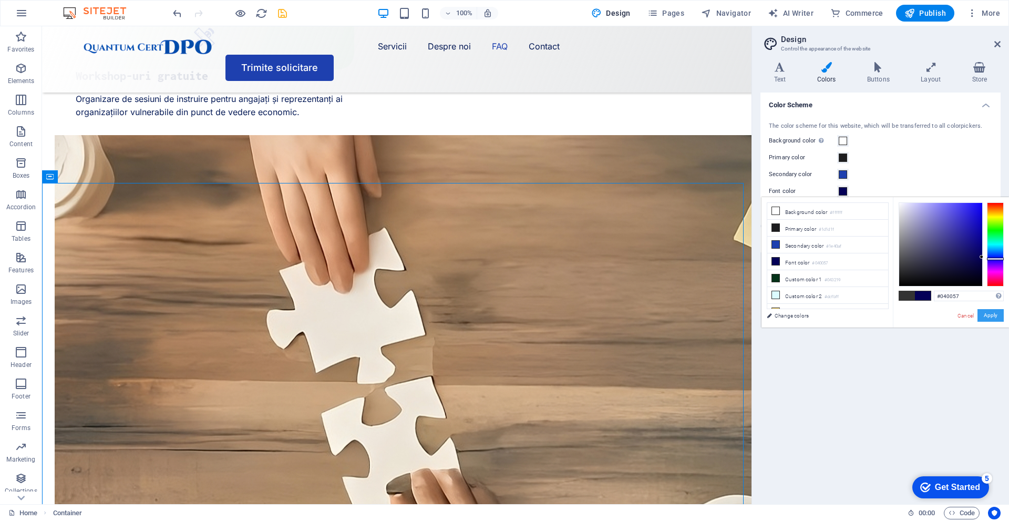
click at [996, 316] on button "Apply" at bounding box center [991, 315] width 26 height 13
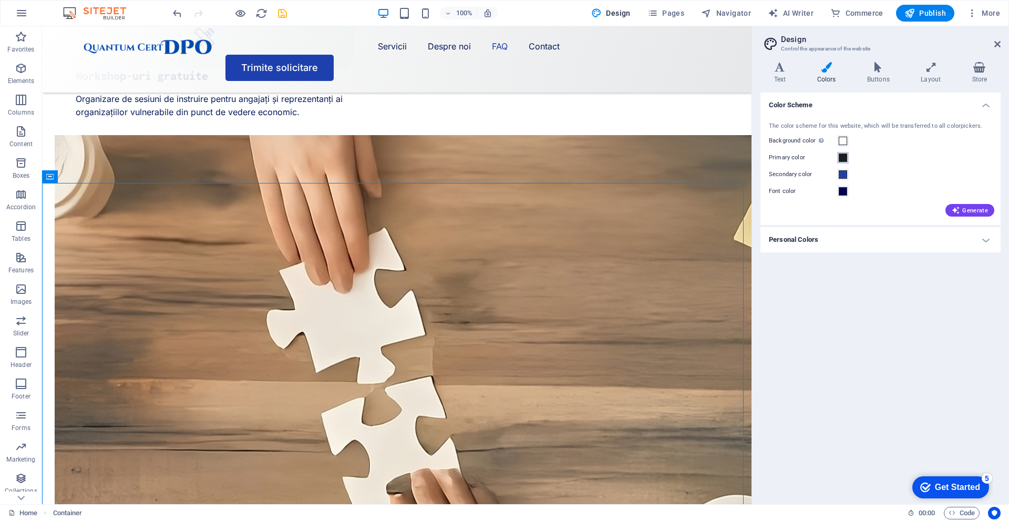
click at [845, 157] on span at bounding box center [843, 158] width 8 height 8
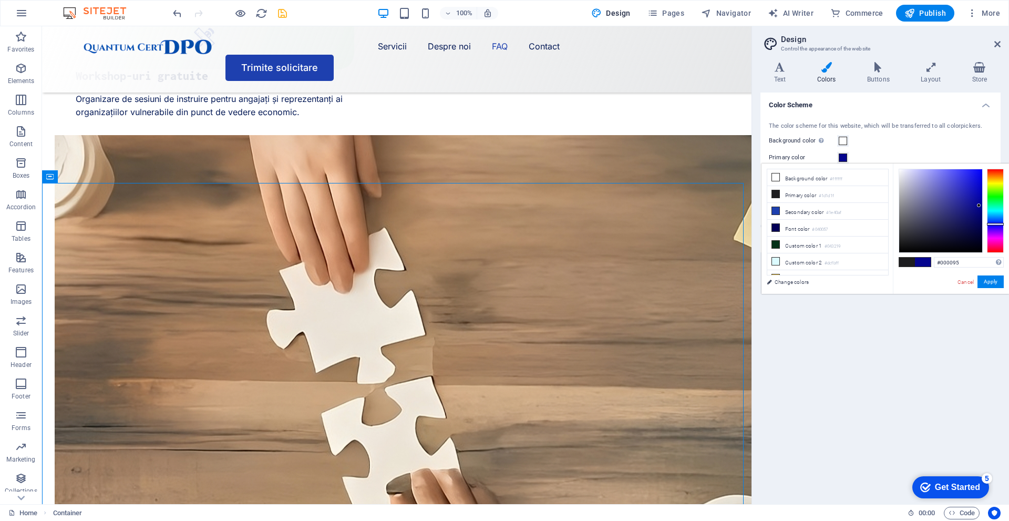
type input "#000096"
drag, startPoint x: 973, startPoint y: 208, endPoint x: 989, endPoint y: 203, distance: 17.1
click at [989, 203] on div at bounding box center [951, 211] width 105 height 84
click at [986, 285] on button "Apply" at bounding box center [991, 282] width 26 height 13
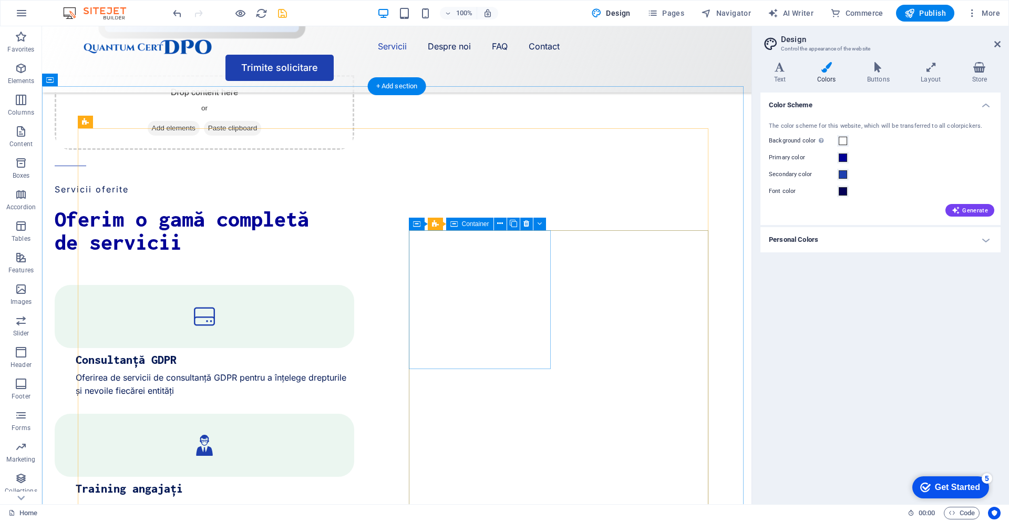
scroll to position [1314, 0]
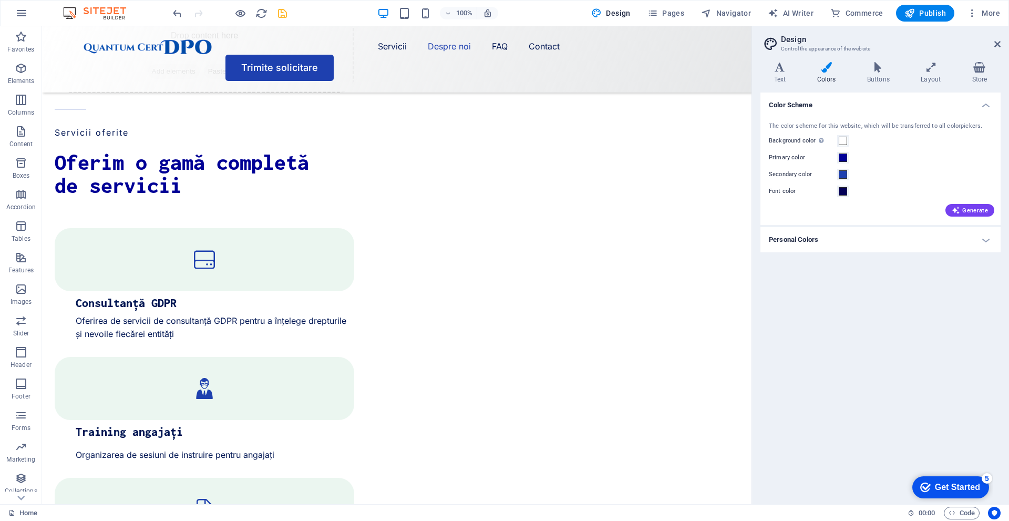
click at [282, 11] on icon "save" at bounding box center [283, 13] width 12 height 12
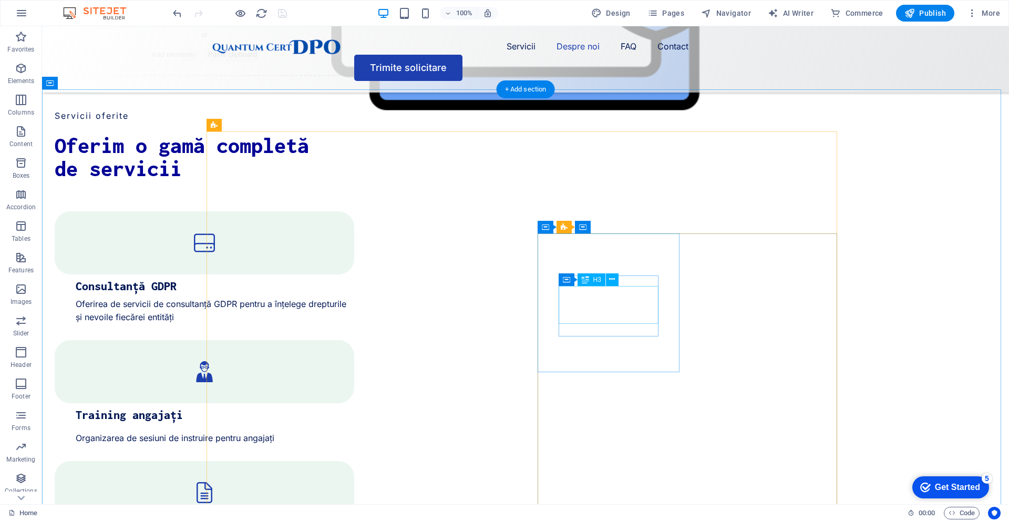
scroll to position [1332, 0]
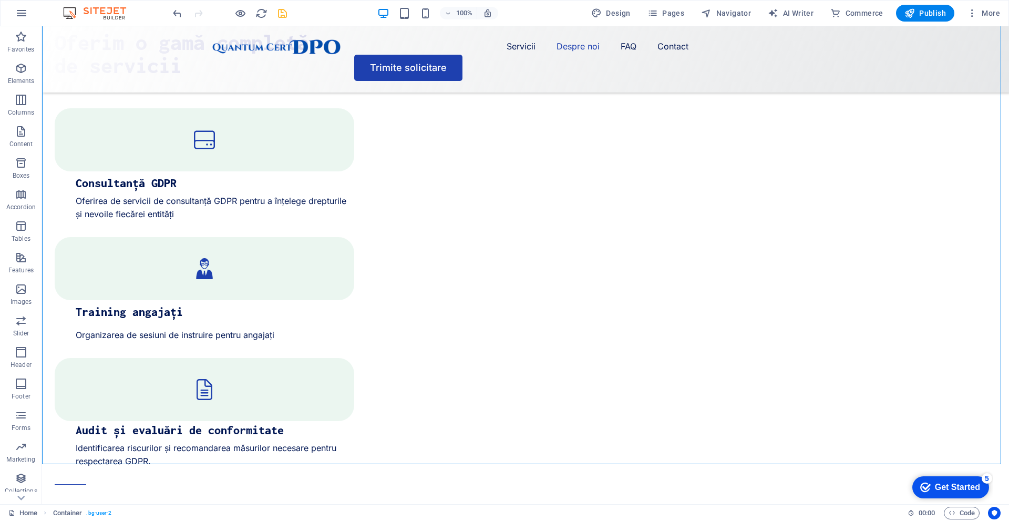
scroll to position [1437, 0]
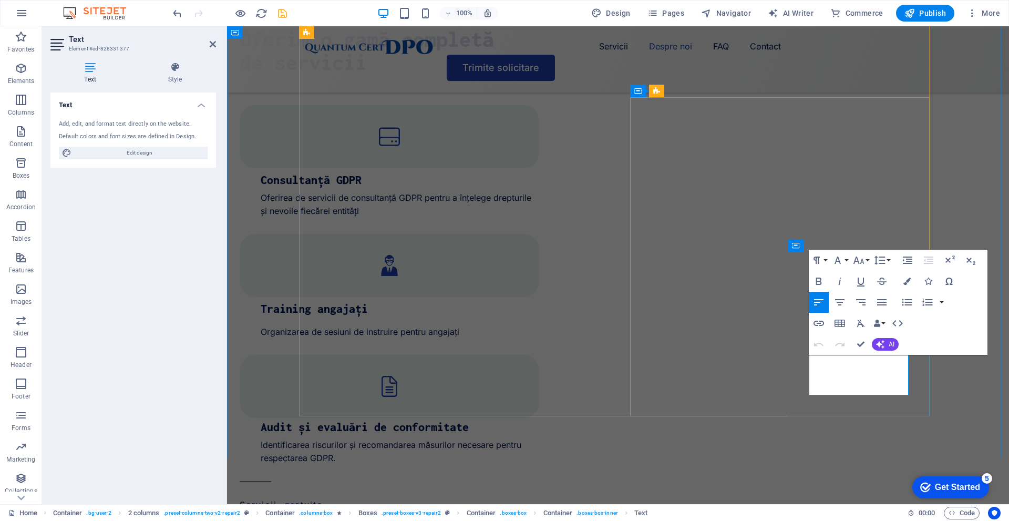
drag, startPoint x: 876, startPoint y: 391, endPoint x: 788, endPoint y: 356, distance: 94.4
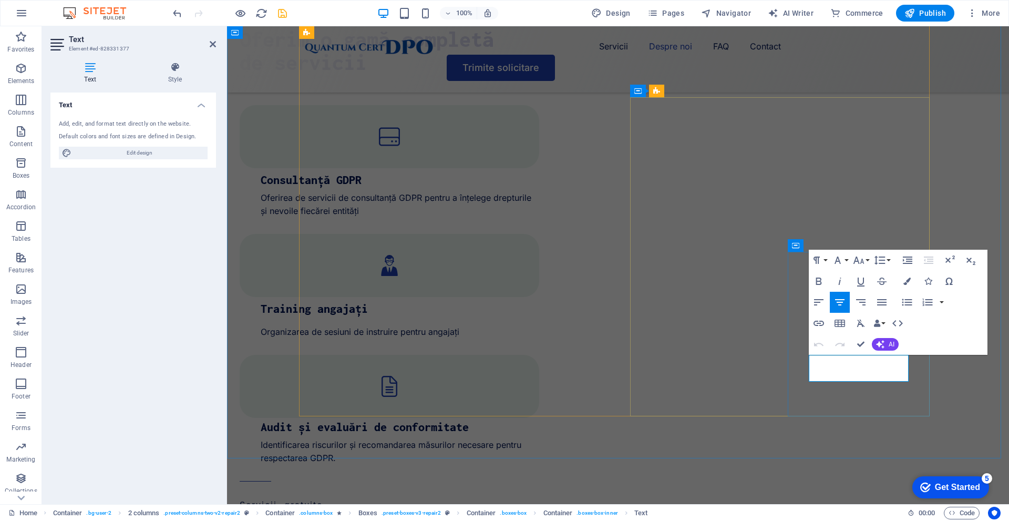
click at [820, 300] on icon "button" at bounding box center [818, 302] width 9 height 6
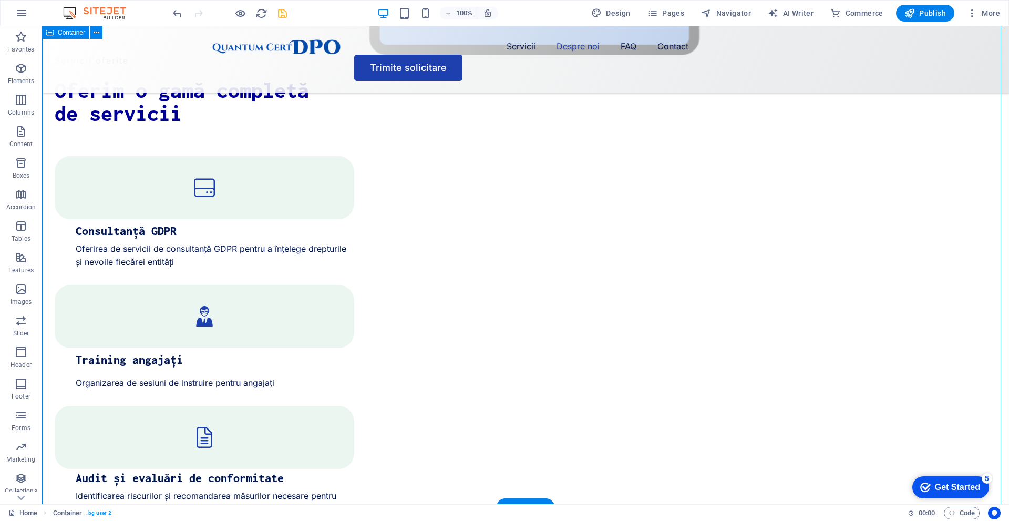
scroll to position [1385, 0]
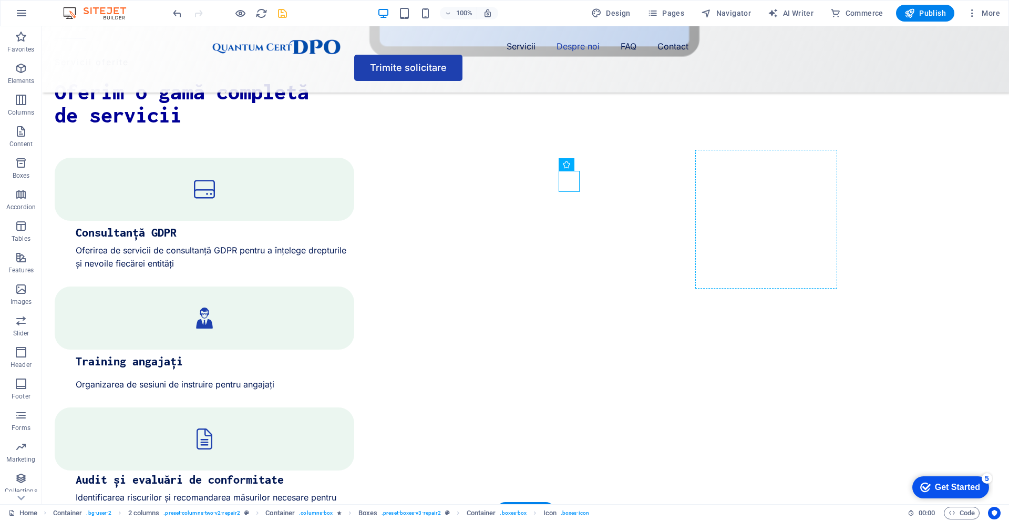
drag, startPoint x: 568, startPoint y: 181, endPoint x: 732, endPoint y: 179, distance: 164.1
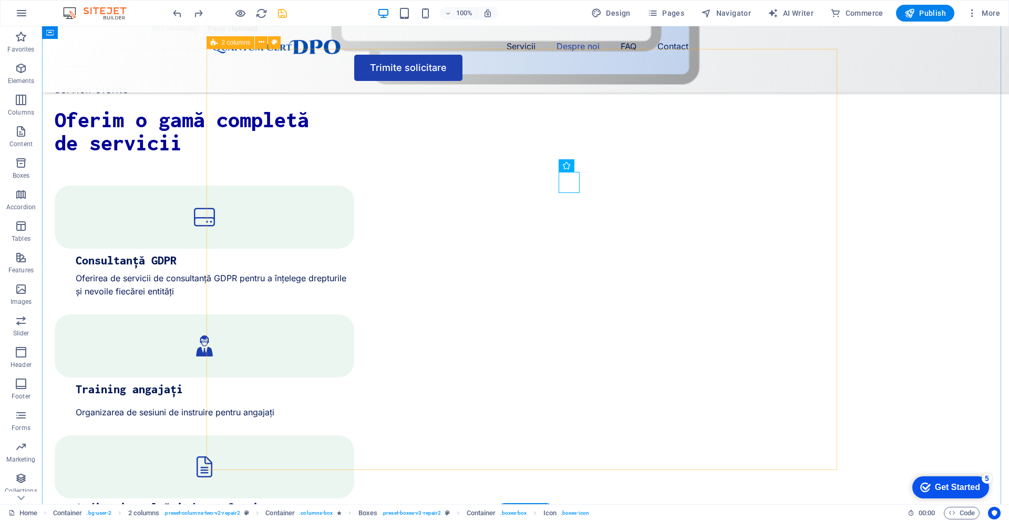
scroll to position [1351, 0]
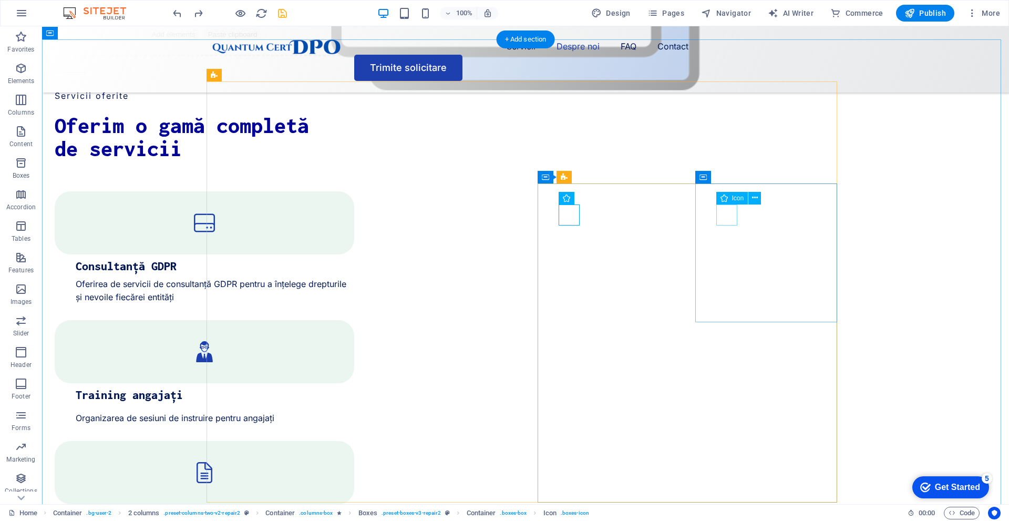
select select "xMidYMid"
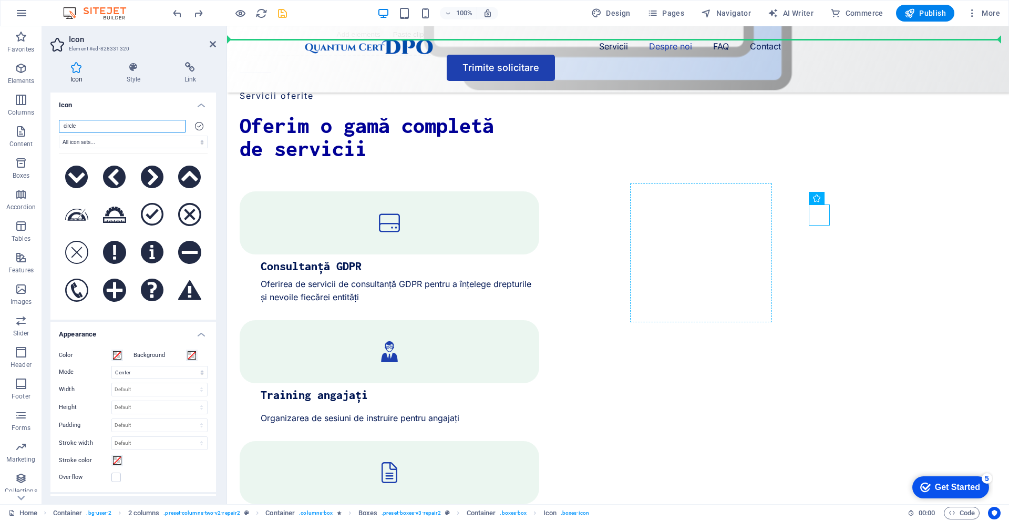
drag, startPoint x: 1054, startPoint y: 225, endPoint x: 666, endPoint y: 217, distance: 387.6
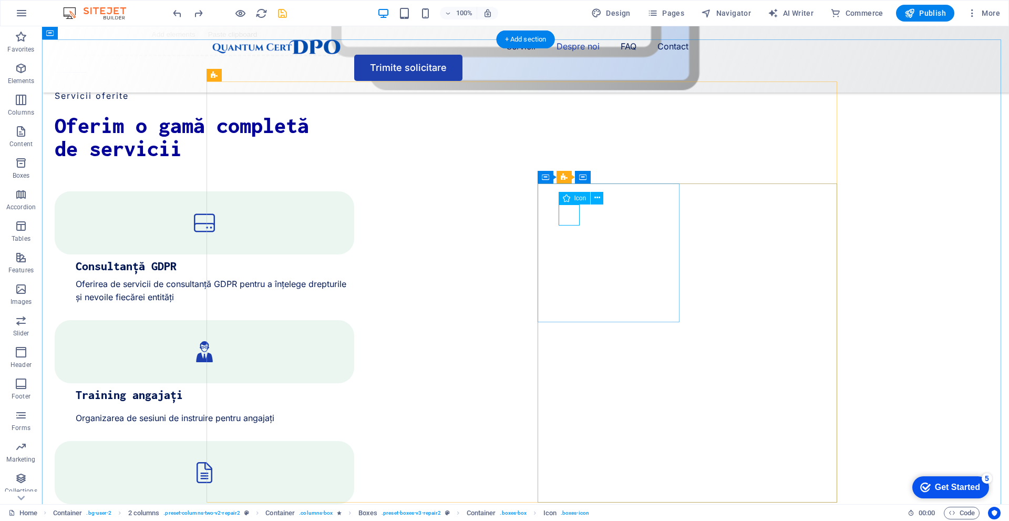
select select "xMidYMid"
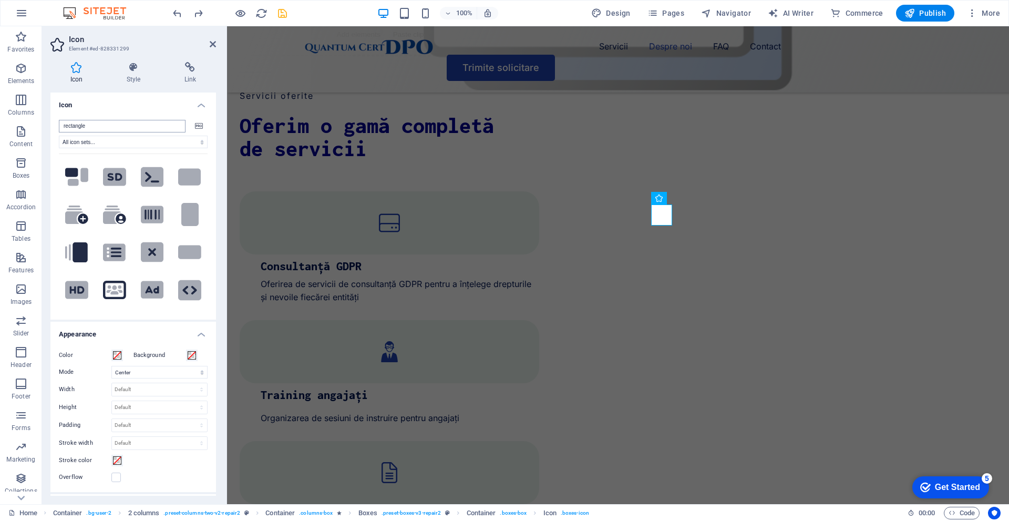
click at [115, 129] on input "rectangle" at bounding box center [122, 126] width 127 height 13
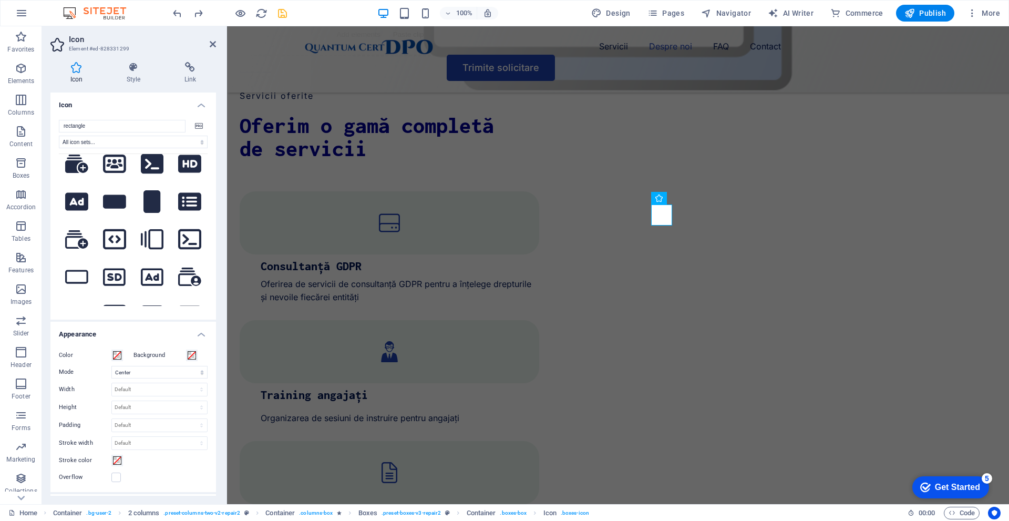
scroll to position [315, 0]
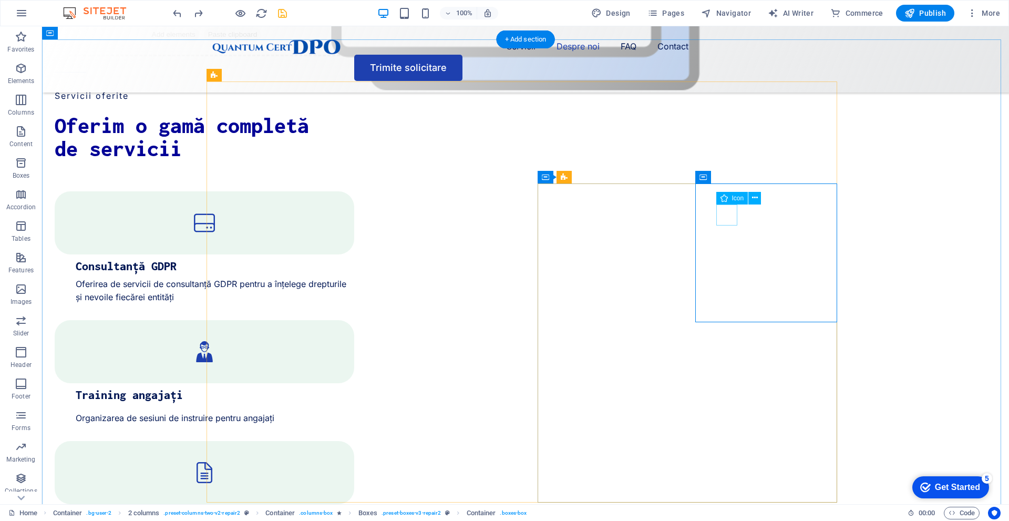
select select "xMidYMid"
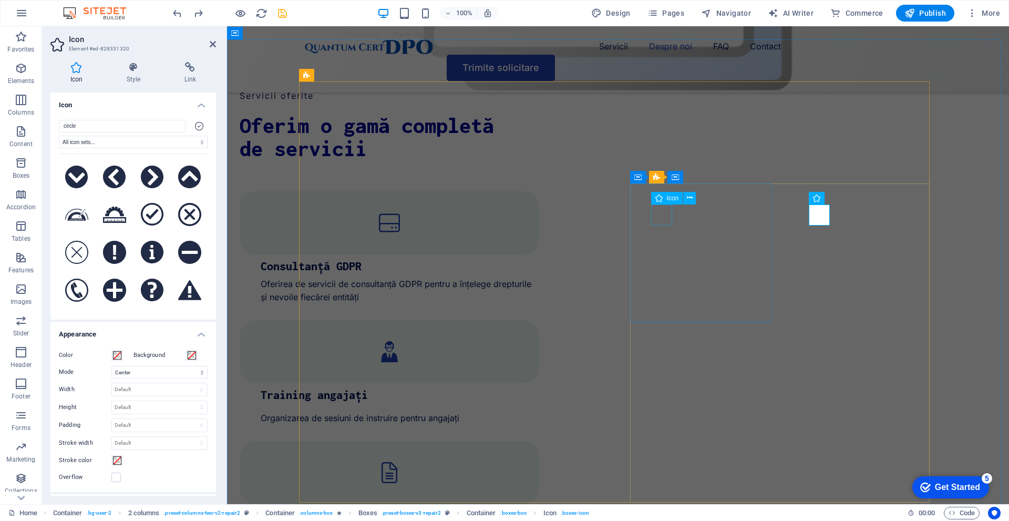
select select "xMidYMid"
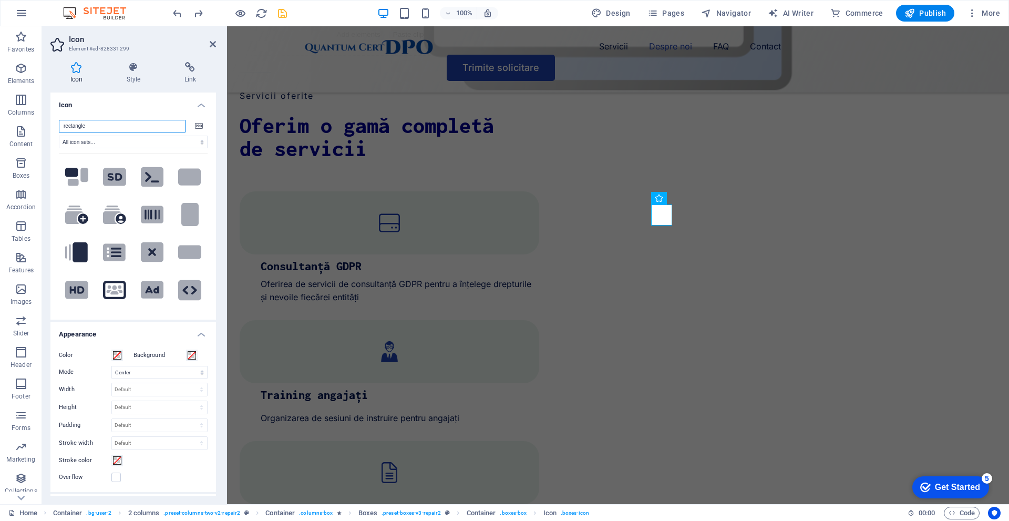
click at [90, 127] on input "rectangle" at bounding box center [122, 126] width 127 height 13
drag, startPoint x: 90, startPoint y: 127, endPoint x: 4, endPoint y: 117, distance: 86.9
click at [4, 117] on section "Favorites Elements Columns Content Boxes Accordion Tables Features Images Slide…" at bounding box center [504, 265] width 1009 height 478
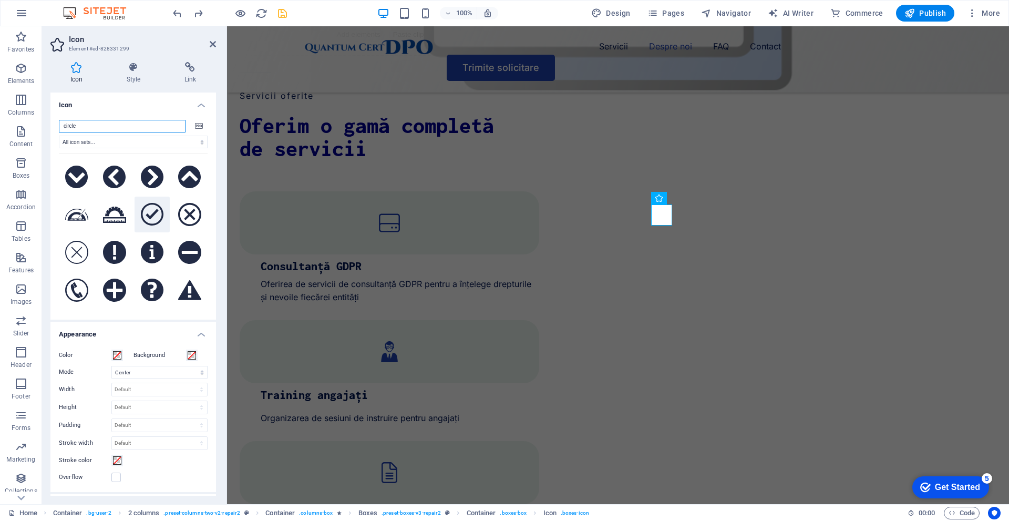
type input "circle"
click at [141, 204] on icon at bounding box center [152, 214] width 23 height 23
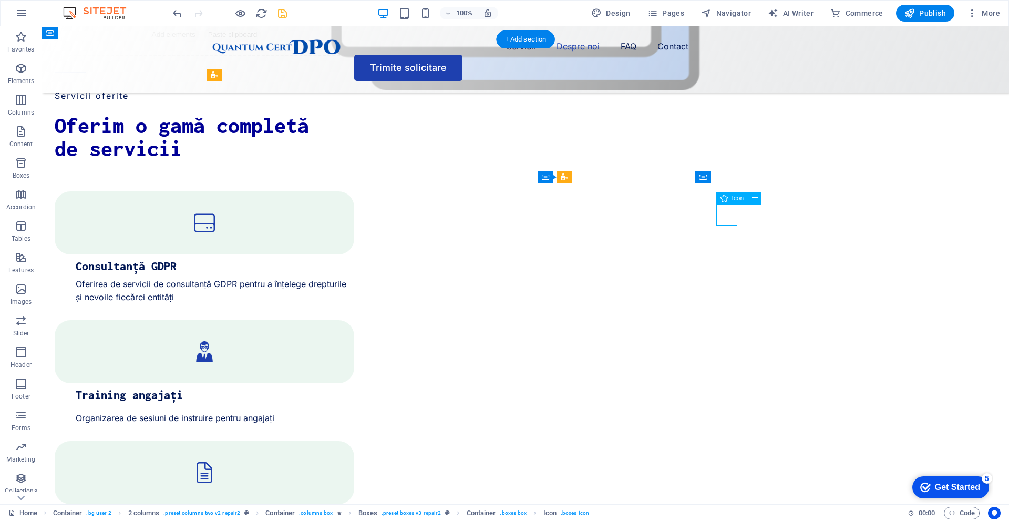
select select "xMidYMid"
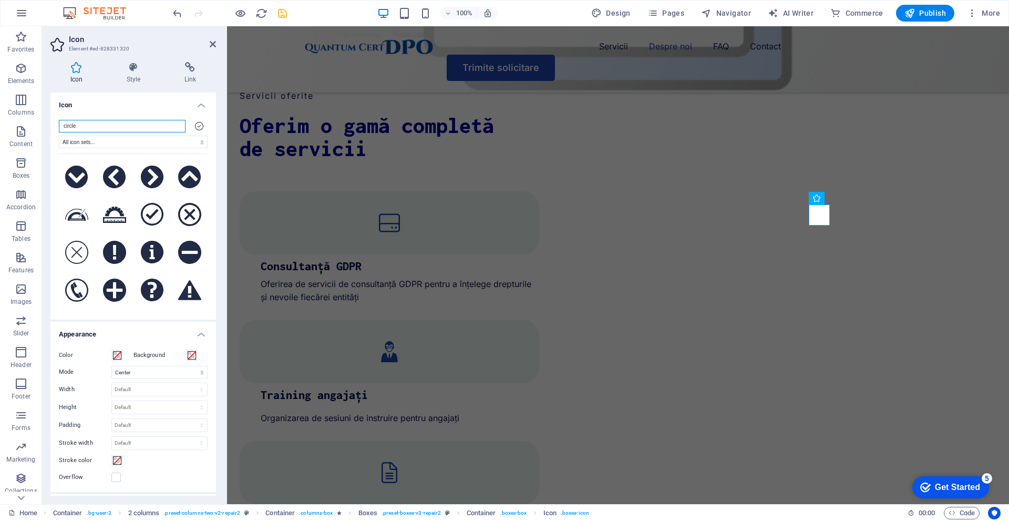
click at [99, 127] on input "circle" at bounding box center [122, 126] width 127 height 13
drag, startPoint x: 99, startPoint y: 127, endPoint x: 19, endPoint y: 119, distance: 80.9
click at [19, 119] on section "Favorites Elements Columns Content Boxes Accordion Tables Features Images Slide…" at bounding box center [504, 265] width 1009 height 478
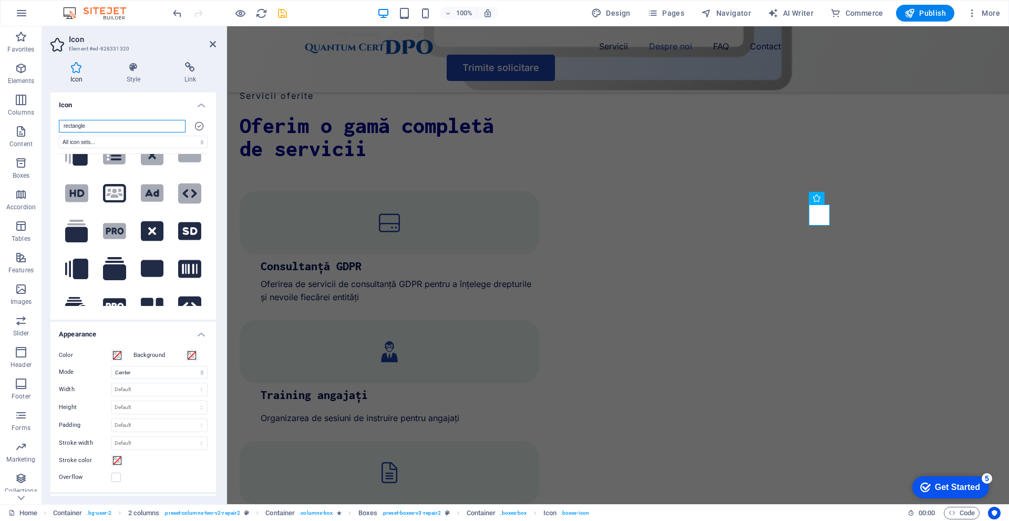
scroll to position [105, 0]
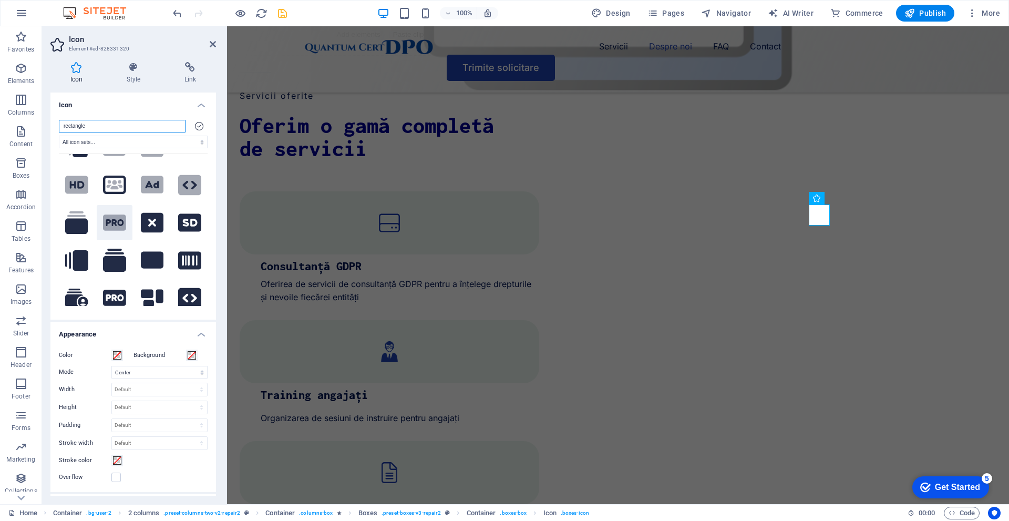
type input "rectangle"
click at [107, 219] on icon at bounding box center [115, 222] width 18 height 7
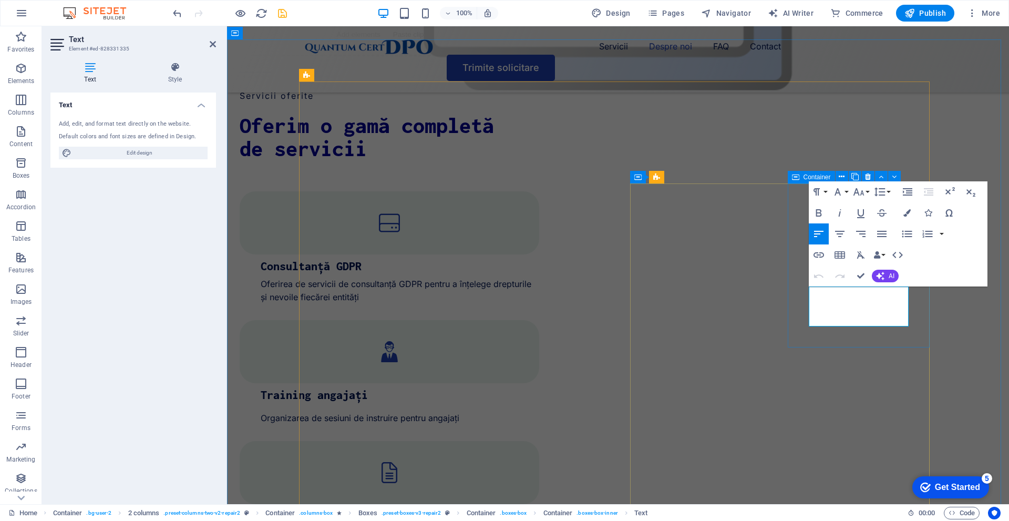
drag, startPoint x: 865, startPoint y: 318, endPoint x: 796, endPoint y: 293, distance: 73.8
click at [819, 230] on icon "button" at bounding box center [819, 234] width 13 height 13
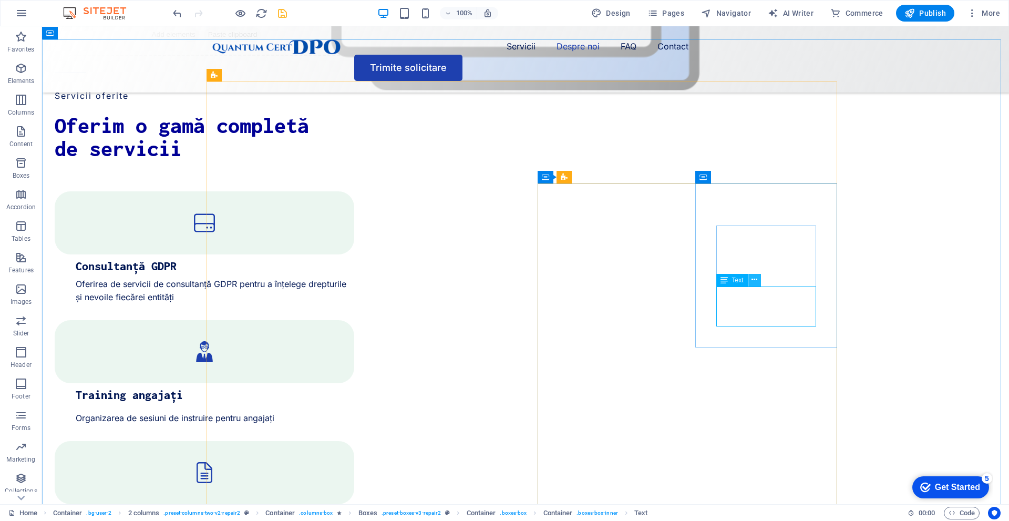
click at [758, 283] on icon at bounding box center [755, 279] width 6 height 11
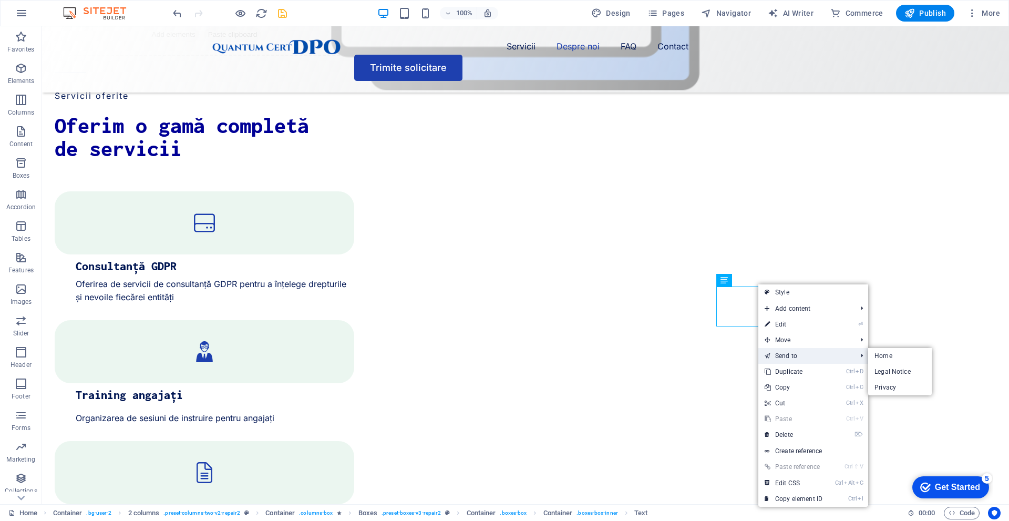
click at [783, 362] on link "Send to" at bounding box center [806, 356] width 94 height 16
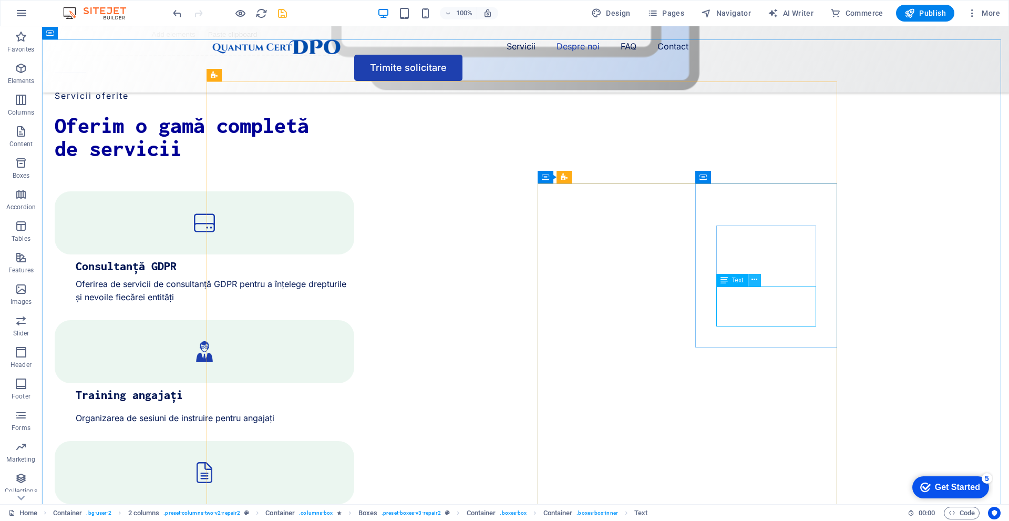
click at [756, 283] on icon at bounding box center [755, 279] width 6 height 11
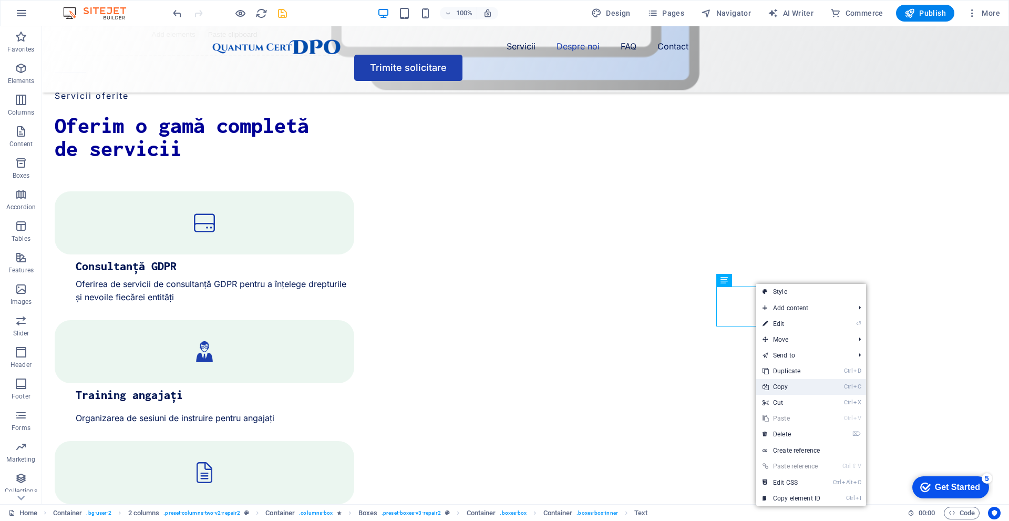
click at [774, 381] on link "Ctrl C Copy" at bounding box center [792, 387] width 70 height 16
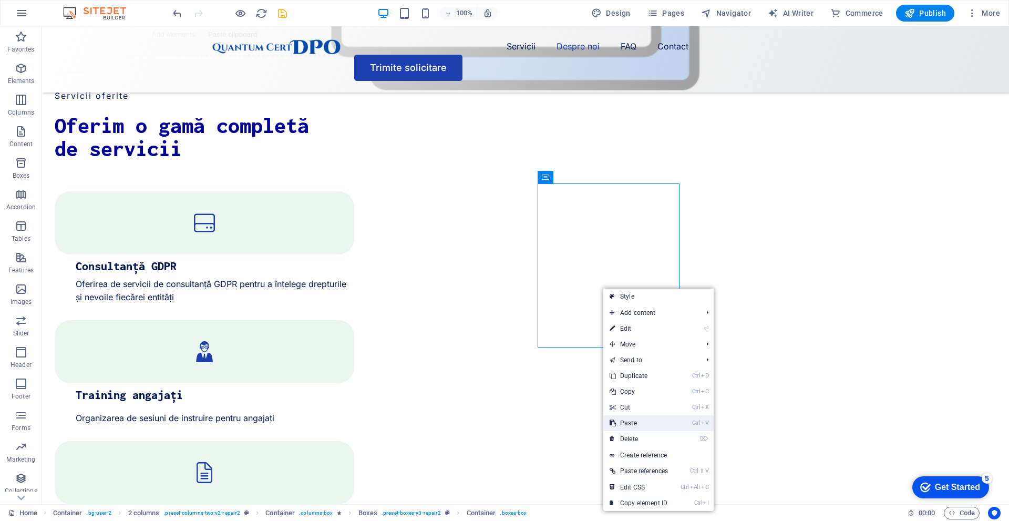
click at [626, 420] on link "Ctrl V Paste" at bounding box center [639, 423] width 71 height 16
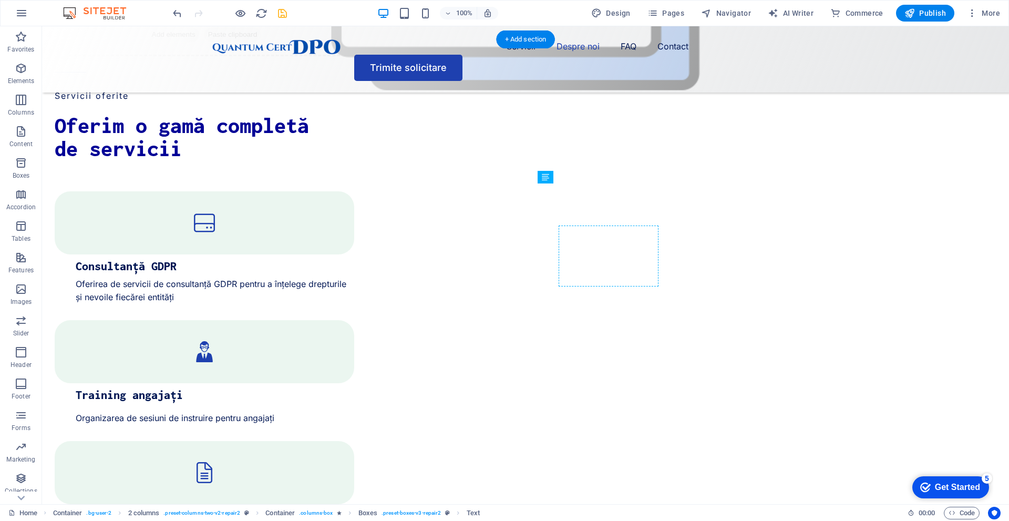
drag, startPoint x: 590, startPoint y: 336, endPoint x: 578, endPoint y: 323, distance: 17.5
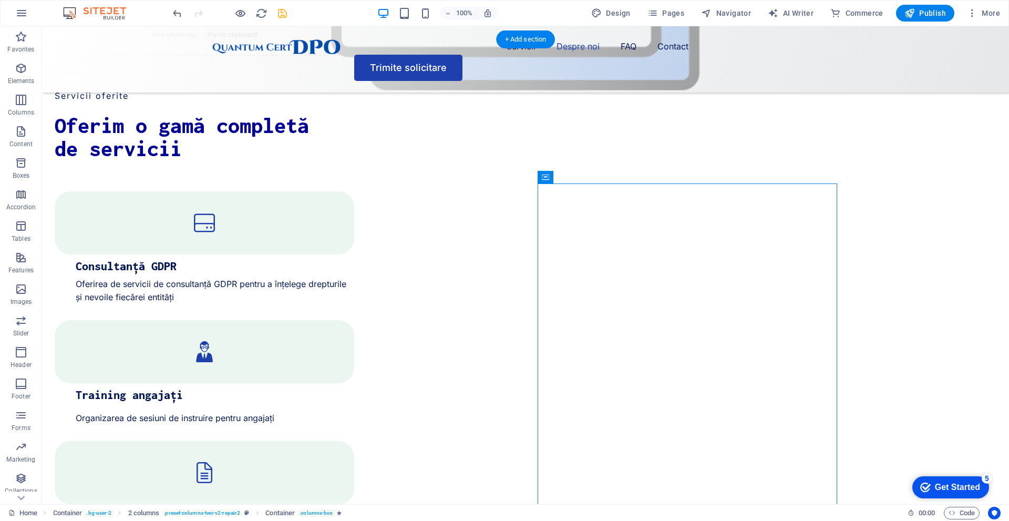
drag, startPoint x: 580, startPoint y: 198, endPoint x: 553, endPoint y: 207, distance: 29.3
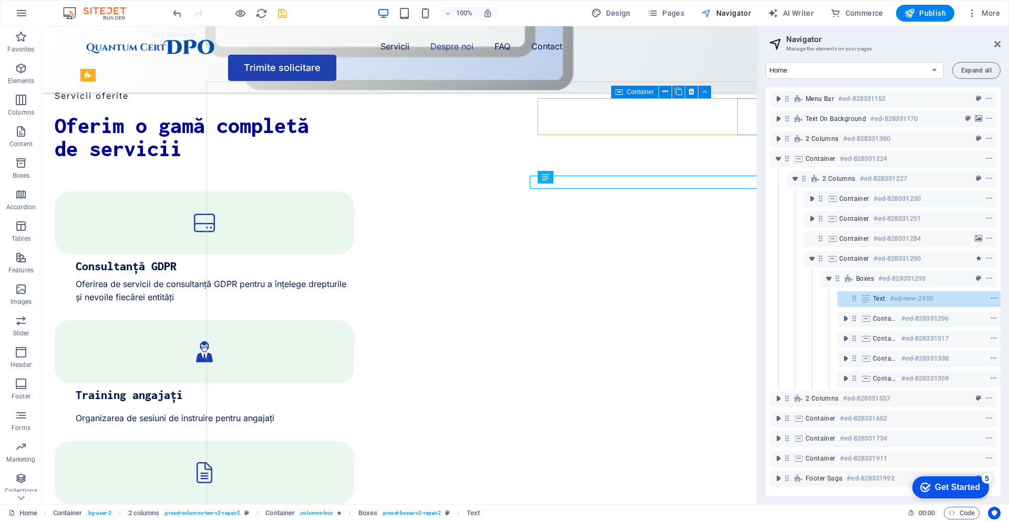
scroll to position [3, 3]
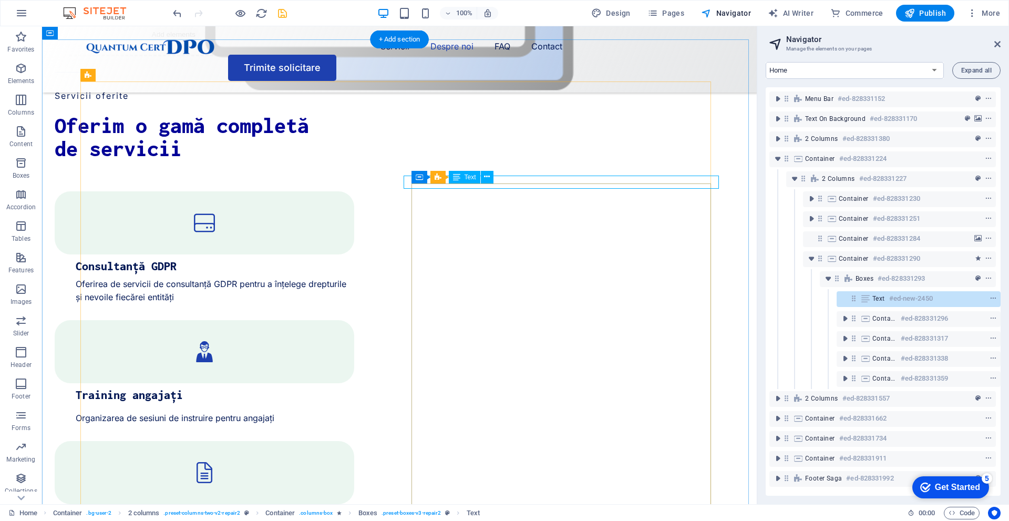
click at [850, 295] on icon at bounding box center [854, 298] width 9 height 9
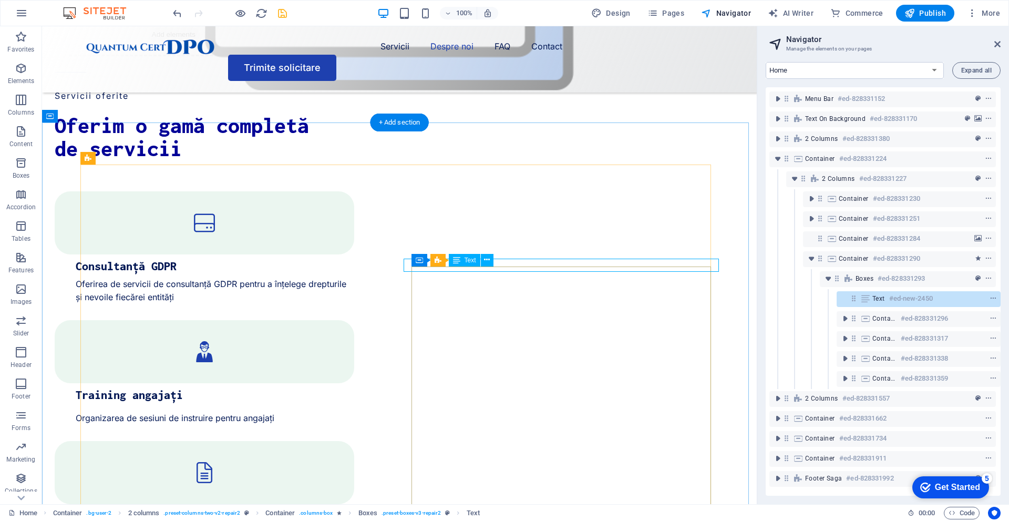
scroll to position [1268, 0]
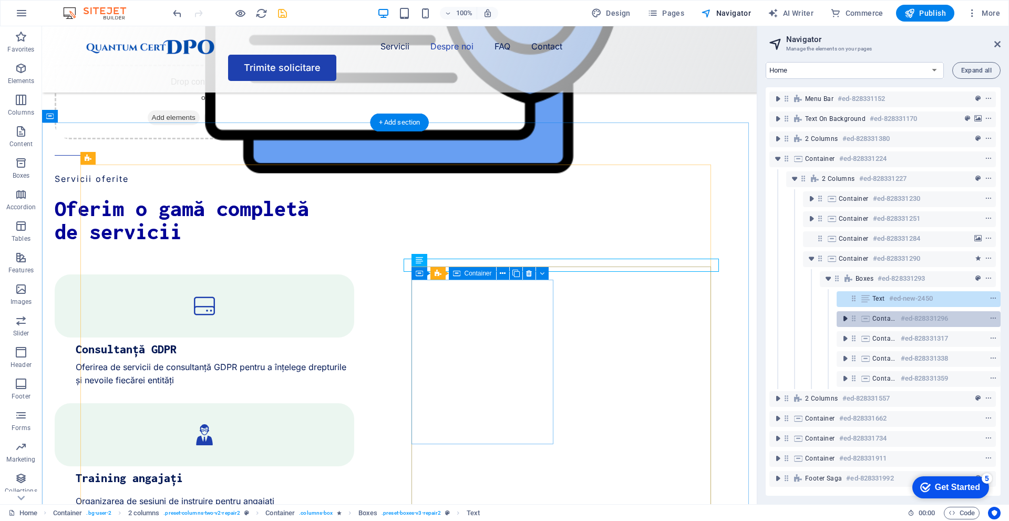
click at [846, 315] on icon "toggle-expand" at bounding box center [845, 318] width 11 height 11
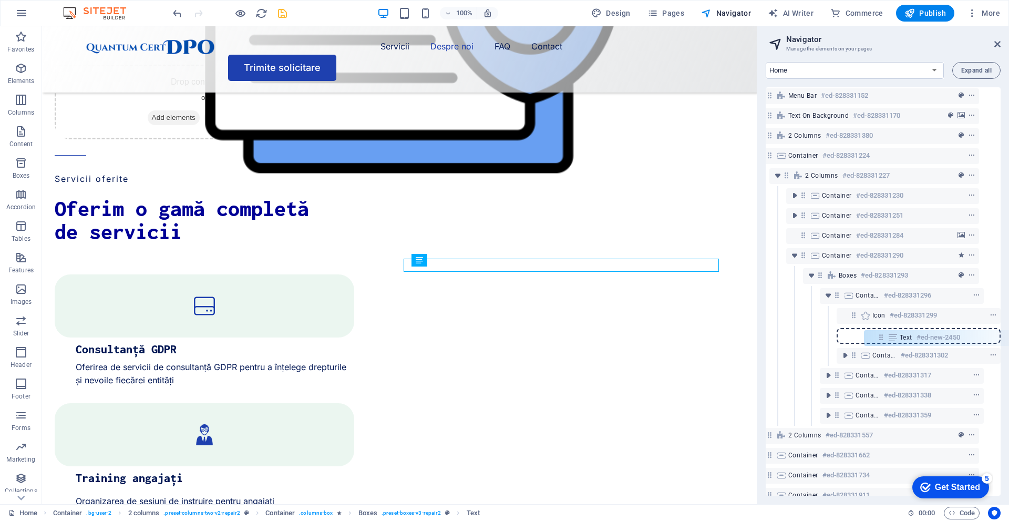
scroll to position [3, 17]
drag, startPoint x: 849, startPoint y: 295, endPoint x: 875, endPoint y: 359, distance: 68.8
click at [875, 359] on div "Menu Bar #ed-828331152 Text on background #ed-828331170 2 columns #ed-828331380…" at bounding box center [883, 291] width 235 height 409
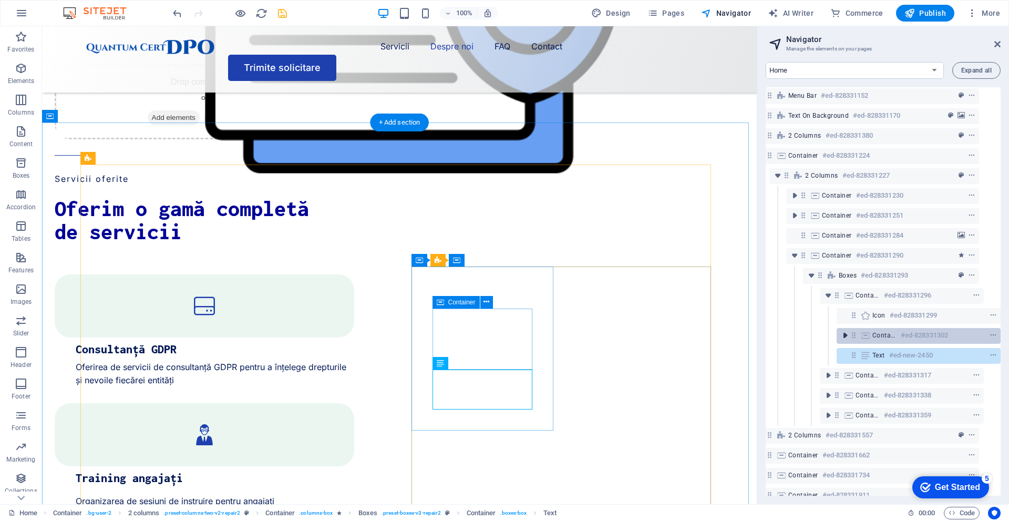
click at [849, 333] on icon "toggle-expand" at bounding box center [845, 335] width 11 height 11
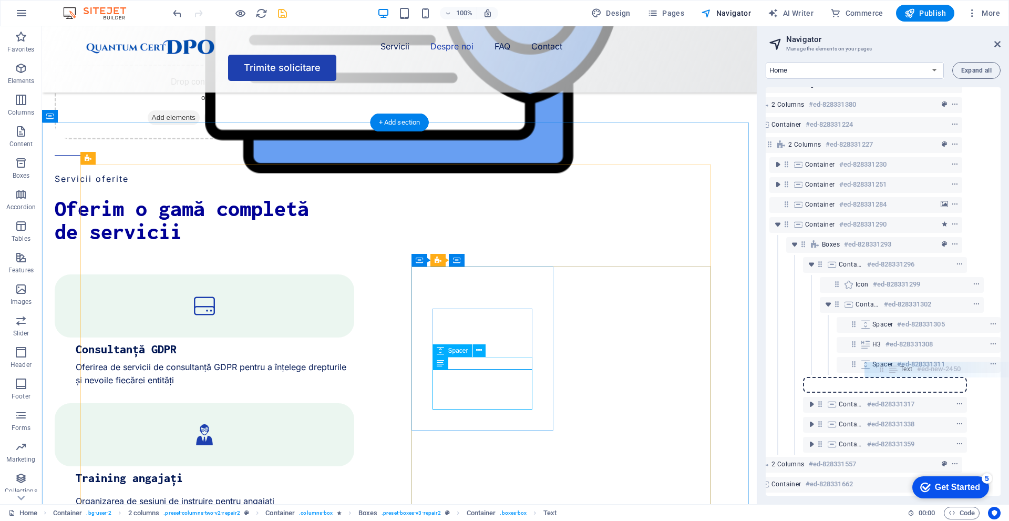
scroll to position [34, 34]
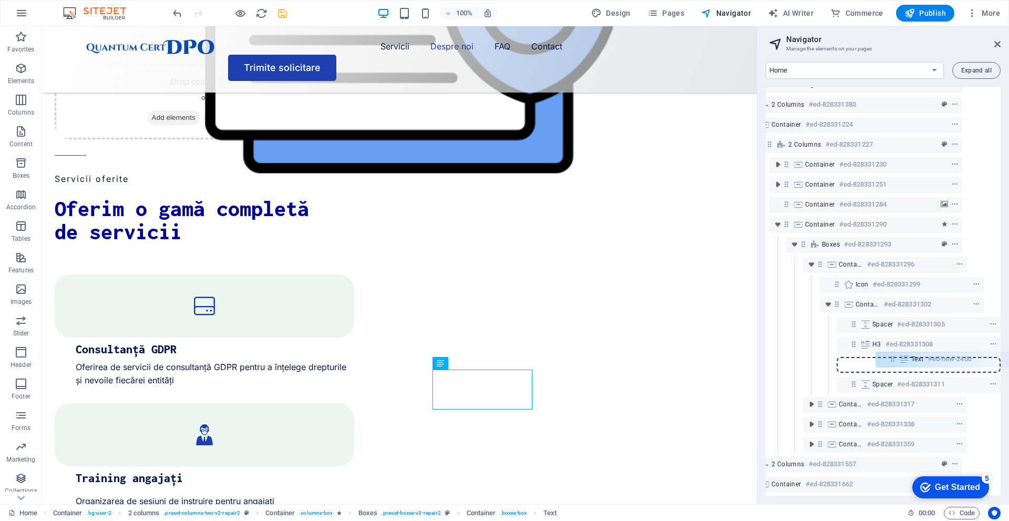
drag, startPoint x: 852, startPoint y: 416, endPoint x: 894, endPoint y: 360, distance: 69.9
click at [894, 360] on div "Menu Bar #ed-828331152 Text on background #ed-828331170 2 columns #ed-828331380…" at bounding box center [883, 291] width 235 height 409
drag, startPoint x: 853, startPoint y: 383, endPoint x: 858, endPoint y: 360, distance: 23.5
click at [858, 360] on div "Menu Bar #ed-828331152 Text on background #ed-828331170 2 columns #ed-828331380…" at bounding box center [883, 291] width 235 height 409
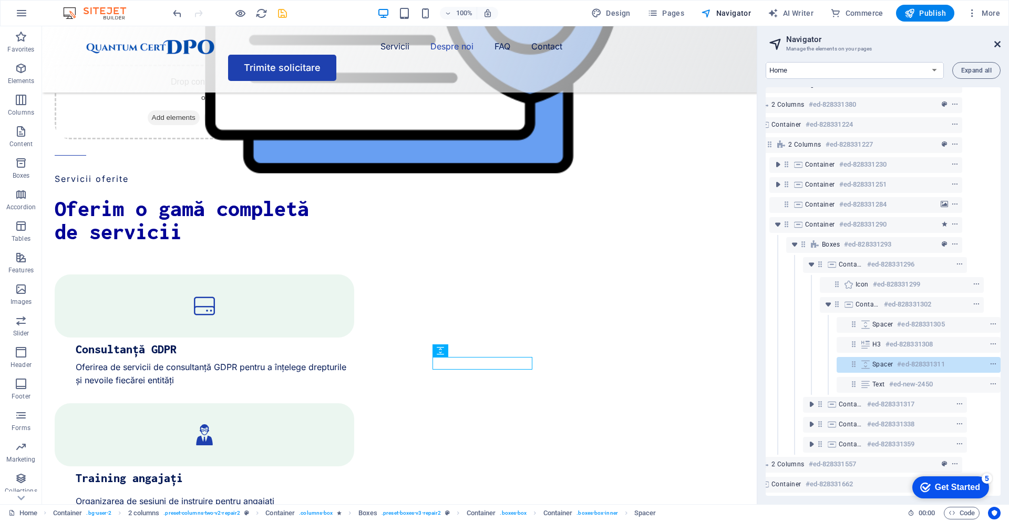
click at [996, 43] on icon at bounding box center [998, 44] width 6 height 8
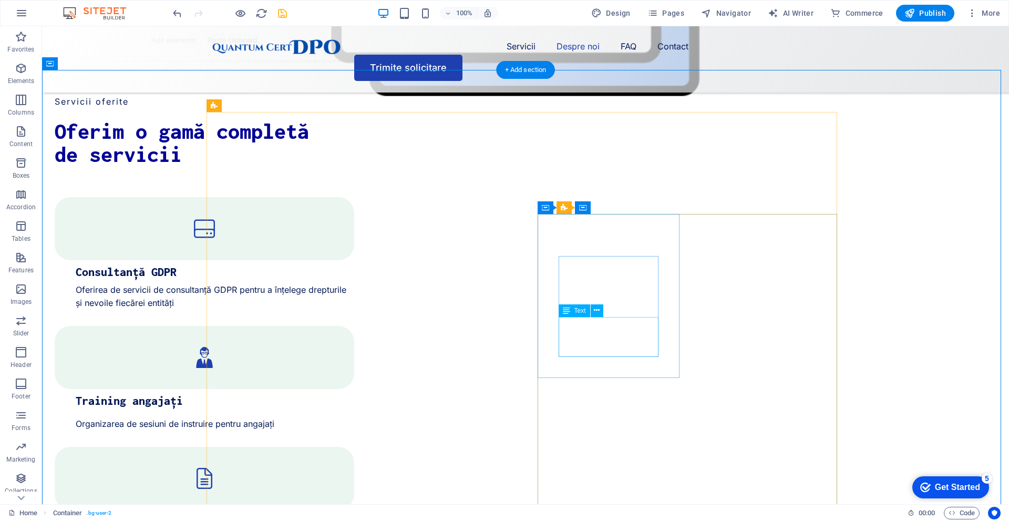
scroll to position [1373, 0]
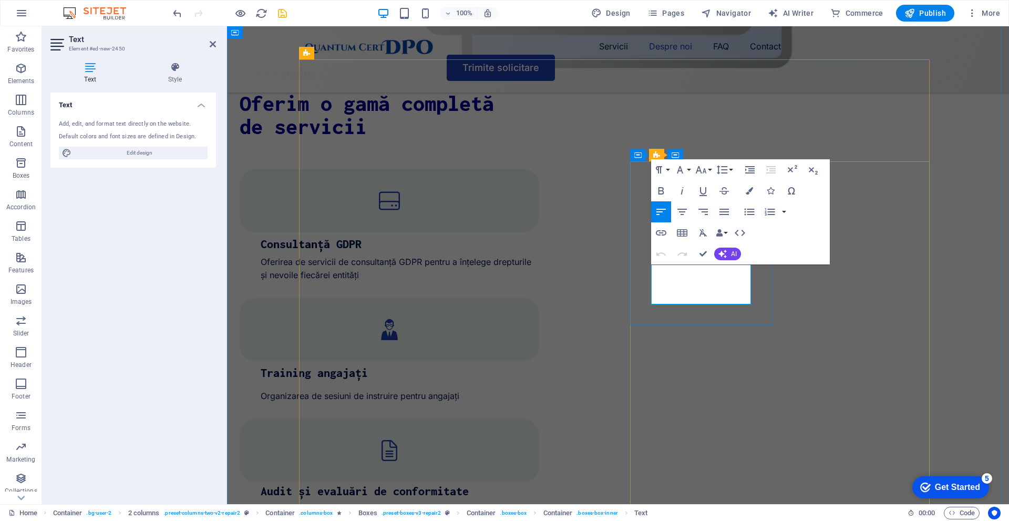
drag, startPoint x: 736, startPoint y: 300, endPoint x: 653, endPoint y: 267, distance: 89.4
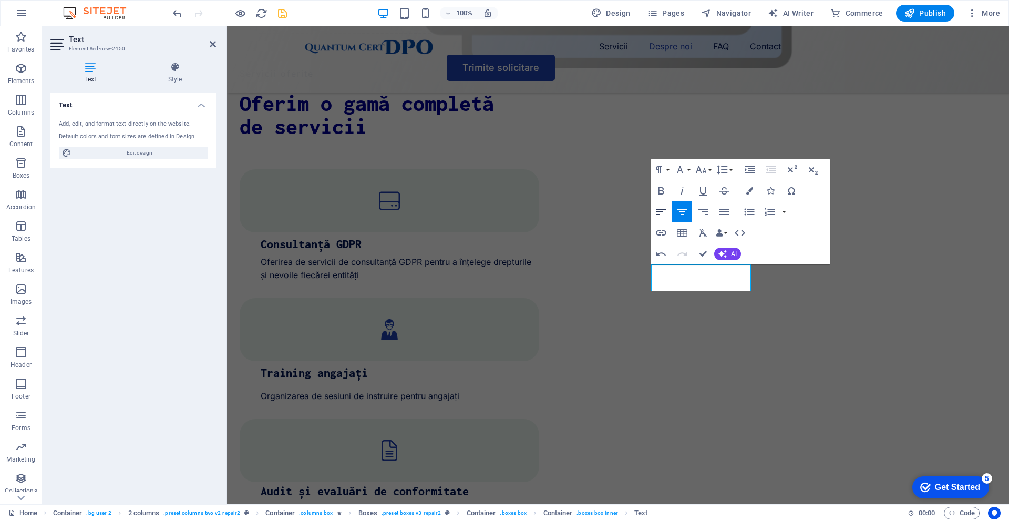
drag, startPoint x: 663, startPoint y: 207, endPoint x: 777, endPoint y: 226, distance: 115.1
click at [663, 208] on icon "button" at bounding box center [661, 212] width 13 height 13
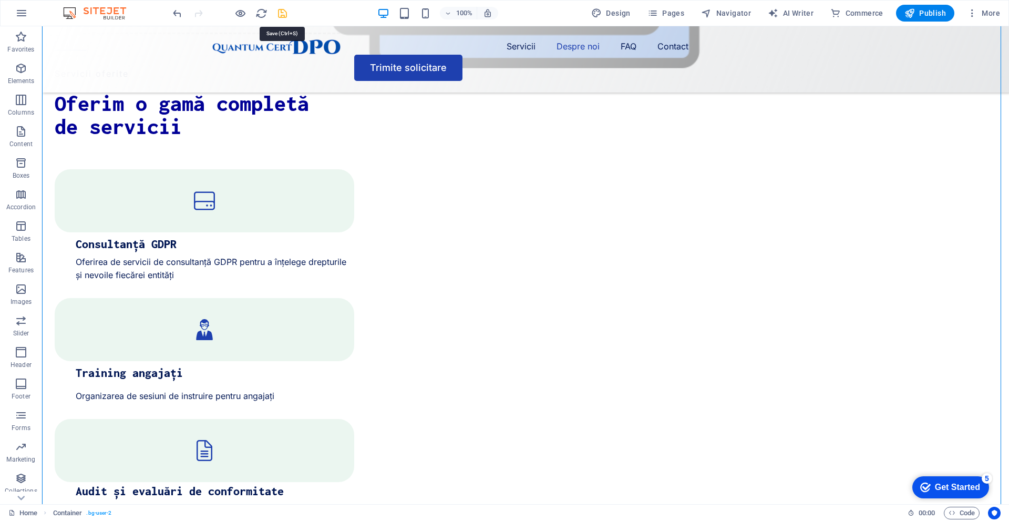
click at [280, 18] on icon "save" at bounding box center [283, 13] width 12 height 12
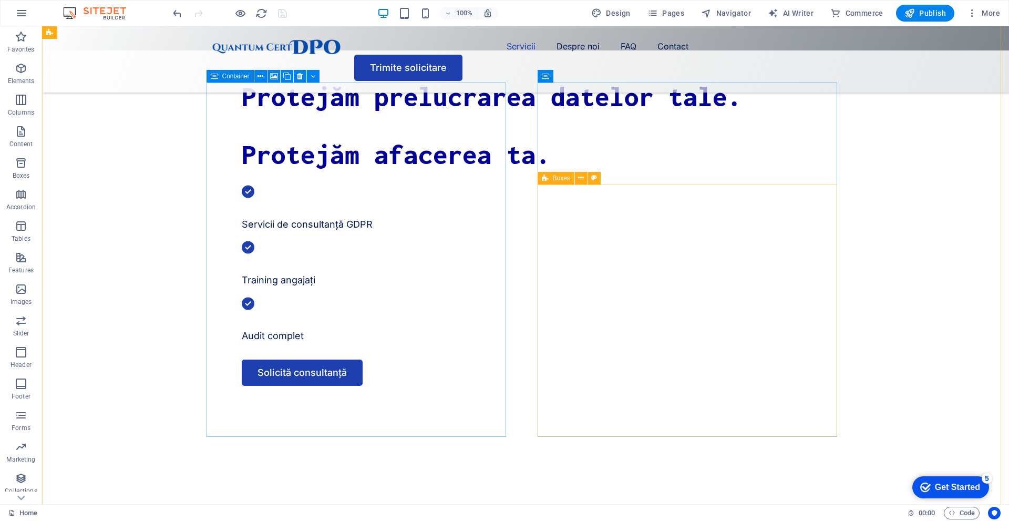
scroll to position [480, 0]
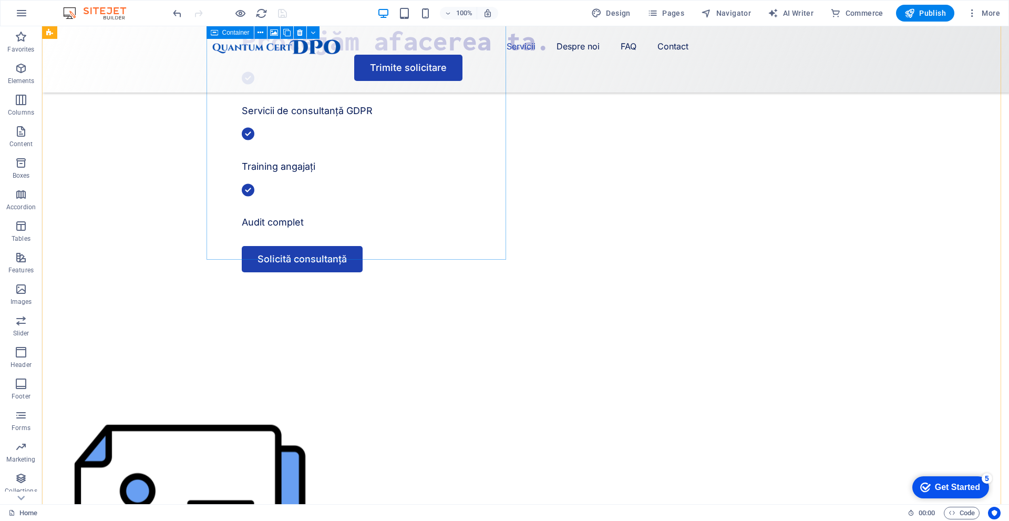
scroll to position [585, 0]
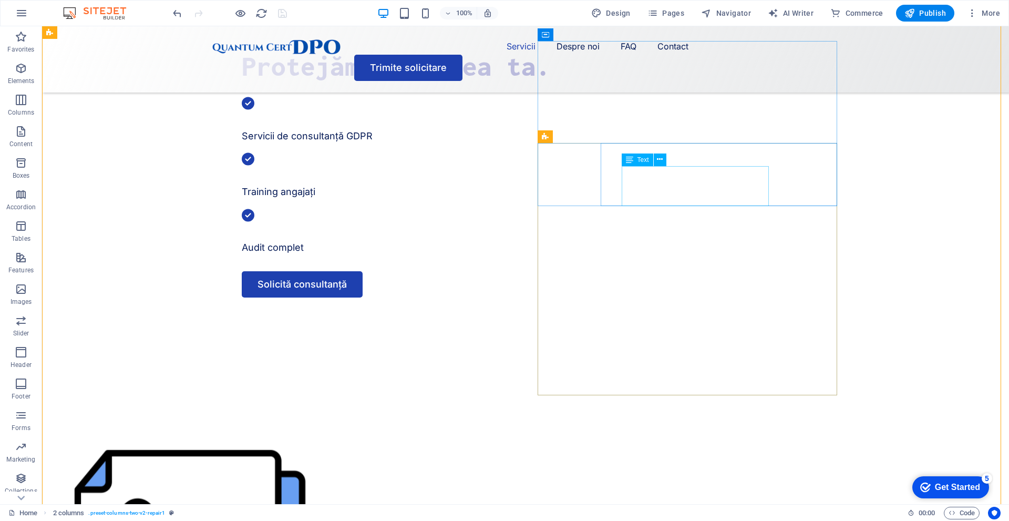
scroll to position [637, 0]
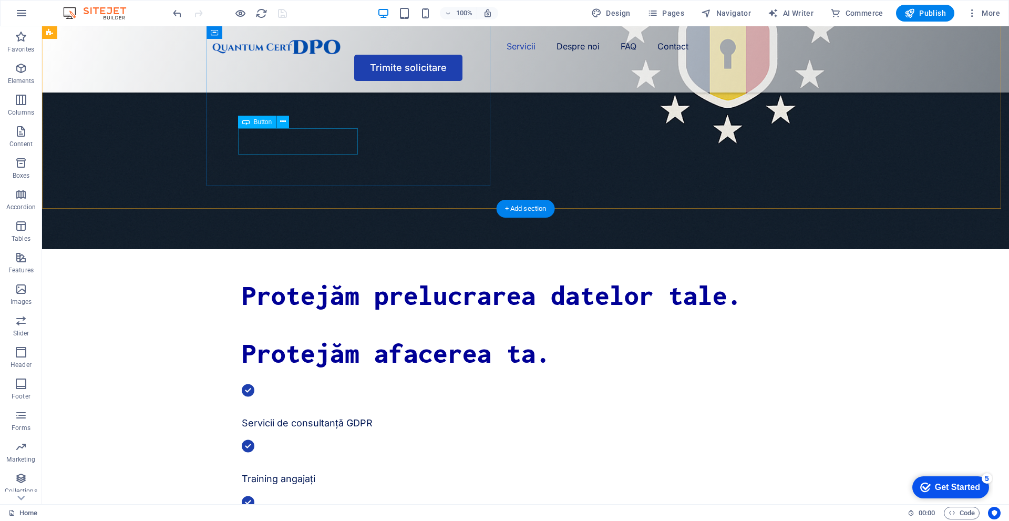
scroll to position [269, 0]
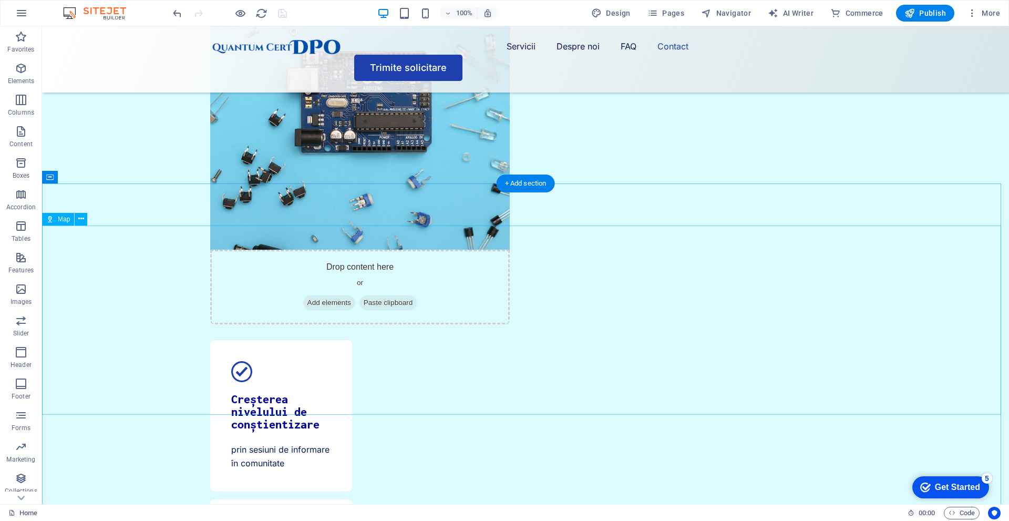
scroll to position [3618, 0]
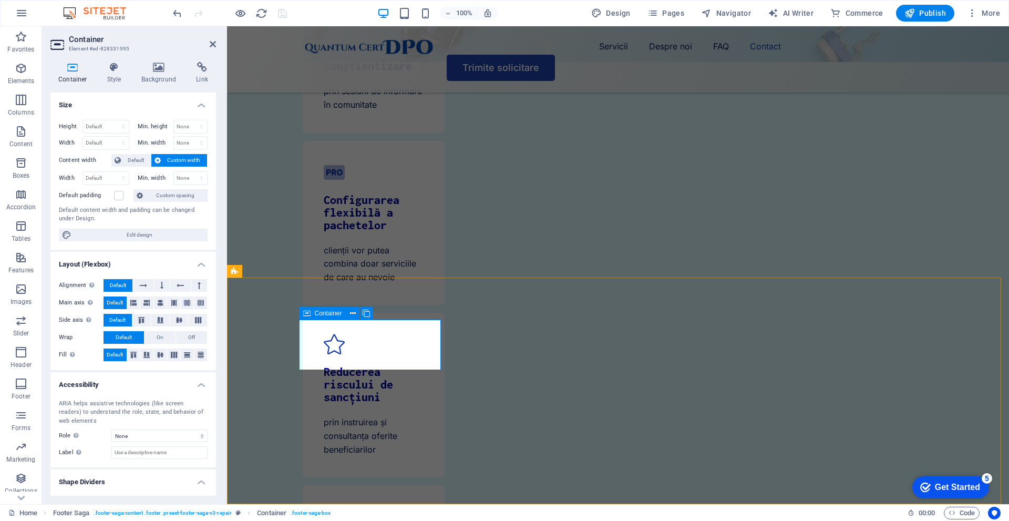
click at [319, 315] on span "Container" at bounding box center [328, 313] width 27 height 6
click at [145, 68] on icon at bounding box center [159, 67] width 51 height 11
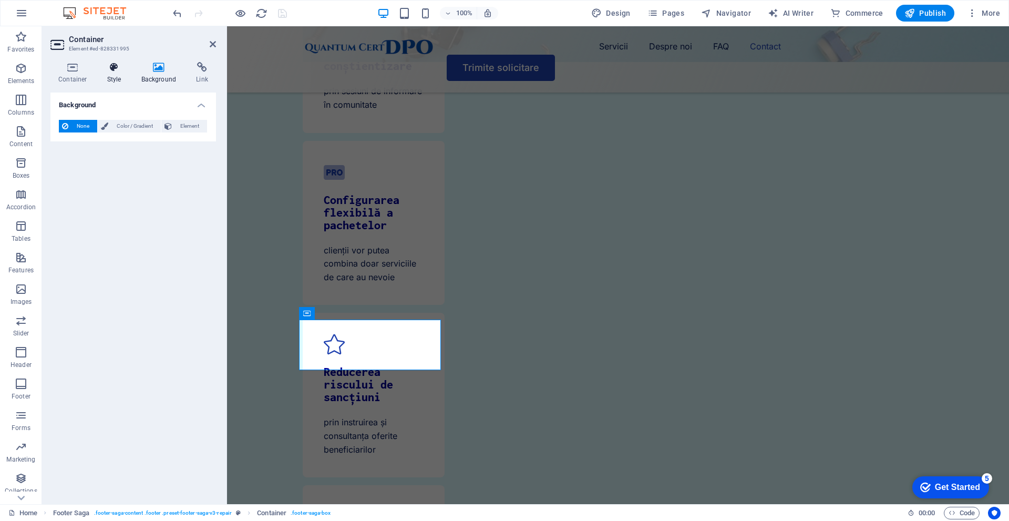
click at [110, 67] on icon at bounding box center [114, 67] width 30 height 11
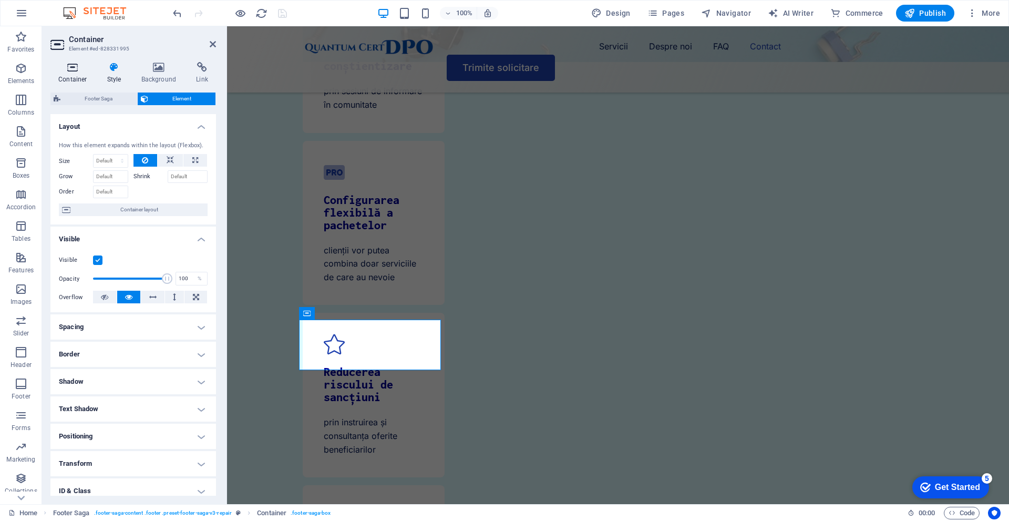
click at [78, 73] on h4 "Container" at bounding box center [74, 73] width 49 height 22
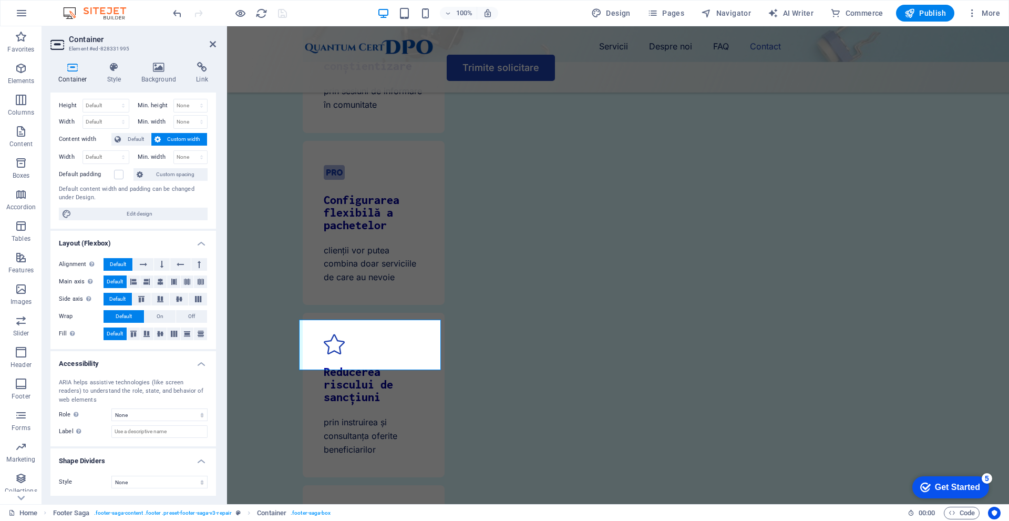
scroll to position [22, 0]
click at [305, 312] on icon at bounding box center [306, 313] width 7 height 13
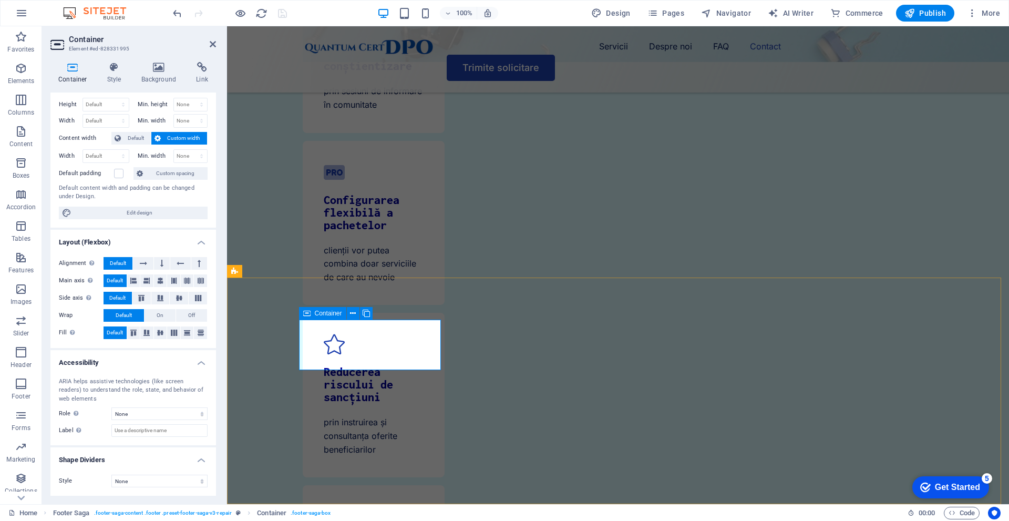
click at [305, 312] on icon at bounding box center [306, 313] width 7 height 13
click at [308, 316] on icon at bounding box center [306, 313] width 7 height 13
click at [307, 316] on icon at bounding box center [306, 313] width 7 height 13
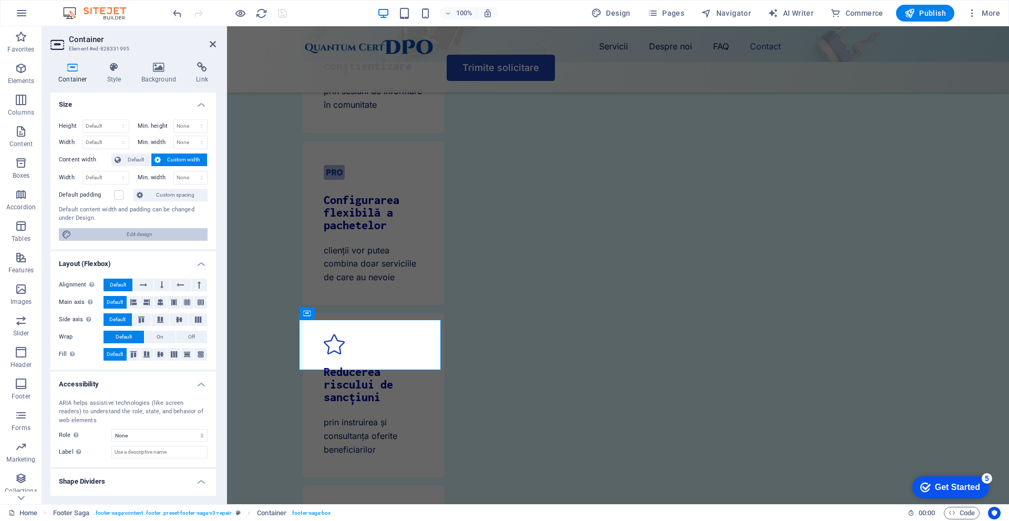
scroll to position [0, 0]
click at [107, 60] on div "Container Style Background Link Size Height Default px rem % vh vw Min. height …" at bounding box center [133, 279] width 182 height 451
click at [111, 73] on h4 "Style" at bounding box center [116, 73] width 34 height 22
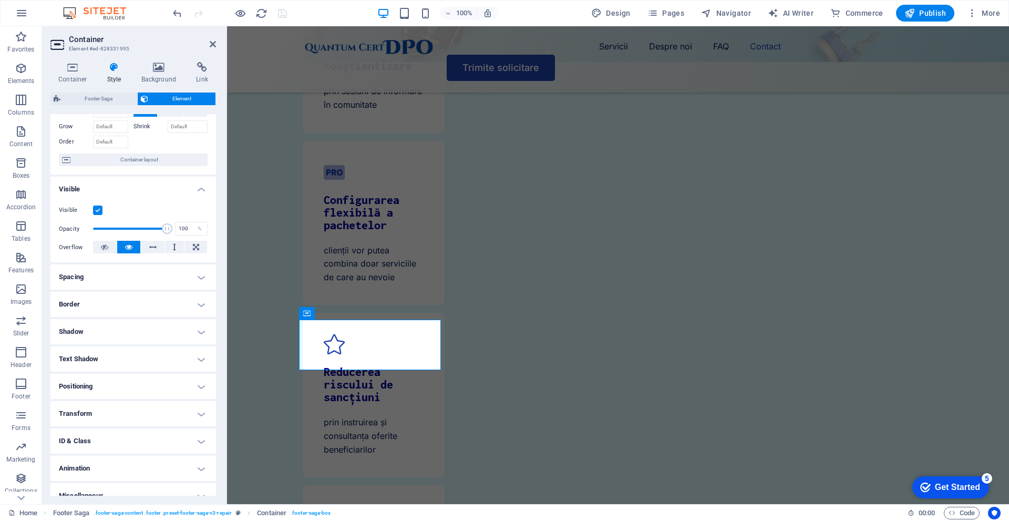
scroll to position [63, 0]
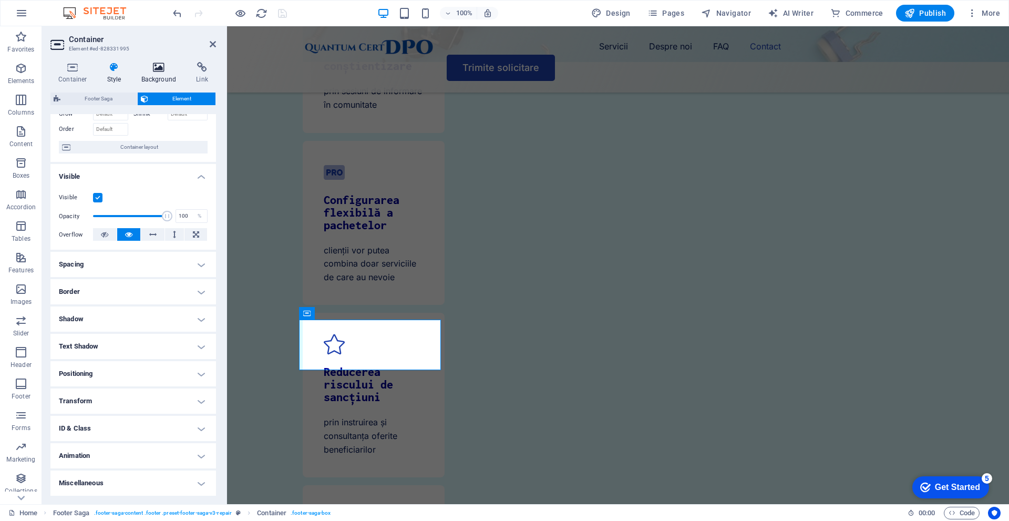
click at [156, 74] on h4 "Background" at bounding box center [161, 73] width 55 height 22
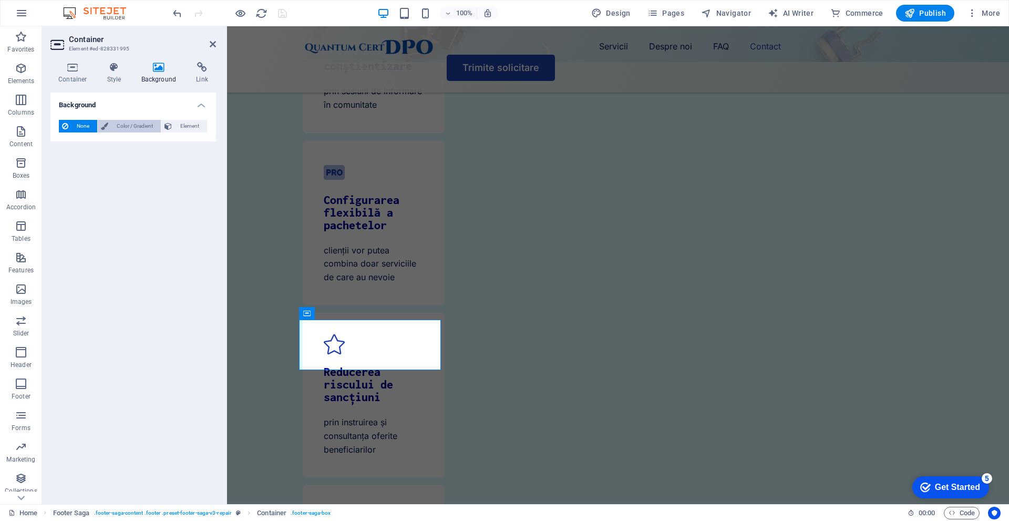
click at [105, 125] on icon at bounding box center [104, 126] width 7 height 13
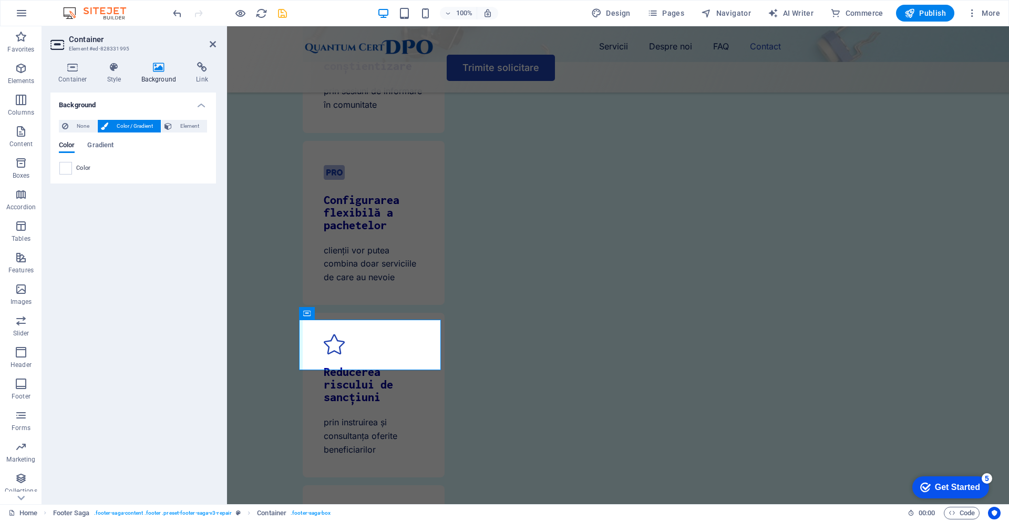
click at [78, 173] on div "Color" at bounding box center [133, 168] width 148 height 13
click at [57, 167] on div "None Color / Gradient Element Stretch background to full-width Color overlay Pl…" at bounding box center [133, 147] width 166 height 72
click at [60, 167] on span at bounding box center [66, 168] width 12 height 12
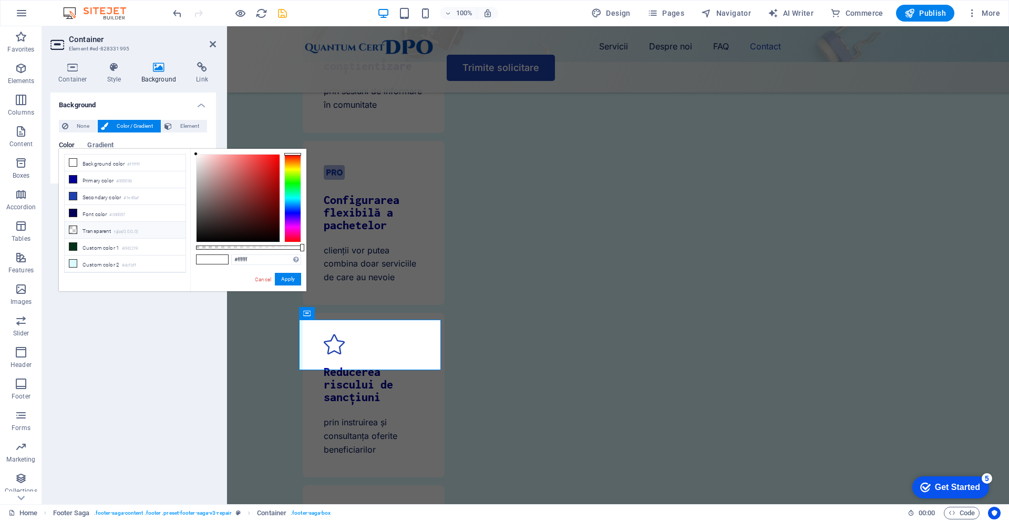
click at [110, 228] on li "Transparent rgba(0,0,0,.0)" at bounding box center [125, 230] width 121 height 17
type input "rgba(0, 0, 0, 0)"
click at [290, 278] on button "Apply" at bounding box center [288, 279] width 26 height 13
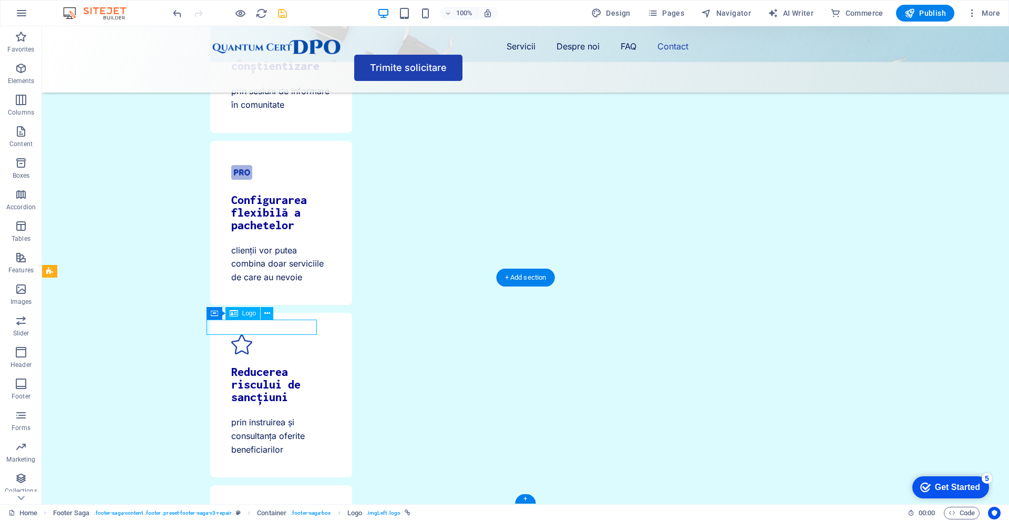
select select "px"
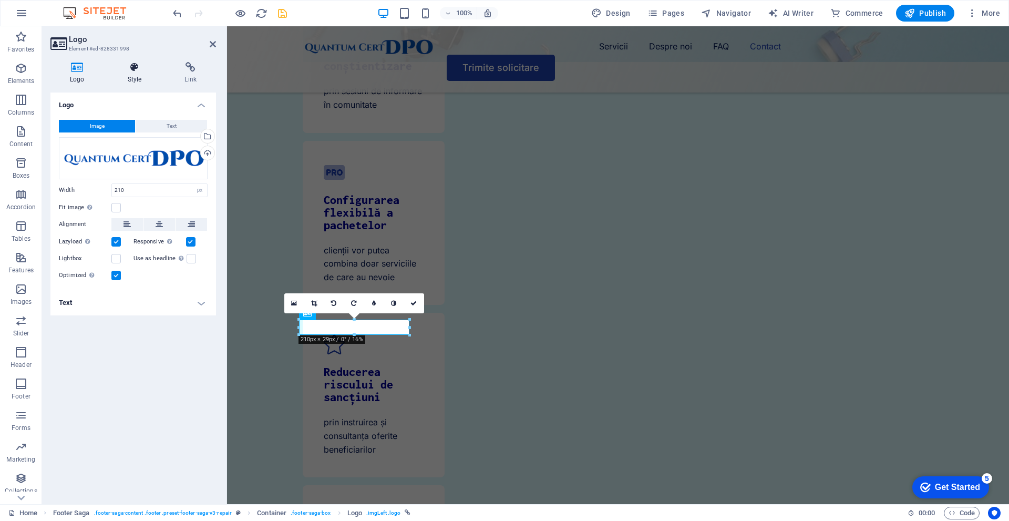
click at [144, 70] on icon at bounding box center [134, 67] width 53 height 11
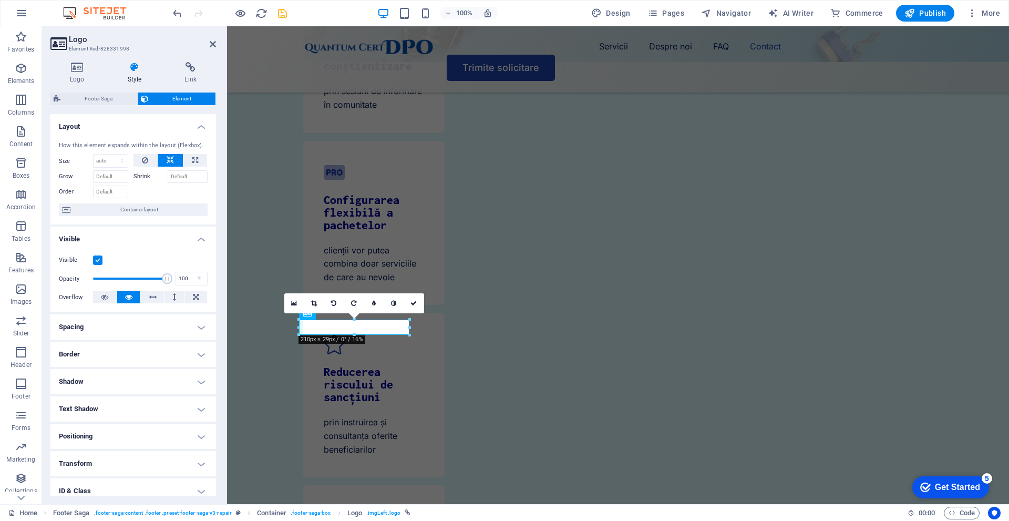
click at [136, 387] on h4 "Shadow" at bounding box center [133, 381] width 166 height 25
click at [184, 404] on span "Inside" at bounding box center [189, 402] width 14 height 13
type input "rgba(0, 0, 0, 0.2)"
type input "2"
click at [93, 426] on button "Color" at bounding box center [99, 420] width 12 height 12
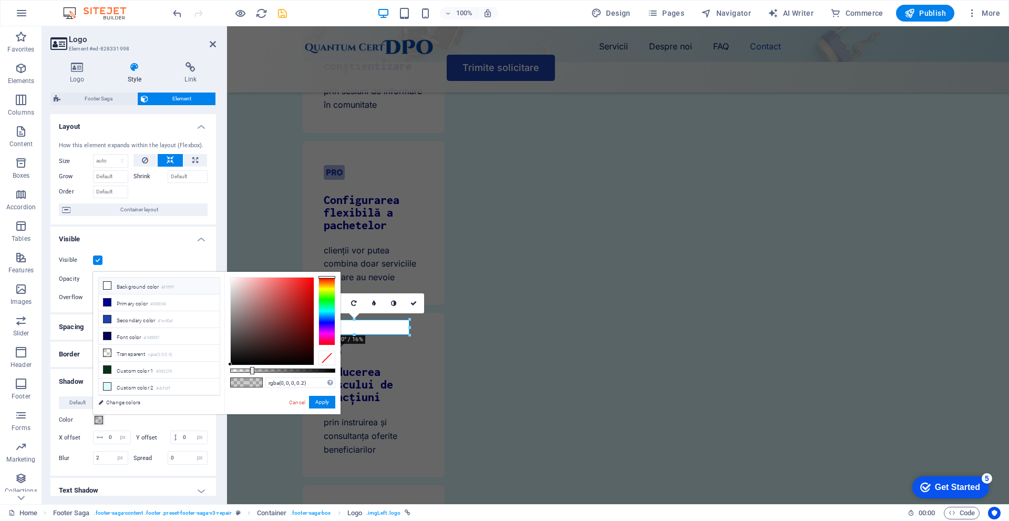
click at [117, 287] on li "Background color #ffffff" at bounding box center [159, 286] width 121 height 17
type input "#ffffff"
click at [325, 401] on button "Apply" at bounding box center [322, 402] width 26 height 13
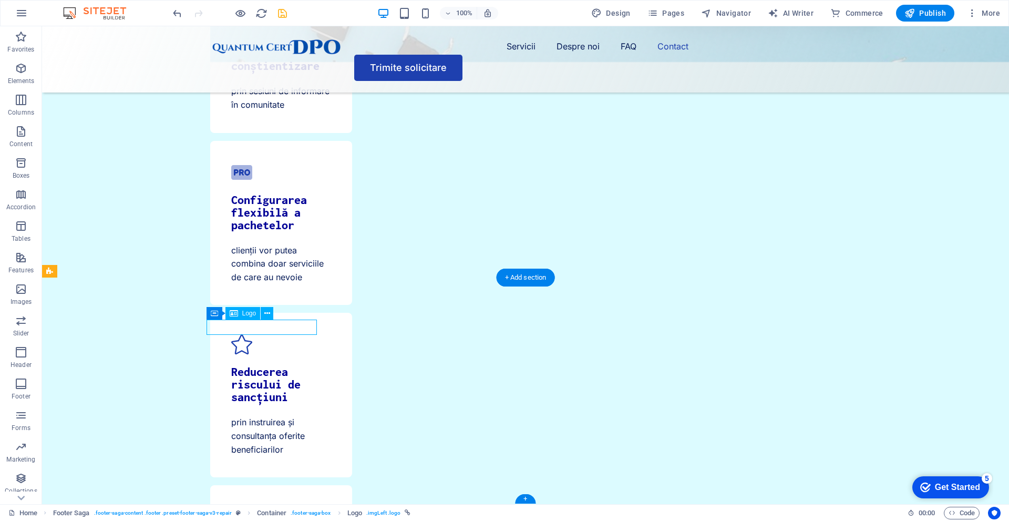
select select "px"
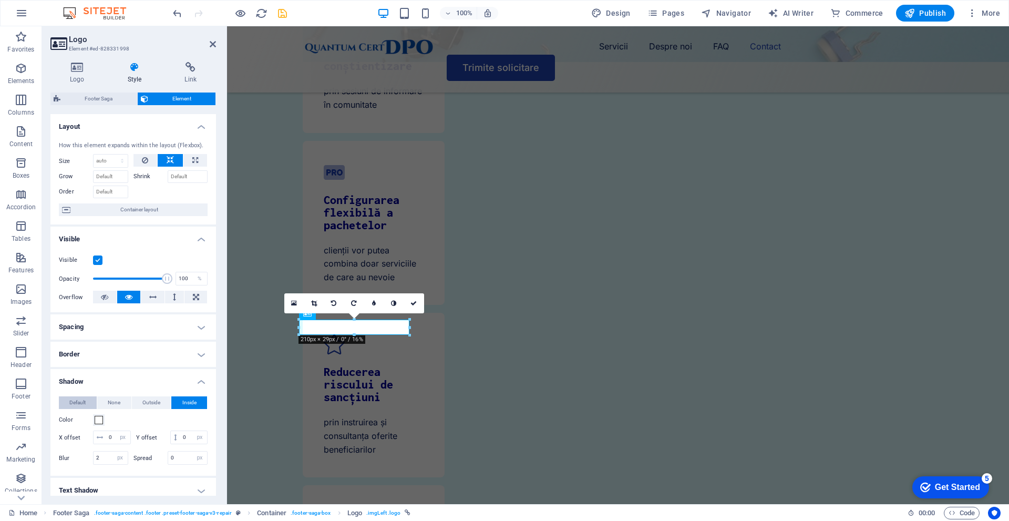
click at [85, 404] on span "Default" at bounding box center [77, 402] width 16 height 13
click at [121, 401] on button "None" at bounding box center [114, 402] width 34 height 13
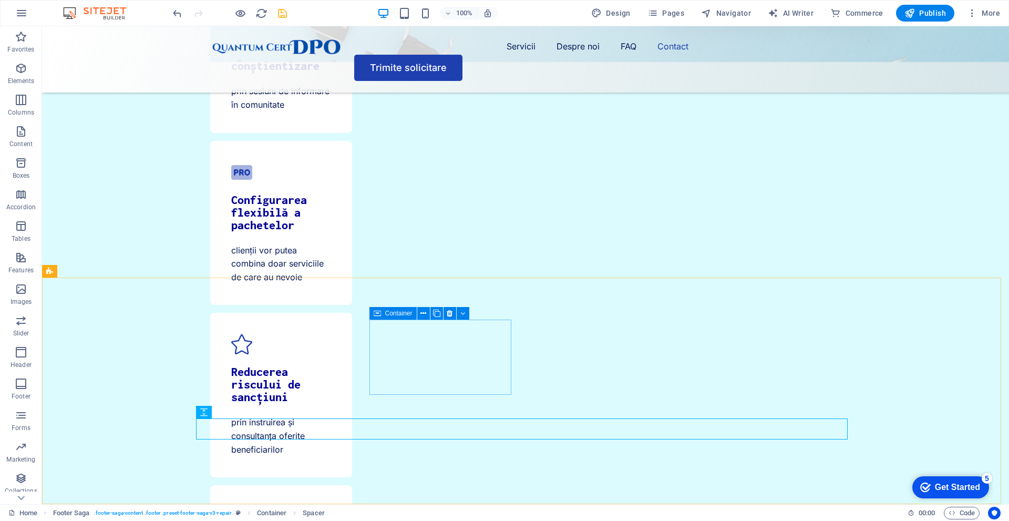
click at [380, 317] on icon at bounding box center [377, 313] width 7 height 13
click at [382, 314] on div "Container" at bounding box center [393, 313] width 47 height 13
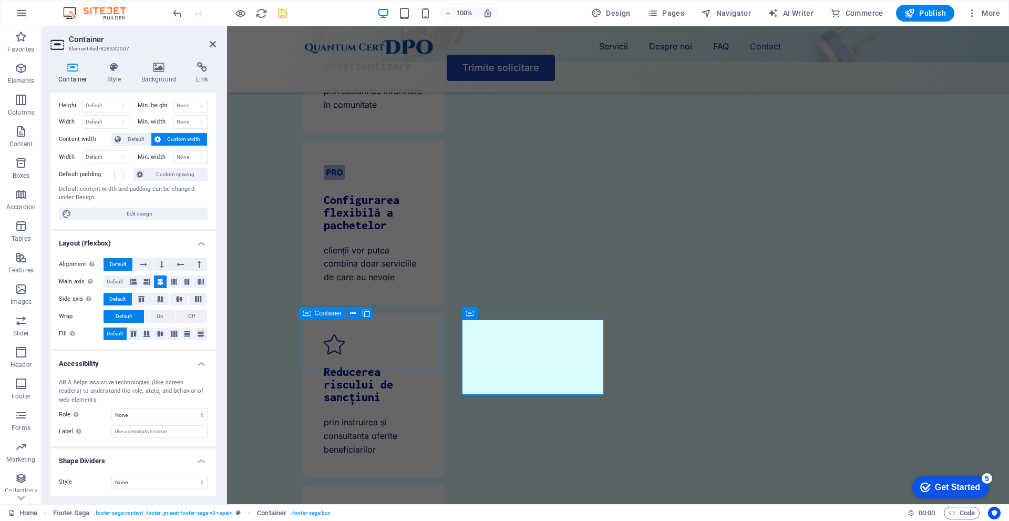
scroll to position [22, 0]
click at [158, 78] on h4 "Background" at bounding box center [161, 73] width 55 height 22
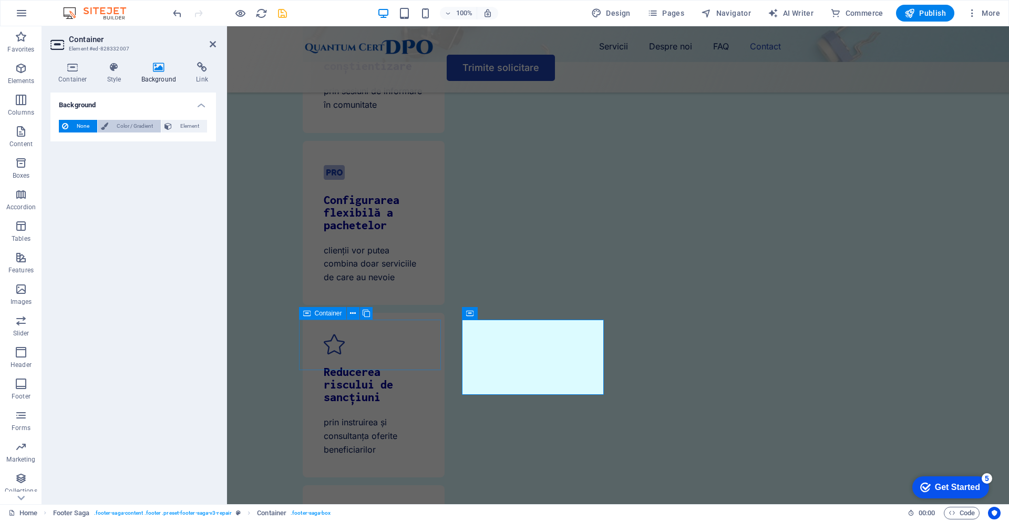
click at [135, 125] on span "Color / Gradient" at bounding box center [134, 126] width 46 height 13
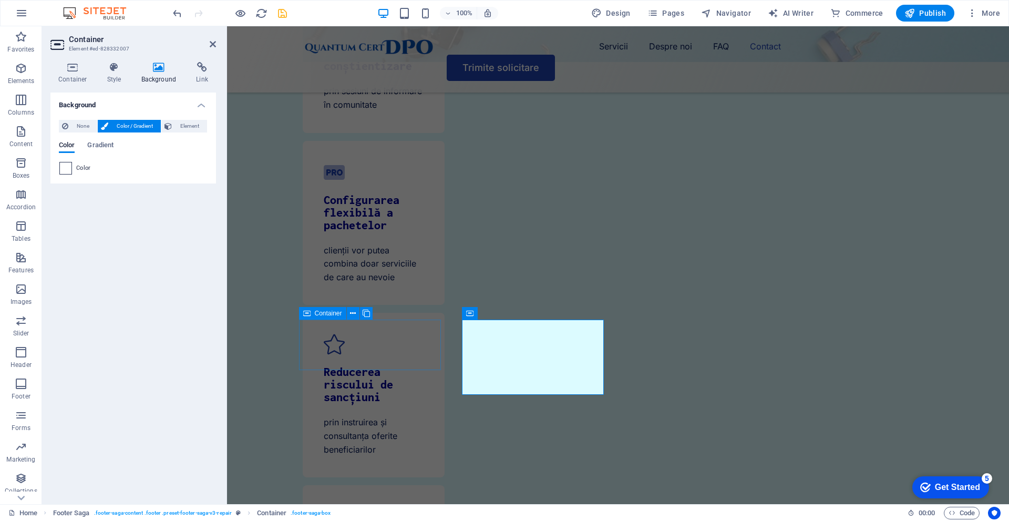
click at [60, 169] on span at bounding box center [66, 168] width 12 height 12
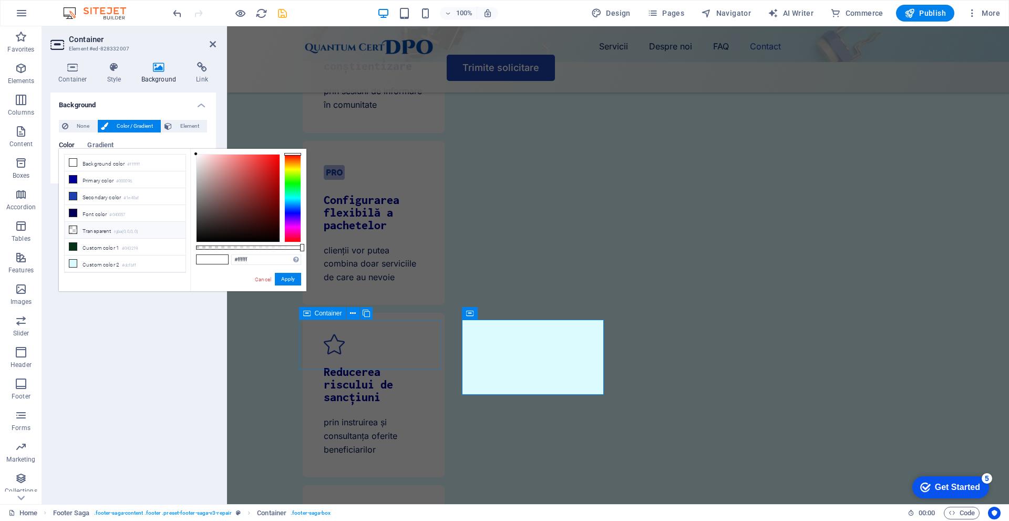
click at [135, 228] on small "rgba(0,0,0,.0)" at bounding box center [126, 231] width 25 height 7
type input "rgba(0, 0, 0, 0)"
click at [290, 281] on button "Apply" at bounding box center [288, 279] width 26 height 13
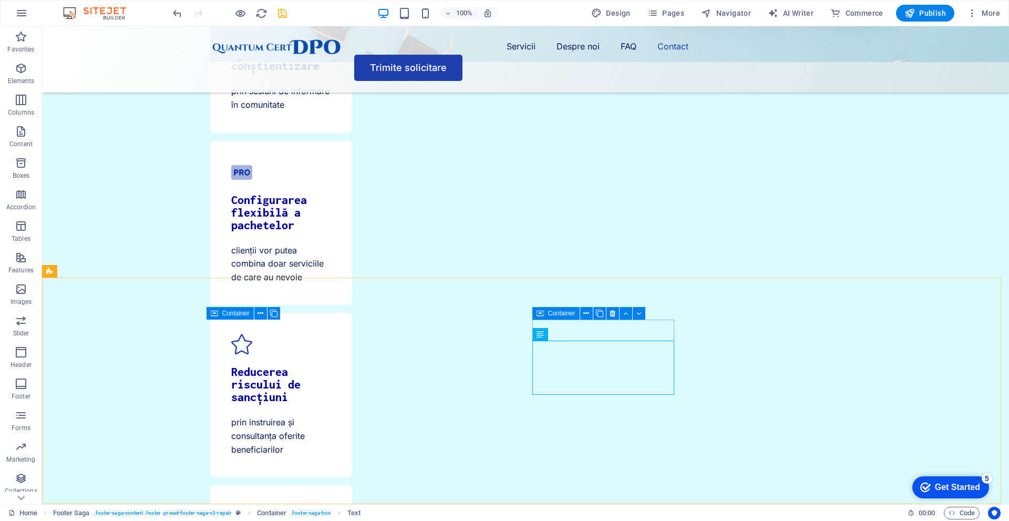
click at [545, 313] on div "Container" at bounding box center [556, 313] width 47 height 13
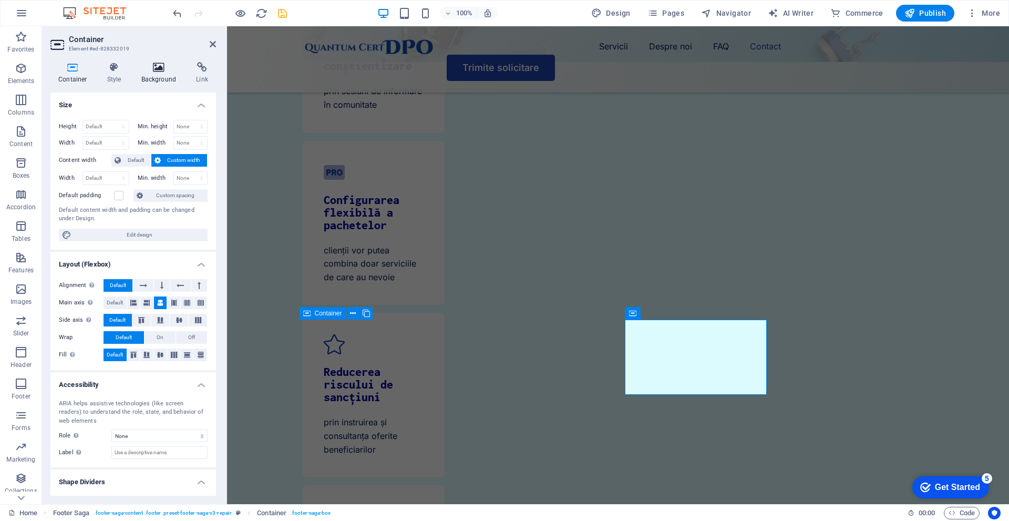
click at [164, 67] on icon at bounding box center [159, 67] width 51 height 11
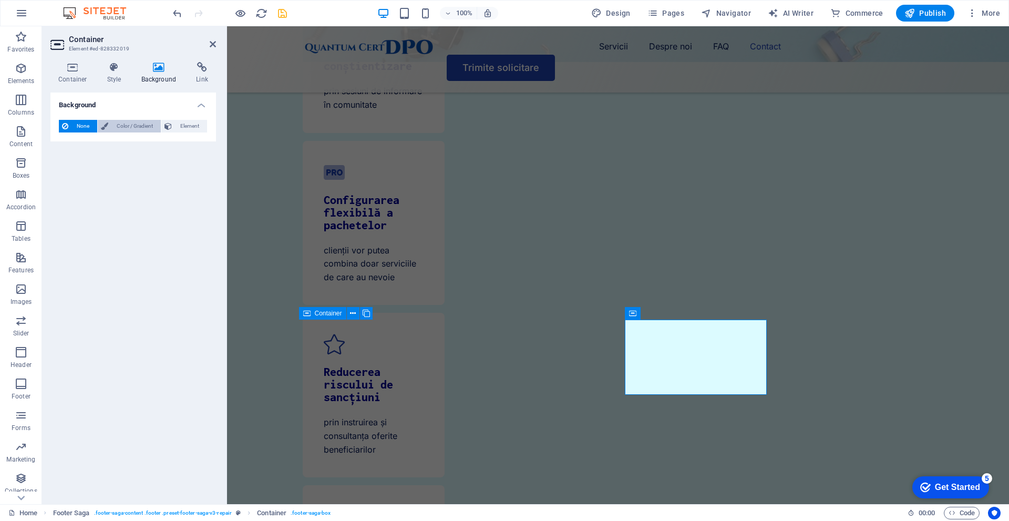
click at [125, 127] on span "Color / Gradient" at bounding box center [134, 126] width 46 height 13
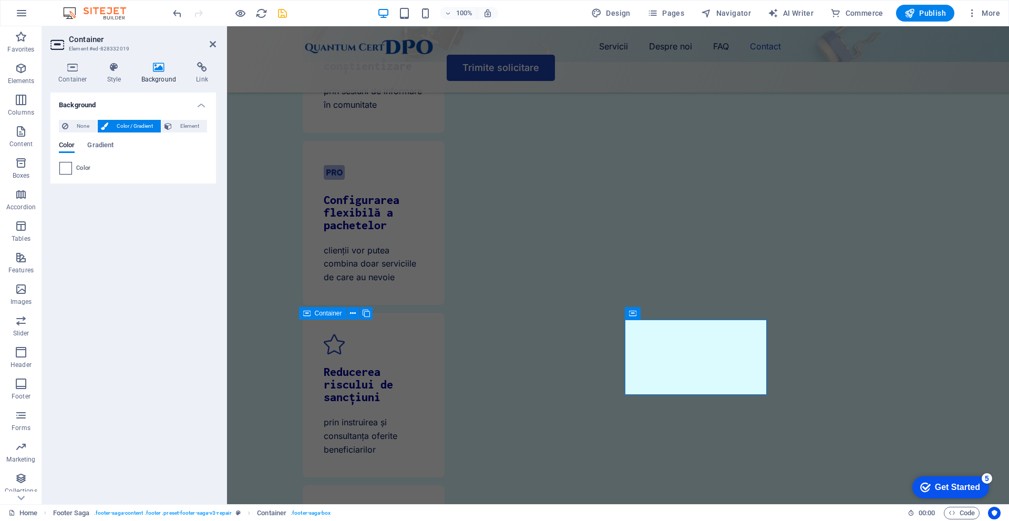
click at [69, 166] on span at bounding box center [66, 168] width 12 height 12
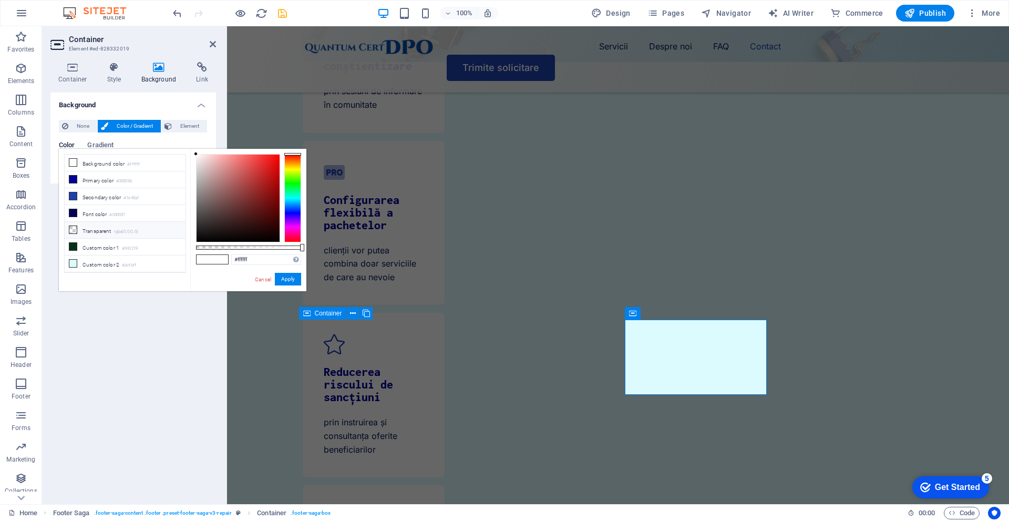
click at [103, 227] on li "Transparent rgba(0,0,0,.0)" at bounding box center [125, 230] width 121 height 17
type input "rgba(0, 0, 0, 0)"
click at [279, 276] on button "Apply" at bounding box center [288, 279] width 26 height 13
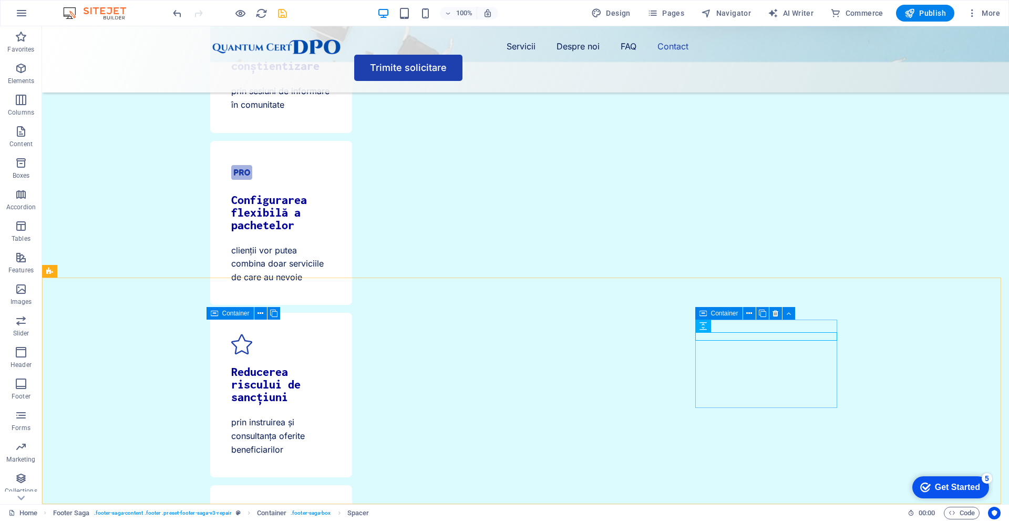
click at [707, 315] on div "Container" at bounding box center [719, 313] width 47 height 13
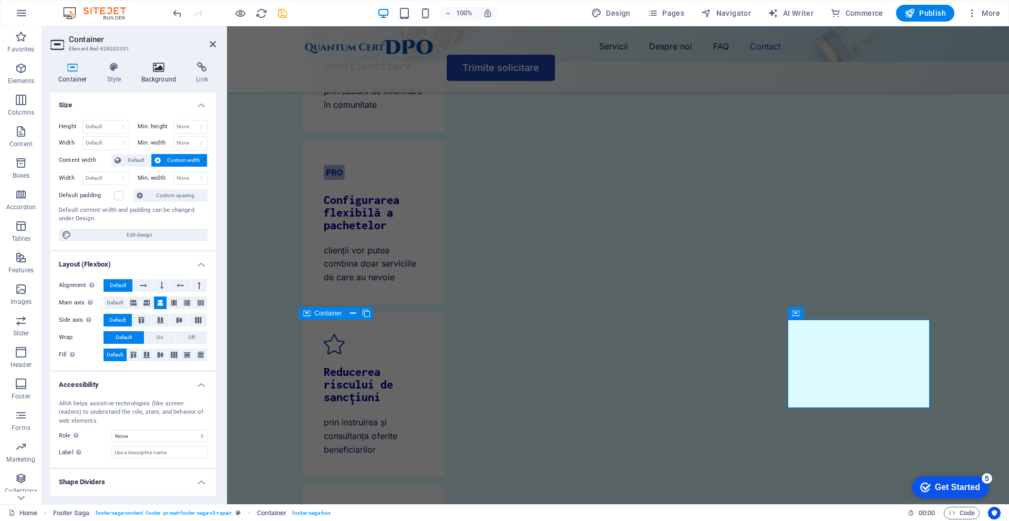
click at [155, 66] on icon at bounding box center [159, 67] width 51 height 11
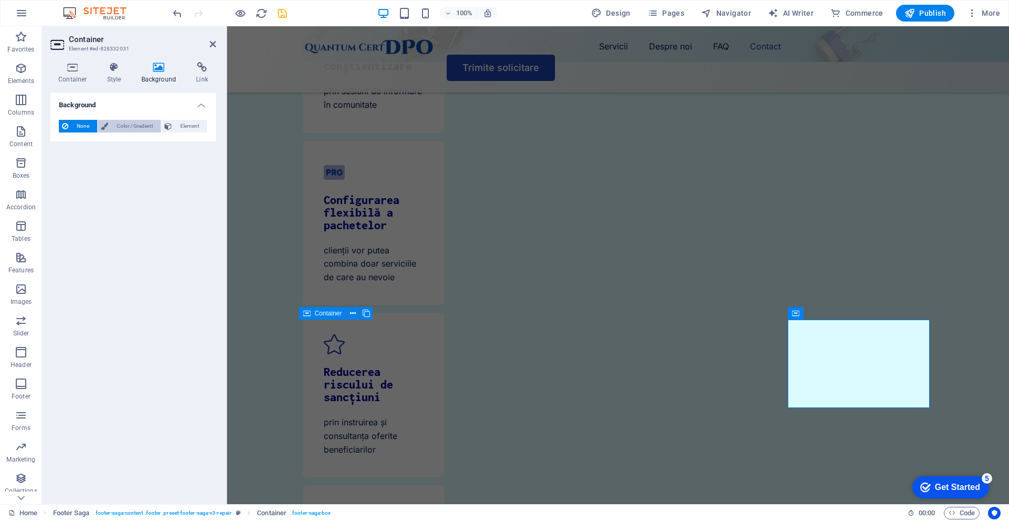
click at [121, 124] on span "Color / Gradient" at bounding box center [134, 126] width 46 height 13
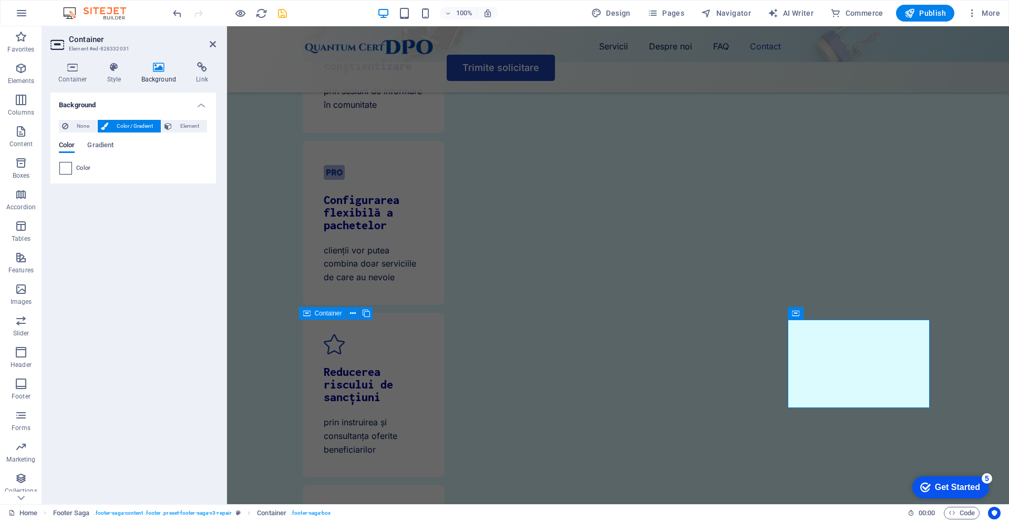
click at [64, 164] on span at bounding box center [66, 168] width 12 height 12
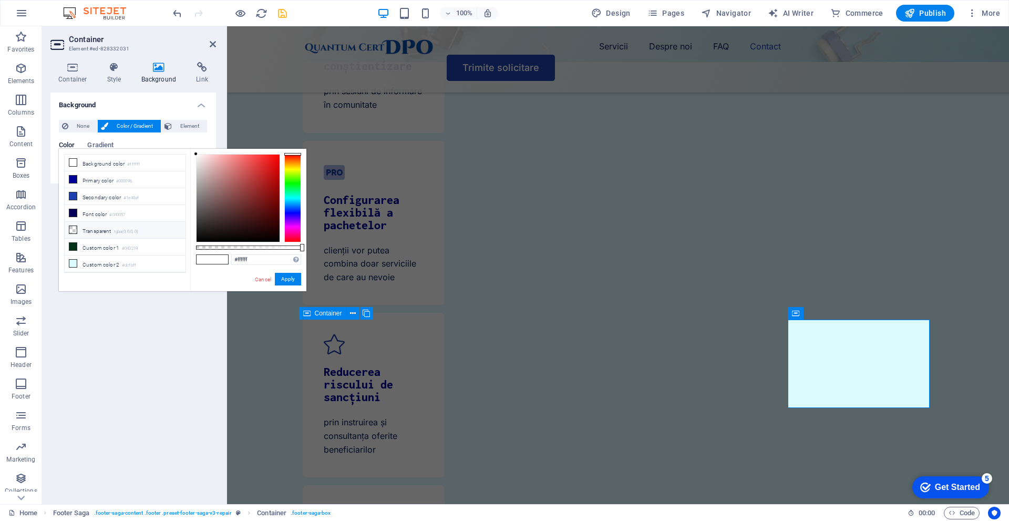
click at [84, 230] on li "Transparent rgba(0,0,0,.0)" at bounding box center [125, 230] width 121 height 17
type input "rgba(0, 0, 0, 0)"
click at [292, 280] on button "Apply" at bounding box center [288, 279] width 26 height 13
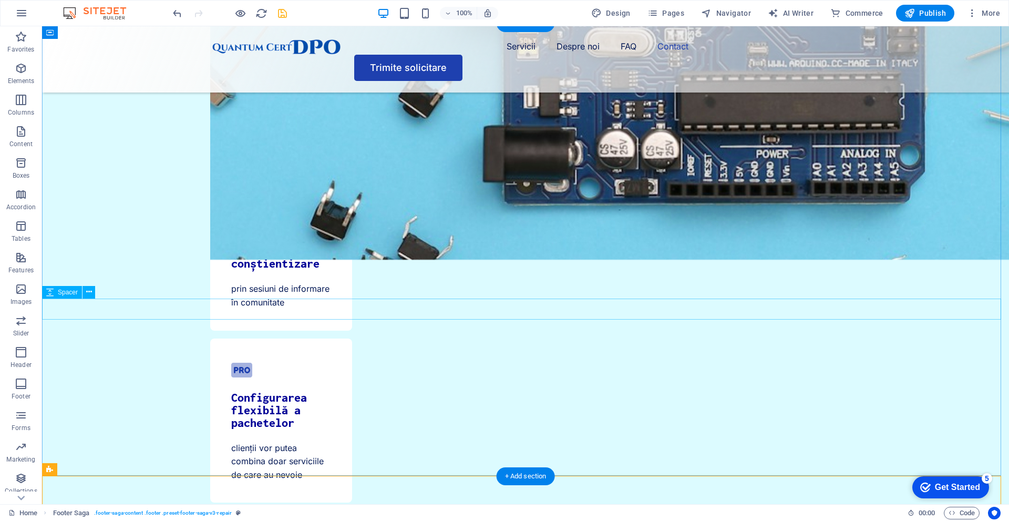
scroll to position [3618, 0]
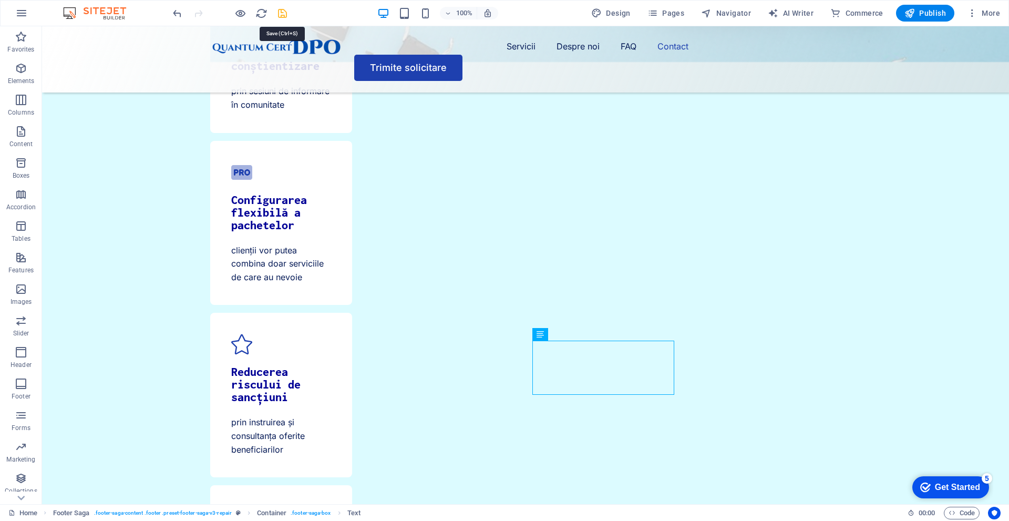
click at [282, 13] on icon "save" at bounding box center [283, 13] width 12 height 12
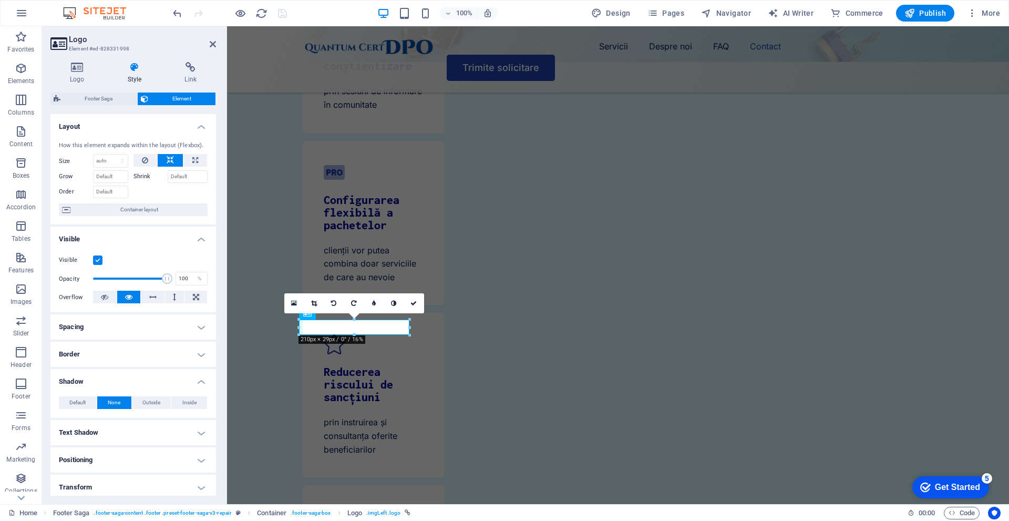
click at [78, 60] on div "Logo Style Link Logo Image Text Drag files here, click to choose files or selec…" at bounding box center [133, 279] width 182 height 451
click at [81, 65] on icon at bounding box center [77, 67] width 54 height 11
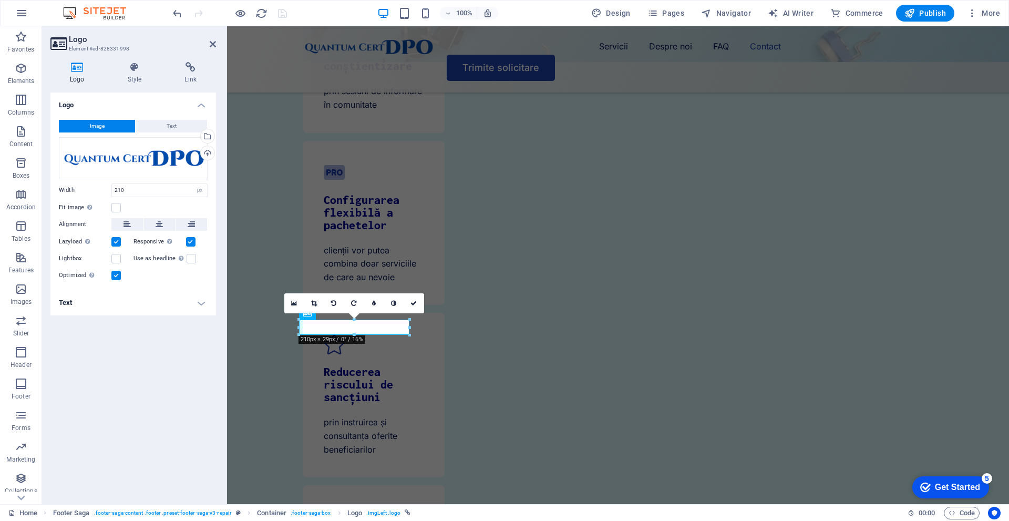
click at [162, 119] on div "Image Text Drag files here, click to choose files or select files from Files or…" at bounding box center [133, 200] width 166 height 179
click at [171, 129] on span "Text" at bounding box center [172, 126] width 10 height 13
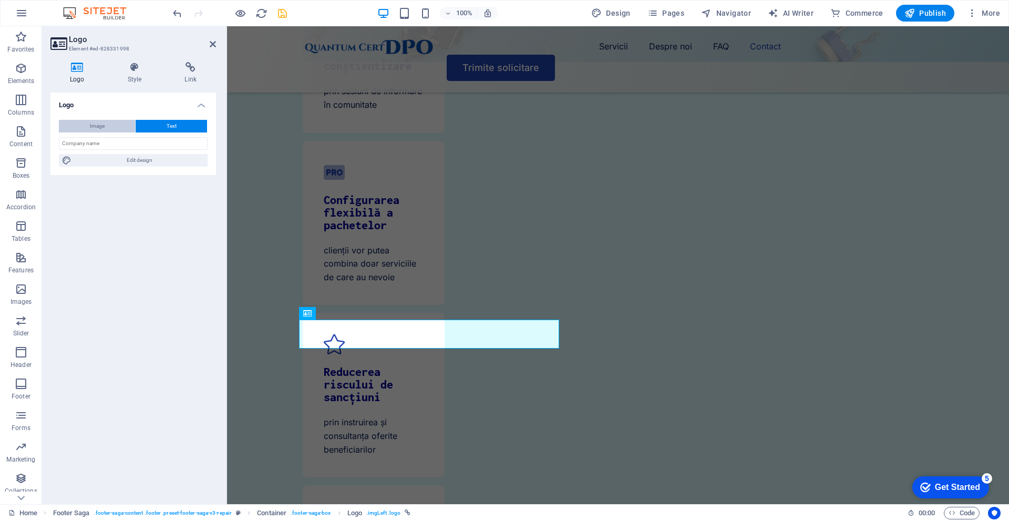
click at [124, 126] on button "Image" at bounding box center [97, 126] width 76 height 13
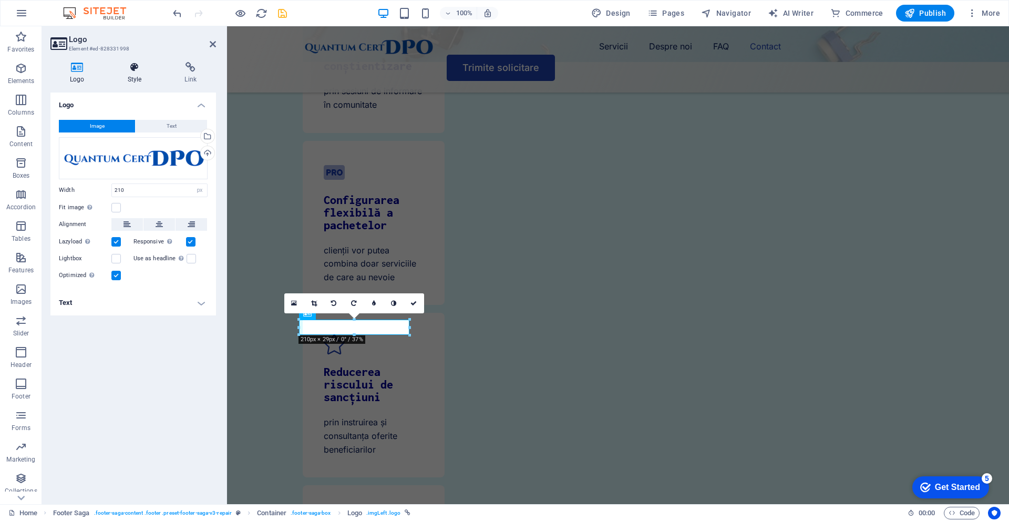
click at [123, 65] on icon at bounding box center [134, 67] width 53 height 11
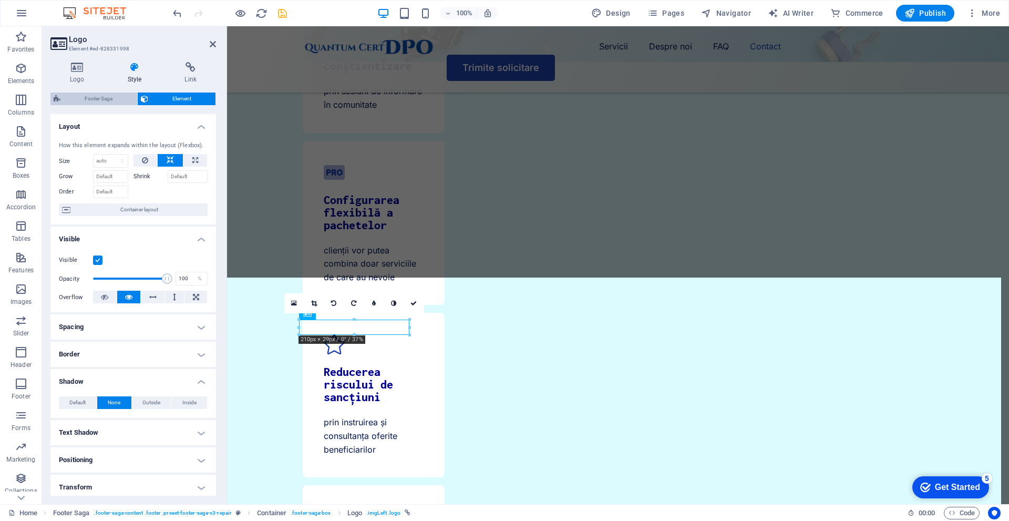
click at [104, 99] on span "Footer Saga" at bounding box center [99, 99] width 70 height 13
select select "rem"
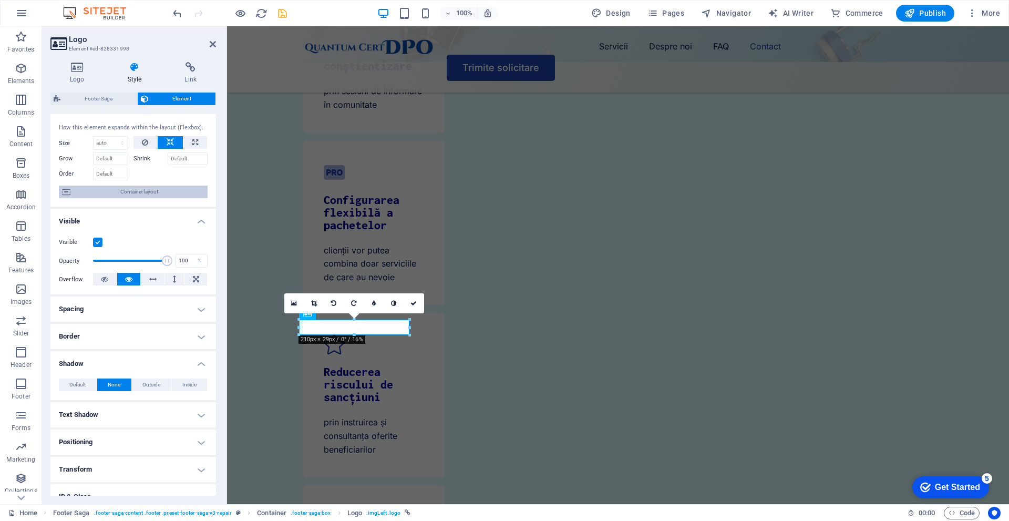
scroll to position [0, 0]
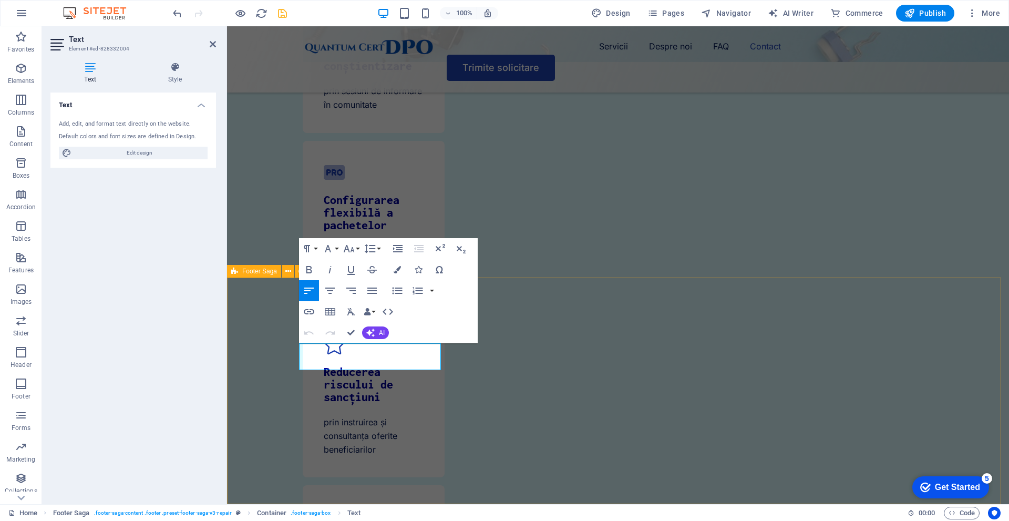
drag, startPoint x: 386, startPoint y: 367, endPoint x: 303, endPoint y: 343, distance: 85.9
drag, startPoint x: 365, startPoint y: 366, endPoint x: 302, endPoint y: 351, distance: 64.3
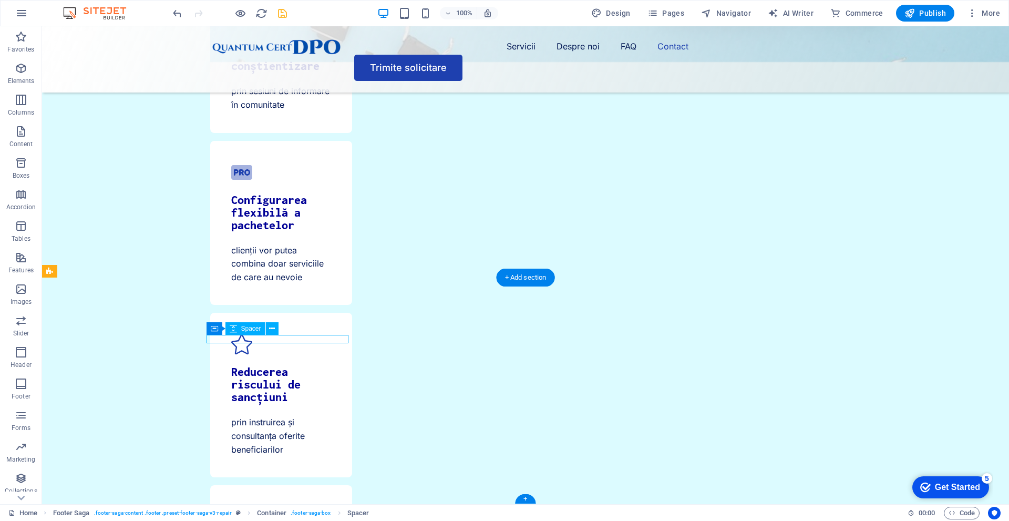
select select "px"
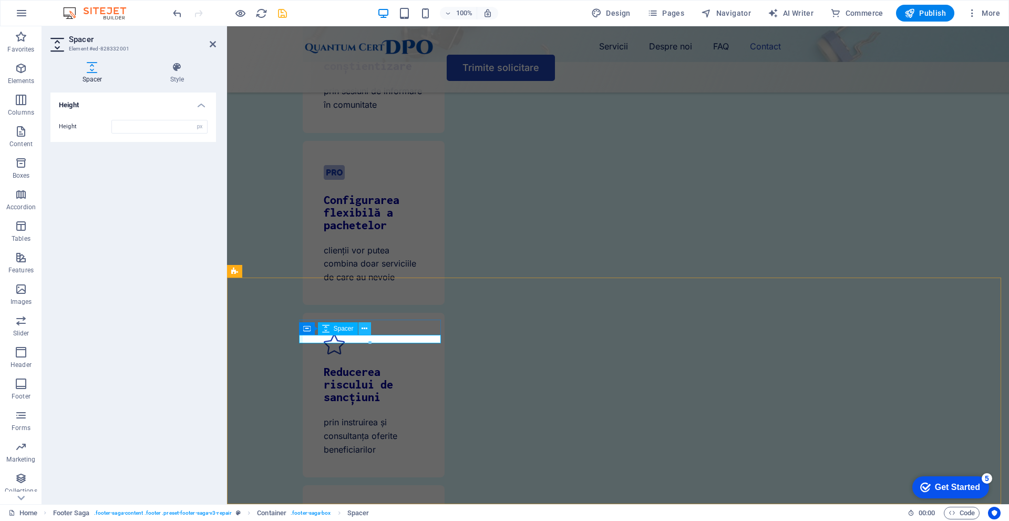
click at [362, 331] on icon at bounding box center [365, 328] width 6 height 11
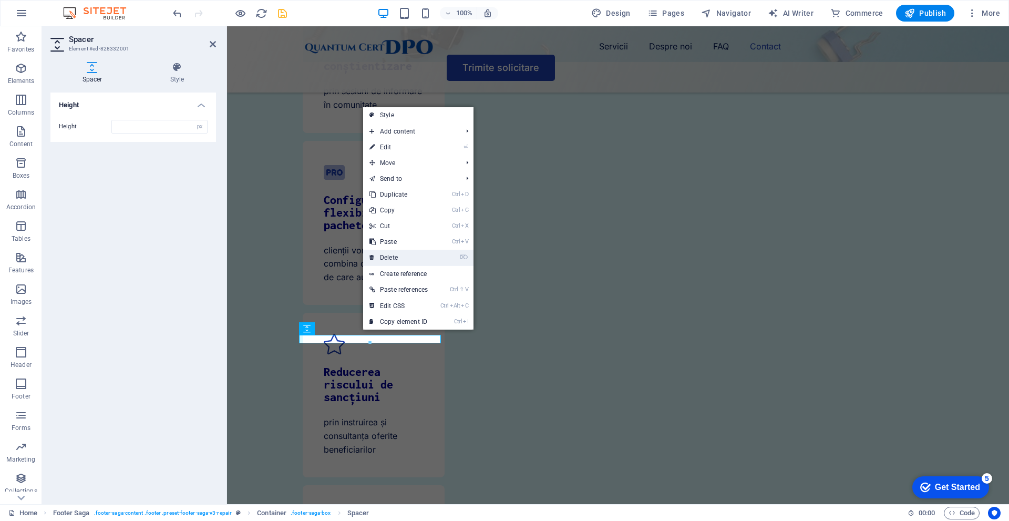
click at [393, 260] on link "⌦ Delete" at bounding box center [398, 258] width 71 height 16
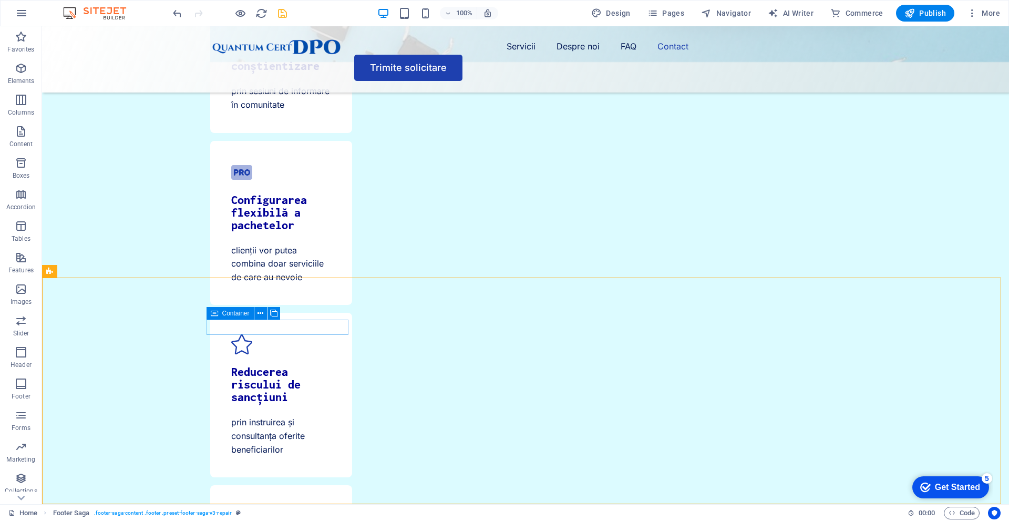
click at [222, 314] on span "Container" at bounding box center [235, 313] width 27 height 6
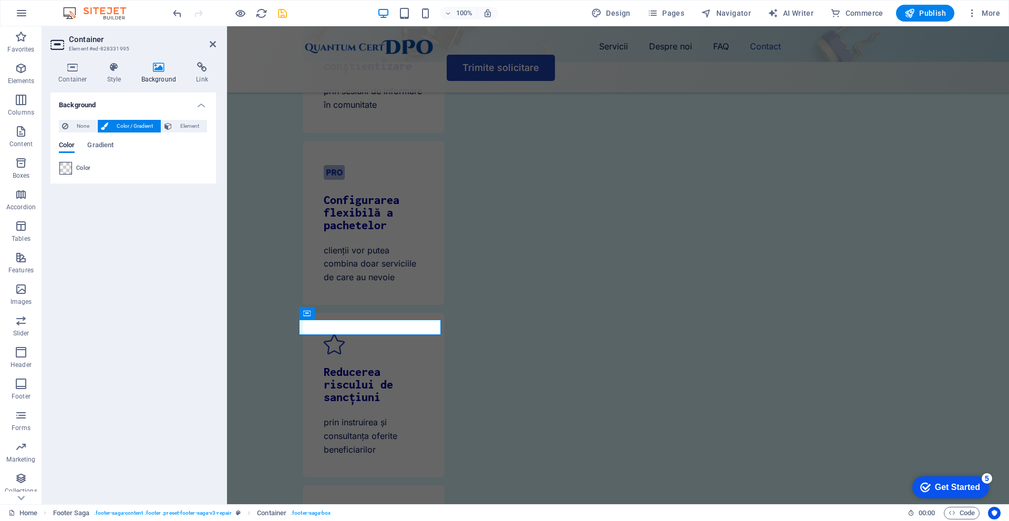
click at [68, 167] on span at bounding box center [66, 168] width 12 height 12
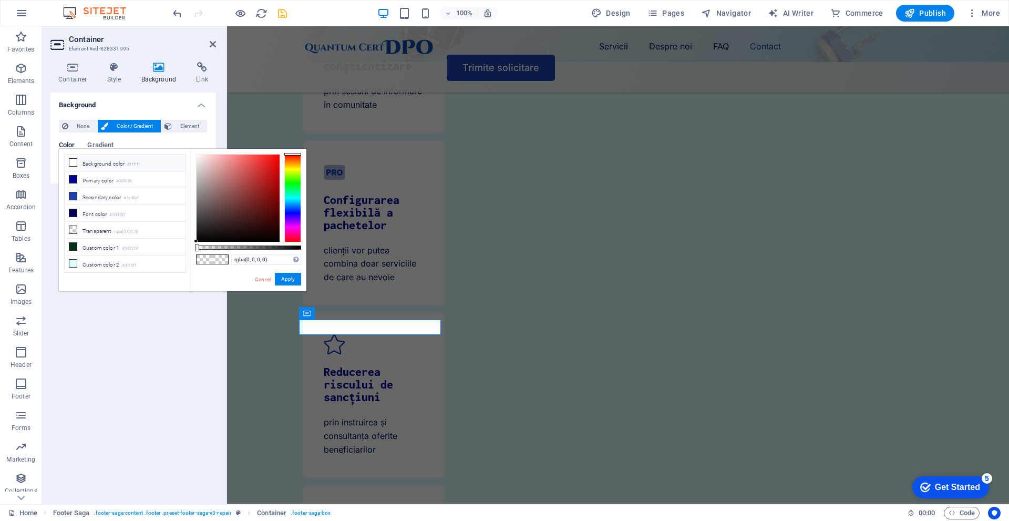
click at [87, 169] on li "Background color #ffffff" at bounding box center [125, 163] width 121 height 17
drag, startPoint x: 261, startPoint y: 243, endPoint x: 242, endPoint y: 247, distance: 19.7
click at [242, 247] on div "#ffffff Supported formats #0852ed rgb(8, 82, 237) rgba(8, 82, 237, 90%) hsv(221…" at bounding box center [248, 296] width 116 height 295
drag, startPoint x: 244, startPoint y: 248, endPoint x: 252, endPoint y: 248, distance: 7.4
click at [252, 248] on div at bounding box center [248, 248] width 105 height 4
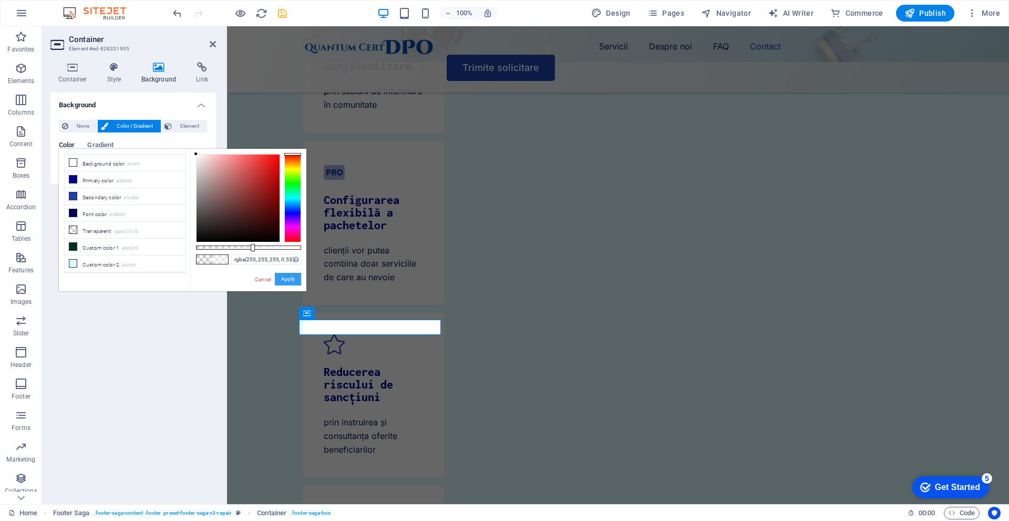
click at [296, 284] on button "Apply" at bounding box center [288, 279] width 26 height 13
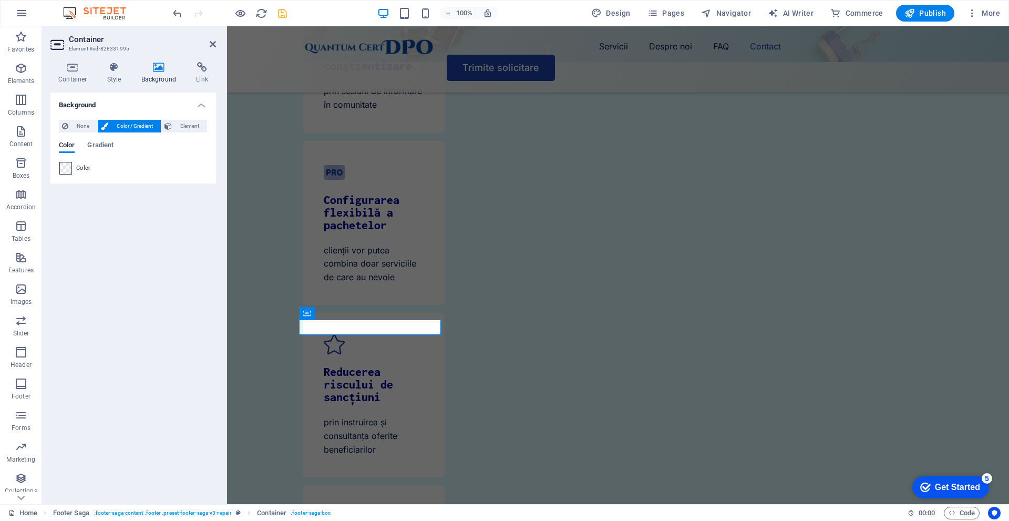
click at [61, 168] on span at bounding box center [66, 168] width 12 height 12
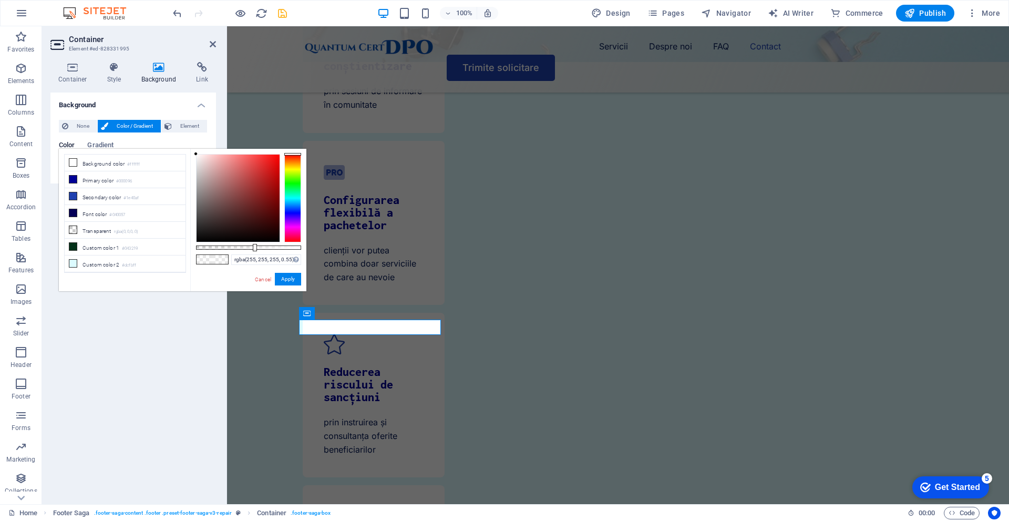
type input "#ffffff"
drag, startPoint x: 254, startPoint y: 243, endPoint x: 97, endPoint y: 230, distance: 157.3
click at [324, 256] on body "quantumcertdpo.com Home Favorites Elements Columns Content Boxes Accordion Tabl…" at bounding box center [504, 260] width 1009 height 521
click at [295, 271] on div "#ffffff Supported formats #0852ed rgb(8, 82, 237) rgba(8, 82, 237, 90%) hsv(221…" at bounding box center [248, 296] width 116 height 295
click at [298, 278] on button "Apply" at bounding box center [288, 279] width 26 height 13
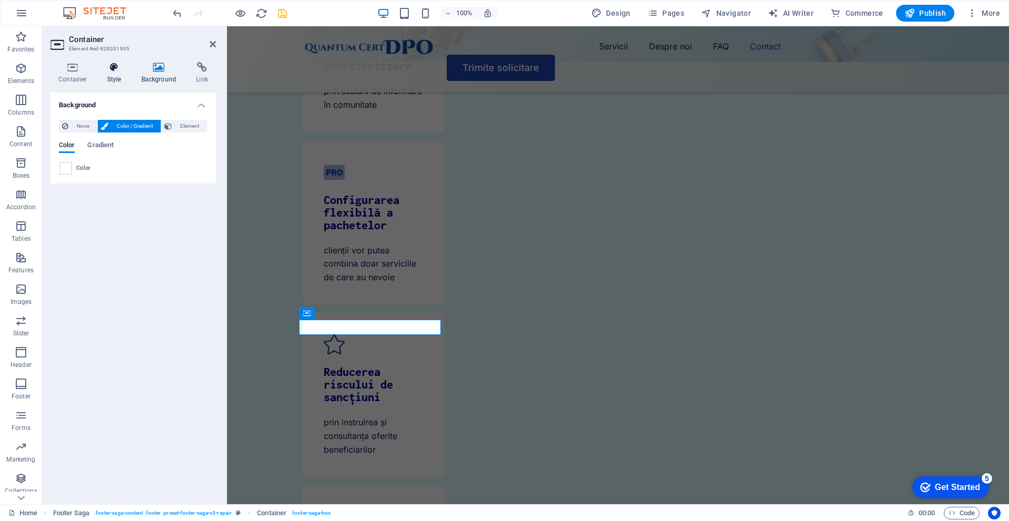
click at [122, 69] on icon at bounding box center [114, 67] width 30 height 11
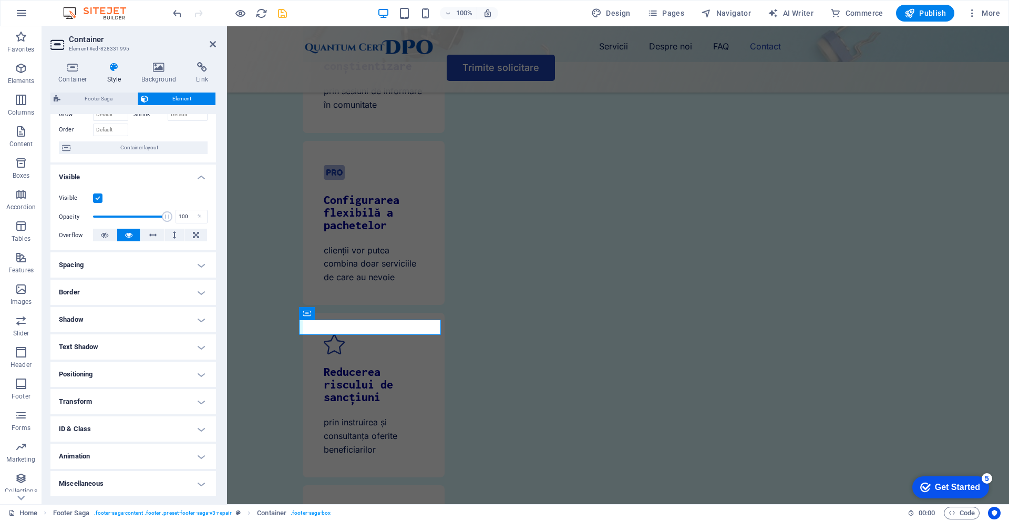
scroll to position [63, 0]
click at [111, 349] on h4 "Text Shadow" at bounding box center [133, 346] width 166 height 25
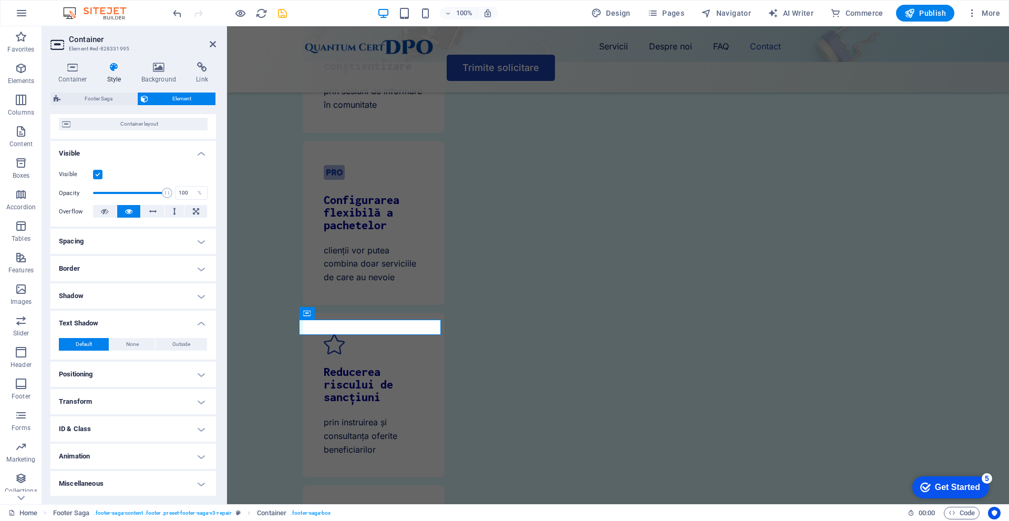
scroll to position [86, 0]
click at [124, 290] on h4 "Shadow" at bounding box center [133, 295] width 166 height 25
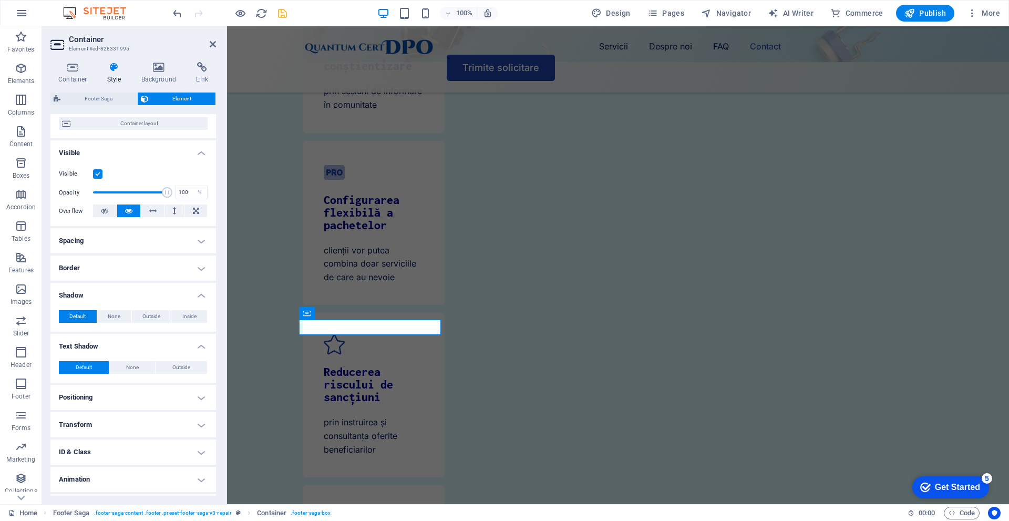
click at [124, 269] on h4 "Border" at bounding box center [133, 268] width 166 height 25
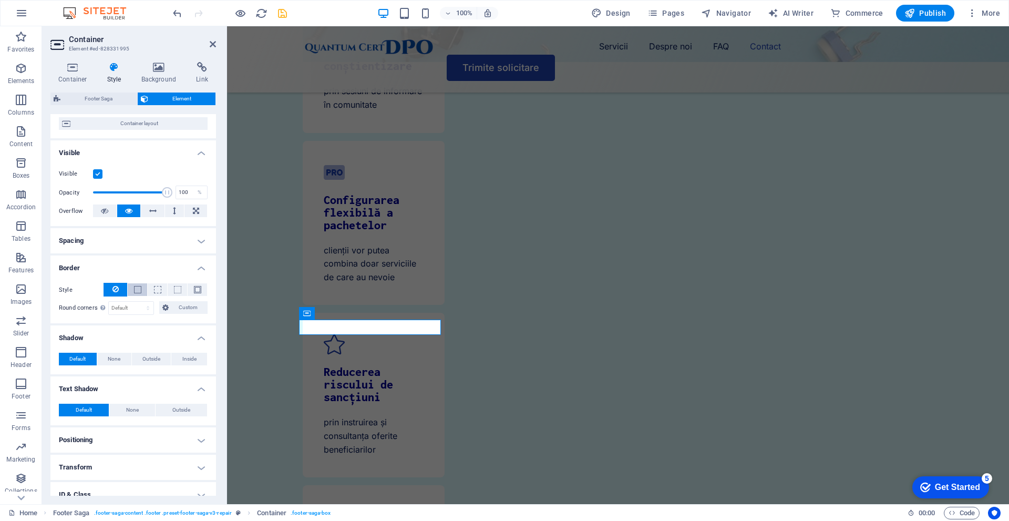
click at [140, 289] on button at bounding box center [137, 289] width 19 height 13
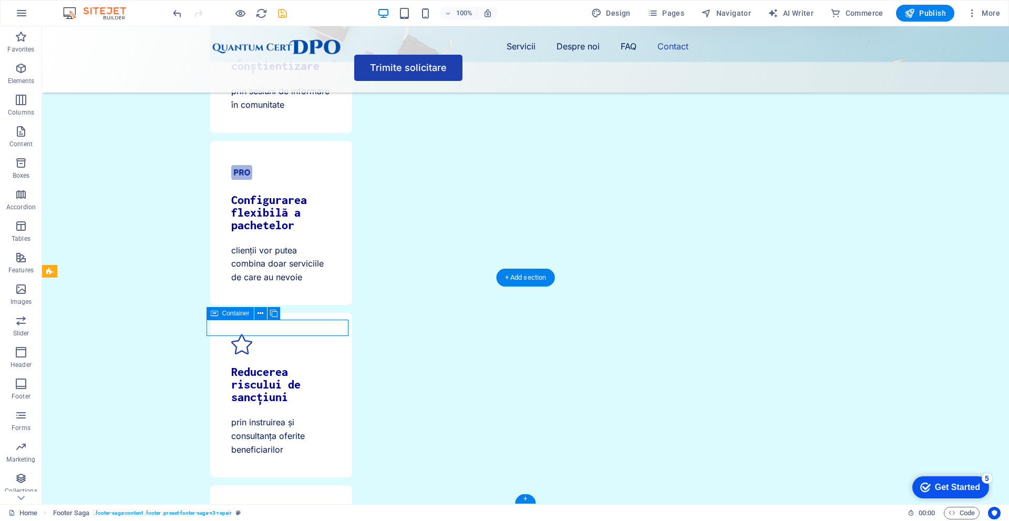
select select "px"
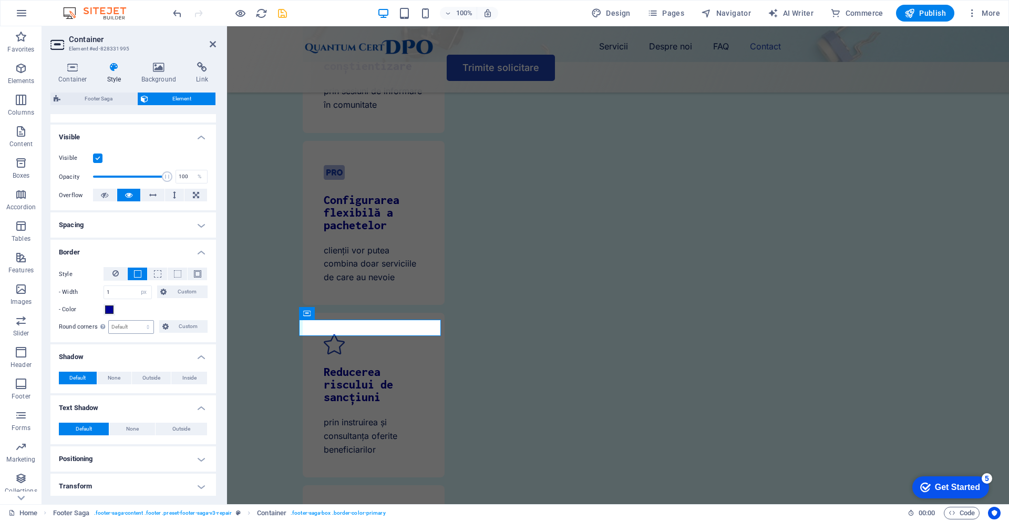
scroll to position [105, 0]
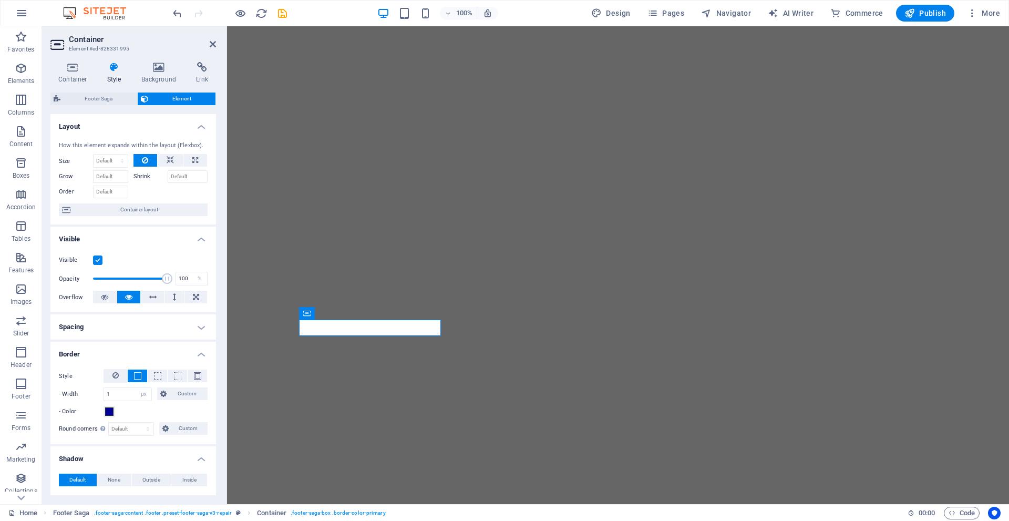
select select "px"
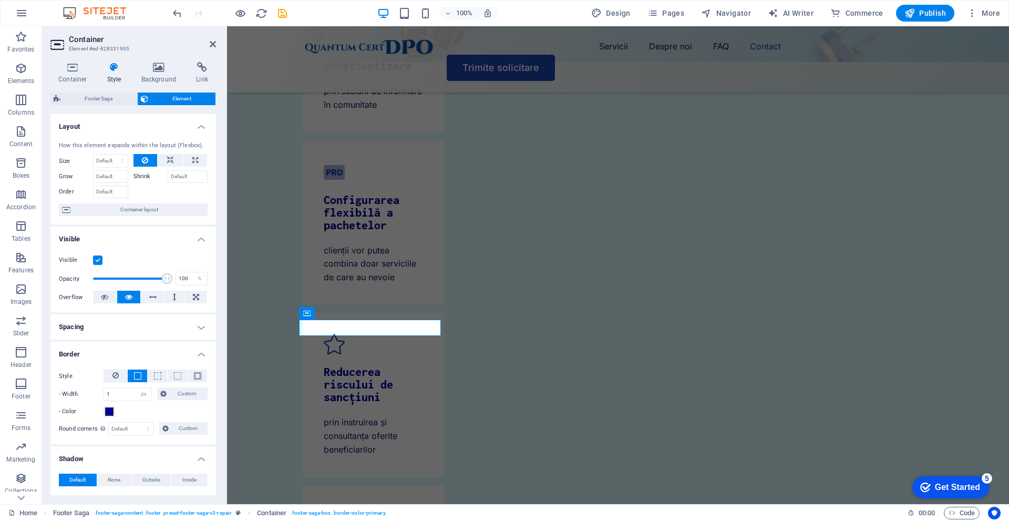
scroll to position [105, 0]
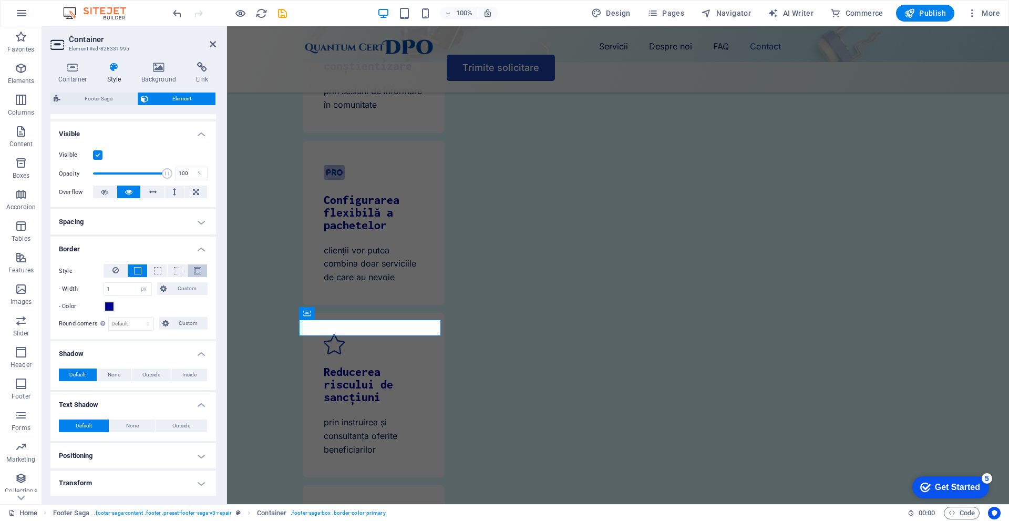
click at [197, 268] on span at bounding box center [197, 270] width 7 height 7
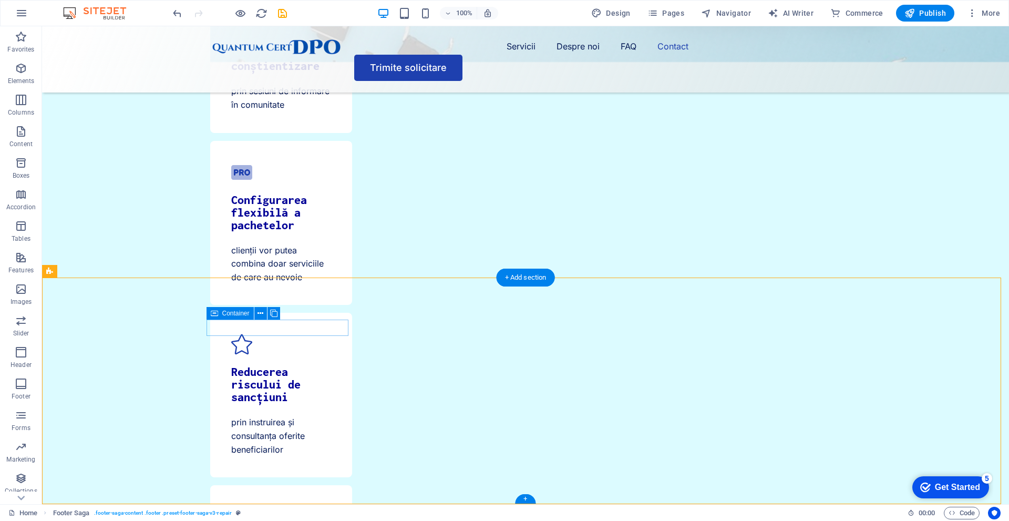
select select "px"
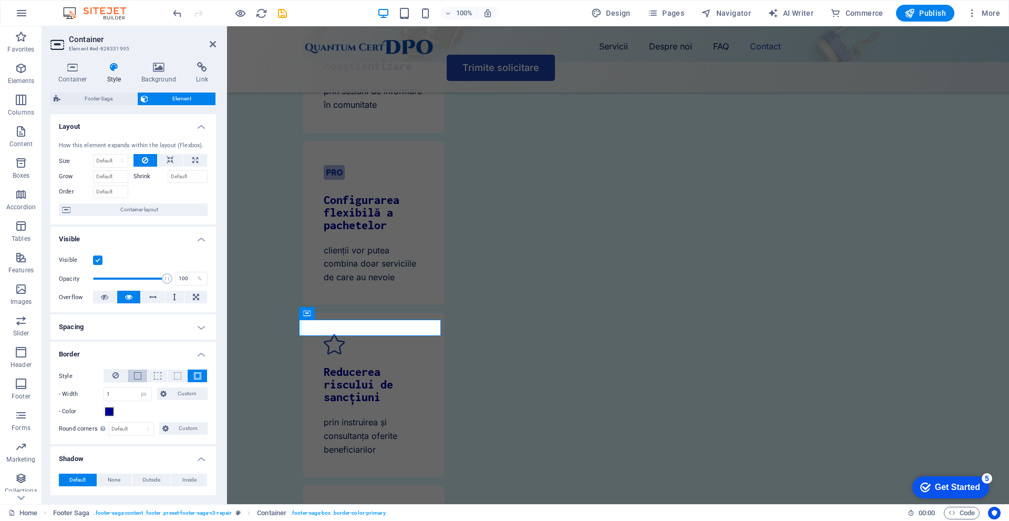
click at [137, 378] on span at bounding box center [137, 375] width 7 height 7
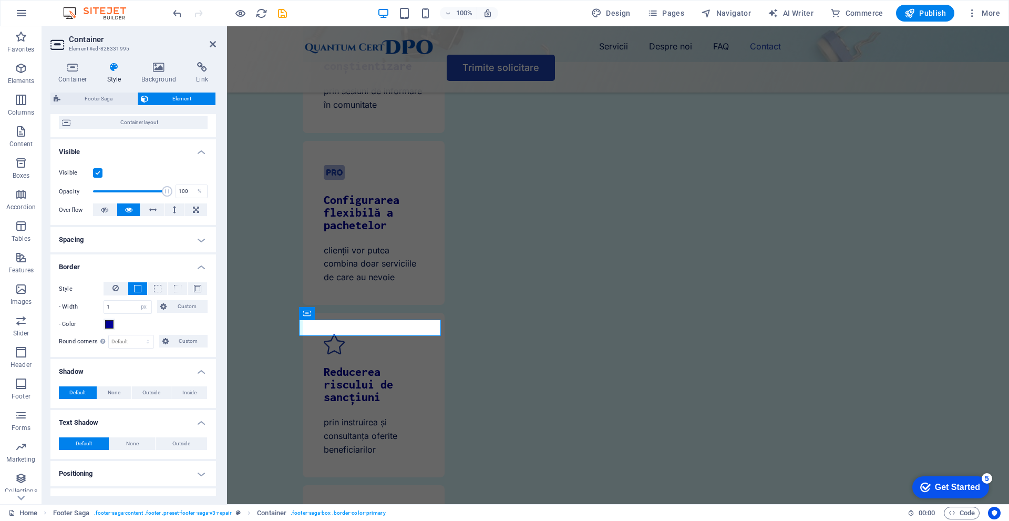
scroll to position [158, 0]
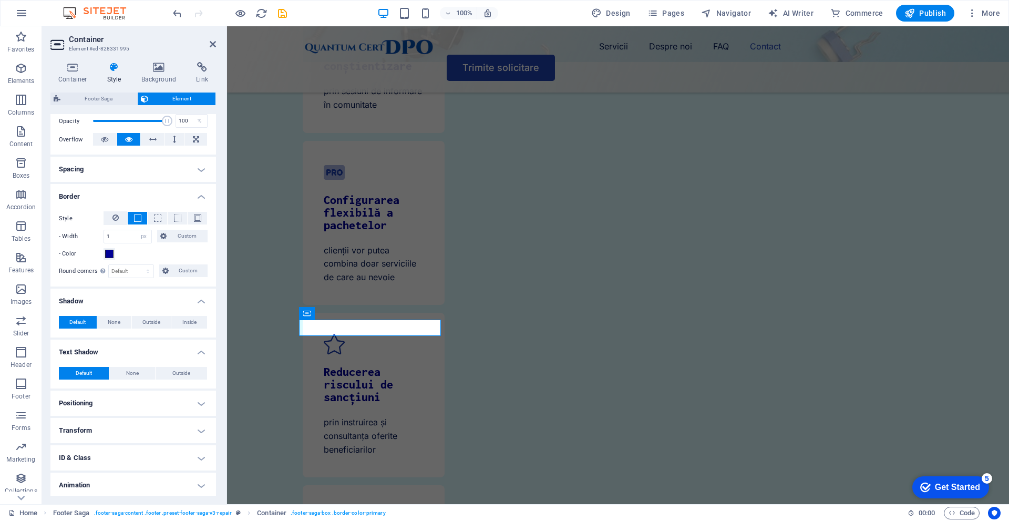
click at [137, 253] on div "- Color" at bounding box center [133, 254] width 149 height 13
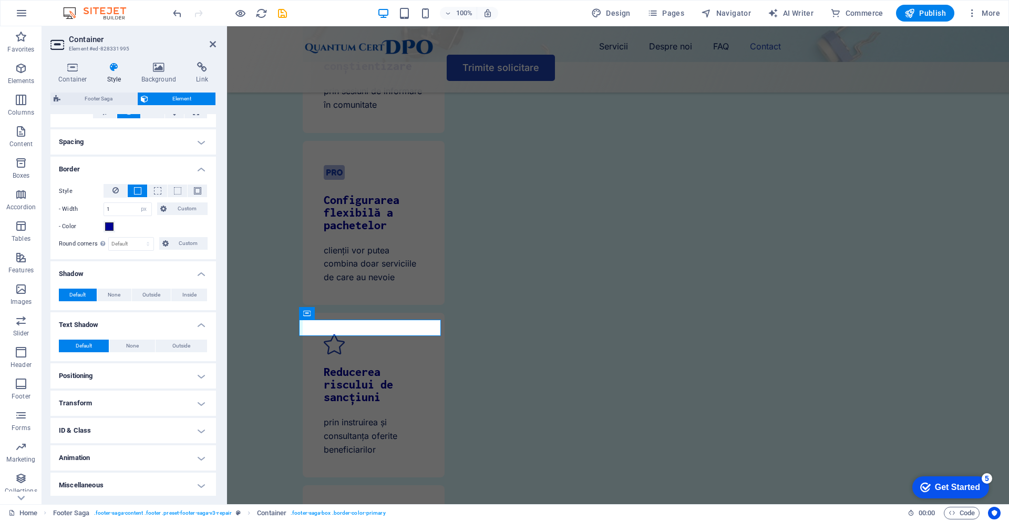
scroll to position [187, 0]
click at [86, 462] on h4 "Animation" at bounding box center [133, 455] width 166 height 25
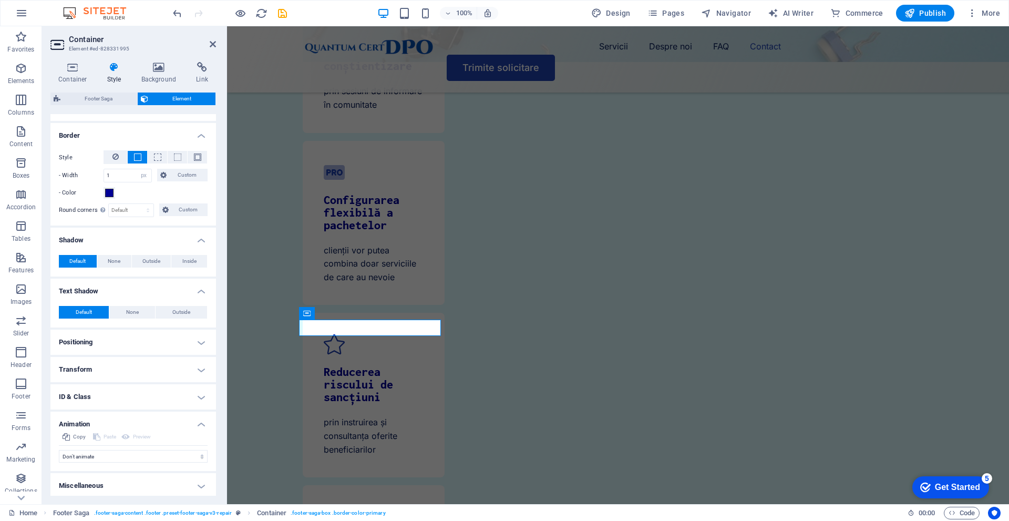
scroll to position [221, 0]
click at [146, 398] on h4 "ID & Class" at bounding box center [133, 394] width 166 height 25
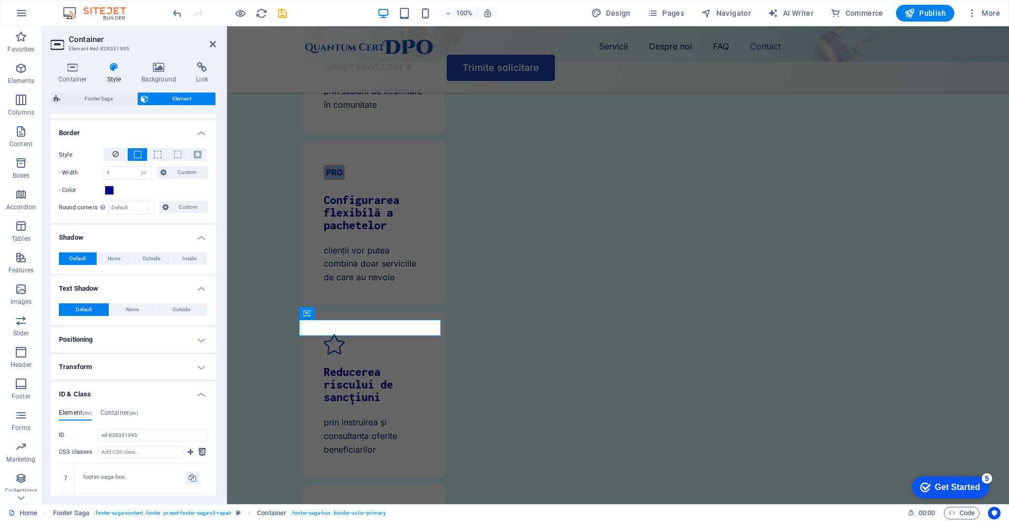
click at [123, 372] on h4 "Transform" at bounding box center [133, 366] width 166 height 25
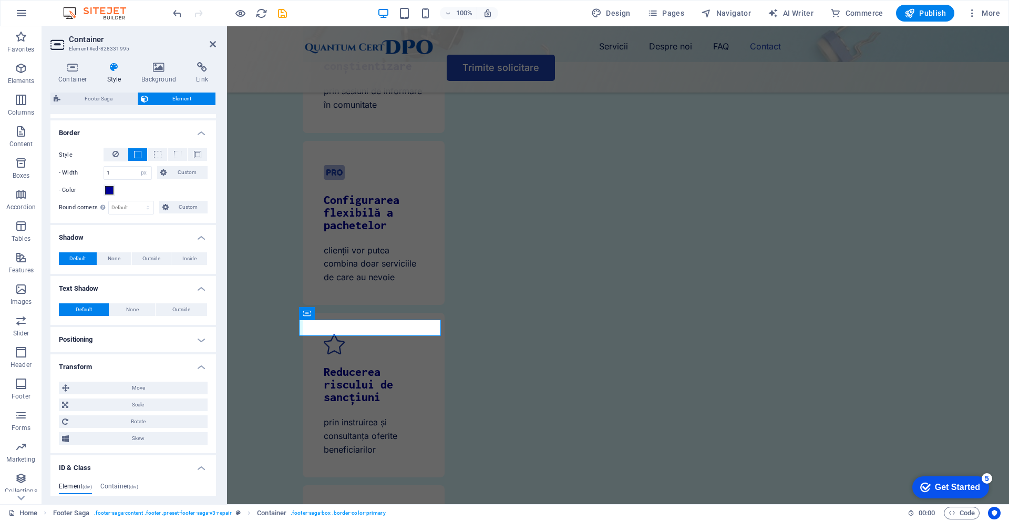
click at [82, 337] on h4 "Positioning" at bounding box center [133, 339] width 166 height 25
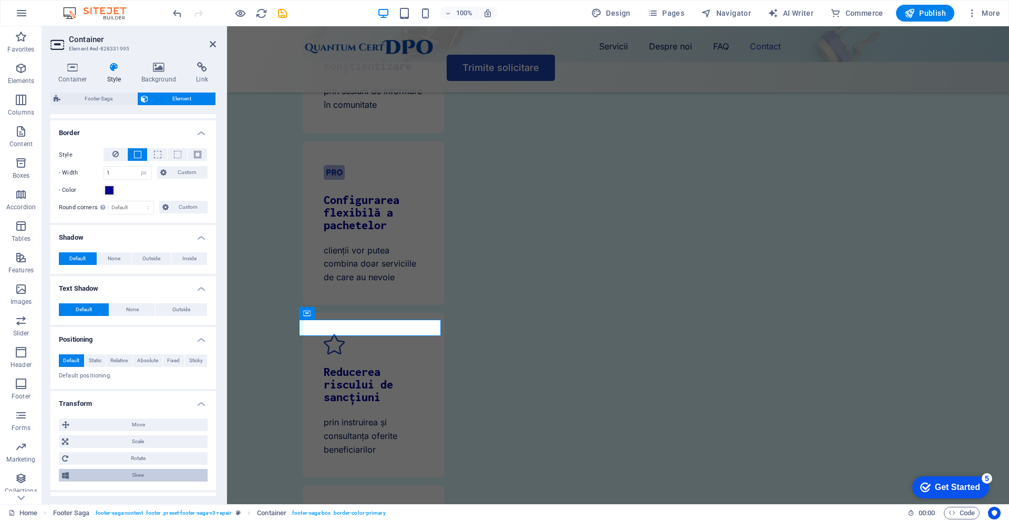
click at [147, 474] on span "Skew" at bounding box center [138, 475] width 132 height 13
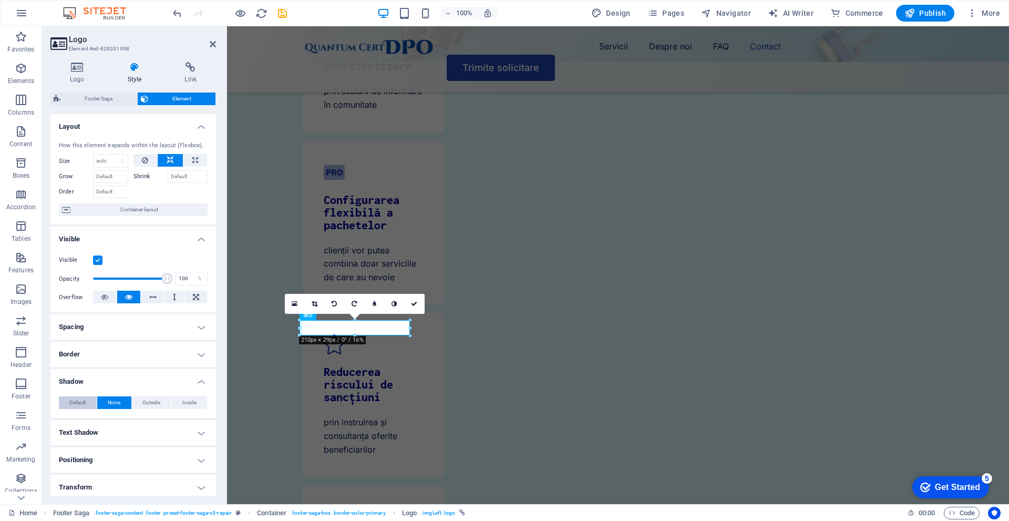
click at [87, 404] on button "Default" at bounding box center [78, 402] width 38 height 13
click at [101, 402] on button "None" at bounding box center [114, 402] width 34 height 13
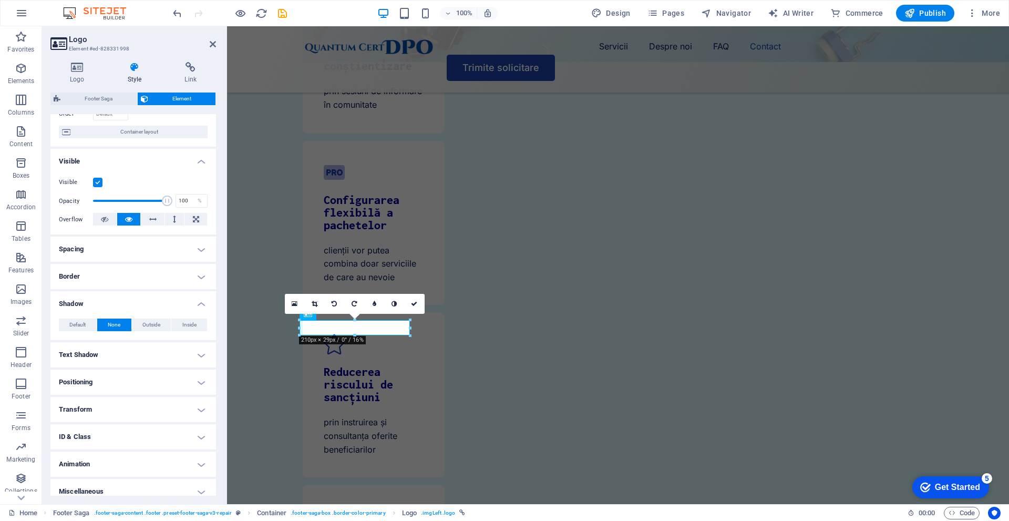
scroll to position [86, 0]
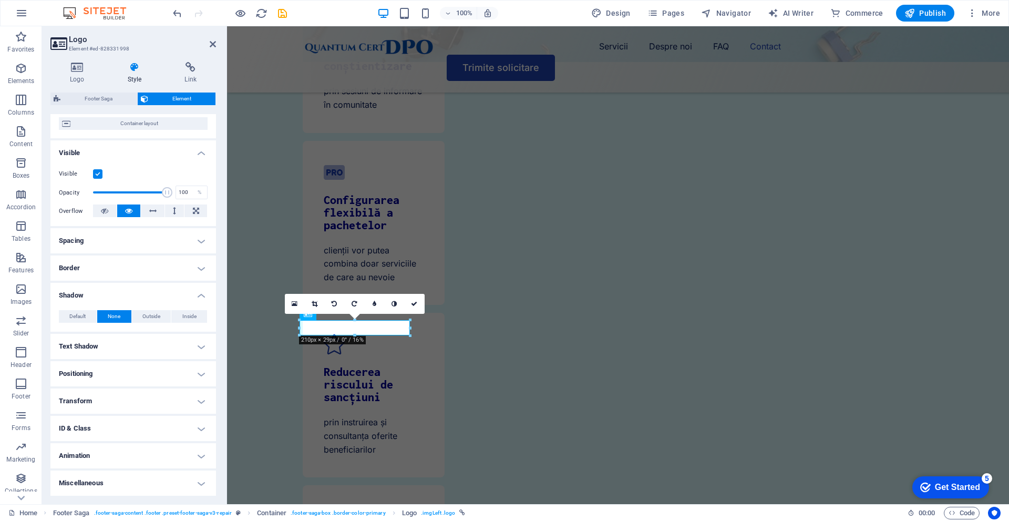
click at [91, 399] on h4 "Transform" at bounding box center [133, 401] width 166 height 25
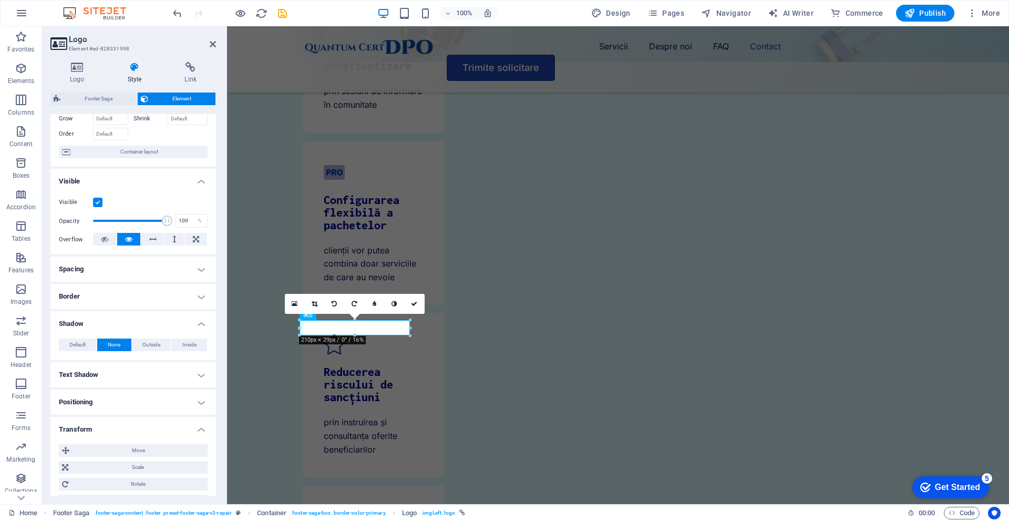
scroll to position [55, 0]
click at [151, 440] on div "Move X offset 0 px rem % em vh vw Y offset 0 px rem % em vh vw Scale Zoom 100 %…" at bounding box center [133, 479] width 166 height 80
click at [138, 429] on h4 "Transform" at bounding box center [133, 429] width 166 height 19
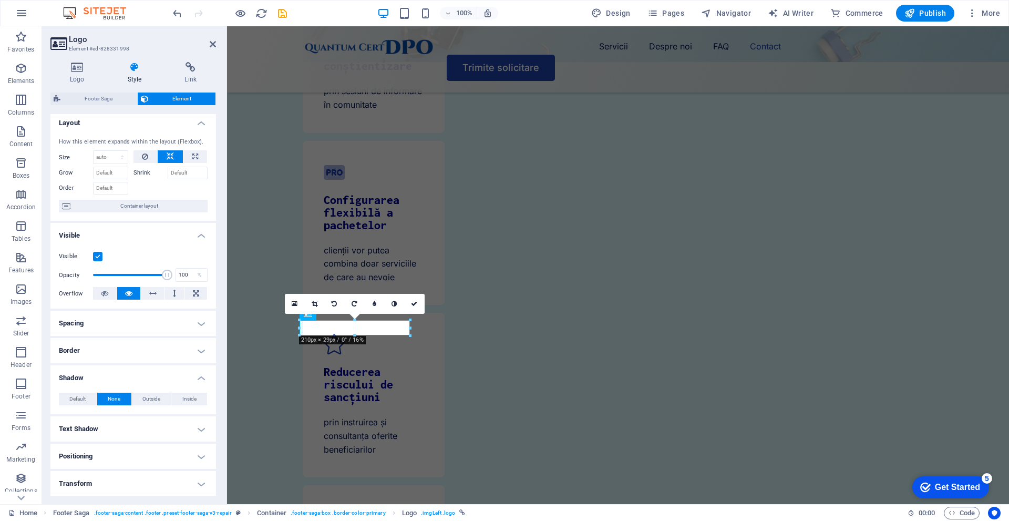
scroll to position [2, 0]
click at [81, 401] on span "Default" at bounding box center [77, 400] width 16 height 13
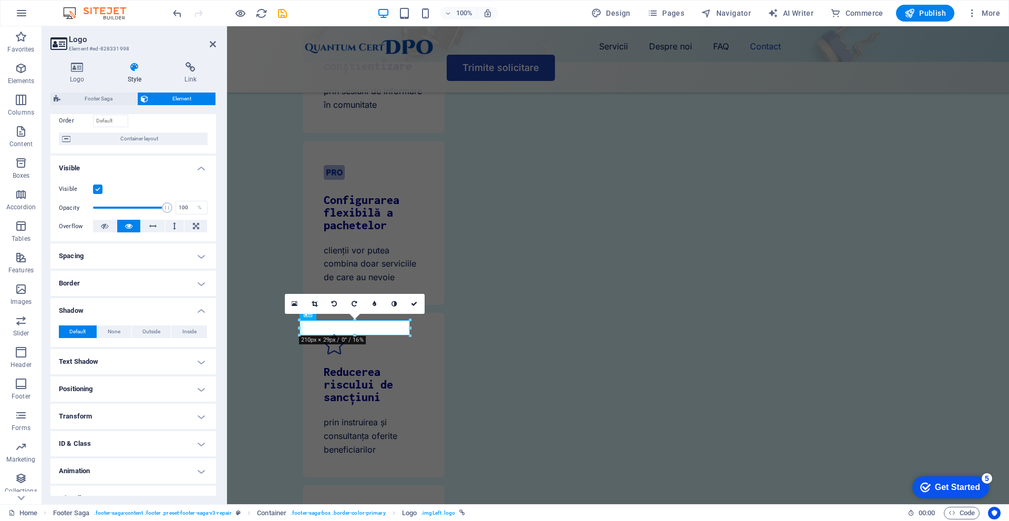
scroll to position [86, 0]
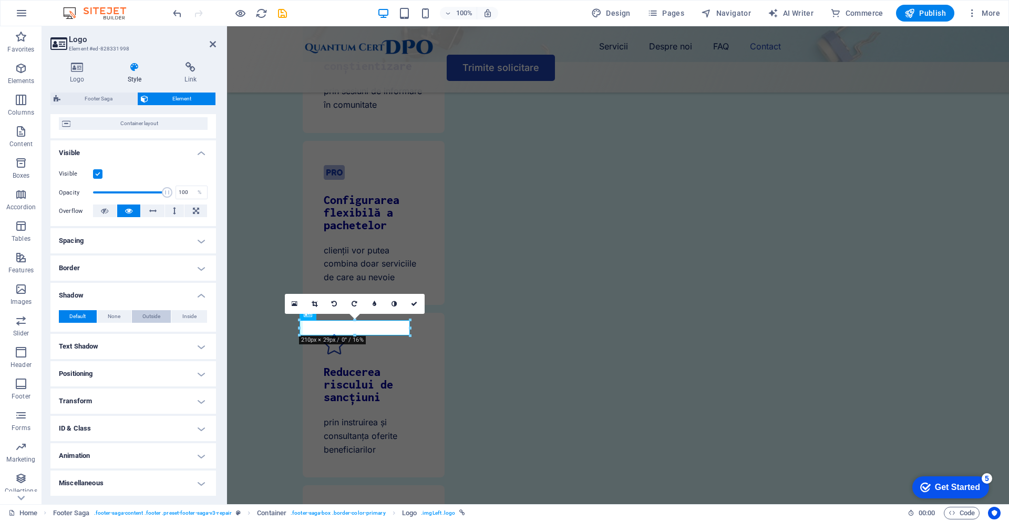
click at [152, 310] on span "Outside" at bounding box center [151, 316] width 18 height 13
type input "2"
type input "4"
click at [182, 314] on span "Inside" at bounding box center [189, 316] width 14 height 13
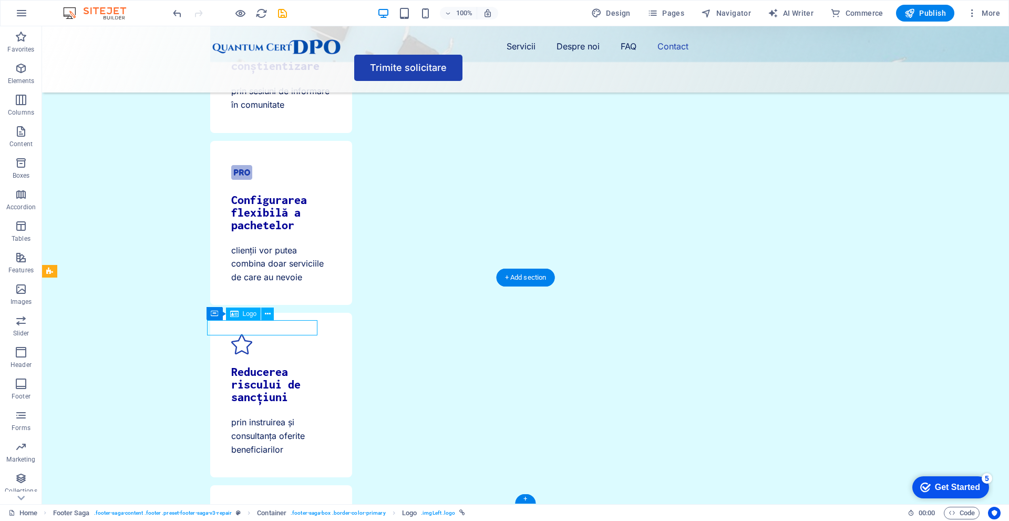
select select "px"
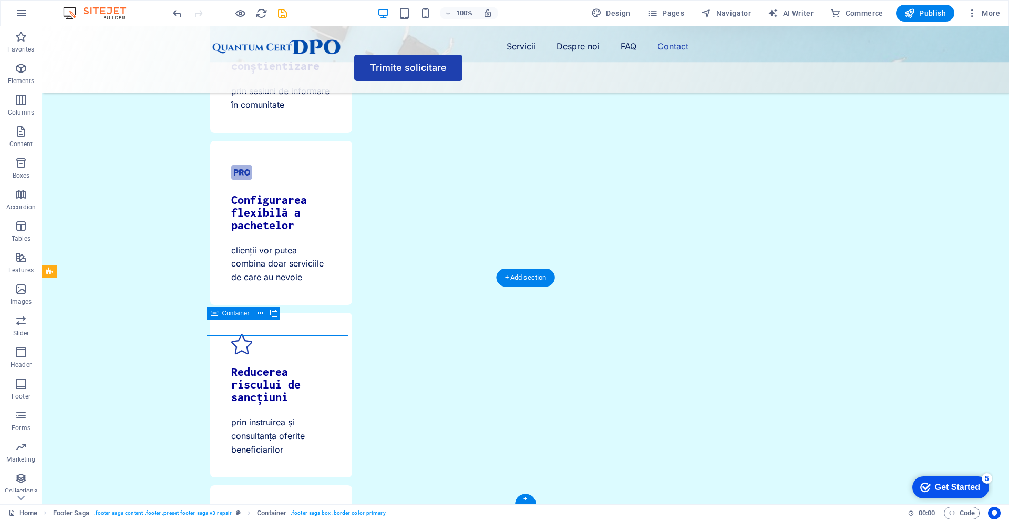
select select "px"
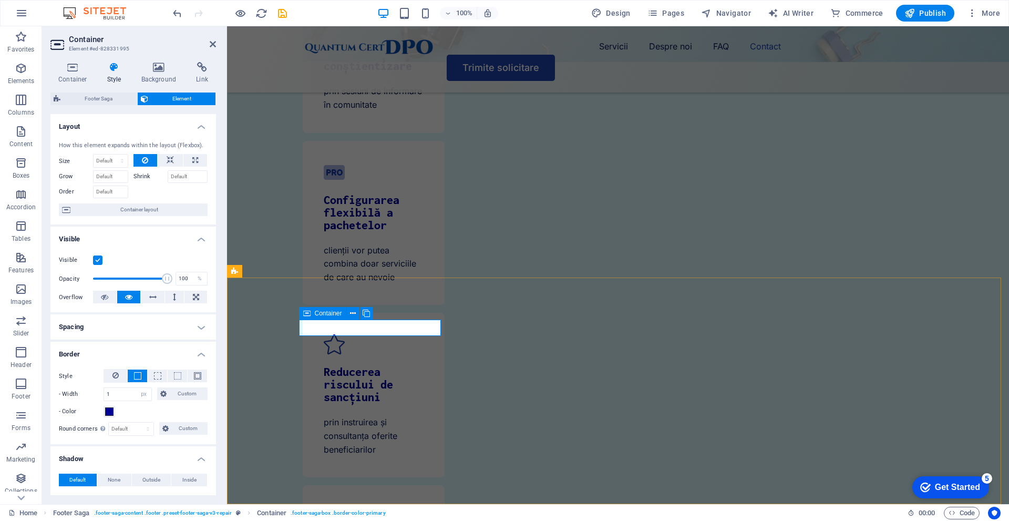
click at [167, 67] on icon at bounding box center [159, 67] width 51 height 11
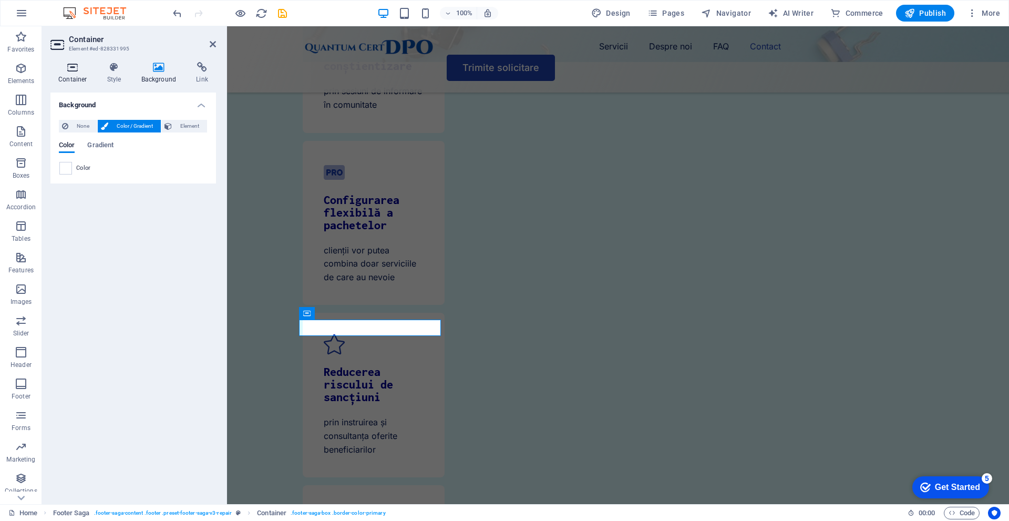
click at [70, 74] on h4 "Container" at bounding box center [74, 73] width 49 height 22
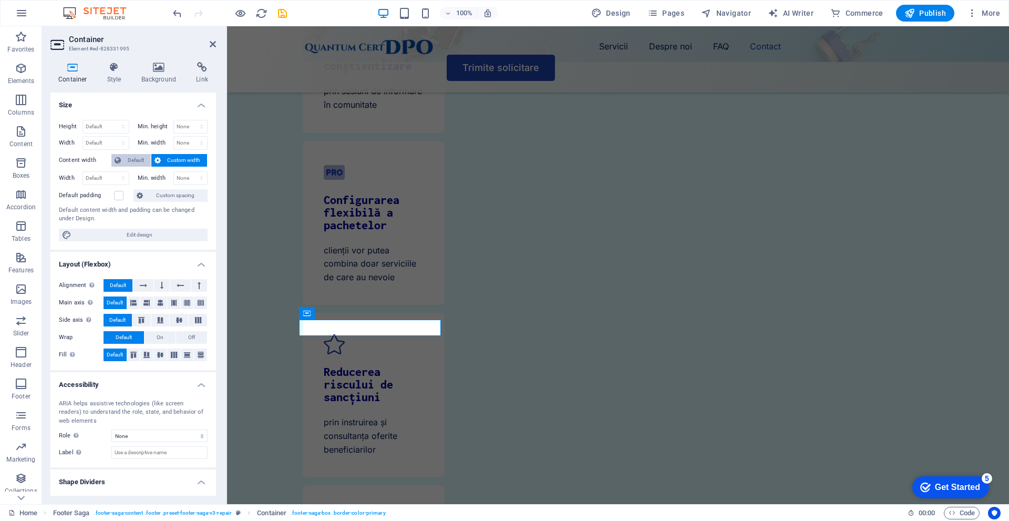
click at [139, 157] on span "Default" at bounding box center [136, 160] width 24 height 13
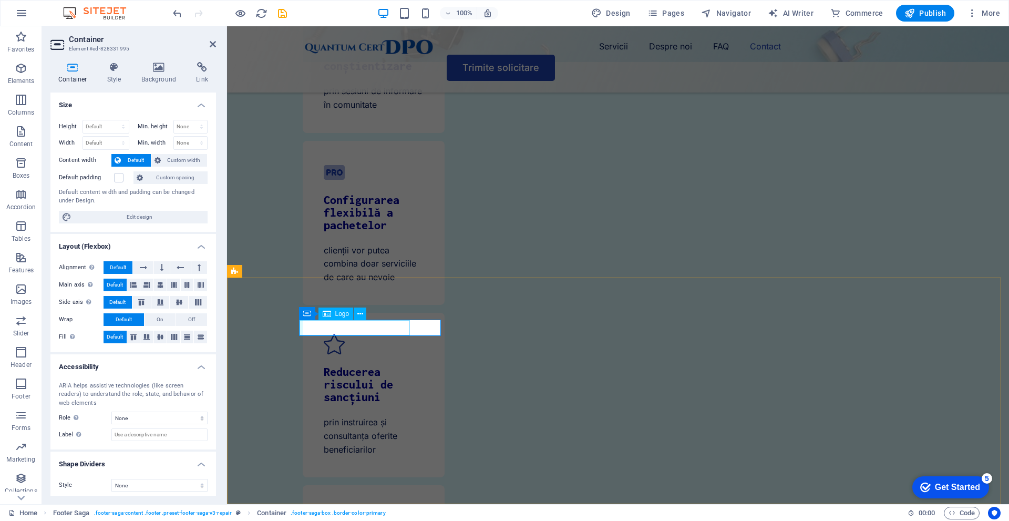
click at [336, 314] on span "Logo" at bounding box center [342, 314] width 14 height 6
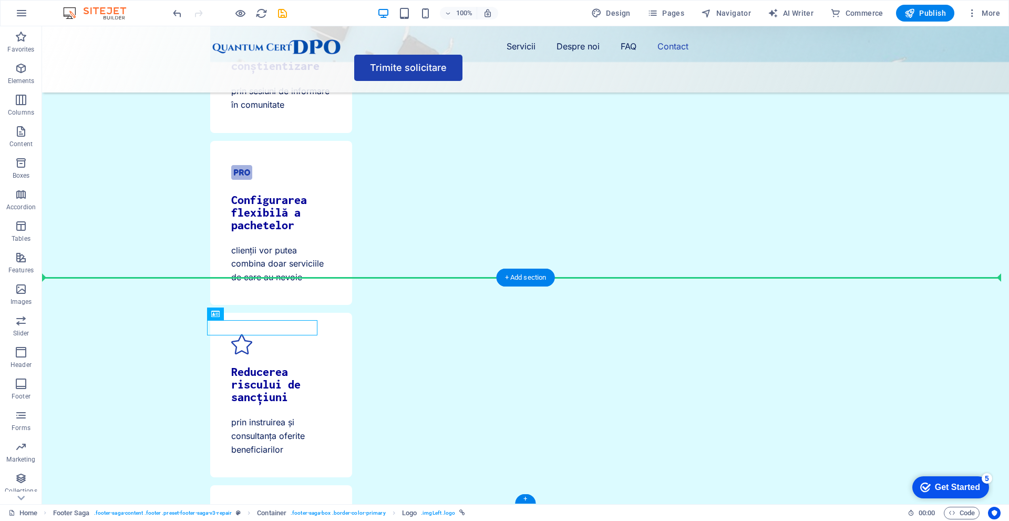
drag, startPoint x: 377, startPoint y: 337, endPoint x: 288, endPoint y: 351, distance: 90.0
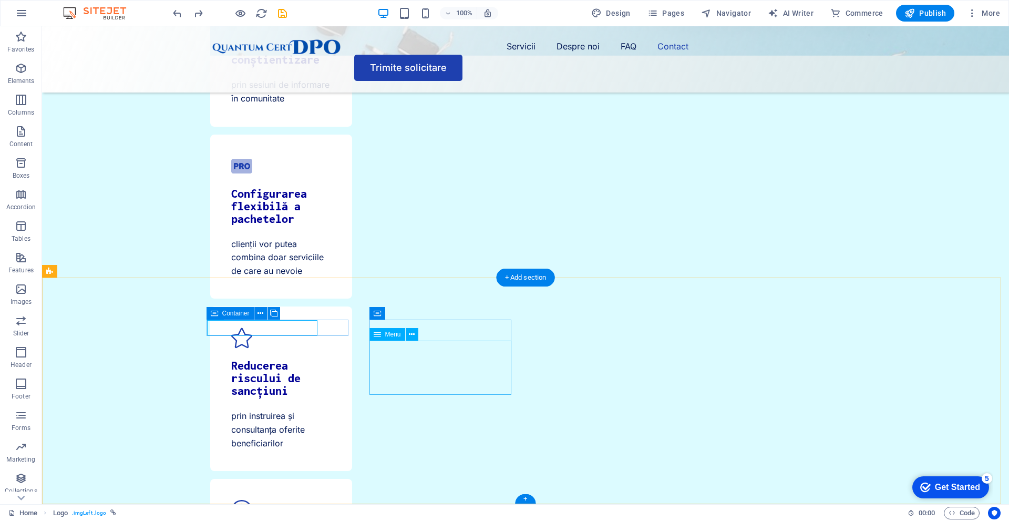
scroll to position [3618, 0]
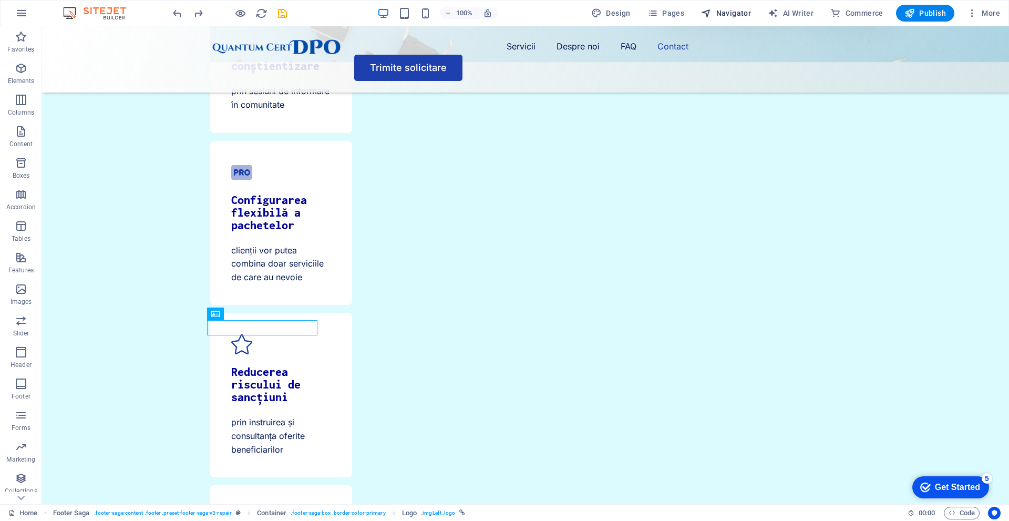
click at [721, 13] on span "Navigator" at bounding box center [726, 13] width 50 height 11
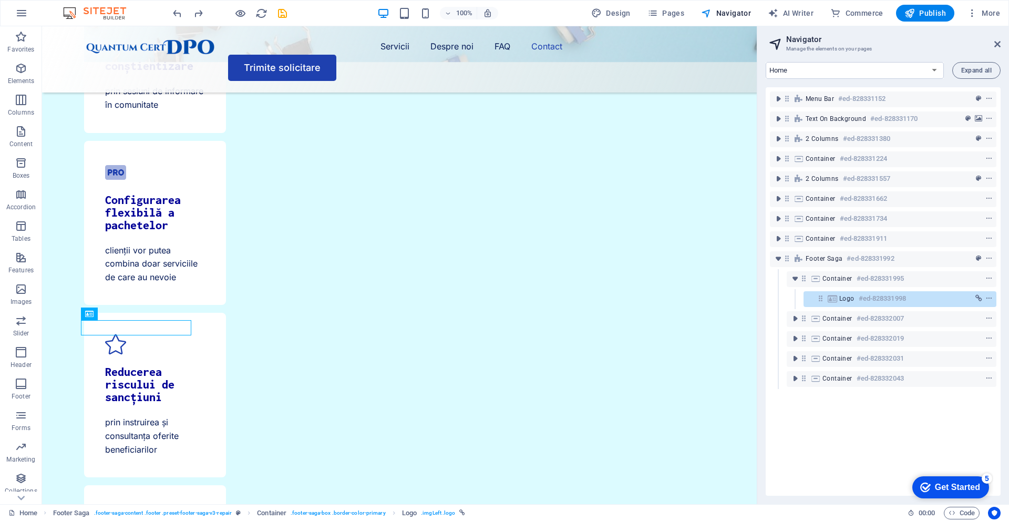
drag, startPoint x: 834, startPoint y: 302, endPoint x: 795, endPoint y: 269, distance: 51.4
click at [795, 269] on div "Menu Bar #ed-828331152 Text on background #ed-828331170 2 columns #ed-828331380…" at bounding box center [883, 291] width 235 height 409
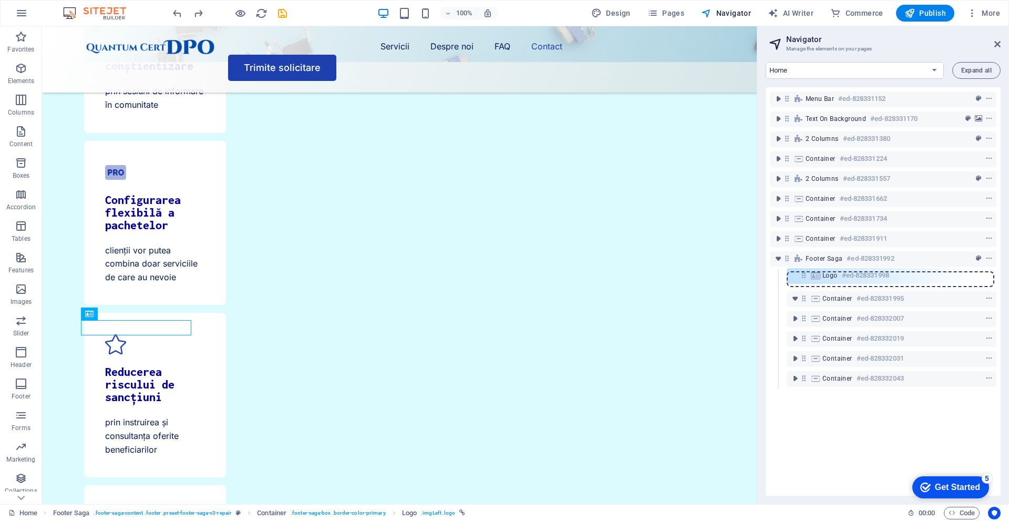
drag, startPoint x: 820, startPoint y: 298, endPoint x: 799, endPoint y: 268, distance: 36.9
click at [799, 268] on div "Menu Bar #ed-828331152 Text on background #ed-828331170 2 columns #ed-828331380…" at bounding box center [883, 291] width 235 height 409
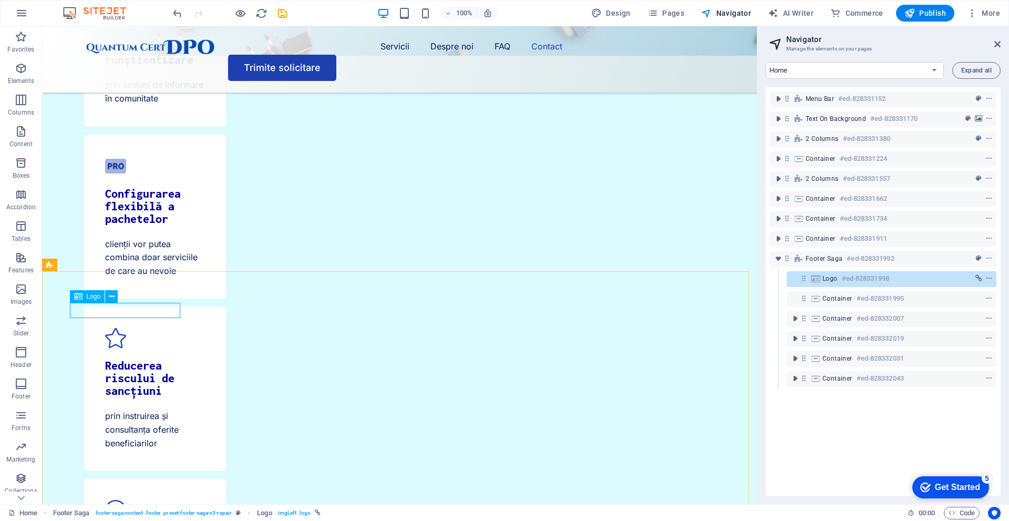
click at [85, 300] on div "Logo" at bounding box center [87, 296] width 35 height 13
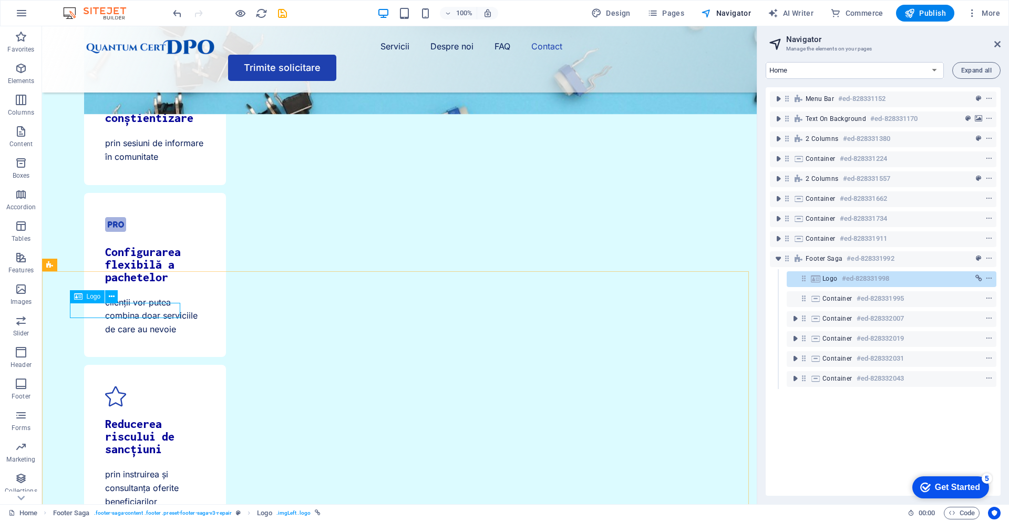
scroll to position [3776, 0]
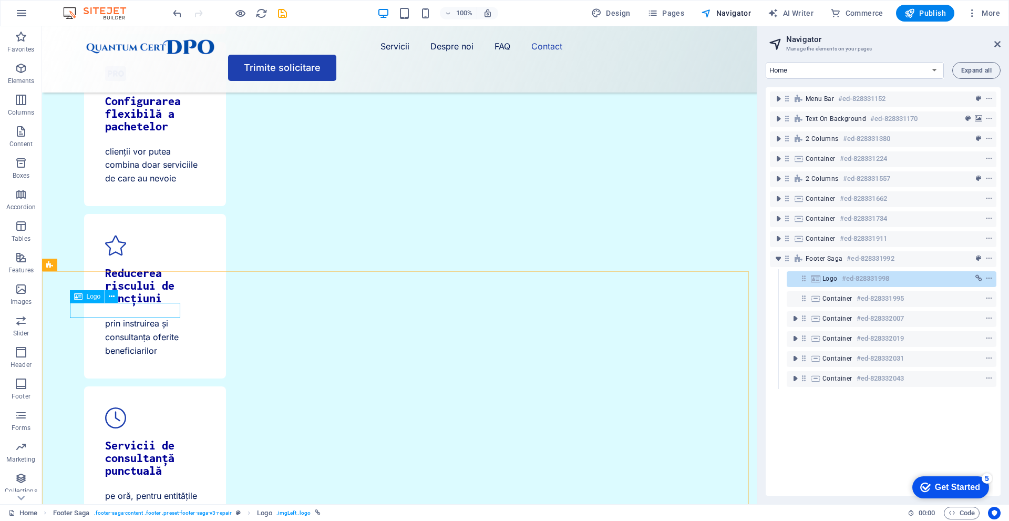
select select "px"
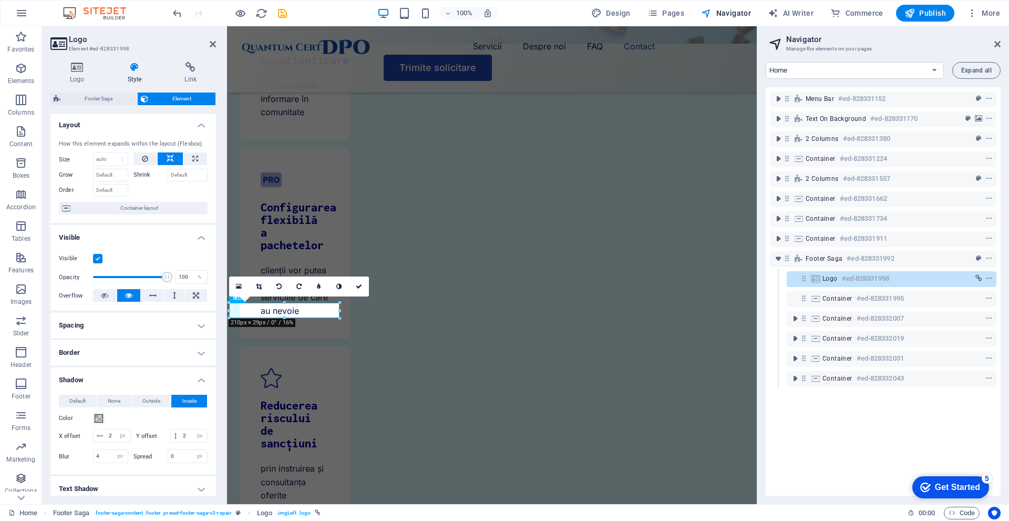
scroll to position [0, 0]
click at [128, 342] on h4 "Border" at bounding box center [133, 354] width 166 height 25
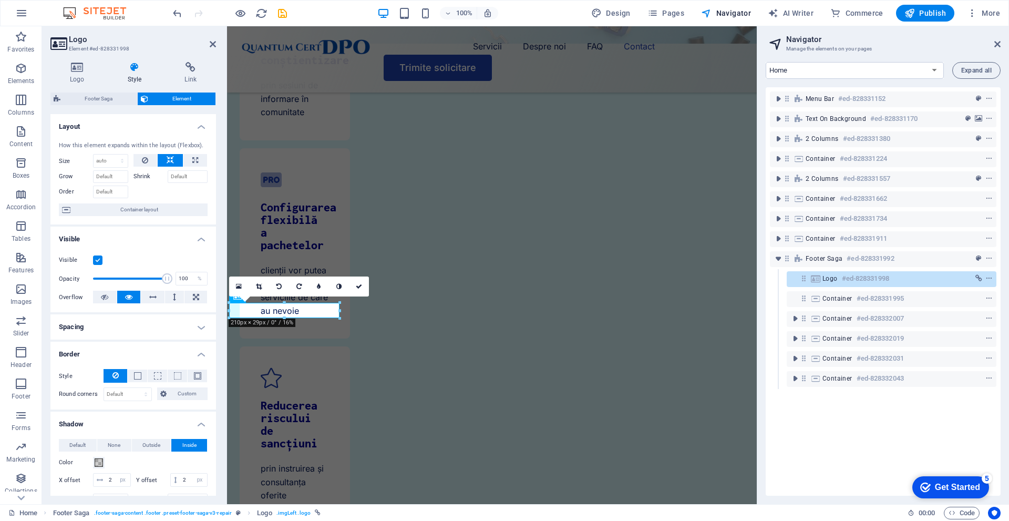
click at [126, 333] on h4 "Spacing" at bounding box center [133, 326] width 166 height 25
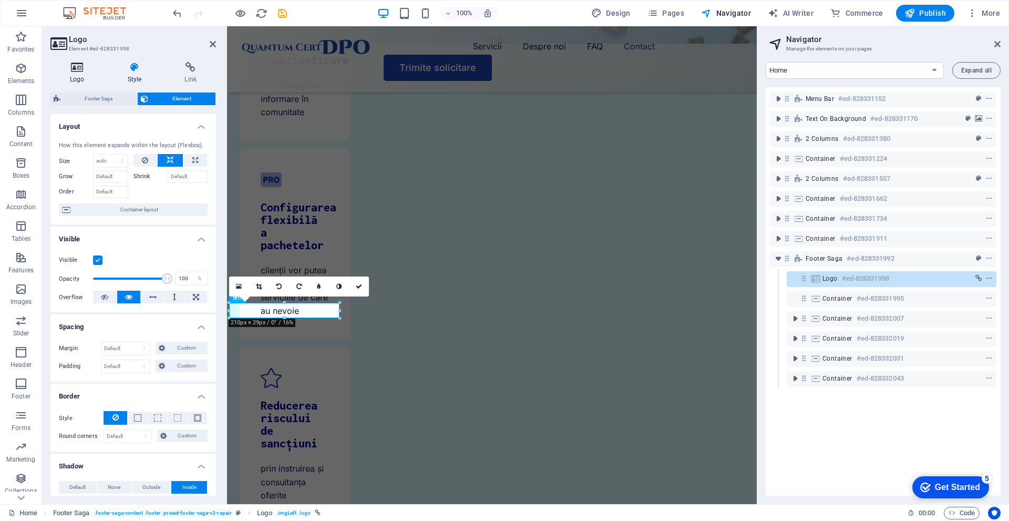
click at [94, 74] on h4 "Logo" at bounding box center [79, 73] width 58 height 22
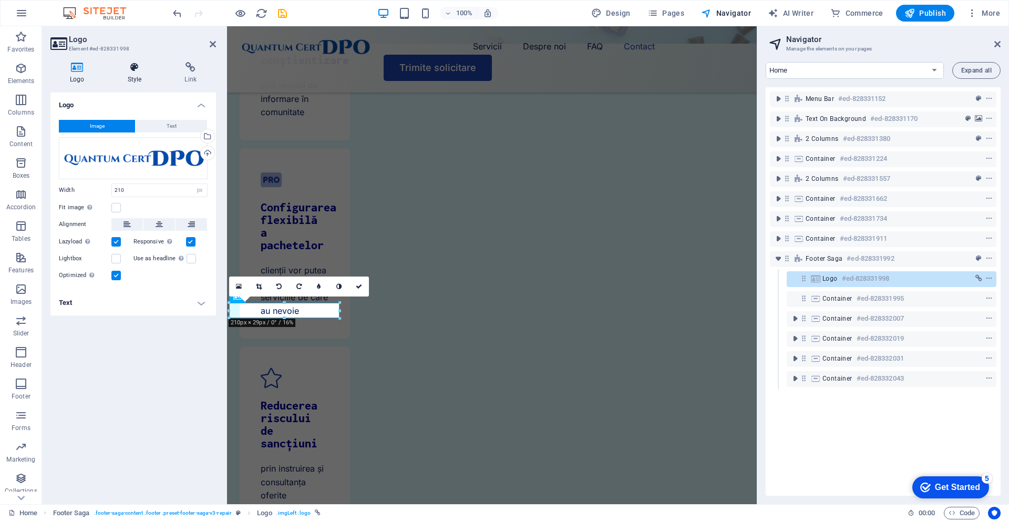
click at [117, 74] on h4 "Style" at bounding box center [136, 73] width 57 height 22
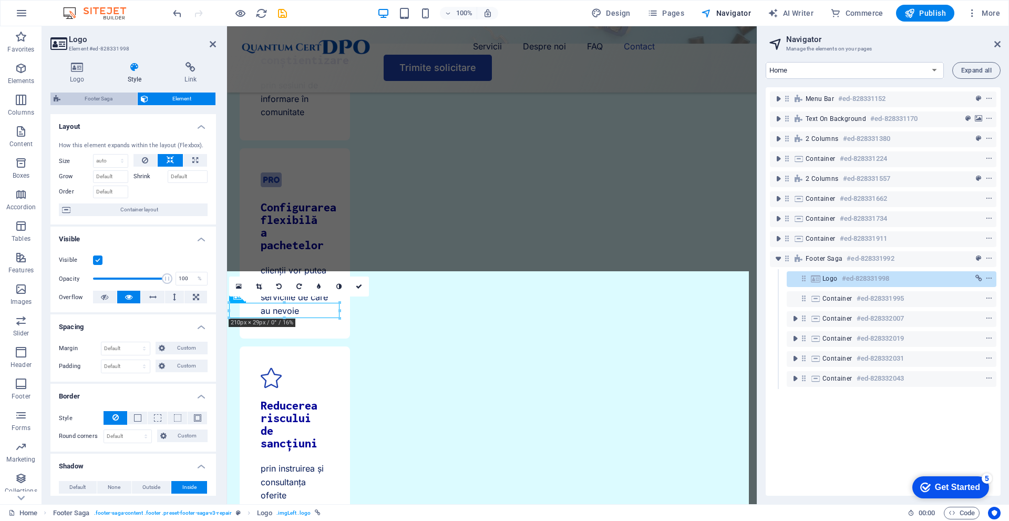
click at [101, 94] on span "Footer Saga" at bounding box center [99, 99] width 70 height 13
select select "rem"
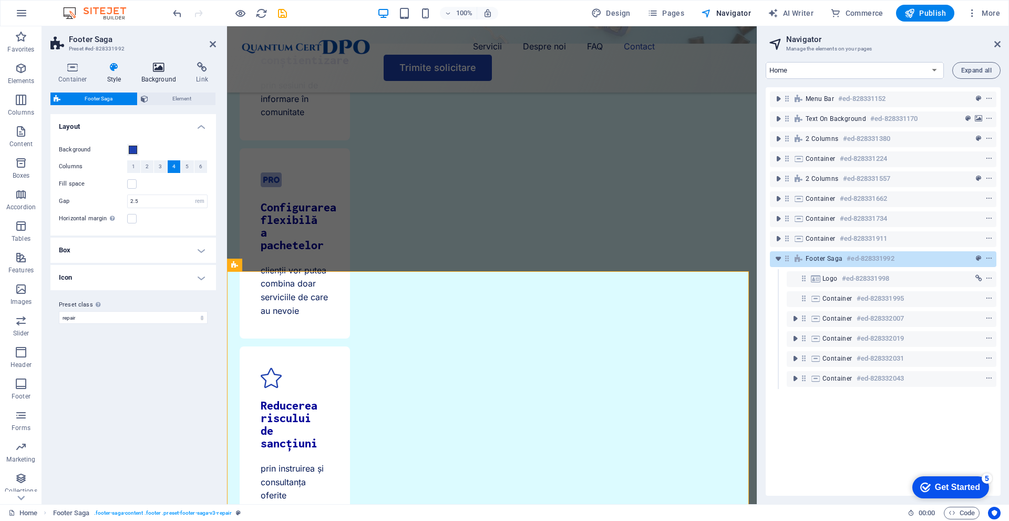
click at [154, 72] on icon at bounding box center [159, 67] width 51 height 11
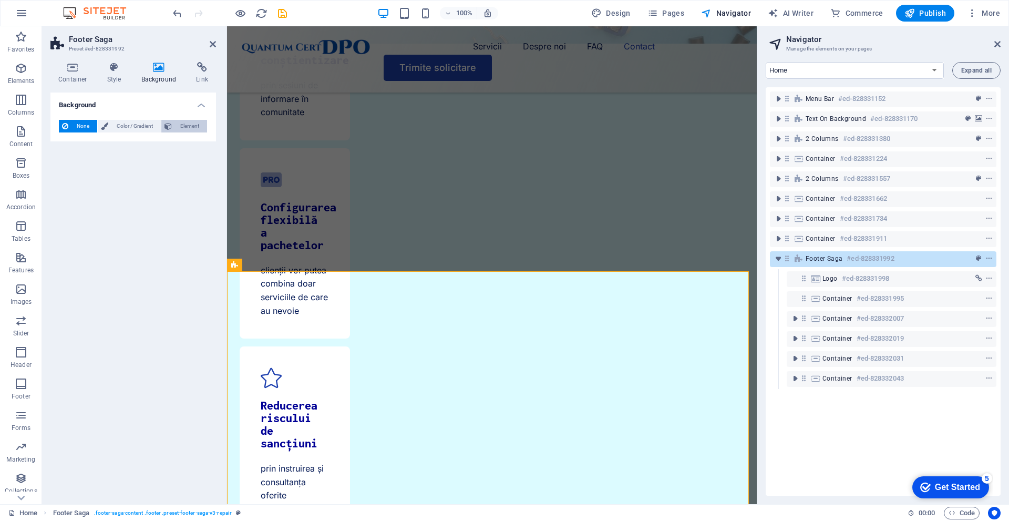
click at [188, 130] on span "Element" at bounding box center [189, 126] width 29 height 13
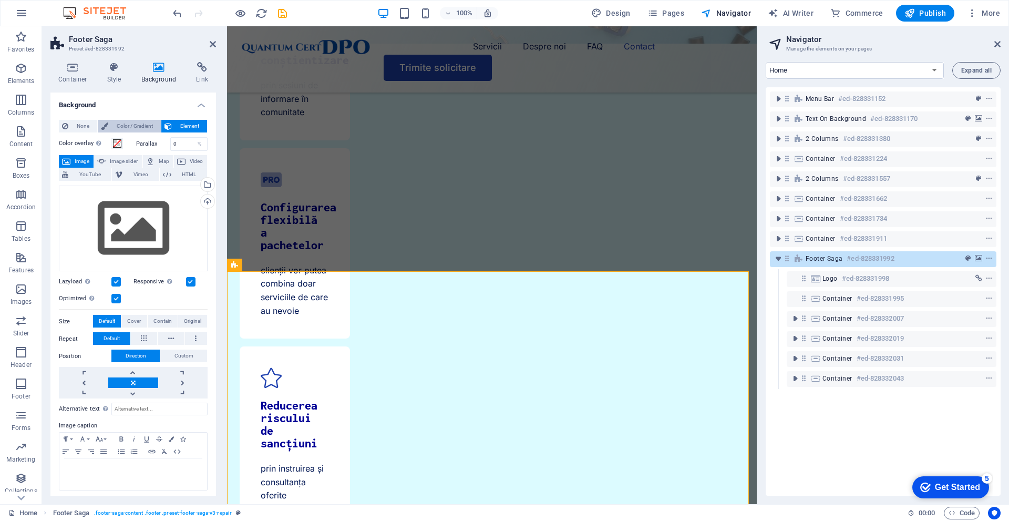
click at [148, 130] on span "Color / Gradient" at bounding box center [134, 126] width 46 height 13
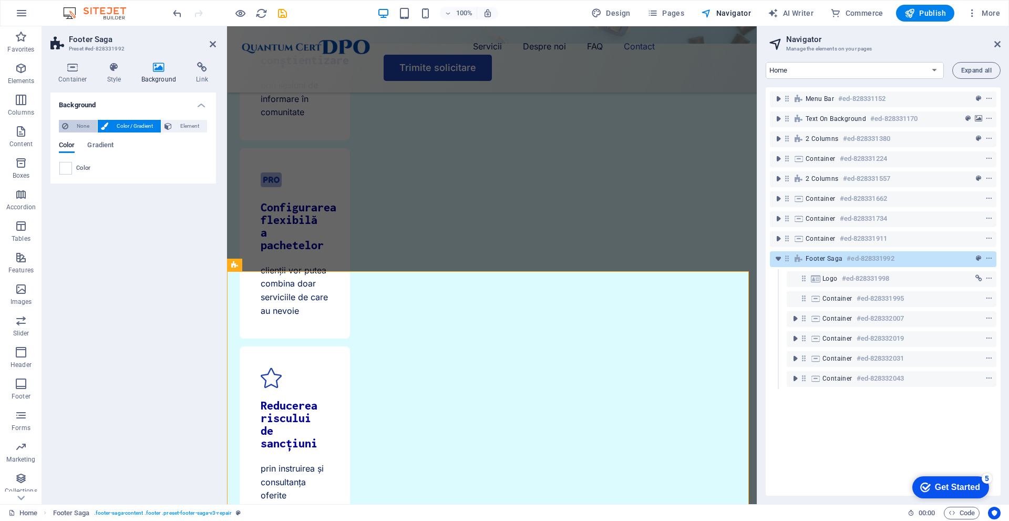
click at [79, 125] on span "None" at bounding box center [83, 126] width 23 height 13
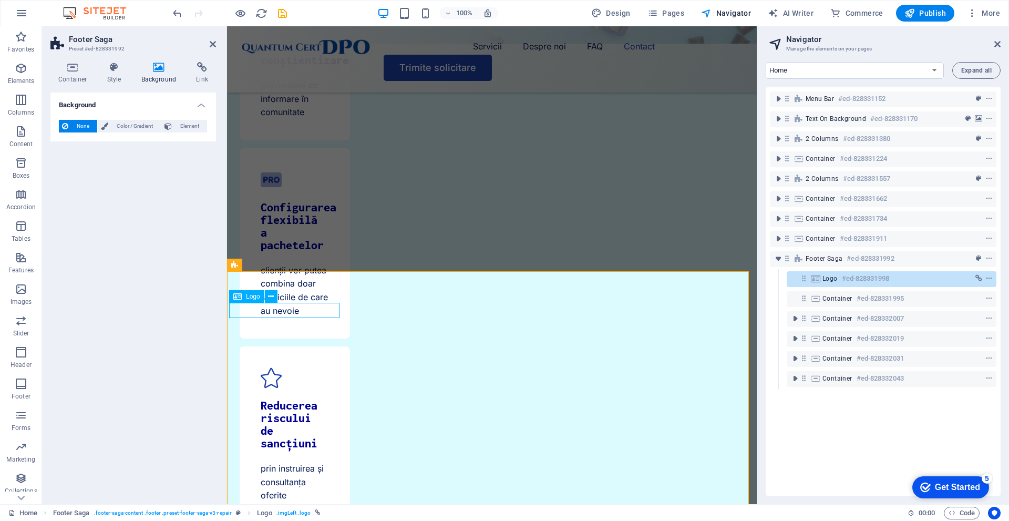
select select "px"
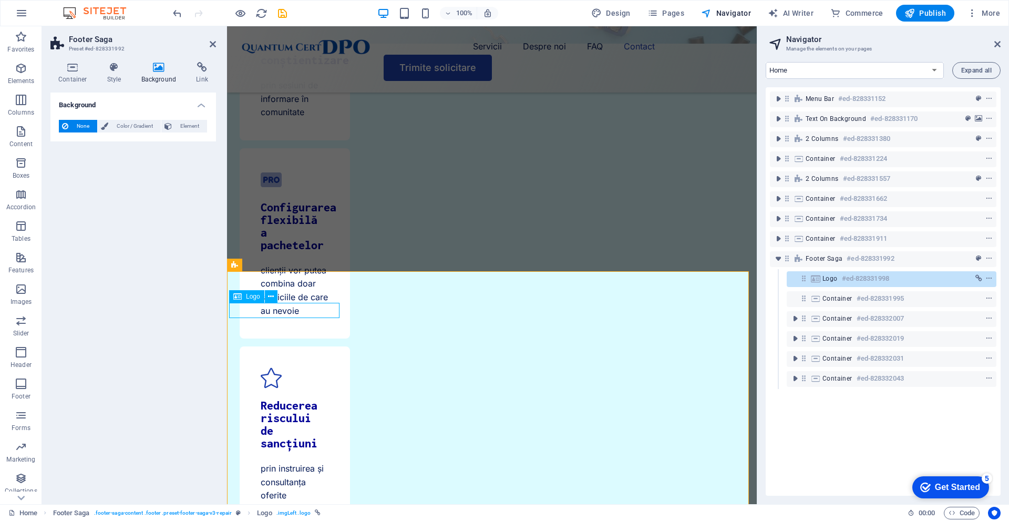
select select "px"
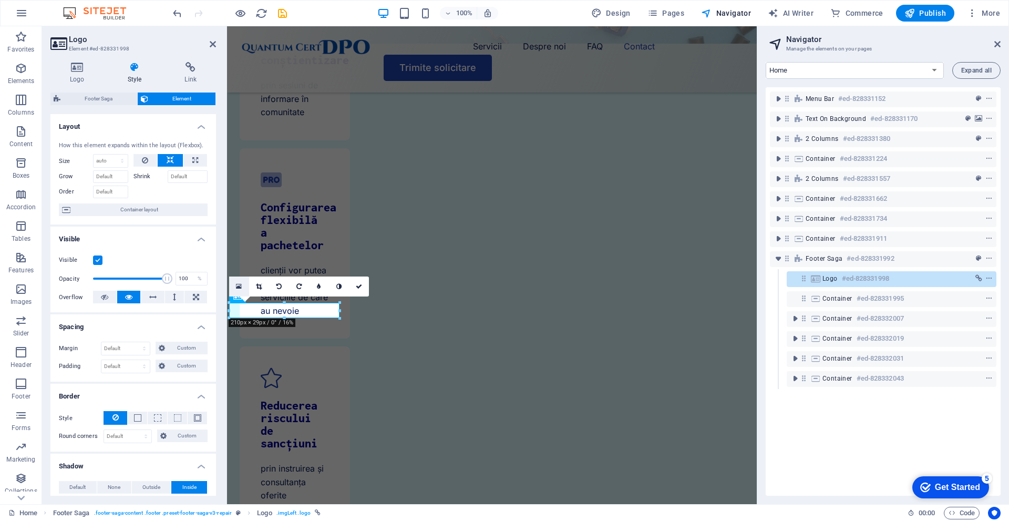
click at [236, 282] on link at bounding box center [239, 287] width 20 height 20
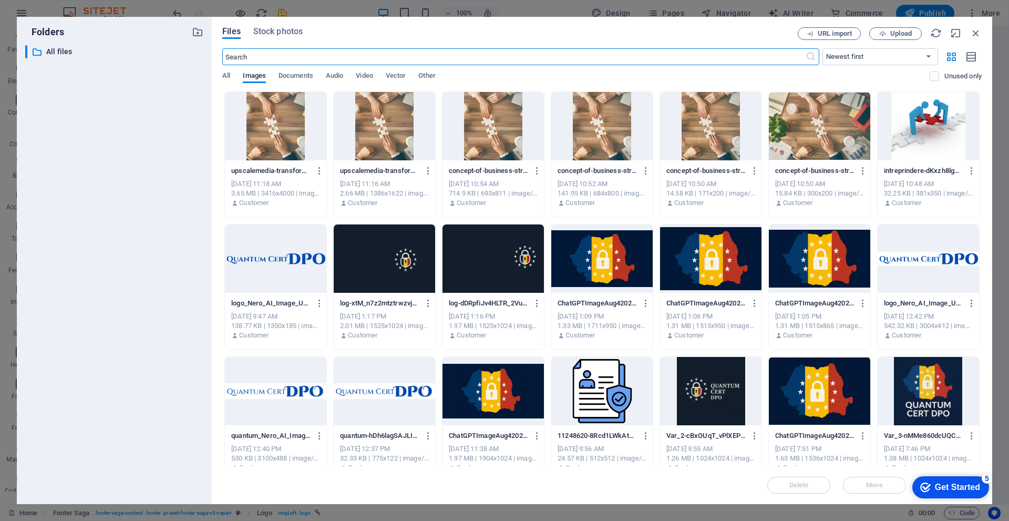
scroll to position [3820, 0]
click at [984, 26] on div "Files Stock photos URL import Upload ​ Newest first Oldest first Name (A-Z) Nam…" at bounding box center [602, 260] width 781 height 487
click at [976, 35] on icon "button" at bounding box center [977, 33] width 12 height 12
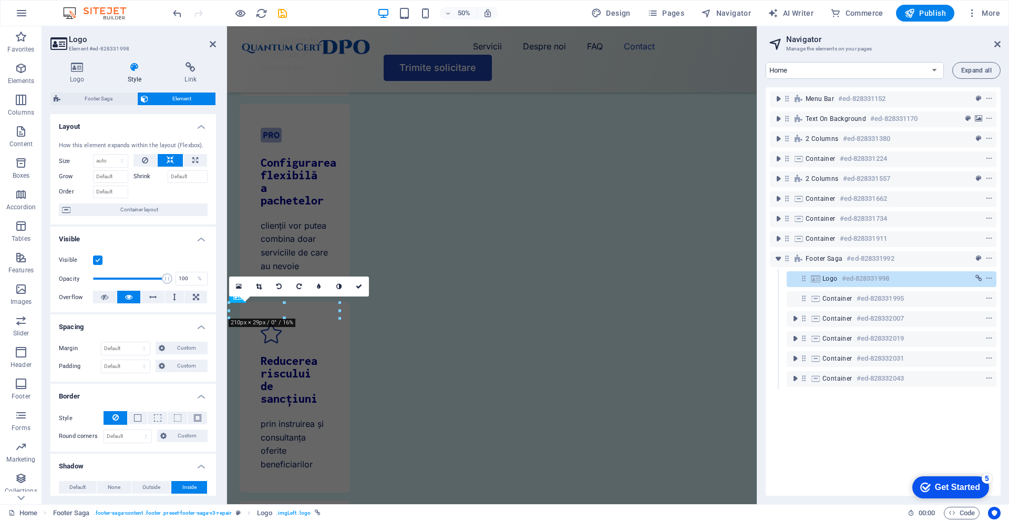
scroll to position [3776, 0]
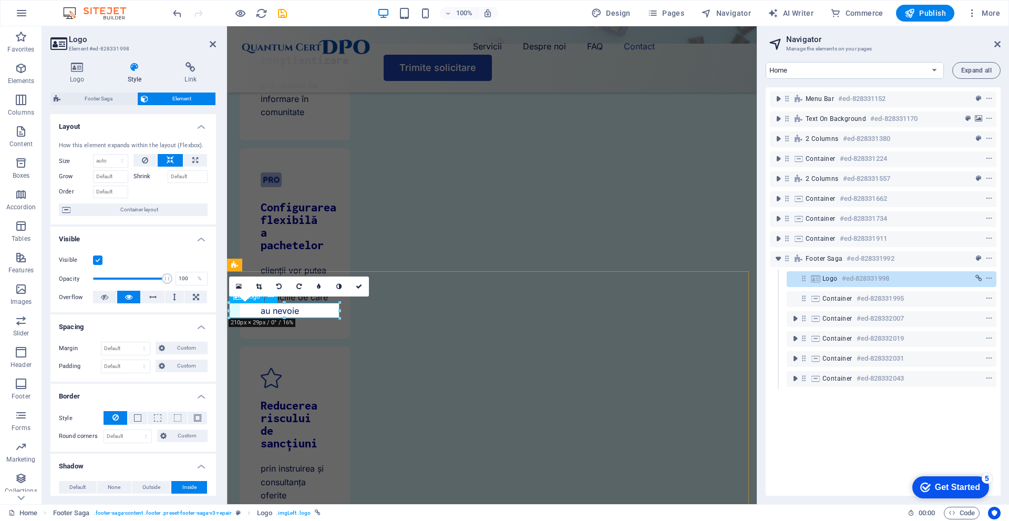
click at [70, 72] on icon at bounding box center [77, 67] width 54 height 11
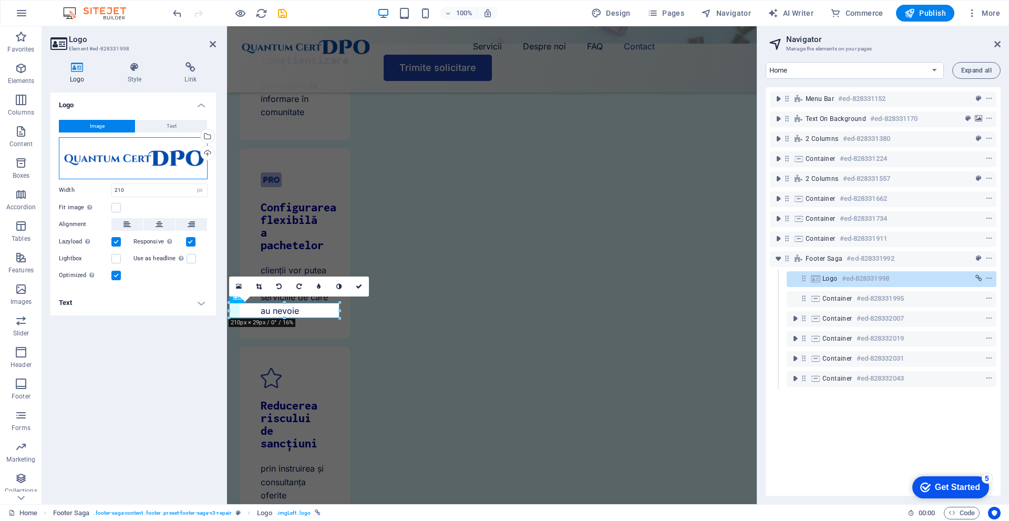
click at [139, 150] on div "Drag files here, click to choose files or select files from Files or our free s…" at bounding box center [133, 158] width 149 height 42
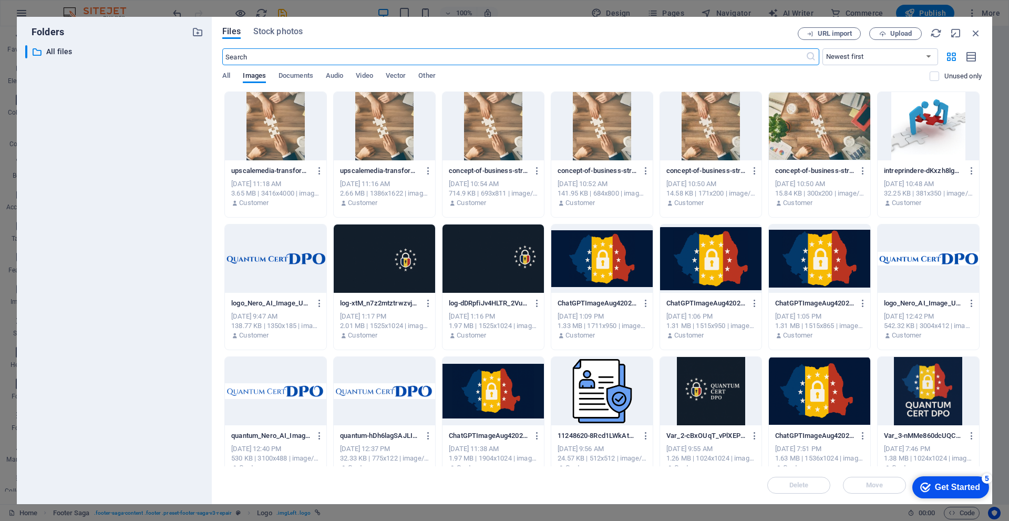
scroll to position [3820, 0]
click at [889, 34] on span "Upload" at bounding box center [895, 33] width 43 height 7
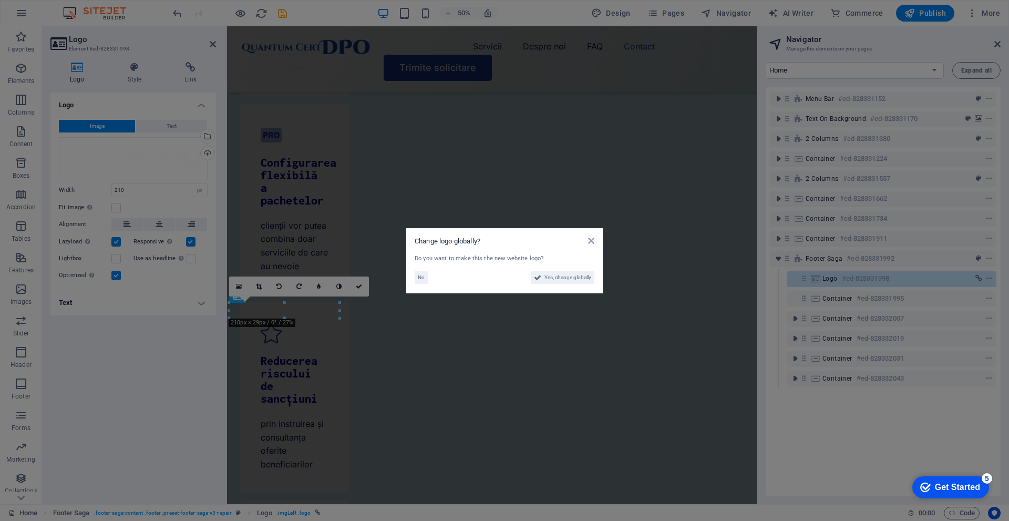
scroll to position [3776, 0]
click at [422, 280] on span "No" at bounding box center [421, 277] width 7 height 13
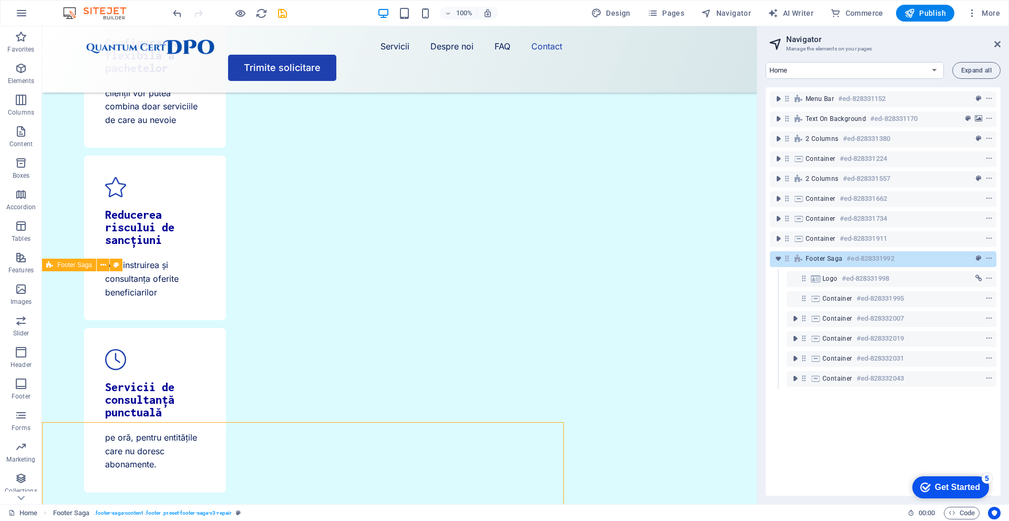
scroll to position [3625, 0]
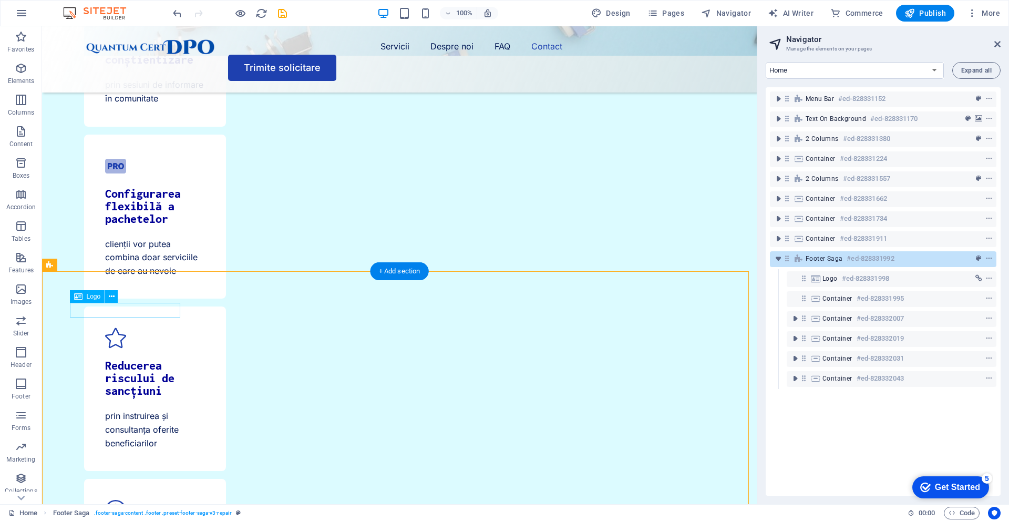
select select "px"
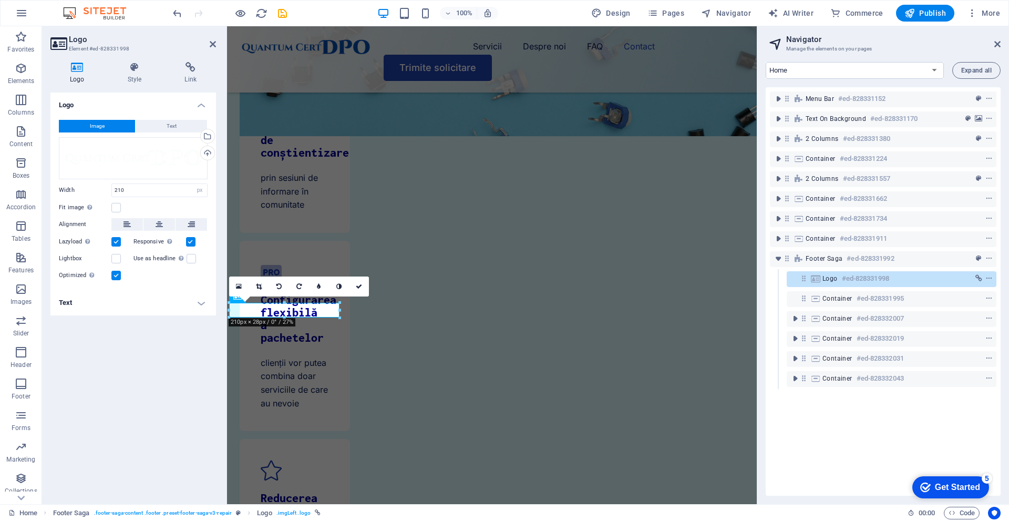
scroll to position [3776, 0]
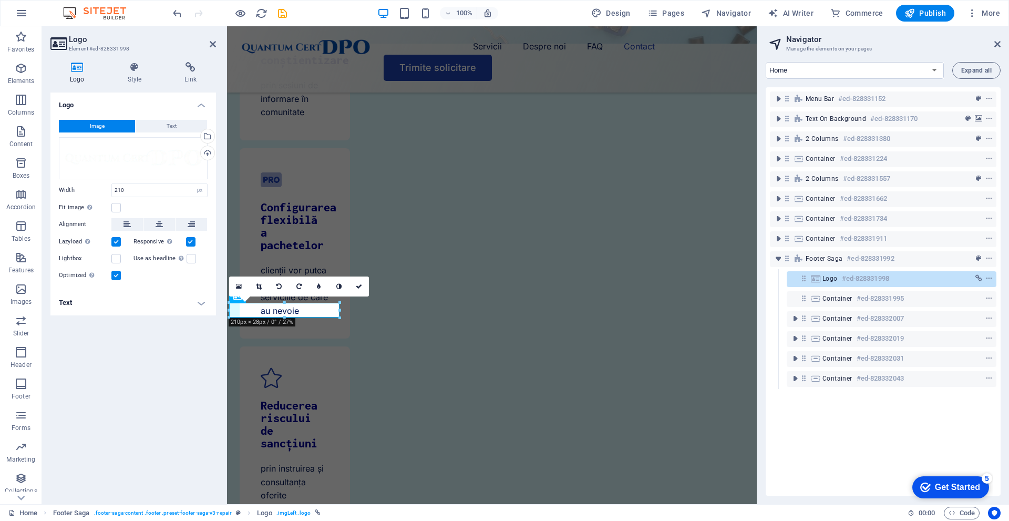
click at [994, 50] on header "Navigator Manage the elements on your pages" at bounding box center [884, 39] width 233 height 27
click at [1004, 46] on aside "Navigator Manage the elements on your pages Home Legal Notice Privacy Expand al…" at bounding box center [883, 265] width 252 height 478
click at [1000, 41] on icon at bounding box center [998, 44] width 6 height 8
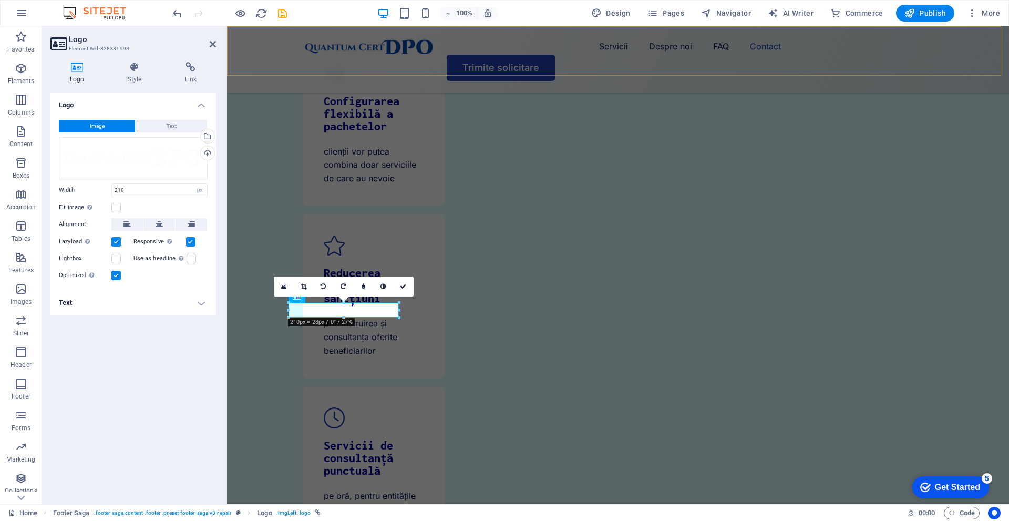
scroll to position [3625, 0]
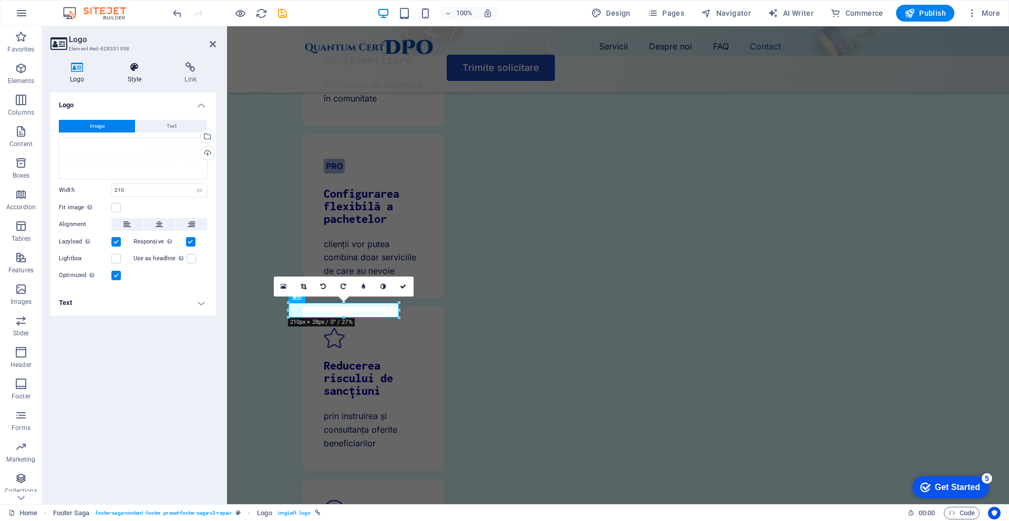
click at [144, 76] on h4 "Style" at bounding box center [136, 73] width 57 height 22
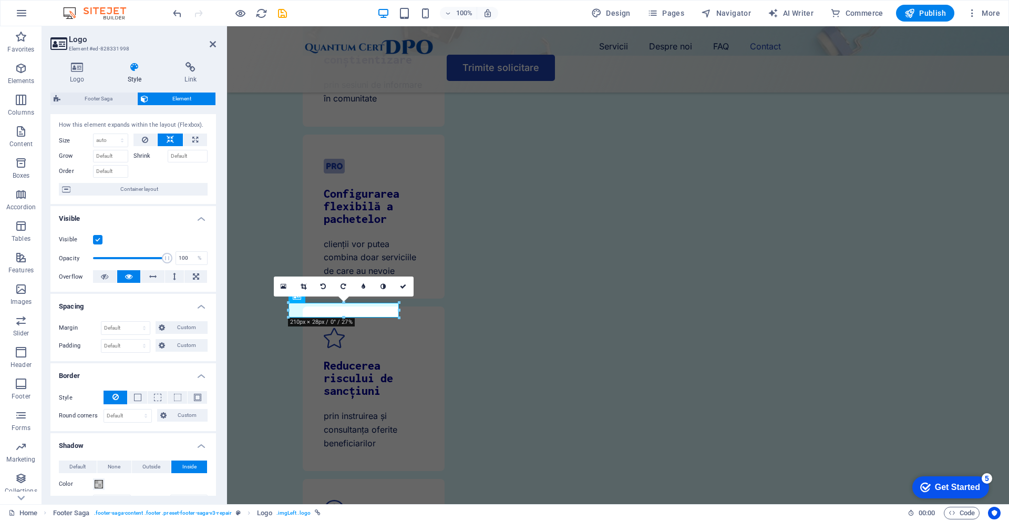
scroll to position [53, 0]
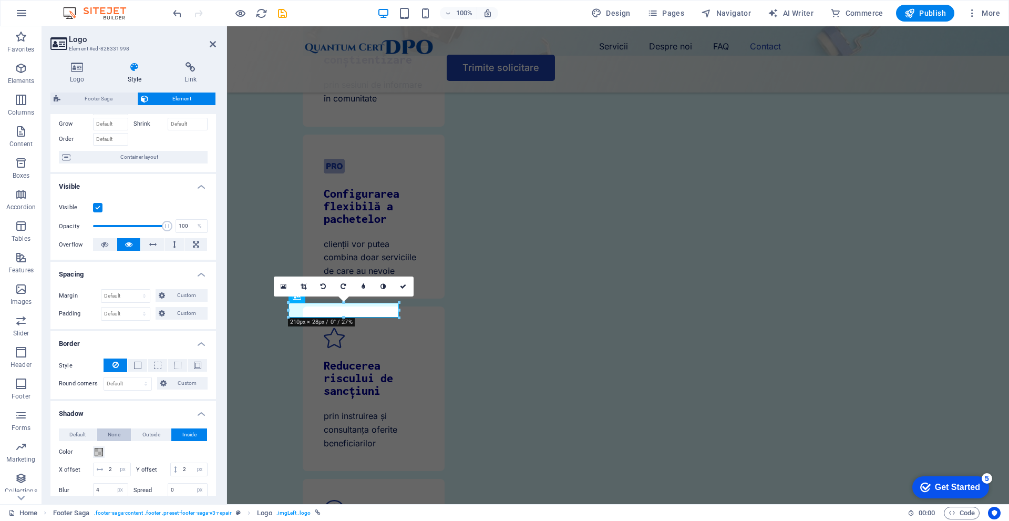
click at [110, 434] on span "None" at bounding box center [114, 435] width 13 height 13
click at [69, 433] on span "Default" at bounding box center [77, 435] width 16 height 13
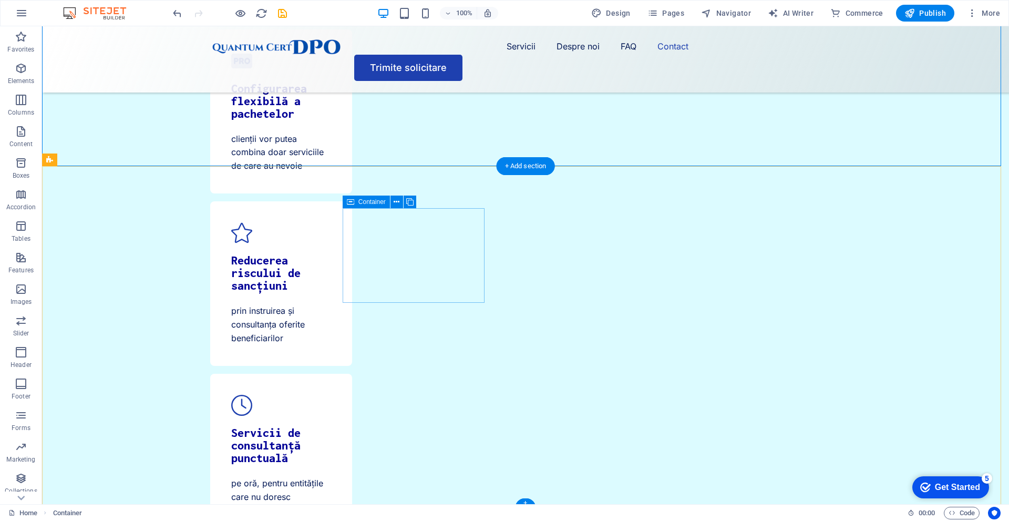
scroll to position [3734, 0]
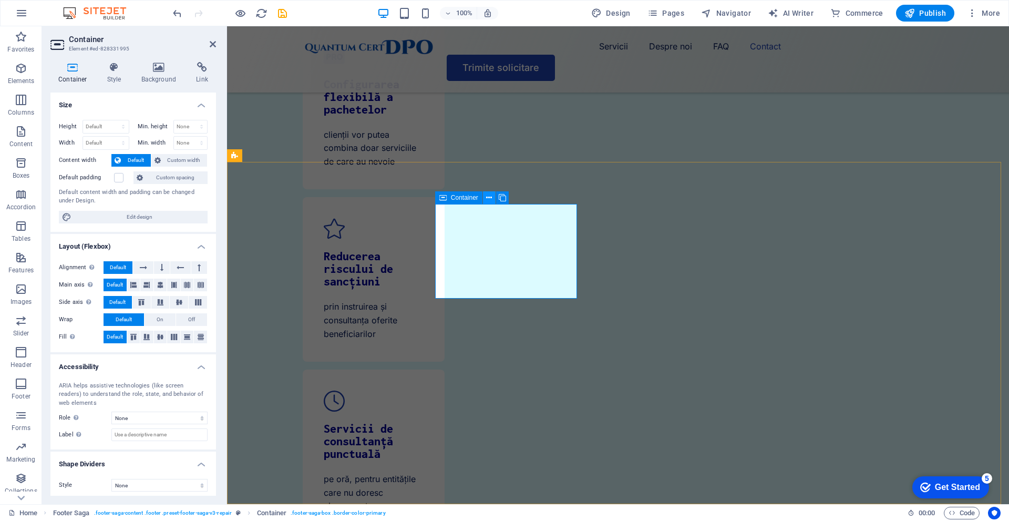
click at [488, 195] on icon at bounding box center [489, 197] width 6 height 11
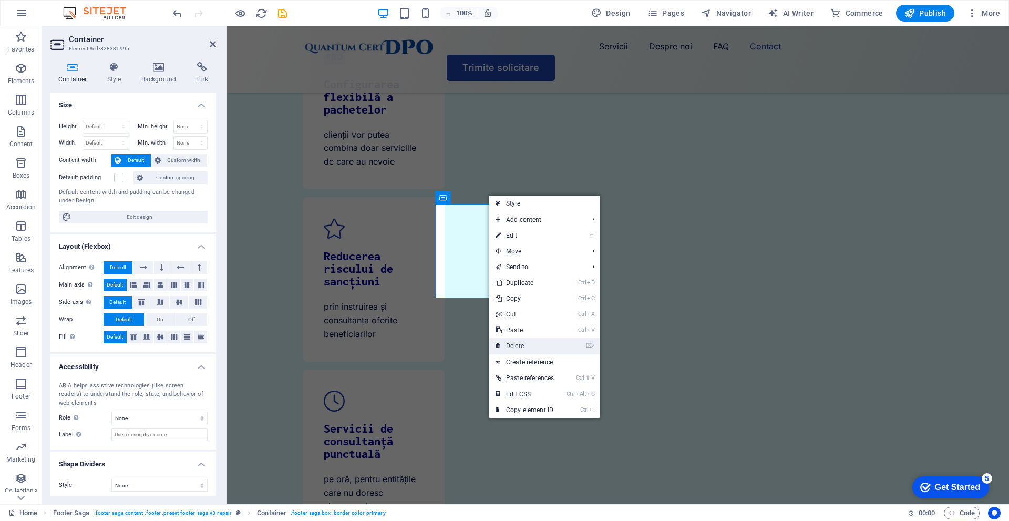
click at [516, 351] on link "⌦ Delete" at bounding box center [525, 346] width 71 height 16
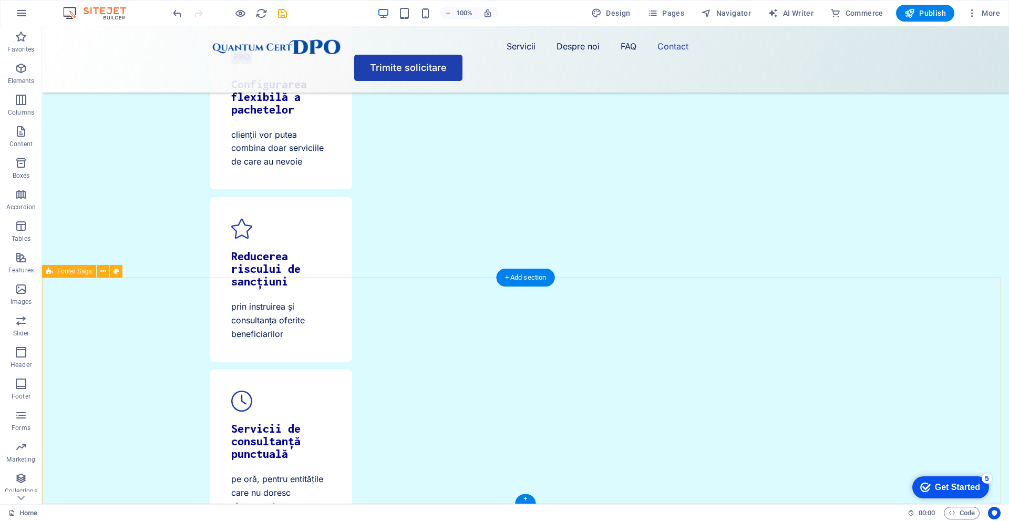
scroll to position [3618, 0]
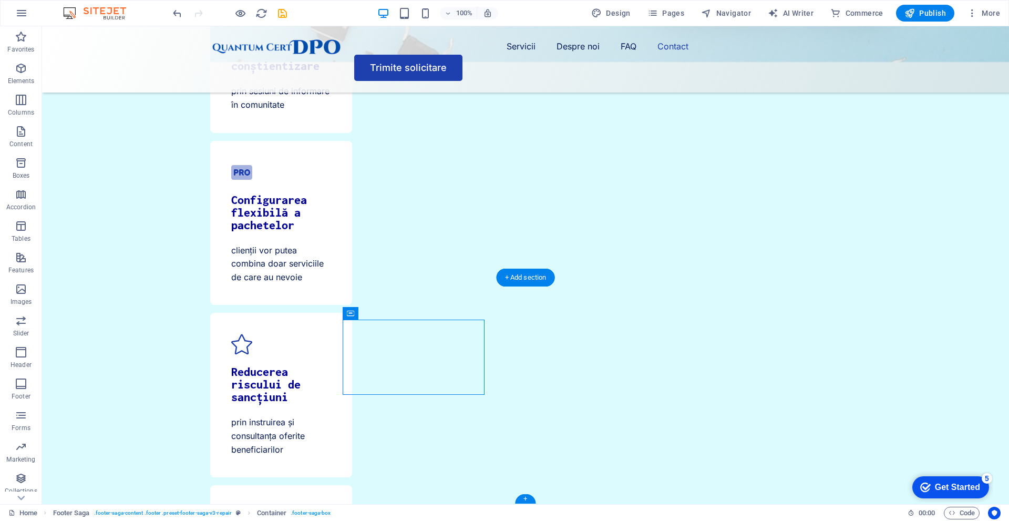
drag, startPoint x: 399, startPoint y: 337, endPoint x: 367, endPoint y: 324, distance: 34.2
drag, startPoint x: 259, startPoint y: 332, endPoint x: 364, endPoint y: 339, distance: 105.4
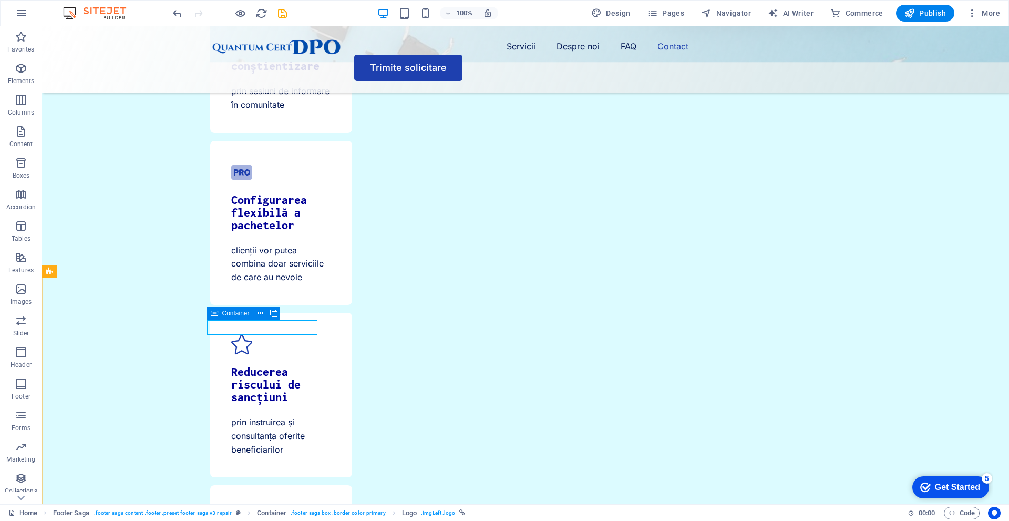
click at [218, 311] on icon at bounding box center [214, 313] width 7 height 13
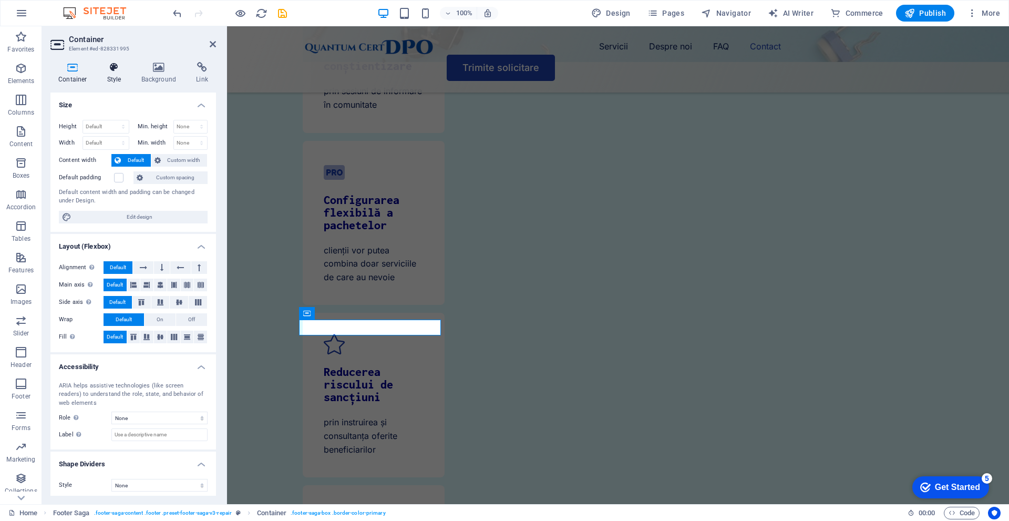
click at [120, 65] on icon at bounding box center [114, 67] width 30 height 11
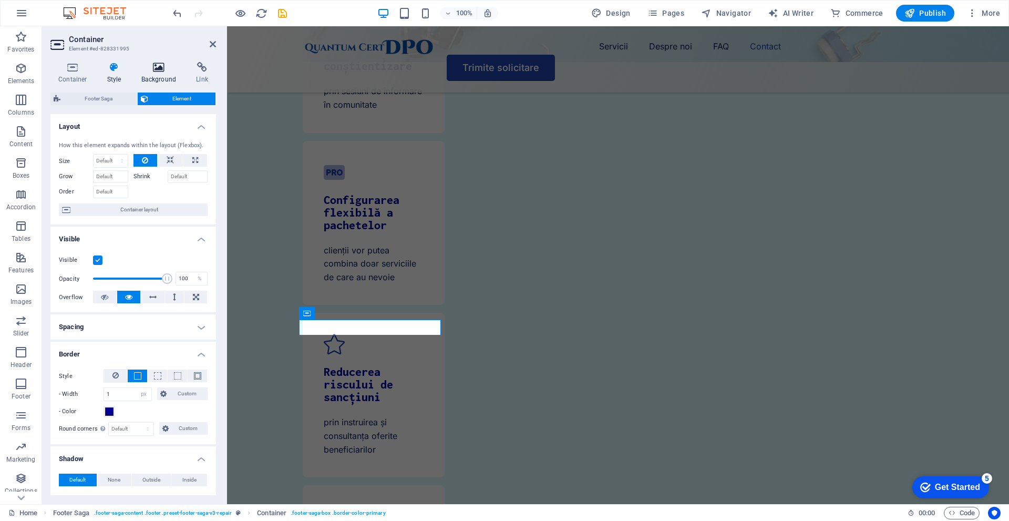
click at [149, 66] on icon at bounding box center [159, 67] width 51 height 11
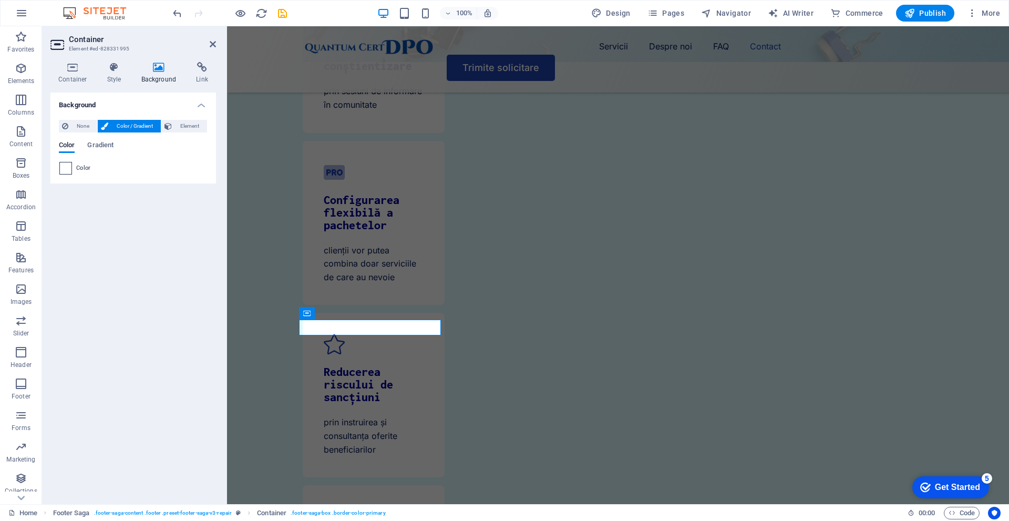
click at [63, 171] on span at bounding box center [66, 168] width 12 height 12
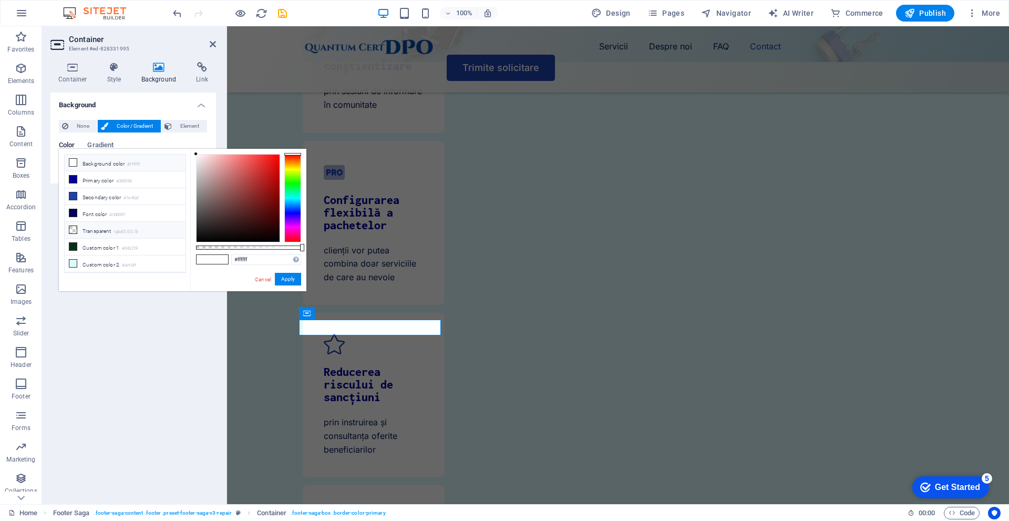
click at [109, 226] on li "Transparent rgba(0,0,0,.0)" at bounding box center [125, 230] width 121 height 17
type input "rgba(0, 0, 0, 0)"
click at [293, 274] on button "Apply" at bounding box center [288, 279] width 26 height 13
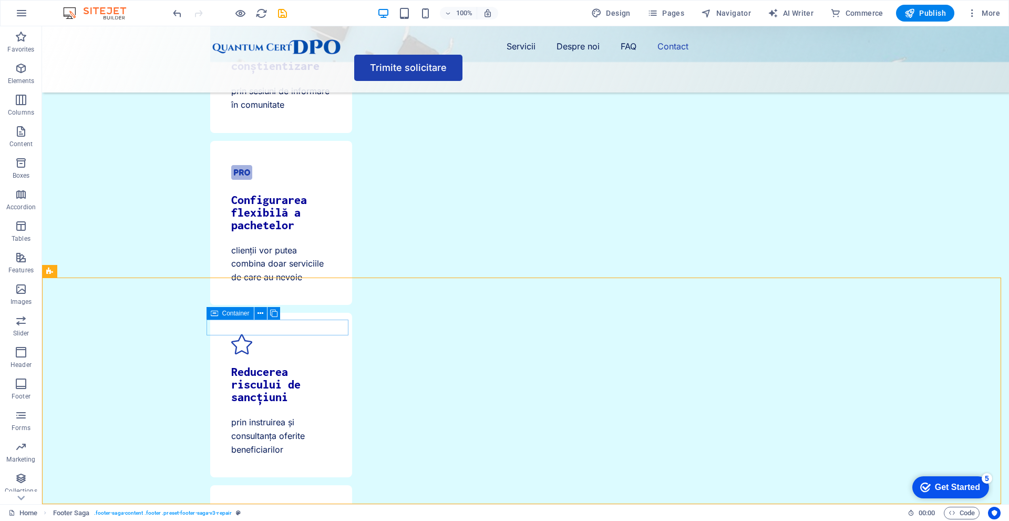
click at [218, 312] on div "Container" at bounding box center [230, 313] width 47 height 13
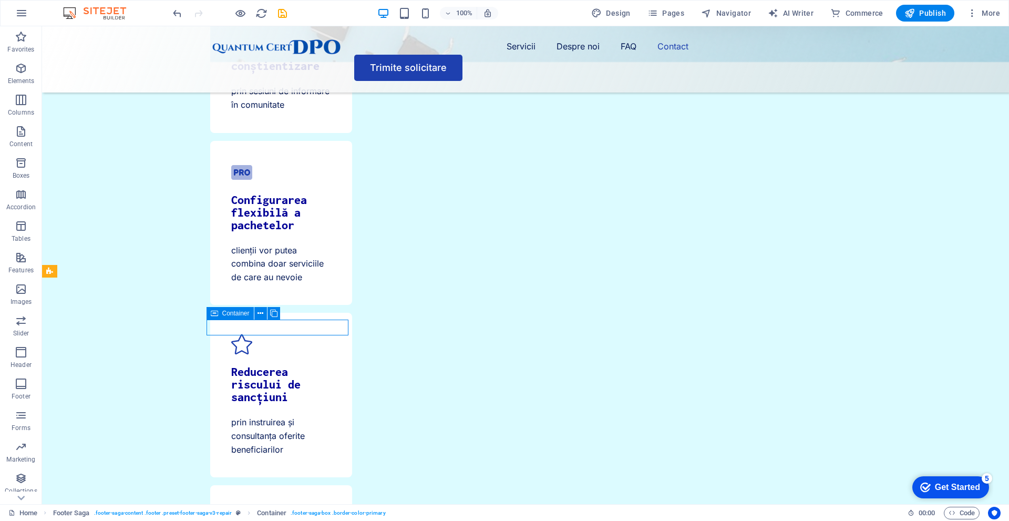
click at [218, 312] on div "Container" at bounding box center [230, 313] width 47 height 13
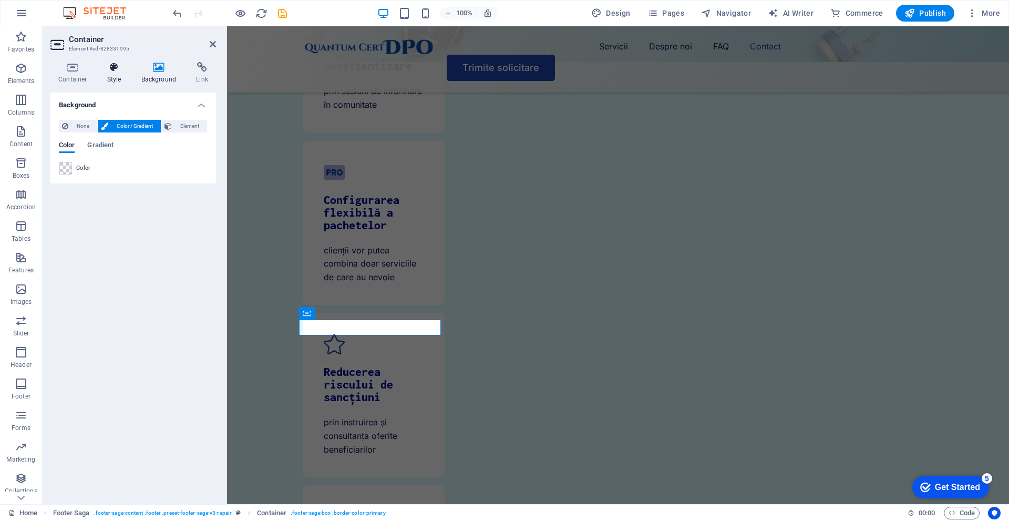
click at [111, 68] on icon at bounding box center [114, 67] width 30 height 11
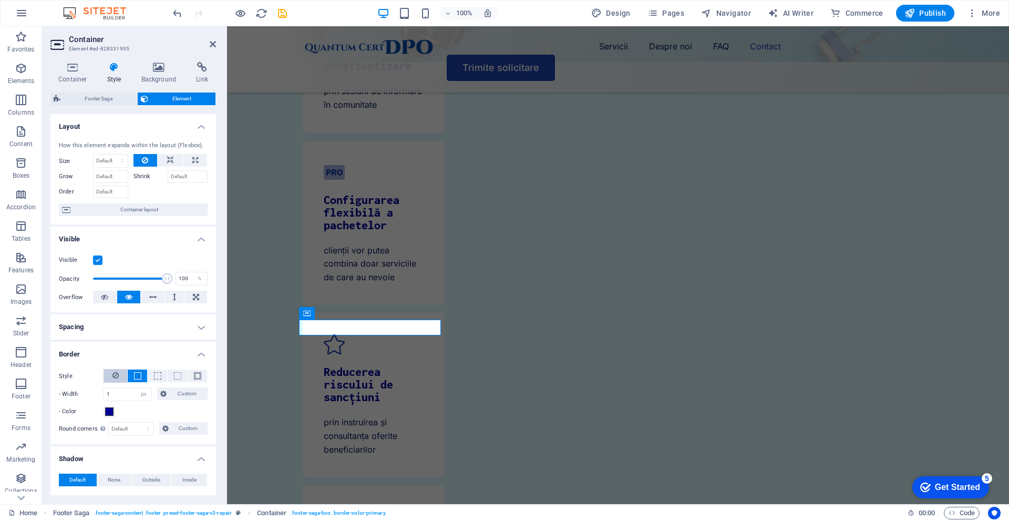
click at [117, 371] on icon at bounding box center [116, 375] width 6 height 13
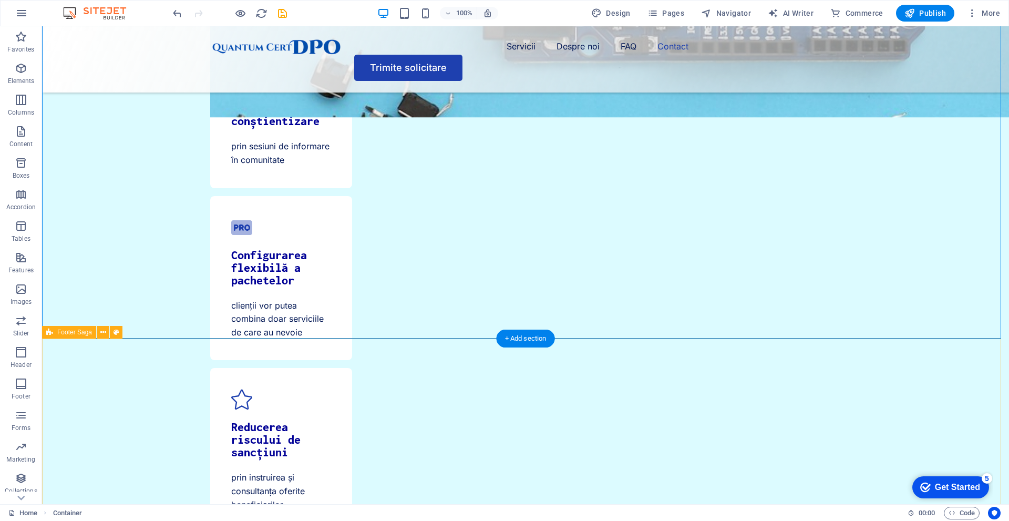
scroll to position [3566, 0]
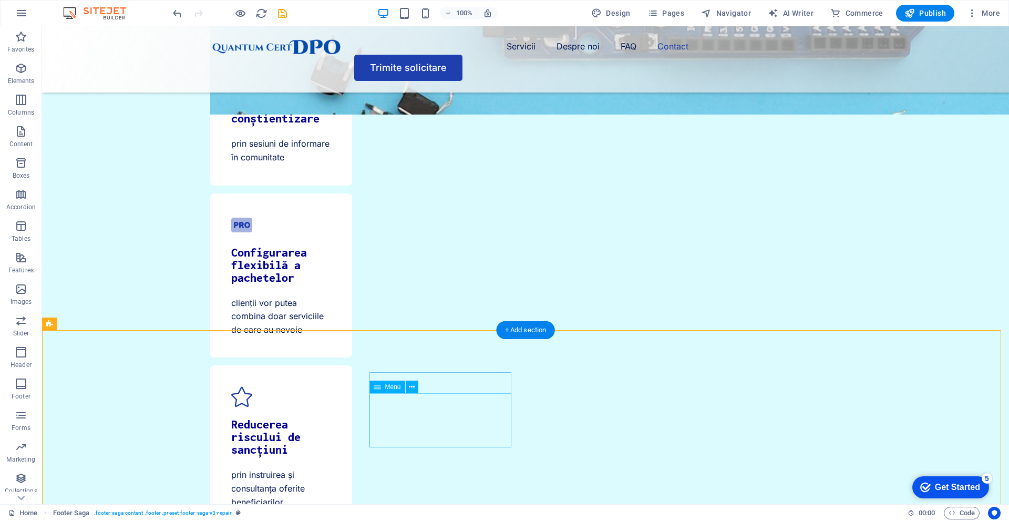
select select
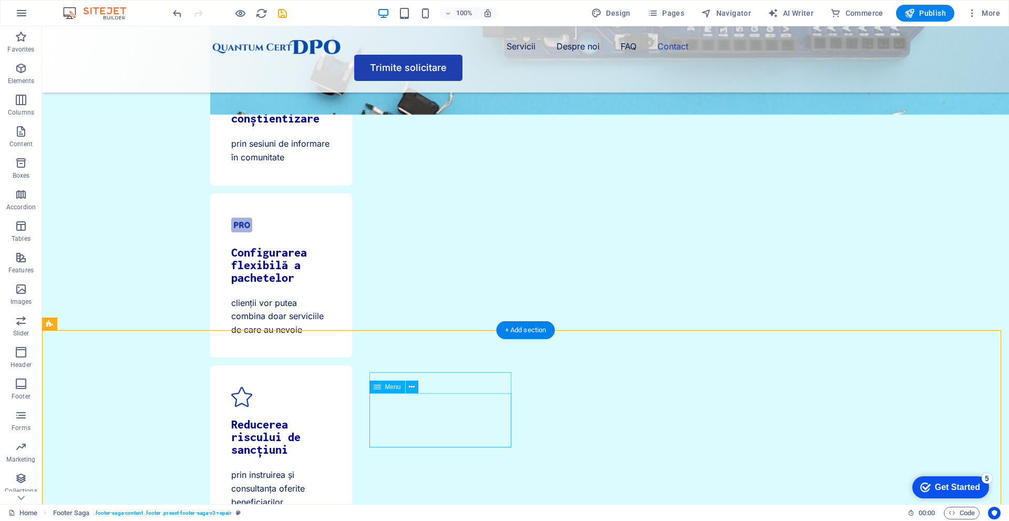
select select
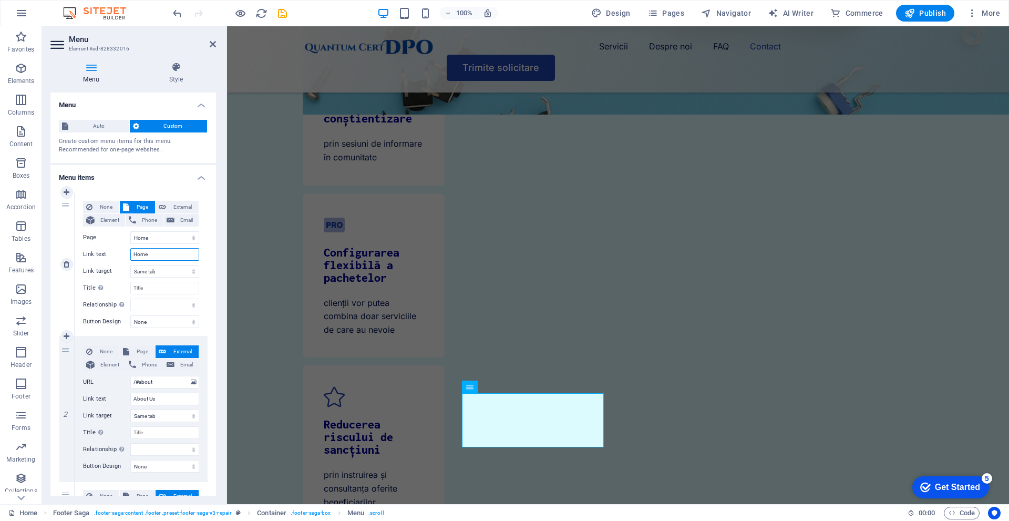
drag, startPoint x: 168, startPoint y: 253, endPoint x: 125, endPoint y: 252, distance: 43.1
click at [125, 252] on div "Link text Home" at bounding box center [141, 254] width 116 height 13
click at [169, 243] on select "Home Legal Notice Privacy" at bounding box center [164, 237] width 69 height 13
type input "A"
select select
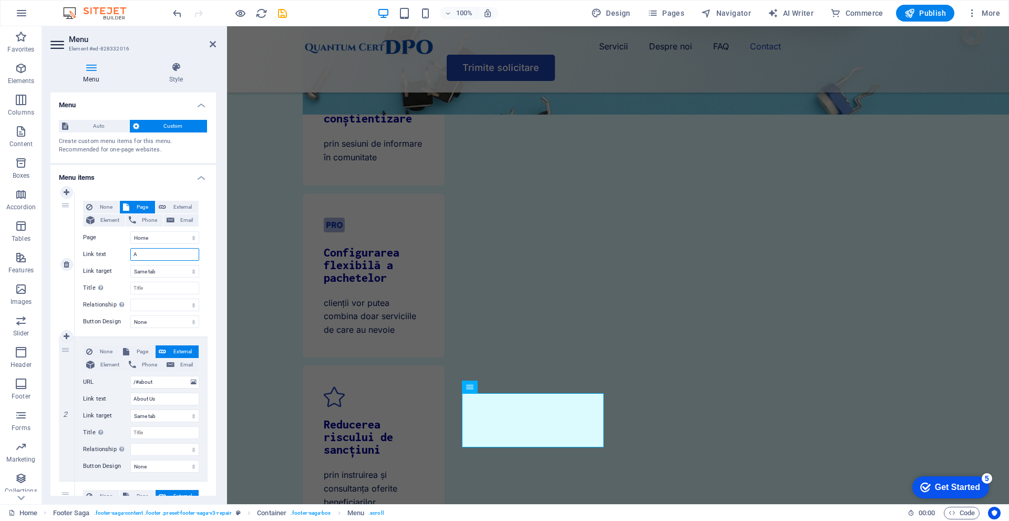
select select
type input "Ac"
select select
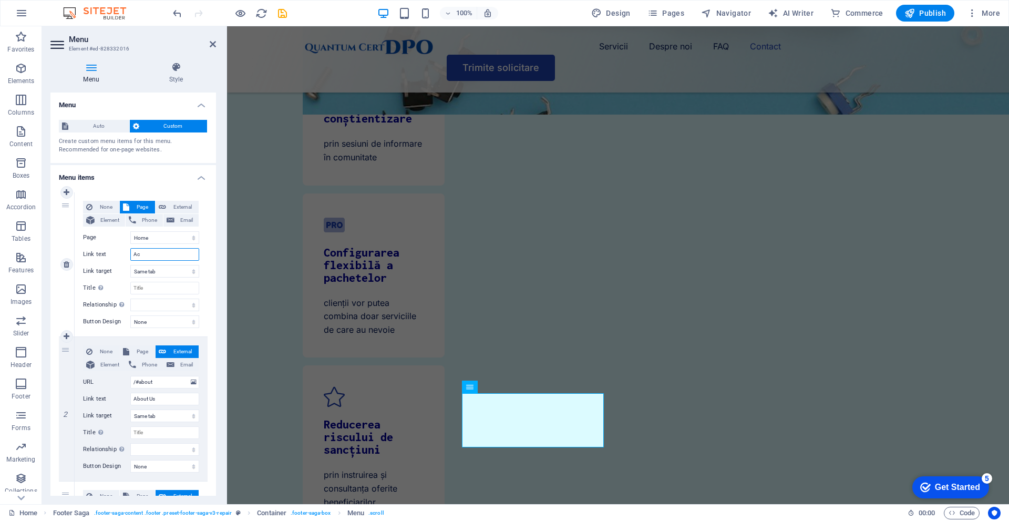
select select
type input "Acas"
select select
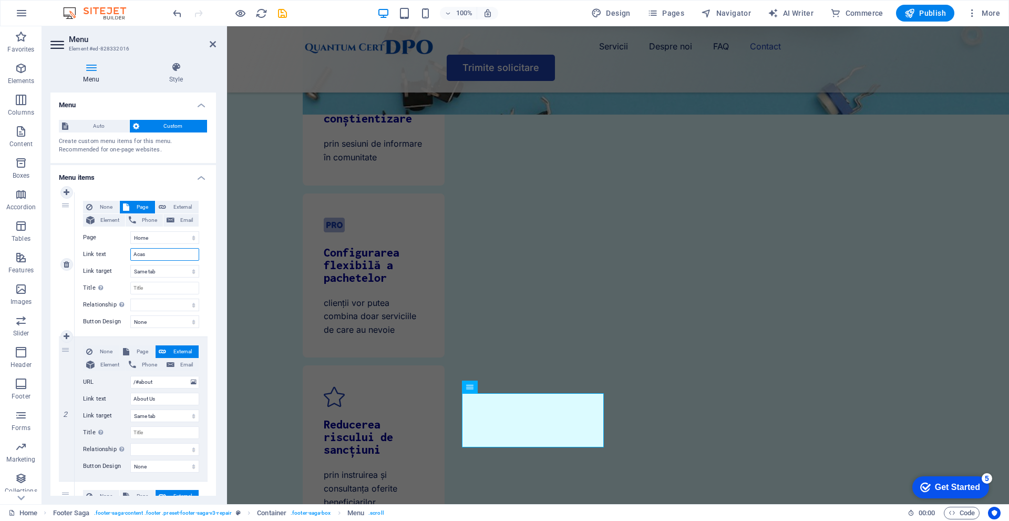
select select
type input "Acasă"
select select
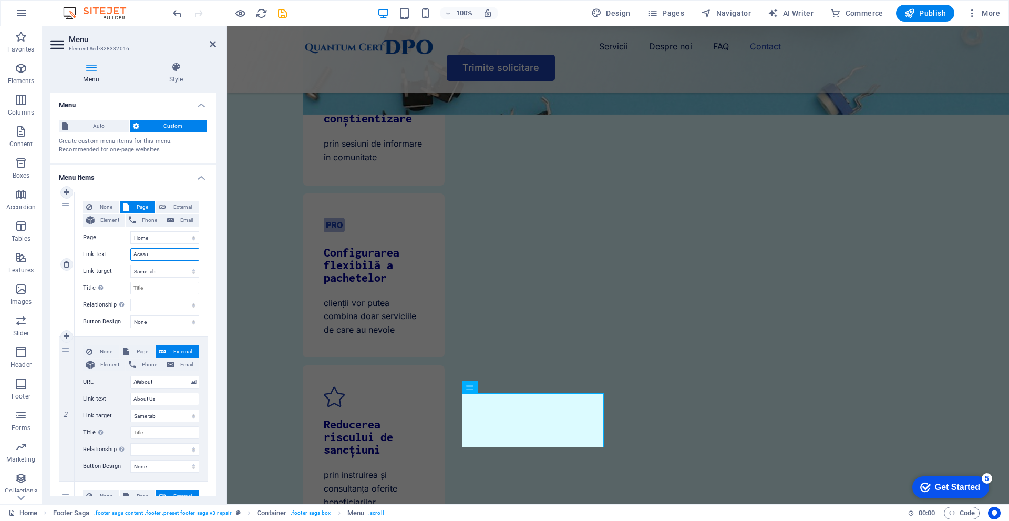
select select
type input "Acasă"
click at [175, 401] on input "About Us" at bounding box center [164, 399] width 69 height 13
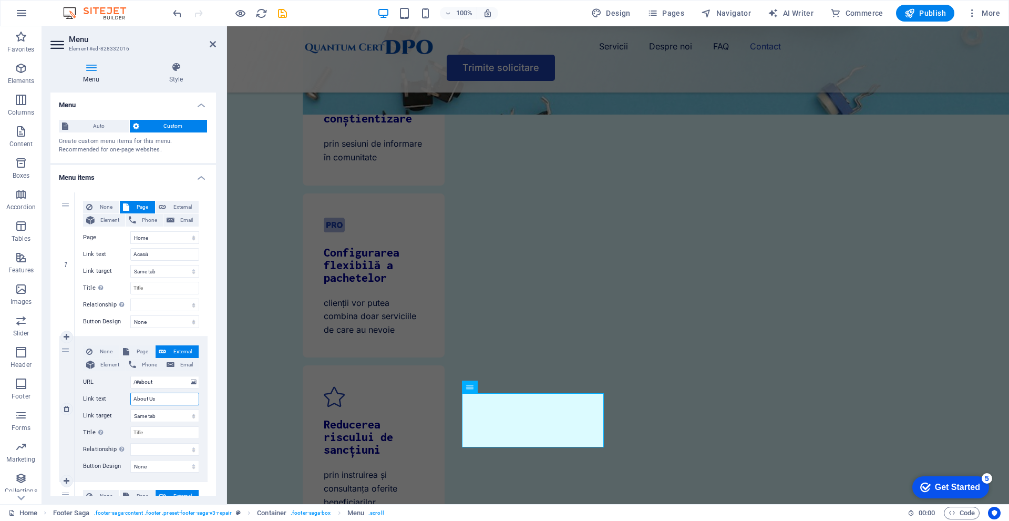
drag, startPoint x: 172, startPoint y: 403, endPoint x: 124, endPoint y: 394, distance: 49.7
click at [124, 394] on div "Link text About Us" at bounding box center [141, 399] width 116 height 13
type input "Dea"
select select
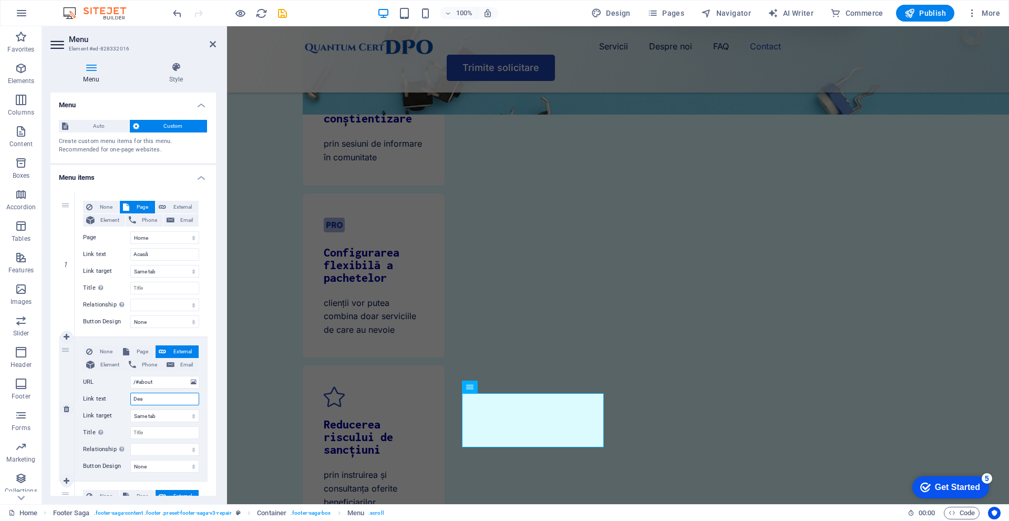
select select
type input "Despre noi"
select select
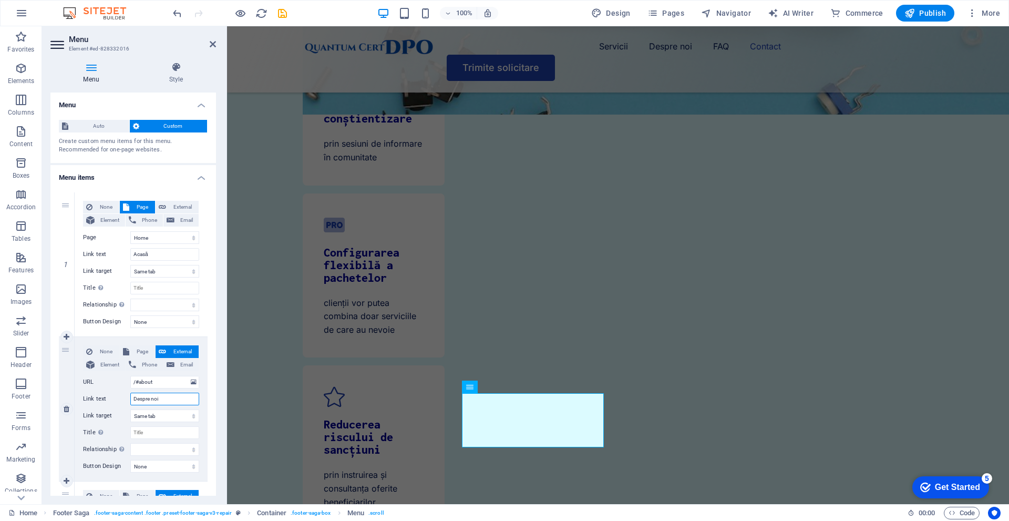
select select
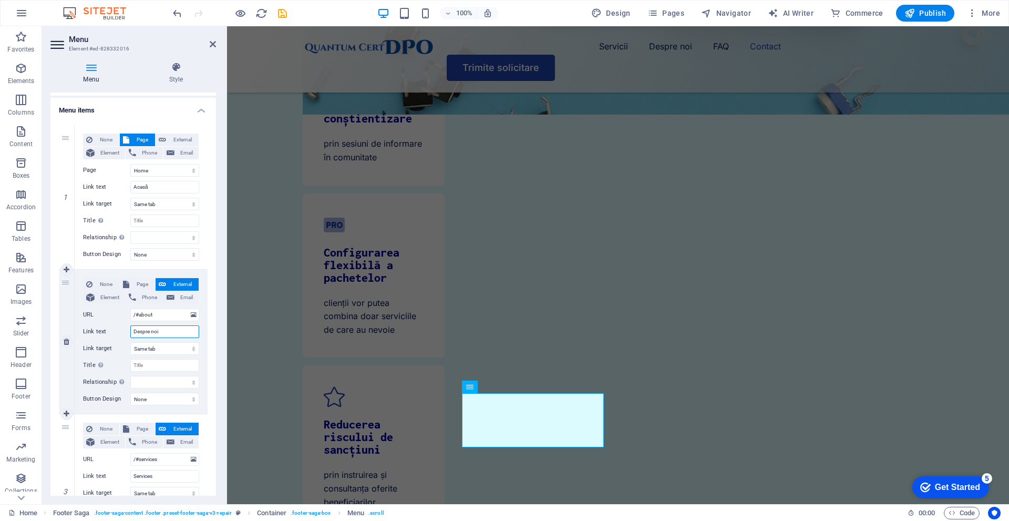
scroll to position [105, 0]
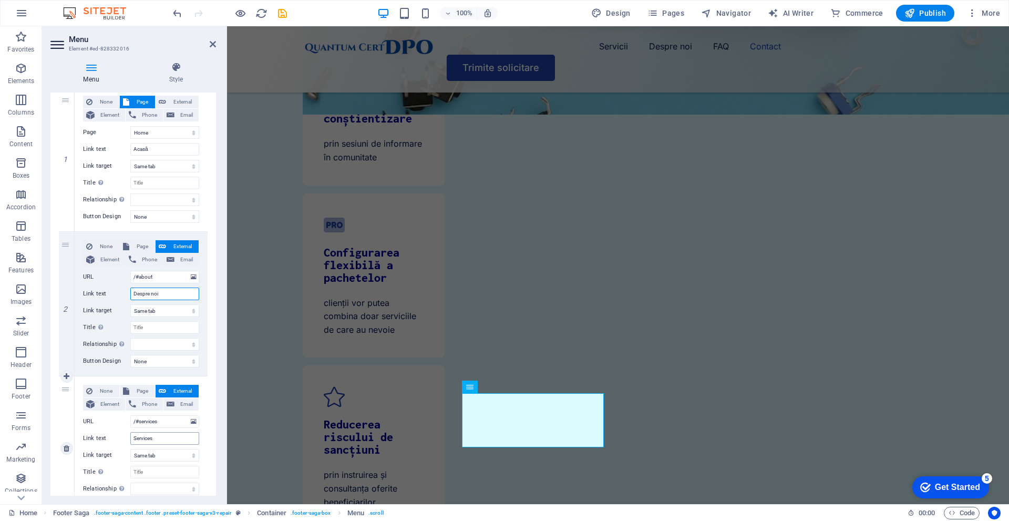
type input "Despre noi"
click at [164, 441] on input "Services" at bounding box center [164, 438] width 69 height 13
type input "Servic"
select select
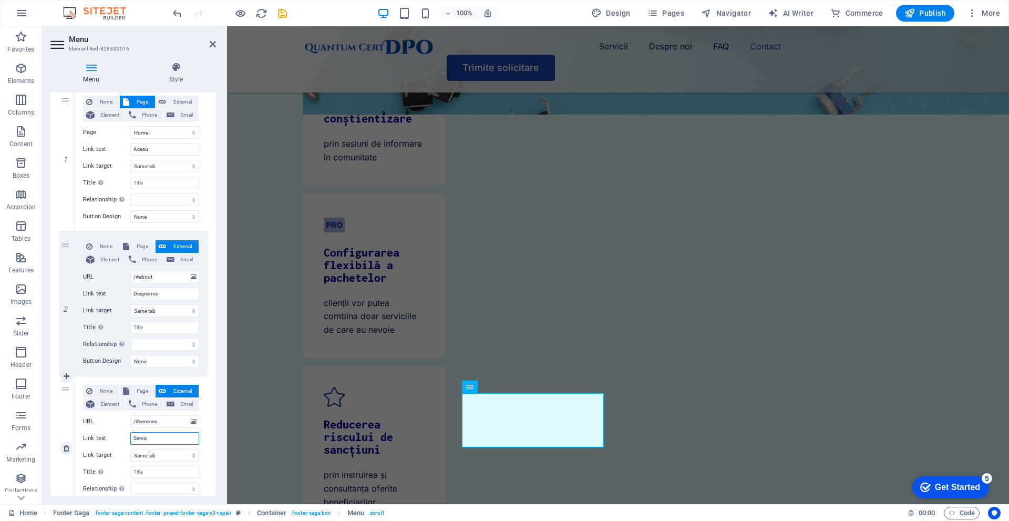
select select
type input "Servicii"
select select
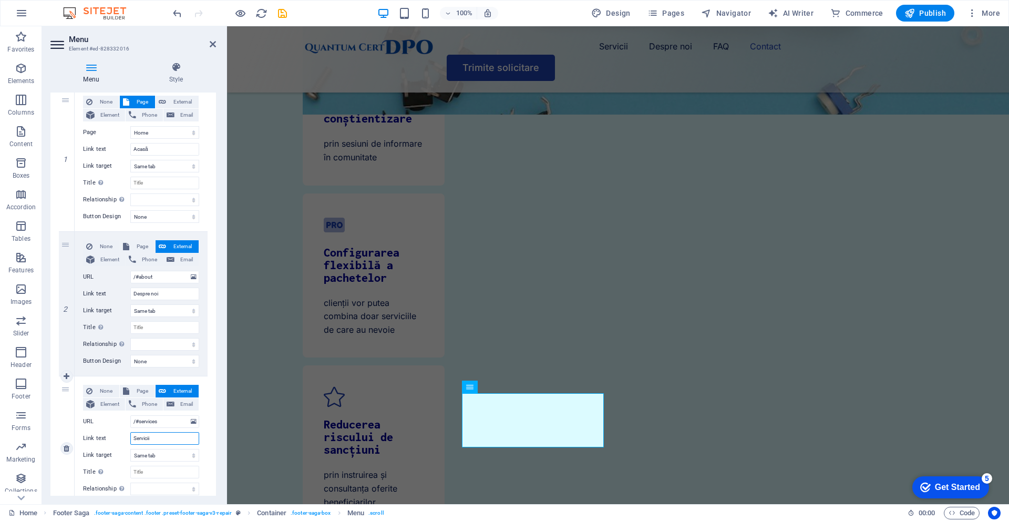
select select
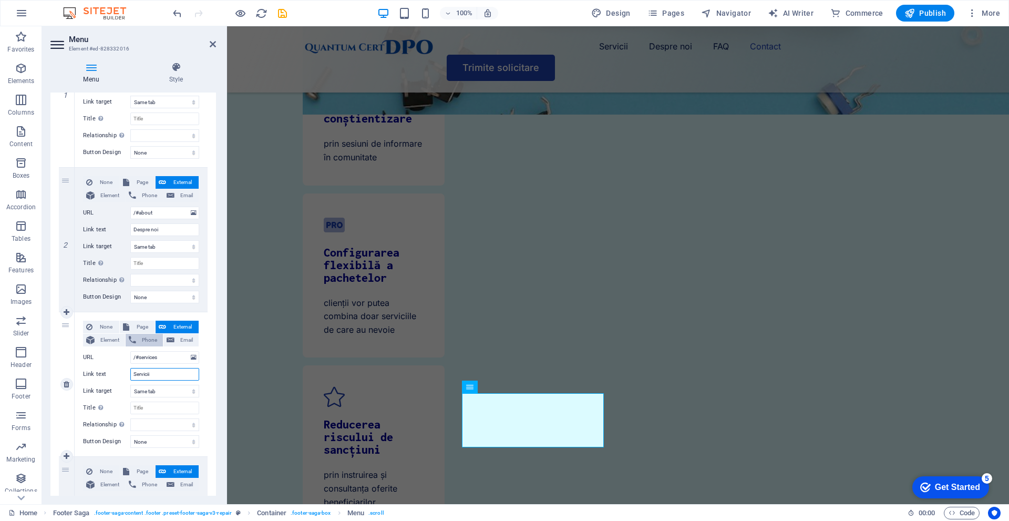
scroll to position [210, 0]
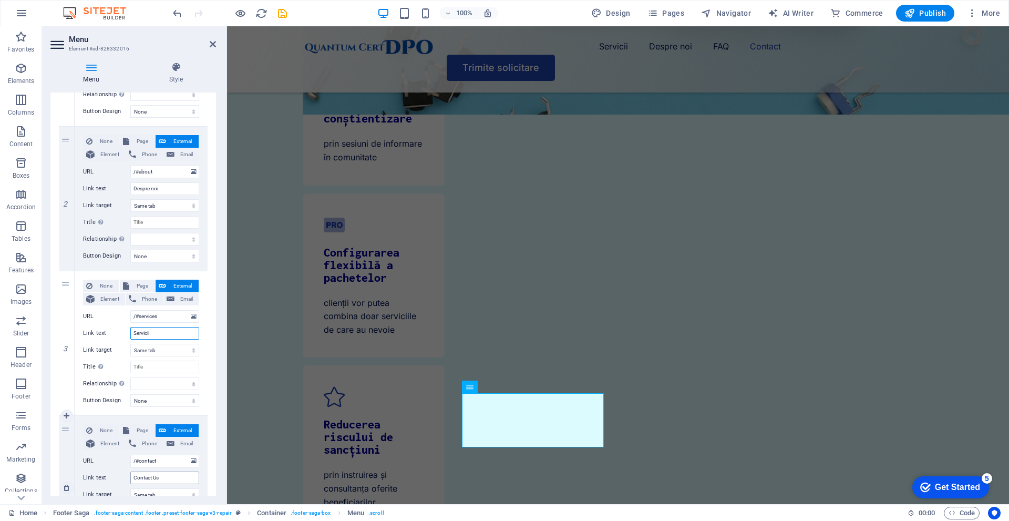
type input "Servicii"
click at [168, 480] on input "Contact Us" at bounding box center [164, 478] width 69 height 13
type input "Contact"
select select
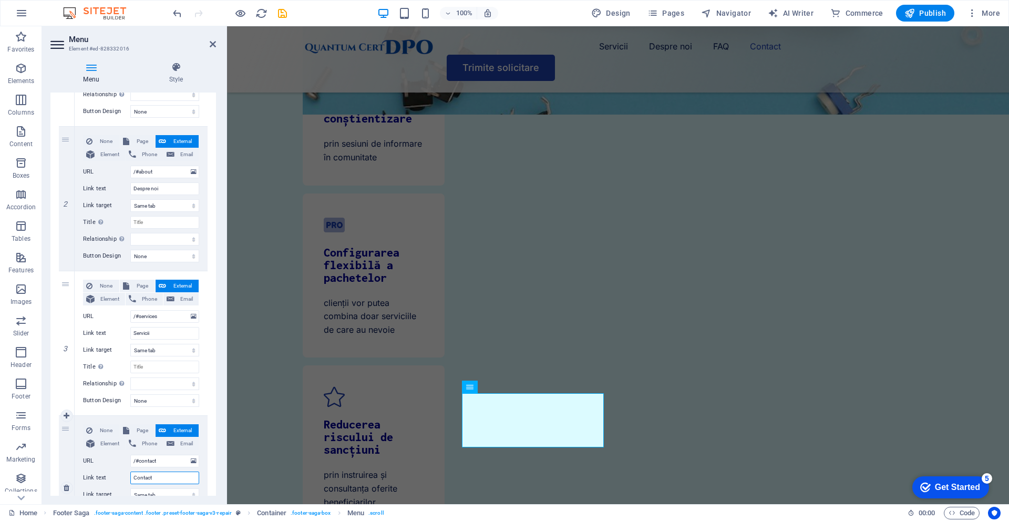
select select
type input "Contact"
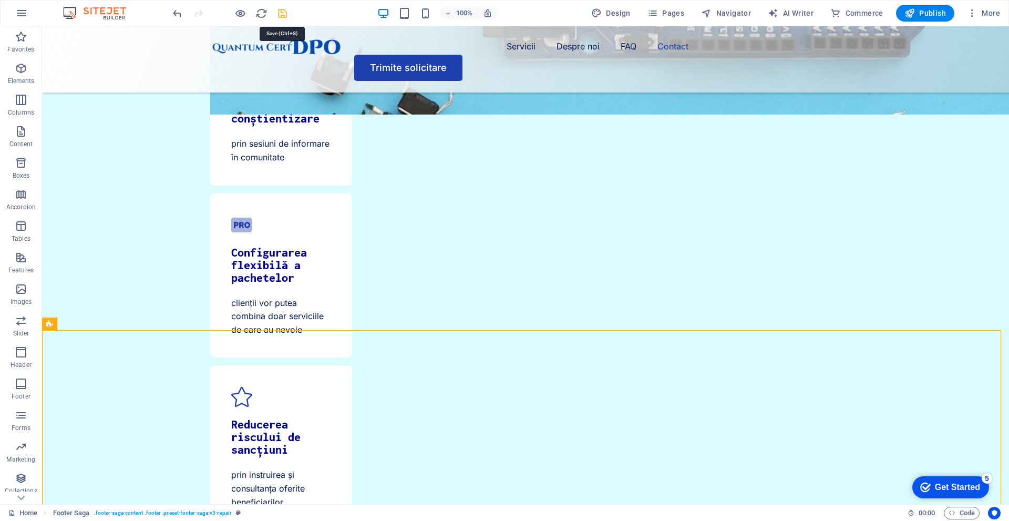
click at [283, 12] on icon "save" at bounding box center [283, 13] width 12 height 12
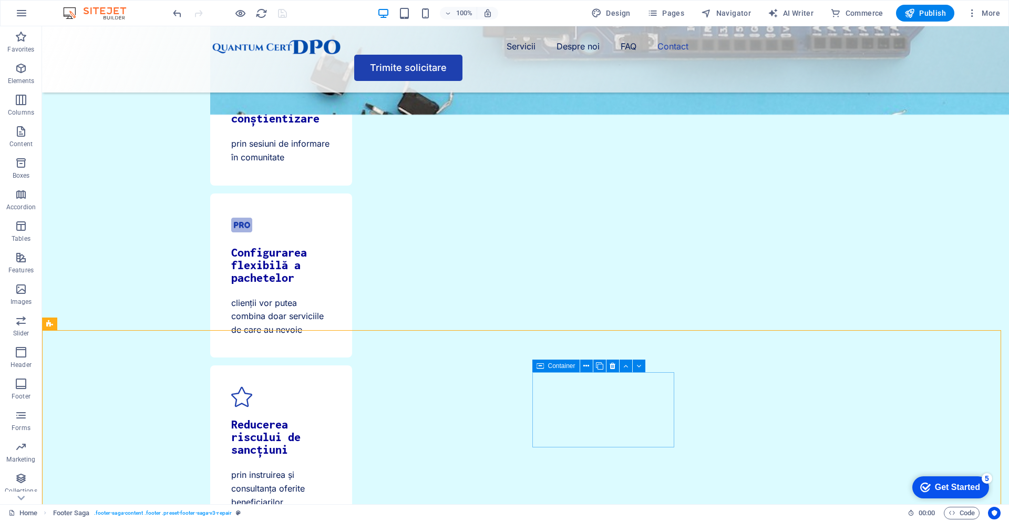
click at [564, 371] on div "Container" at bounding box center [556, 366] width 47 height 13
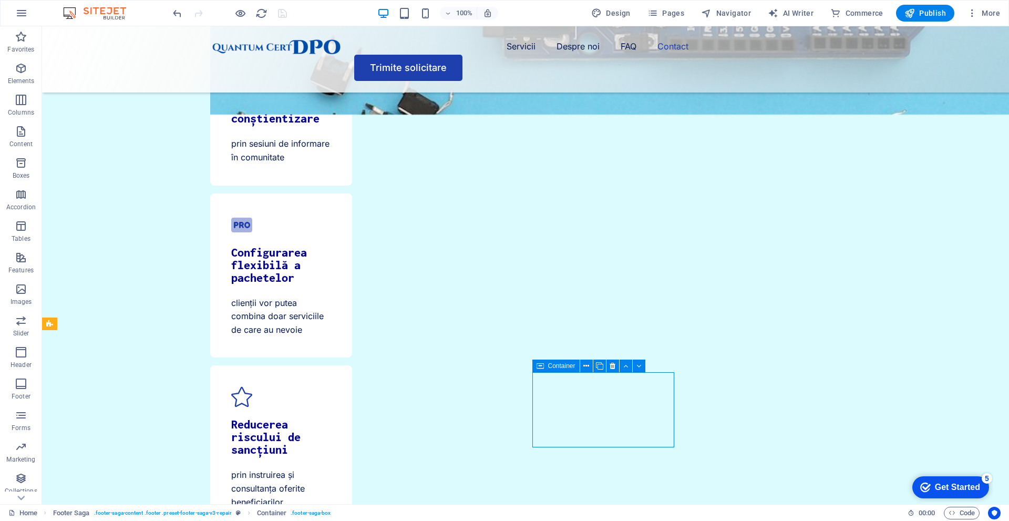
click at [564, 371] on div "Container" at bounding box center [556, 366] width 47 height 13
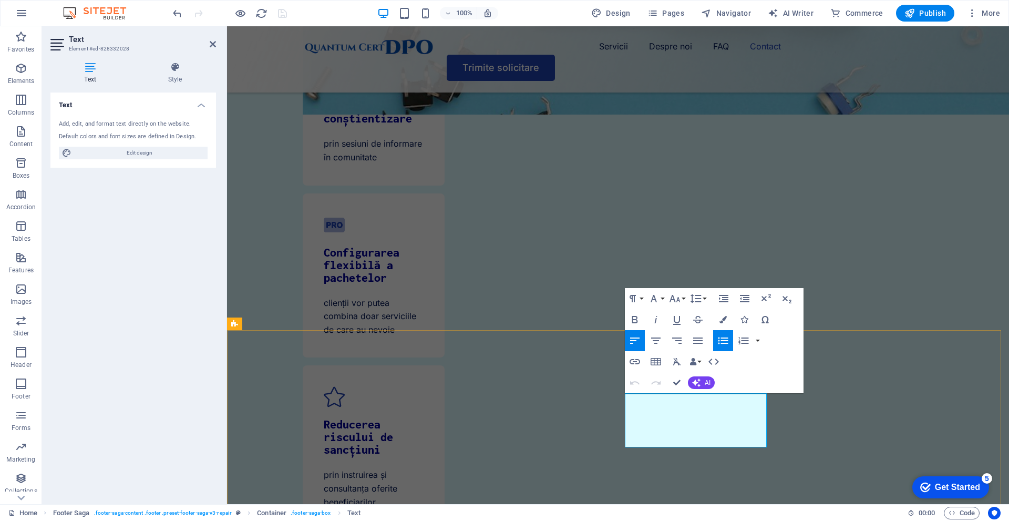
click at [655, 395] on icon "button" at bounding box center [654, 400] width 13 height 13
drag, startPoint x: 649, startPoint y: 427, endPoint x: 613, endPoint y: 413, distance: 38.3
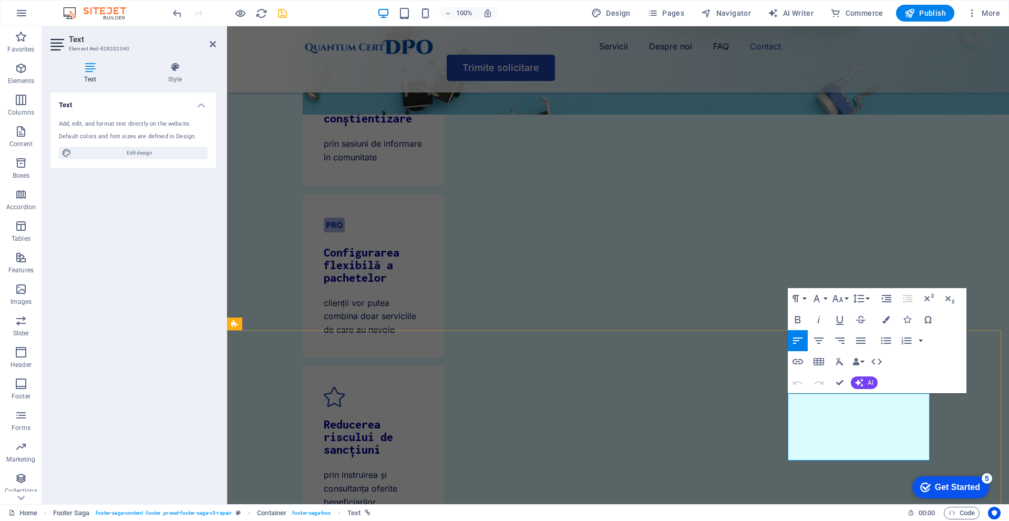
drag, startPoint x: 844, startPoint y: 427, endPoint x: 1015, endPoint y: 420, distance: 171.0
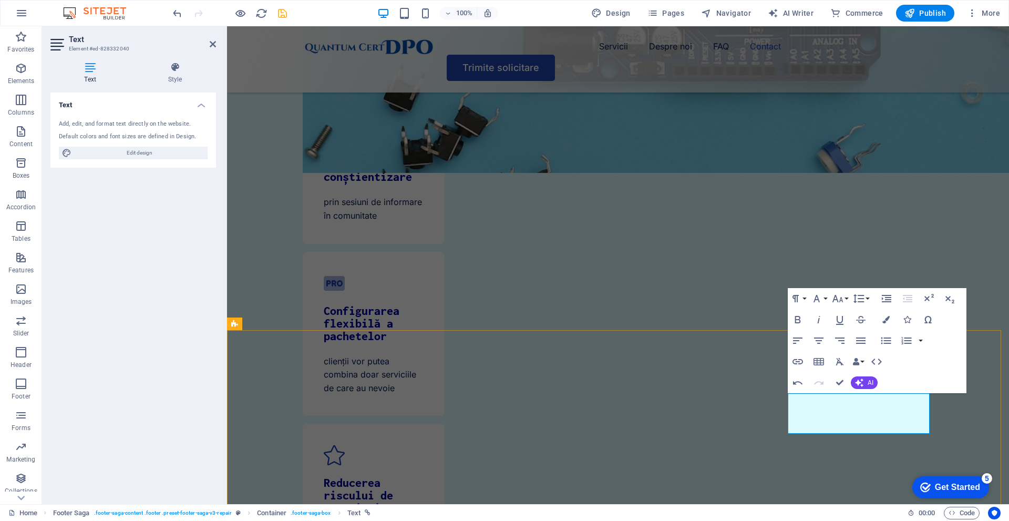
scroll to position [3754, 0]
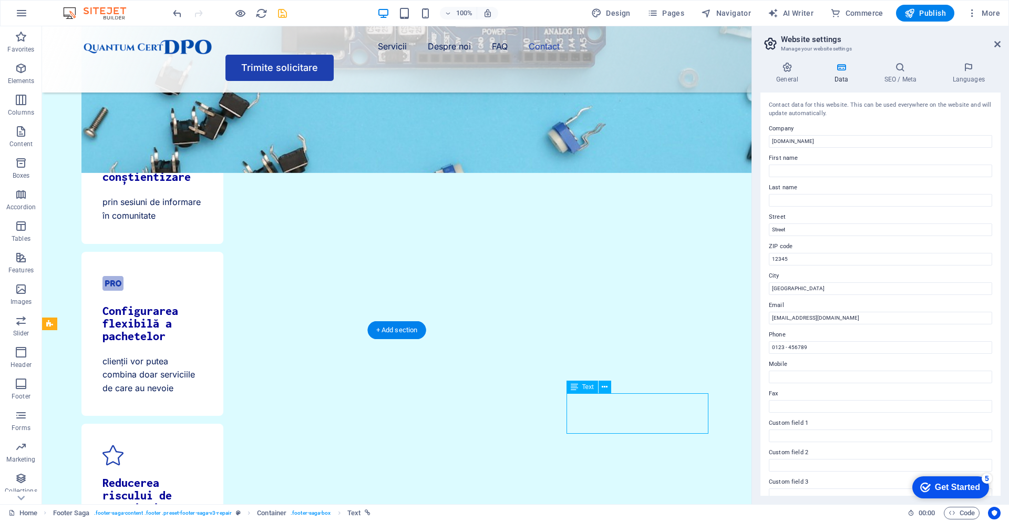
scroll to position [3753, 0]
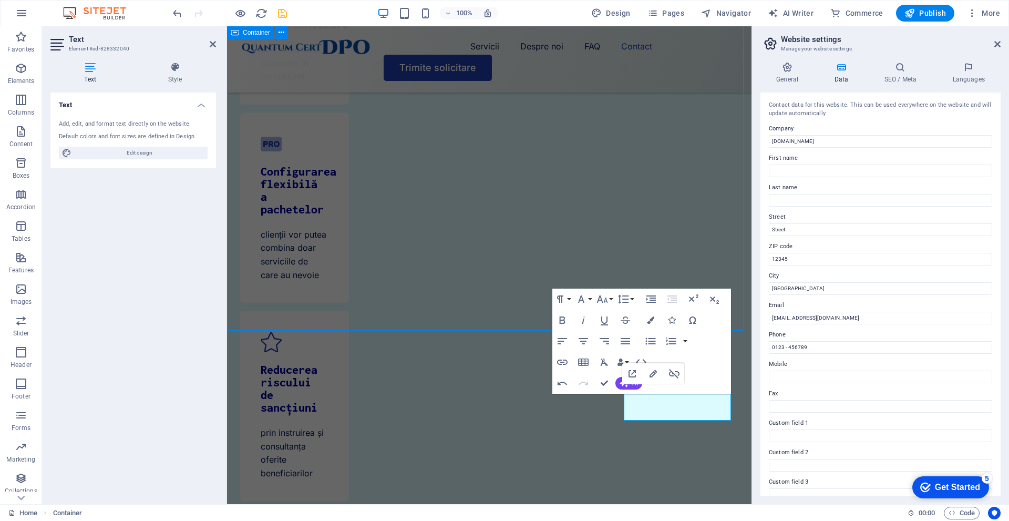
scroll to position [3565, 0]
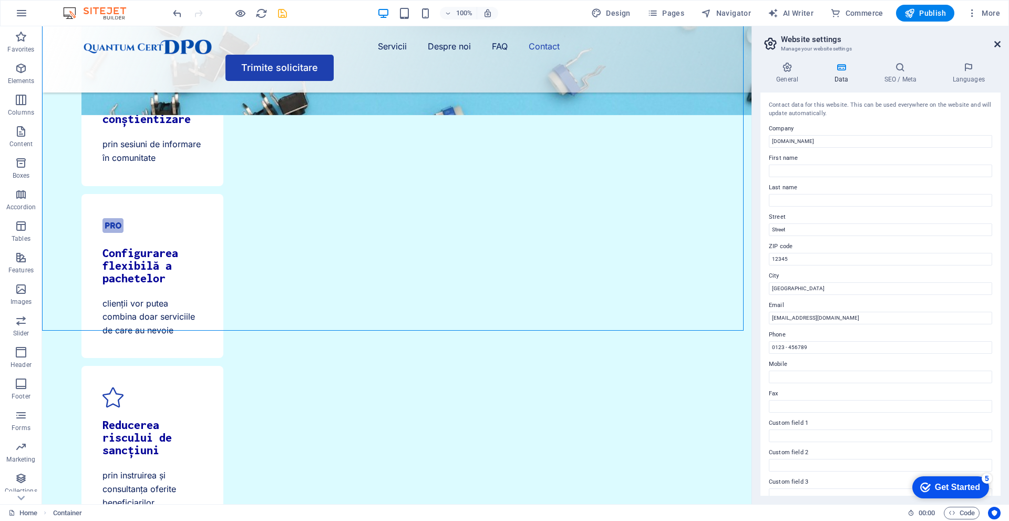
click at [996, 44] on icon at bounding box center [998, 44] width 6 height 8
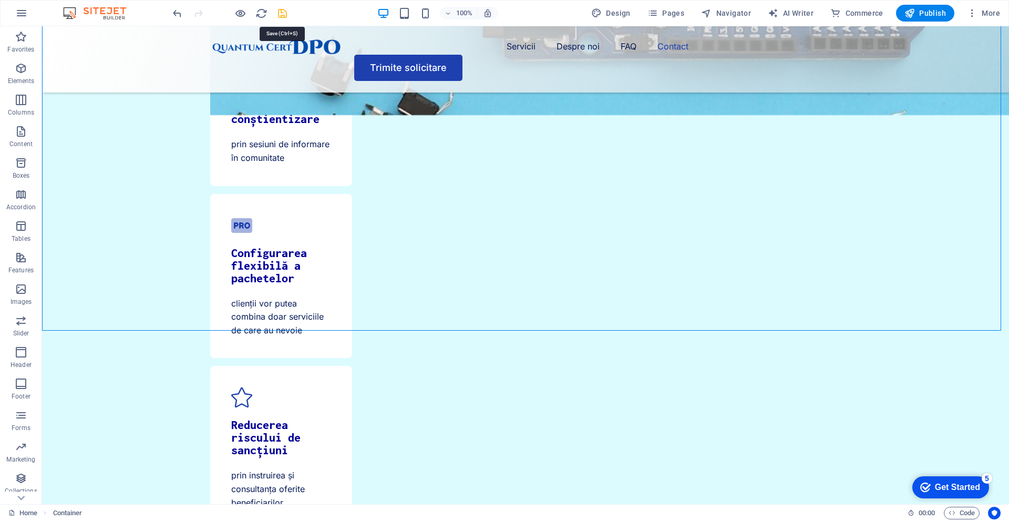
click at [281, 12] on icon "save" at bounding box center [283, 13] width 12 height 12
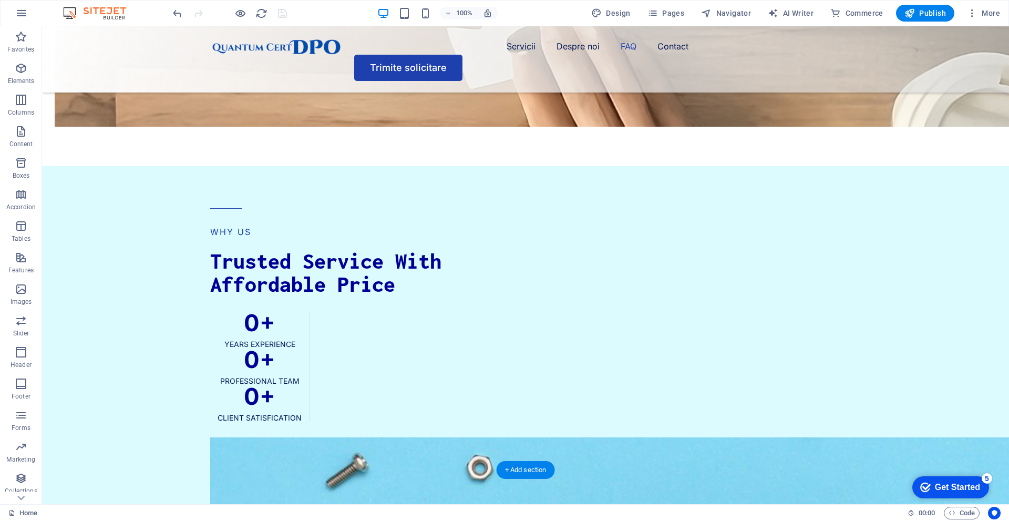
scroll to position [2764, 0]
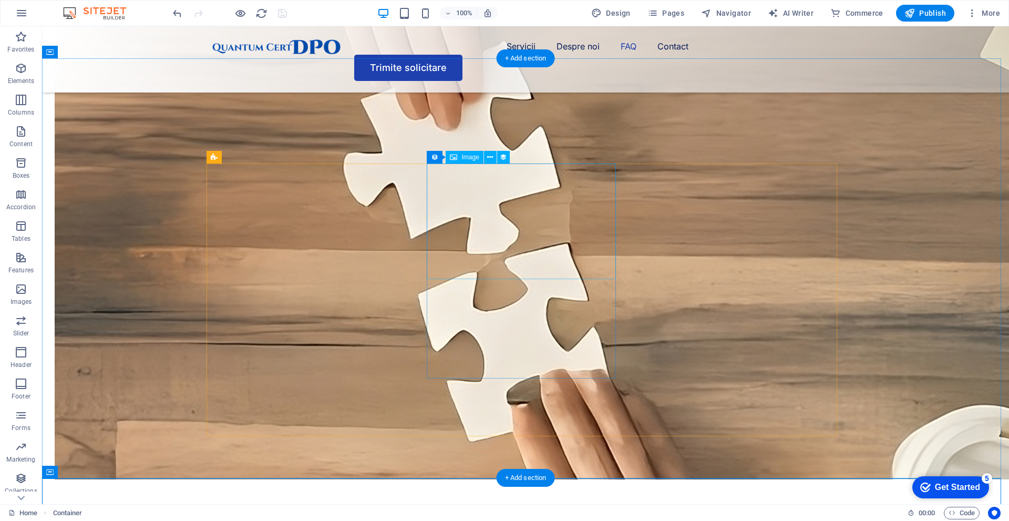
scroll to position [2395, 0]
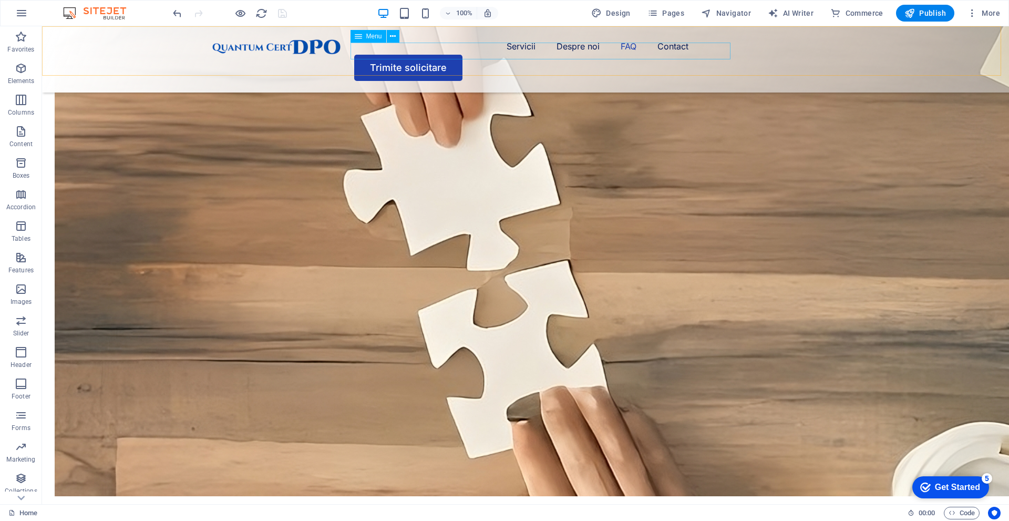
click at [519, 44] on nav "Servicii Despre noi FAQ Contact" at bounding box center [525, 46] width 631 height 17
click at [517, 47] on nav "Servicii Despre noi FAQ Contact" at bounding box center [525, 46] width 631 height 17
click at [517, 51] on nav "Servicii Despre noi FAQ Contact" at bounding box center [525, 46] width 631 height 17
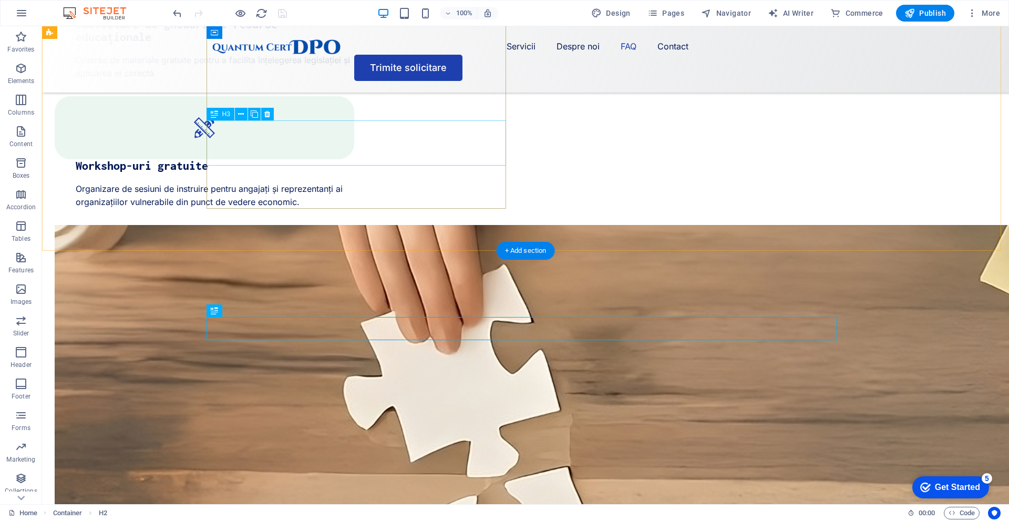
scroll to position [2185, 0]
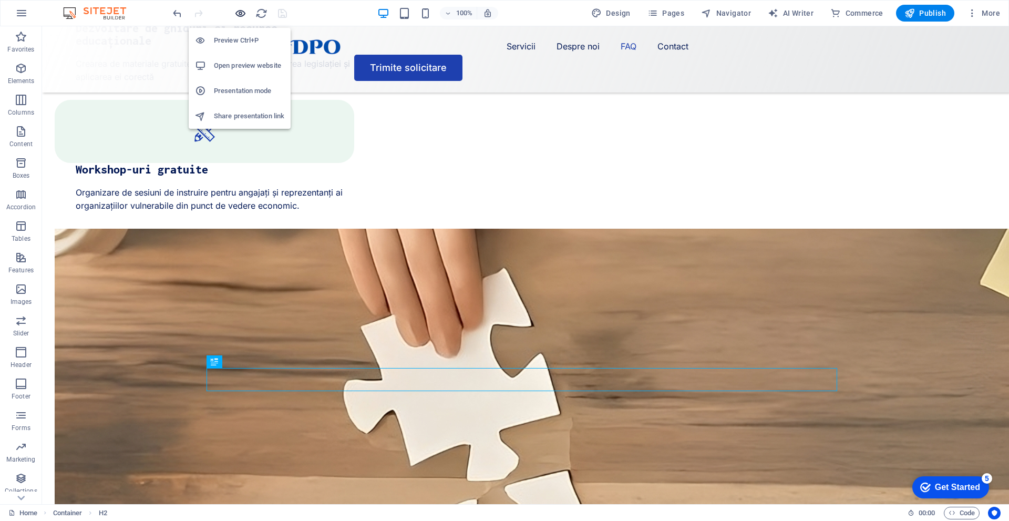
click at [240, 15] on icon "button" at bounding box center [240, 13] width 12 height 12
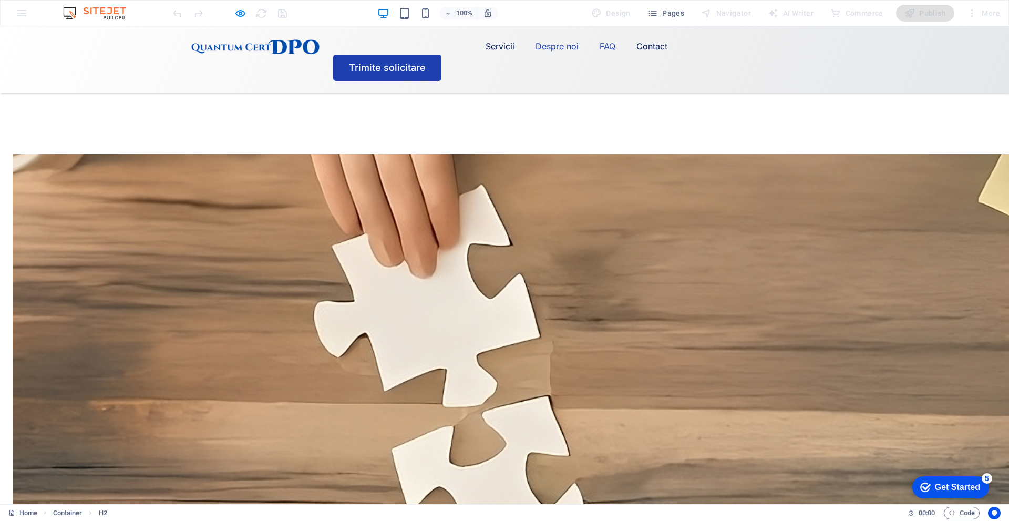
click at [536, 49] on link "Despre noi" at bounding box center [557, 46] width 43 height 17
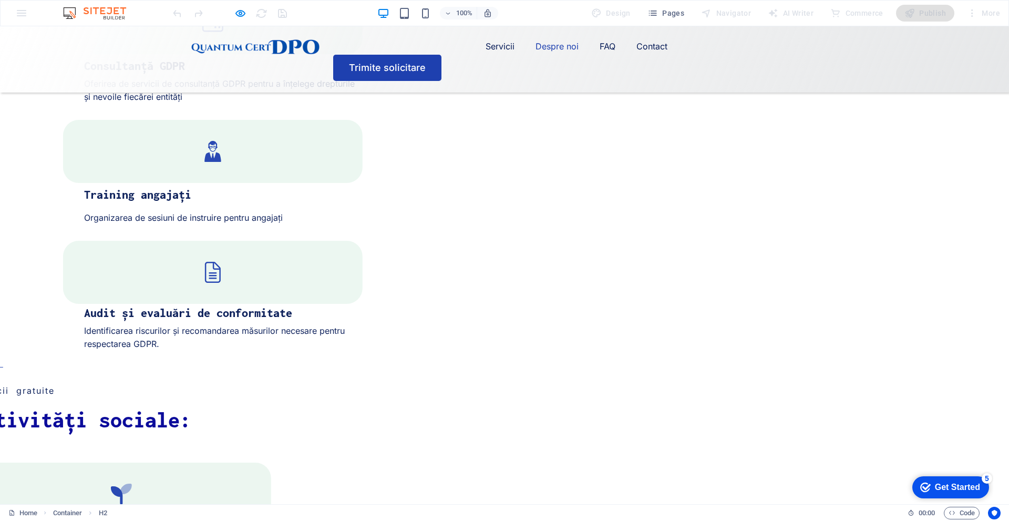
scroll to position [1315, 0]
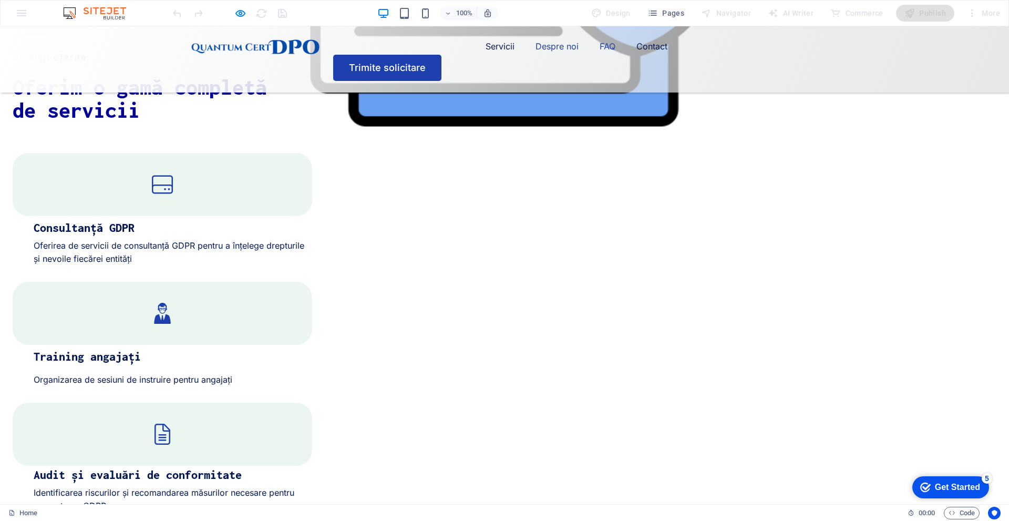
click at [600, 53] on link "FAQ" at bounding box center [608, 46] width 16 height 17
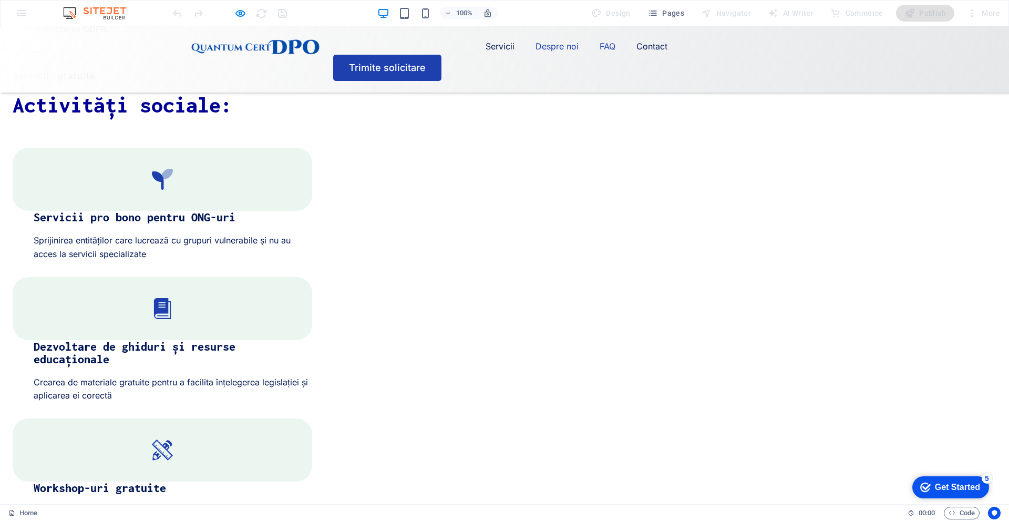
scroll to position [1845, 0]
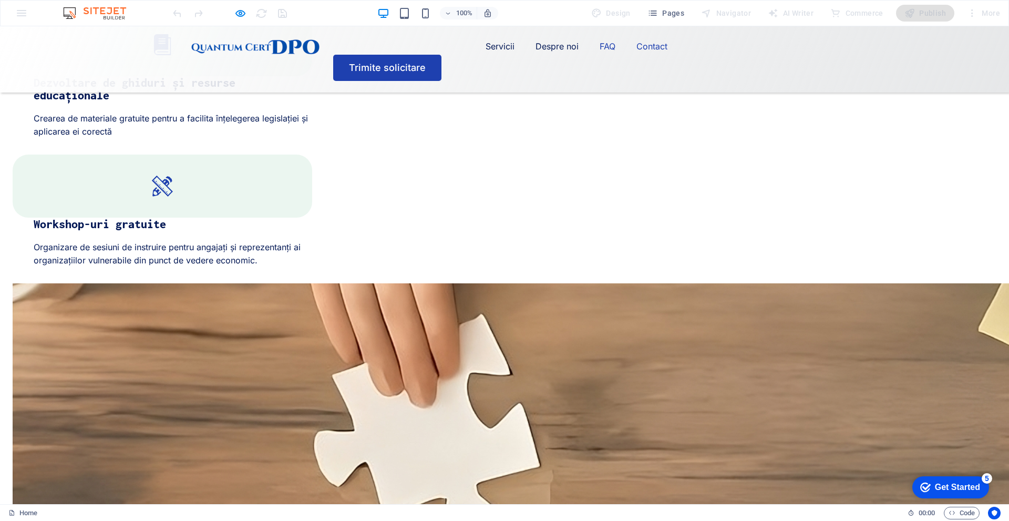
click at [637, 55] on link "Contact" at bounding box center [652, 46] width 31 height 17
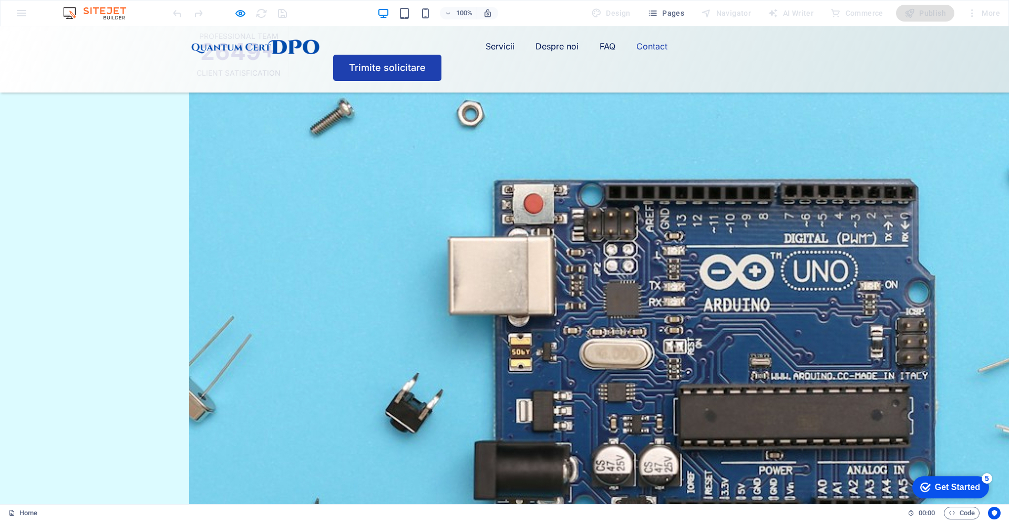
scroll to position [3214, 0]
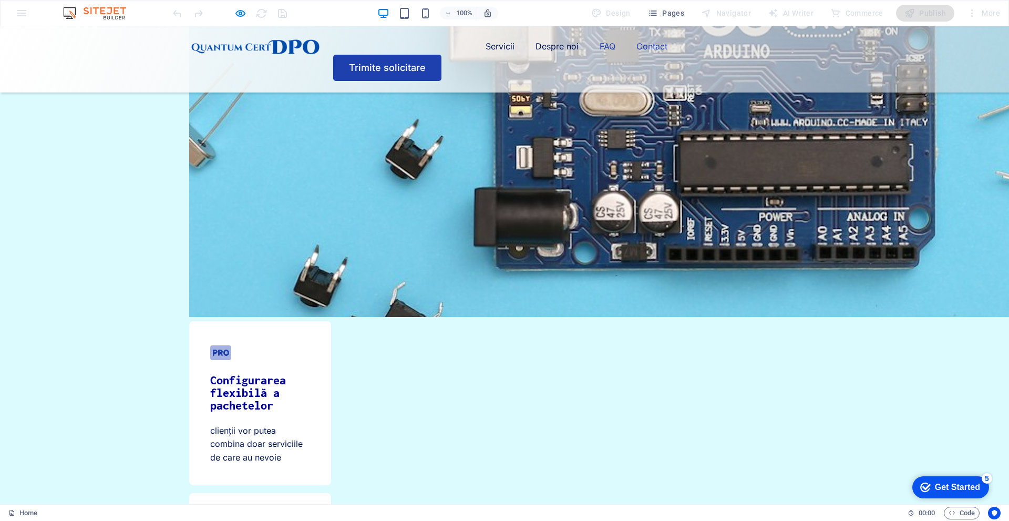
click at [600, 53] on link "FAQ" at bounding box center [608, 46] width 16 height 17
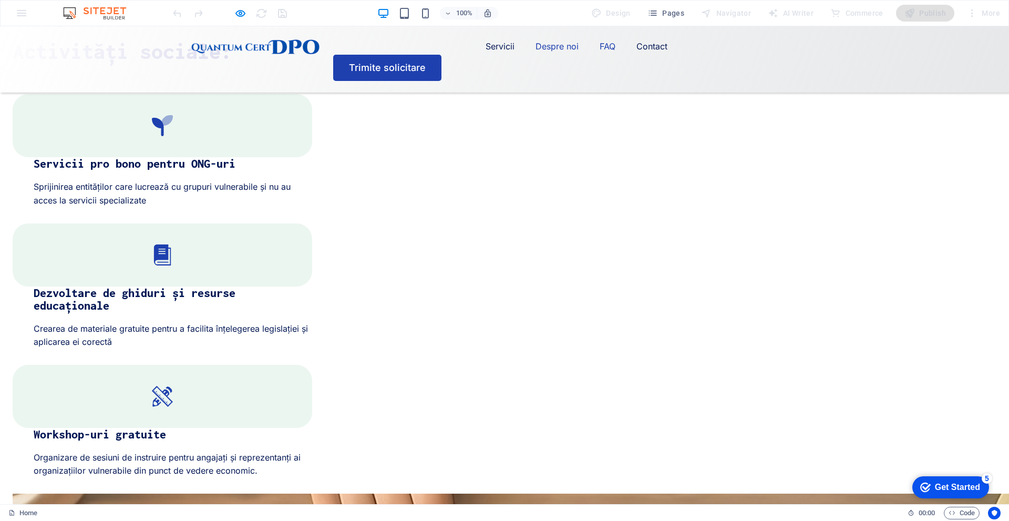
click at [536, 55] on link "Despre noi" at bounding box center [557, 46] width 43 height 17
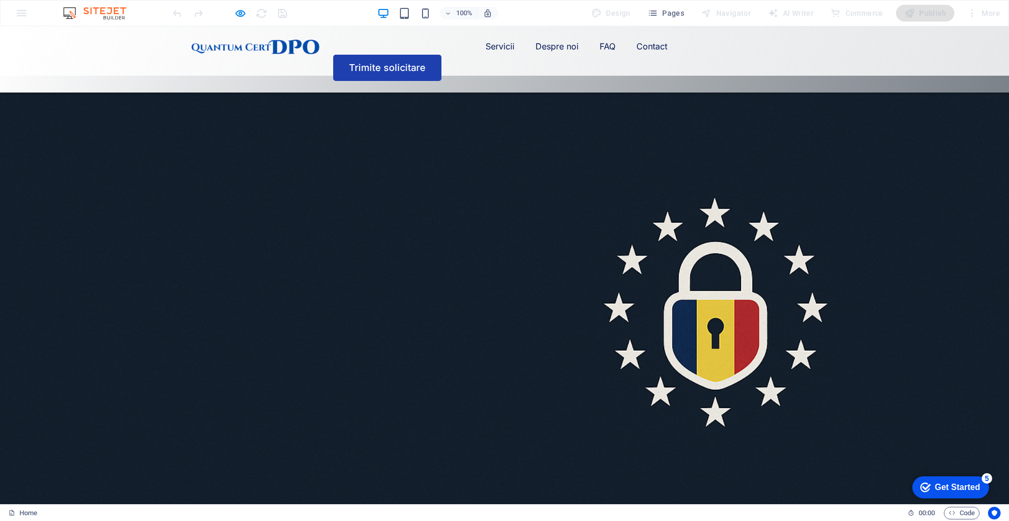
scroll to position [263, 0]
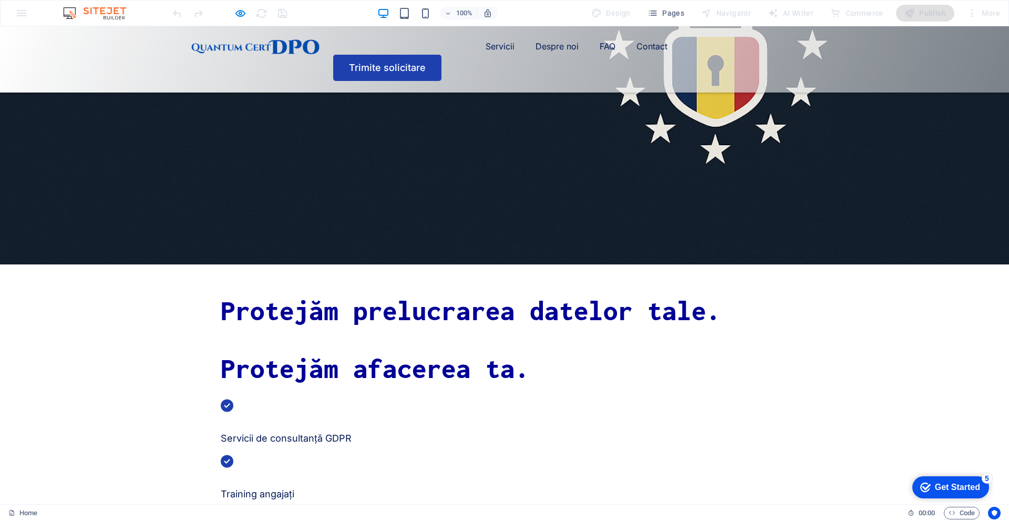
click at [248, 15] on div at bounding box center [230, 13] width 118 height 17
click at [228, 13] on div at bounding box center [230, 13] width 118 height 17
drag, startPoint x: 232, startPoint y: 13, endPoint x: 245, endPoint y: 15, distance: 13.2
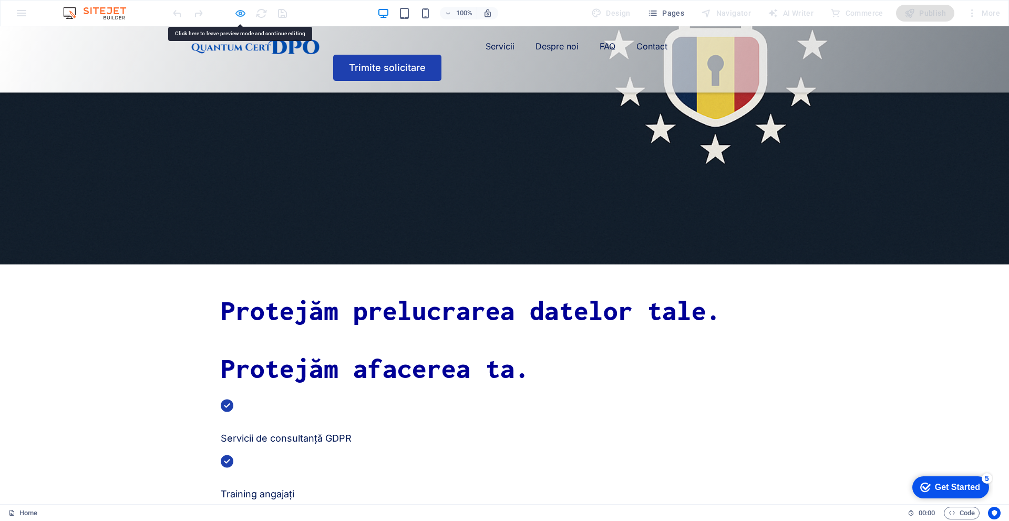
click at [234, 14] on div at bounding box center [230, 13] width 118 height 17
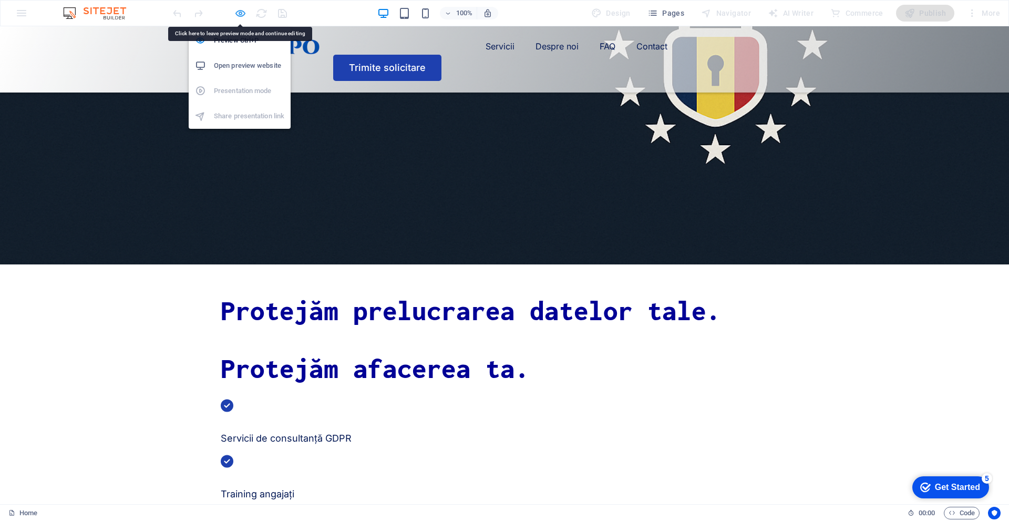
click at [245, 15] on icon "button" at bounding box center [240, 13] width 12 height 12
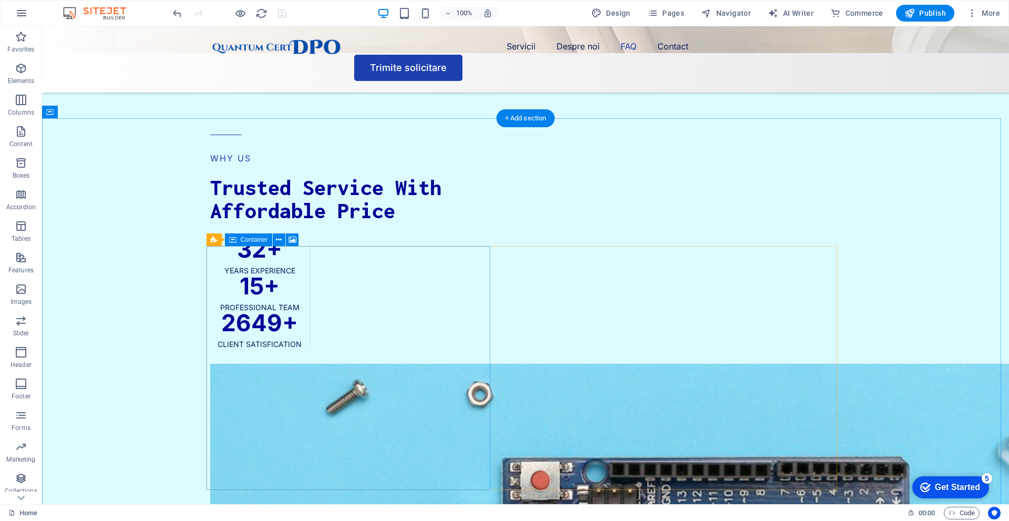
scroll to position [2839, 0]
click at [517, 50] on nav "Servicii Despre noi FAQ Contact" at bounding box center [525, 46] width 631 height 17
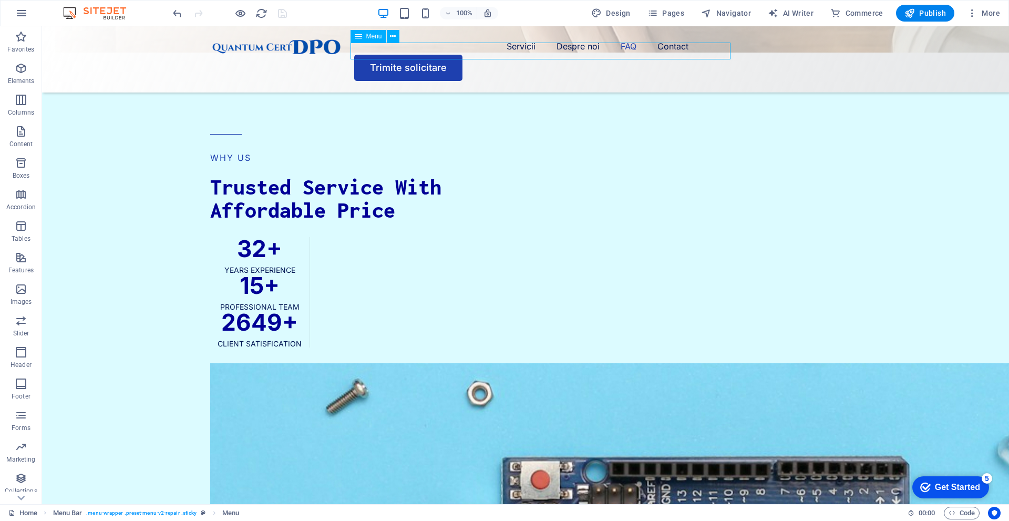
click at [515, 48] on nav "Servicii Despre noi FAQ Contact" at bounding box center [525, 46] width 631 height 17
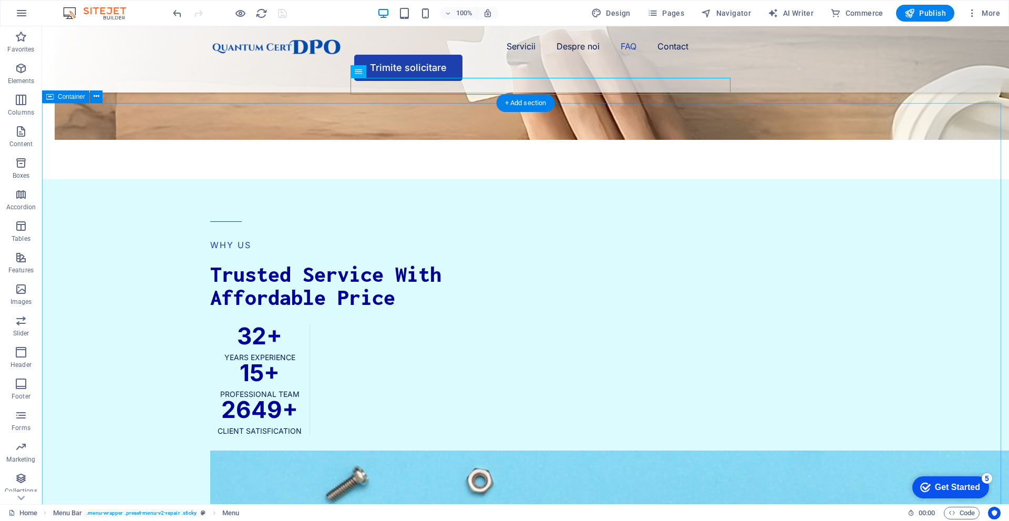
scroll to position [2629, 0]
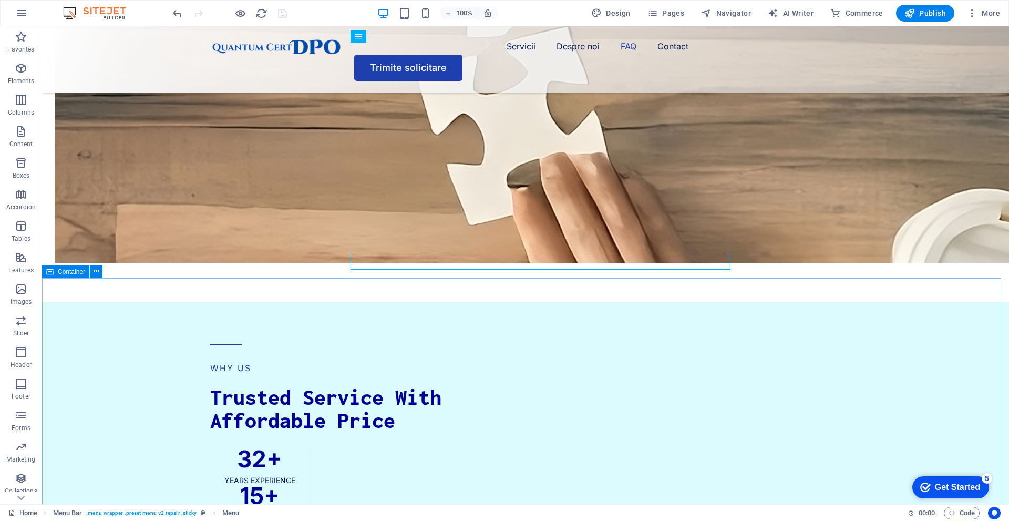
click at [77, 269] on span "Container" at bounding box center [71, 272] width 27 height 6
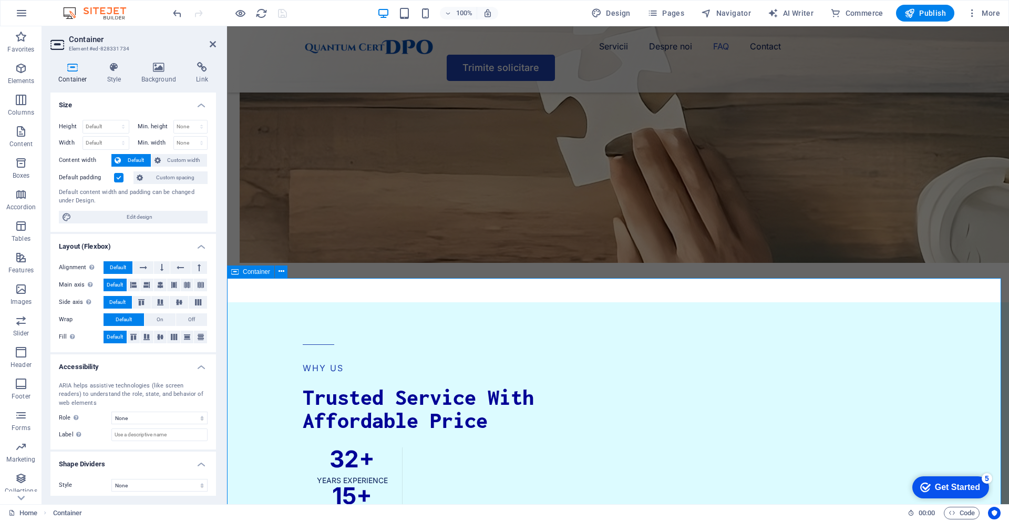
click at [248, 269] on span "Container" at bounding box center [256, 272] width 27 height 6
click at [670, 13] on span "Pages" at bounding box center [666, 13] width 37 height 11
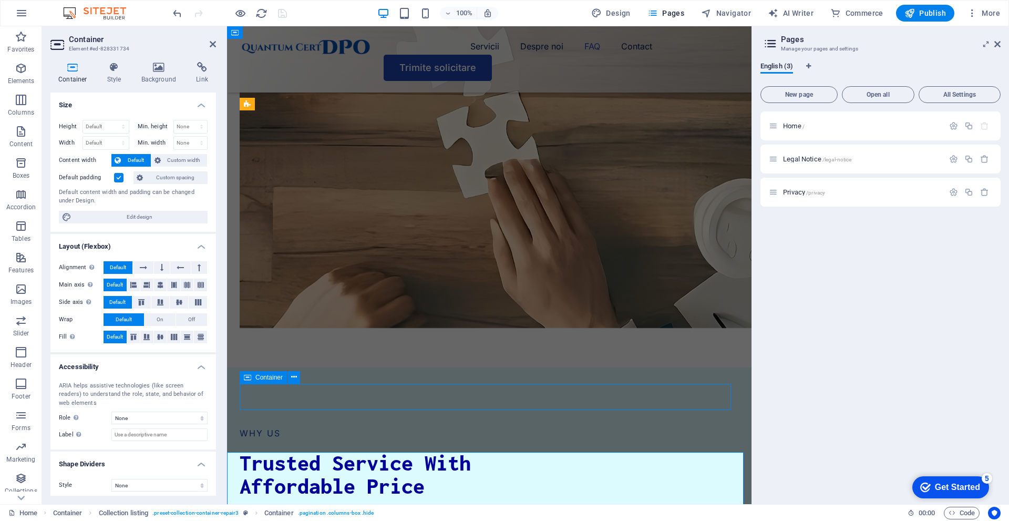
scroll to position [2482, 0]
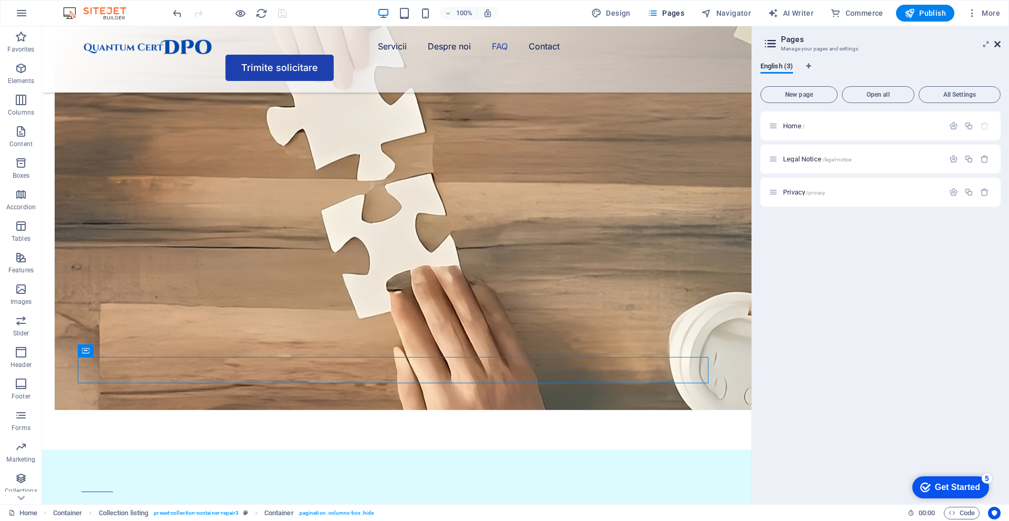
click at [996, 46] on icon at bounding box center [998, 44] width 6 height 8
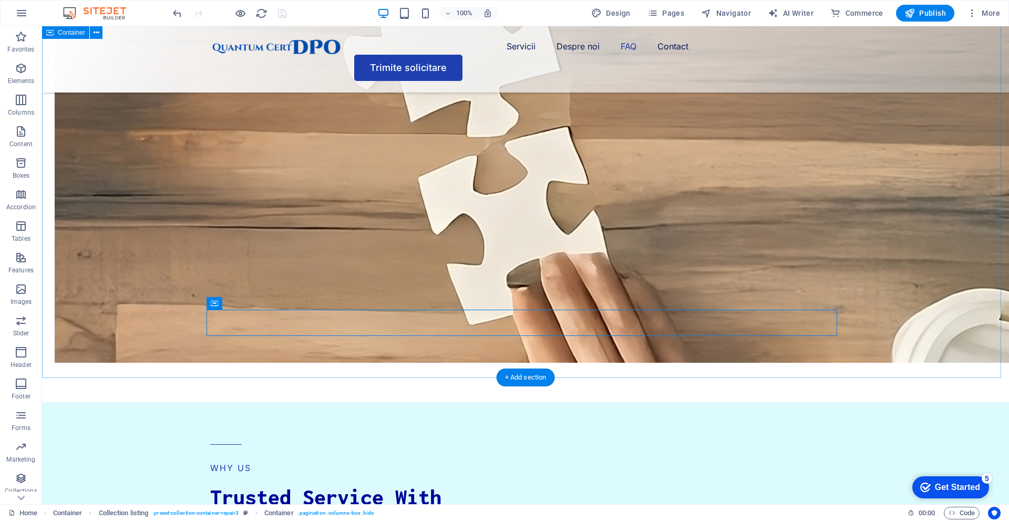
scroll to position [2534, 0]
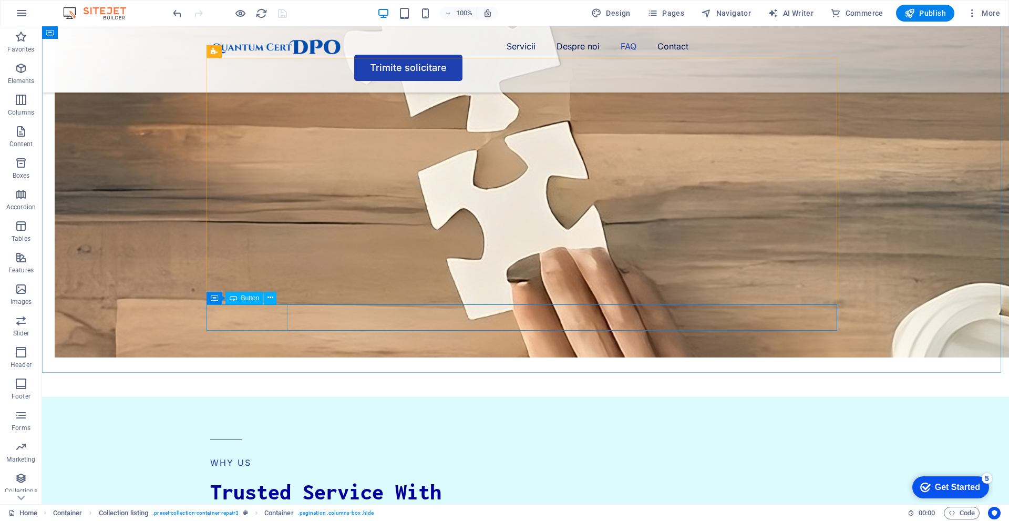
click at [239, 294] on div "Button" at bounding box center [245, 298] width 38 height 13
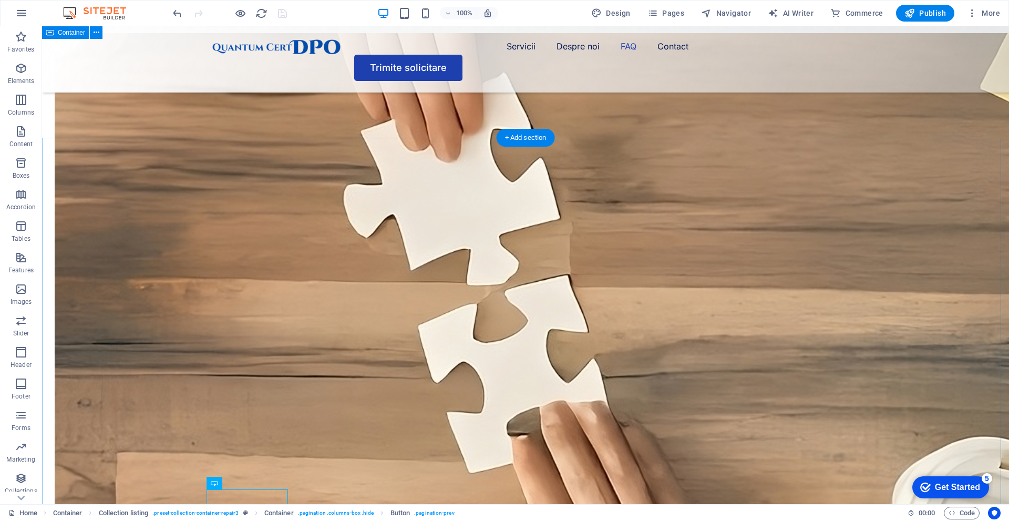
scroll to position [2324, 0]
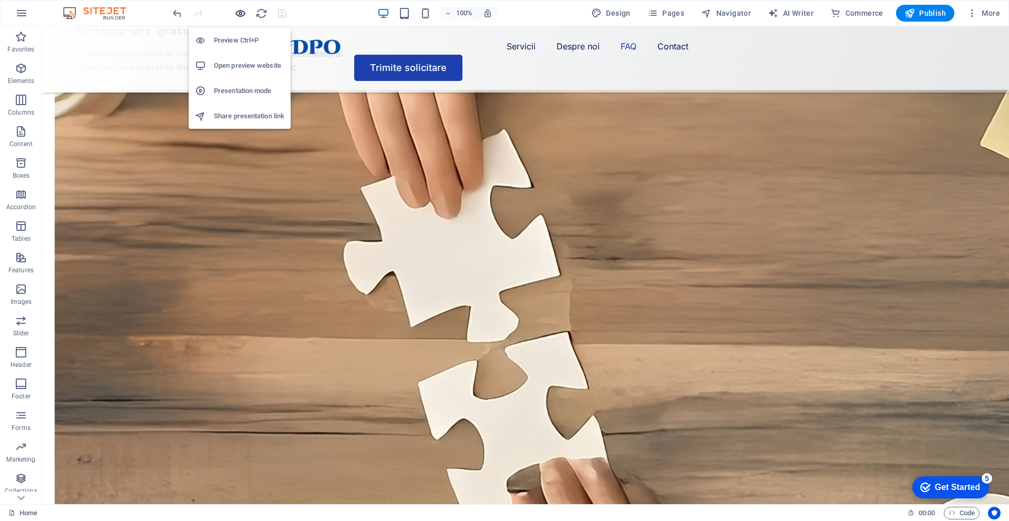
click at [244, 15] on icon "button" at bounding box center [240, 13] width 12 height 12
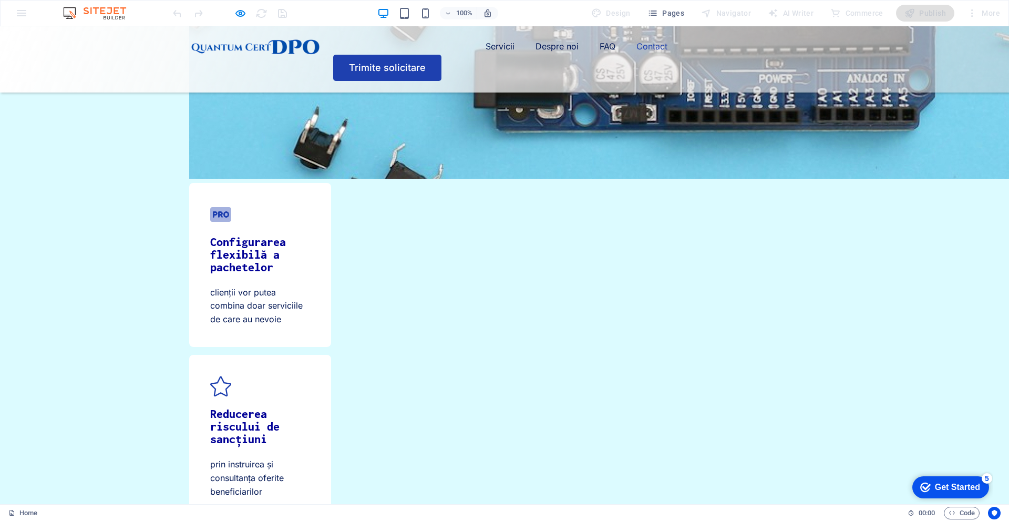
scroll to position [3323, 0]
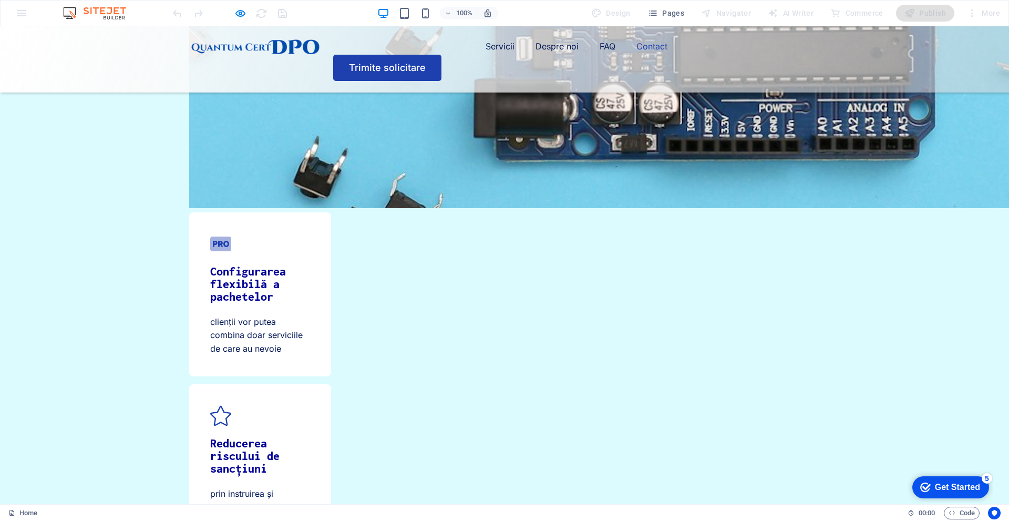
drag, startPoint x: 392, startPoint y: 112, endPoint x: 440, endPoint y: 169, distance: 74.3
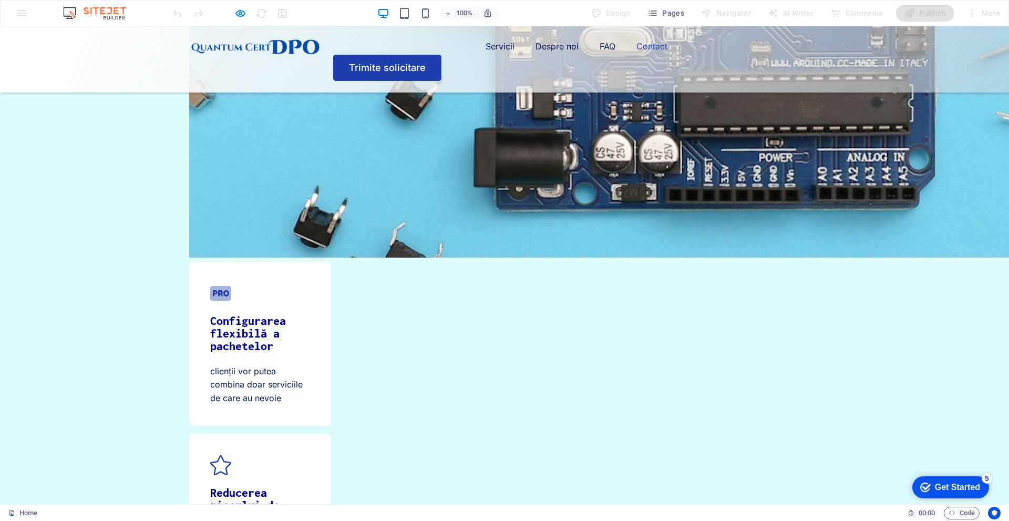
scroll to position [3270, 0]
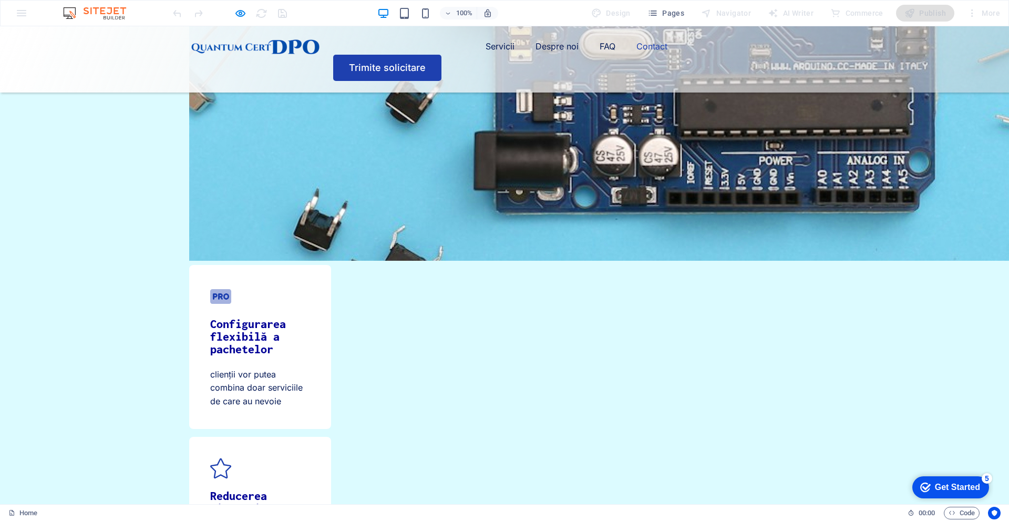
drag, startPoint x: 487, startPoint y: 232, endPoint x: 492, endPoint y: 207, distance: 25.1
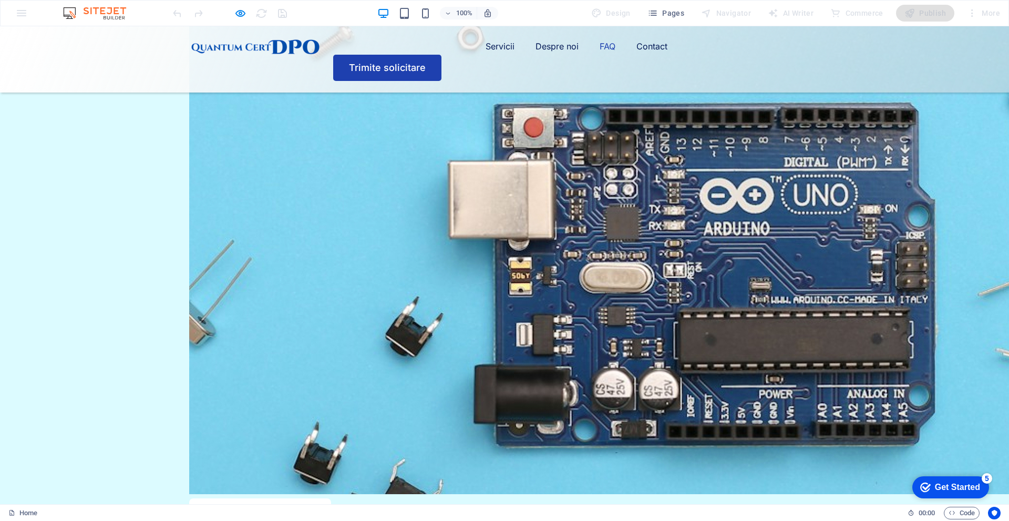
scroll to position [3007, 0]
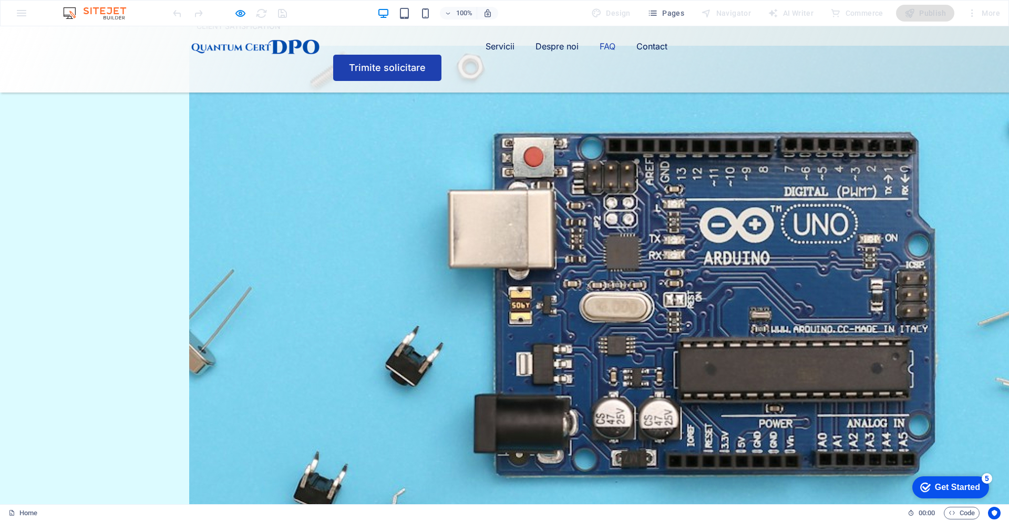
drag, startPoint x: 465, startPoint y: 387, endPoint x: 500, endPoint y: 334, distance: 63.0
drag, startPoint x: 517, startPoint y: 385, endPoint x: 488, endPoint y: 448, distance: 69.6
drag, startPoint x: 647, startPoint y: 414, endPoint x: 613, endPoint y: 429, distance: 37.0
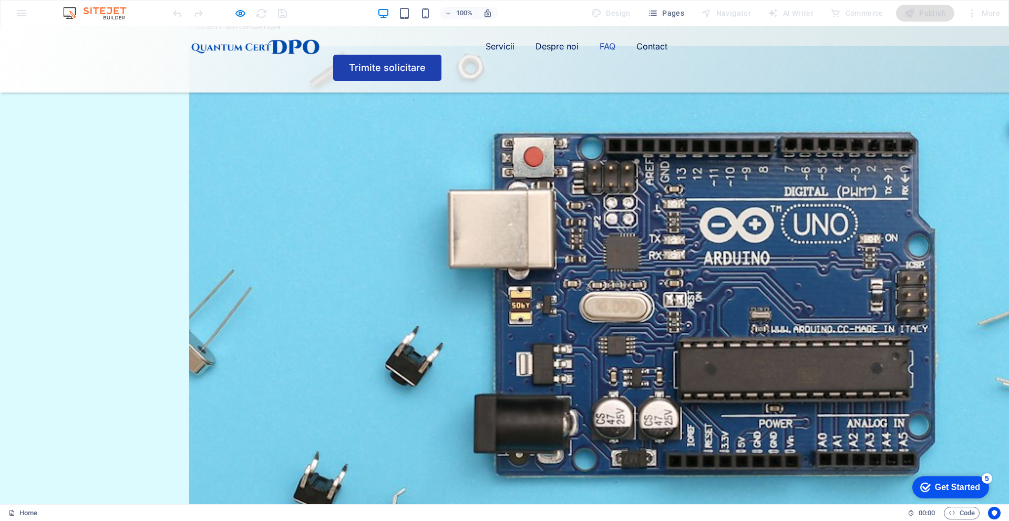
drag, startPoint x: 643, startPoint y: 364, endPoint x: 617, endPoint y: 402, distance: 46.2
drag, startPoint x: 610, startPoint y: 375, endPoint x: 570, endPoint y: 435, distance: 72.8
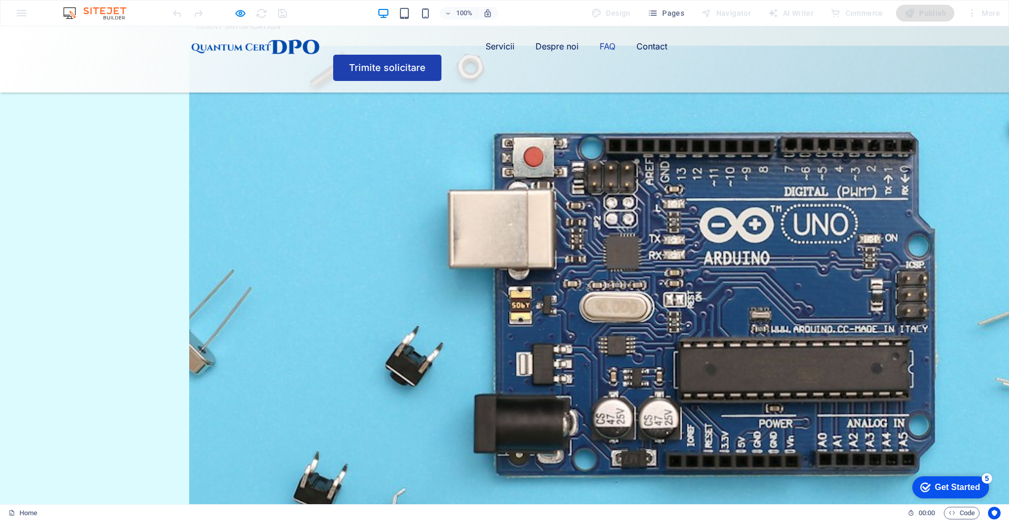
drag, startPoint x: 596, startPoint y: 366, endPoint x: 546, endPoint y: 416, distance: 69.9
drag, startPoint x: 622, startPoint y: 388, endPoint x: 622, endPoint y: 381, distance: 6.3
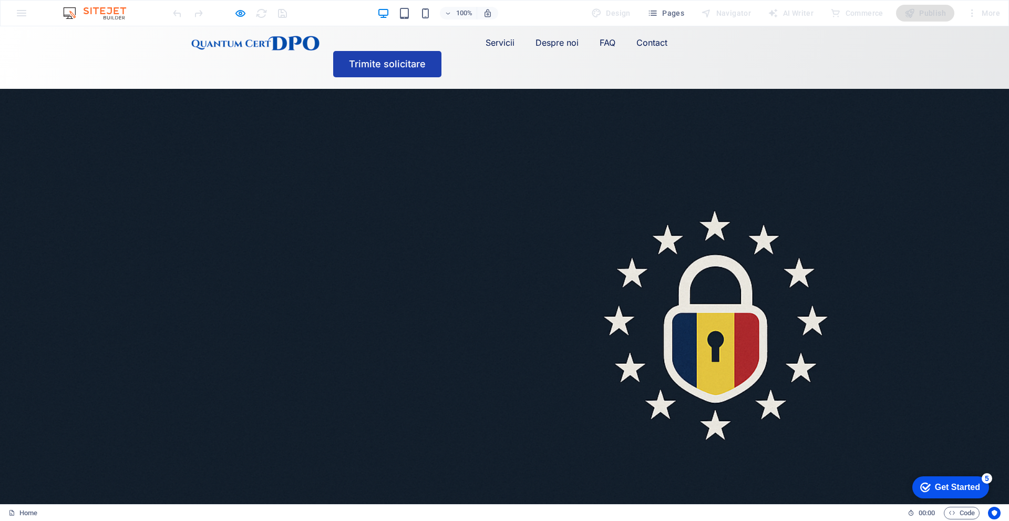
scroll to position [0, 0]
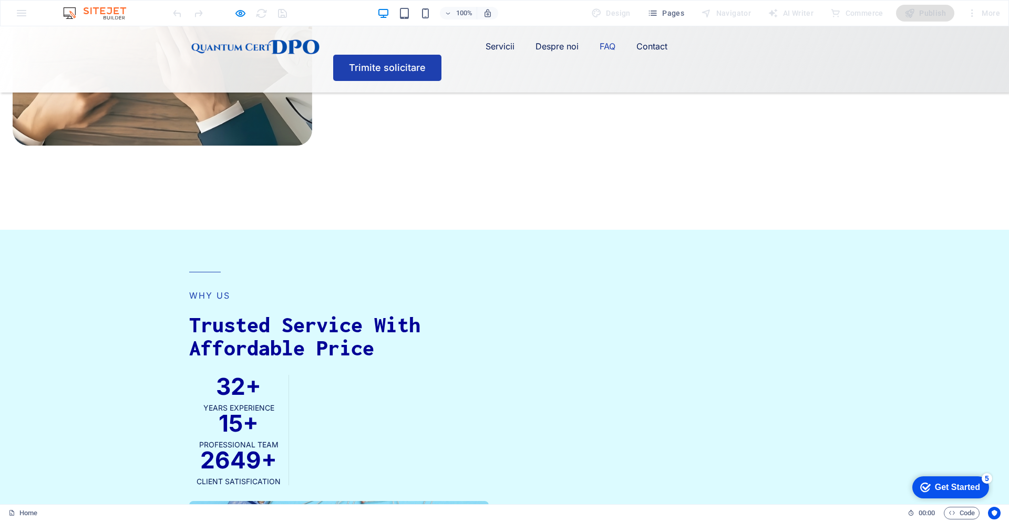
scroll to position [3452, 0]
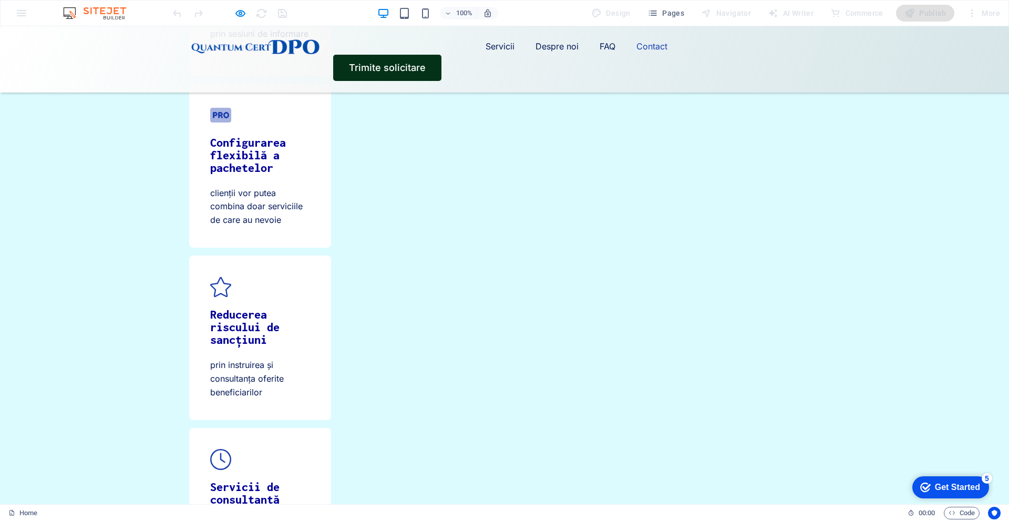
click at [442, 55] on link "Trimite solicitare" at bounding box center [387, 68] width 108 height 26
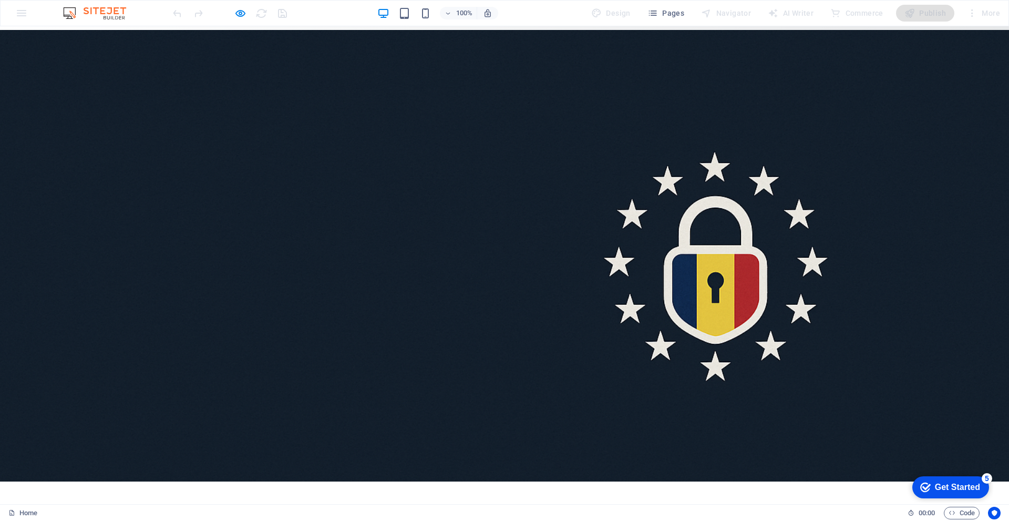
scroll to position [0, 0]
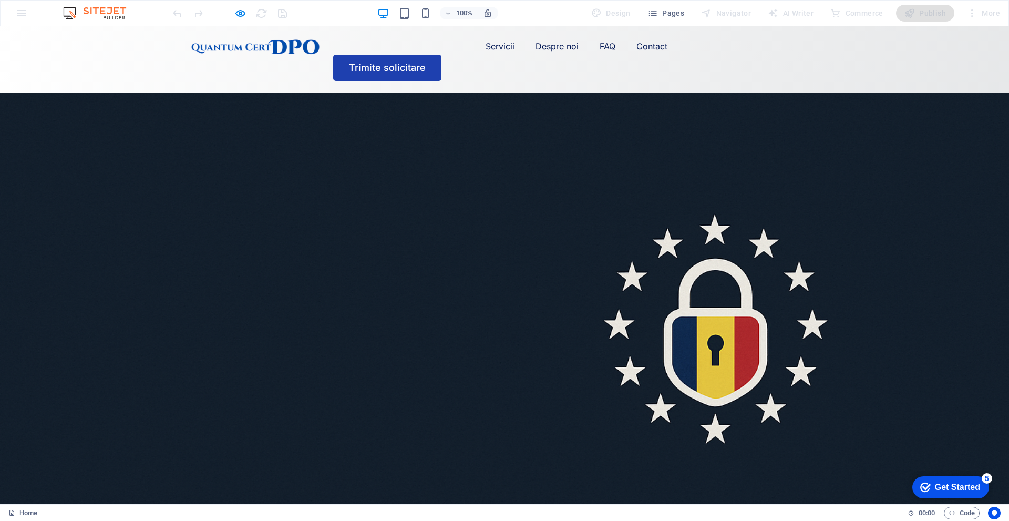
drag, startPoint x: 1004, startPoint y: 413, endPoint x: 1002, endPoint y: 46, distance: 366.5
click at [442, 55] on link "Trimite solicitare" at bounding box center [387, 68] width 108 height 26
